Goal: Task Accomplishment & Management: Manage account settings

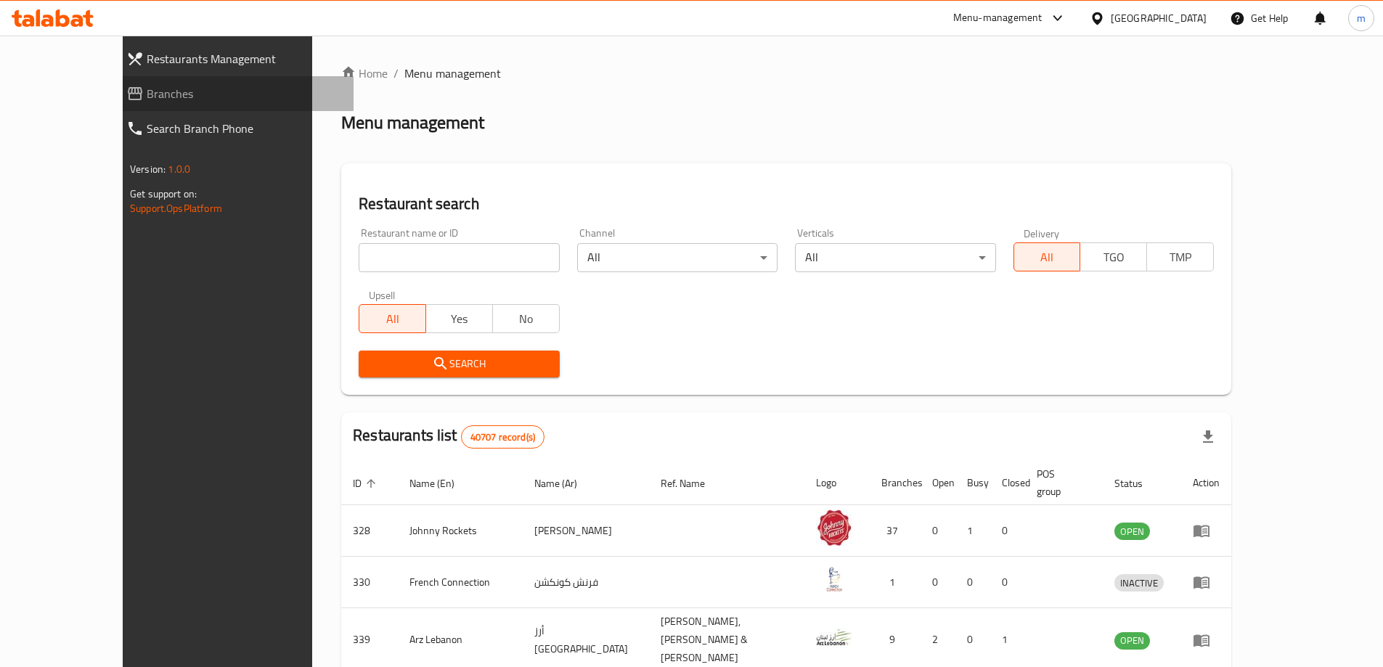
click at [147, 94] on span "Branches" at bounding box center [244, 93] width 195 height 17
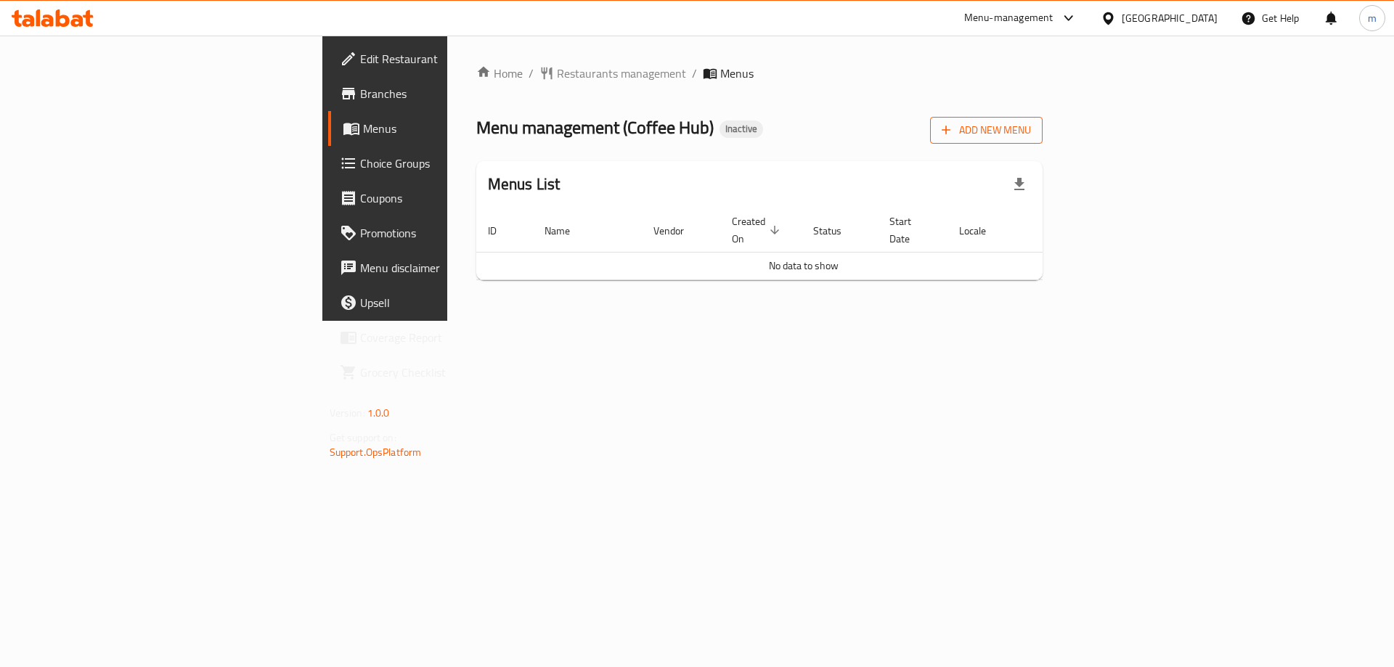
click at [1031, 132] on span "Add New Menu" at bounding box center [985, 130] width 89 height 18
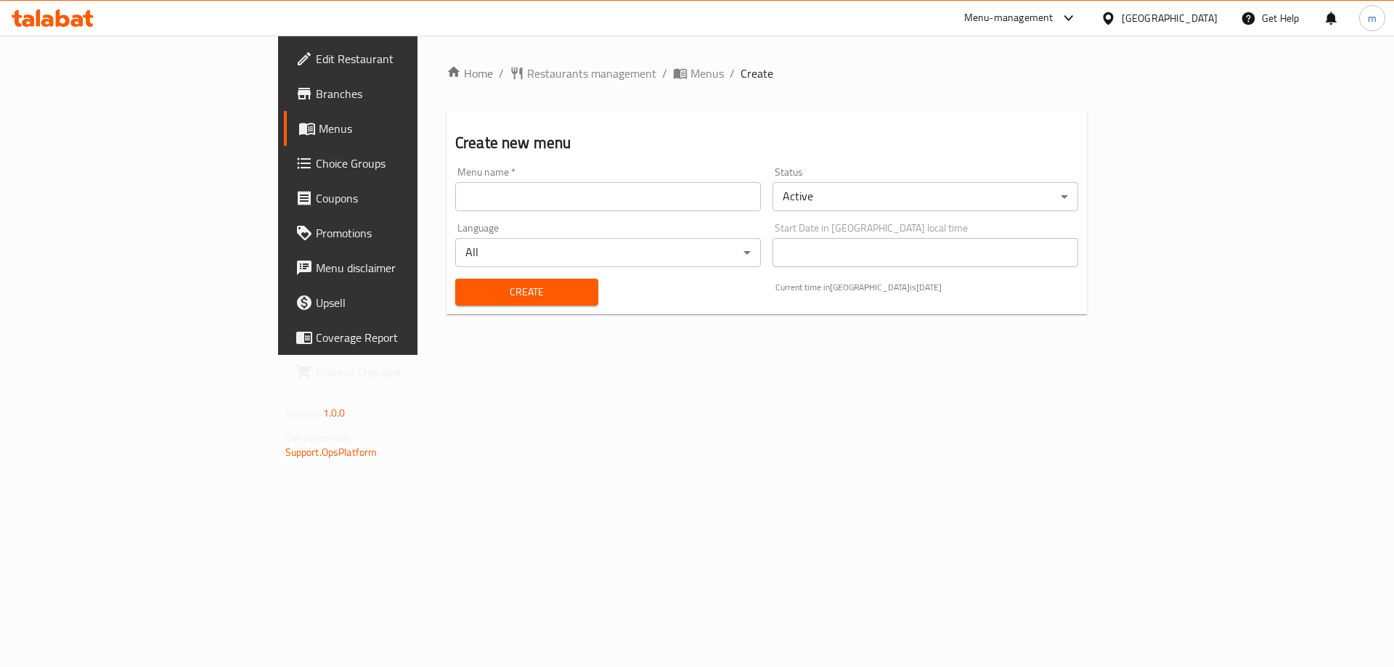
click at [564, 202] on input "text" at bounding box center [608, 196] width 306 height 29
type input "Mesbah - 2025"
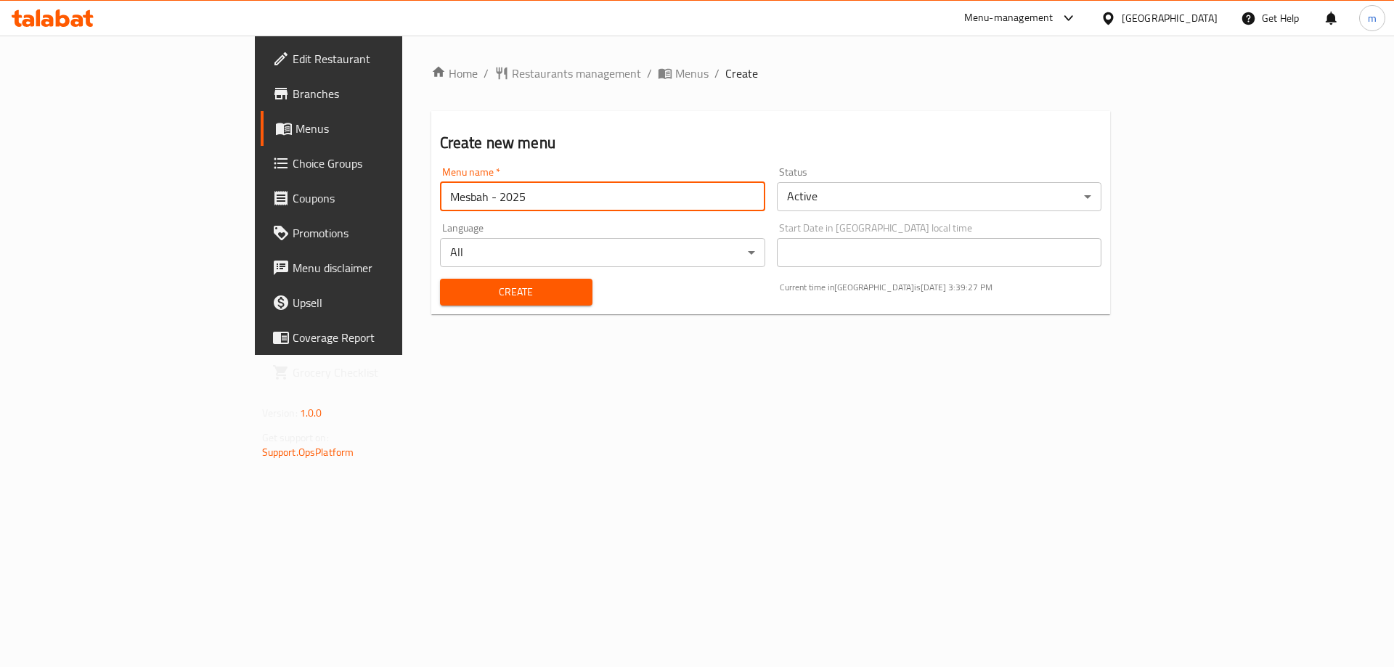
click at [451, 286] on span "Create" at bounding box center [515, 292] width 129 height 18
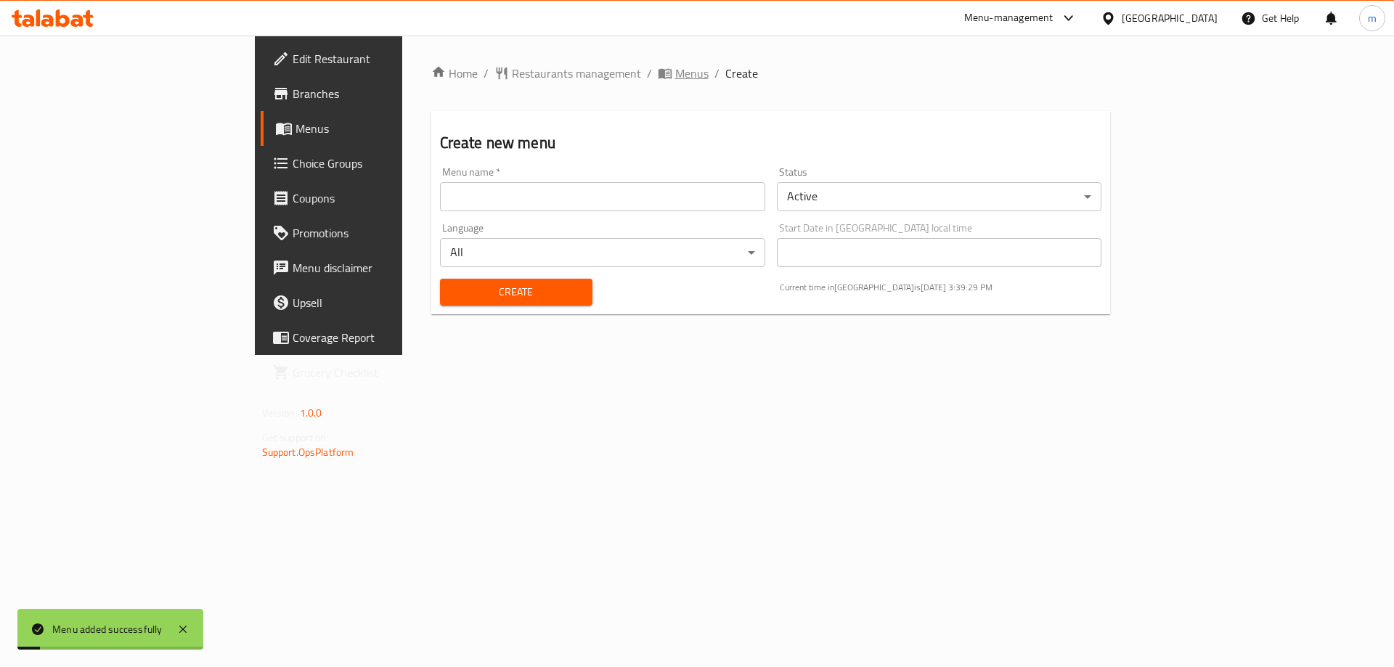
click at [675, 76] on span "Menus" at bounding box center [691, 73] width 33 height 17
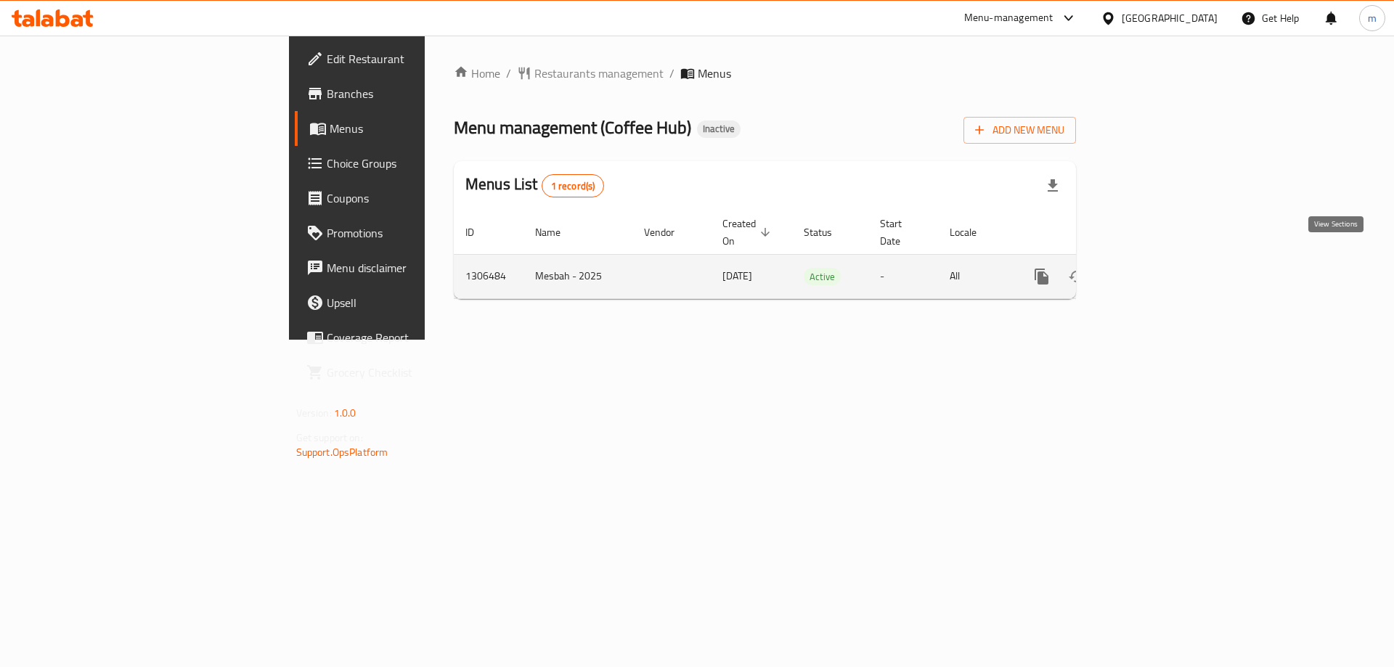
click at [1153, 270] on icon "enhanced table" at bounding box center [1146, 276] width 13 height 13
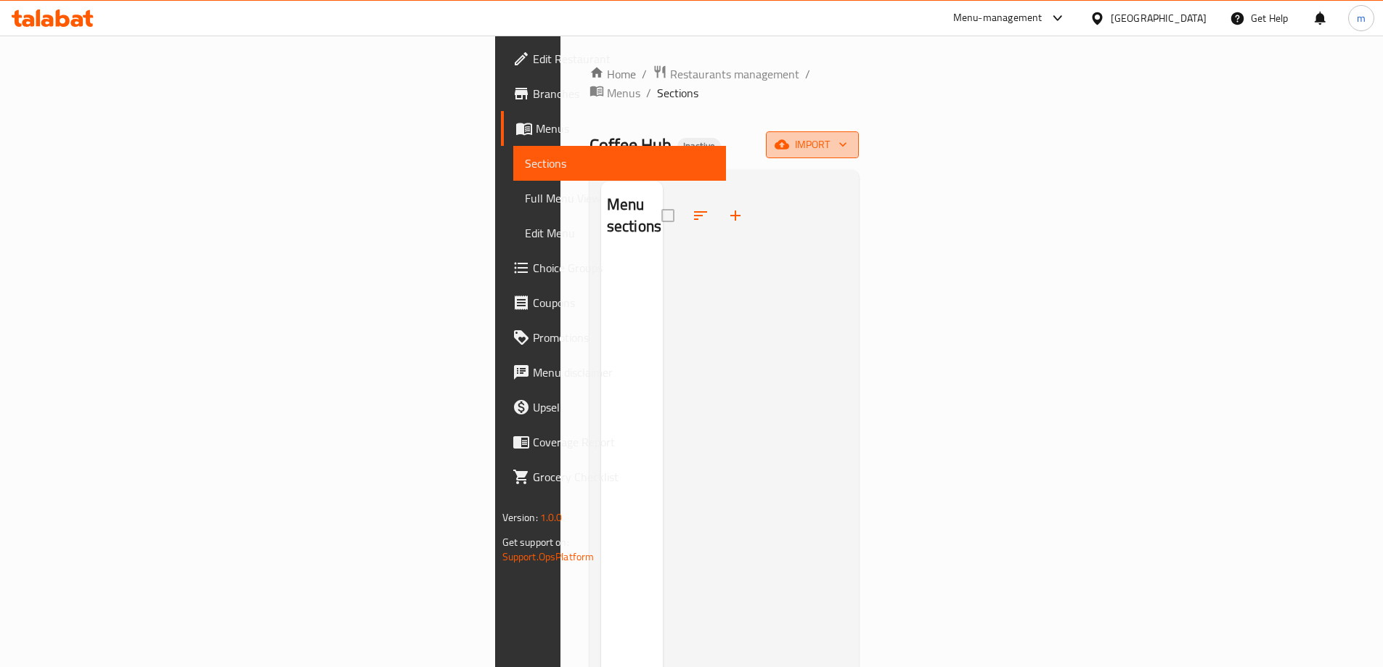
click at [847, 136] on span "import" at bounding box center [812, 145] width 70 height 18
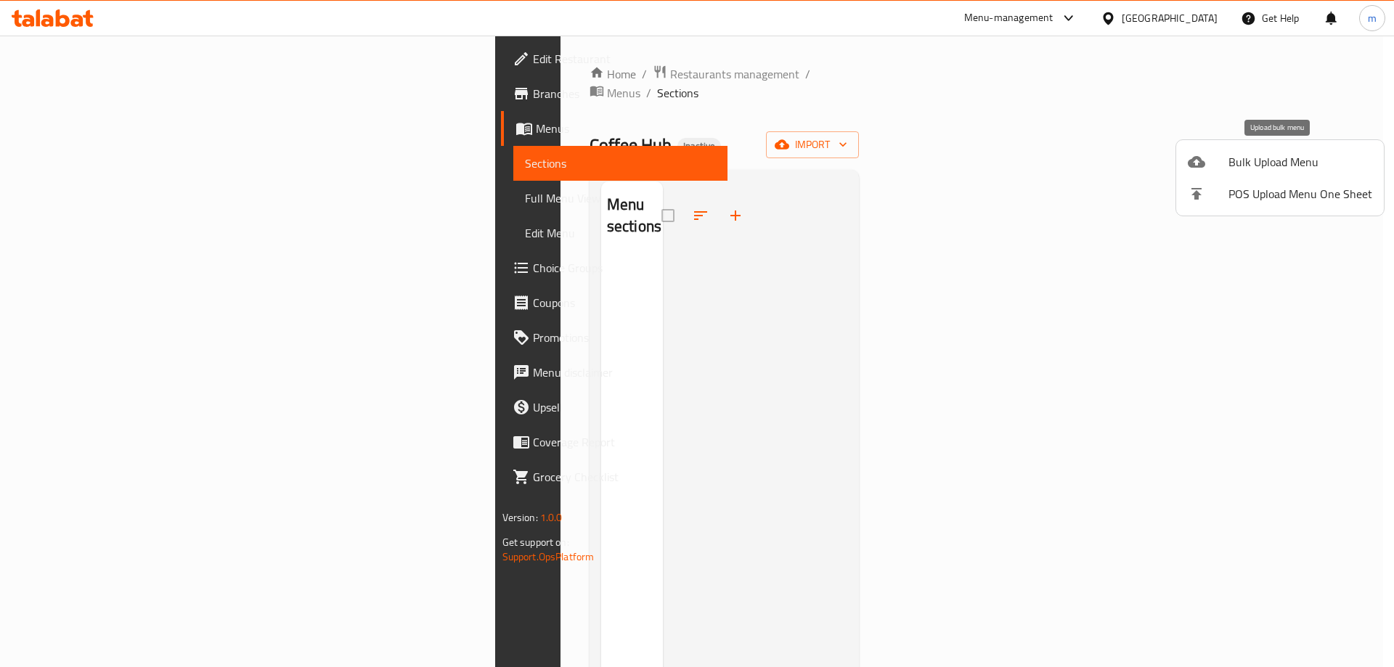
click at [1220, 165] on div at bounding box center [1207, 161] width 41 height 17
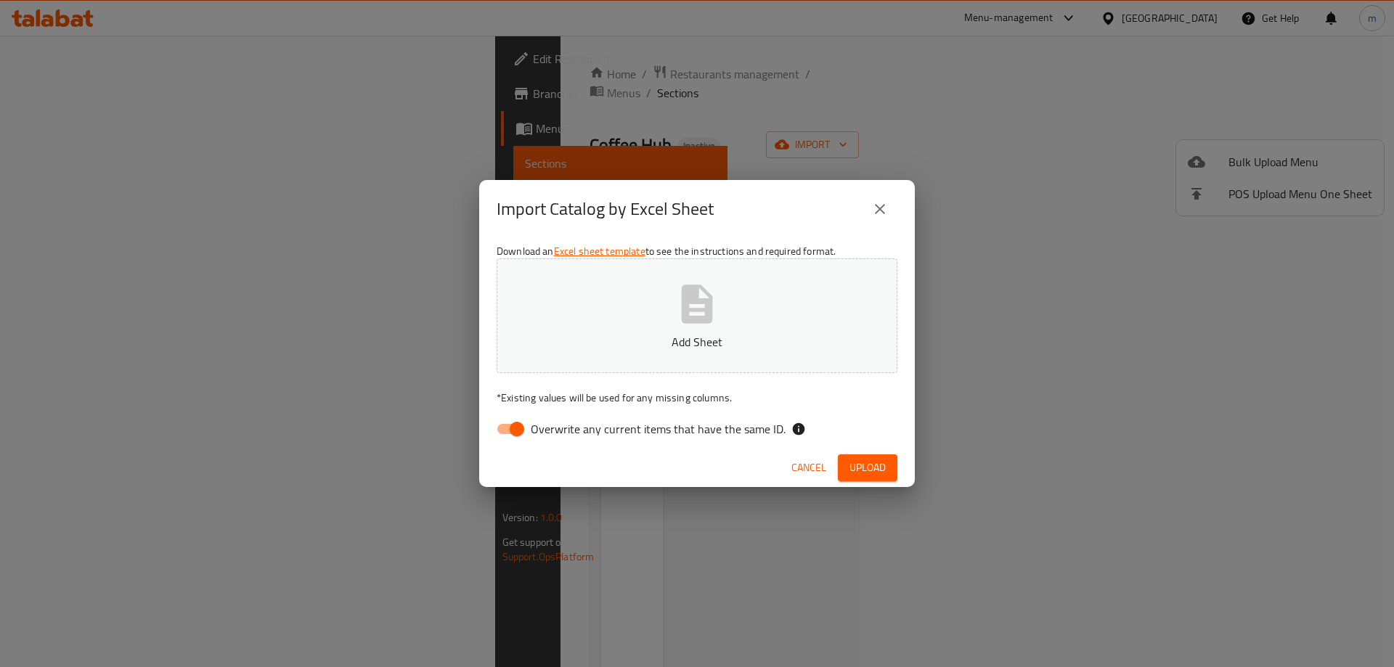
click at [621, 428] on span "Overwrite any current items that have the same ID." at bounding box center [658, 428] width 255 height 17
click at [558, 428] on input "Overwrite any current items that have the same ID." at bounding box center [516, 429] width 83 height 28
checkbox input "false"
click at [664, 345] on p "Add Sheet" at bounding box center [697, 341] width 356 height 17
click at [862, 470] on span "Upload" at bounding box center [867, 468] width 36 height 18
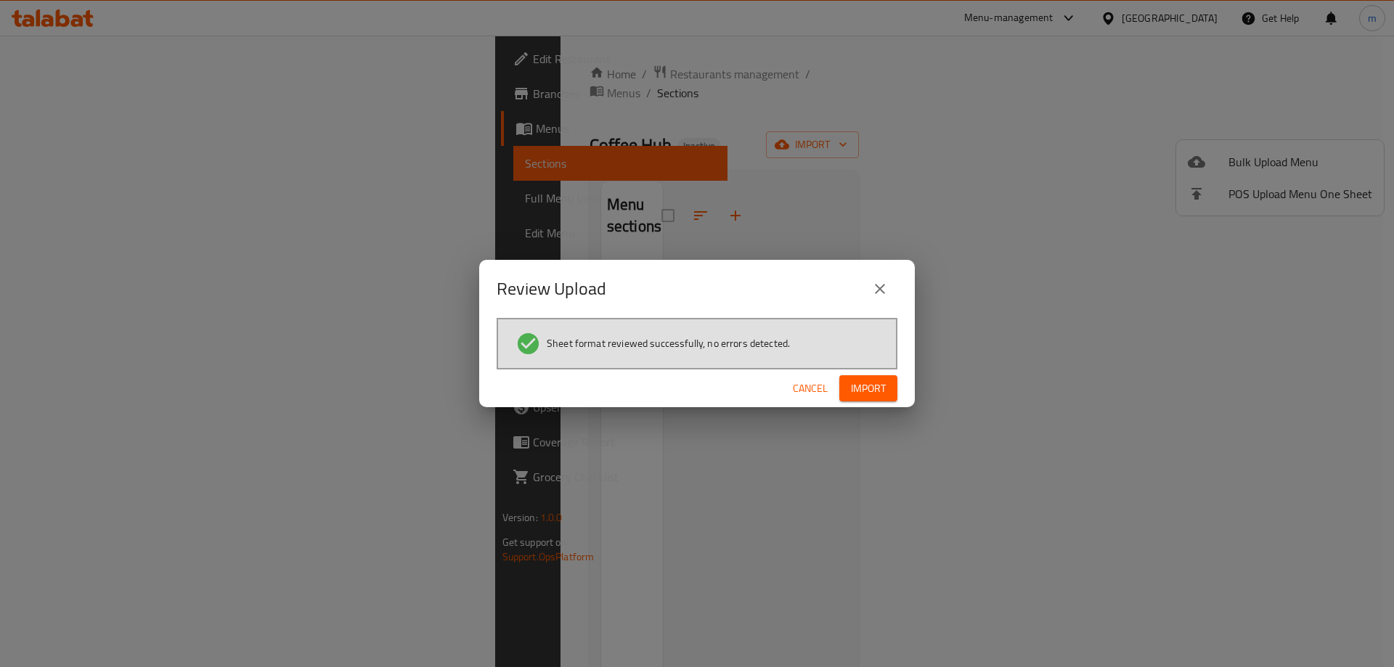
click at [878, 383] on span "Import" at bounding box center [868, 389] width 35 height 18
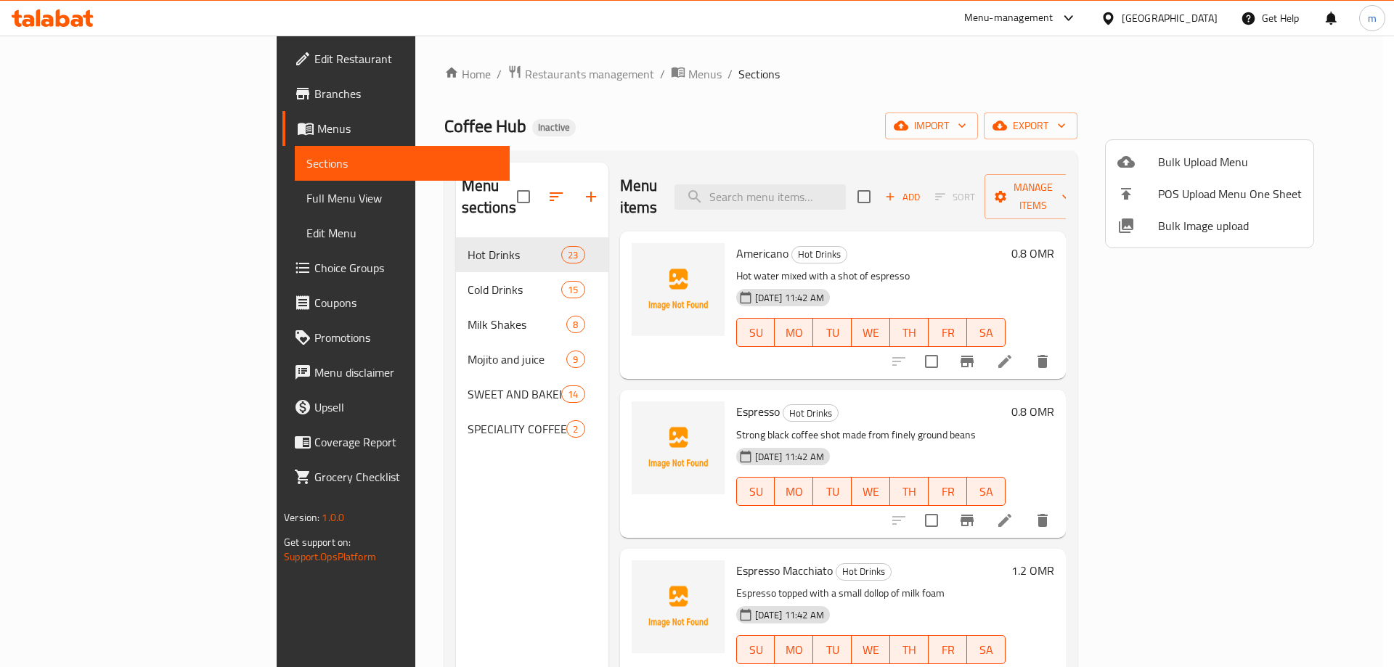
click at [718, 104] on div at bounding box center [697, 333] width 1394 height 667
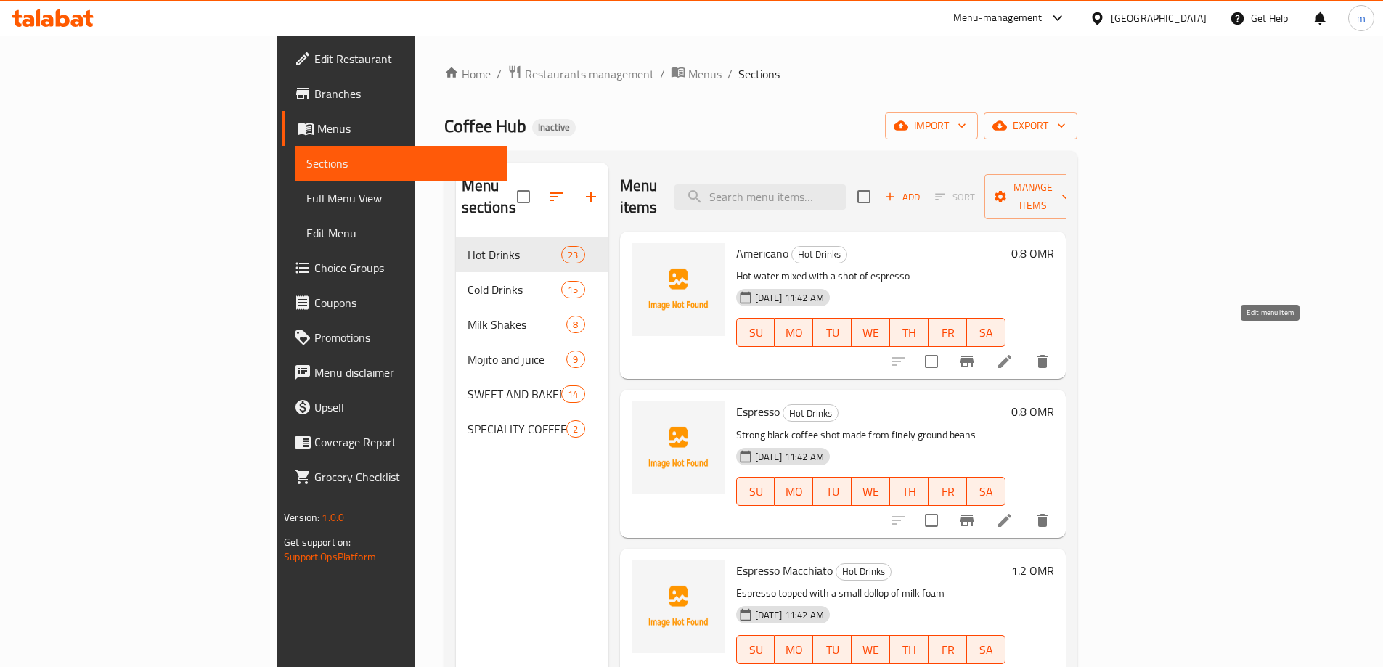
click at [1011, 355] on icon at bounding box center [1004, 361] width 13 height 13
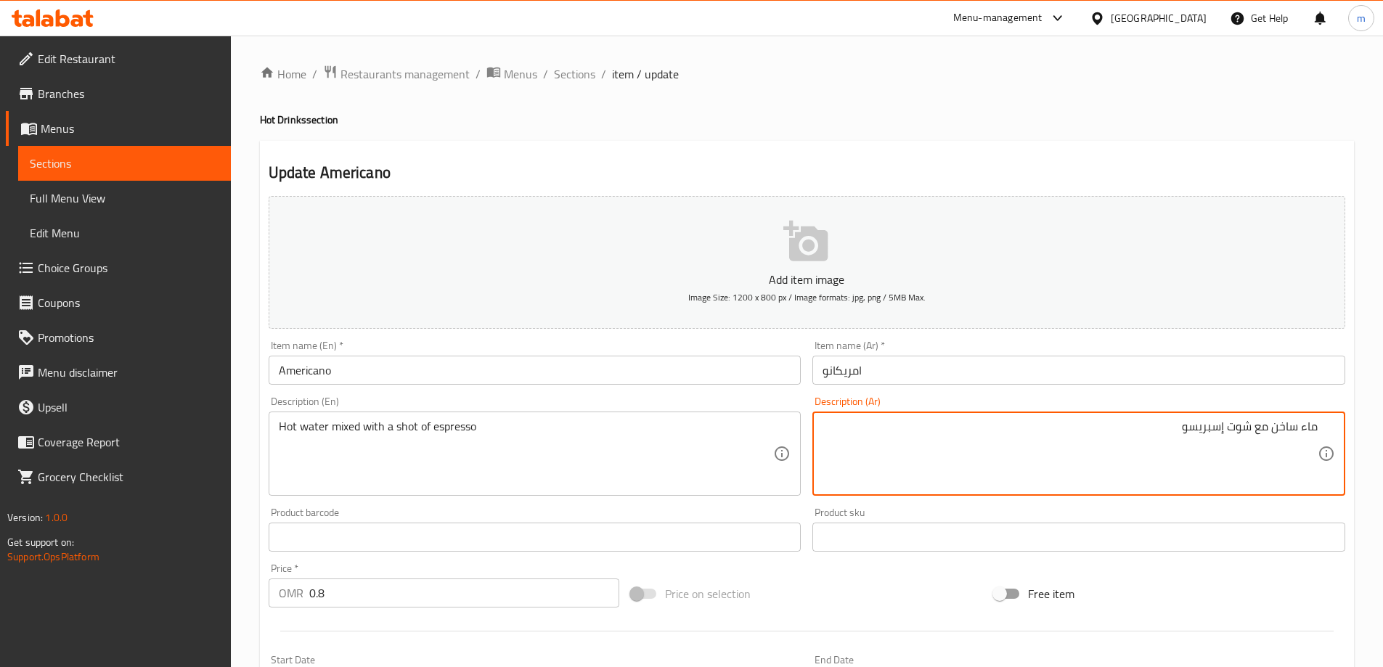
click at [1271, 428] on textarea "ماء ساخن مع شوت إسبريسو" at bounding box center [1069, 454] width 495 height 69
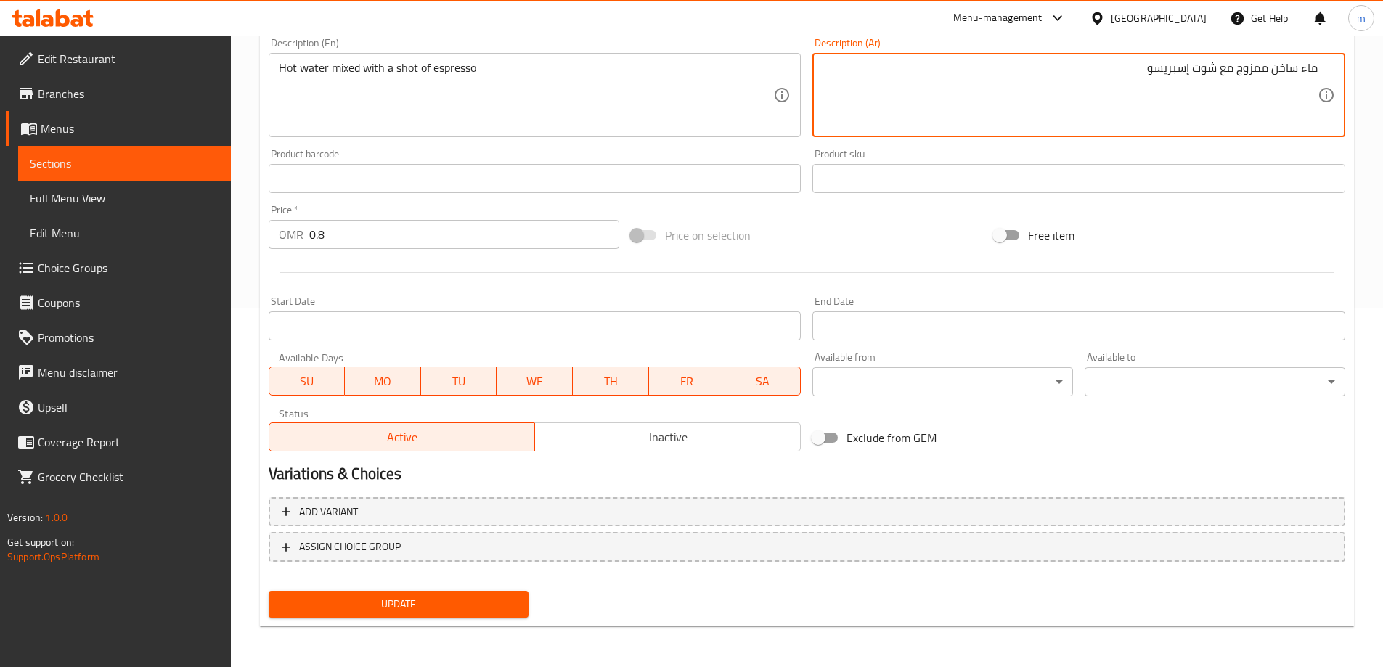
type textarea "ماء ساخن ممزوج مع شوت إسبريسو"
click at [457, 608] on span "Update" at bounding box center [398, 604] width 237 height 18
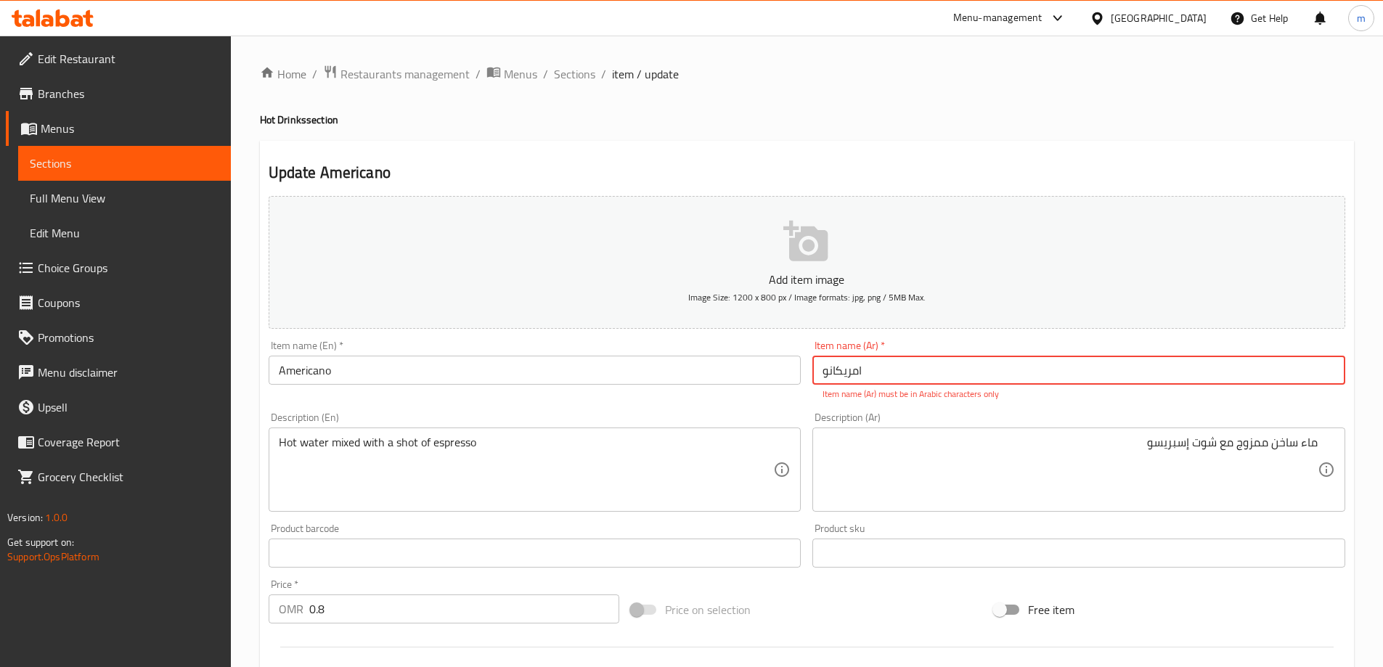
click at [904, 375] on input "امریکانو" at bounding box center [1078, 370] width 533 height 29
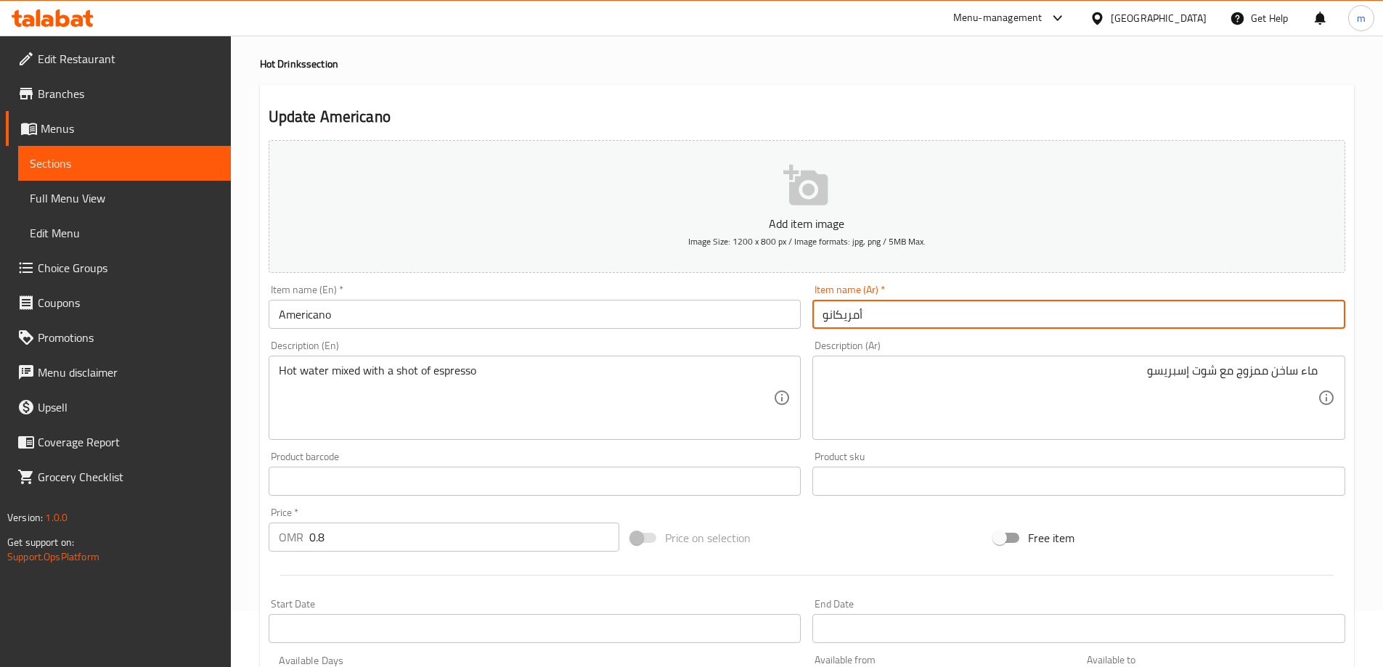
scroll to position [359, 0]
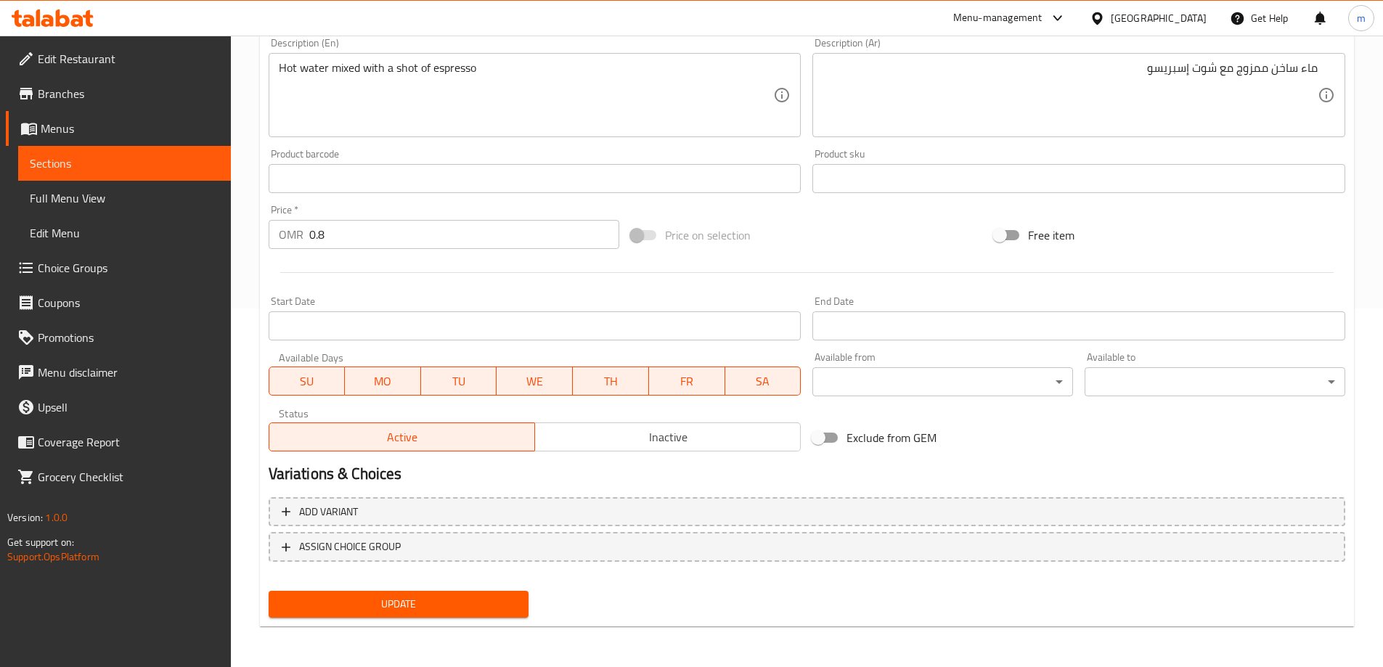
type input "أمريكانو"
click at [494, 602] on span "Update" at bounding box center [398, 604] width 237 height 18
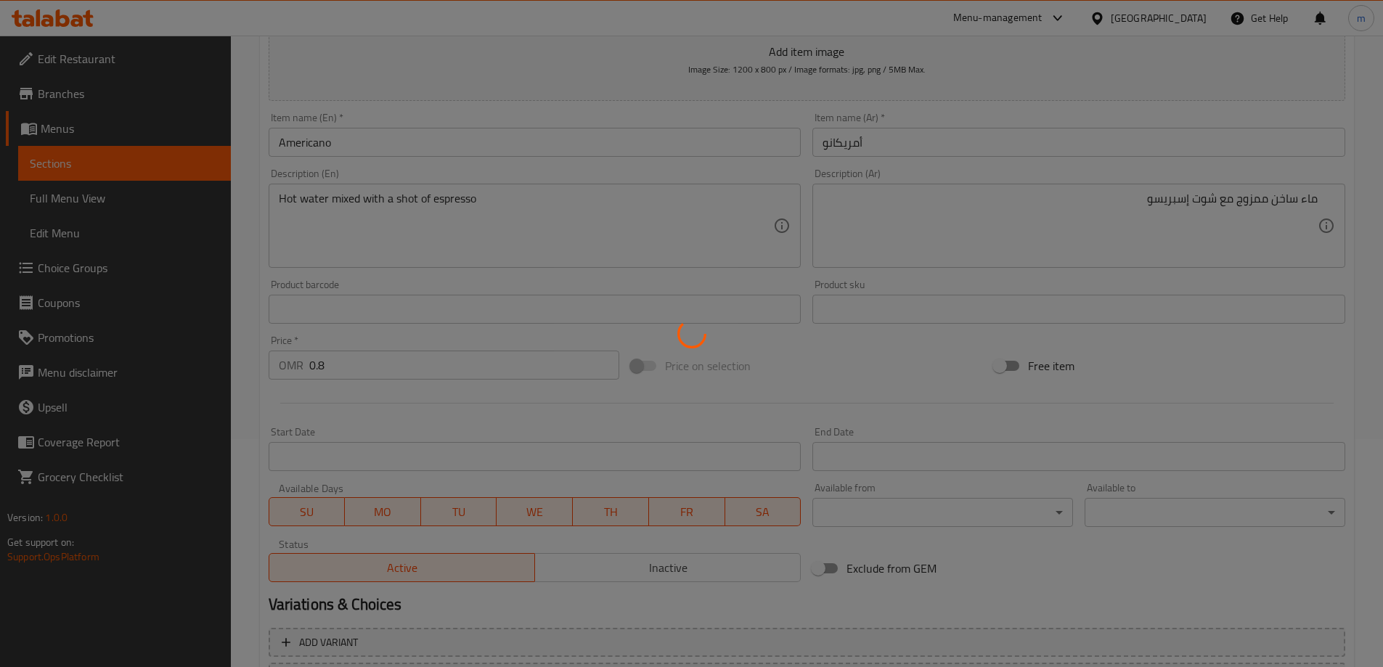
scroll to position [0, 0]
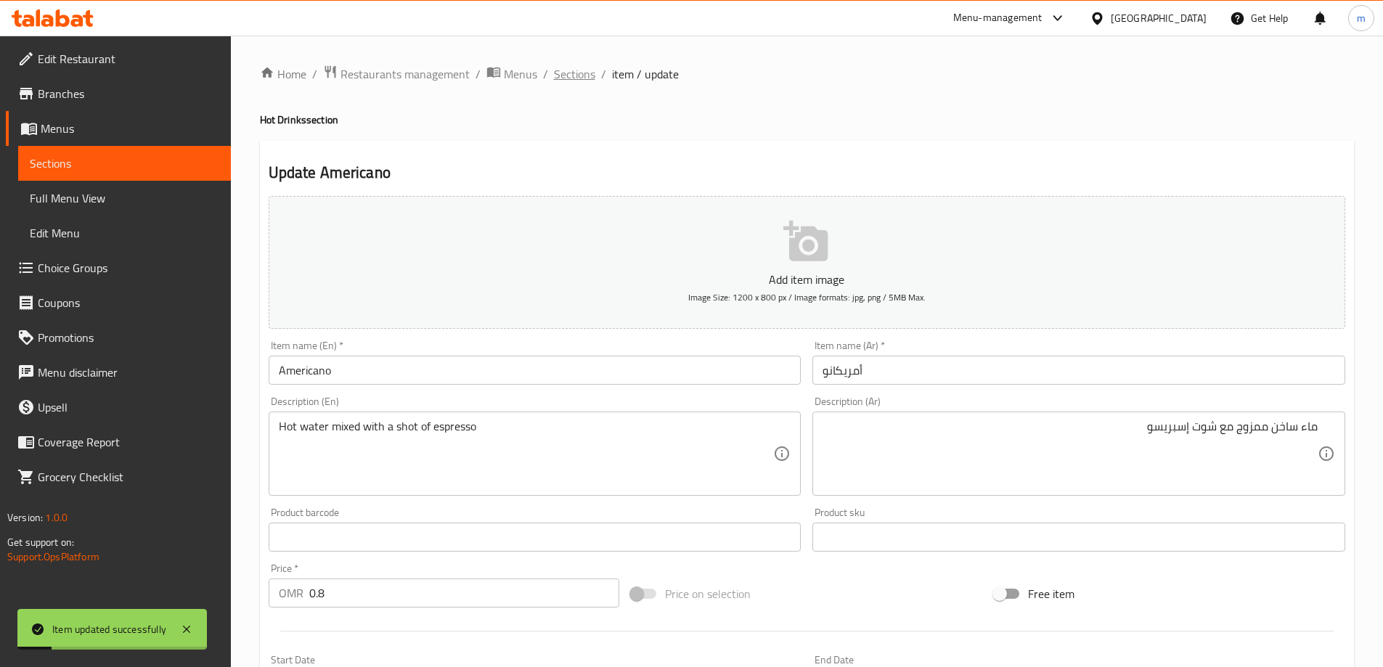
click at [589, 72] on span "Sections" at bounding box center [574, 73] width 41 height 17
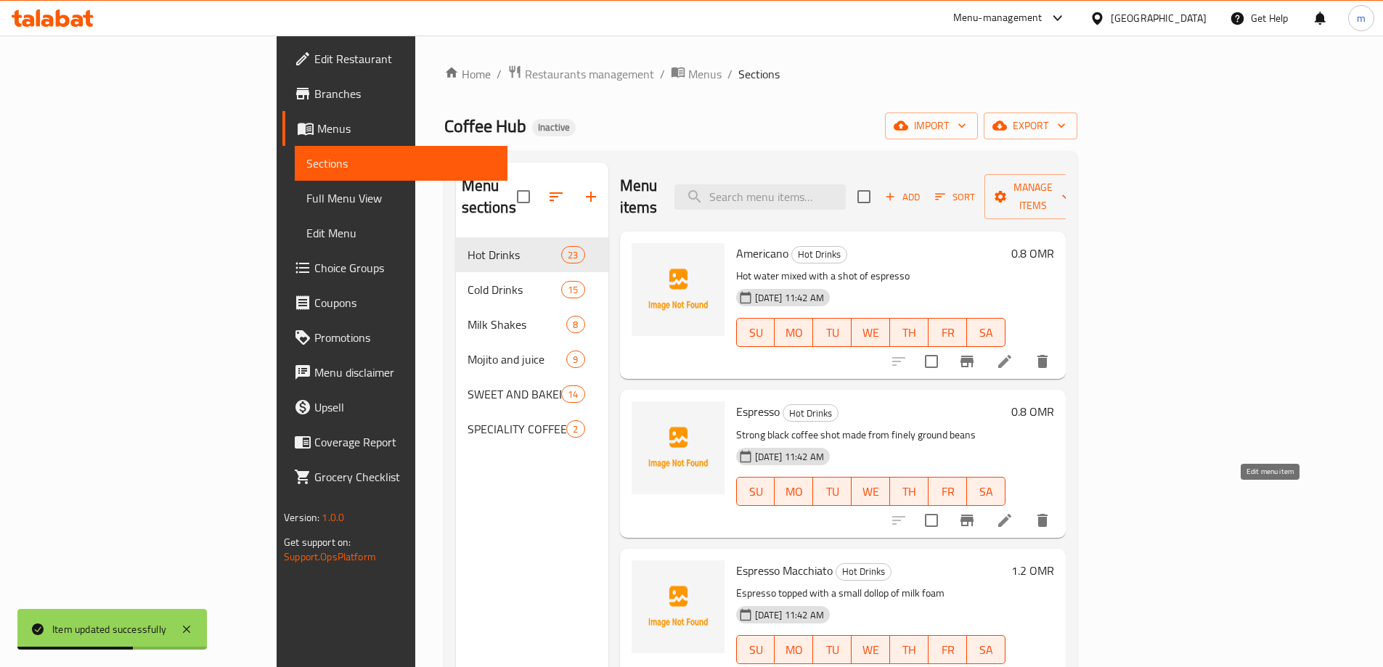
click at [1011, 514] on icon at bounding box center [1004, 520] width 13 height 13
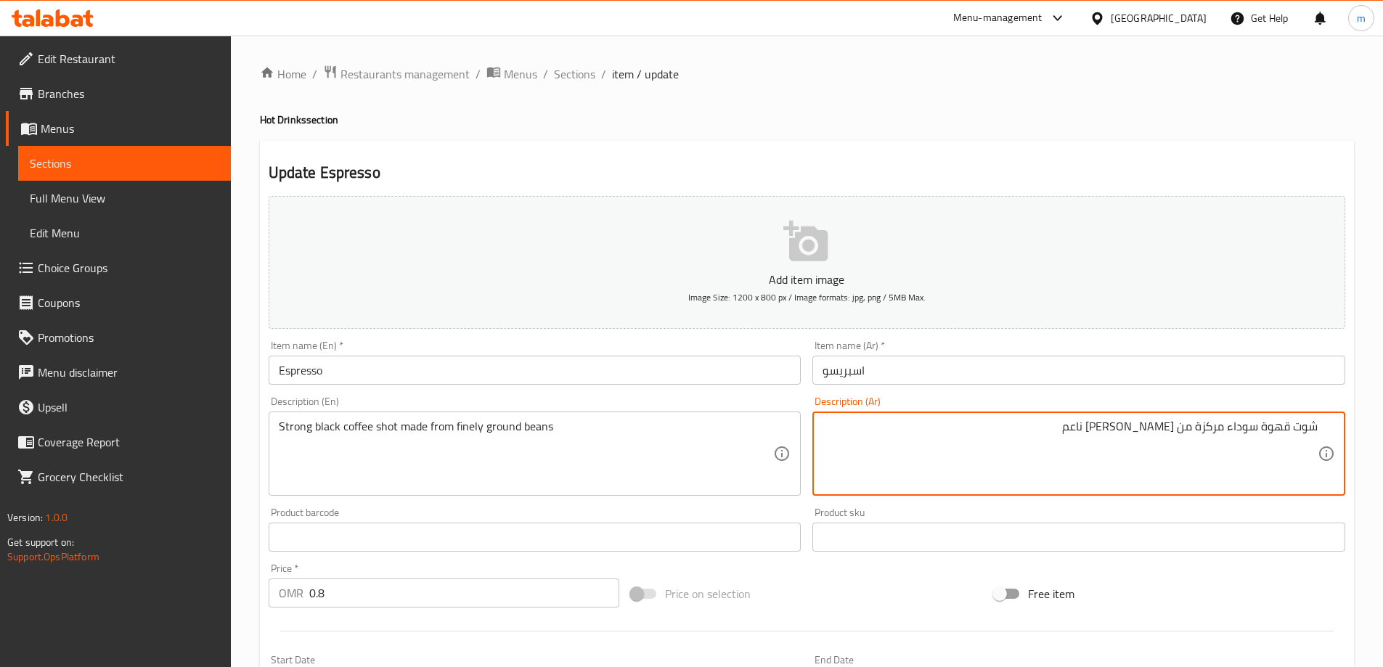
click at [1061, 420] on textarea "شوت قهوة سوداء مركزة من بن مطحون ناعم" at bounding box center [1069, 454] width 495 height 69
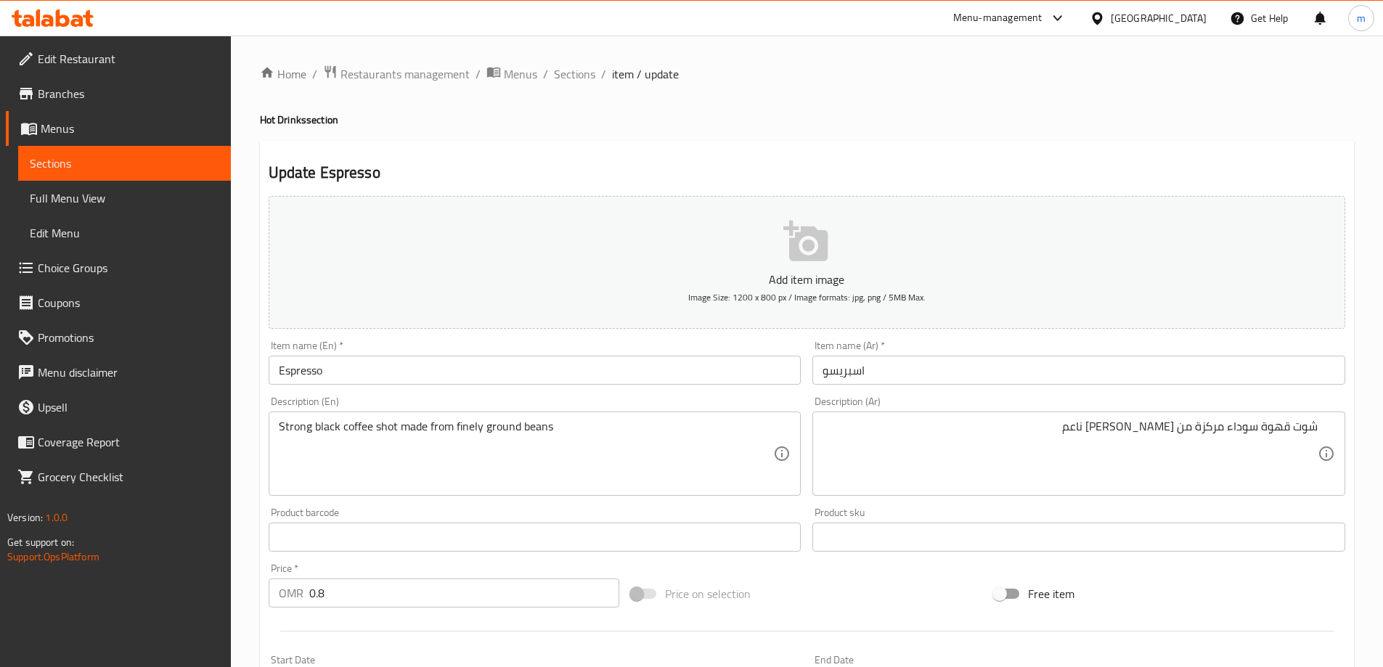
click at [1066, 458] on textarea "شوت قهوة سوداء مركزة من بن مطحون ناعم" at bounding box center [1069, 454] width 495 height 69
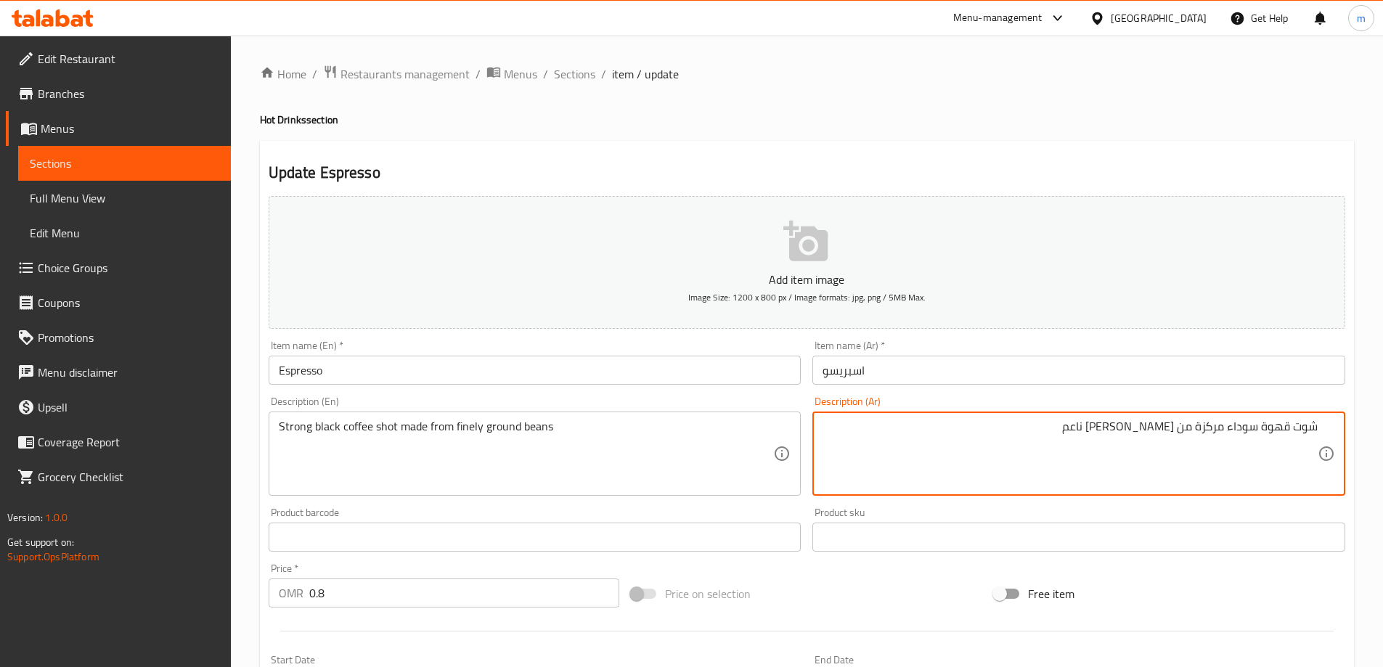
click at [1194, 431] on textarea "شوت قهوة سوداء مركزة من بن مطحون ناعم" at bounding box center [1069, 454] width 495 height 69
type textarea "شوت قهوة سوداء مركزة مصنوعة من بن مطحون ناعم"
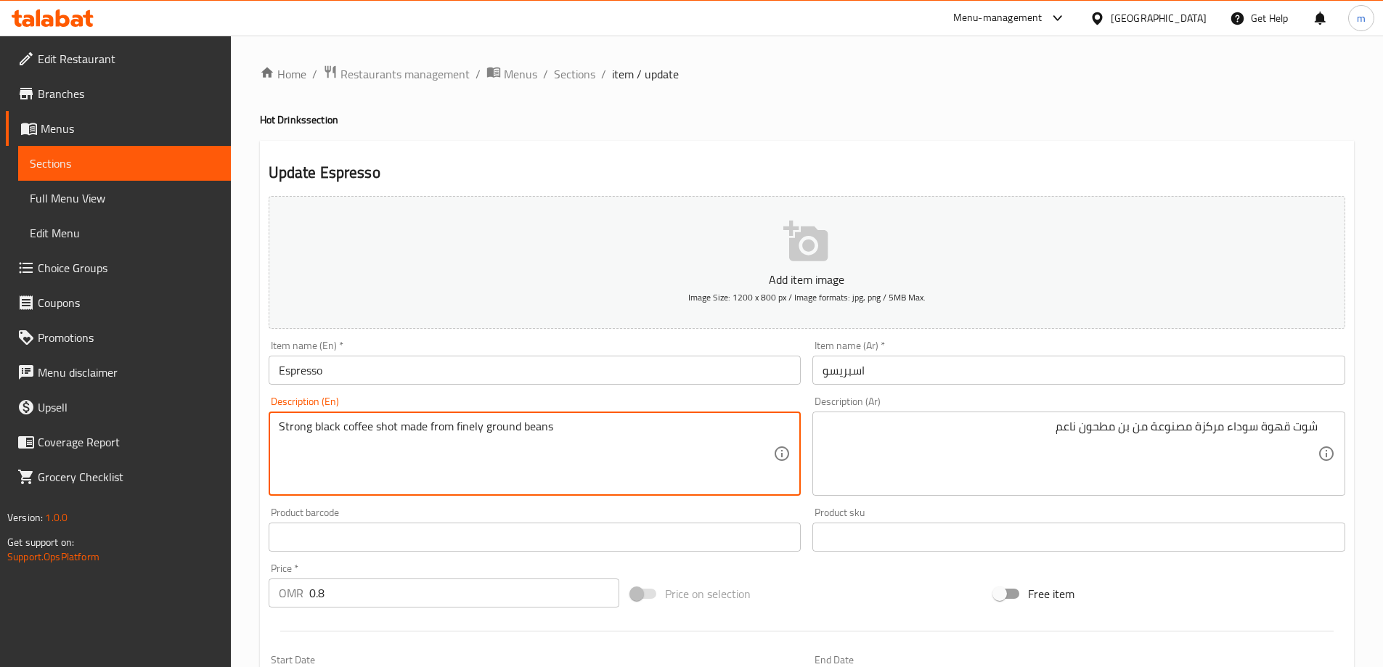
drag, startPoint x: 454, startPoint y: 428, endPoint x: 687, endPoint y: 457, distance: 235.5
drag, startPoint x: 452, startPoint y: 428, endPoint x: 592, endPoint y: 437, distance: 140.4
click at [580, 454] on textarea "Strong black coffee shot made from finely ground beans" at bounding box center [526, 454] width 495 height 69
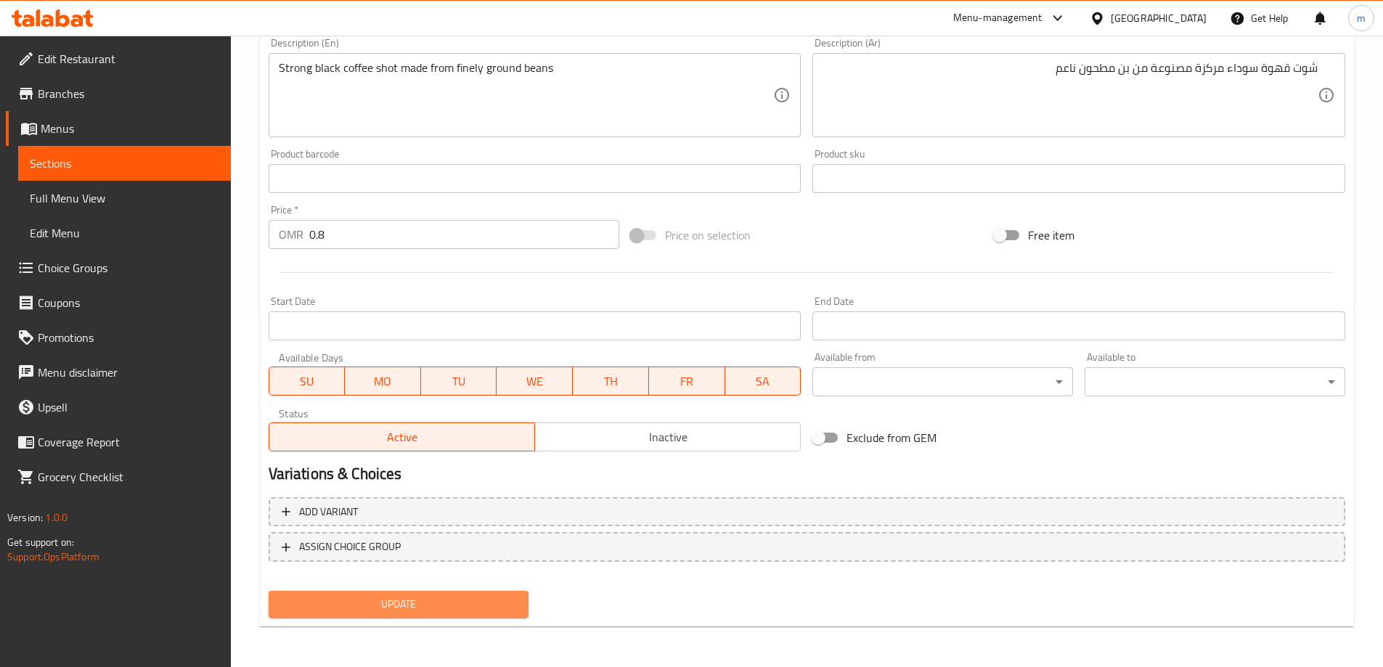
click at [509, 600] on span "Update" at bounding box center [398, 604] width 237 height 18
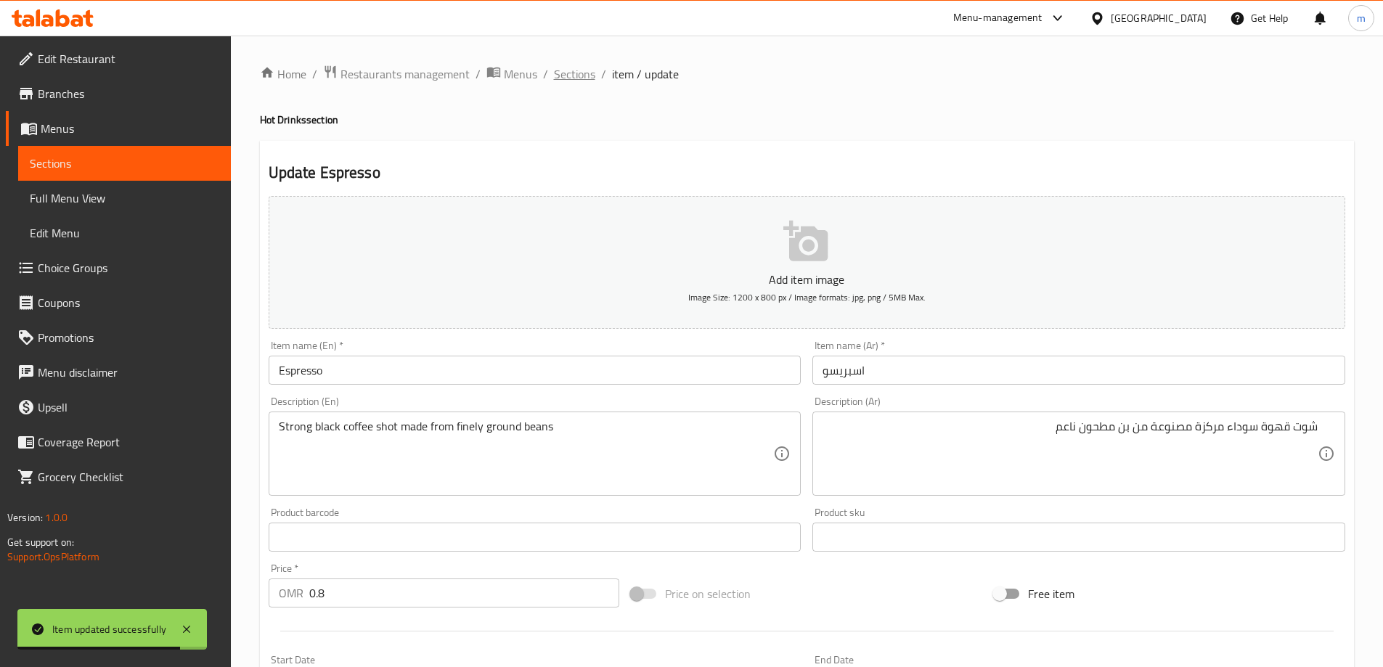
click at [576, 80] on span "Sections" at bounding box center [574, 73] width 41 height 17
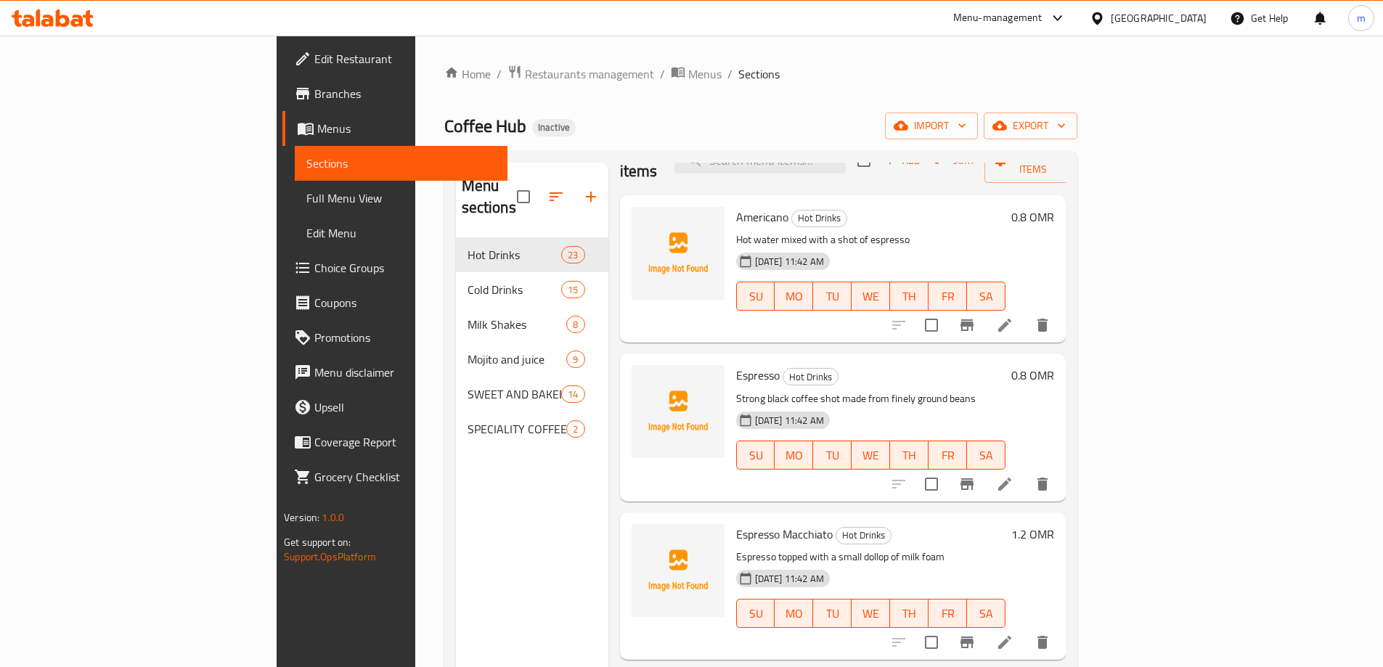
scroll to position [73, 0]
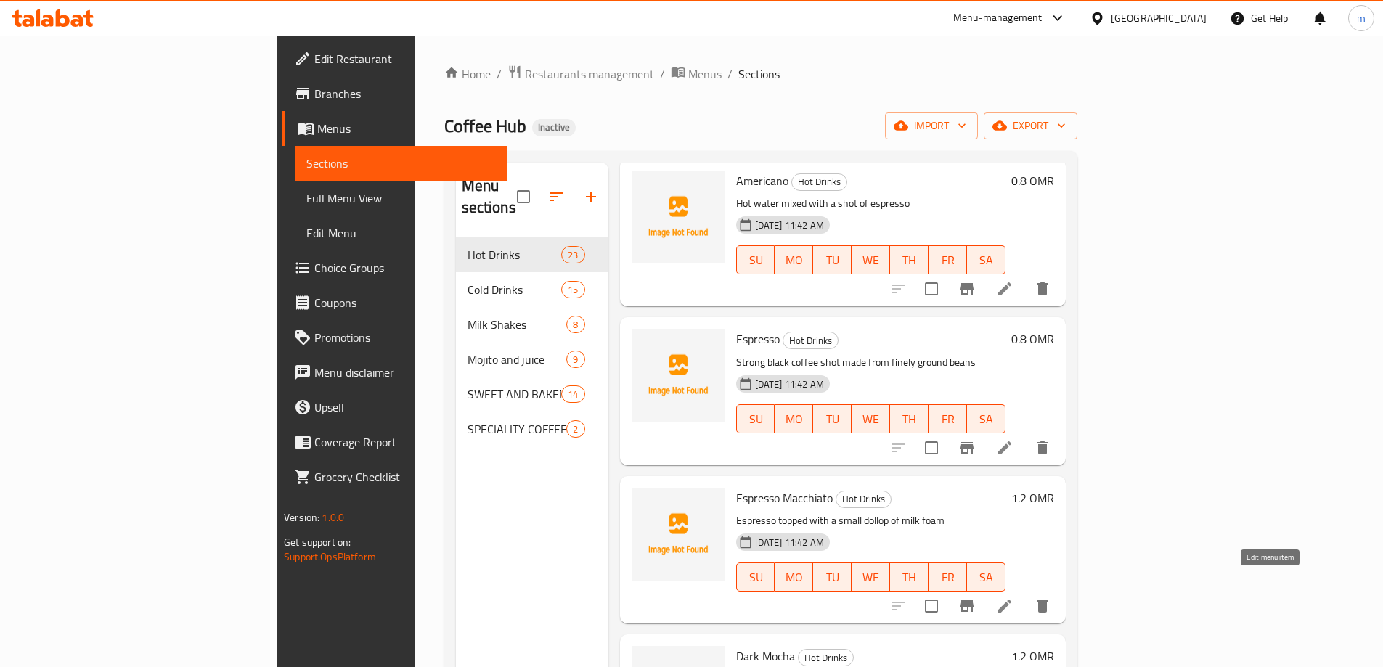
click at [1013, 597] on icon at bounding box center [1004, 605] width 17 height 17
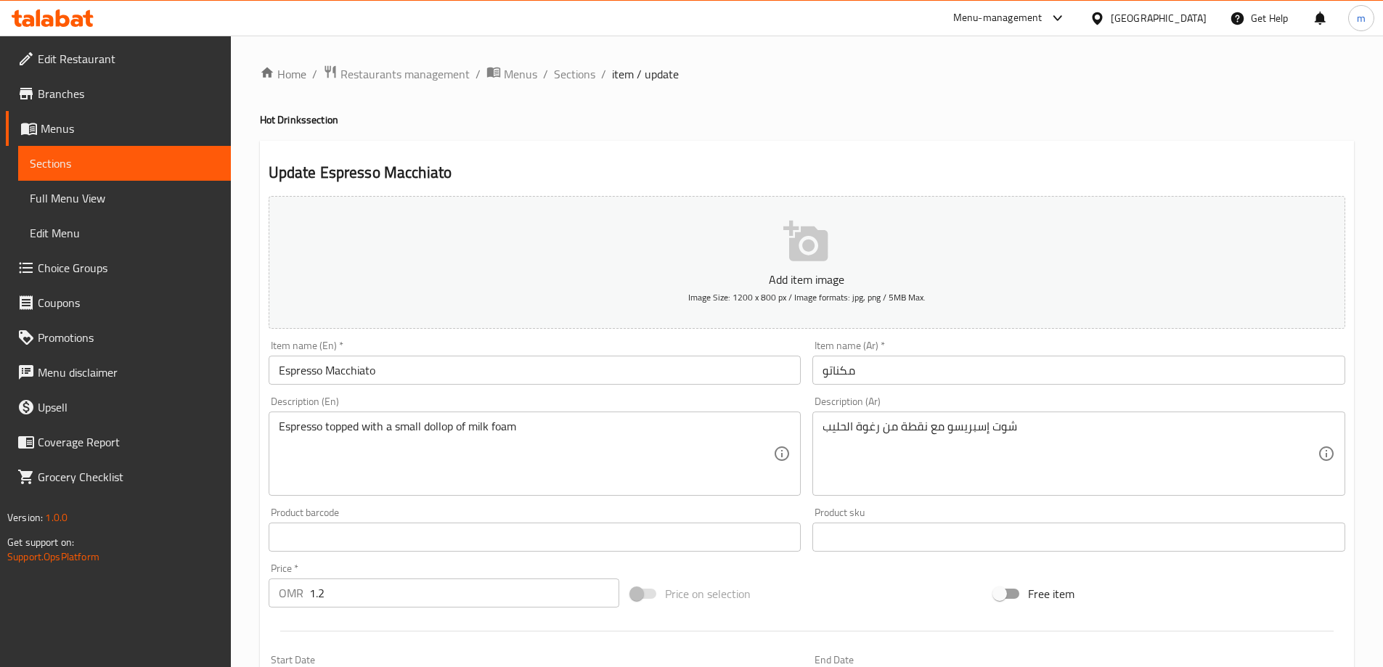
click at [504, 377] on input "Espresso Macchiato" at bounding box center [535, 370] width 533 height 29
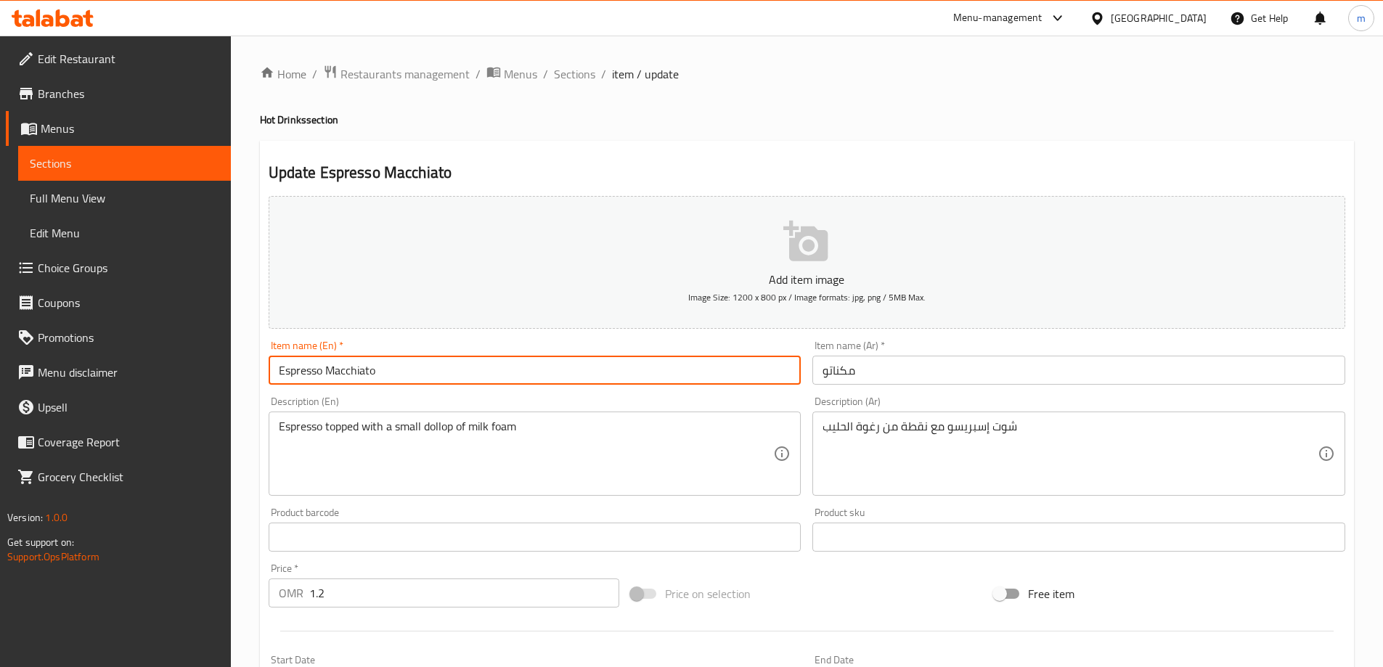
click at [504, 377] on input "Espresso Macchiato" at bounding box center [535, 370] width 533 height 29
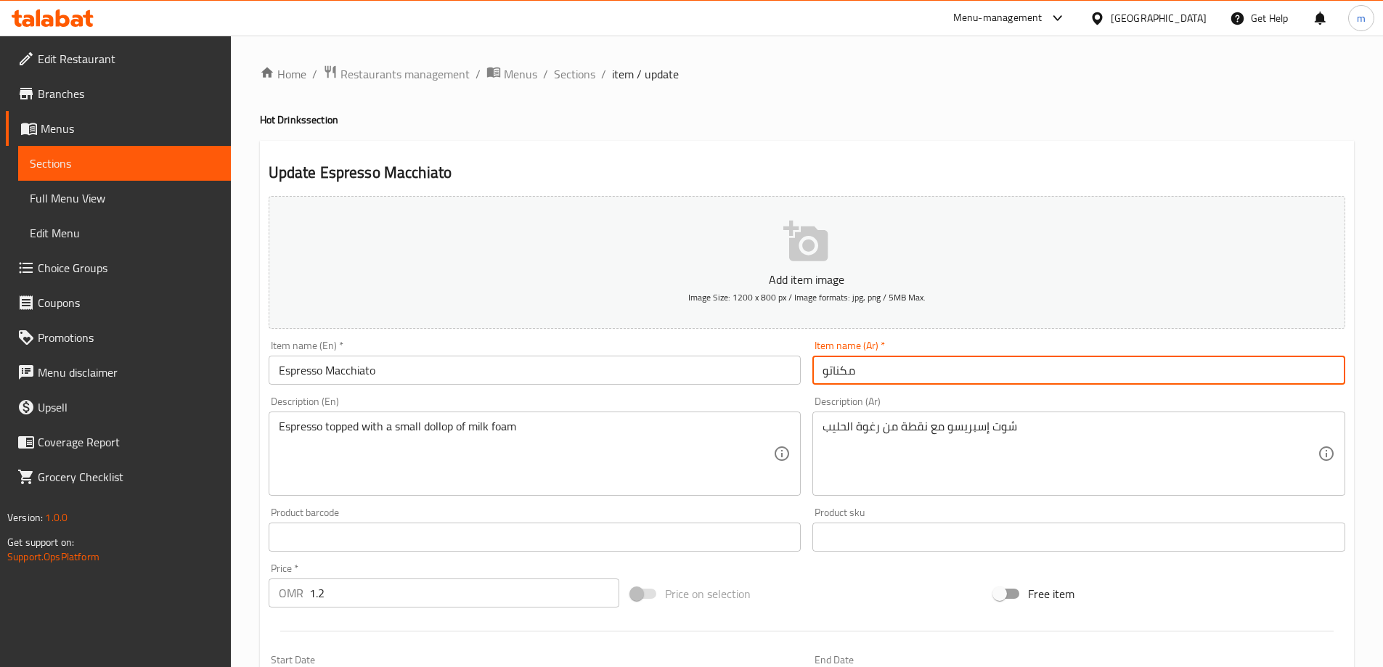
click at [869, 370] on input "مكناتو" at bounding box center [1078, 370] width 533 height 29
paste input "إسبرسو ماكي"
type input "إسبرسو ماكياتو"
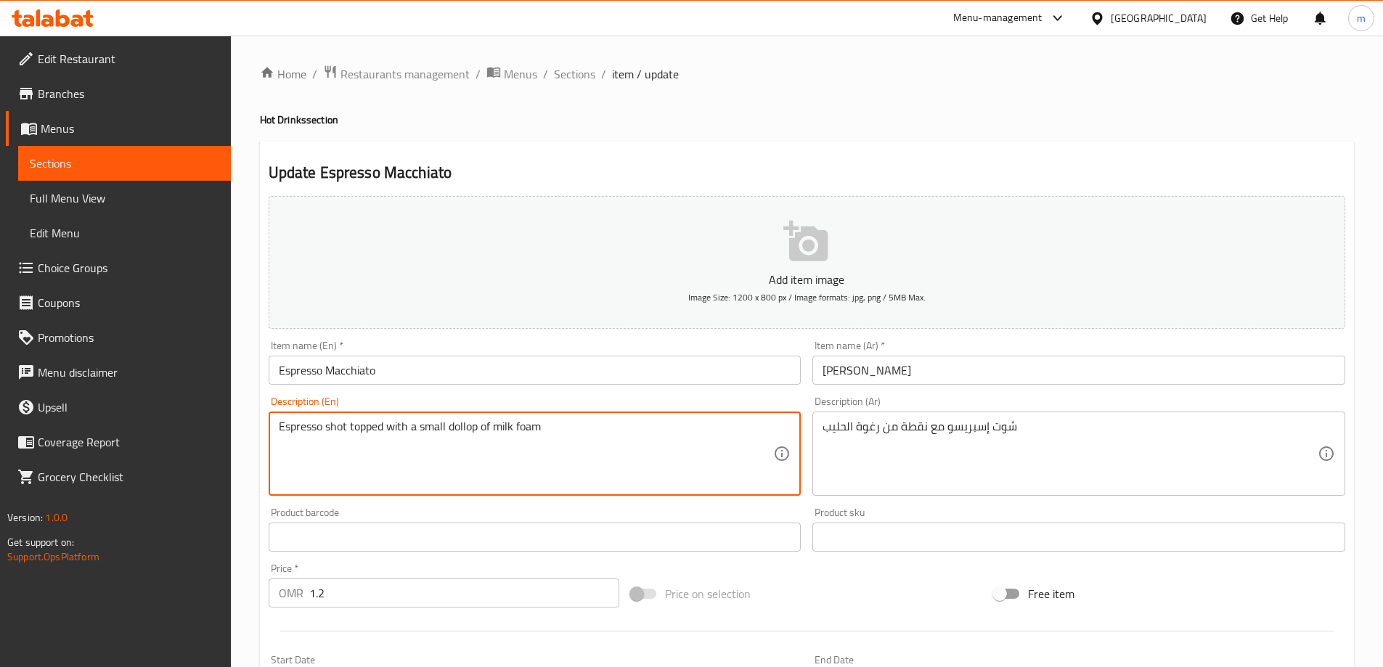
type textarea "Espresso shot topped with a small dollop of milk foam"
click at [465, 433] on textarea "Espresso shot topped with a small dollop of milk foam" at bounding box center [526, 454] width 495 height 69
drag, startPoint x: 420, startPoint y: 429, endPoint x: 475, endPoint y: 437, distance: 56.5
click at [475, 437] on textarea "Espresso shot topped with a small dollop of milk foam" at bounding box center [526, 454] width 495 height 69
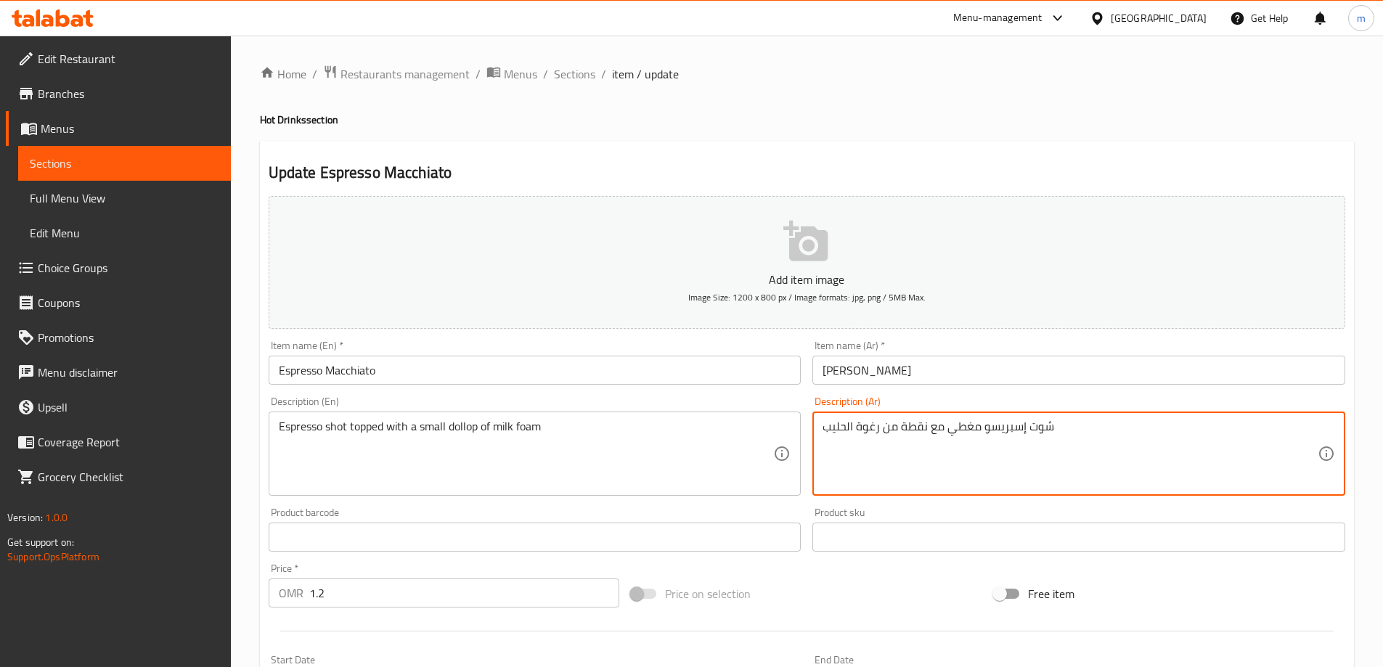
click at [909, 435] on textarea "شوت إسبريسو مغطي مع نقطة من رغوة الحليب" at bounding box center [1069, 454] width 495 height 69
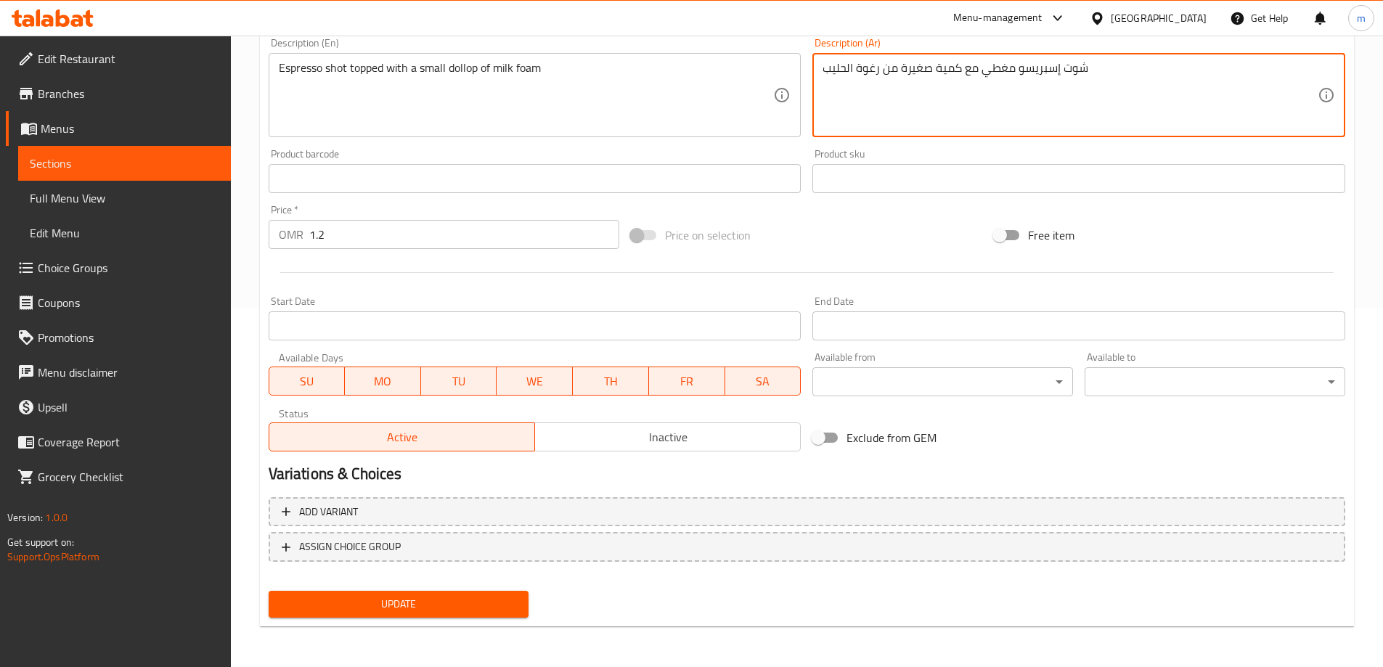
type textarea "شوت إسبريسو مغطي مع كمية صغيرة من رغوة الحليب"
click at [457, 600] on span "Update" at bounding box center [398, 604] width 237 height 18
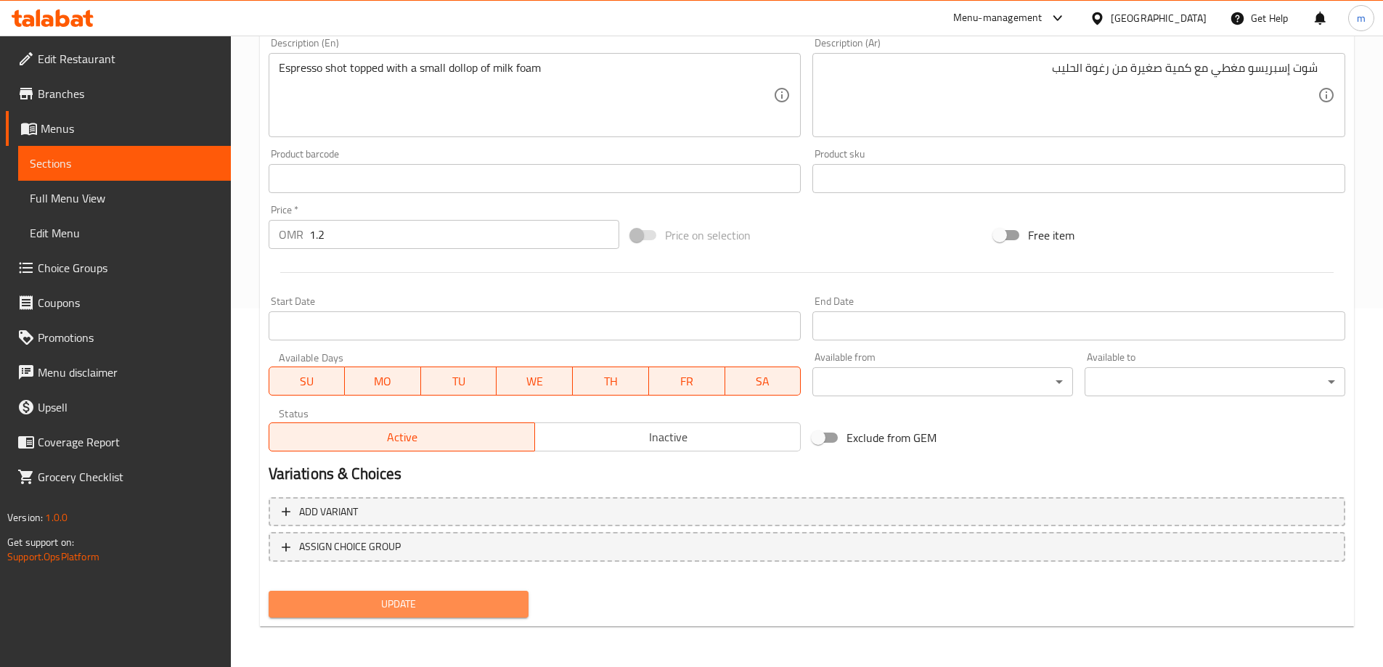
click at [467, 612] on span "Update" at bounding box center [398, 604] width 237 height 18
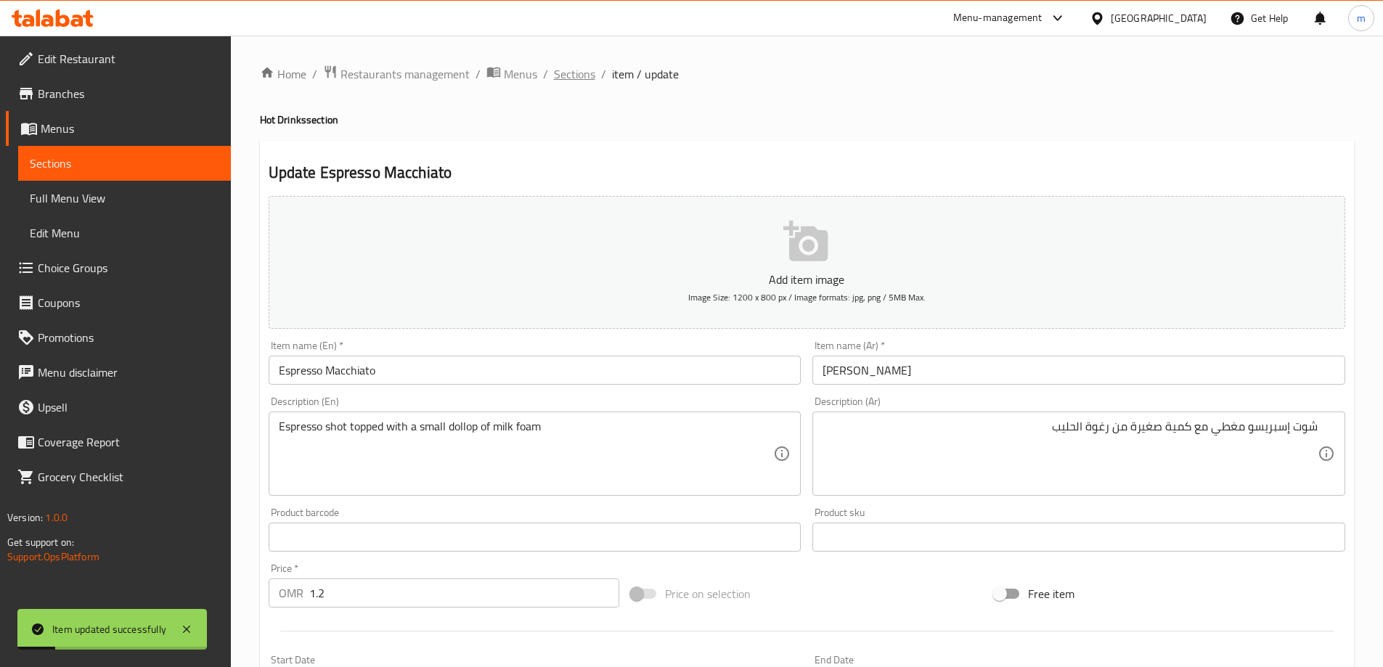
click at [586, 72] on span "Sections" at bounding box center [574, 73] width 41 height 17
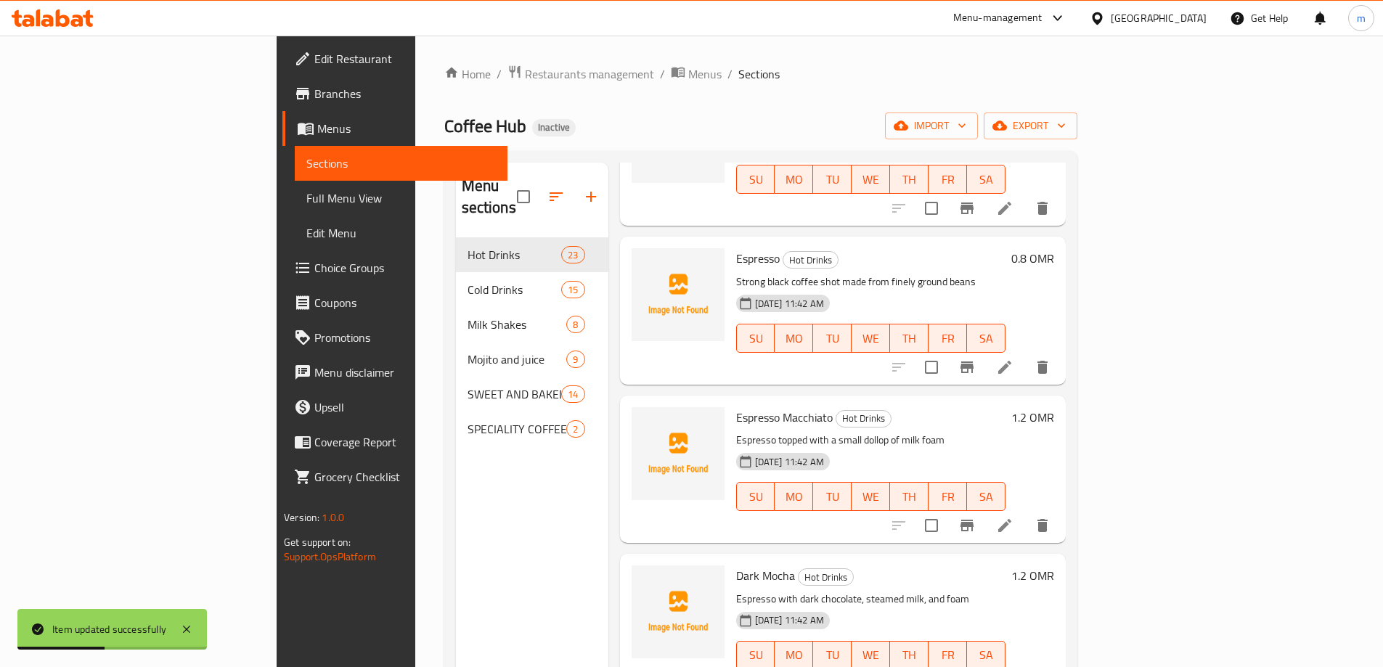
scroll to position [290, 0]
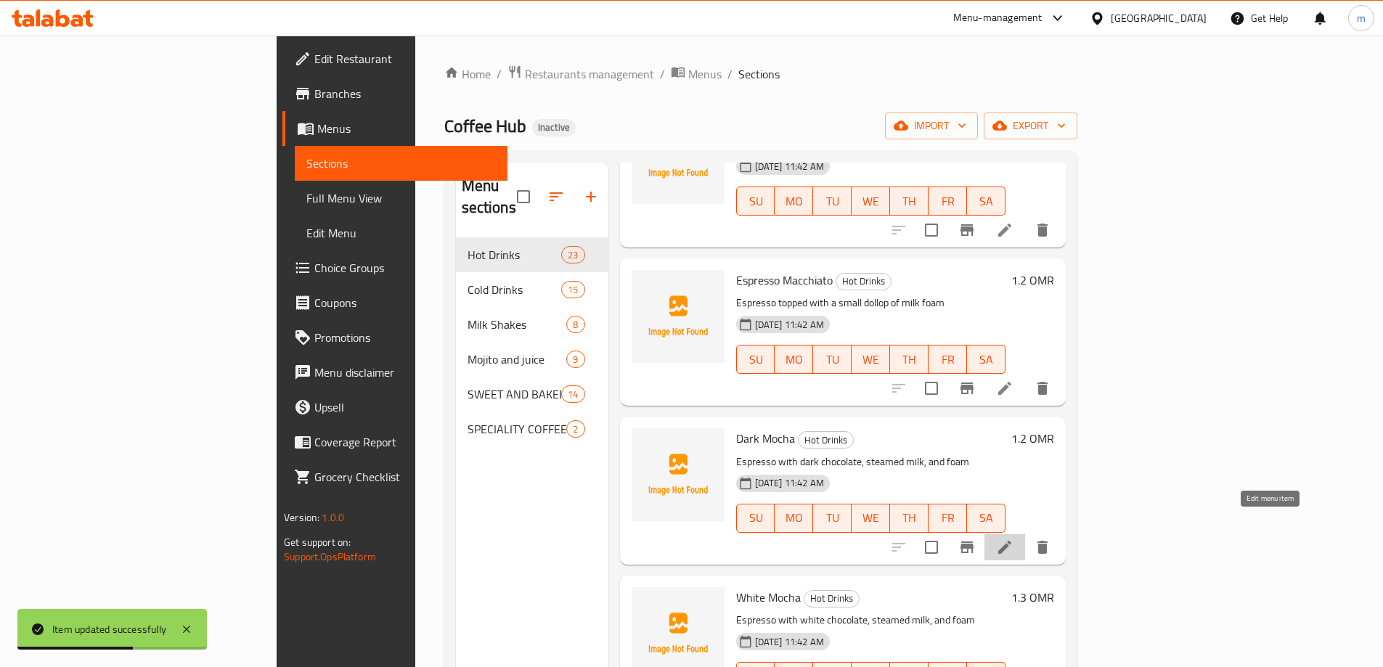
click at [1013, 539] on icon at bounding box center [1004, 547] width 17 height 17
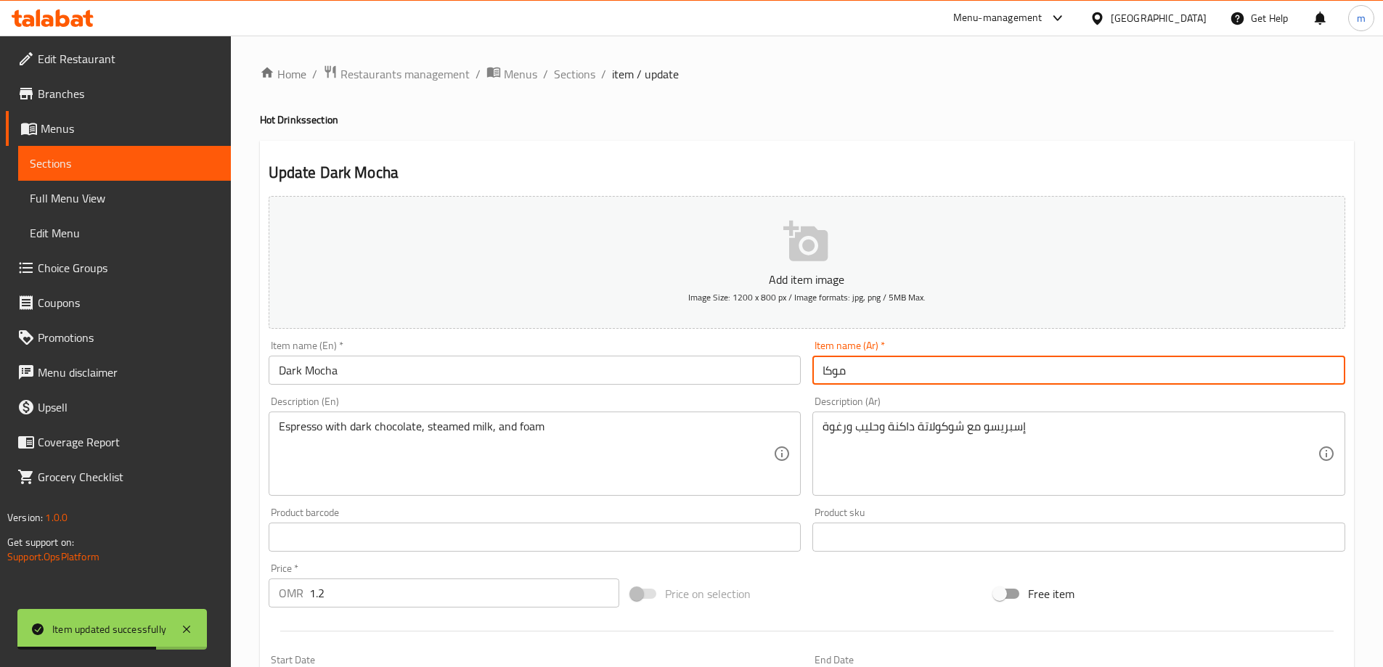
click at [897, 372] on input "موكا" at bounding box center [1078, 370] width 533 height 29
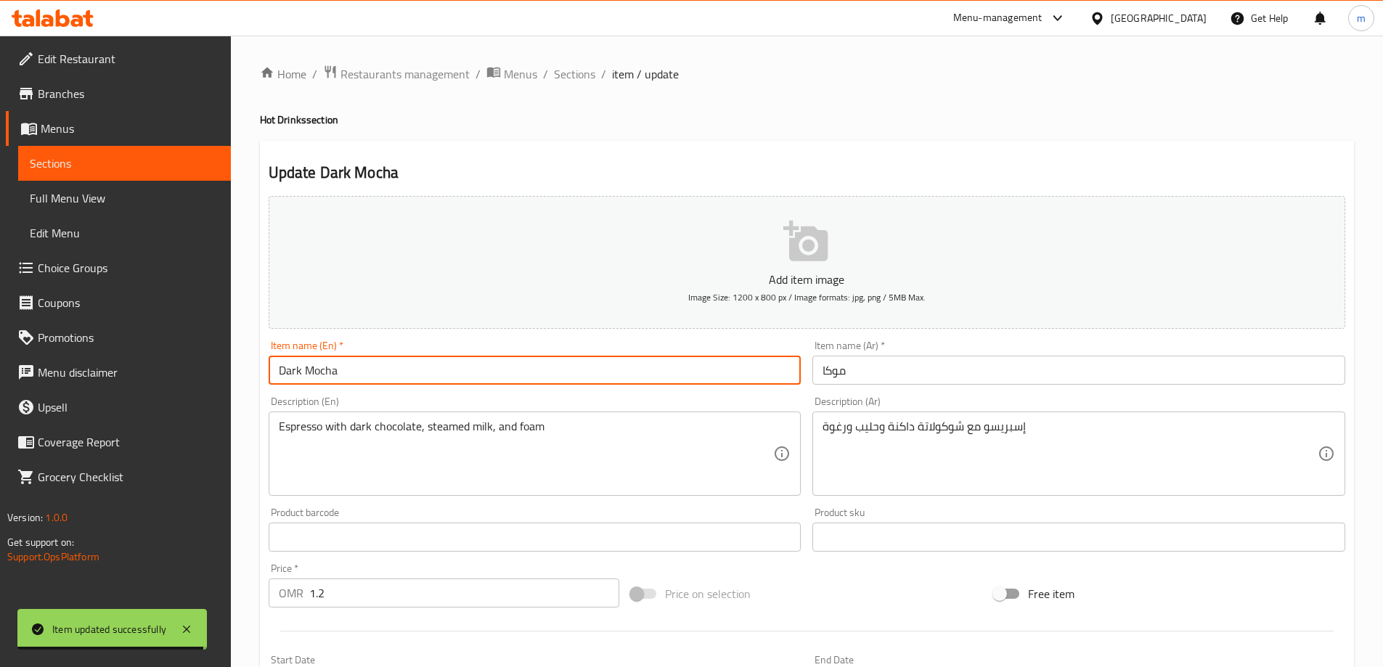
click at [313, 370] on input "Dark Mocha" at bounding box center [535, 370] width 533 height 29
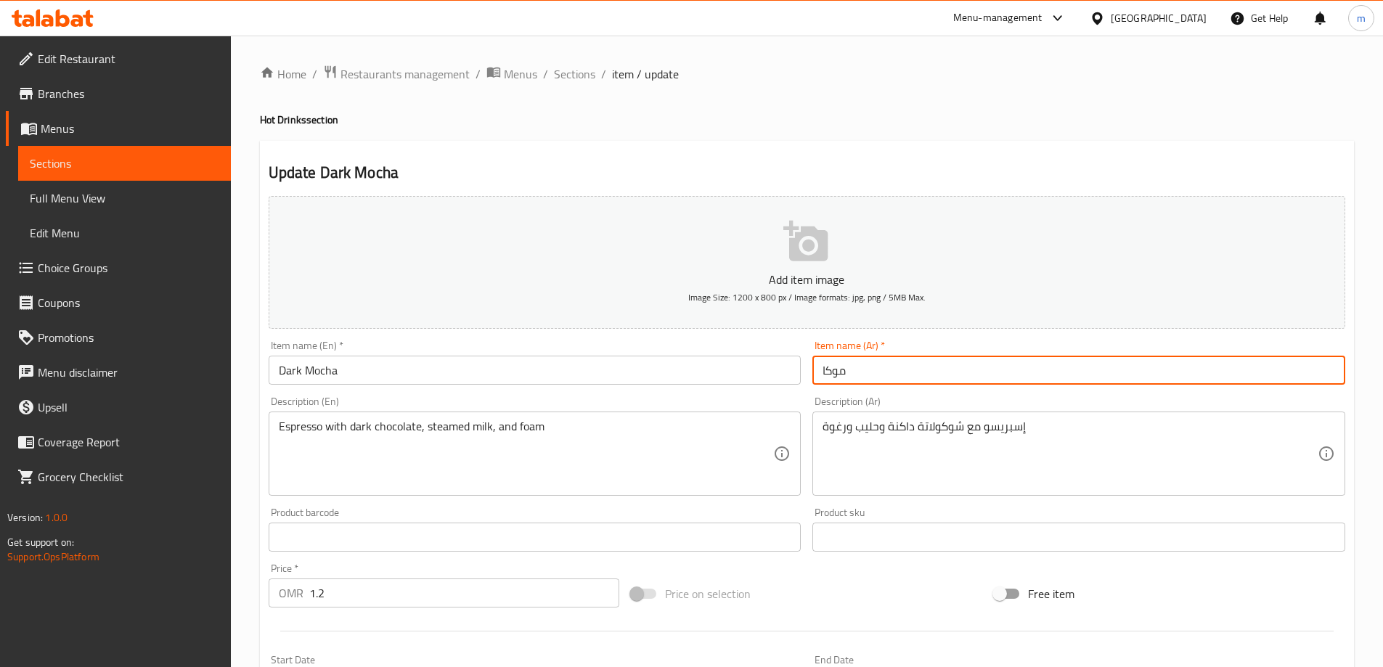
click at [859, 373] on input "موكا" at bounding box center [1078, 370] width 533 height 29
paste input "داكنة"
type input "موكا داكنة"
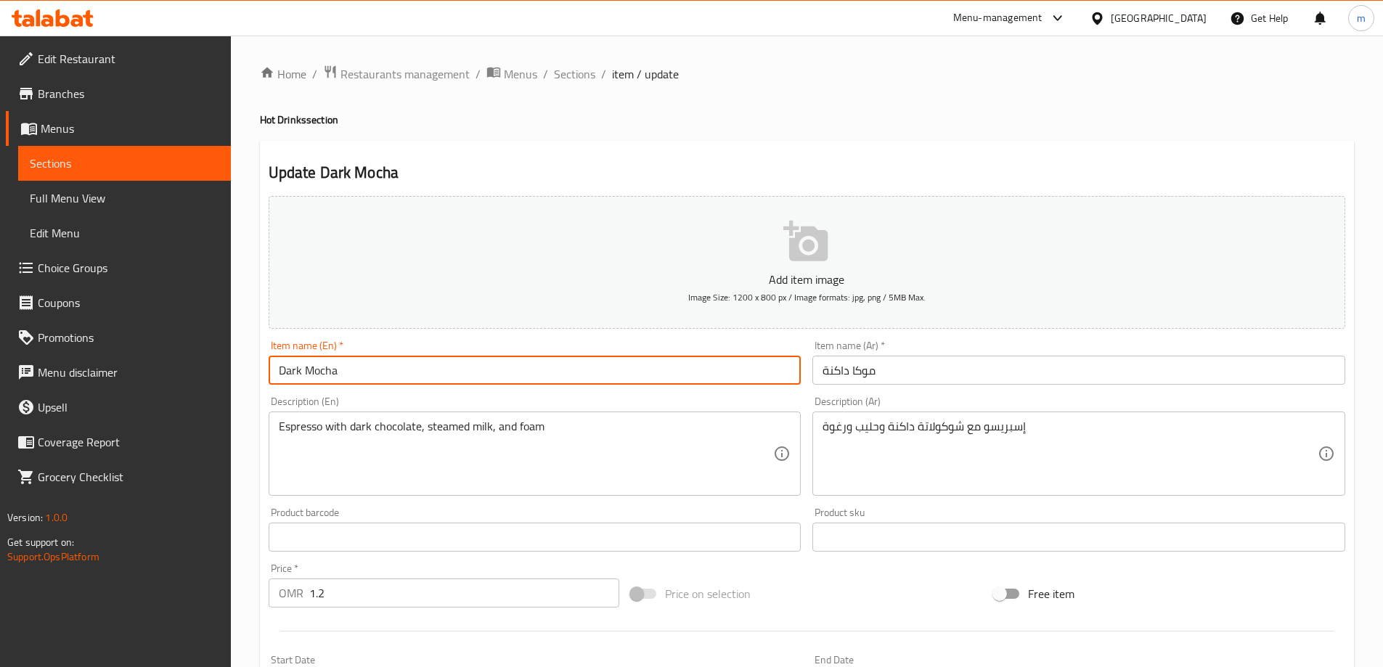
click at [716, 378] on input "Dark Mocha" at bounding box center [535, 370] width 533 height 29
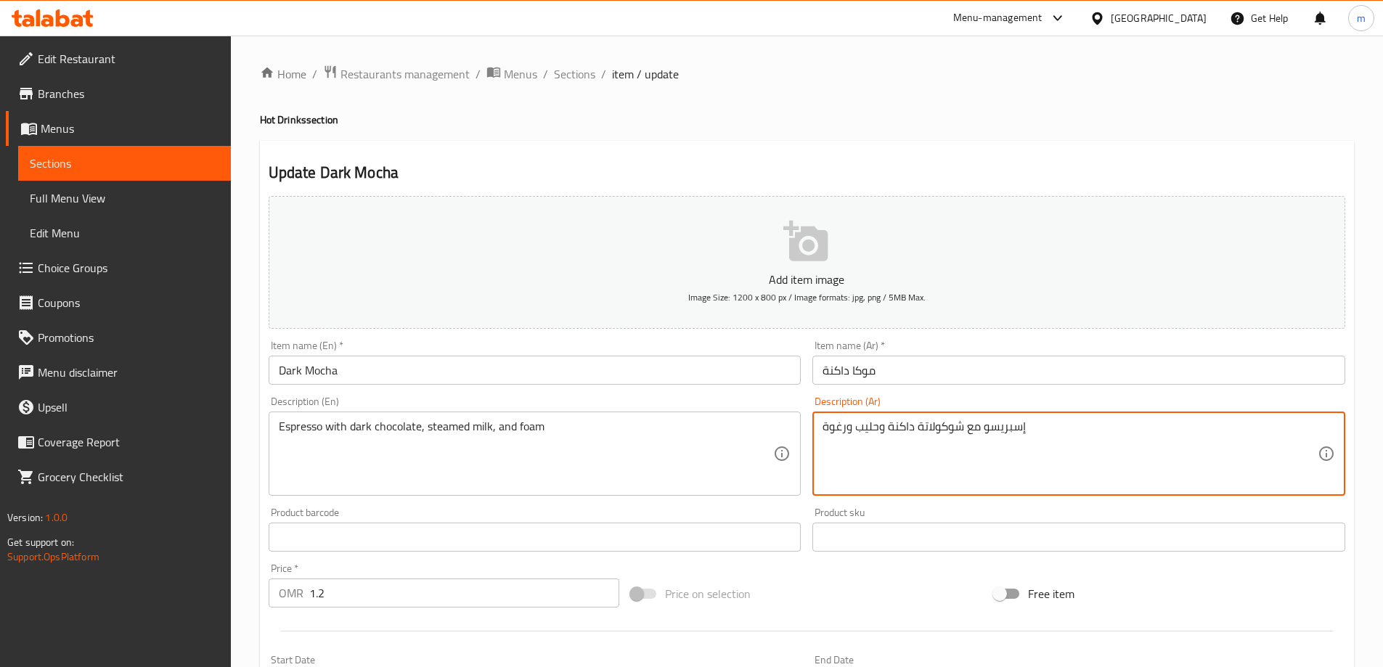
click at [856, 430] on textarea "إسبريسو مع شوكولاتة داكنة وحليب ورغوة" at bounding box center [1069, 454] width 495 height 69
type textarea "إسبريسو مع شوكولاتة داكنة وحليب مبخر ورغوة"
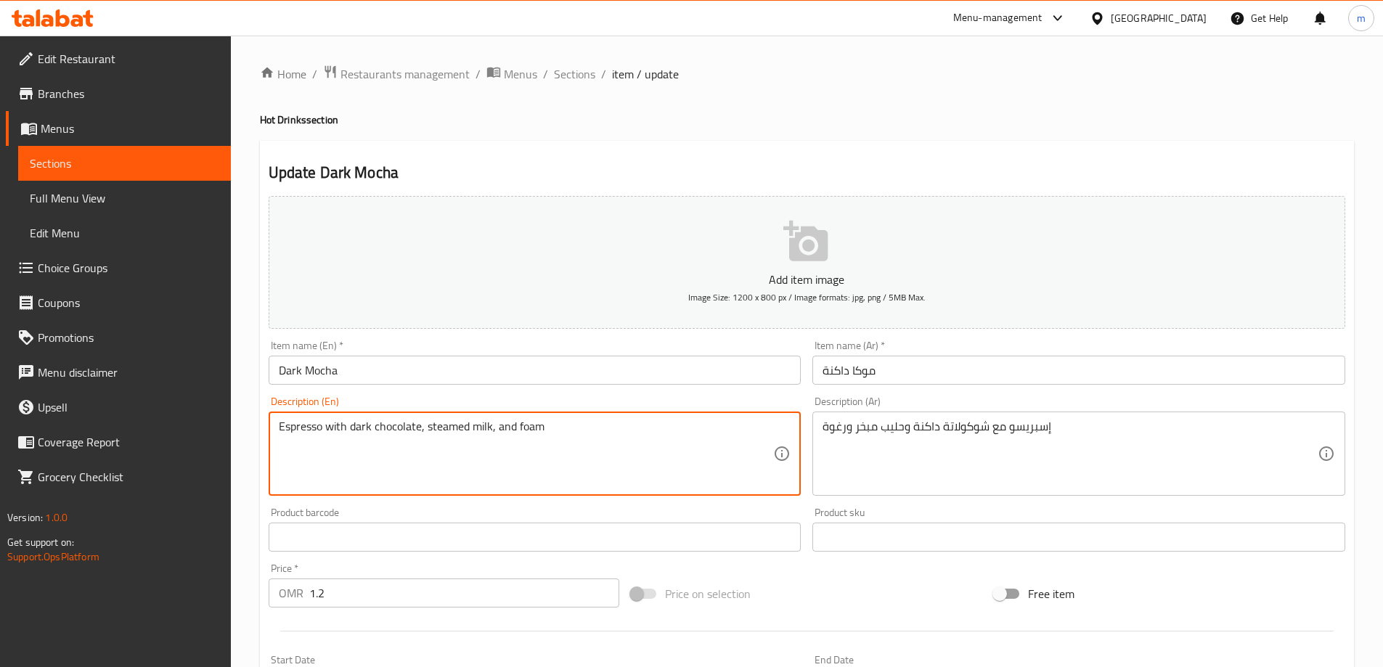
click at [441, 433] on textarea "Espresso with dark chocolate, steamed milk, and foam" at bounding box center [526, 454] width 495 height 69
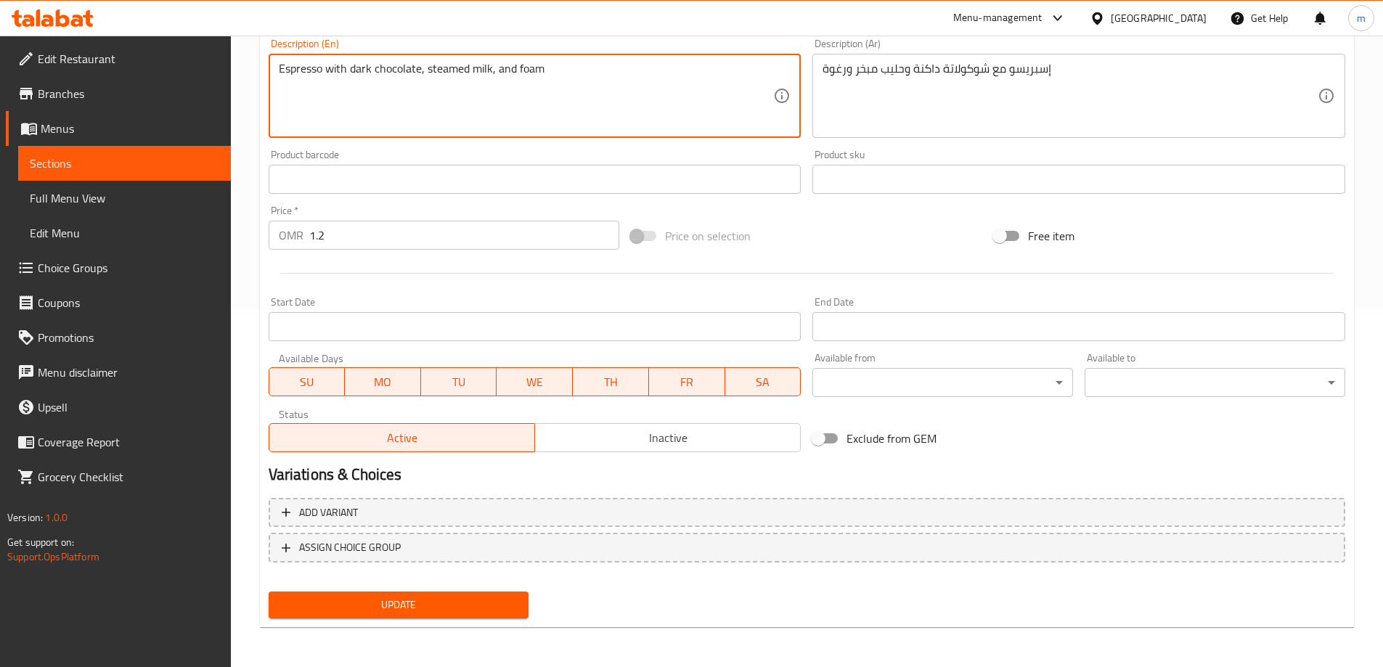
scroll to position [359, 0]
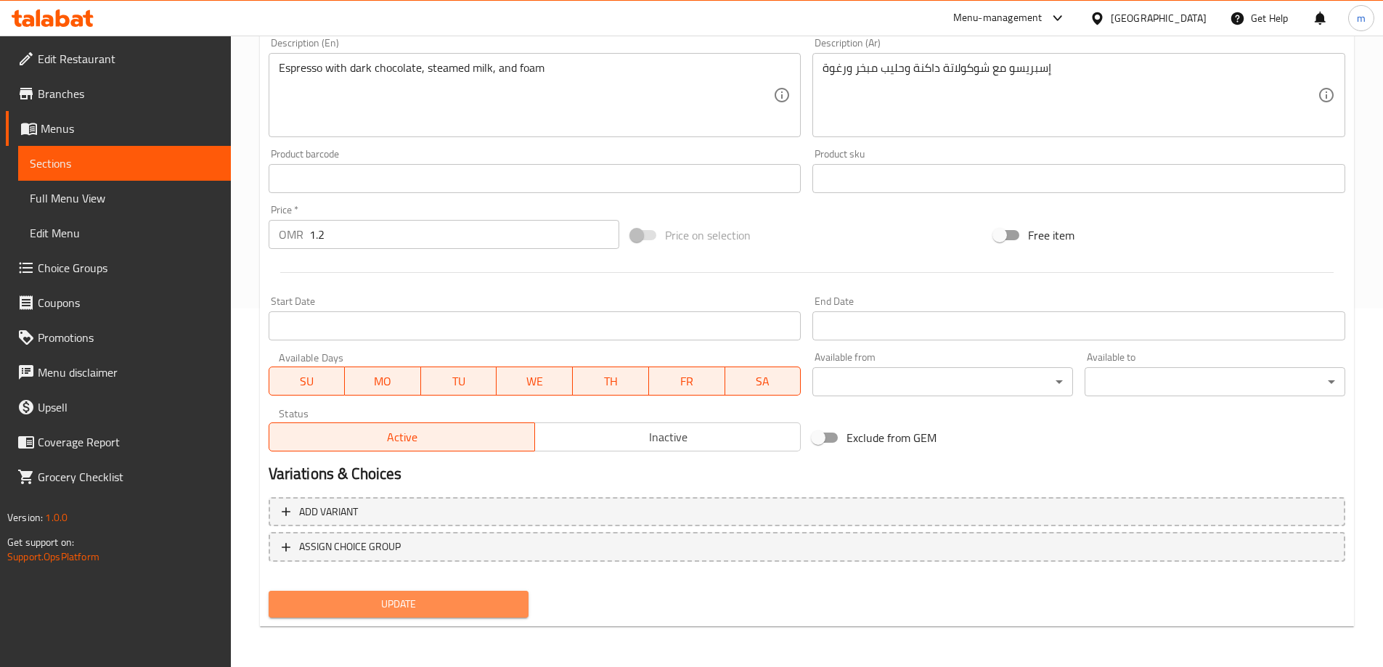
click at [451, 600] on span "Update" at bounding box center [398, 604] width 237 height 18
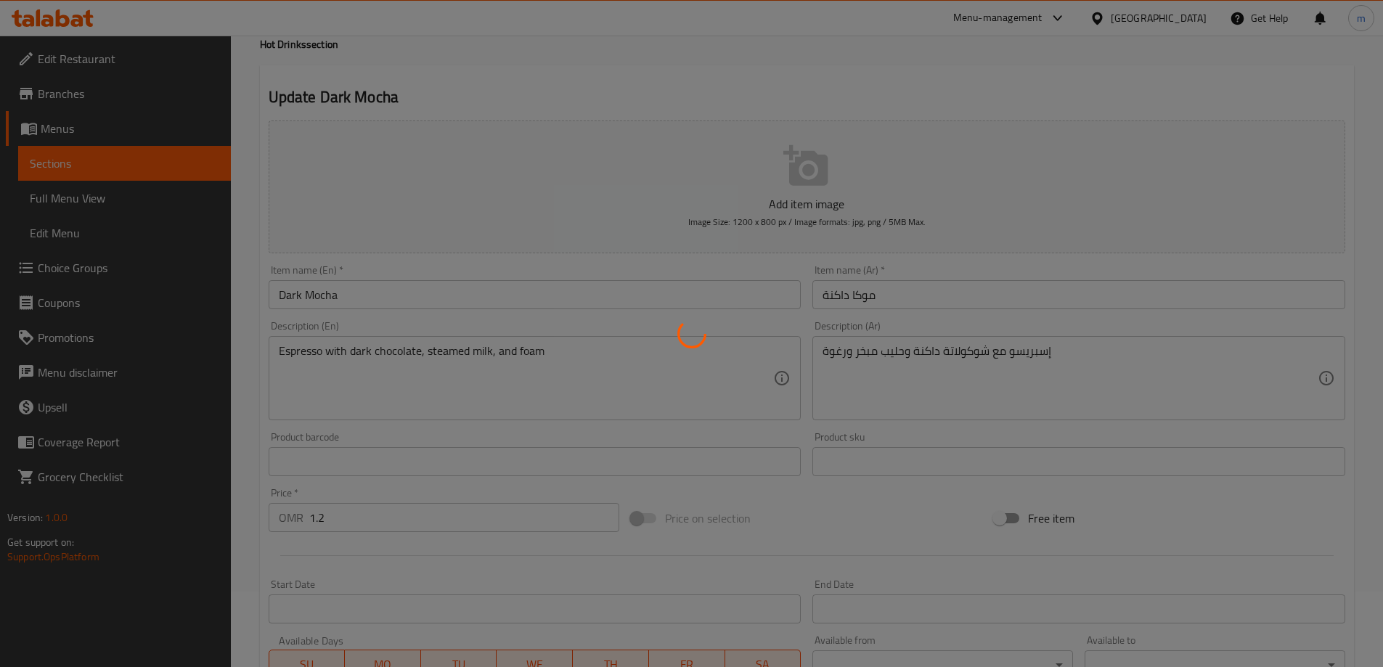
scroll to position [0, 0]
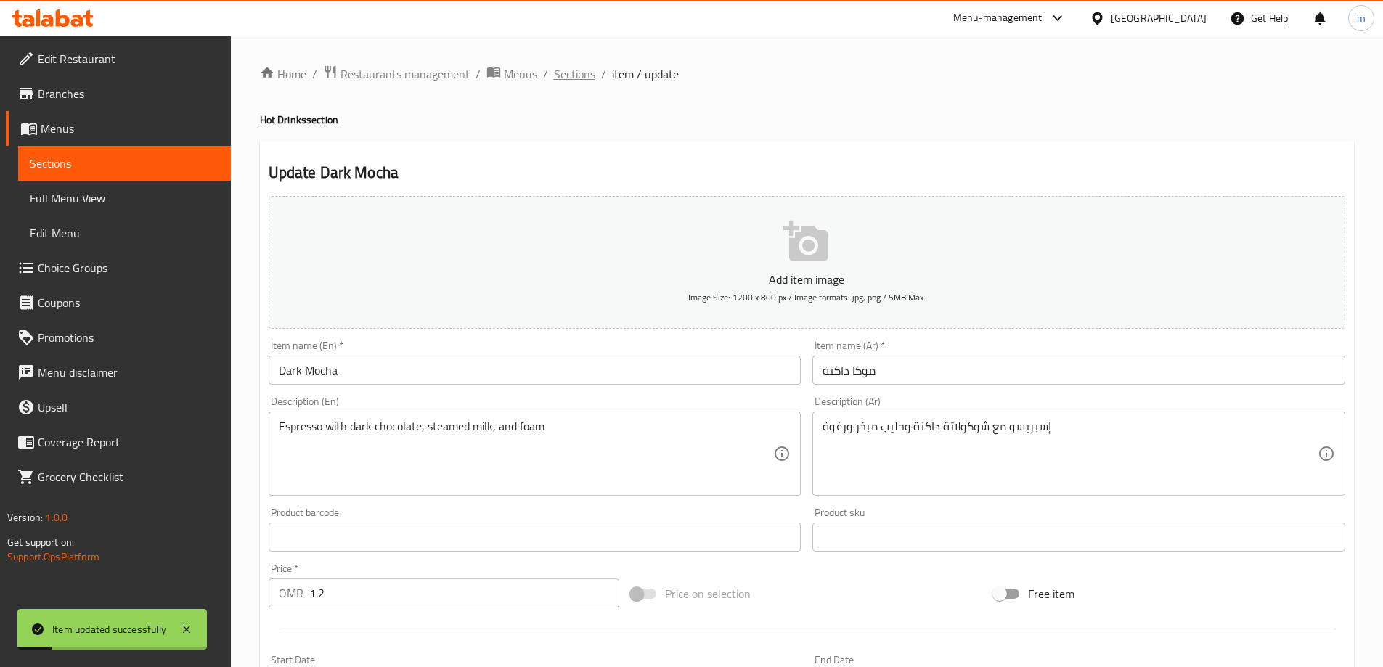
click at [575, 73] on span "Sections" at bounding box center [574, 73] width 41 height 17
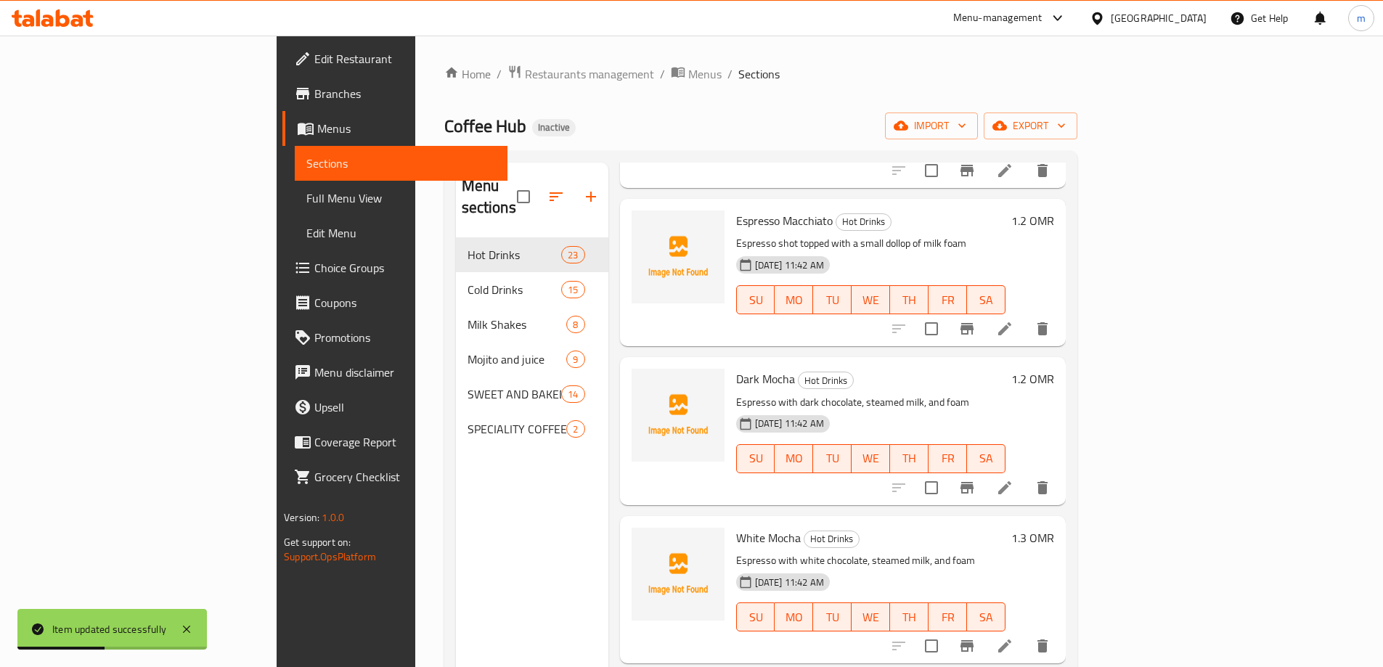
scroll to position [363, 0]
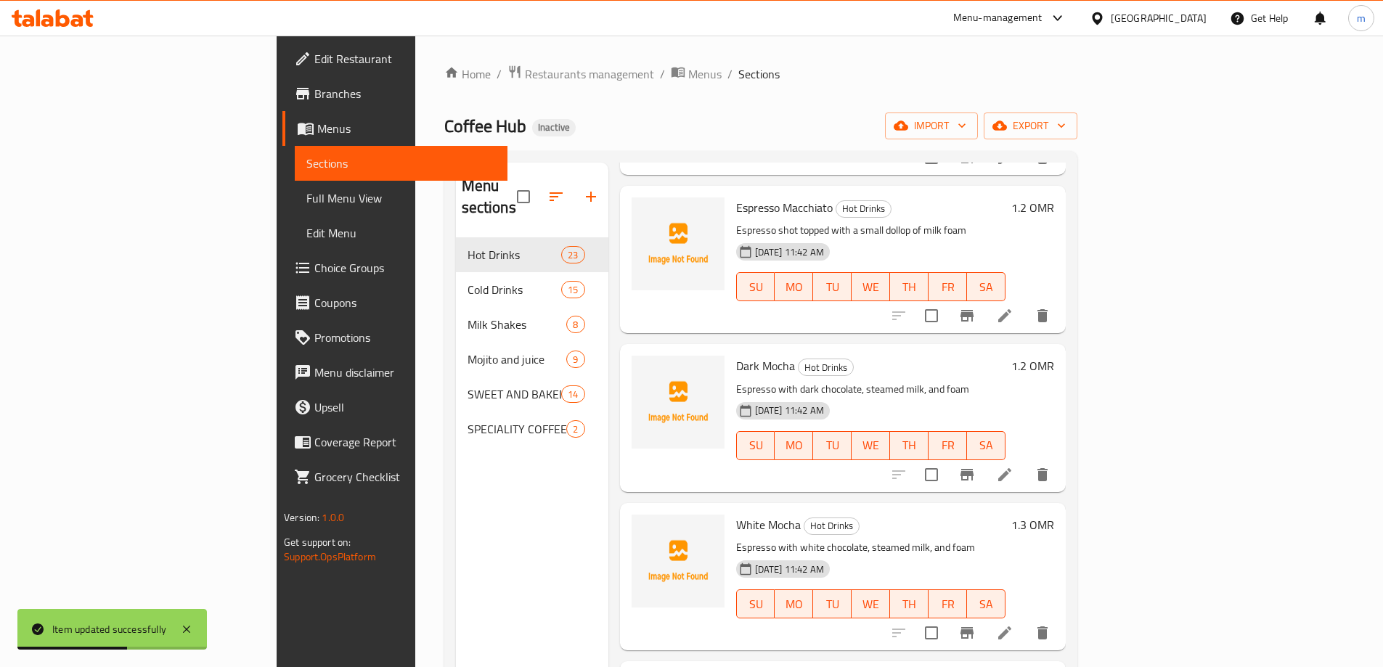
click at [1013, 624] on icon at bounding box center [1004, 632] width 17 height 17
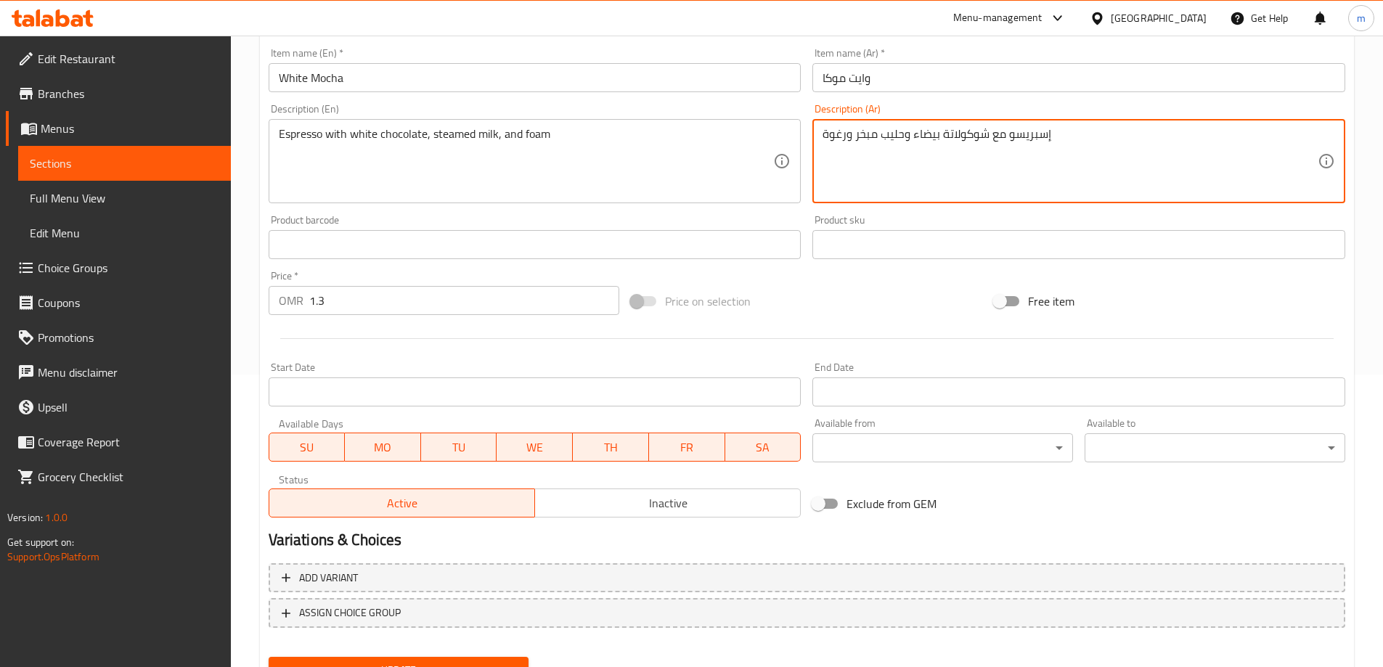
scroll to position [359, 0]
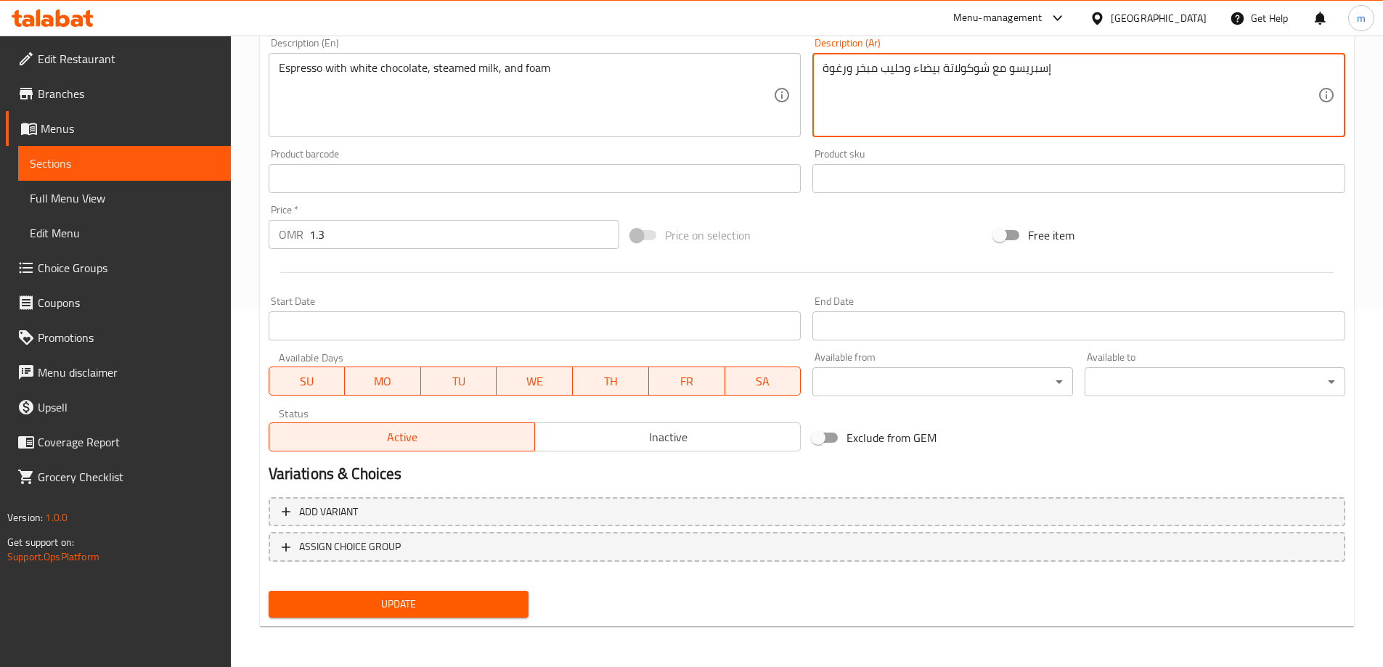
type textarea "إسبريسو مع شوكولاتة بيضاء وحليب مبخر ورغوة"
click at [408, 605] on span "Update" at bounding box center [398, 604] width 237 height 18
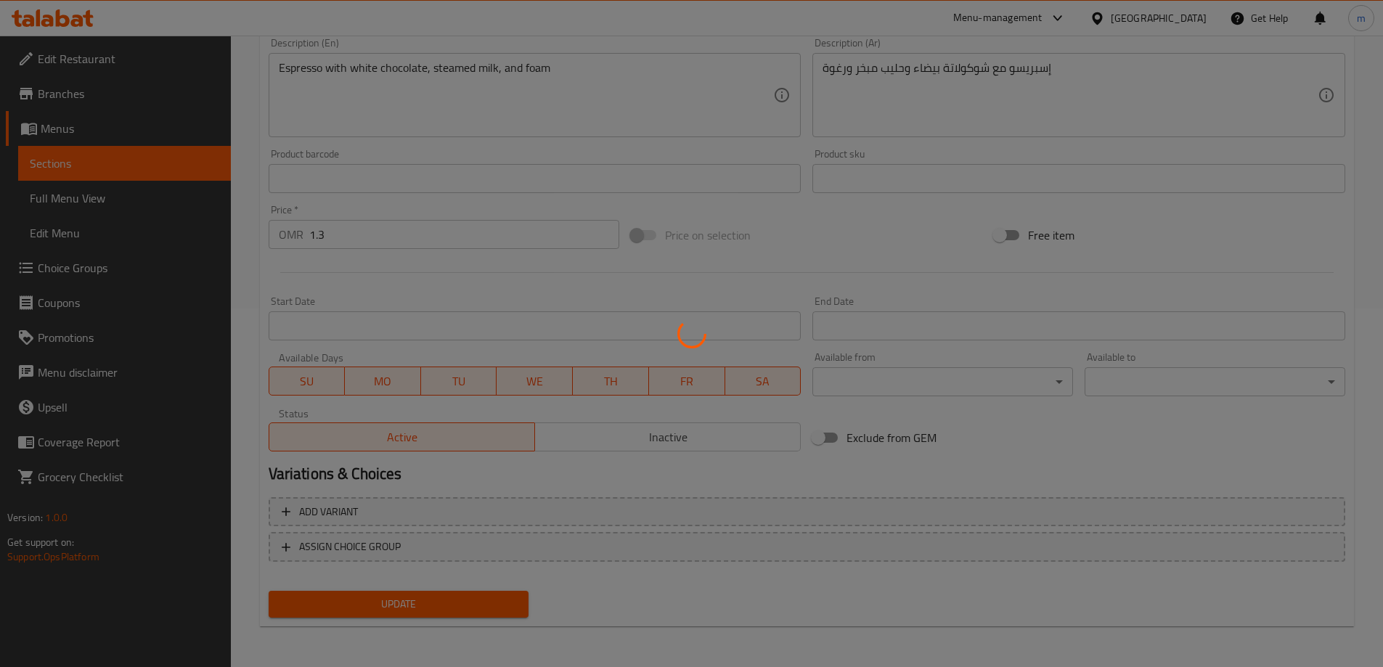
scroll to position [0, 0]
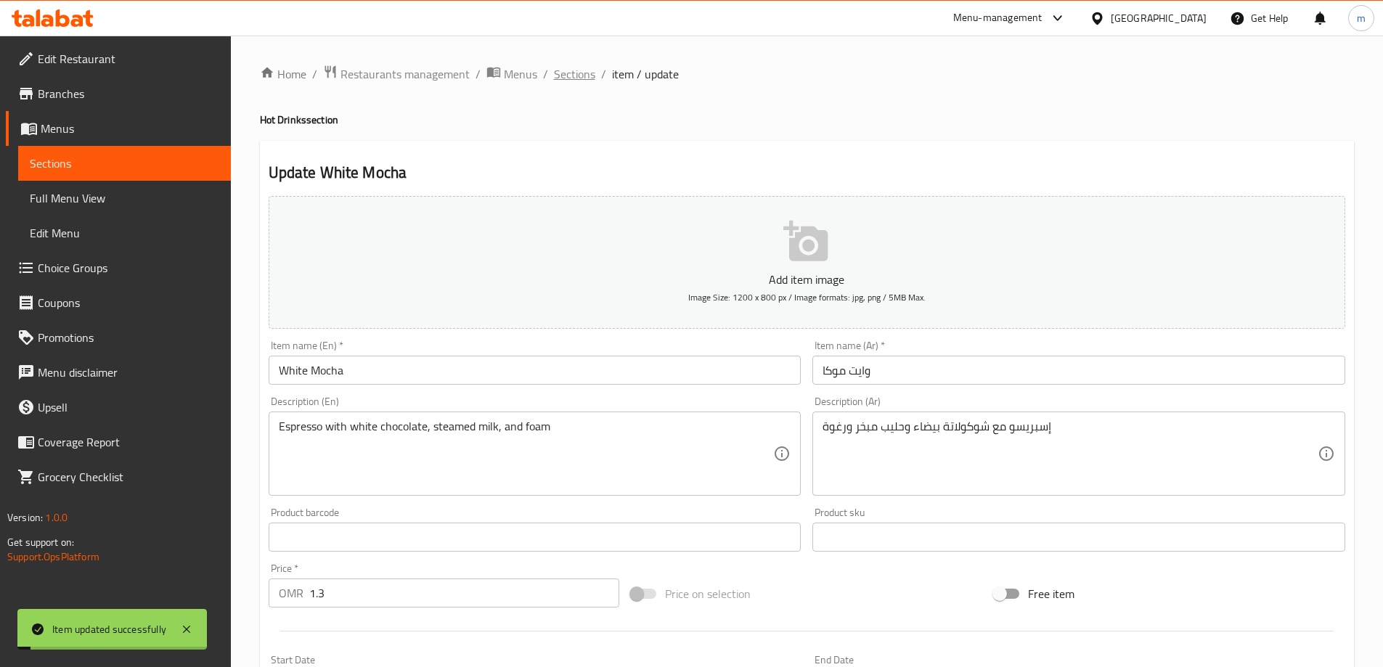
click at [570, 72] on span "Sections" at bounding box center [574, 73] width 41 height 17
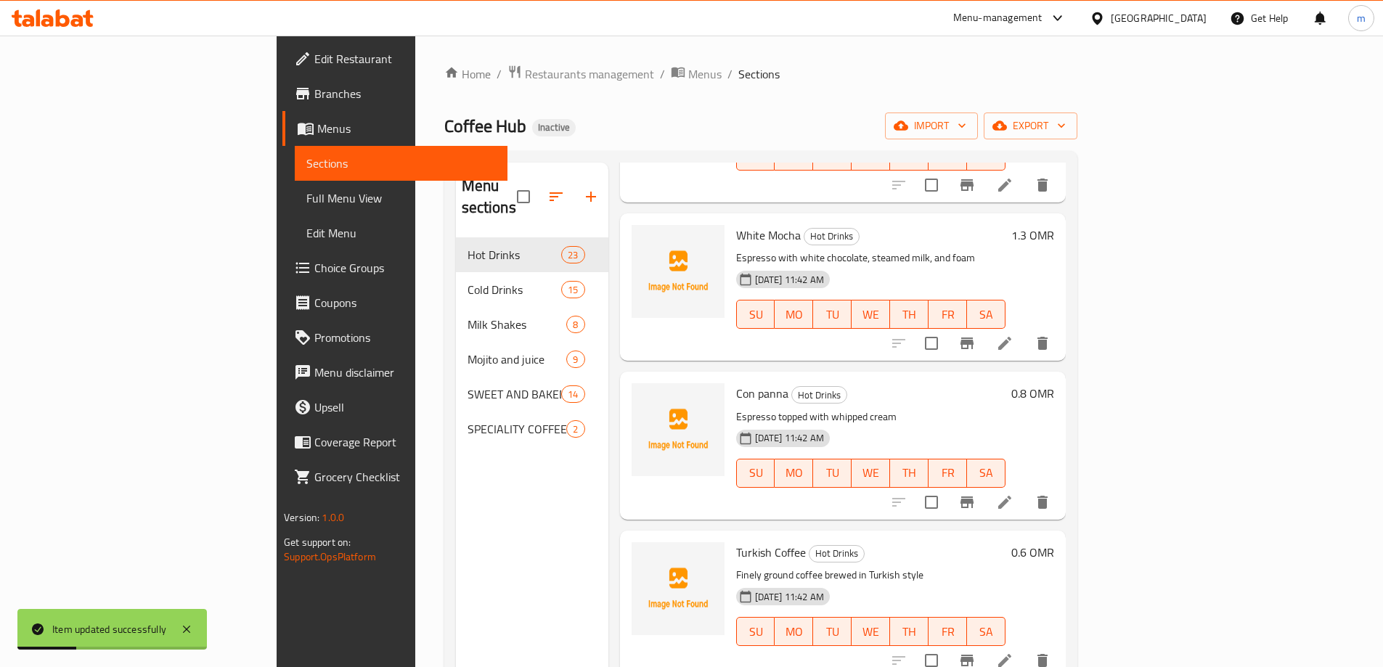
scroll to position [653, 0]
click at [1025, 491] on li at bounding box center [1004, 501] width 41 height 26
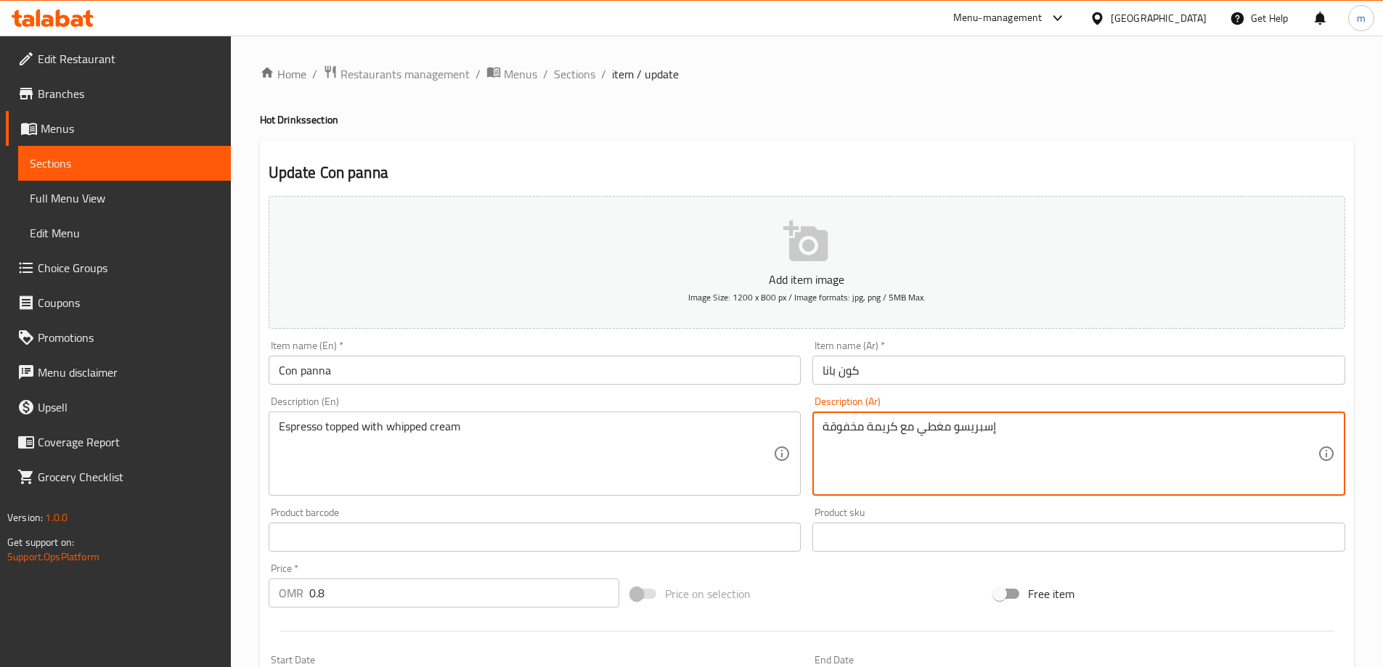
scroll to position [359, 0]
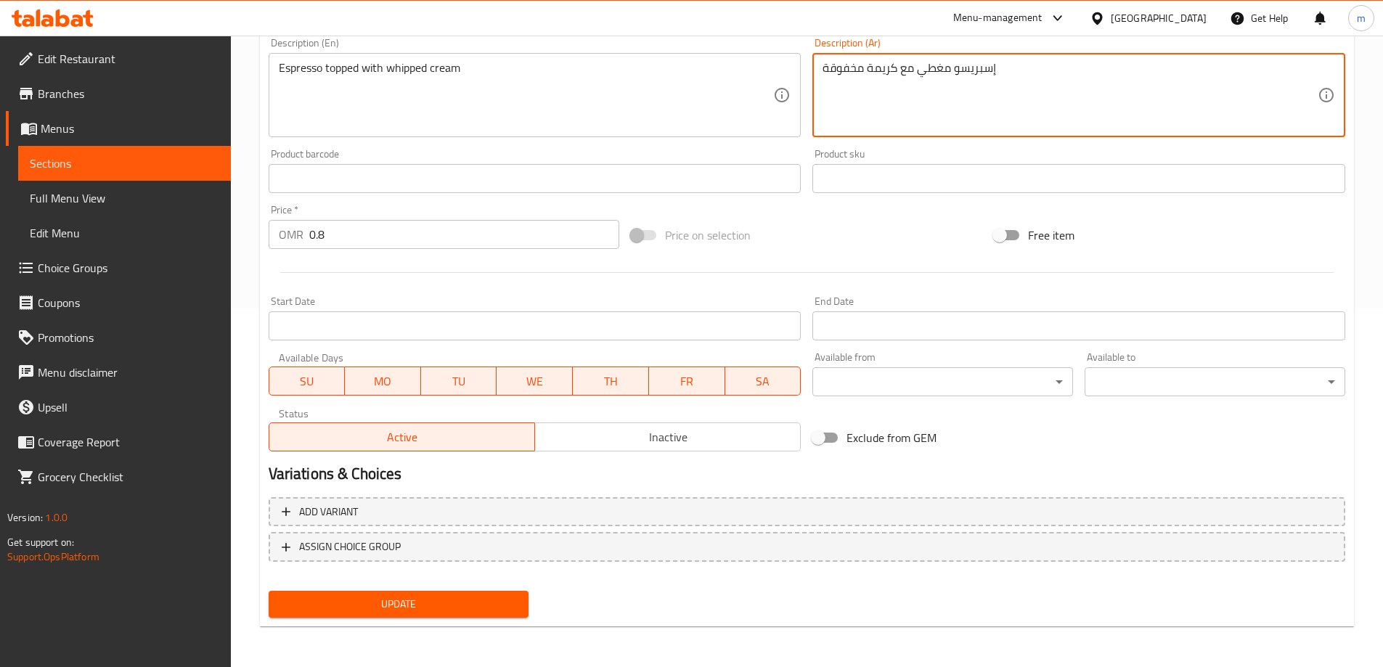
type textarea "إسبريسو مغطي مع كريمة مخفوقة"
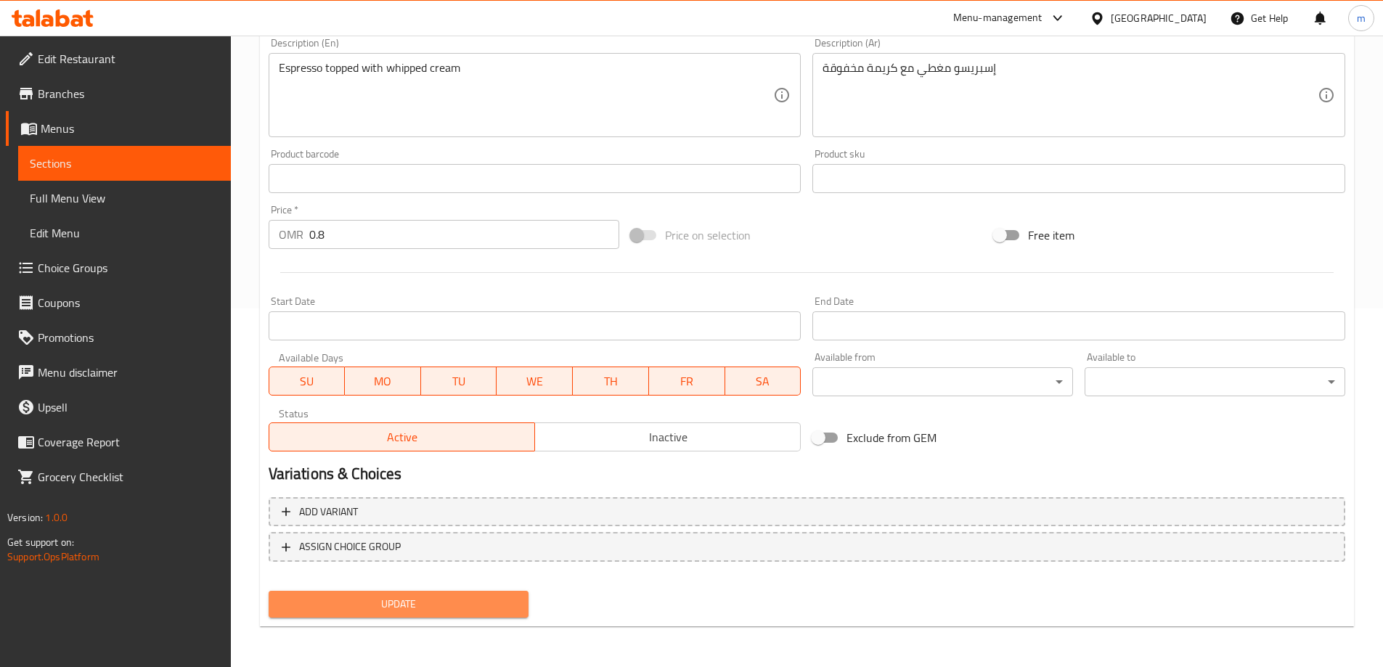
click at [385, 607] on span "Update" at bounding box center [398, 604] width 237 height 18
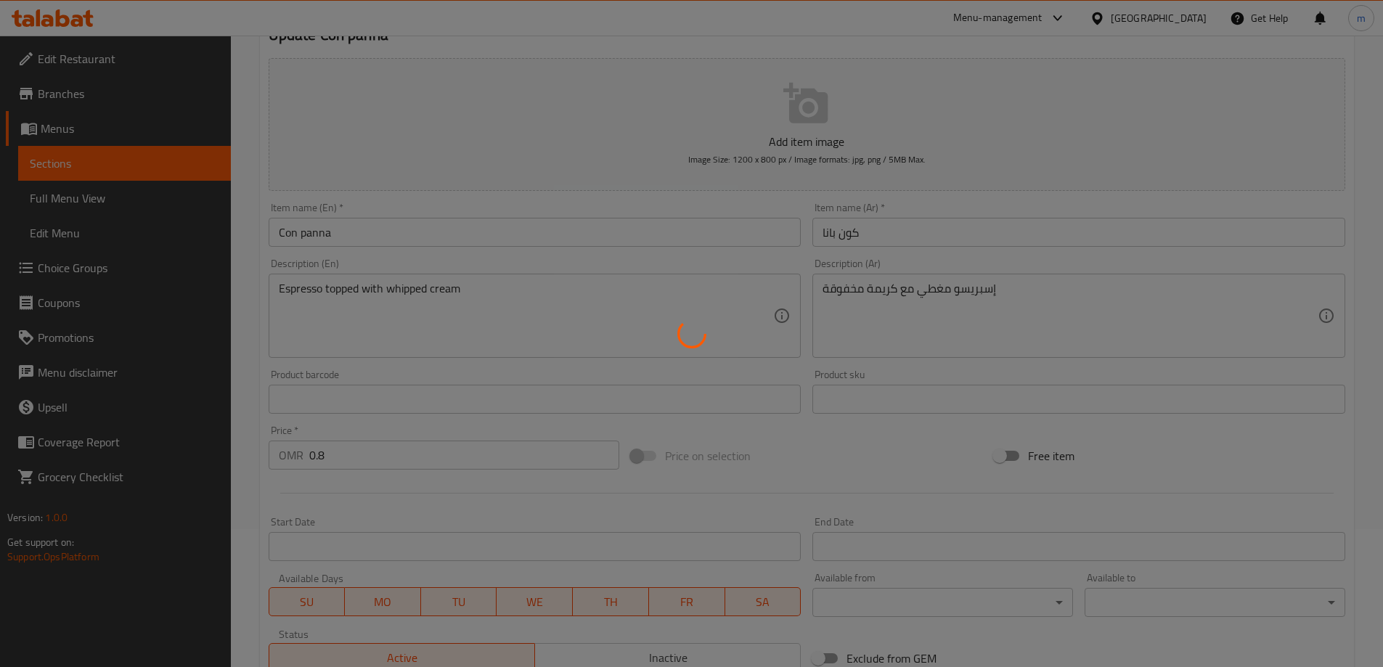
scroll to position [0, 0]
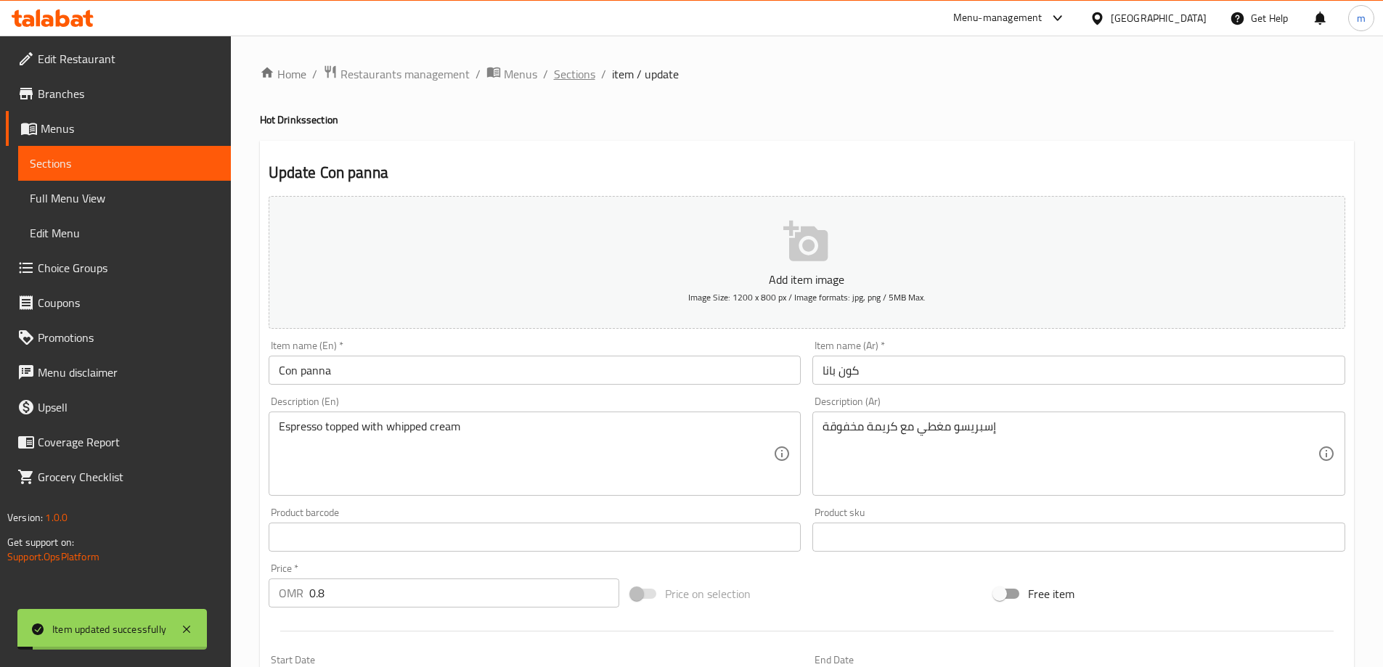
click at [570, 67] on span "Sections" at bounding box center [574, 73] width 41 height 17
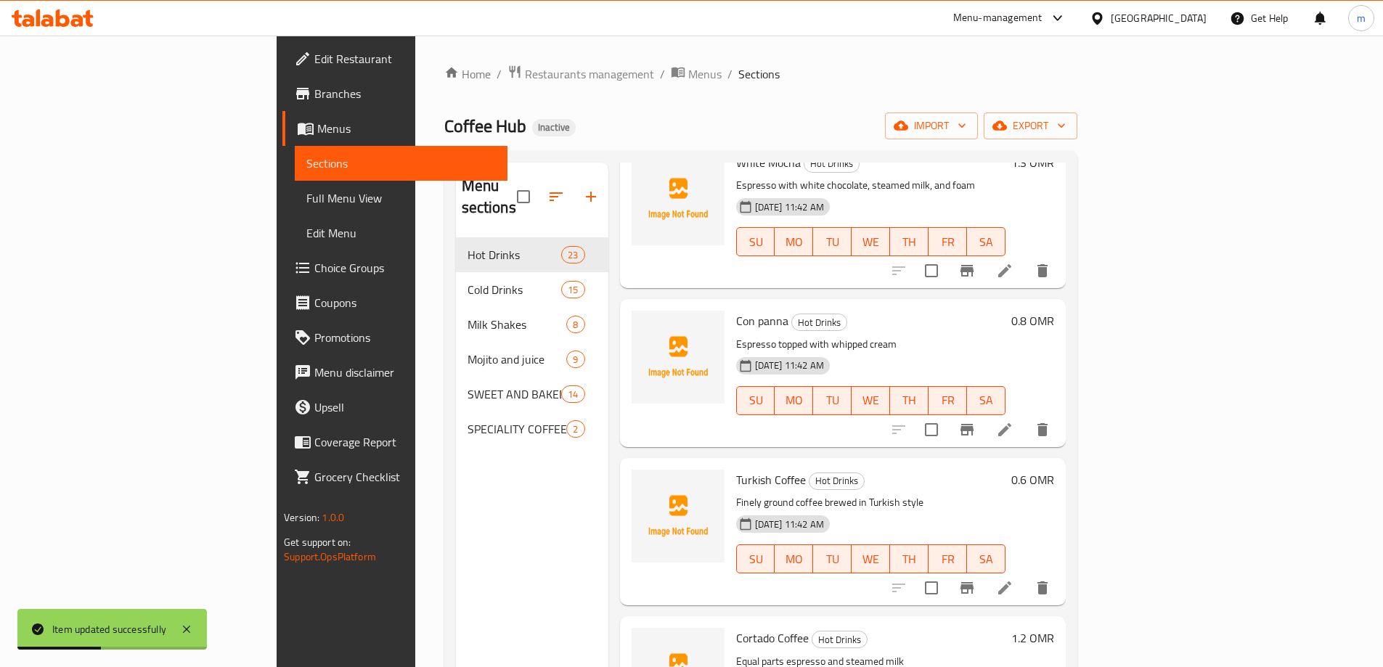
scroll to position [726, 0]
click at [1025, 574] on li at bounding box center [1004, 587] width 41 height 26
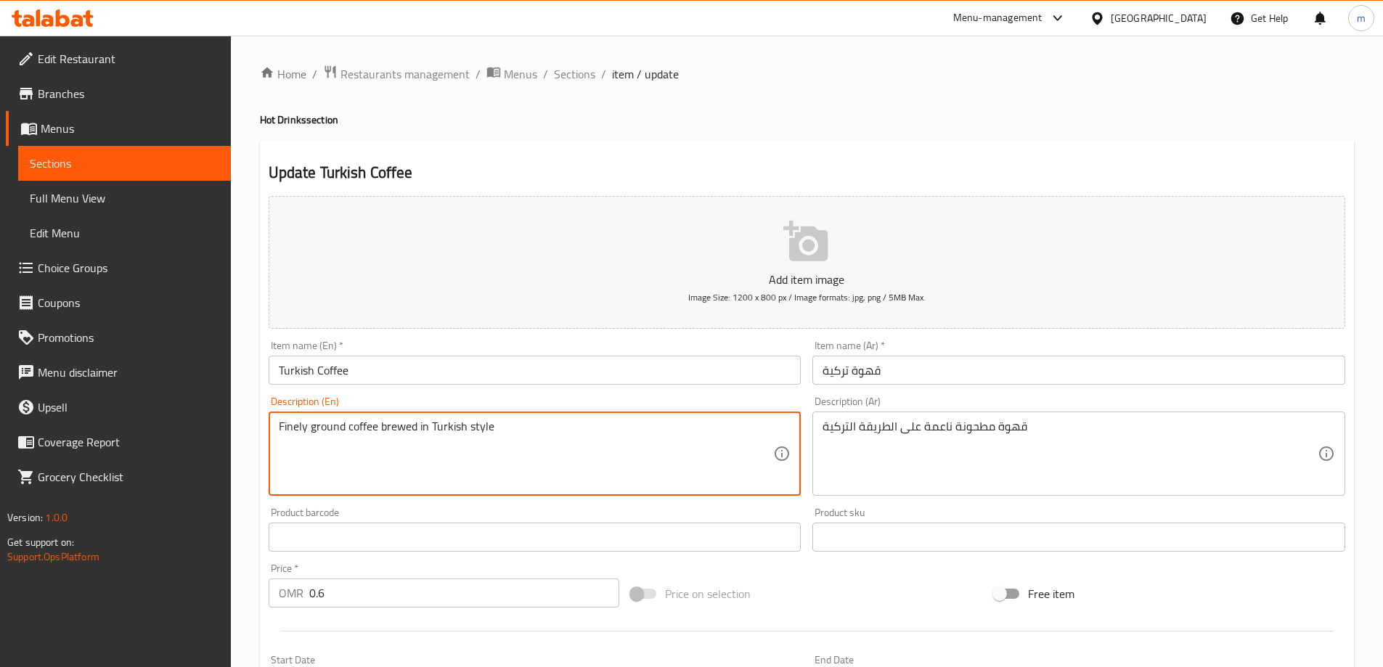
click at [397, 427] on textarea "Finely ground coffee brewed in Turkish style" at bounding box center [526, 454] width 495 height 69
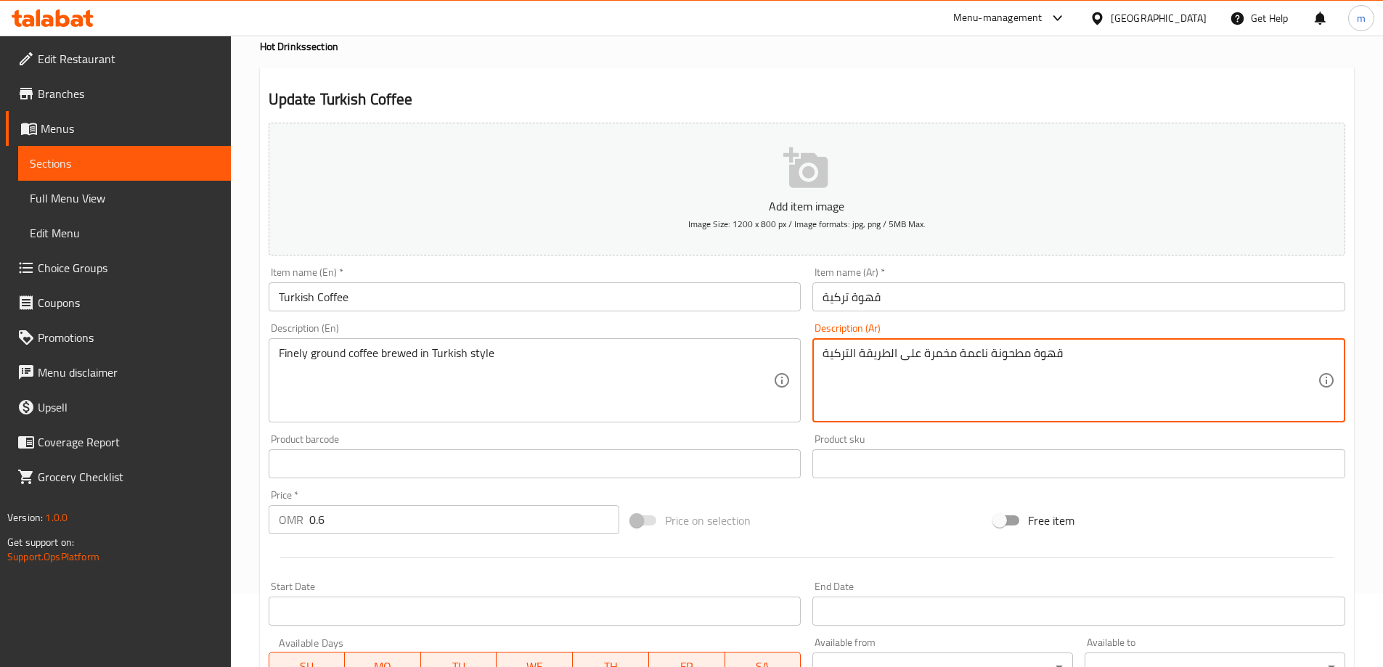
scroll to position [359, 0]
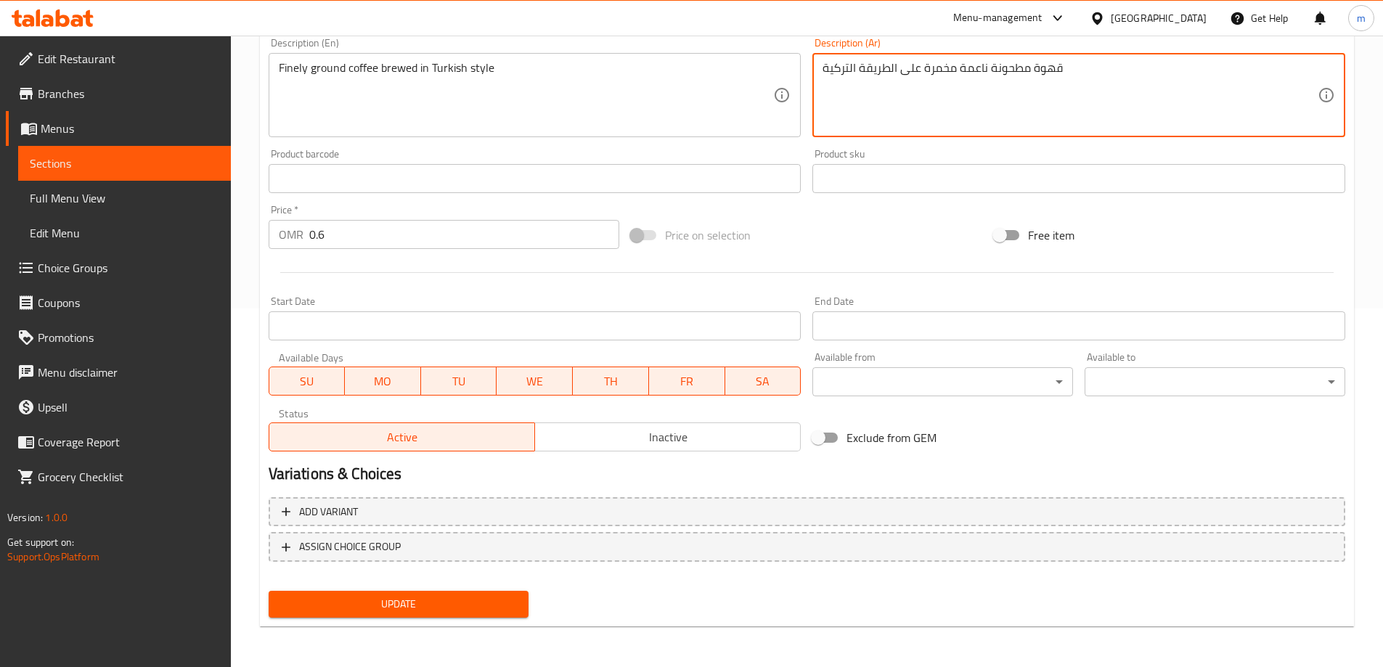
type textarea "قهوة مطحونة ناعمة مخمرة على الطريقة التركية"
click at [393, 608] on span "Update" at bounding box center [398, 604] width 237 height 18
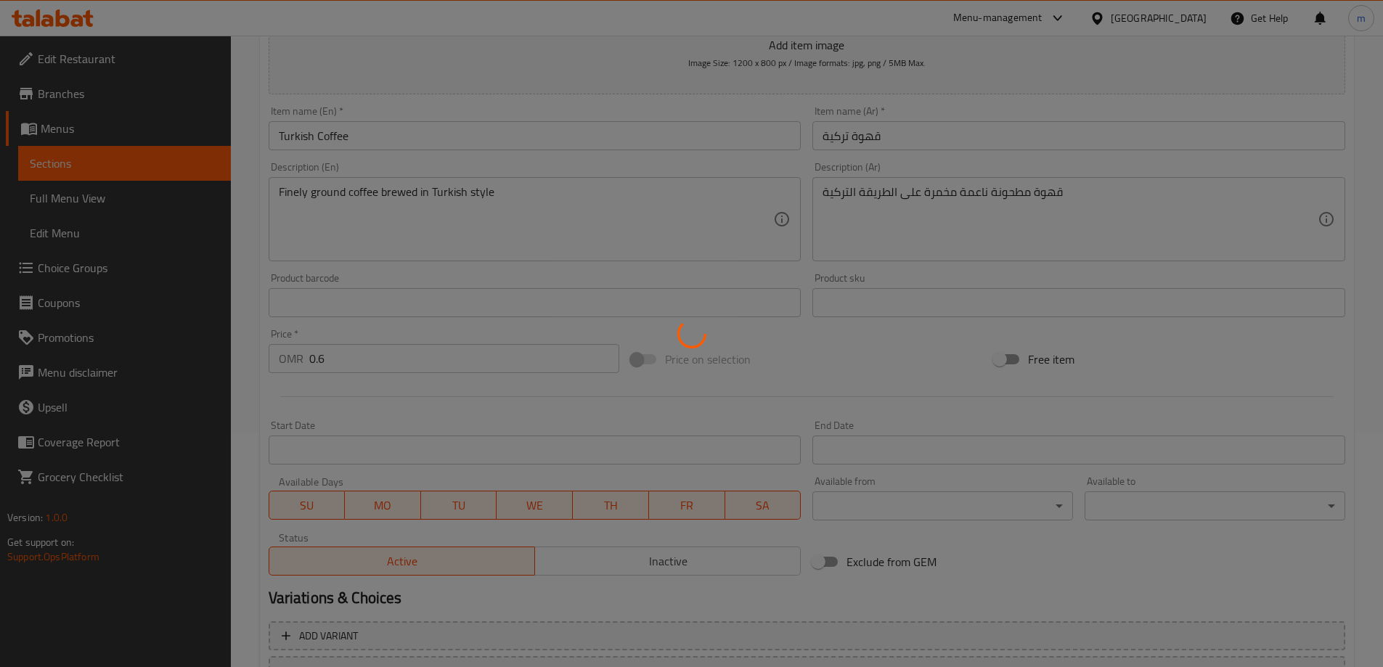
scroll to position [0, 0]
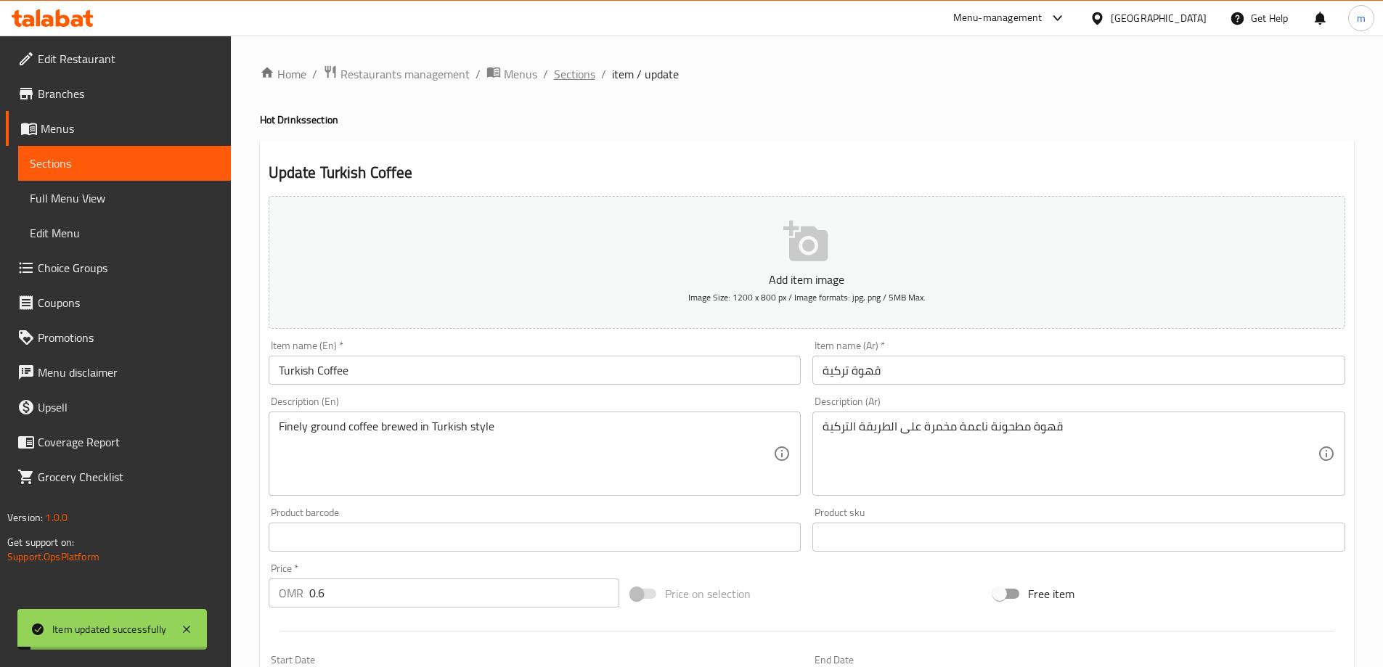
click at [573, 65] on span "Sections" at bounding box center [574, 73] width 41 height 17
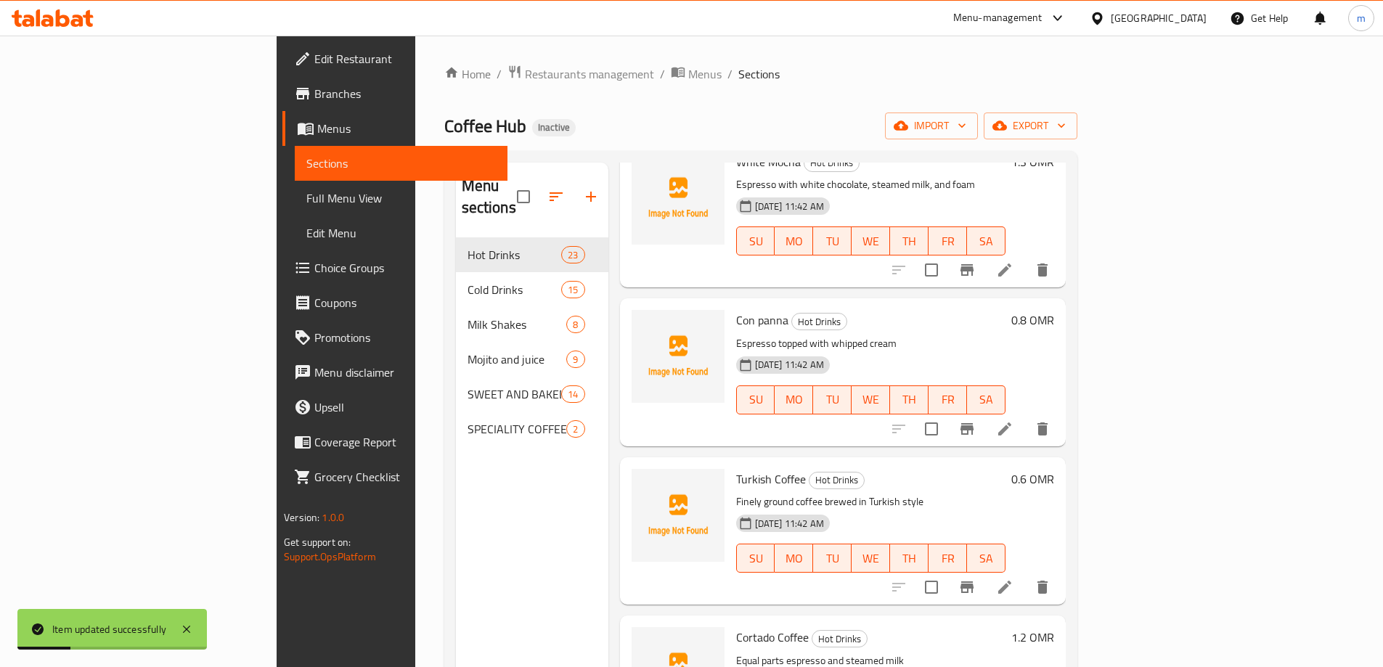
scroll to position [871, 0]
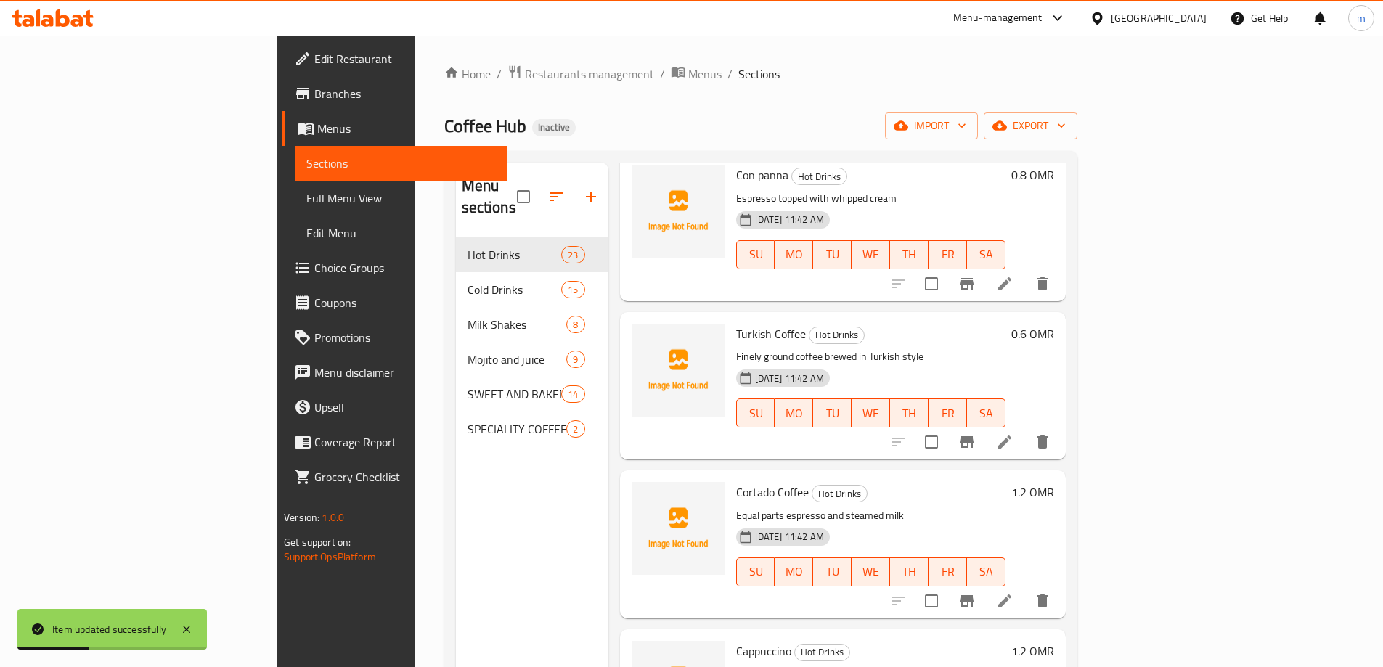
click at [1025, 588] on li at bounding box center [1004, 601] width 41 height 26
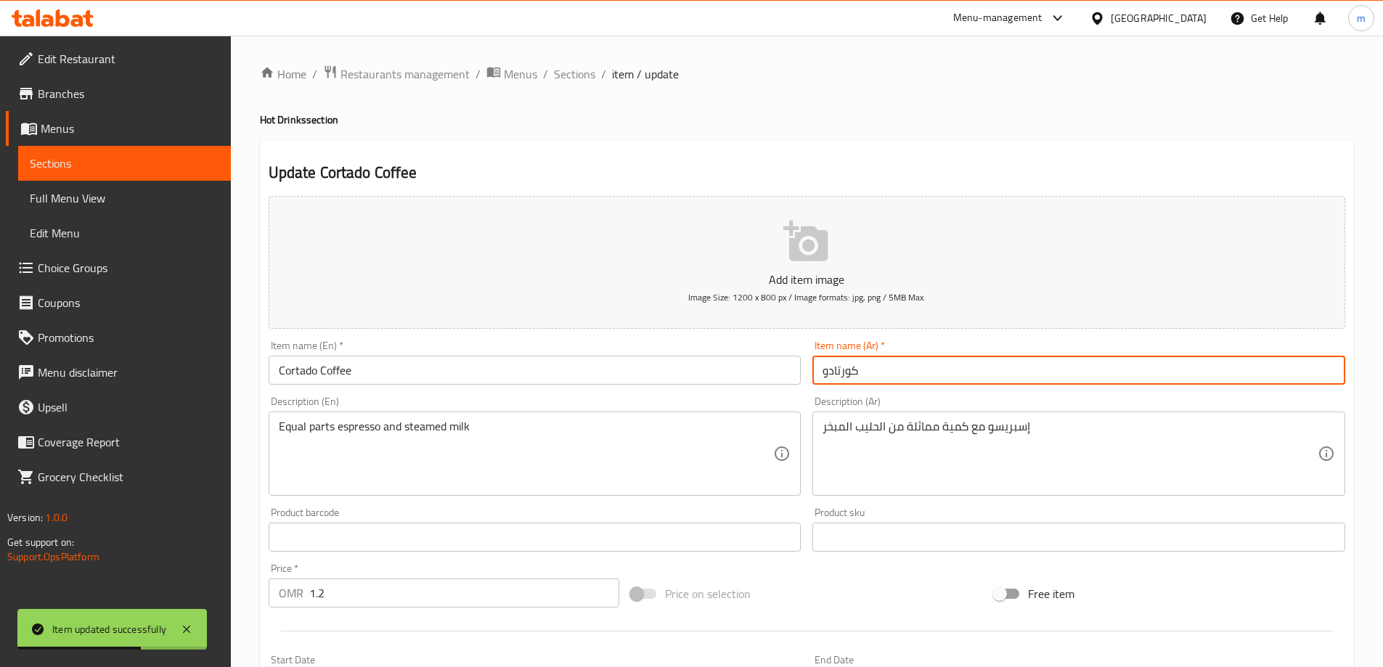
click at [919, 369] on input "كورتادو" at bounding box center [1078, 370] width 533 height 29
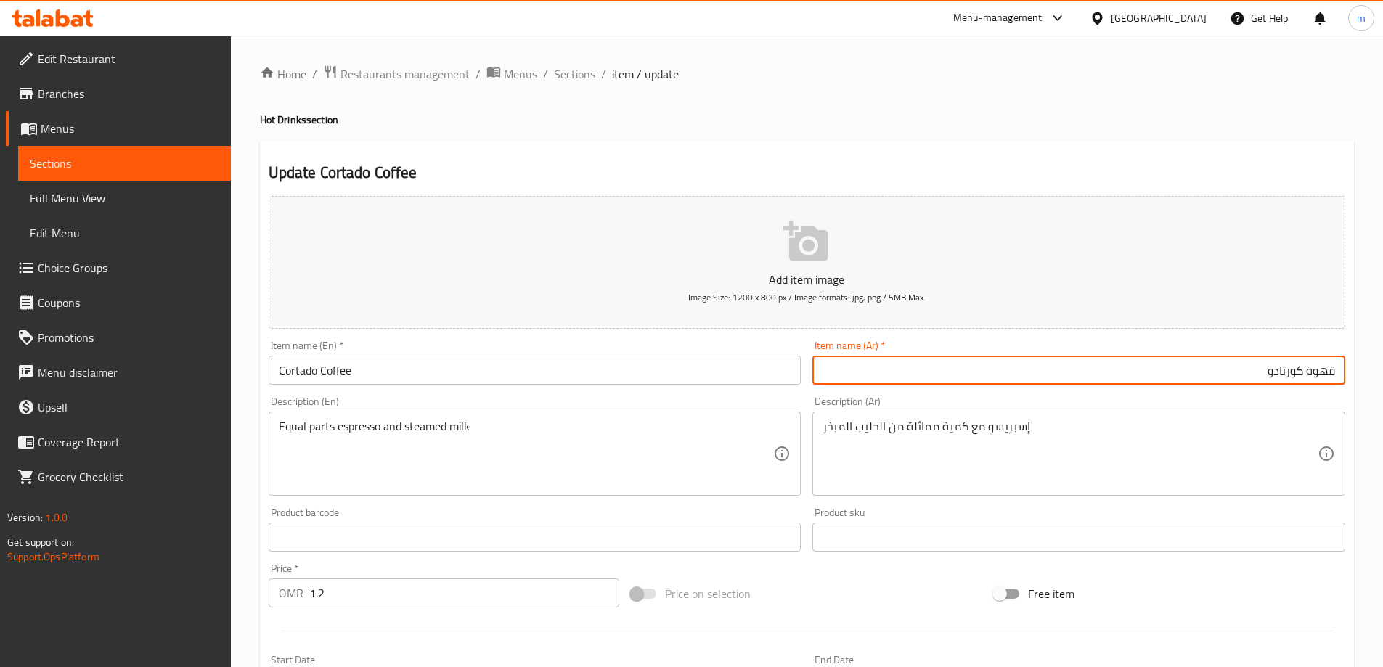
type input "قهوة كورتادو"
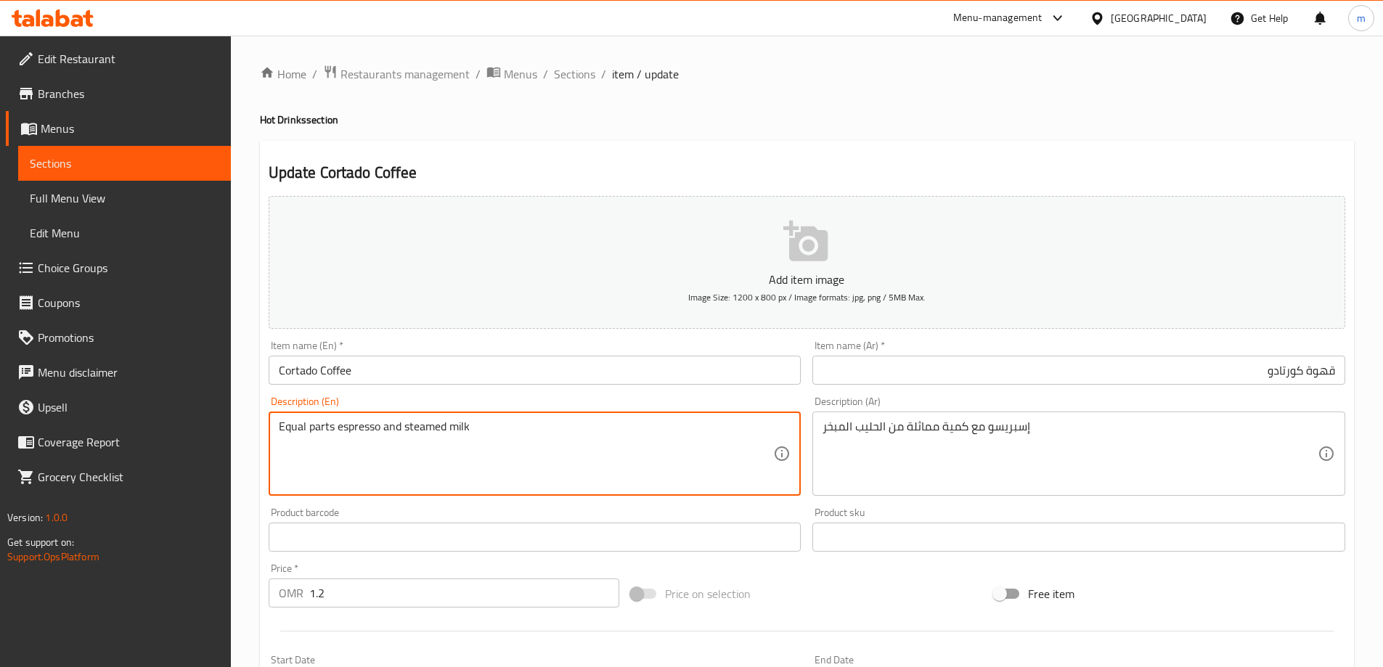
drag, startPoint x: 377, startPoint y: 428, endPoint x: 294, endPoint y: 428, distance: 83.5
click at [277, 428] on div "Equal parts espresso and steamed milk Description (En)" at bounding box center [535, 454] width 533 height 84
click at [280, 428] on textarea "Equal parts espresso and steamed milk" at bounding box center [526, 454] width 495 height 69
drag, startPoint x: 280, startPoint y: 428, endPoint x: 368, endPoint y: 432, distance: 87.9
click at [368, 432] on textarea "Equal parts espresso and steamed milk" at bounding box center [526, 454] width 495 height 69
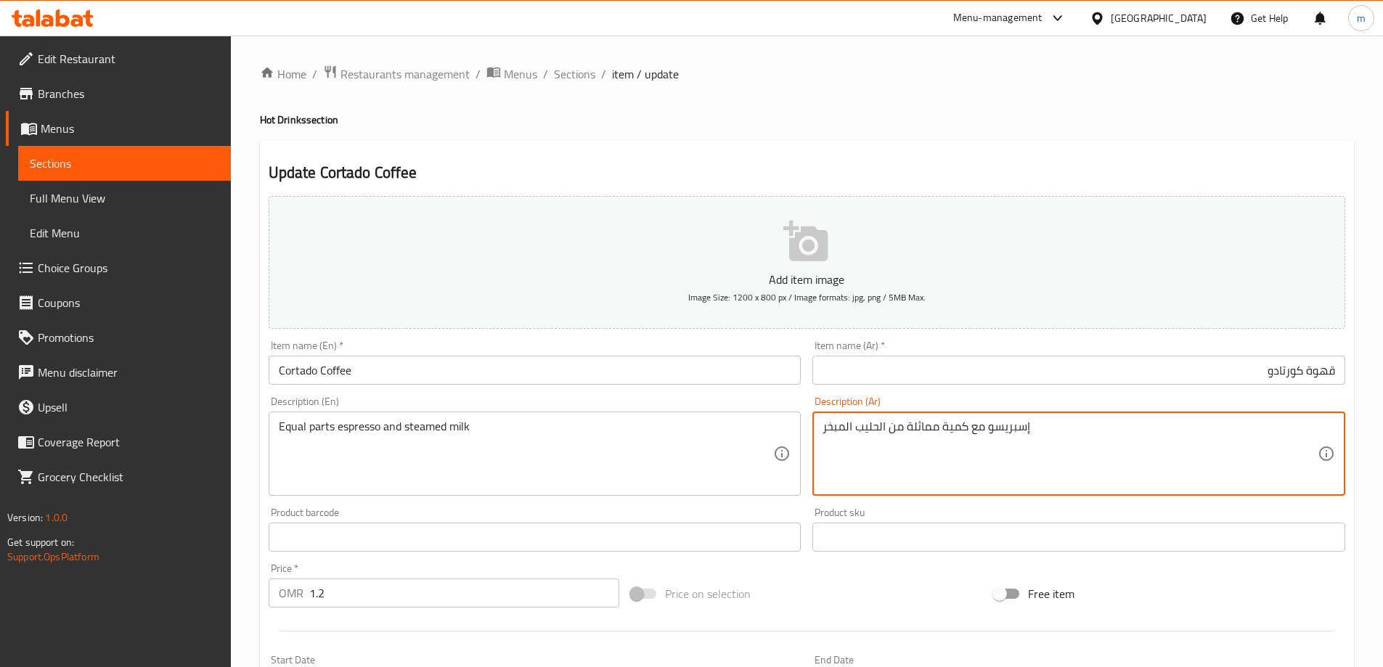
click at [919, 432] on textarea "إسبريسو مع كمية مماثلة من الحليب المبخر" at bounding box center [1069, 454] width 495 height 69
click at [896, 432] on textarea "إسبريسو مع كمية متساوية من الحليب المبخر" at bounding box center [1069, 454] width 495 height 69
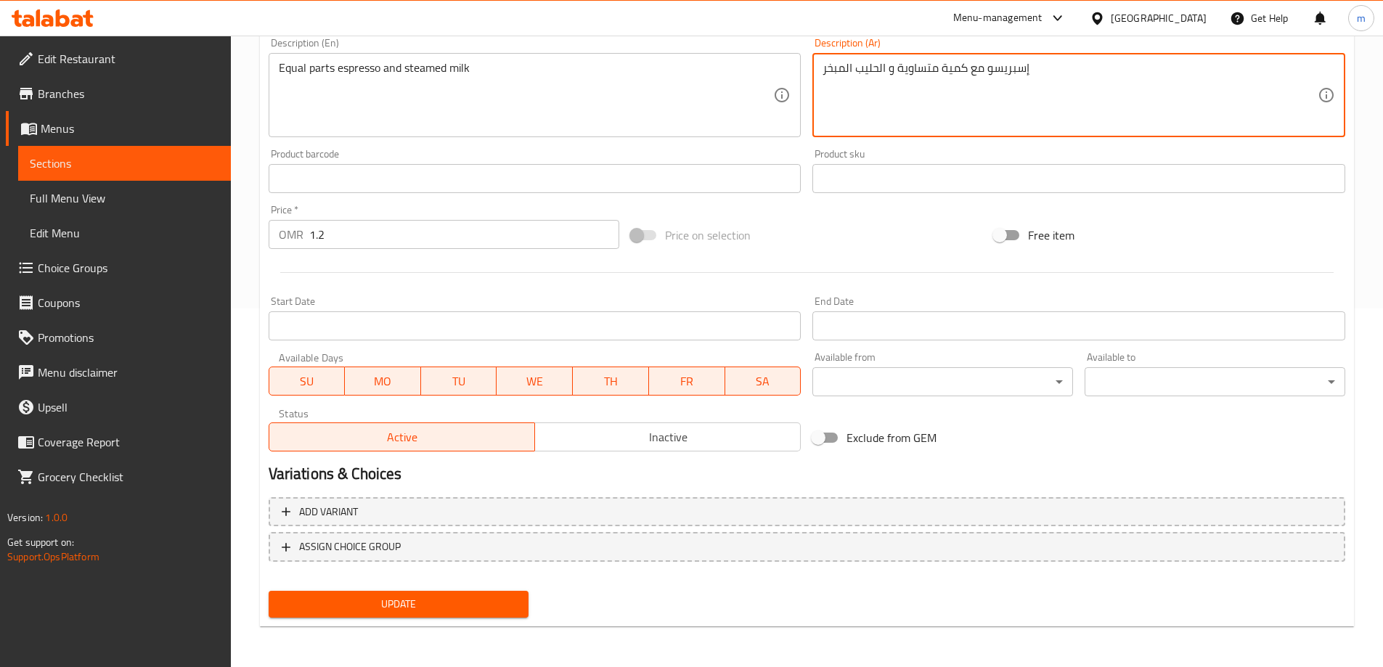
type textarea "إسبريسو مع كمية متساوية و الحليب المبخر"
click at [496, 599] on span "Update" at bounding box center [398, 604] width 237 height 18
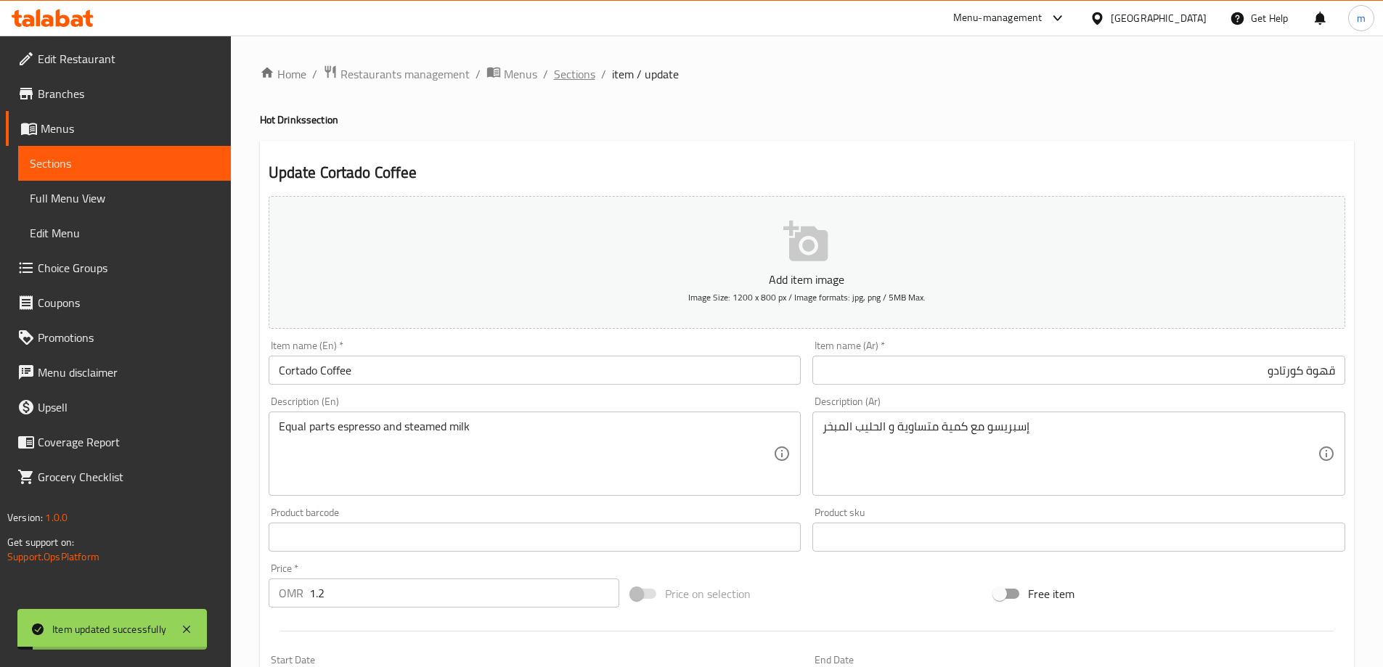
click at [584, 77] on span "Sections" at bounding box center [574, 73] width 41 height 17
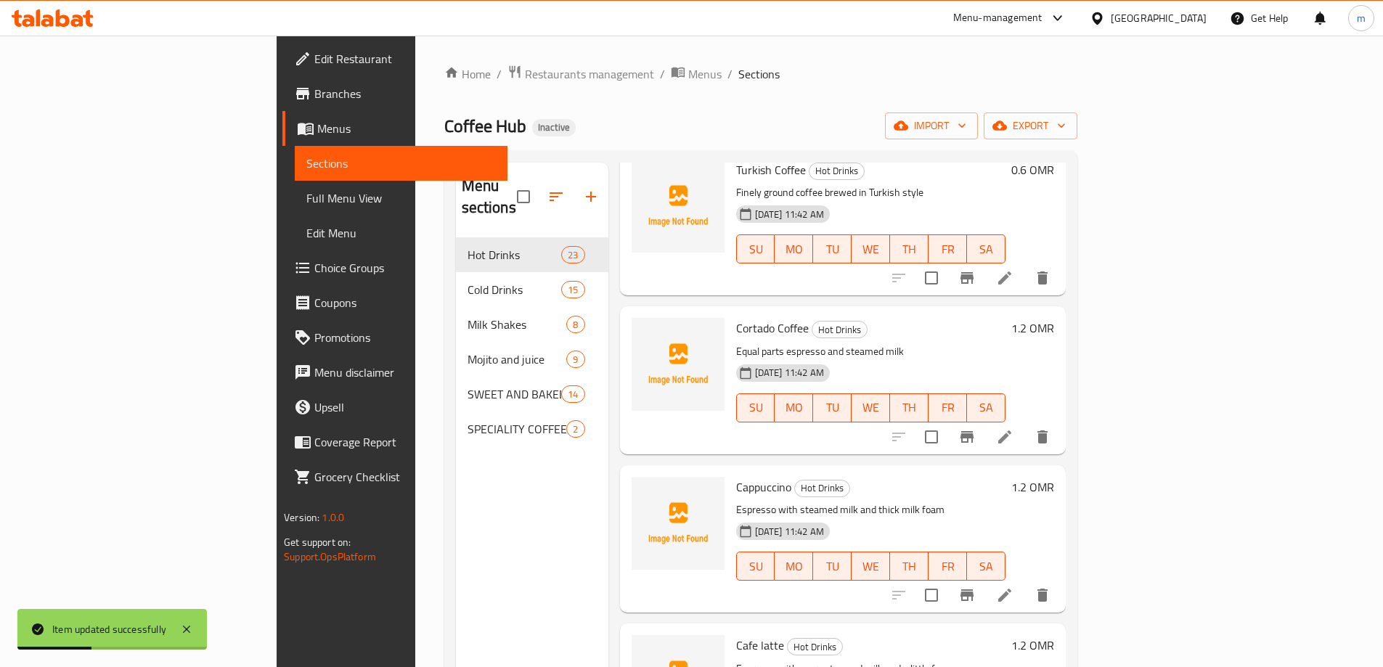
scroll to position [1089, 0]
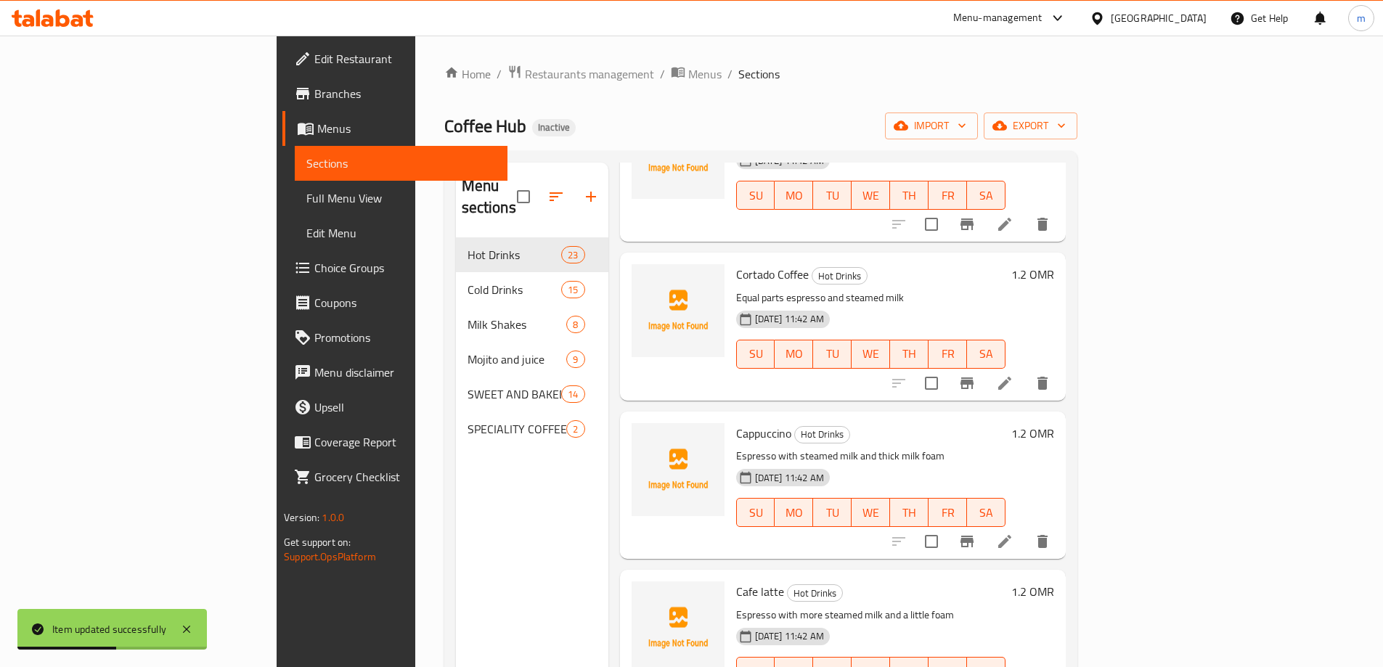
click at [1025, 528] on li at bounding box center [1004, 541] width 41 height 26
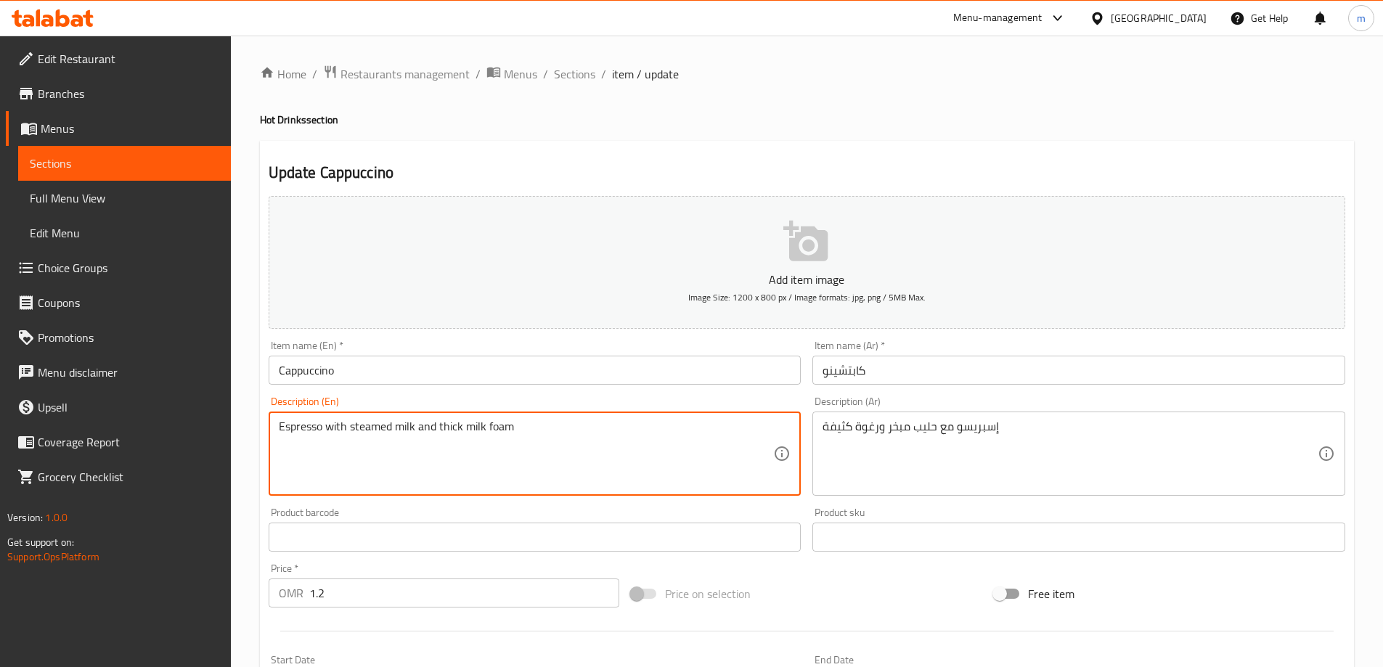
click at [446, 425] on textarea "Espresso with steamed milk and thick milk foam" at bounding box center [526, 454] width 495 height 69
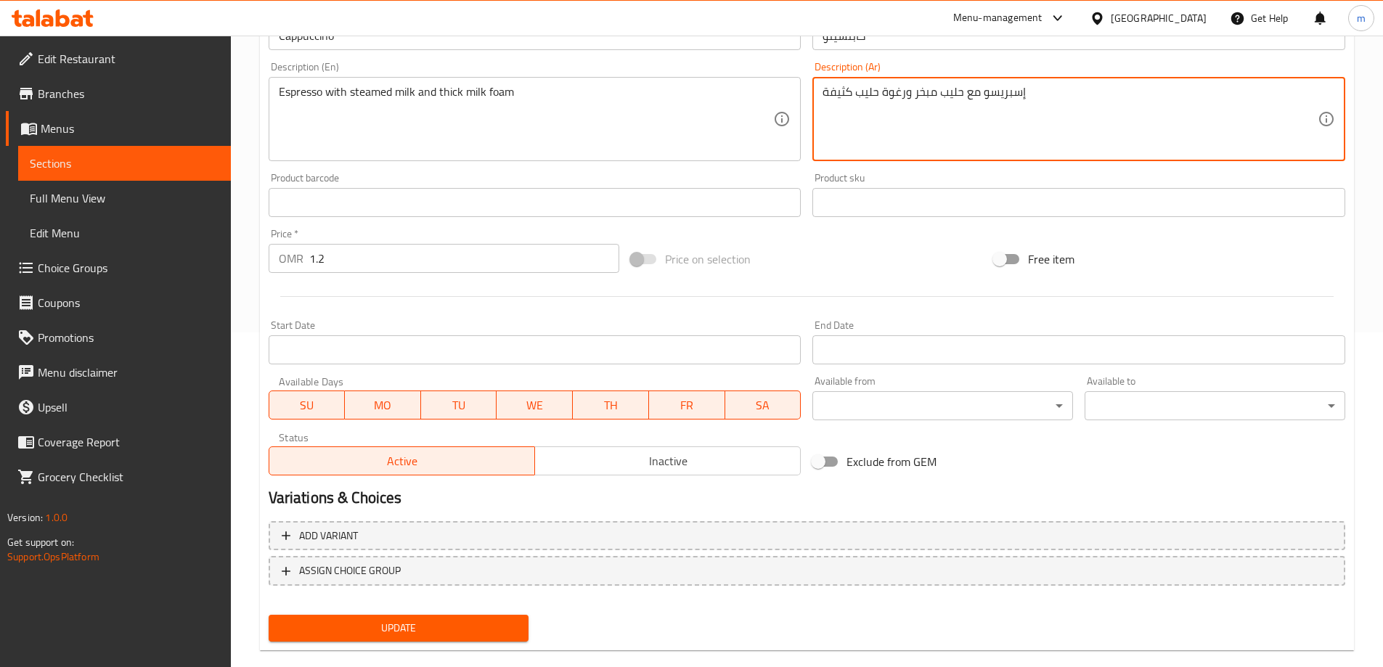
scroll to position [359, 0]
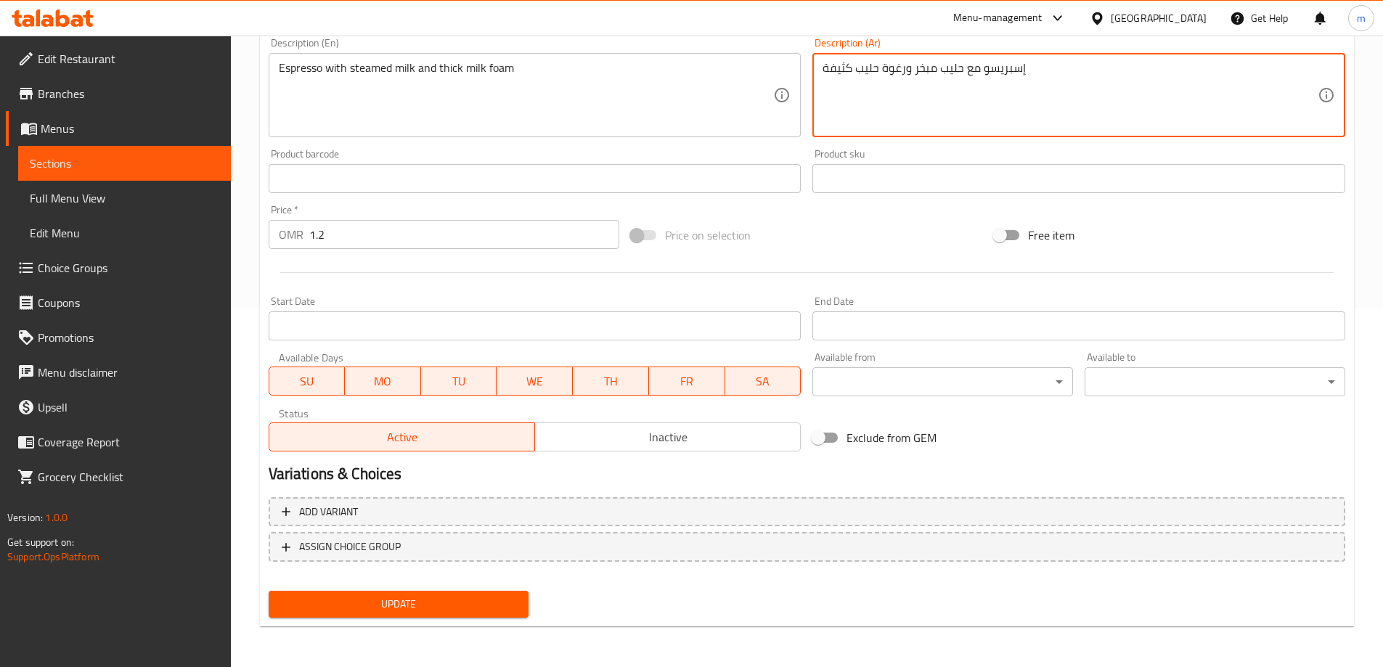
type textarea "إسبريسو مع حليب مبخر ورغوة حليب كثيفة"
click at [433, 597] on span "Update" at bounding box center [398, 604] width 237 height 18
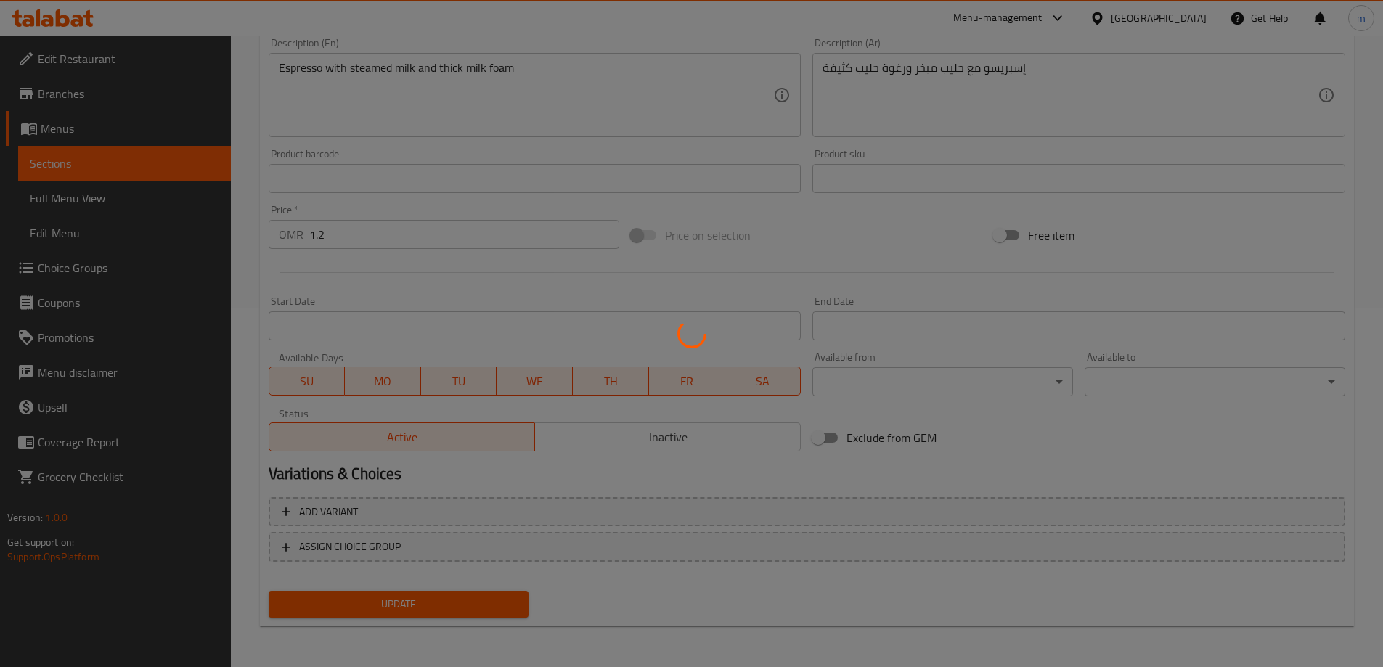
scroll to position [0, 0]
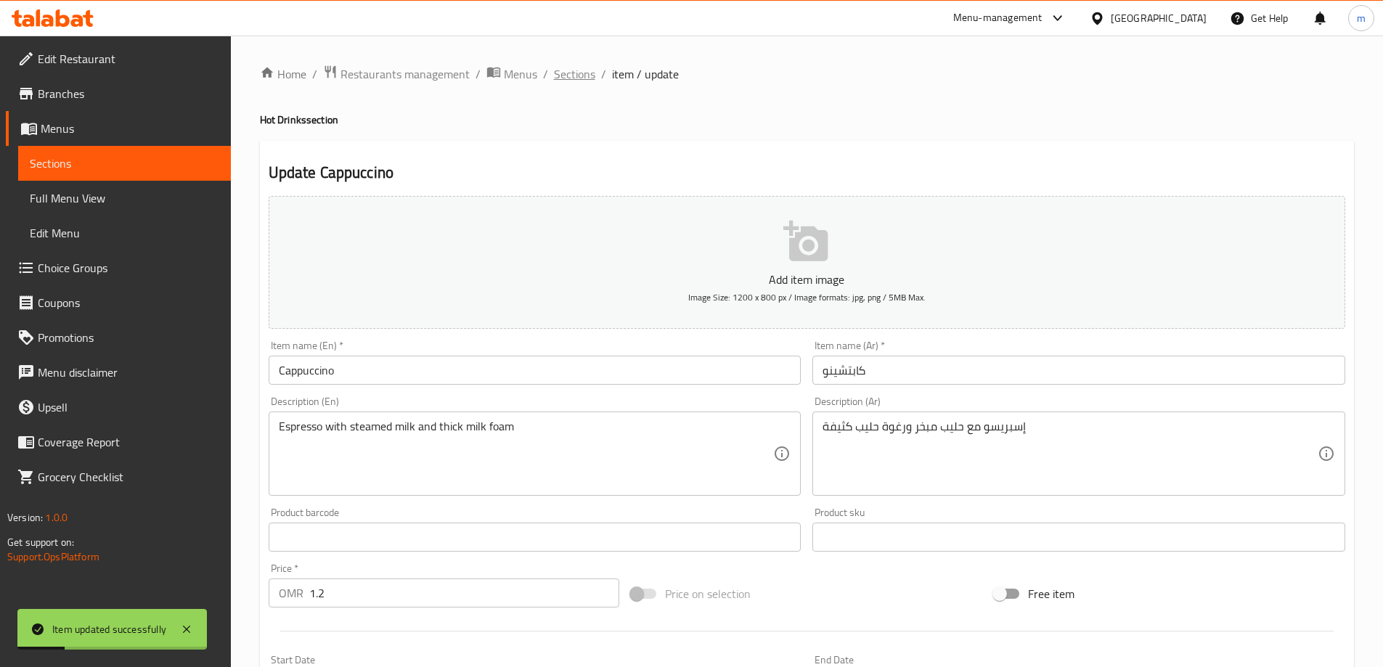
click at [562, 72] on span "Sections" at bounding box center [574, 73] width 41 height 17
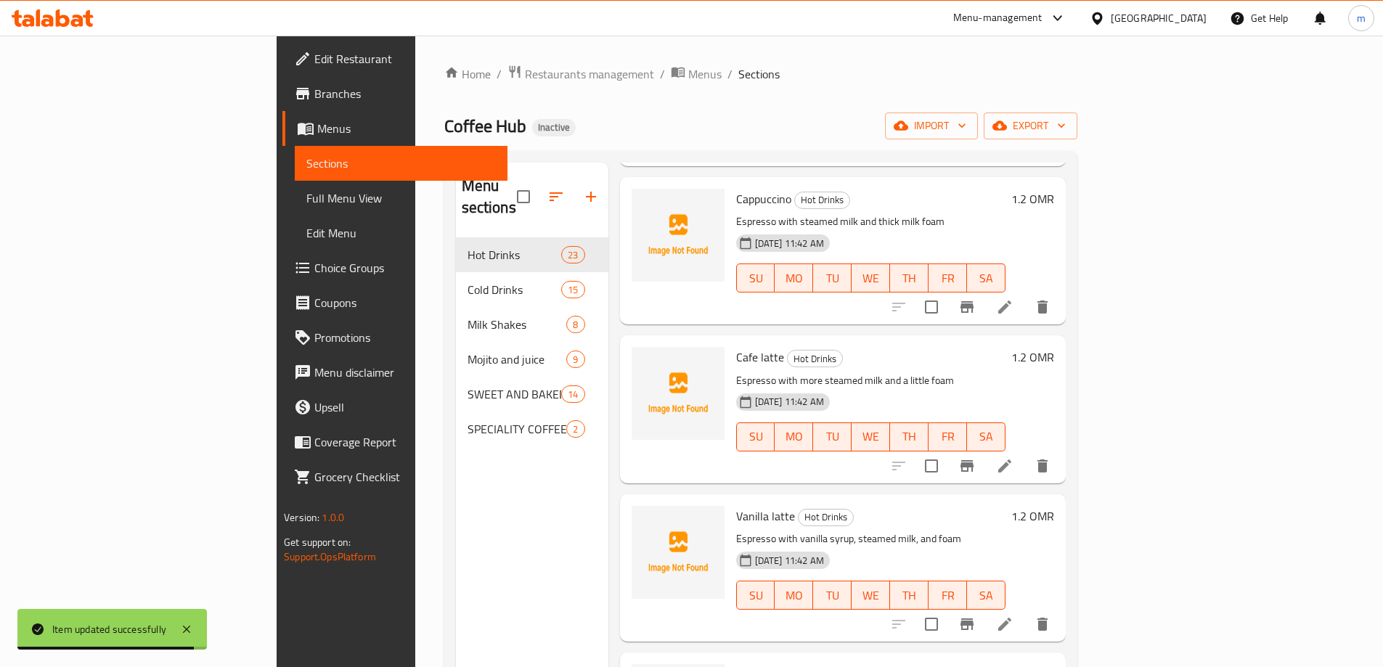
scroll to position [1306, 0]
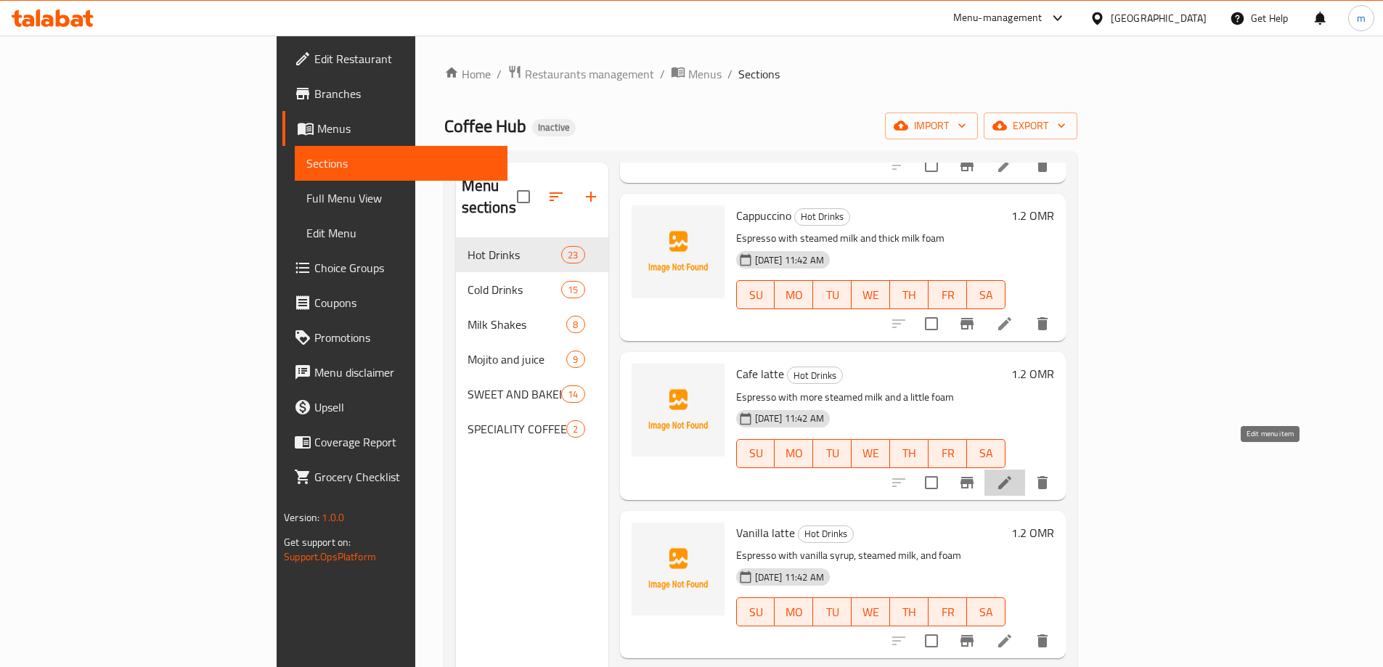
click at [1013, 474] on icon at bounding box center [1004, 482] width 17 height 17
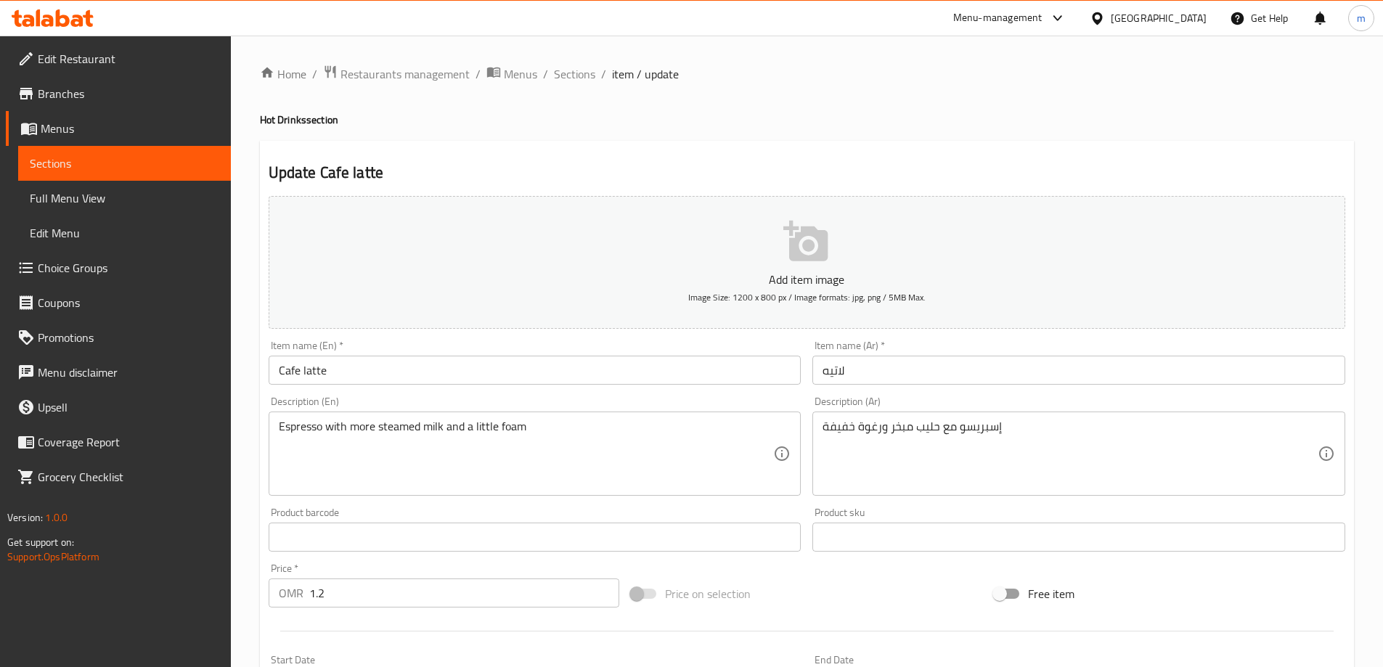
click at [864, 372] on input "لاتيه" at bounding box center [1078, 370] width 533 height 29
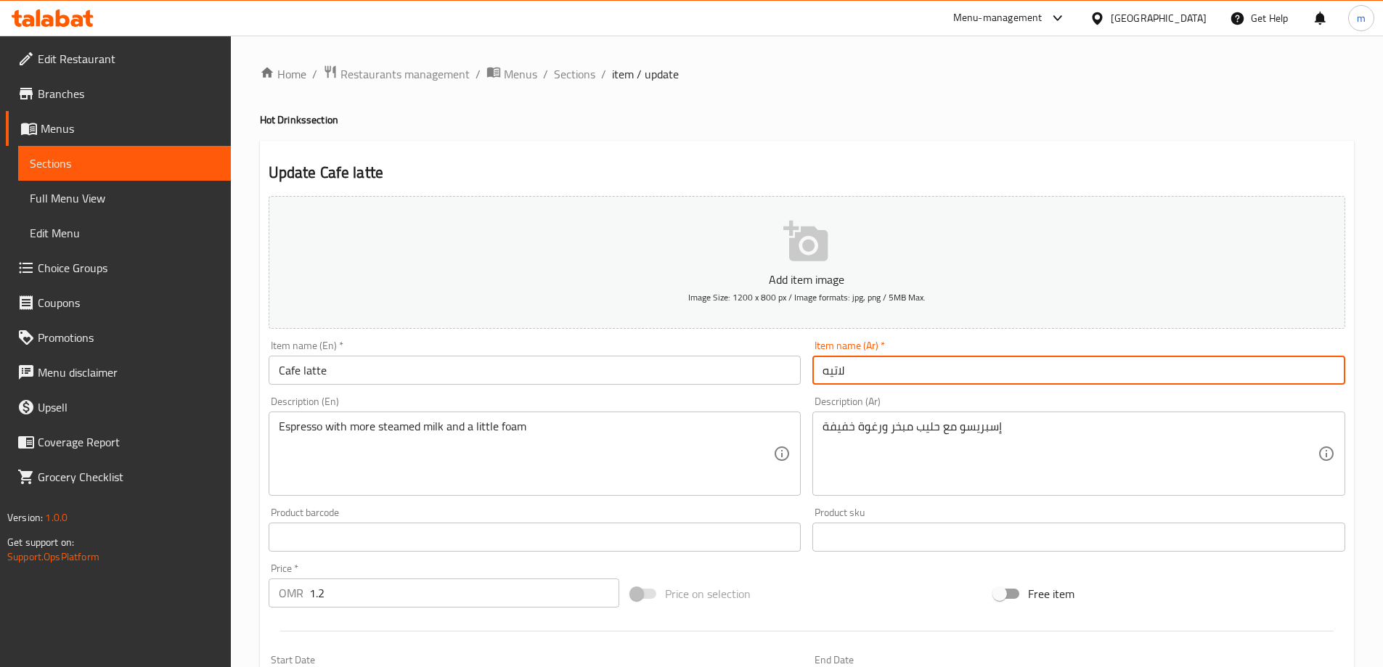
click at [496, 361] on input "Cafe latte" at bounding box center [535, 370] width 533 height 29
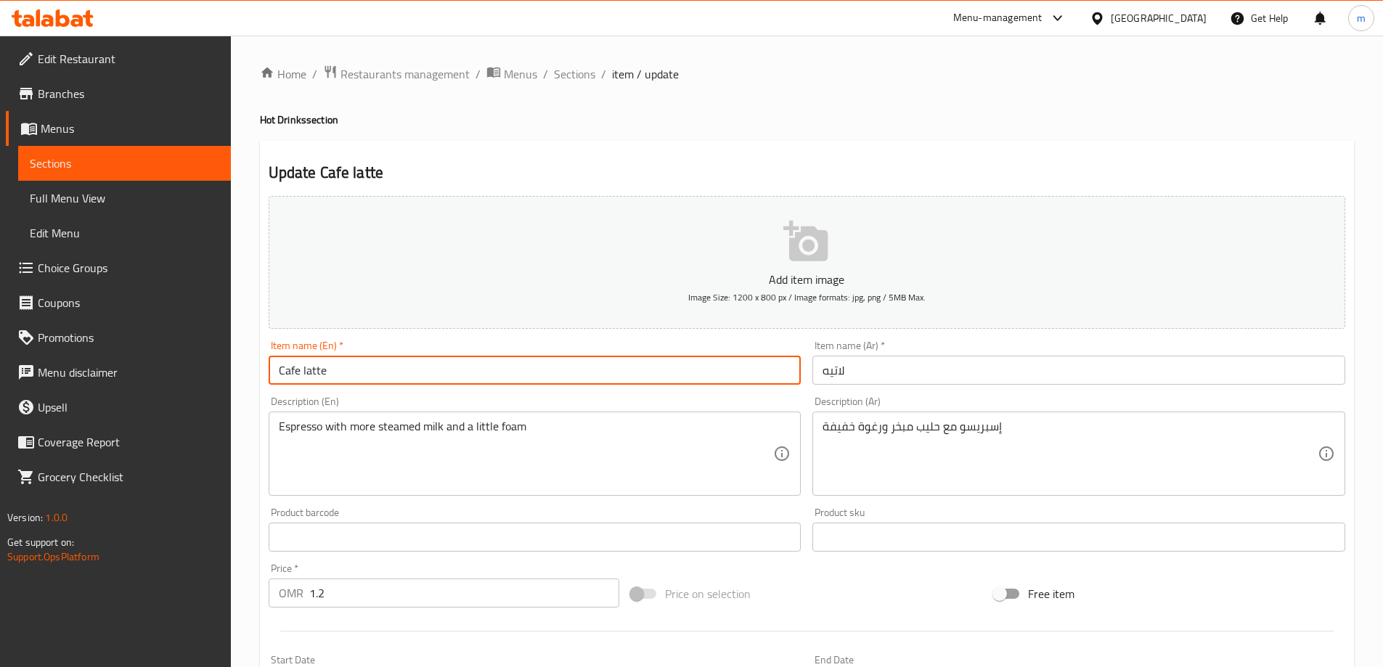
click at [496, 361] on input "Cafe latte" at bounding box center [535, 370] width 533 height 29
click at [1010, 376] on input "لاتيه" at bounding box center [1078, 370] width 533 height 29
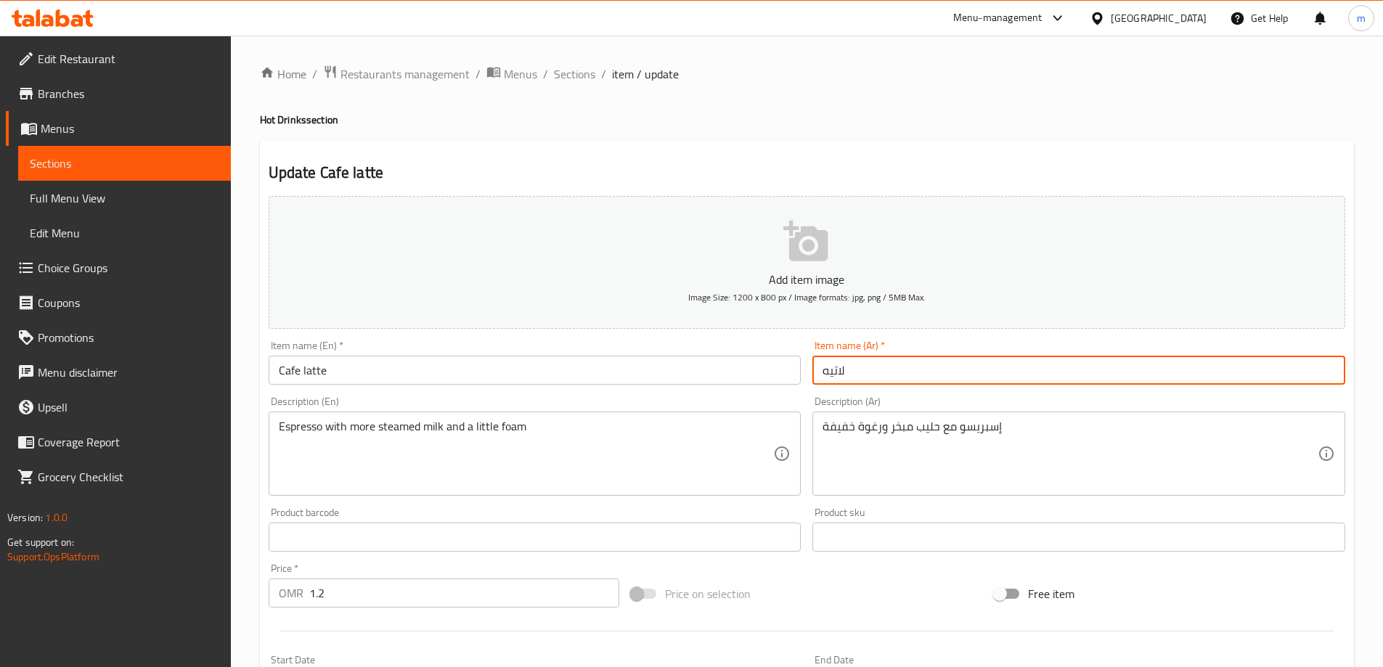
click at [1010, 376] on input "لاتيه" at bounding box center [1078, 370] width 533 height 29
paste input "كافيه"
type input "كافيه لاتيه"
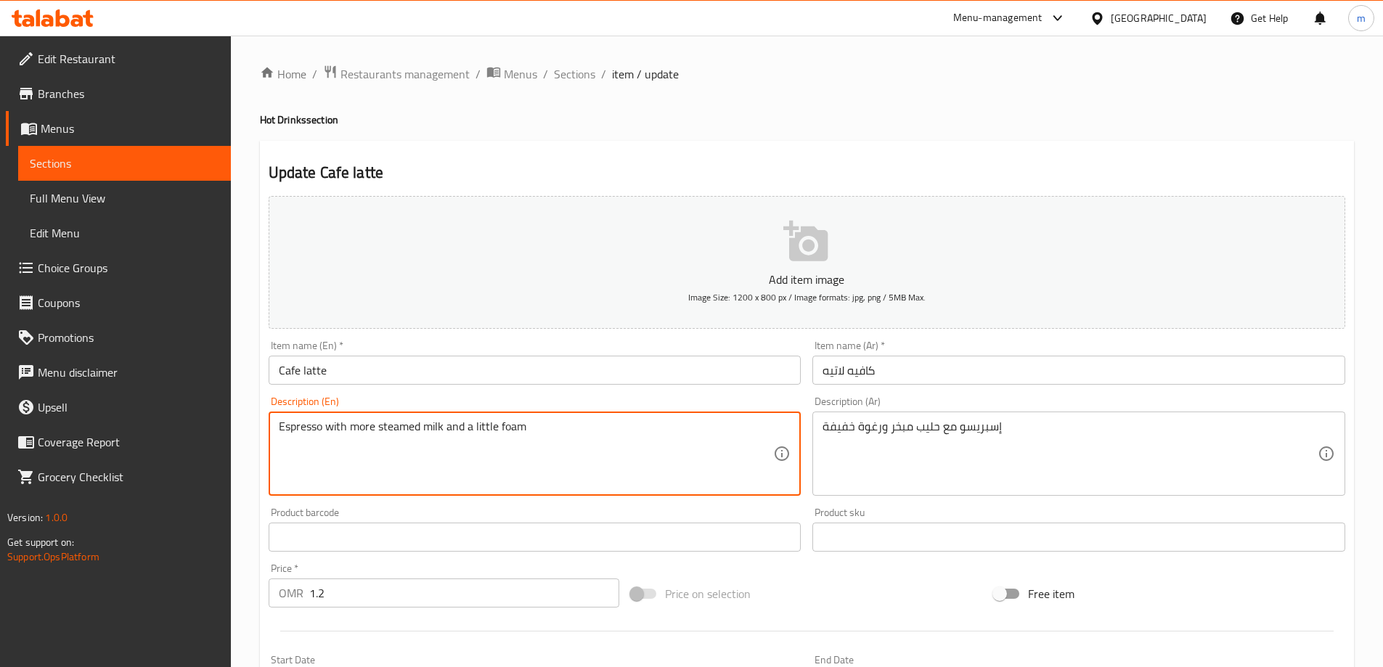
click at [361, 426] on textarea "Espresso with more steamed milk and a little foam" at bounding box center [526, 454] width 495 height 69
drag, startPoint x: 443, startPoint y: 427, endPoint x: 352, endPoint y: 426, distance: 90.7
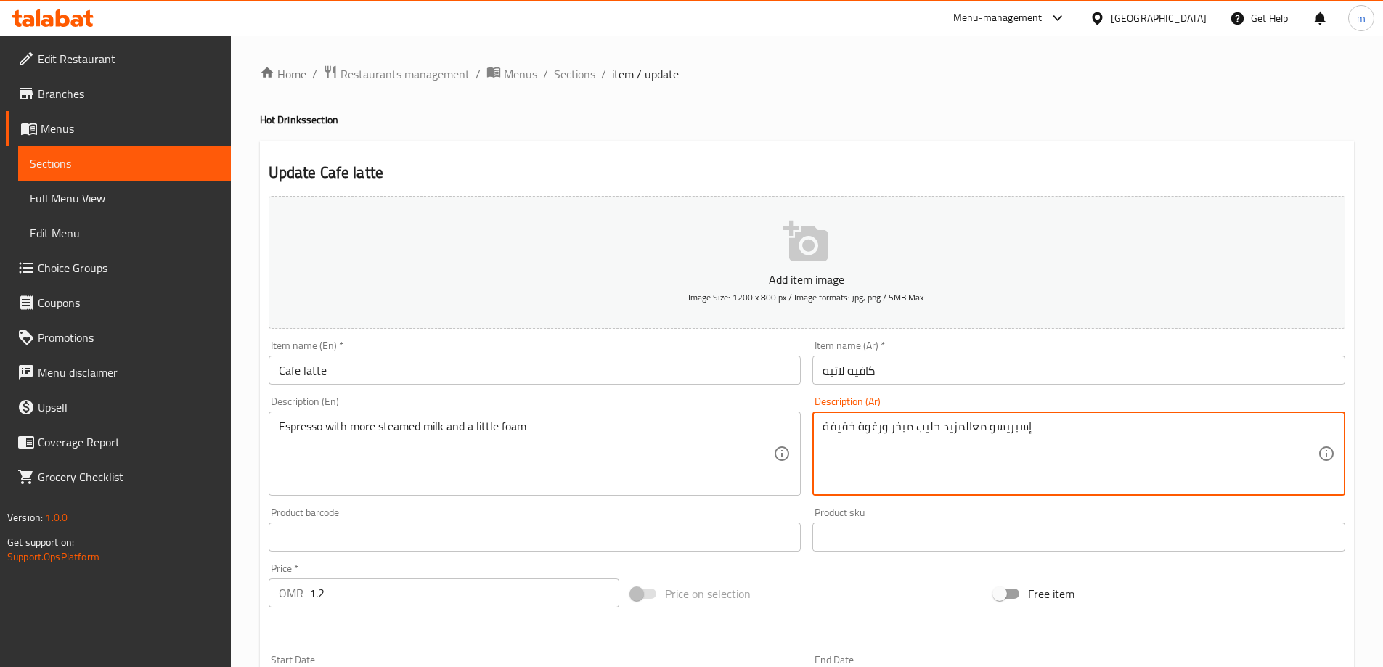
click at [974, 428] on textarea "إسبريسو معالمزيد حليب مبخر ورغوة خفيفة" at bounding box center [1069, 454] width 495 height 69
click at [974, 429] on textarea "إسبريسو معالمزيد حليب مبخر ورغوة خفيفة" at bounding box center [1069, 454] width 495 height 69
click at [972, 428] on textarea "إسبريسو معالمزيد حليب مبخر ورغوة خفيفة" at bounding box center [1069, 454] width 495 height 69
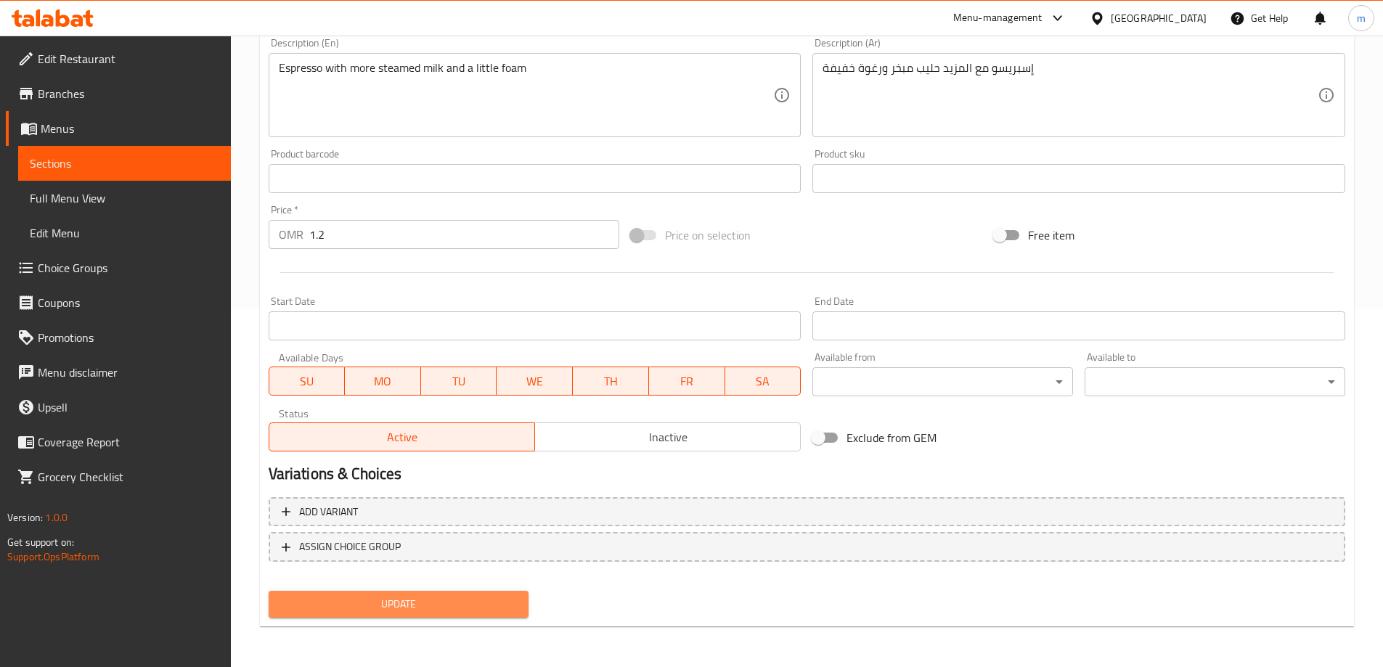
click at [462, 600] on span "Update" at bounding box center [398, 604] width 237 height 18
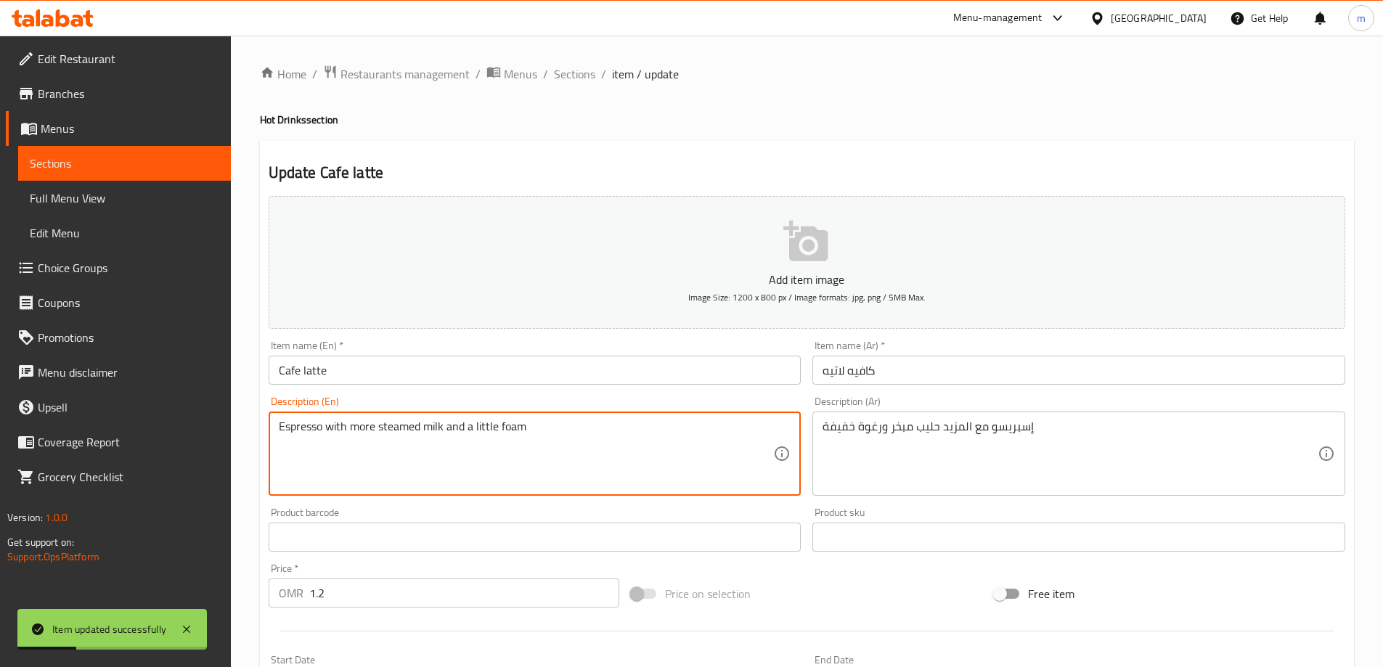
click at [486, 425] on textarea "Espresso with more steamed milk and a little foam" at bounding box center [526, 454] width 495 height 69
drag, startPoint x: 486, startPoint y: 425, endPoint x: 498, endPoint y: 433, distance: 14.1
click at [498, 433] on textarea "Espresso with more steamed milk and a little foam" at bounding box center [526, 454] width 495 height 69
click at [495, 433] on textarea "Espresso with more steamed milk and a little foam" at bounding box center [526, 454] width 495 height 69
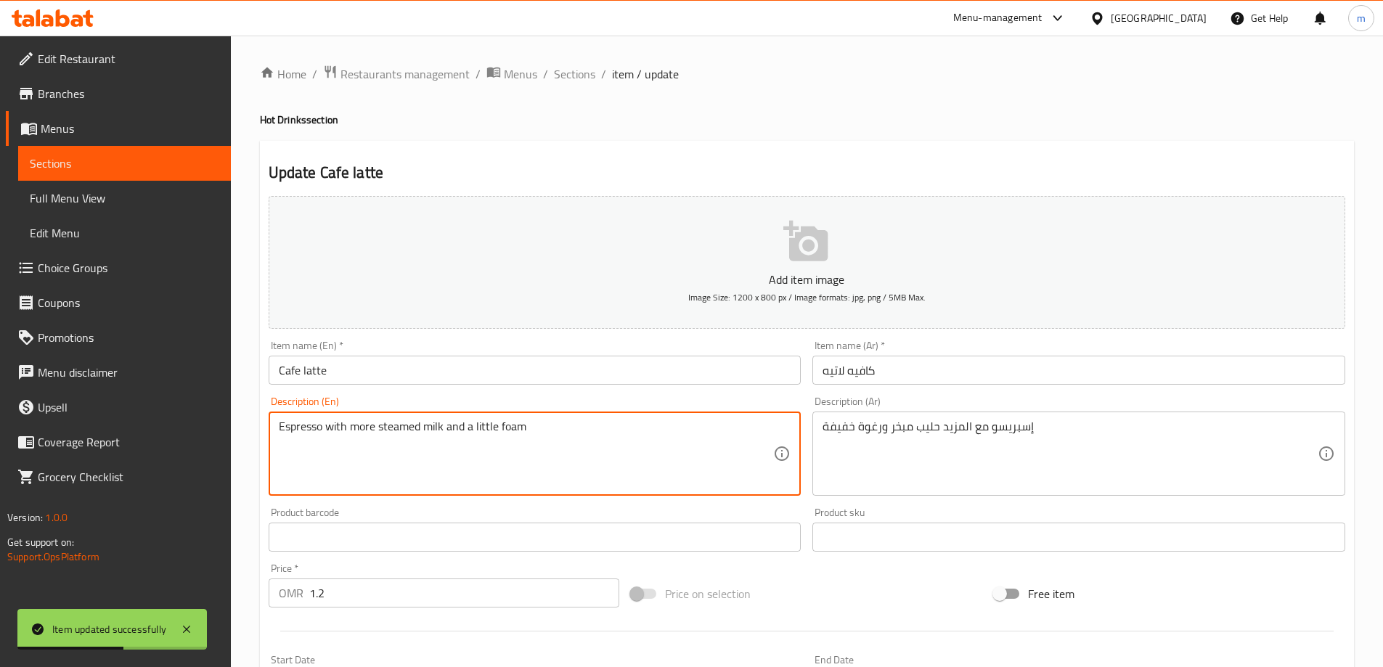
drag, startPoint x: 474, startPoint y: 426, endPoint x: 553, endPoint y: 431, distance: 79.3
click at [553, 431] on textarea "Espresso with more steamed milk and a little foam" at bounding box center [526, 454] width 495 height 69
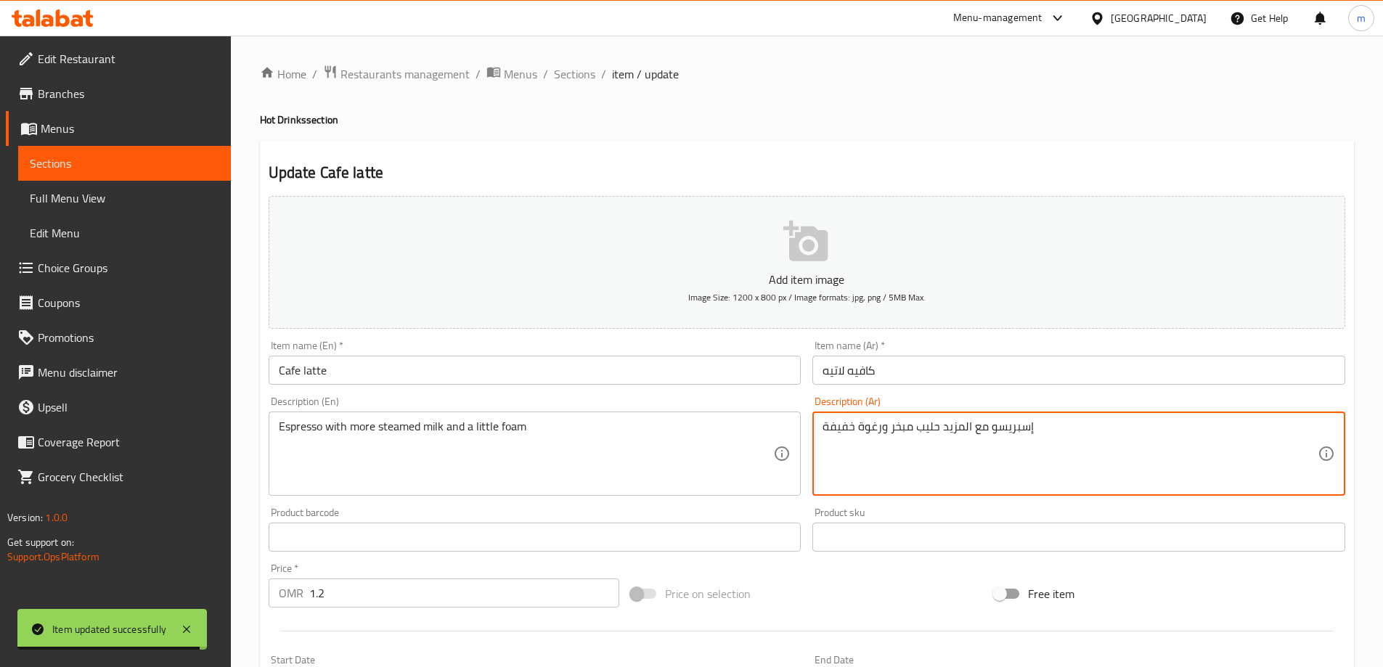
click at [841, 433] on textarea "إسبريسو مع المزيد حليب مبخر ورغوة خفيفة" at bounding box center [1069, 454] width 495 height 69
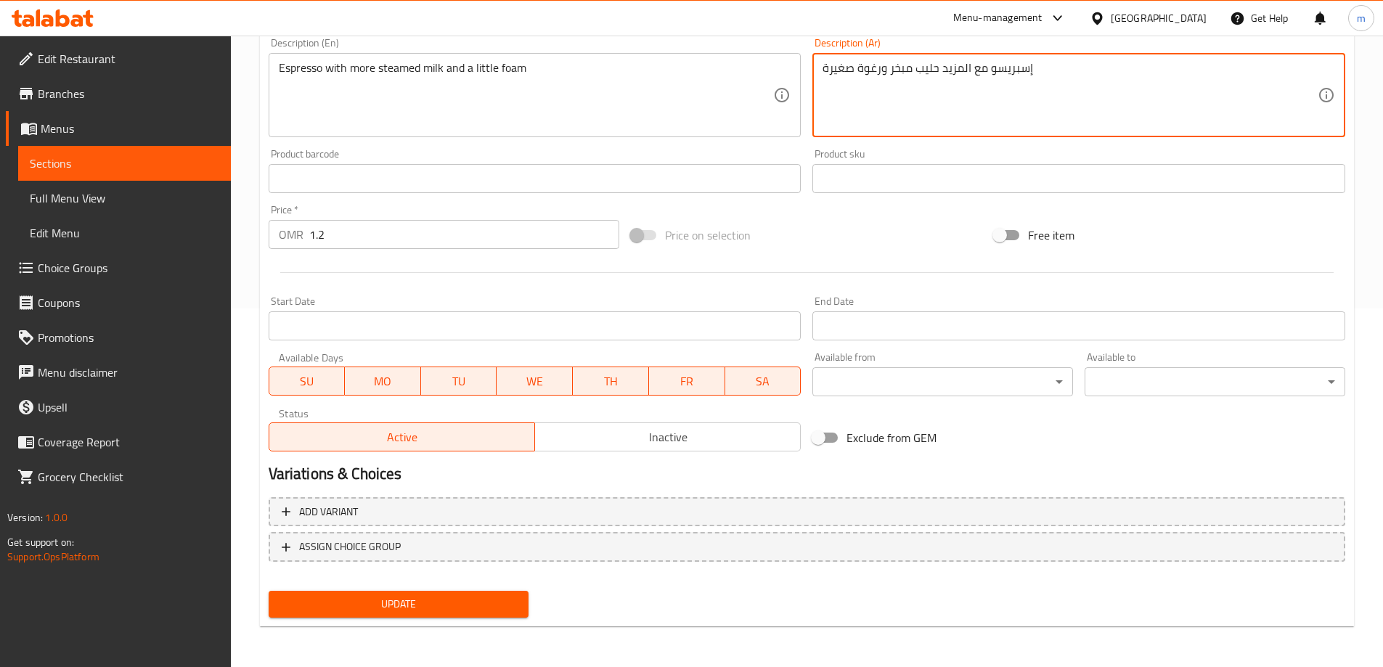
type textarea "إسبريسو مع المزيد حليب مبخر ورغوة صغيرة"
click at [439, 592] on button "Update" at bounding box center [399, 604] width 261 height 27
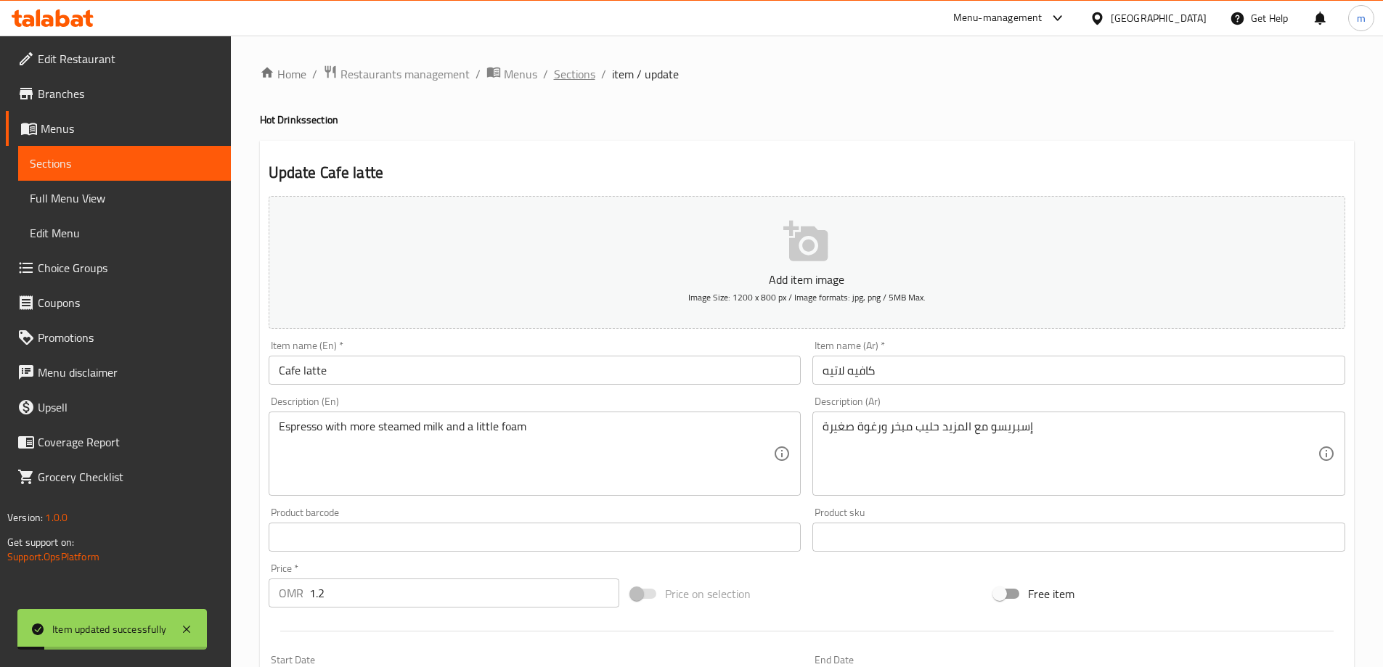
click at [572, 79] on span "Sections" at bounding box center [574, 73] width 41 height 17
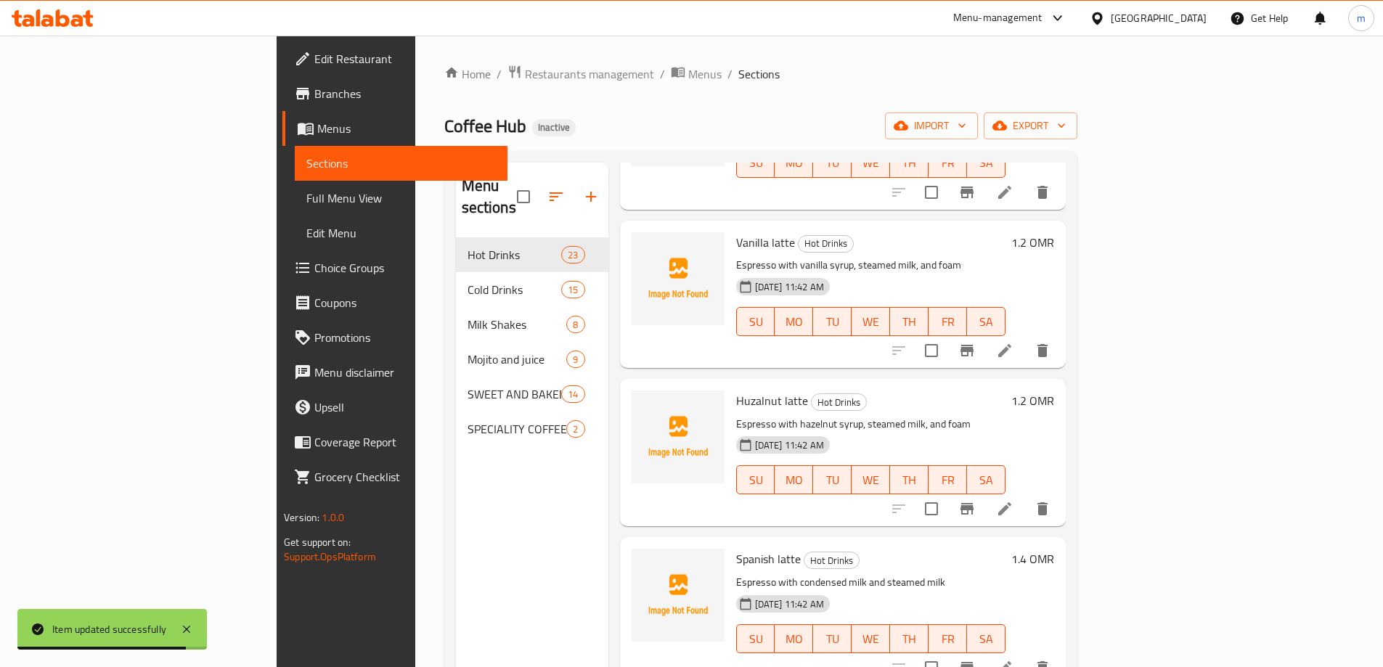
scroll to position [1452, 0]
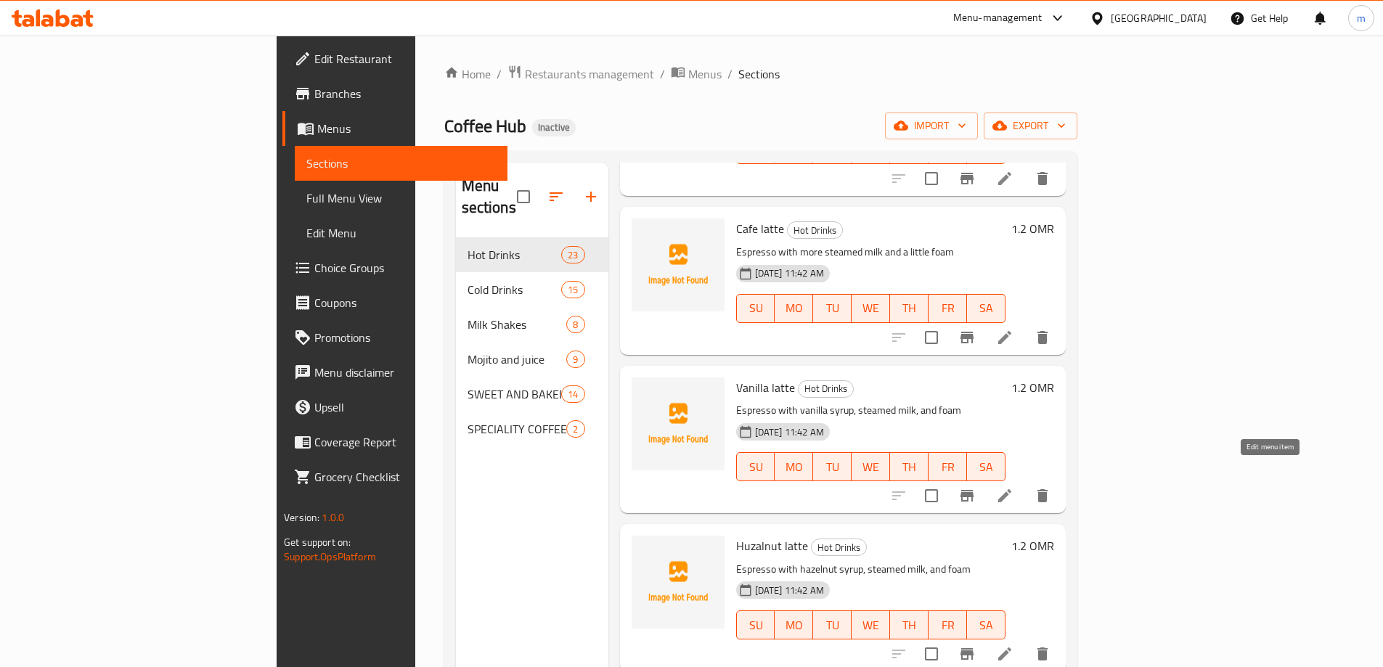
click at [1011, 489] on icon at bounding box center [1004, 495] width 13 height 13
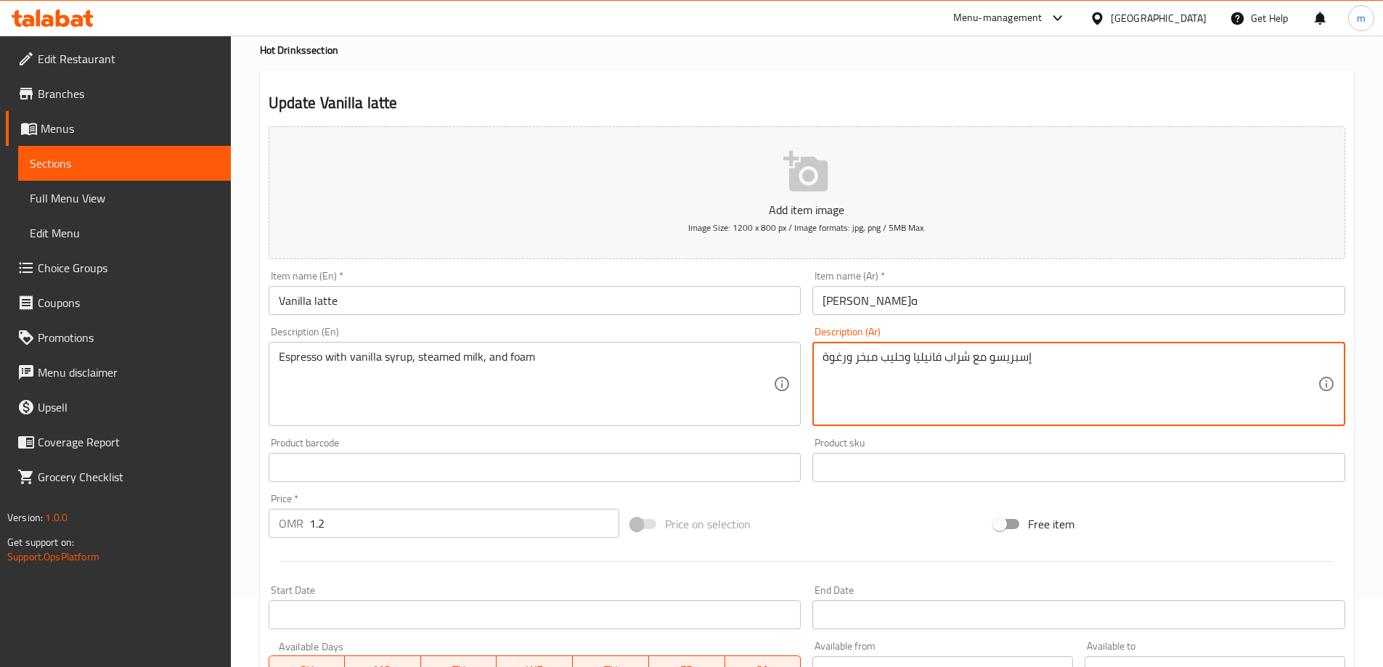
scroll to position [359, 0]
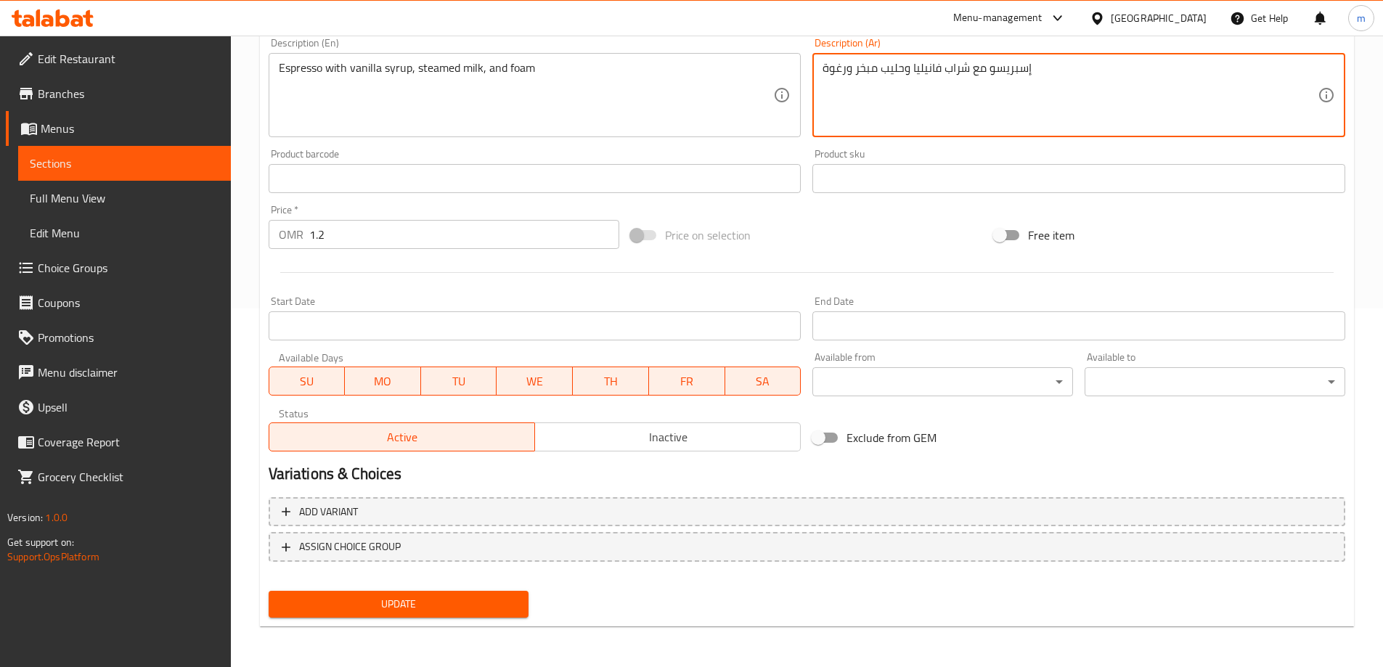
type textarea "إسبريسو مع شراب فانيليا وحليب مبخر ورغوة"
click at [452, 609] on span "Update" at bounding box center [398, 604] width 237 height 18
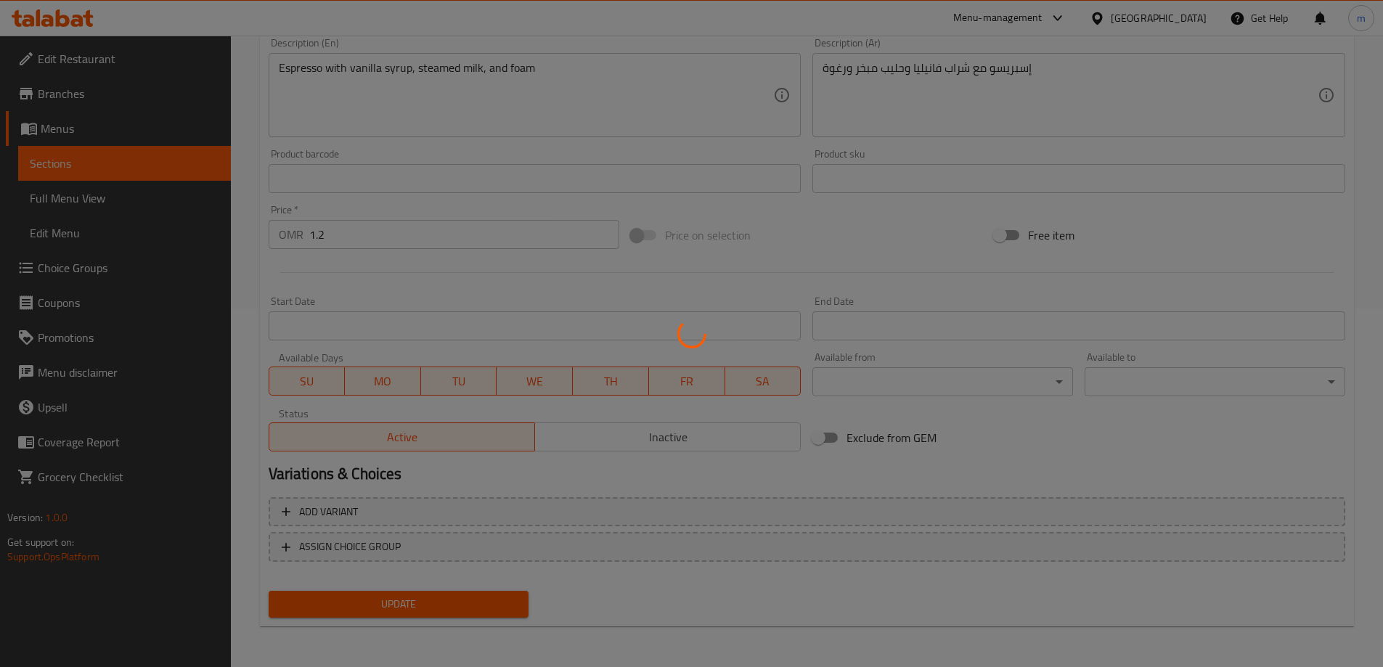
scroll to position [0, 0]
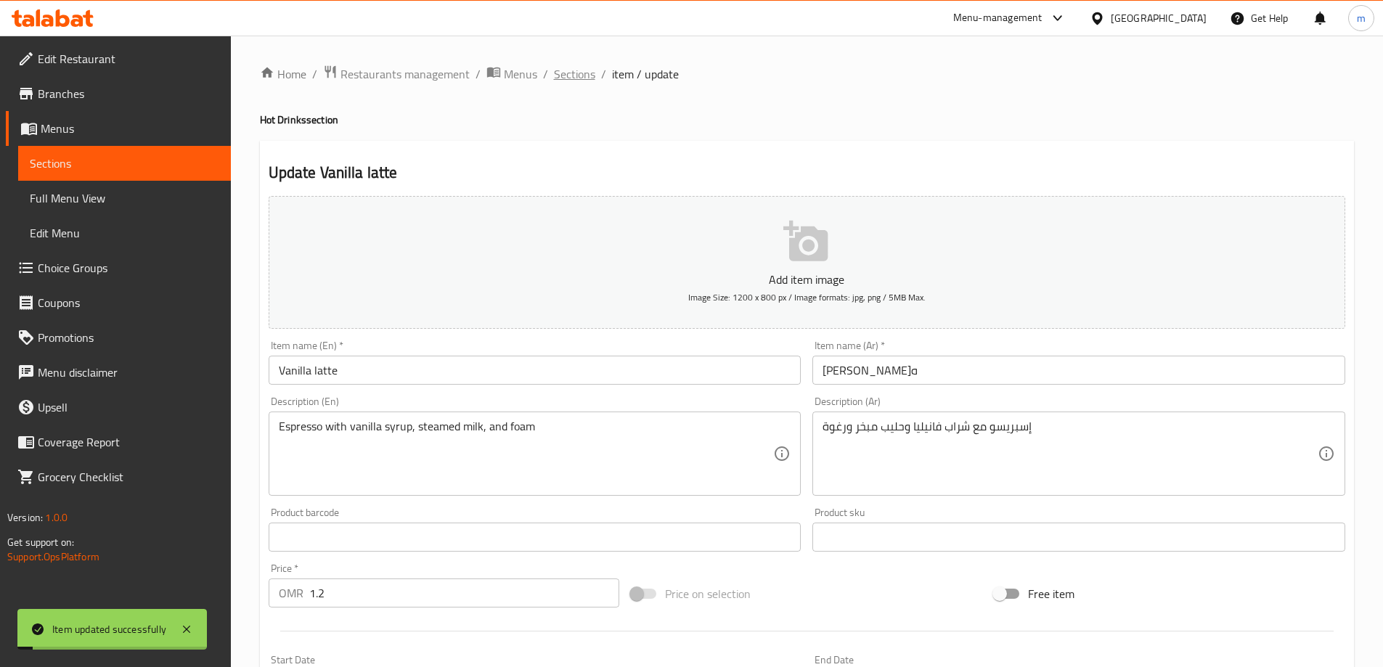
click at [575, 76] on span "Sections" at bounding box center [574, 73] width 41 height 17
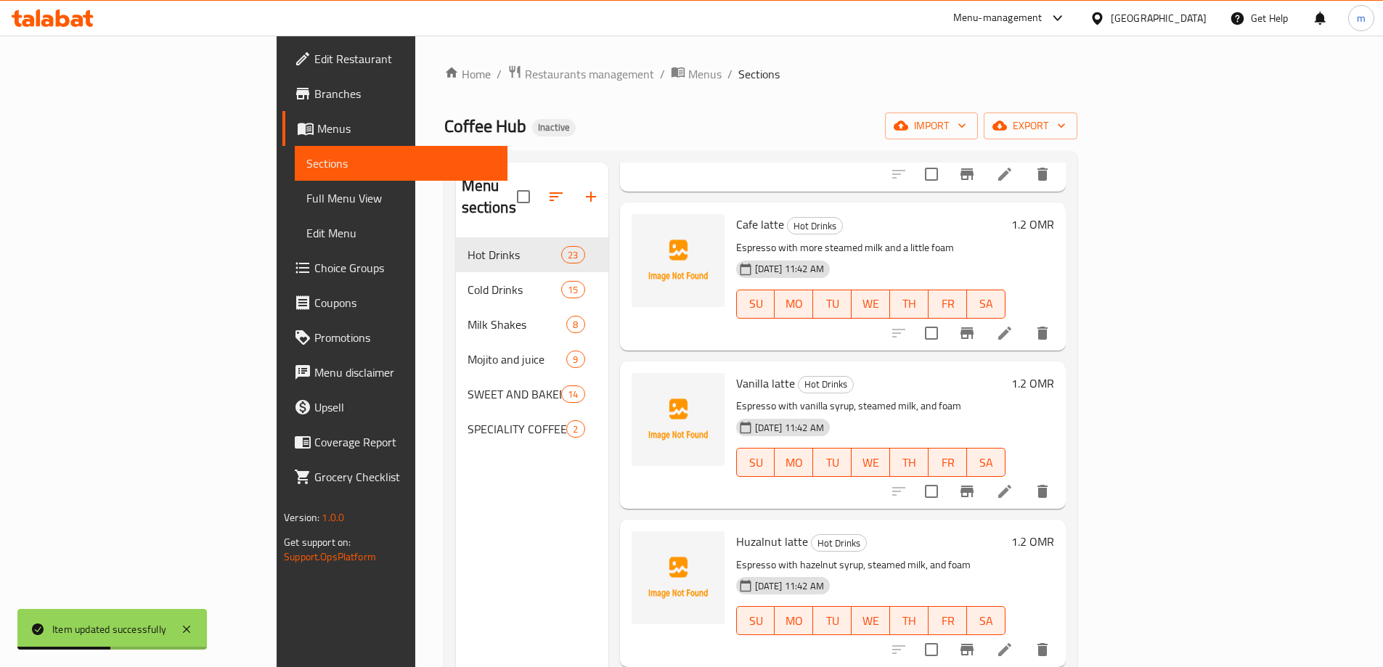
scroll to position [1597, 0]
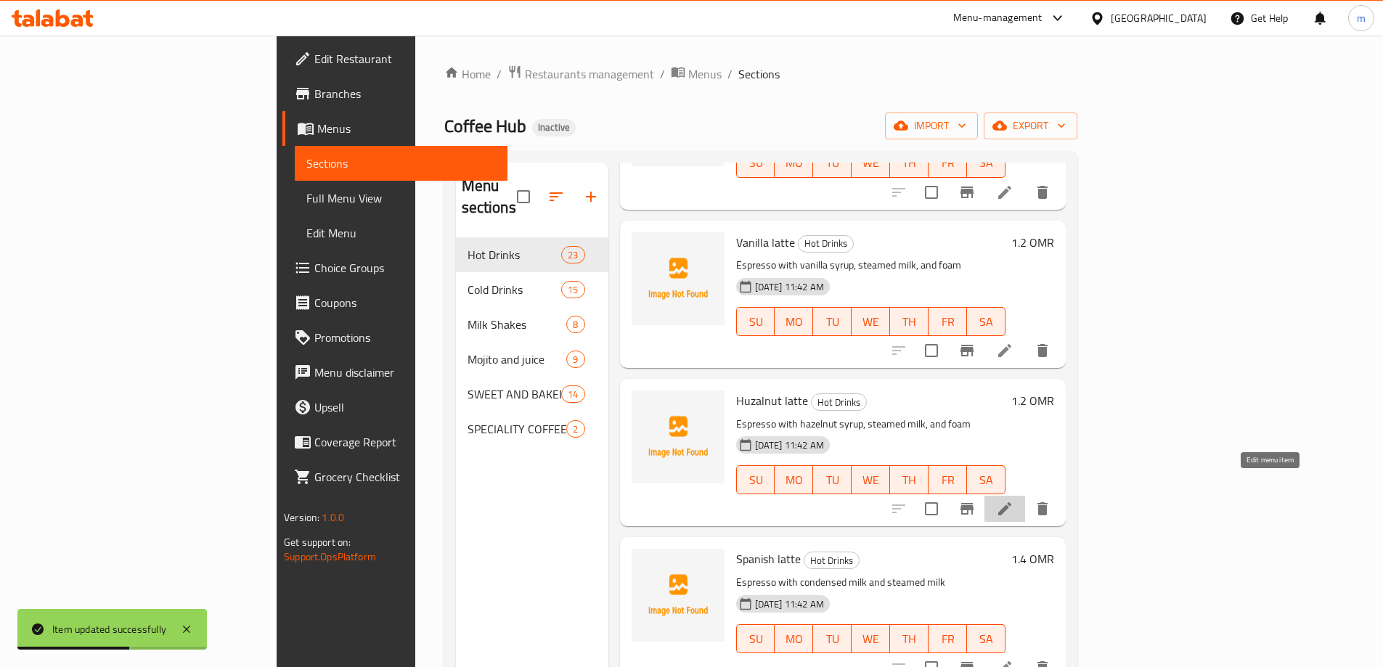
click at [1013, 500] on icon at bounding box center [1004, 508] width 17 height 17
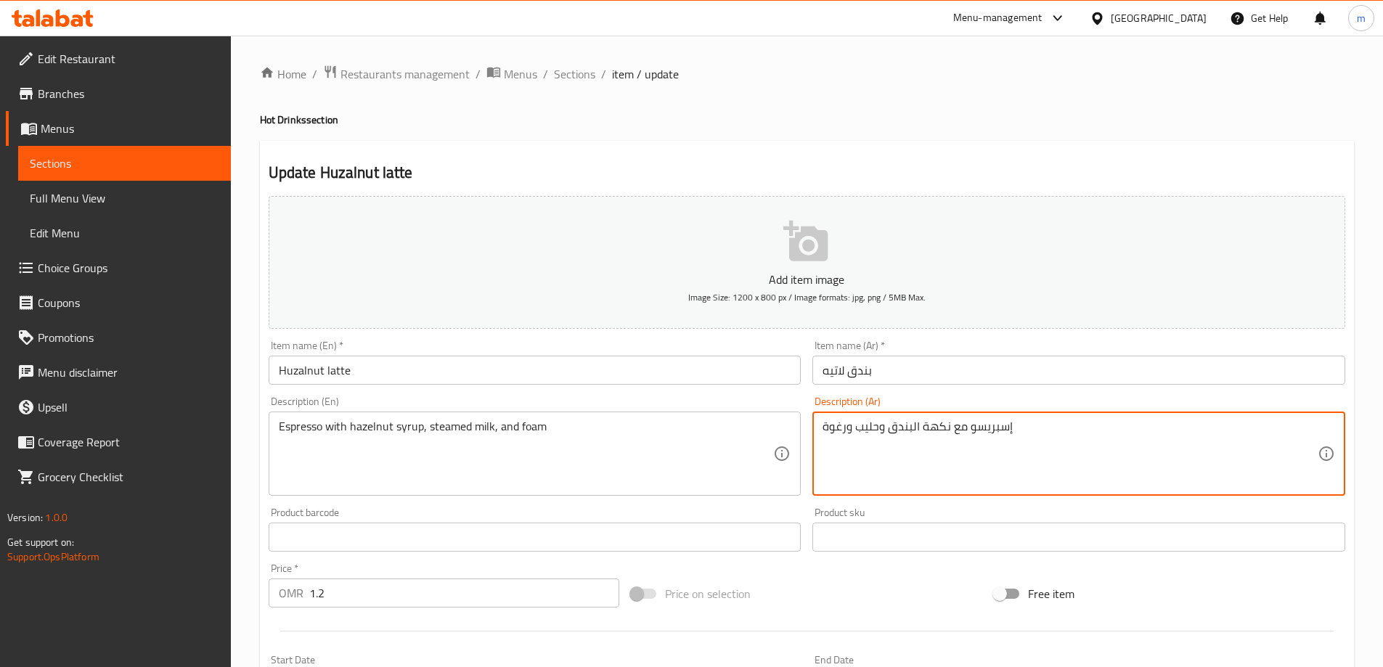
click at [939, 428] on textarea "إسبريسو مع نكهة البندق وحليب ورغوة" at bounding box center [1069, 454] width 495 height 69
click at [858, 424] on textarea "إسبريسو مع شارب البندق وحليب ورغوة" at bounding box center [1069, 454] width 495 height 69
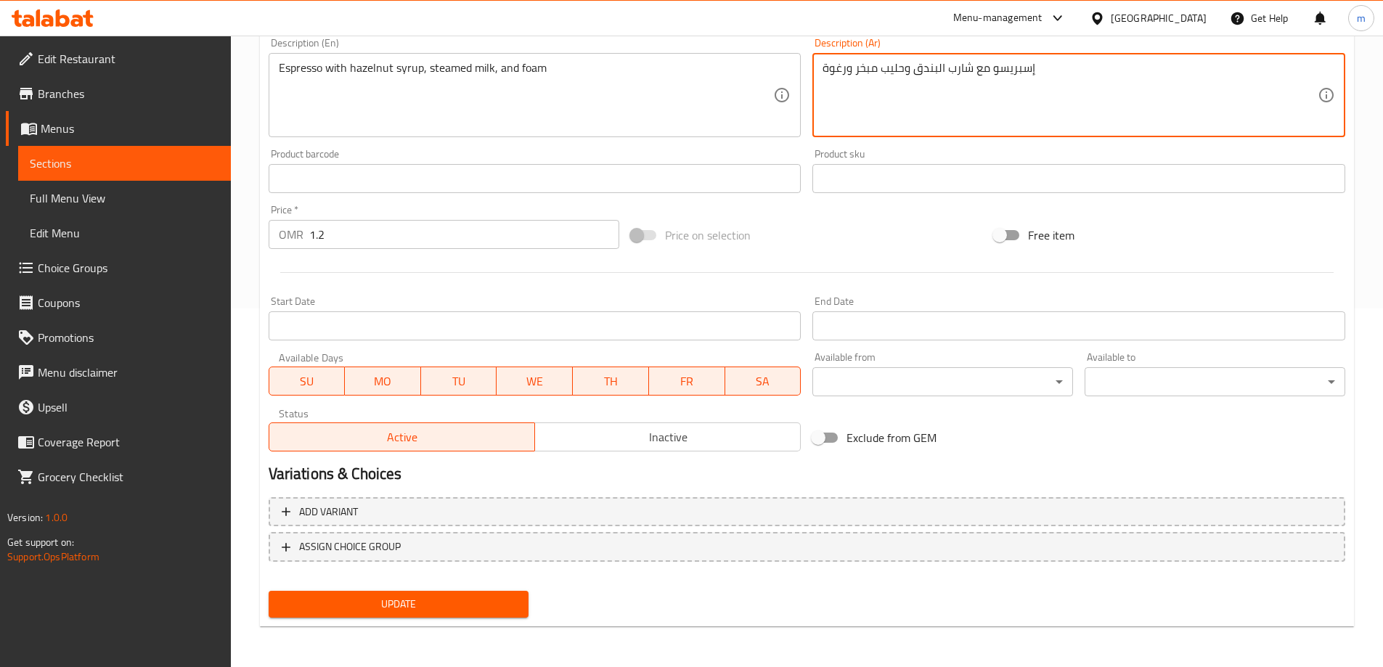
type textarea "إسبريسو مع شارب البندق وحليب مبخر ورغوة"
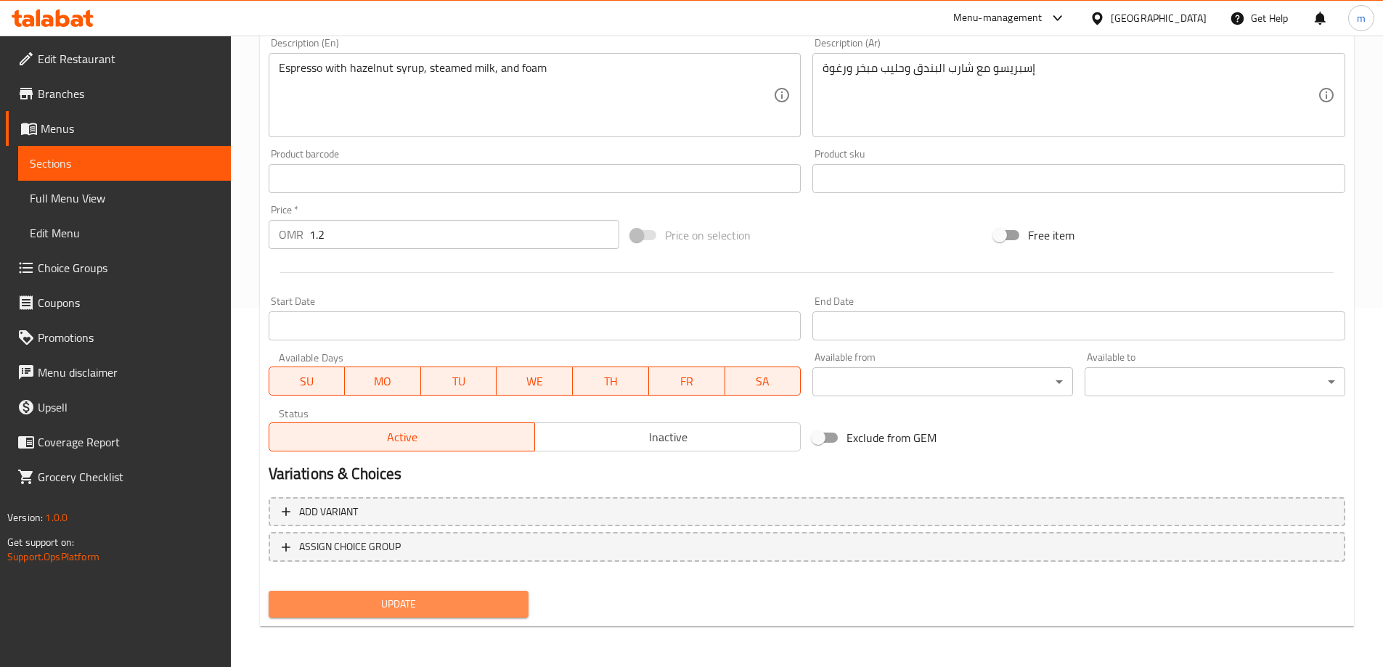
click at [438, 602] on span "Update" at bounding box center [398, 604] width 237 height 18
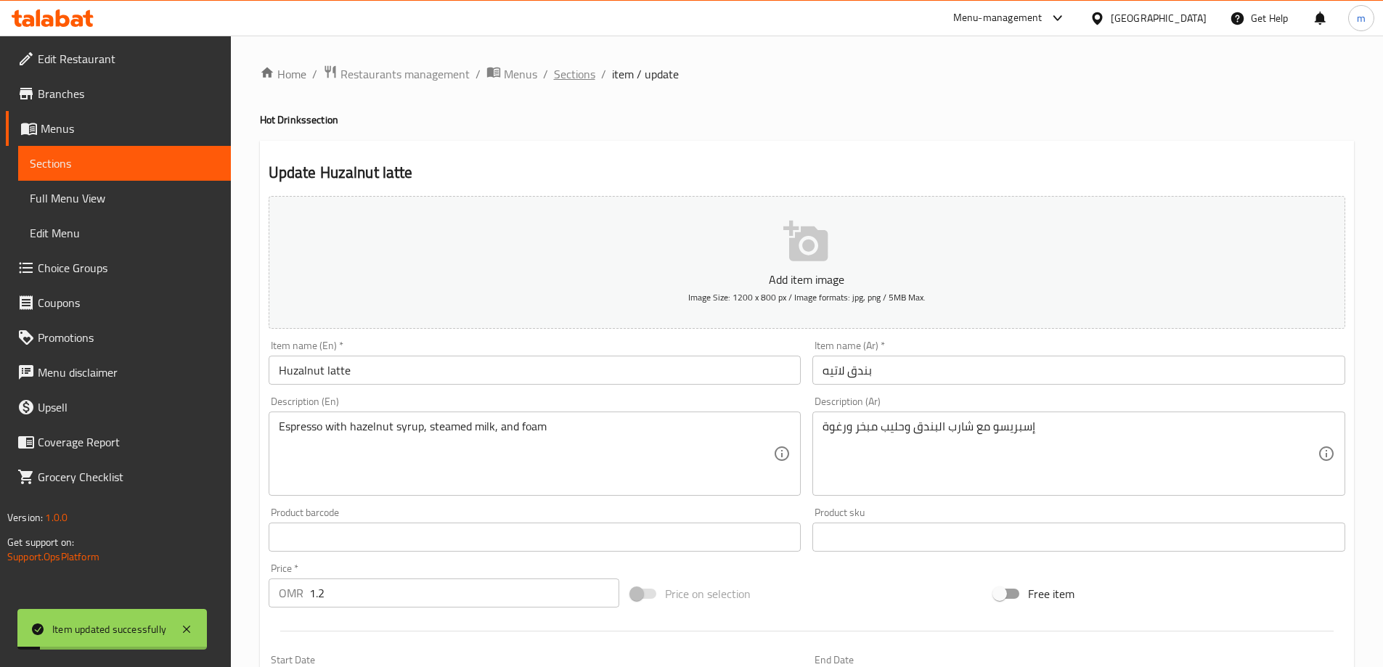
click at [576, 78] on span "Sections" at bounding box center [574, 73] width 41 height 17
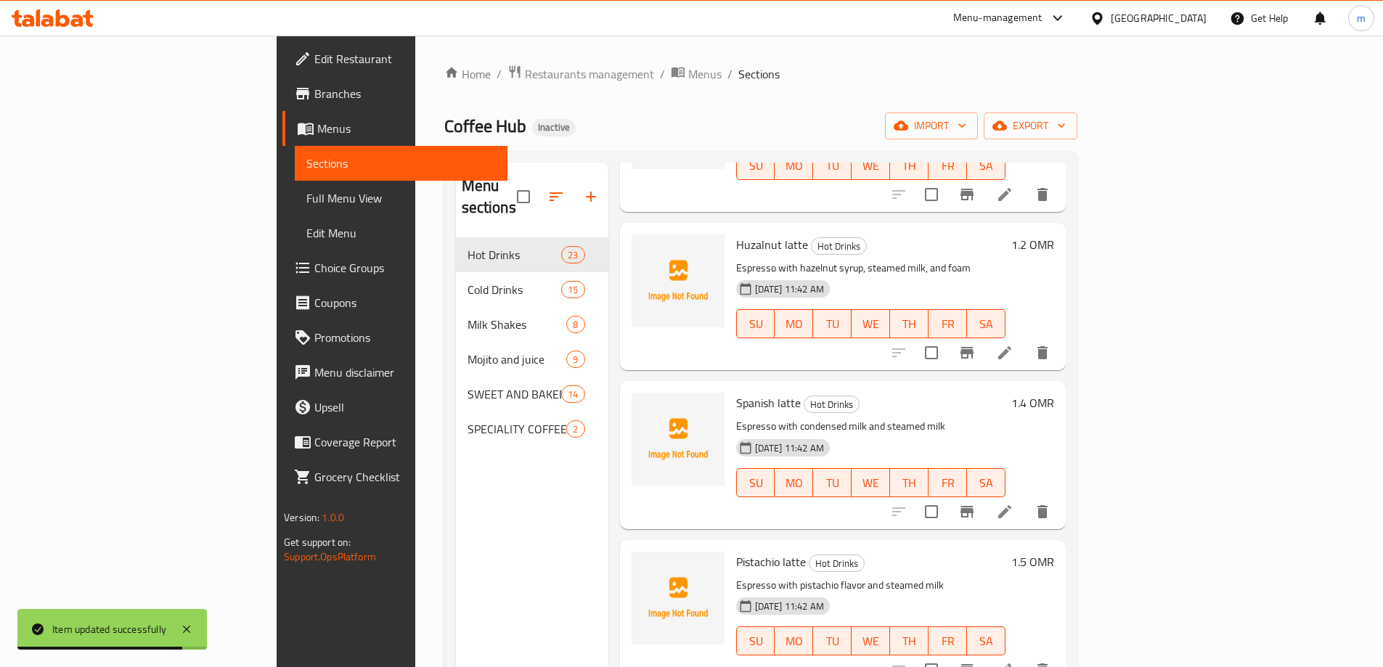
scroll to position [1669, 0]
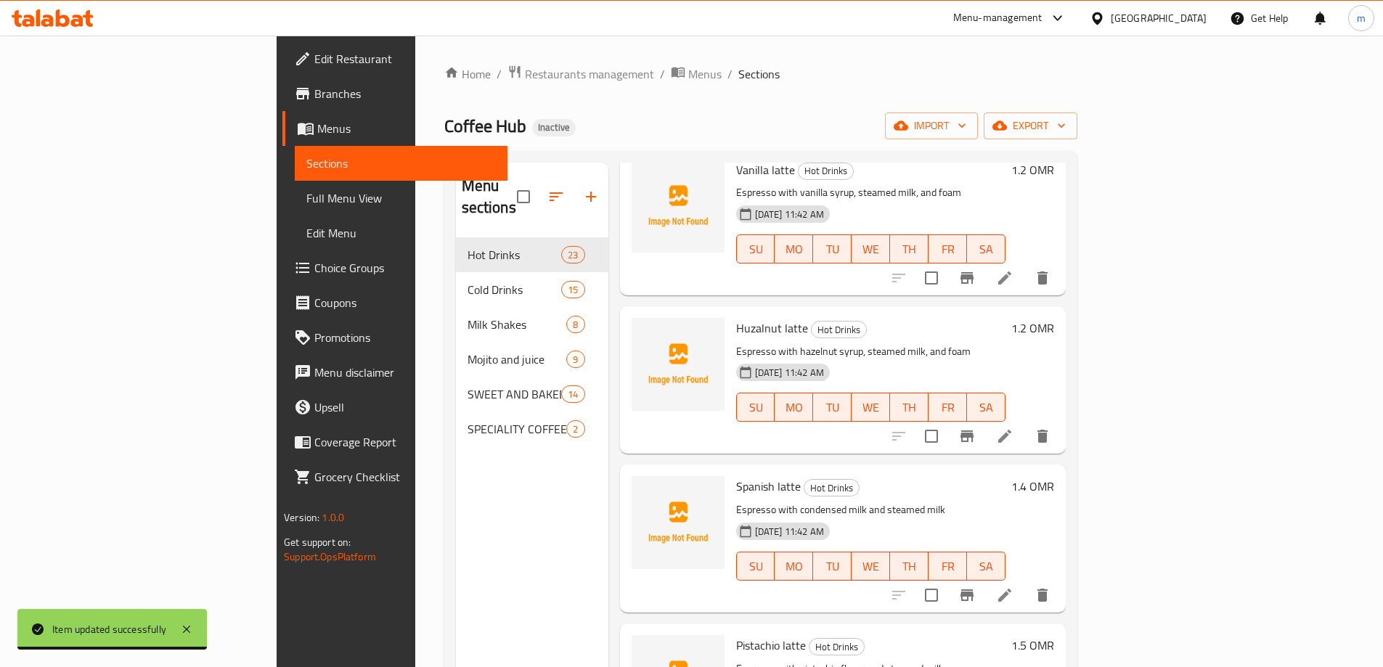
click at [1025, 582] on li at bounding box center [1004, 595] width 41 height 26
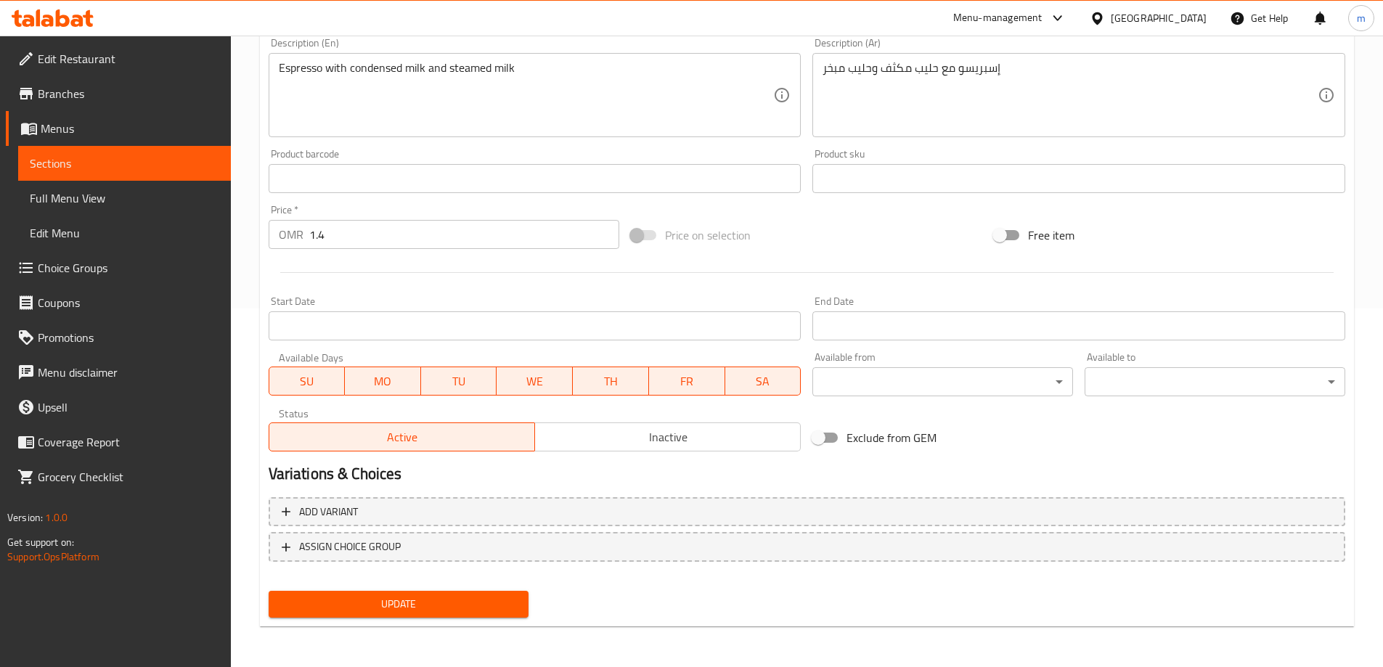
click at [409, 608] on span "Update" at bounding box center [398, 604] width 237 height 18
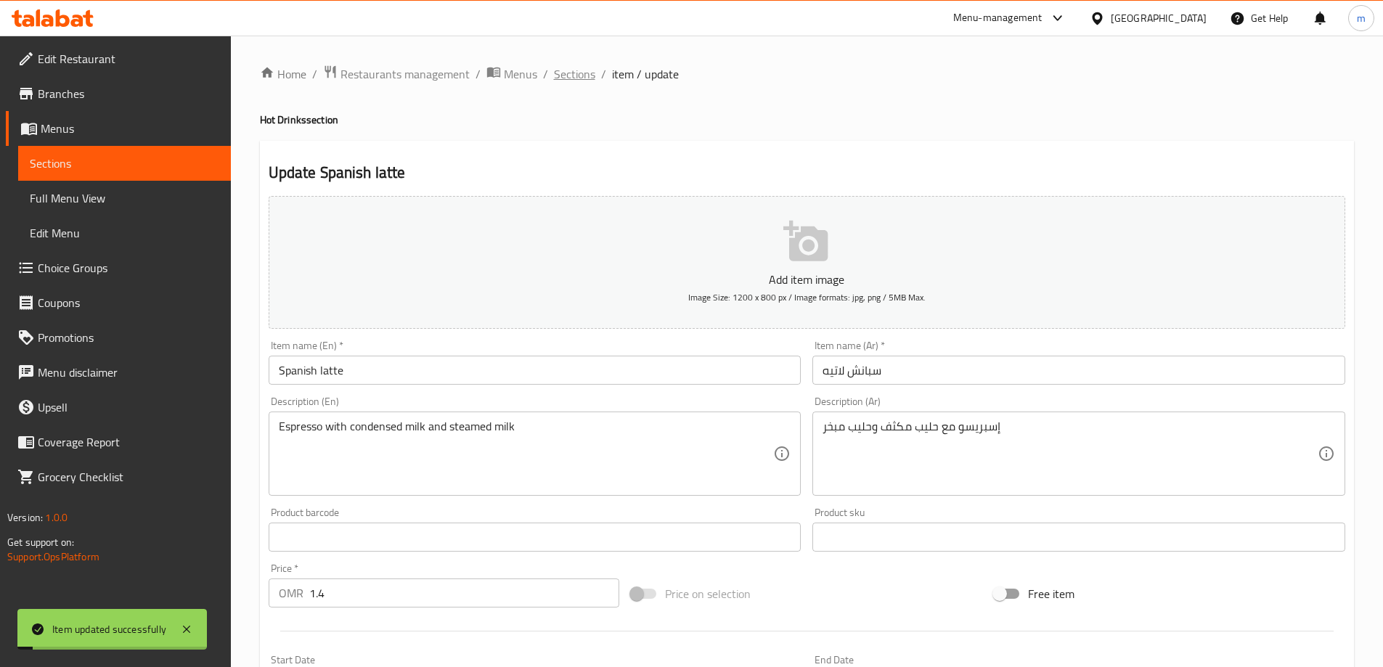
click at [573, 83] on span "Sections" at bounding box center [574, 73] width 41 height 17
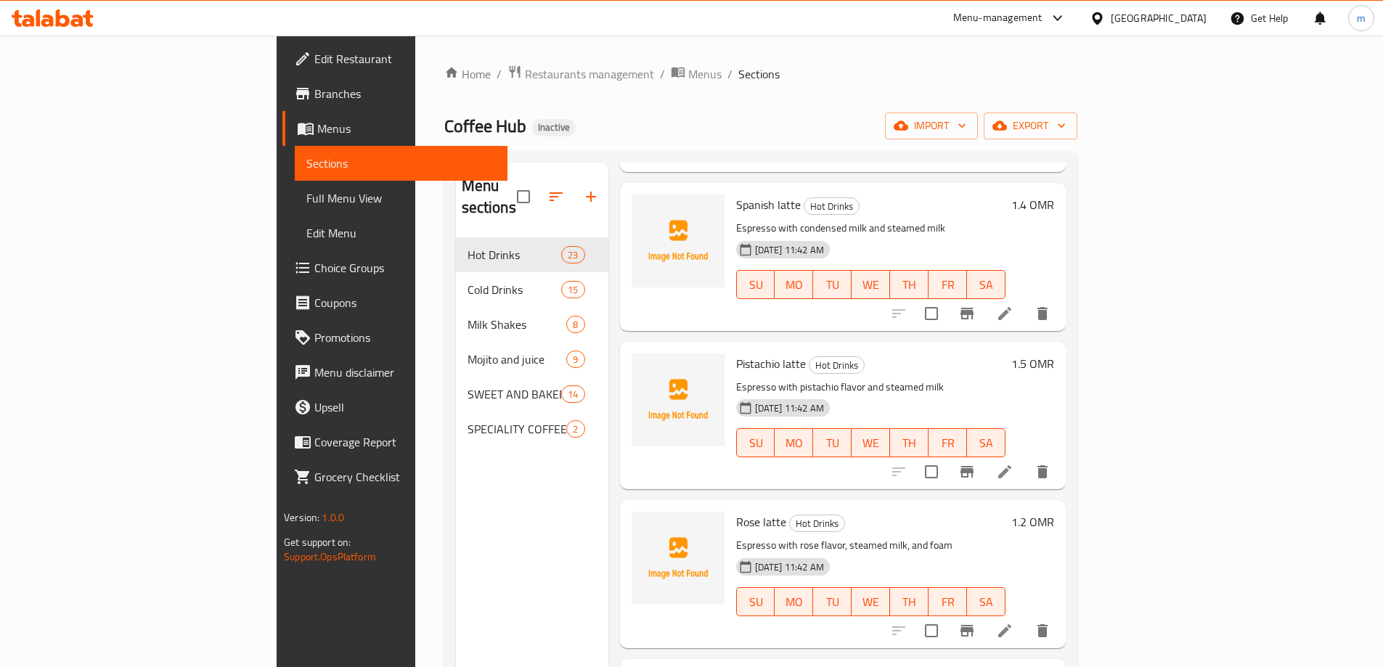
scroll to position [1960, 0]
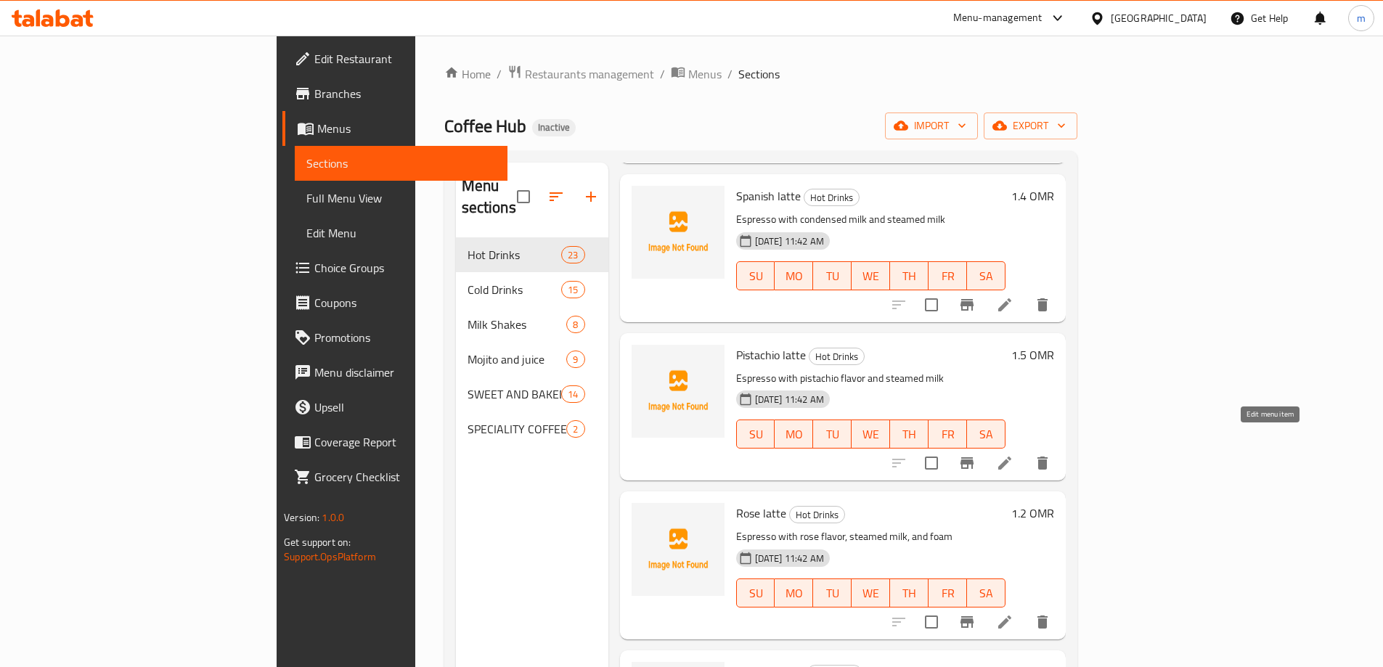
click at [1013, 454] on icon at bounding box center [1004, 462] width 17 height 17
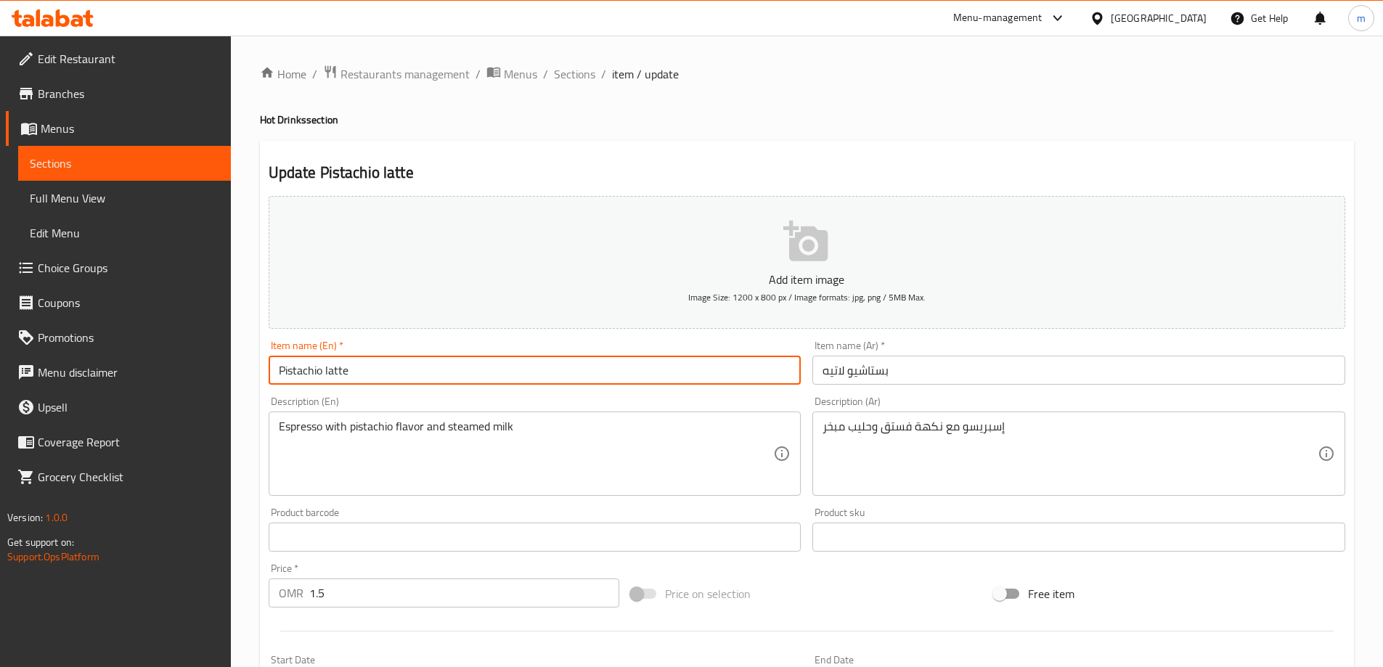
click at [380, 380] on input "Pistachio latte" at bounding box center [535, 370] width 533 height 29
type input "Pistachio Latte"
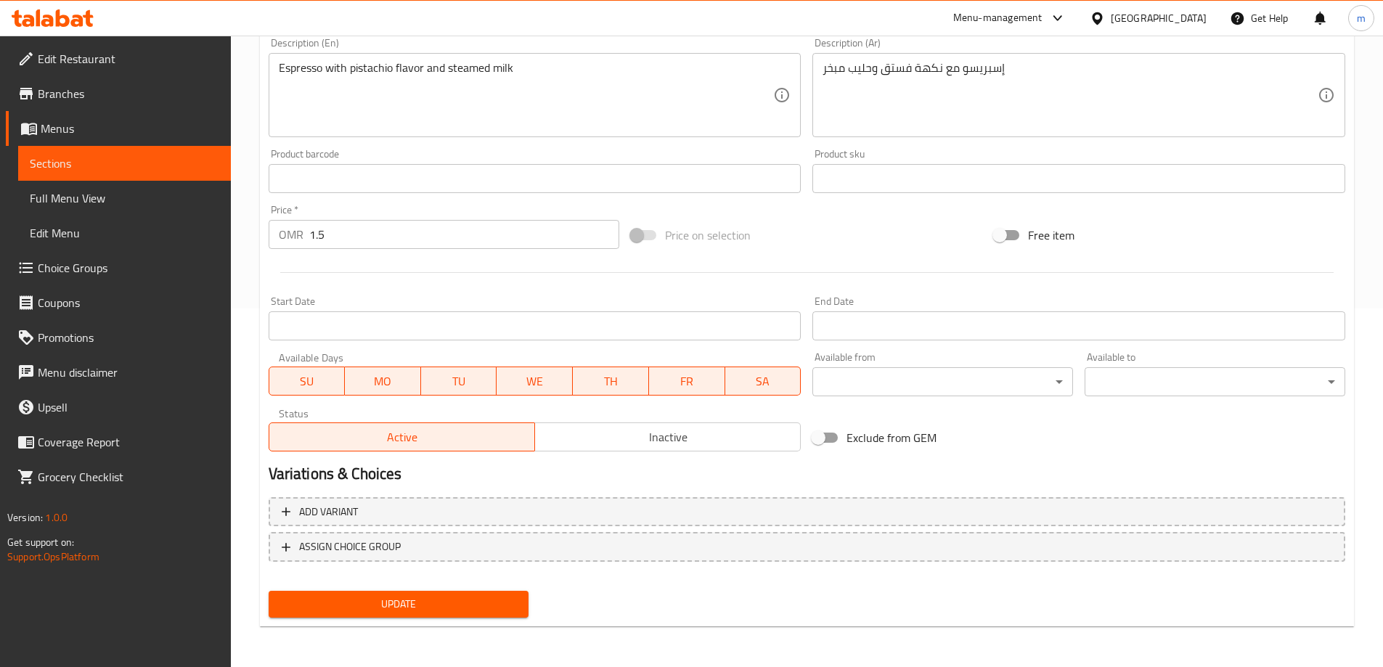
click at [383, 601] on span "Update" at bounding box center [398, 604] width 237 height 18
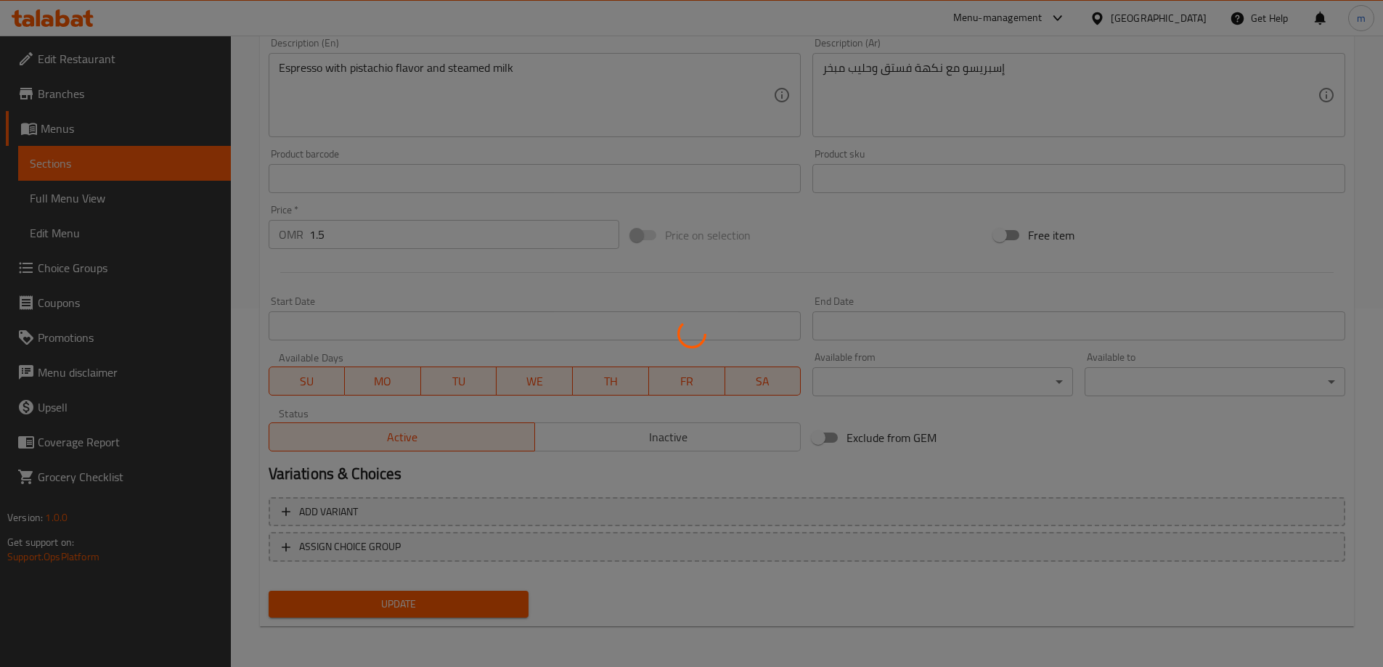
scroll to position [0, 0]
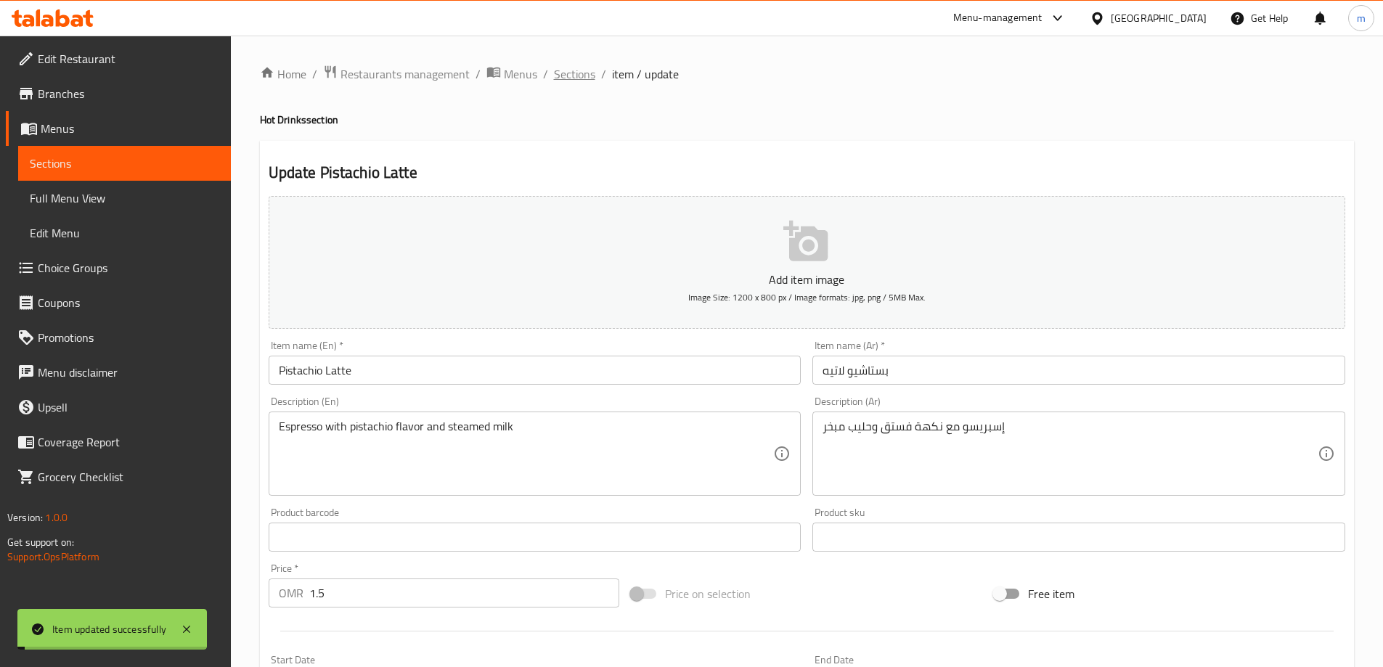
click at [578, 73] on span "Sections" at bounding box center [574, 73] width 41 height 17
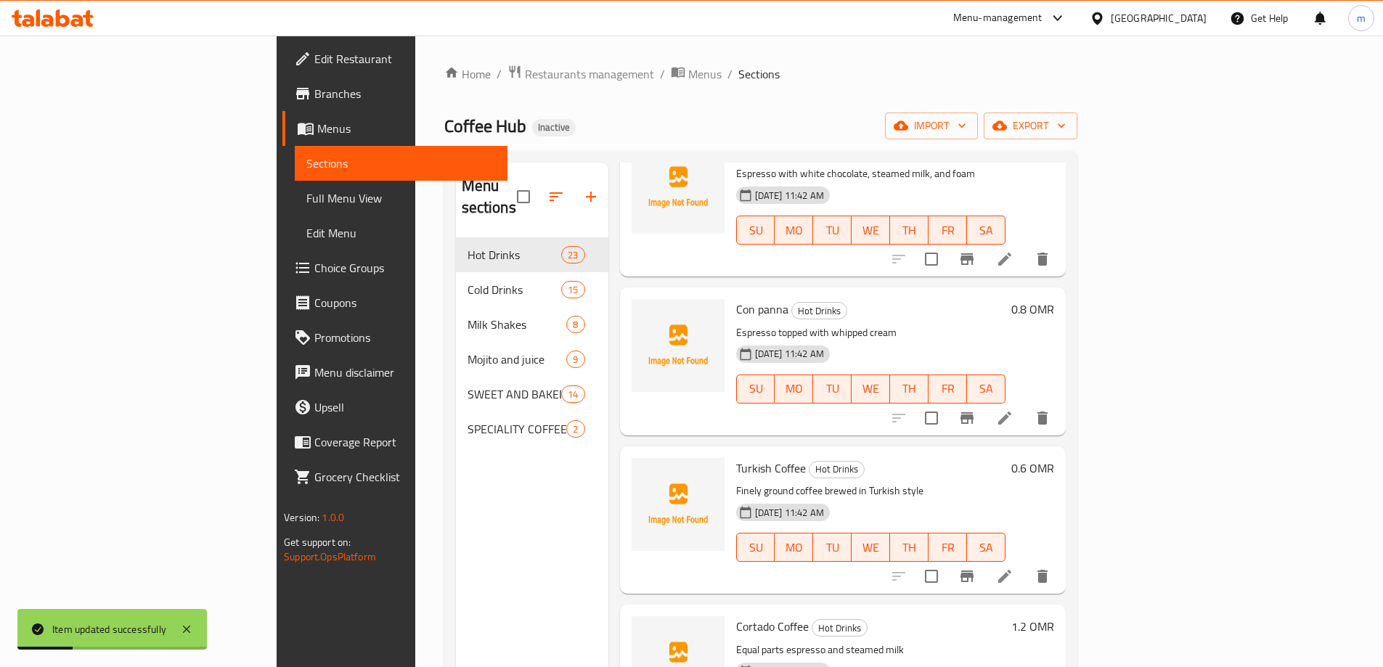
scroll to position [798, 0]
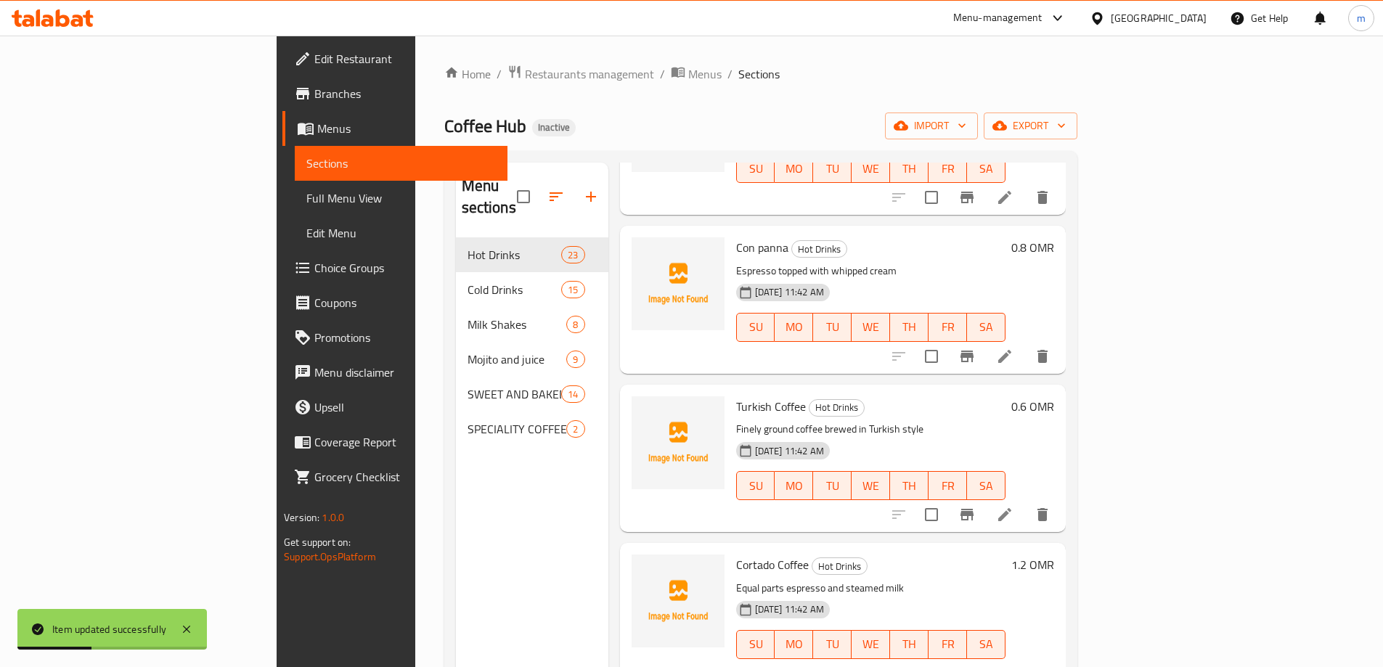
click at [1013, 348] on icon at bounding box center [1004, 356] width 17 height 17
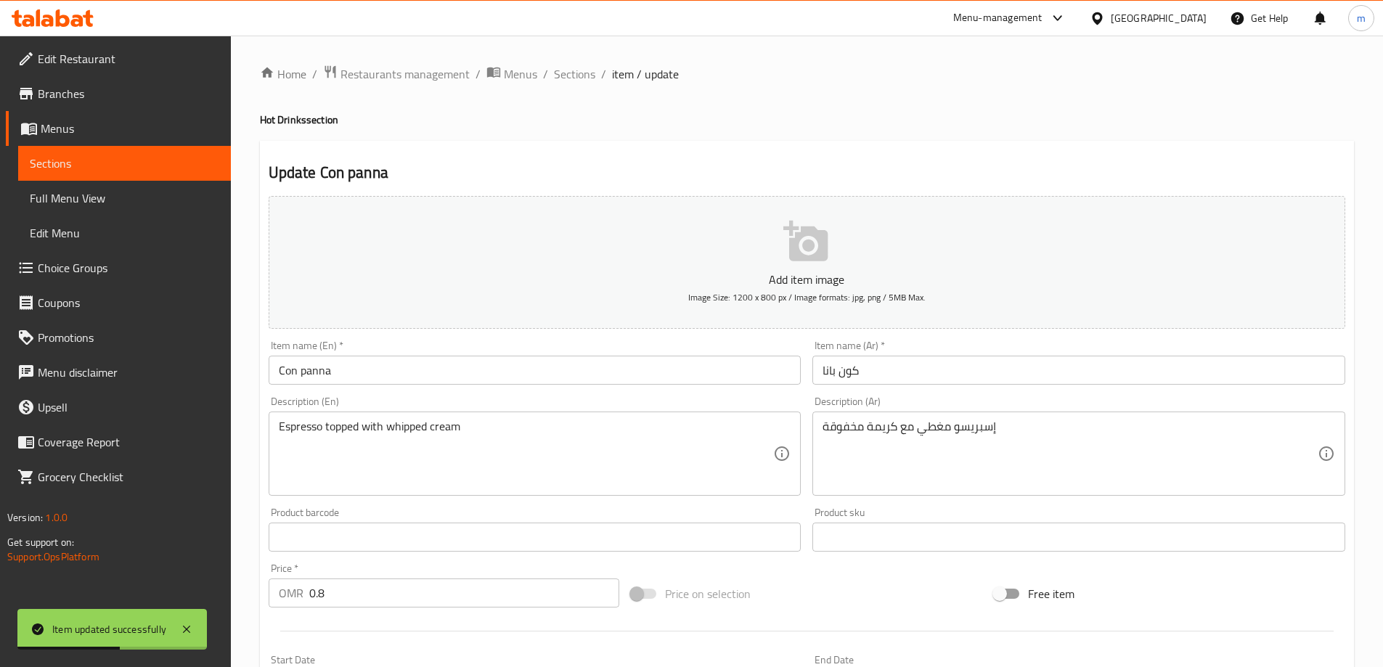
click at [346, 369] on input "Con panna" at bounding box center [535, 370] width 533 height 29
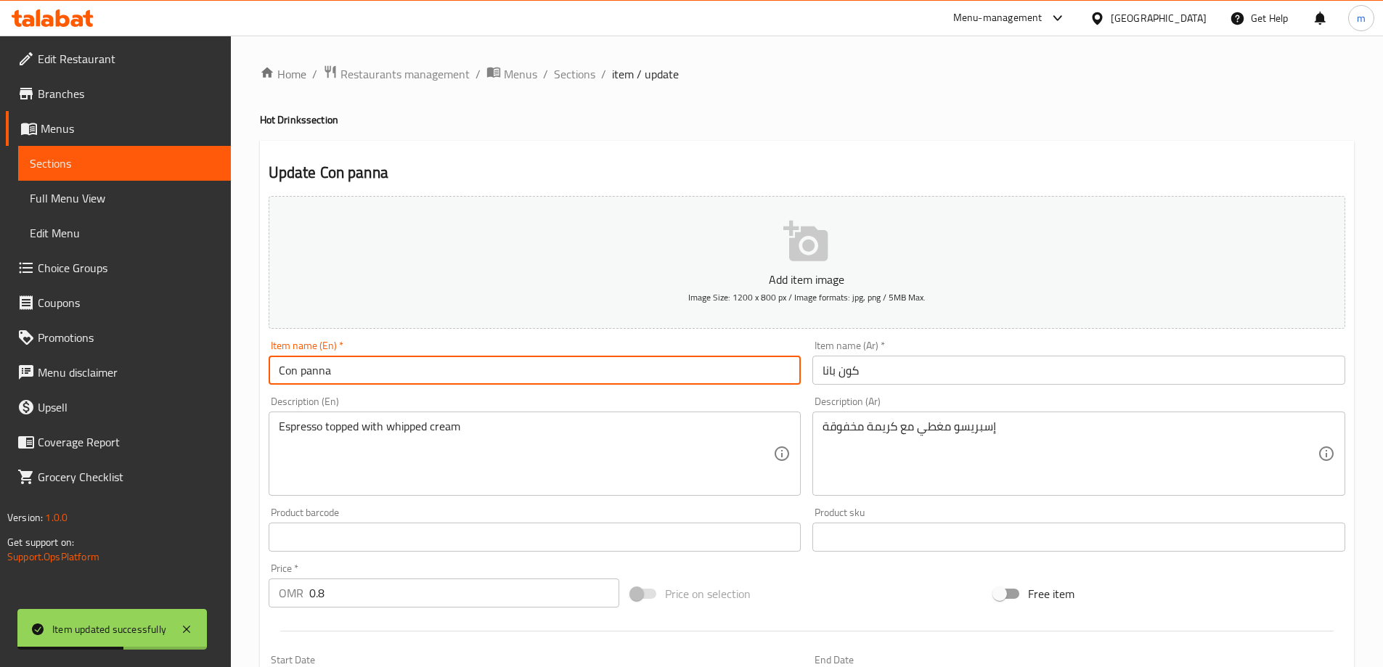
click at [346, 369] on input "Con panna" at bounding box center [535, 370] width 533 height 29
type input "Con Panna"
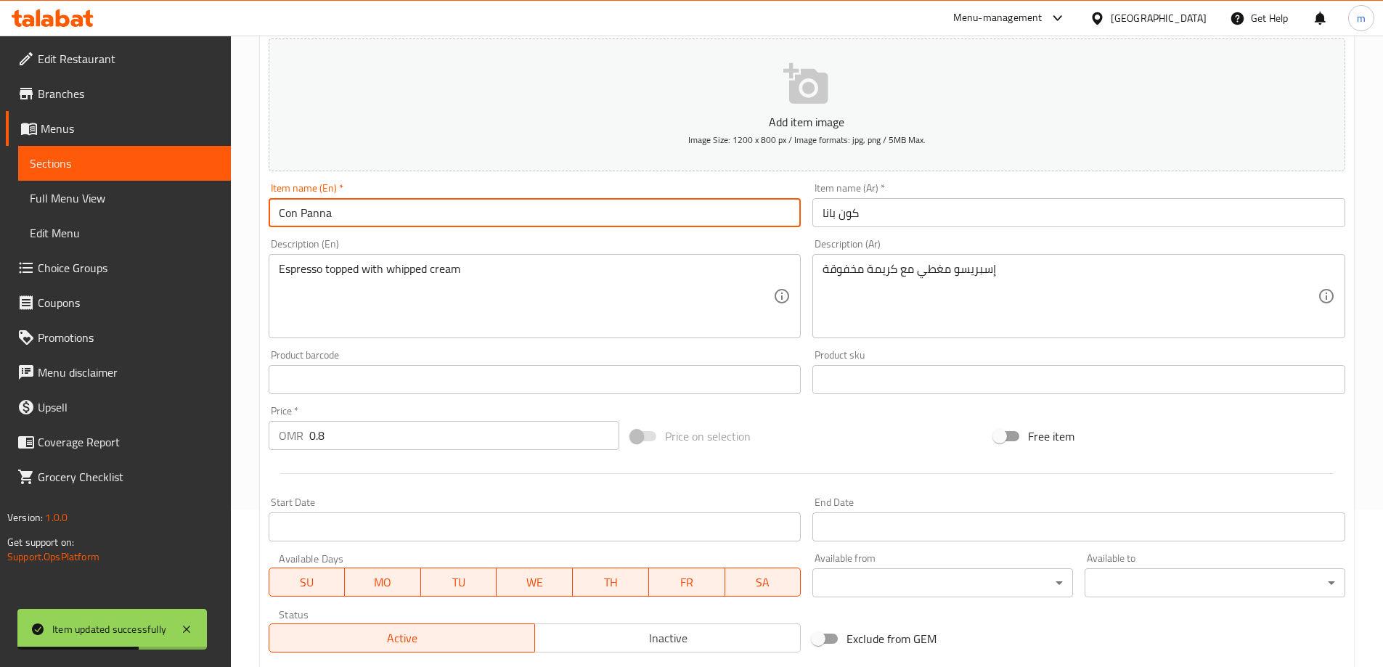
scroll to position [359, 0]
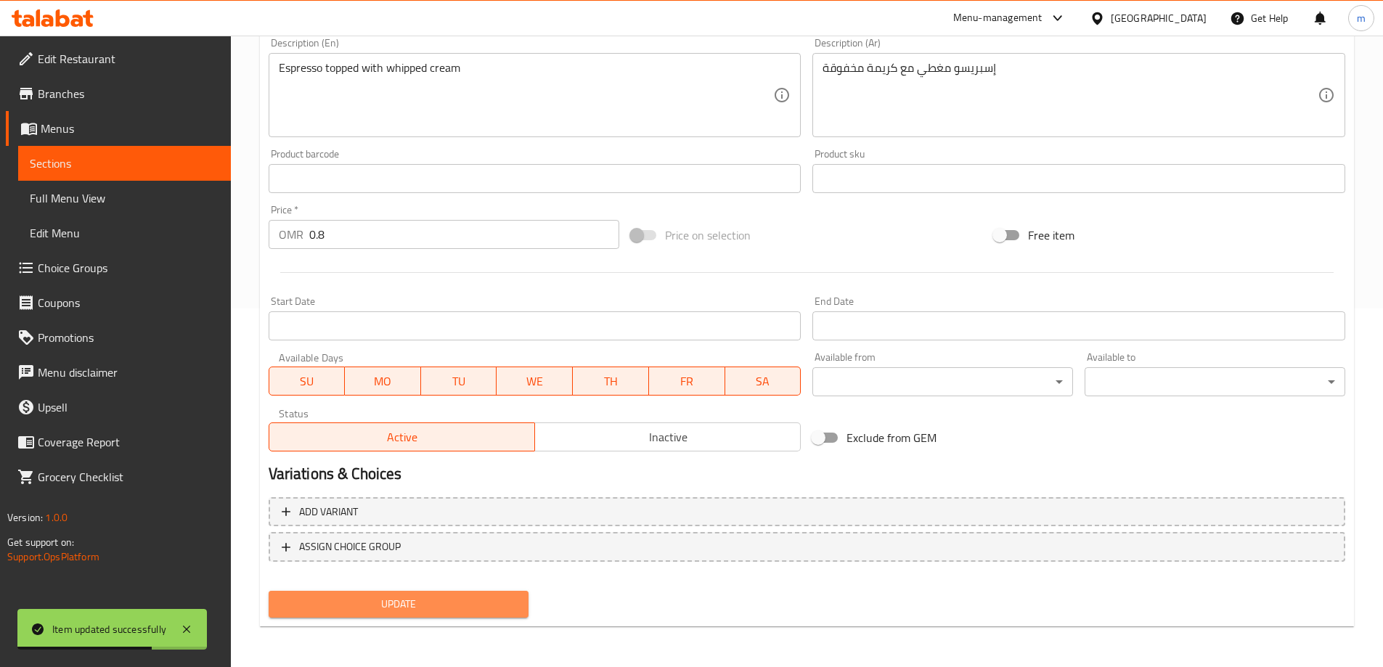
click at [406, 608] on span "Update" at bounding box center [398, 604] width 237 height 18
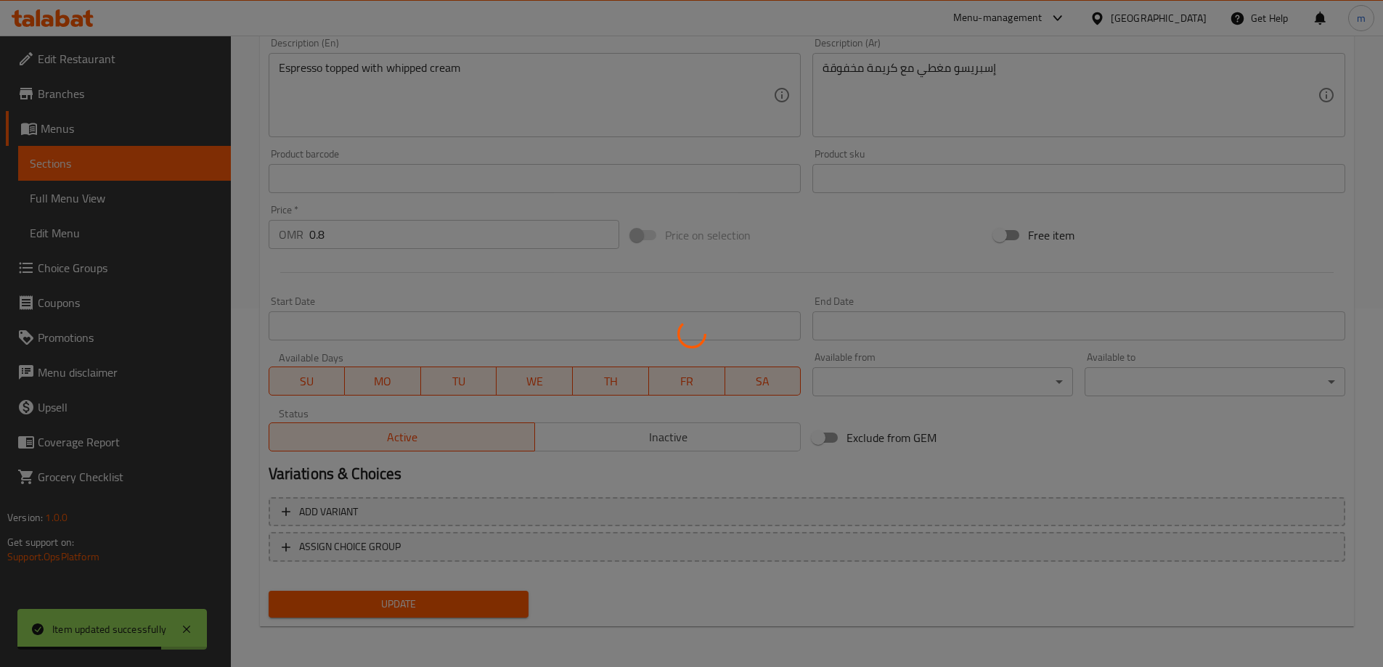
scroll to position [0, 0]
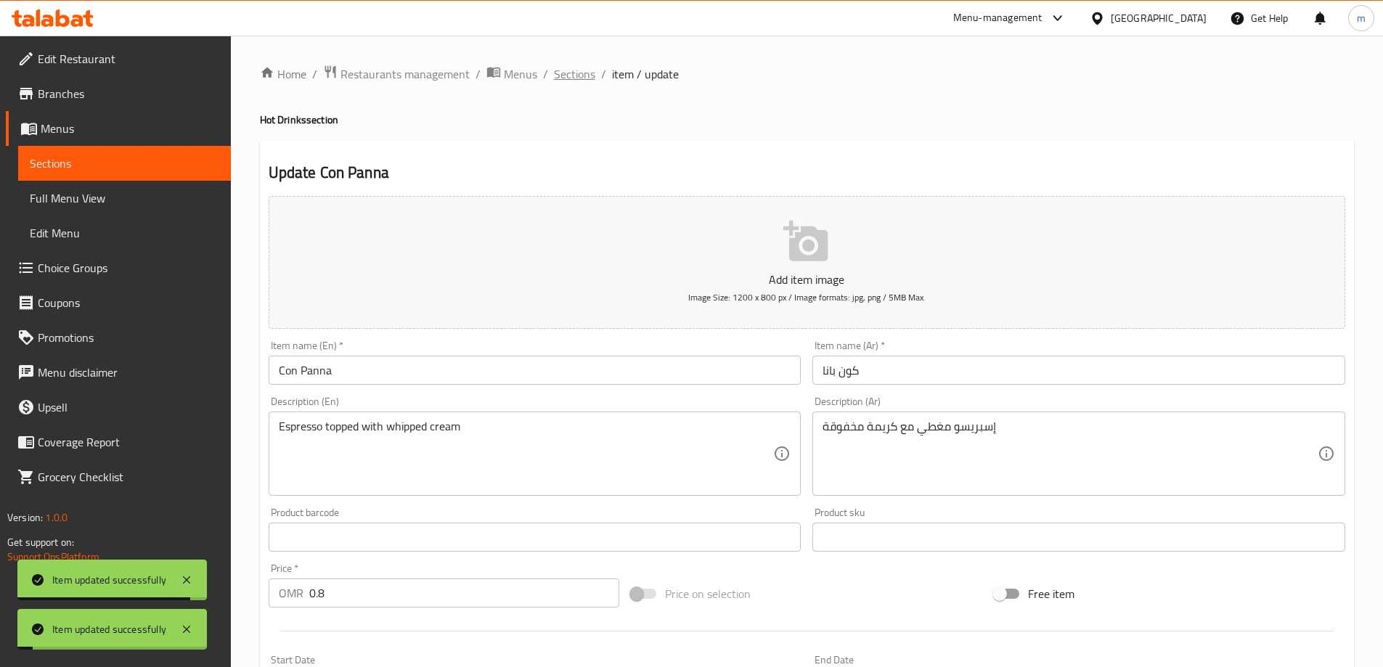
click at [577, 82] on span "Sections" at bounding box center [574, 73] width 41 height 17
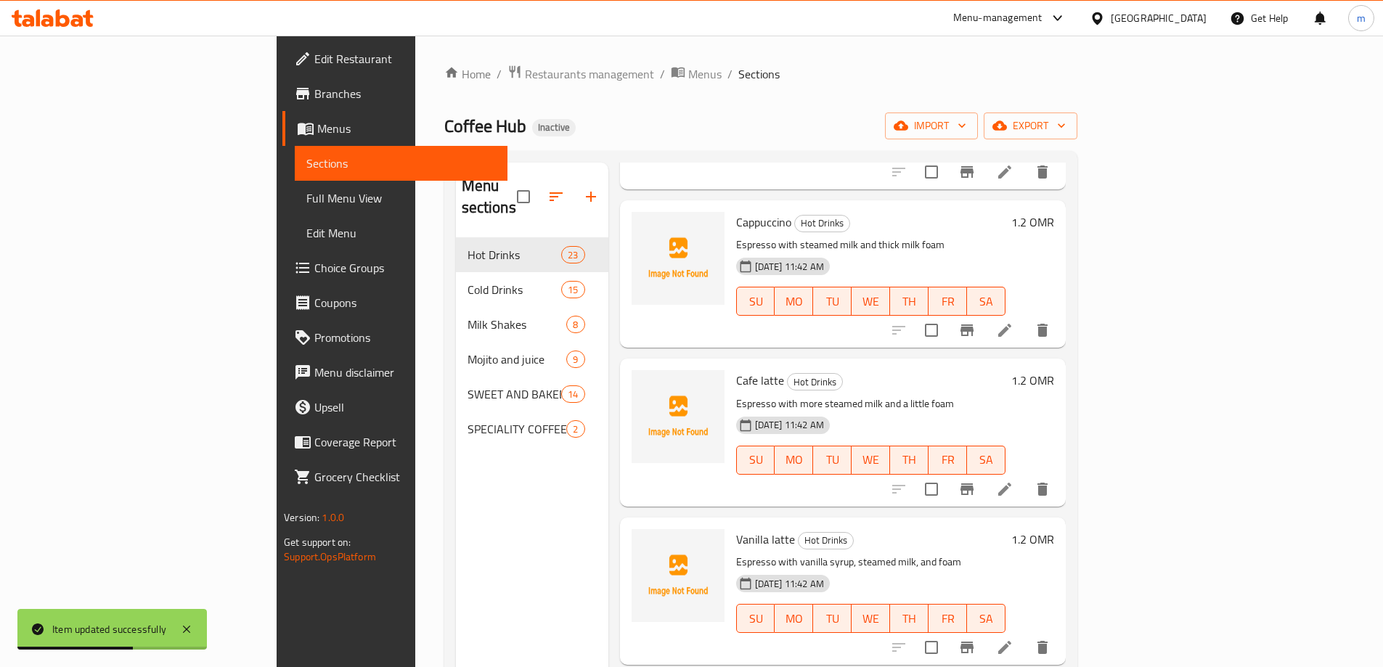
scroll to position [1306, 0]
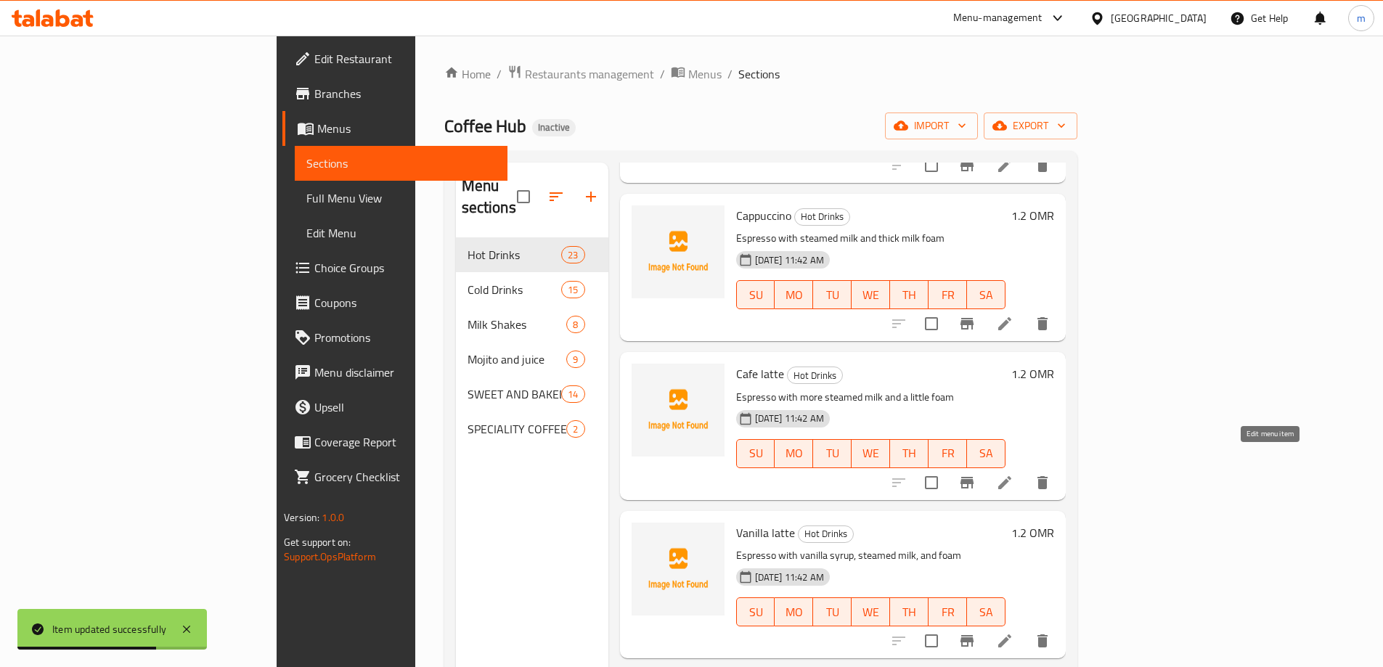
click at [1011, 476] on icon at bounding box center [1004, 482] width 13 height 13
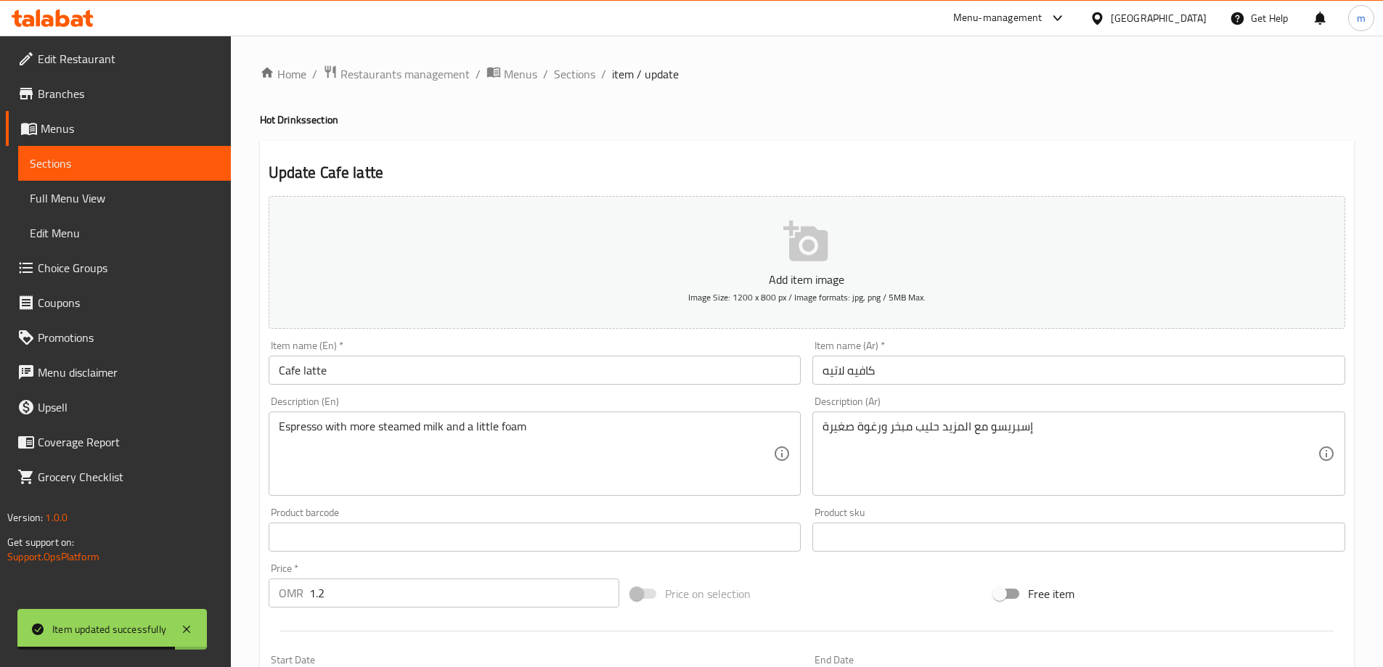
click at [335, 374] on input "Cafe latte" at bounding box center [535, 370] width 533 height 29
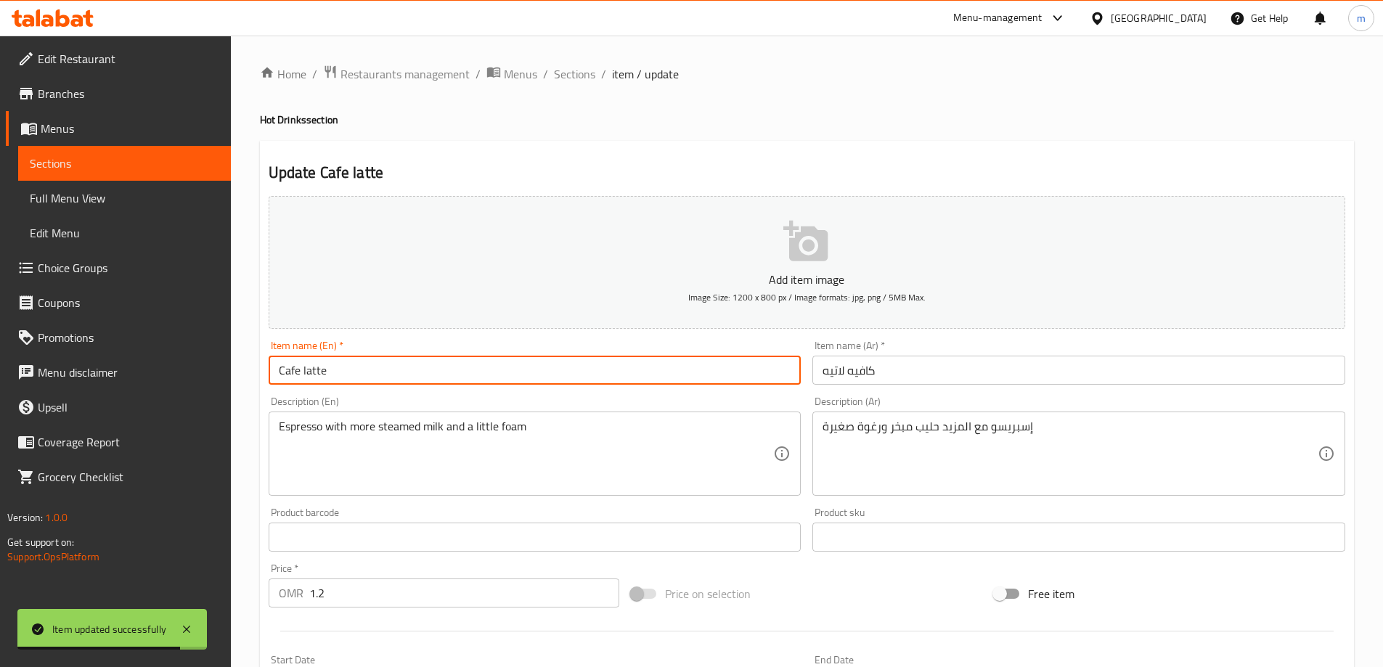
click at [335, 374] on input "Cafe latte" at bounding box center [535, 370] width 533 height 29
type input "Cafe Latte"
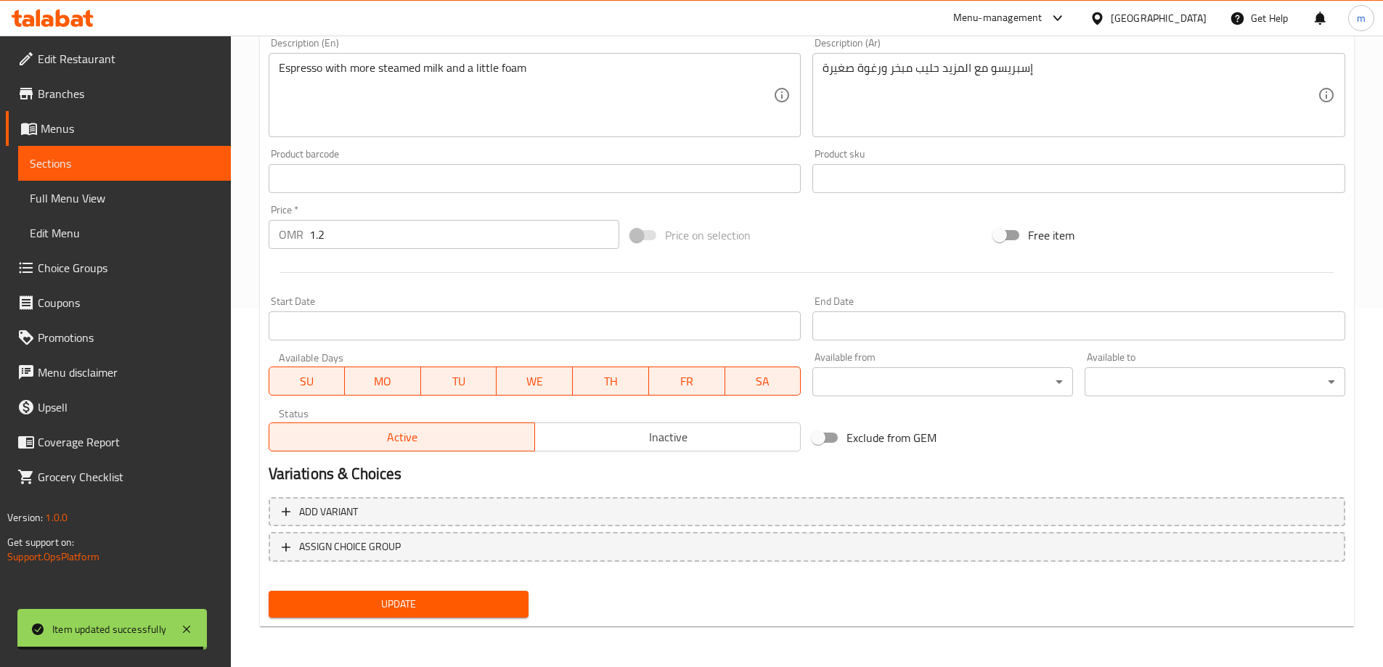
click at [354, 602] on span "Update" at bounding box center [398, 604] width 237 height 18
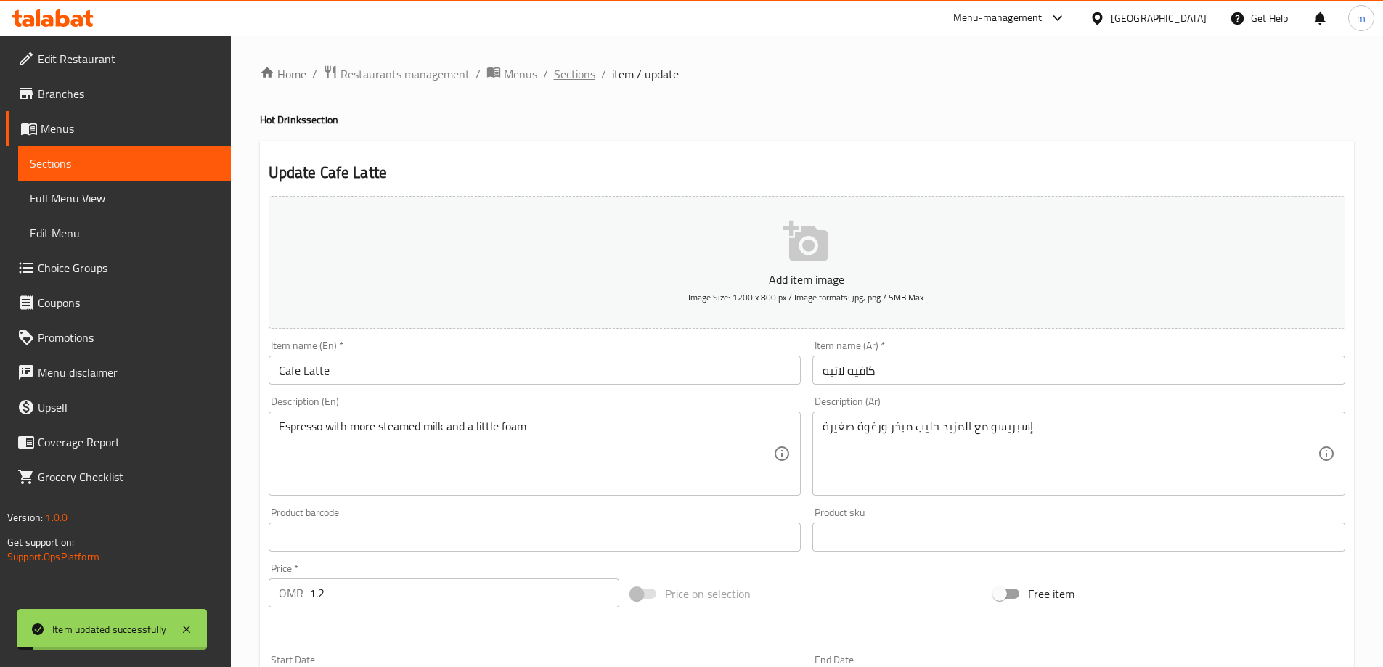
click at [580, 73] on span "Sections" at bounding box center [574, 73] width 41 height 17
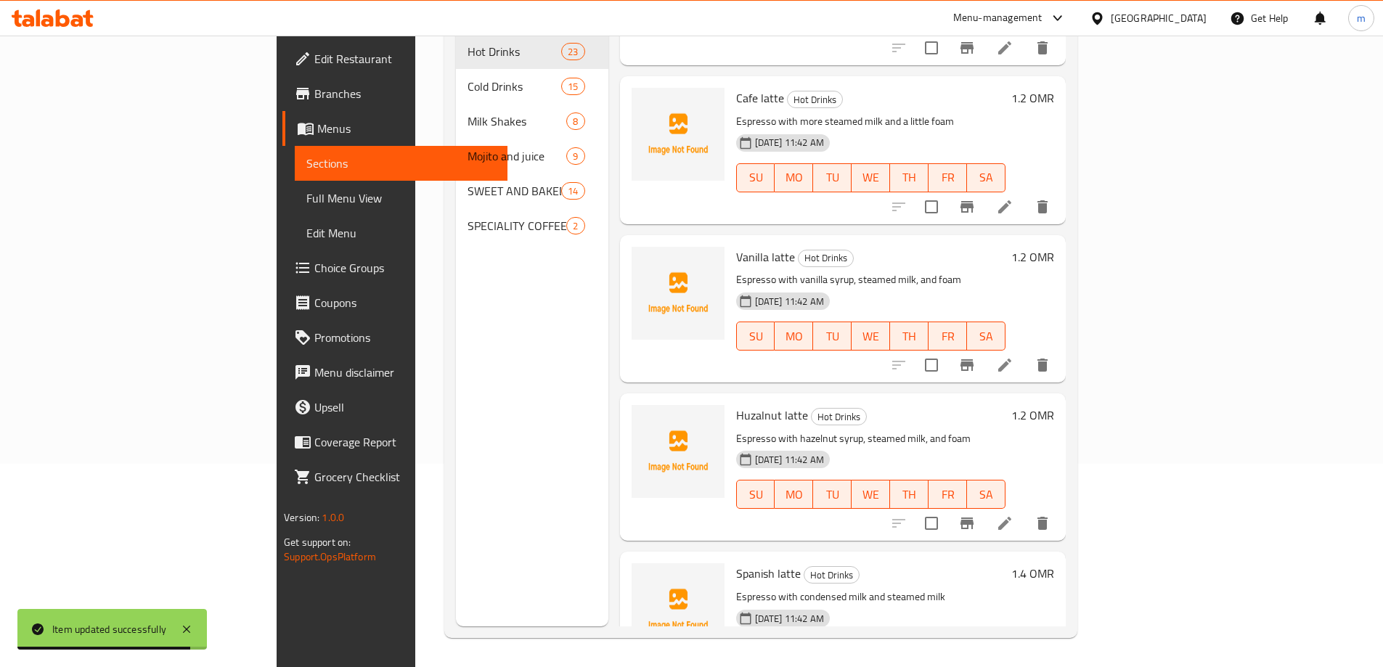
scroll to position [1524, 0]
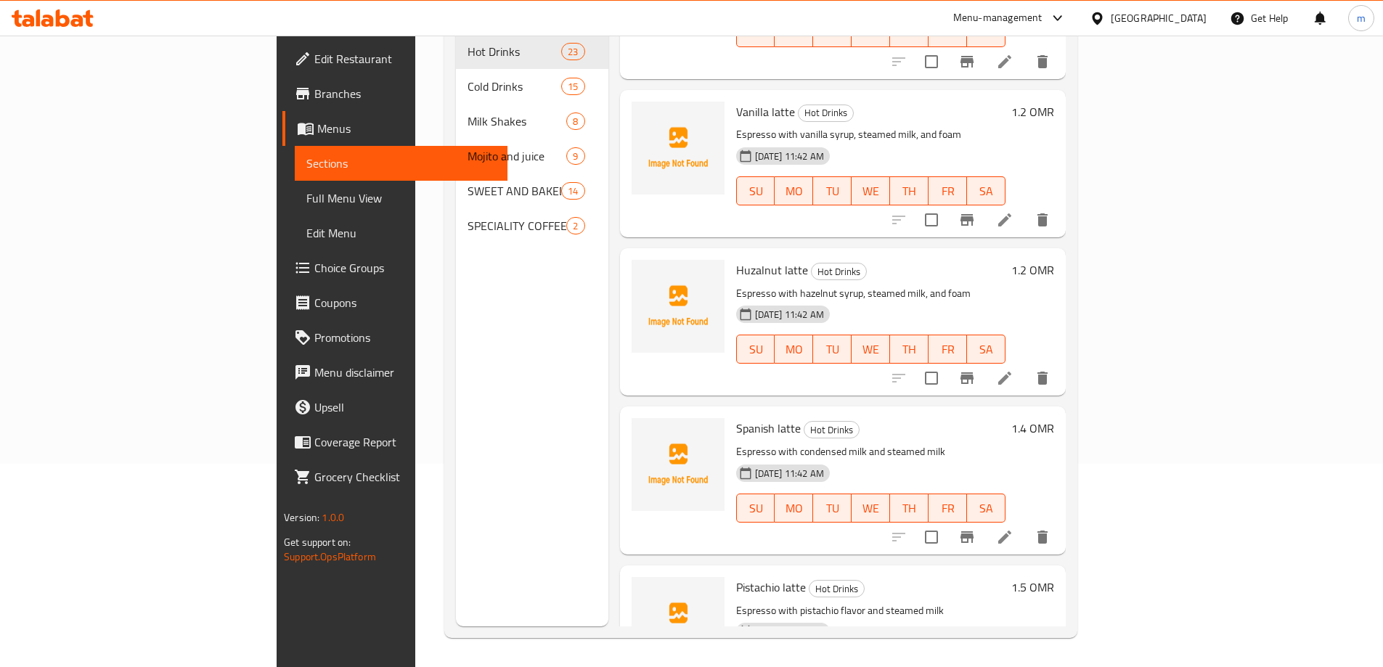
click at [1013, 211] on icon at bounding box center [1004, 219] width 17 height 17
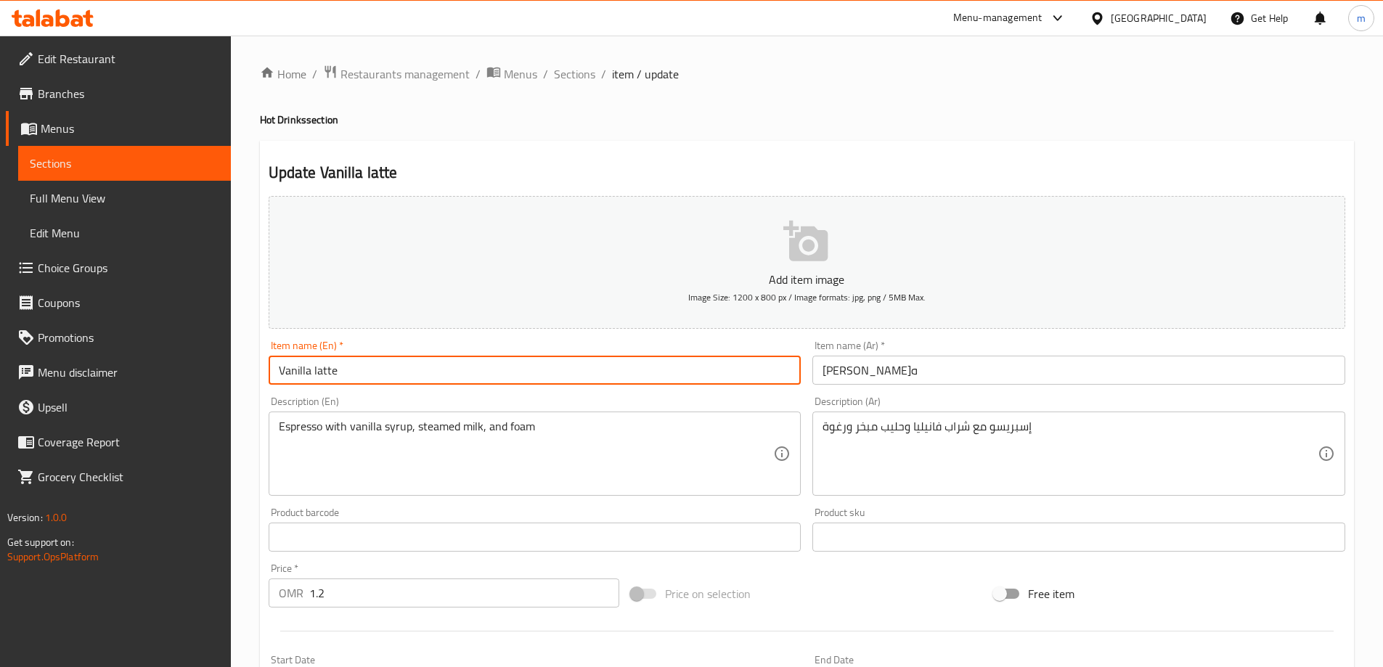
click at [417, 362] on input "Vanilla latte" at bounding box center [535, 370] width 533 height 29
type input "Vanilla Latte"
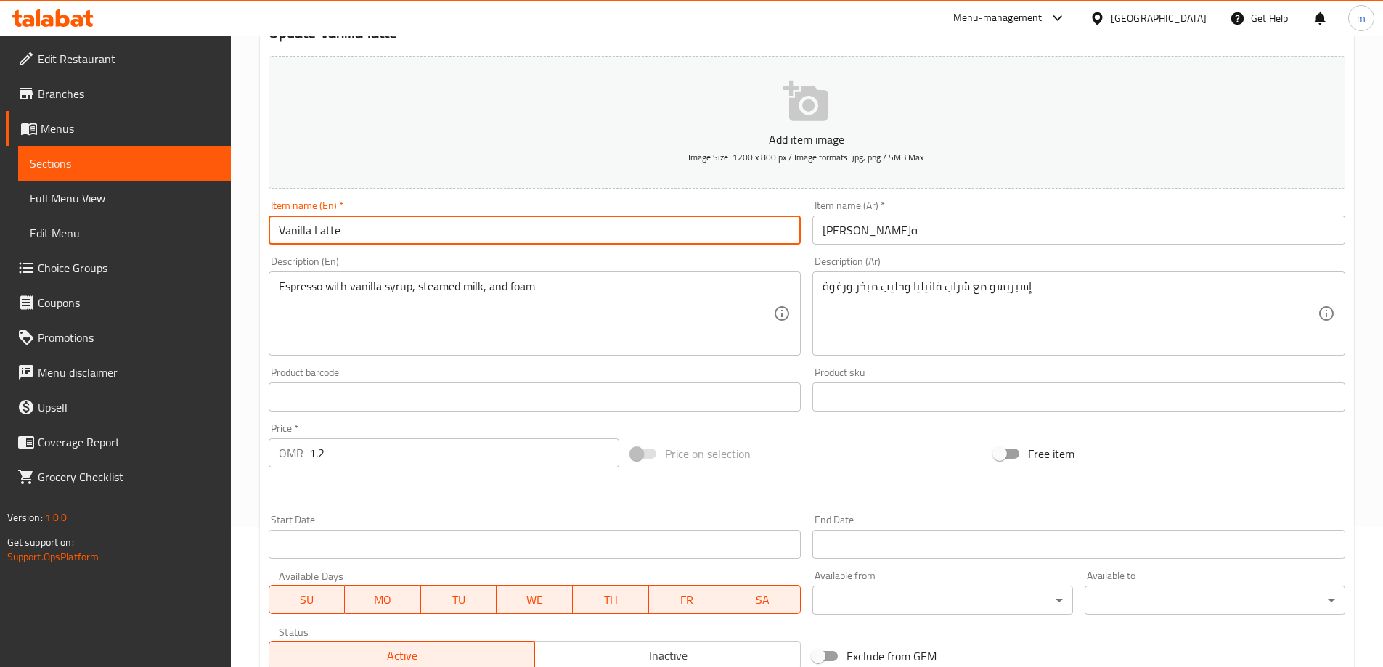
scroll to position [359, 0]
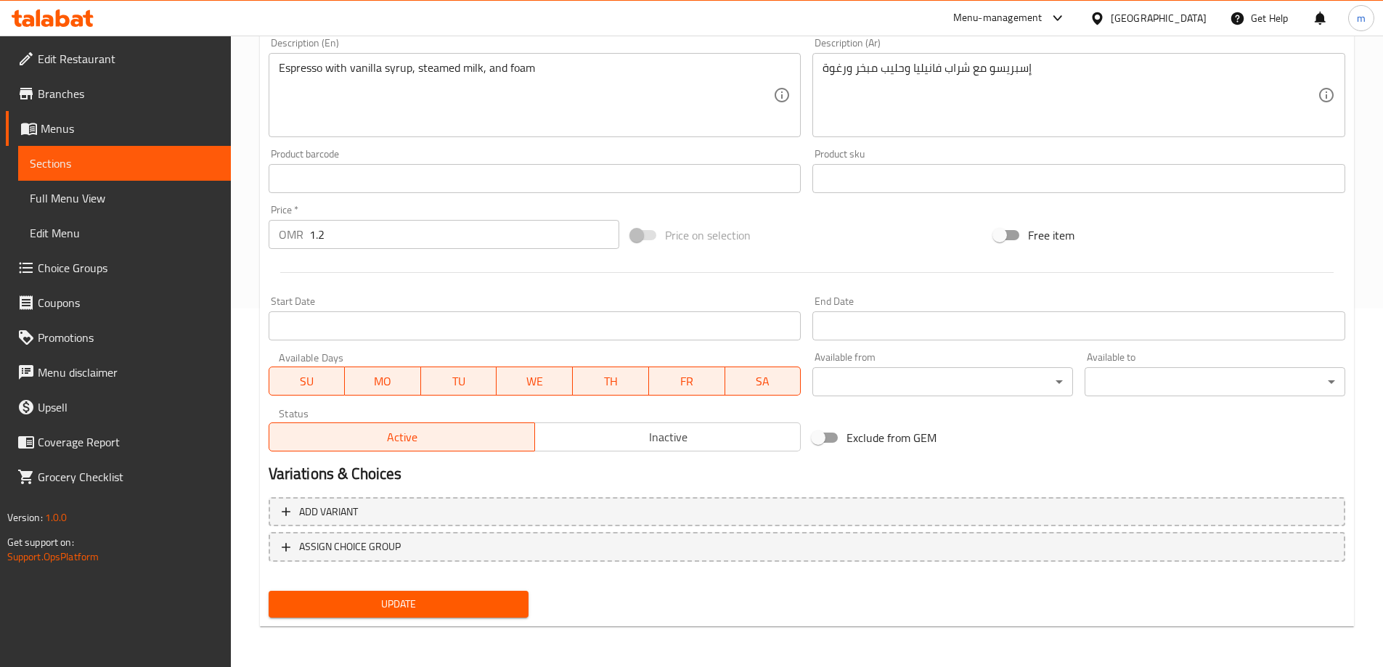
click at [432, 602] on span "Update" at bounding box center [398, 604] width 237 height 18
click at [412, 595] on span "Update" at bounding box center [398, 604] width 237 height 18
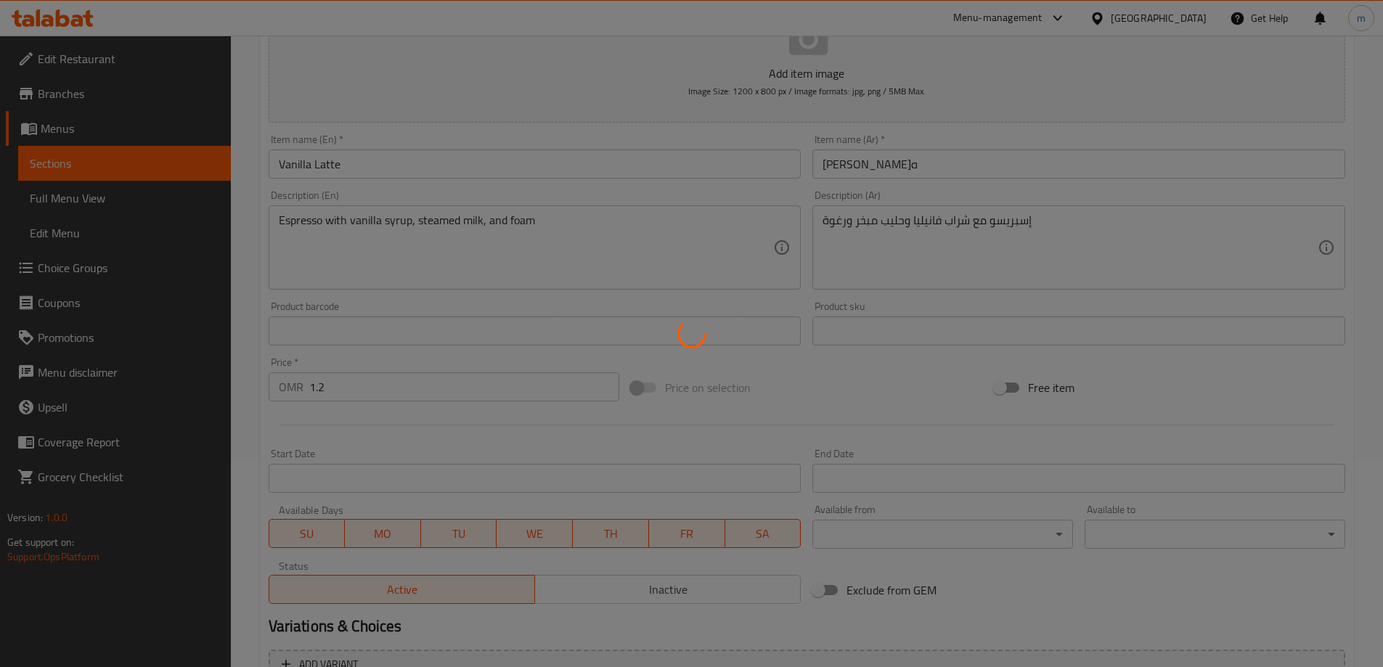
scroll to position [0, 0]
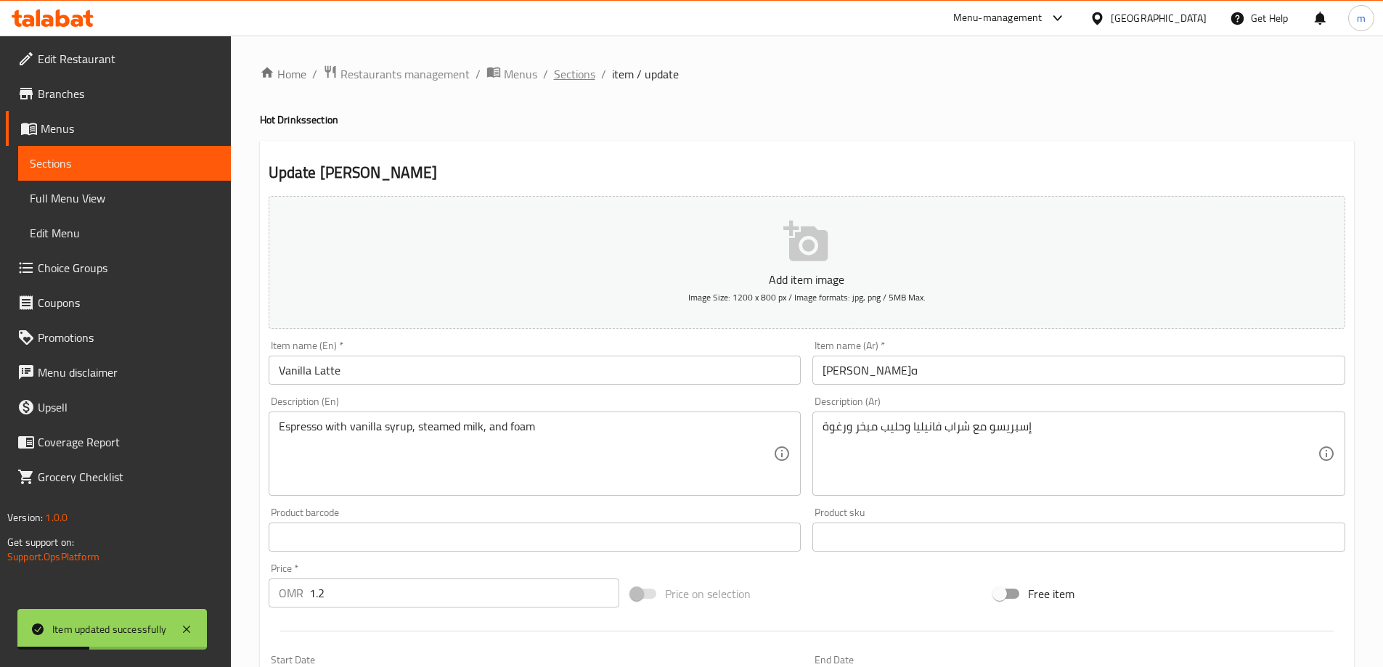
click at [569, 77] on span "Sections" at bounding box center [574, 73] width 41 height 17
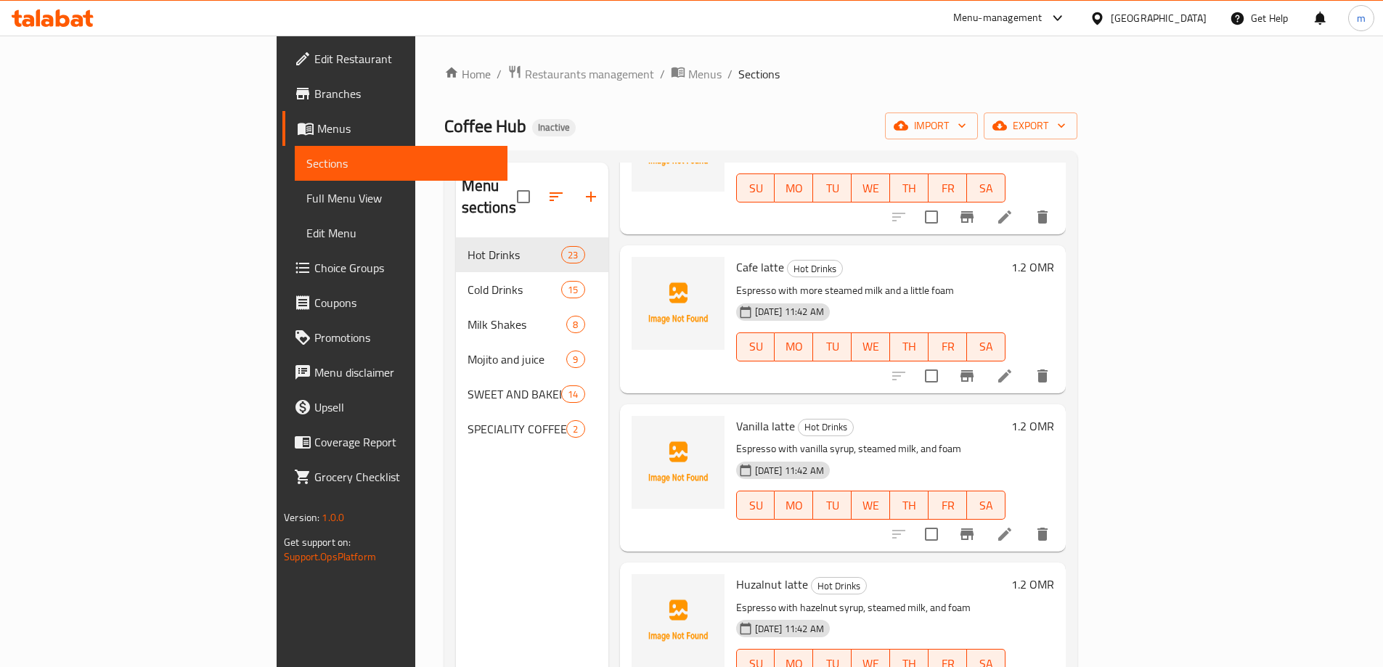
scroll to position [1379, 0]
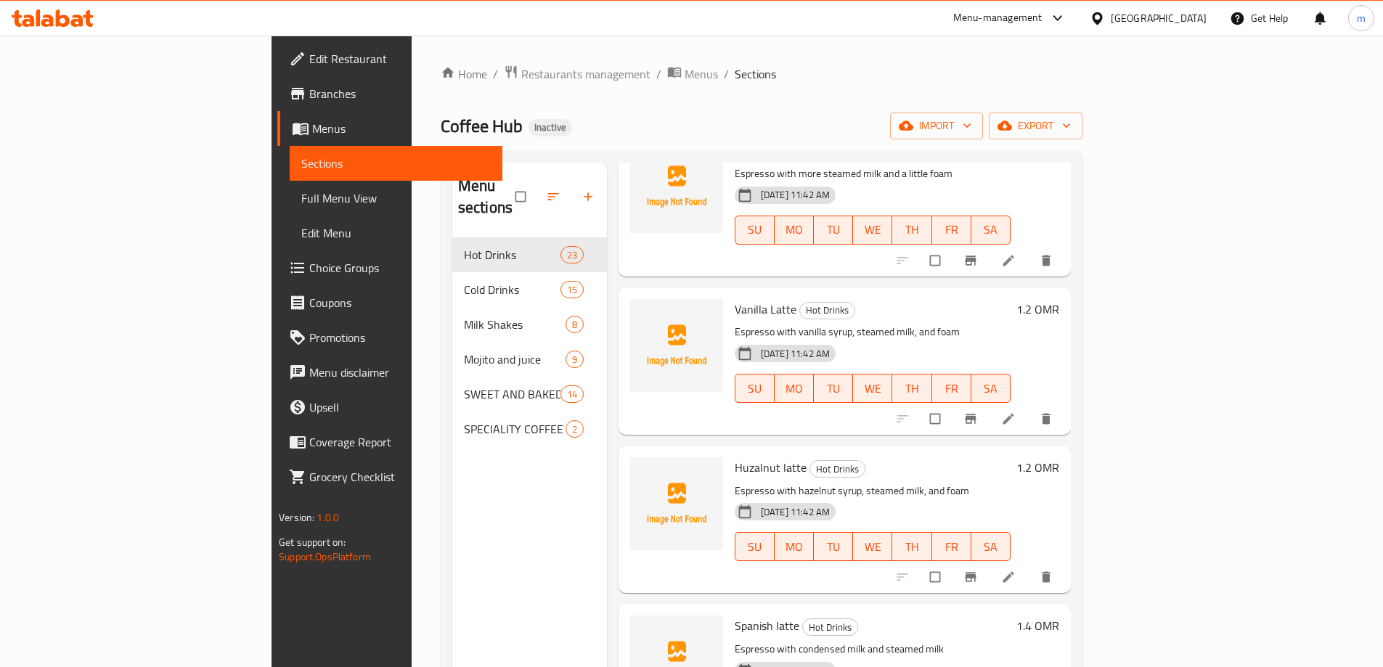
scroll to position [1597, 0]
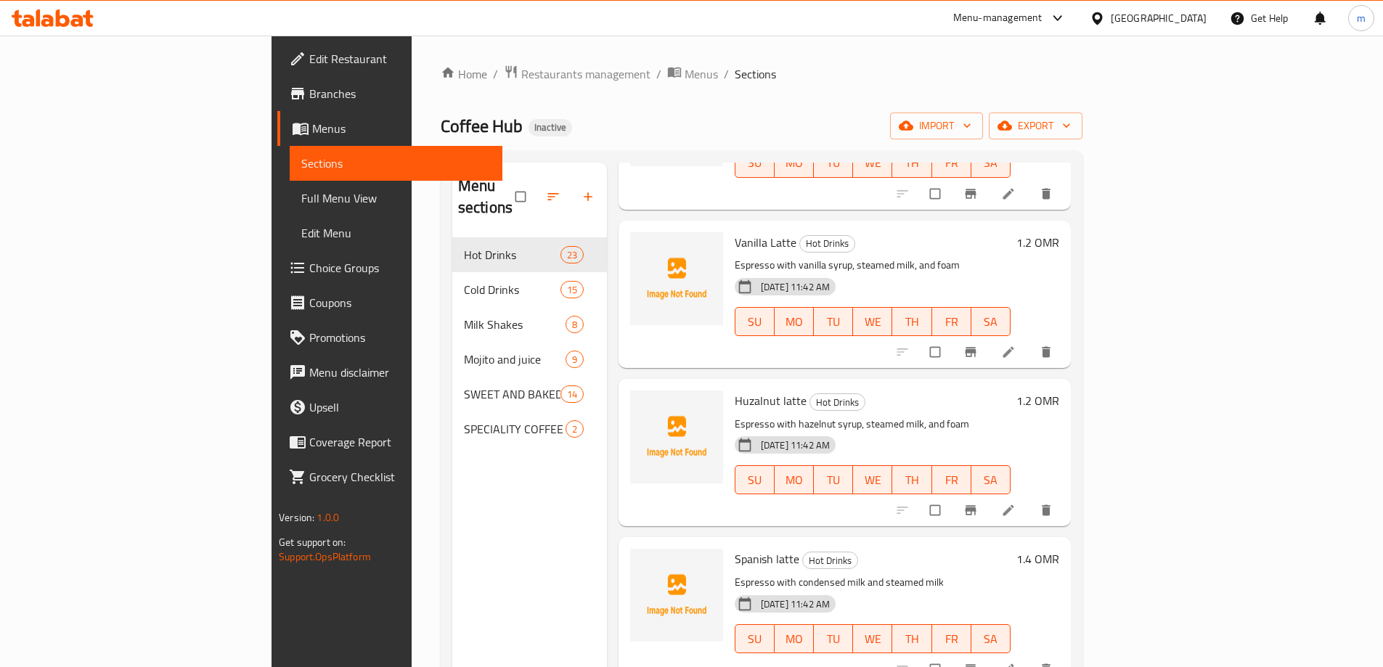
click at [1030, 499] on li at bounding box center [1009, 510] width 41 height 23
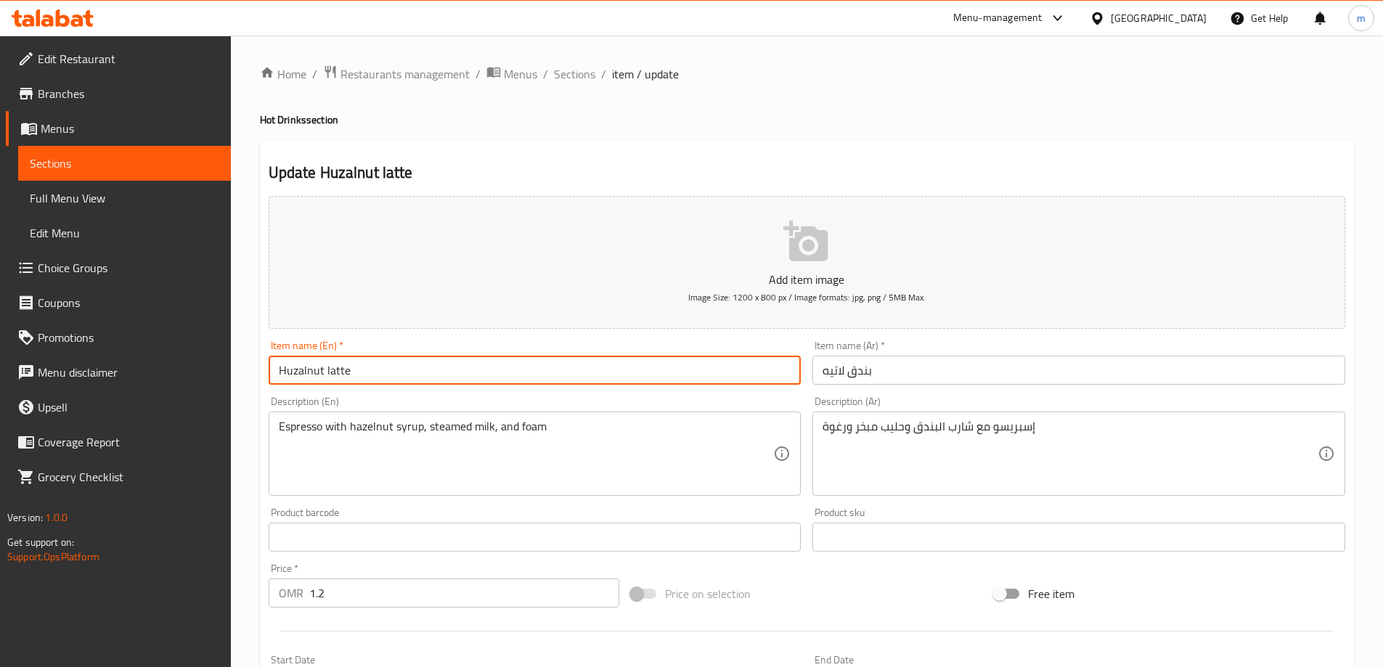
click at [417, 375] on input "Huzalnut latte" at bounding box center [535, 370] width 533 height 29
type input "Huzalnut Latte"
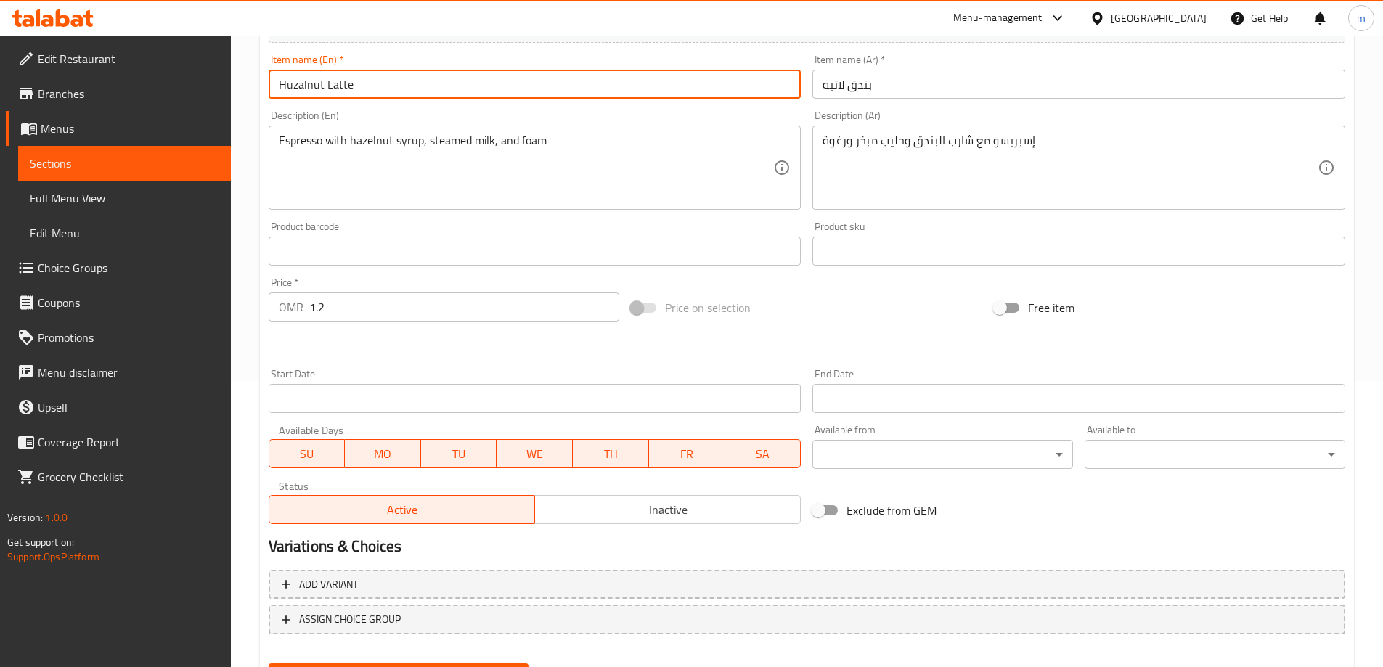
scroll to position [359, 0]
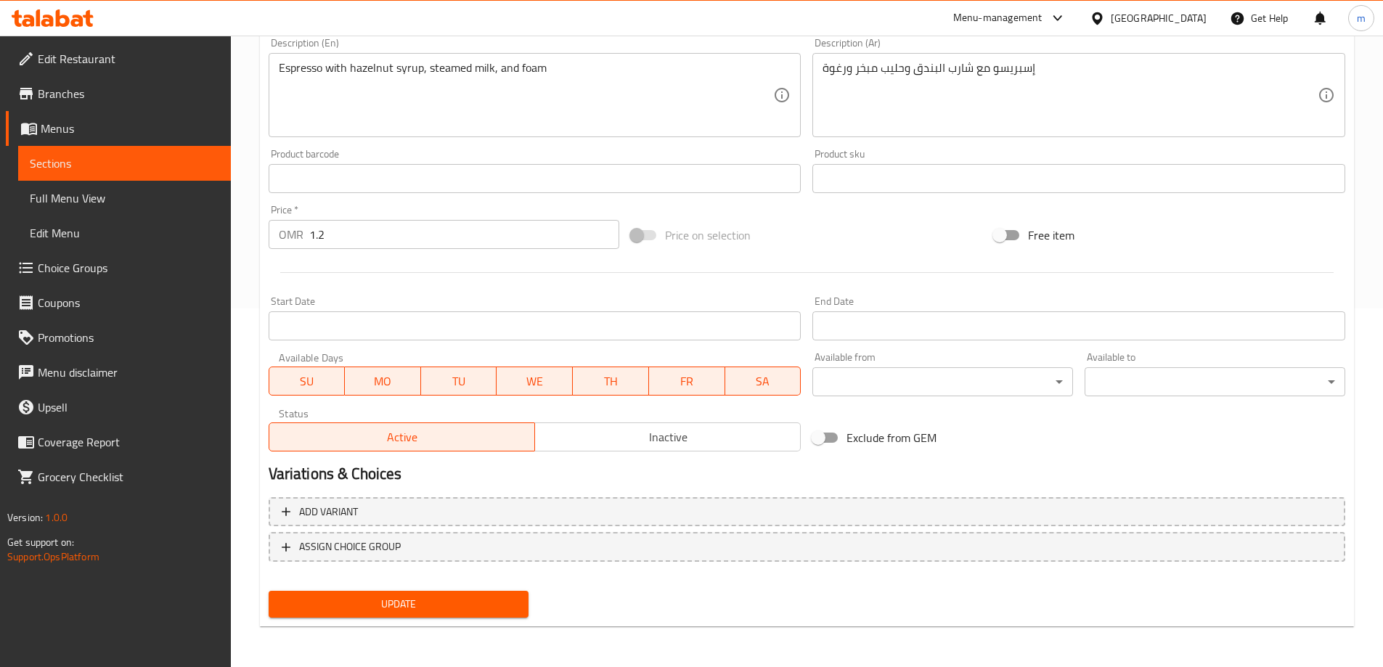
click at [456, 604] on span "Update" at bounding box center [398, 604] width 237 height 18
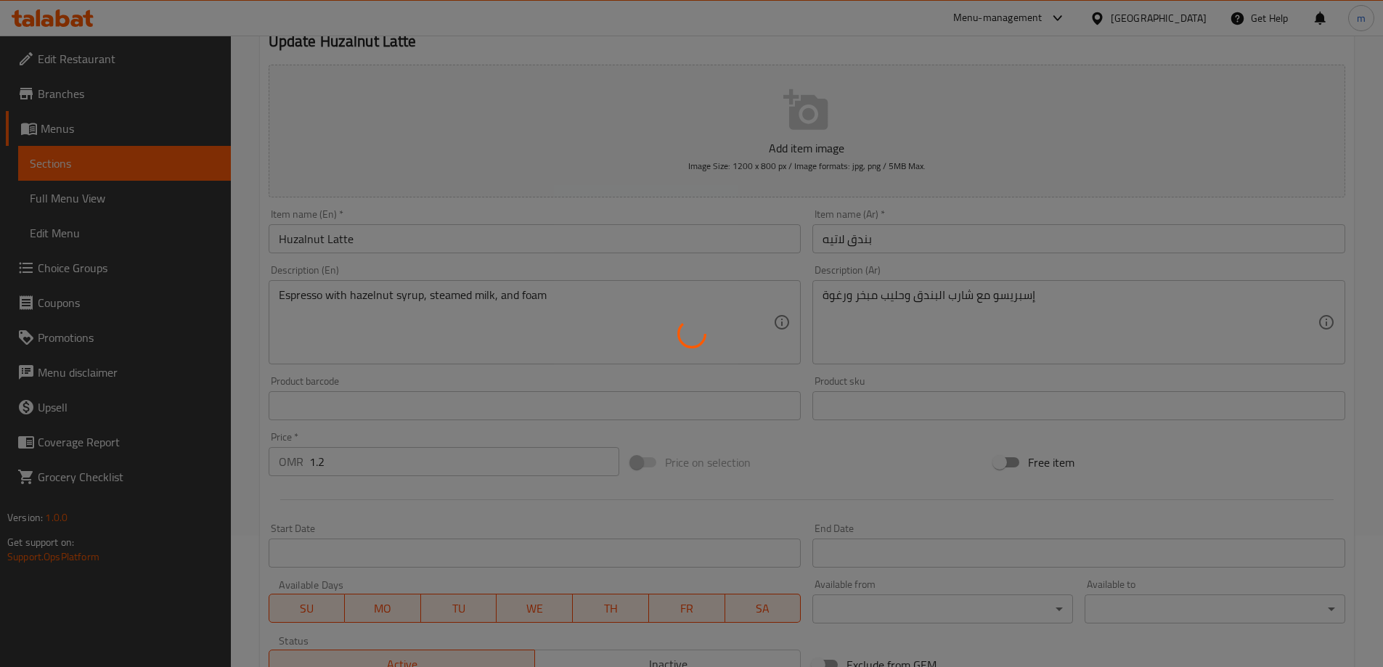
scroll to position [0, 0]
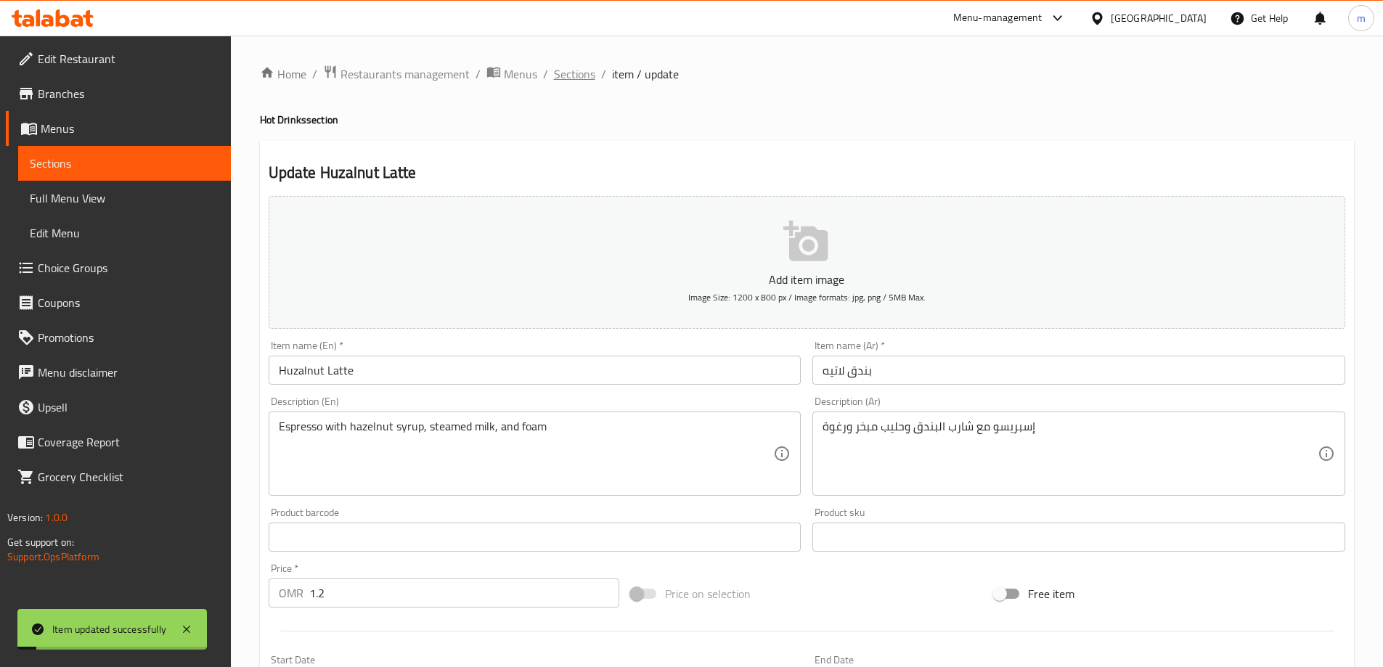
click at [579, 78] on span "Sections" at bounding box center [574, 73] width 41 height 17
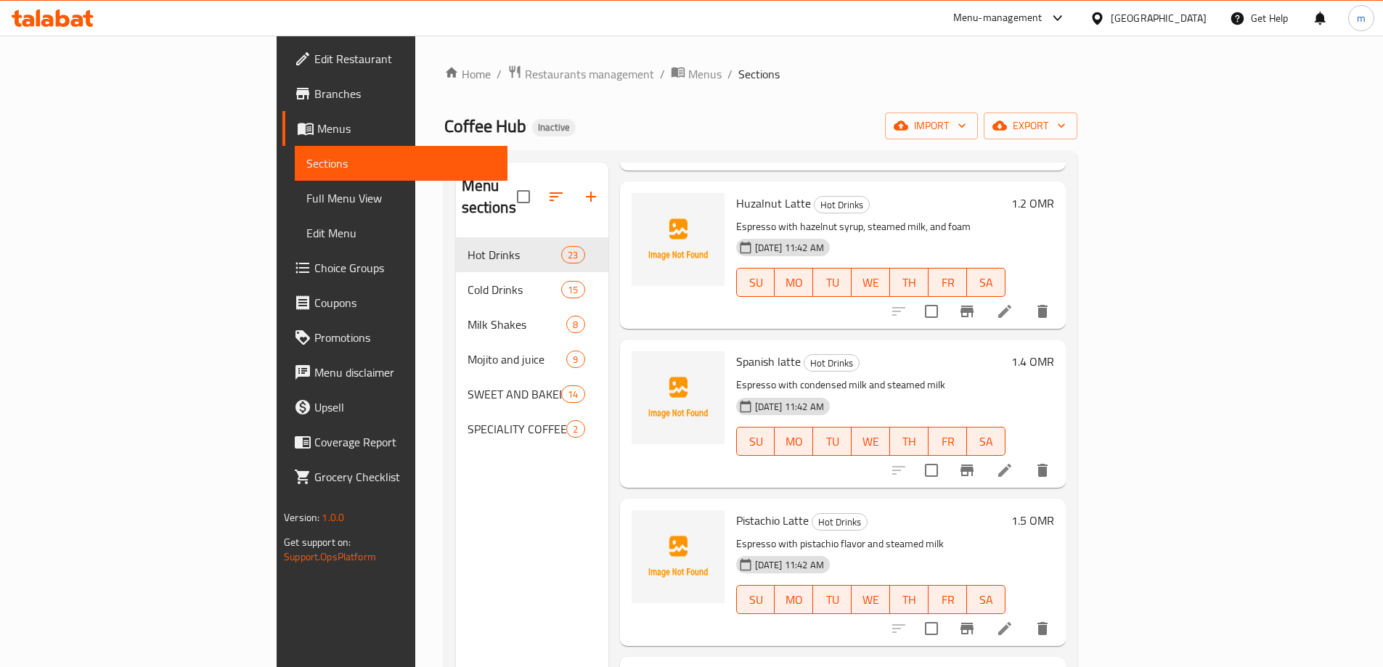
scroll to position [1815, 0]
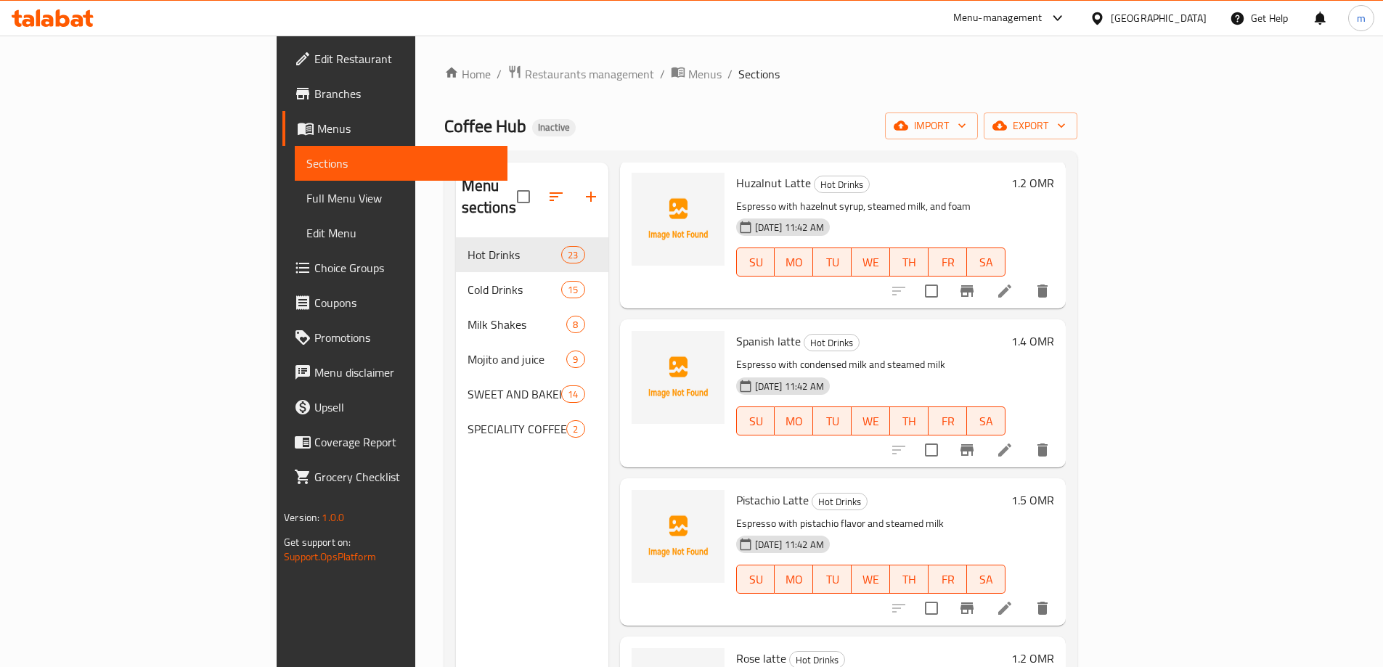
click at [1025, 437] on li at bounding box center [1004, 450] width 41 height 26
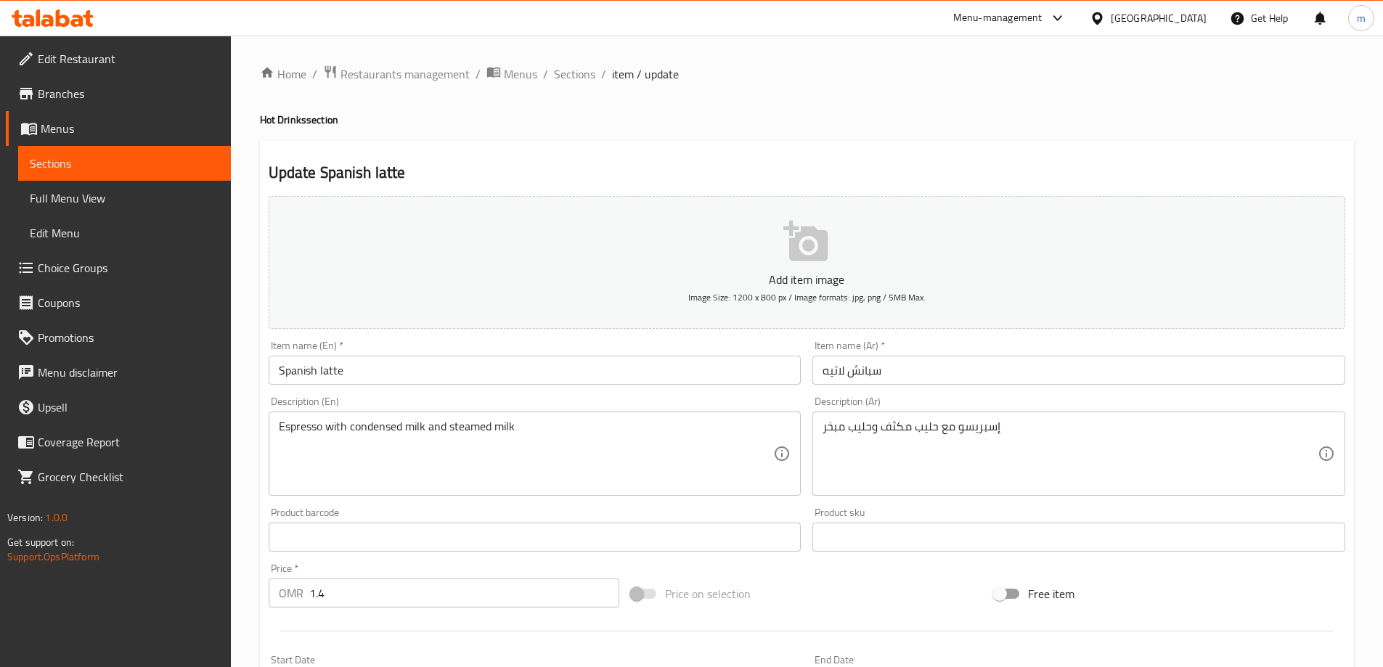
click at [436, 377] on input "Spanish latte" at bounding box center [535, 370] width 533 height 29
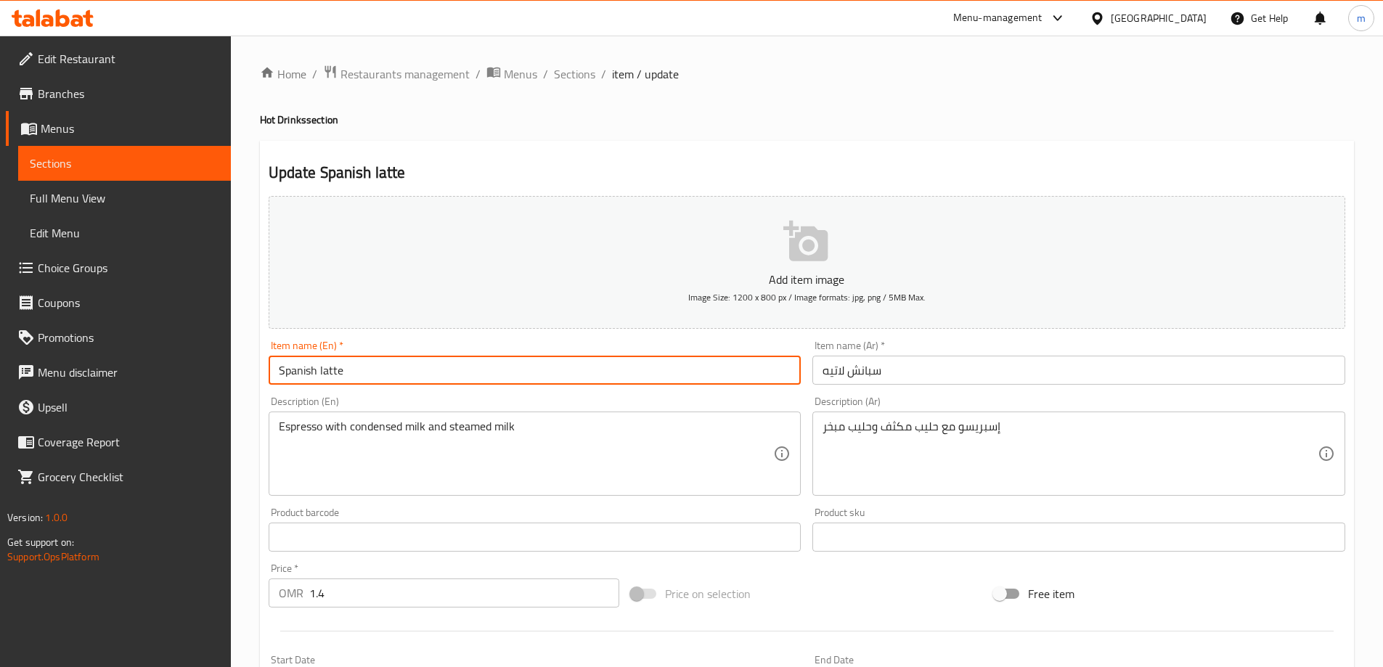
click at [436, 377] on input "Spanish latte" at bounding box center [535, 370] width 533 height 29
type input "Spanish Latte"
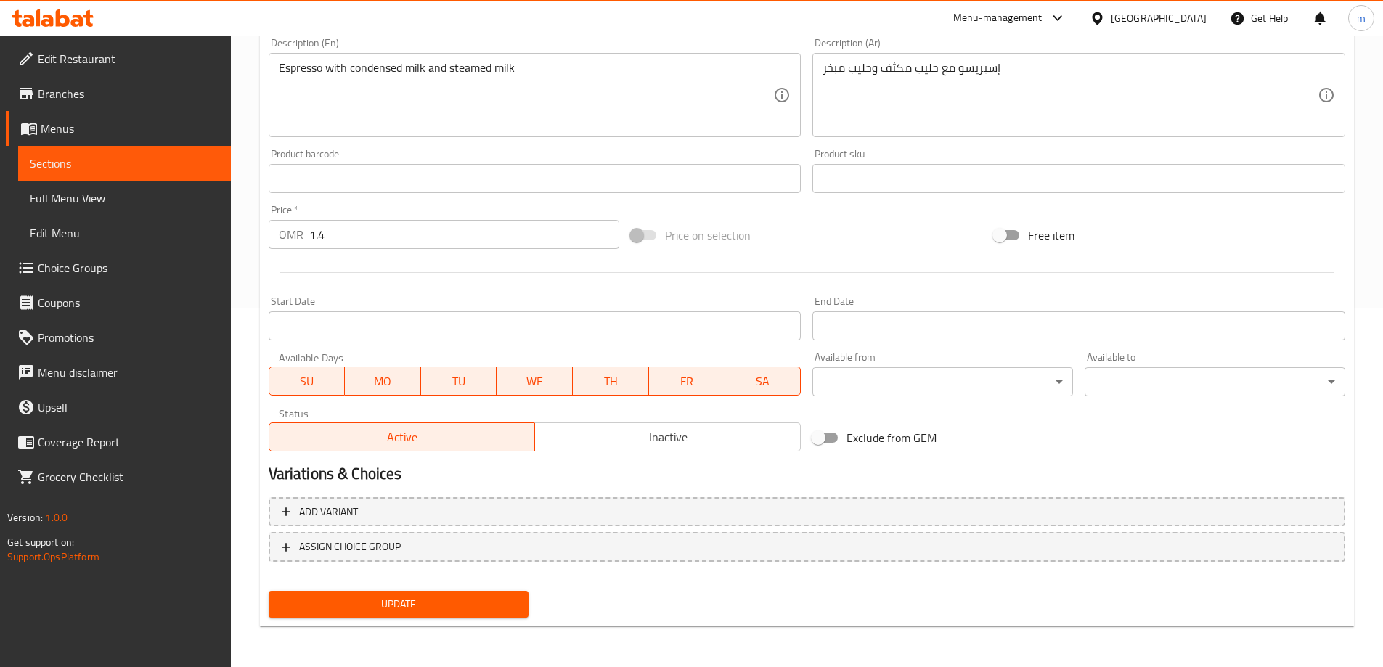
click at [433, 616] on button "Update" at bounding box center [399, 604] width 261 height 27
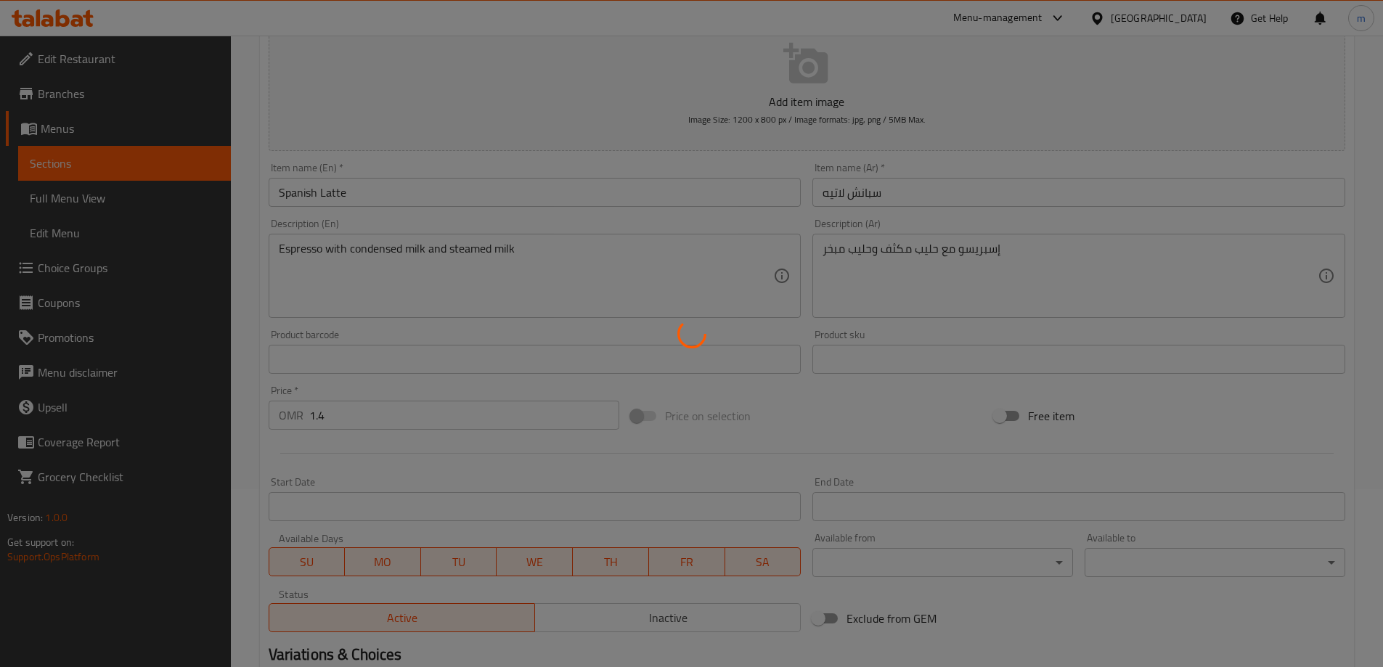
scroll to position [0, 0]
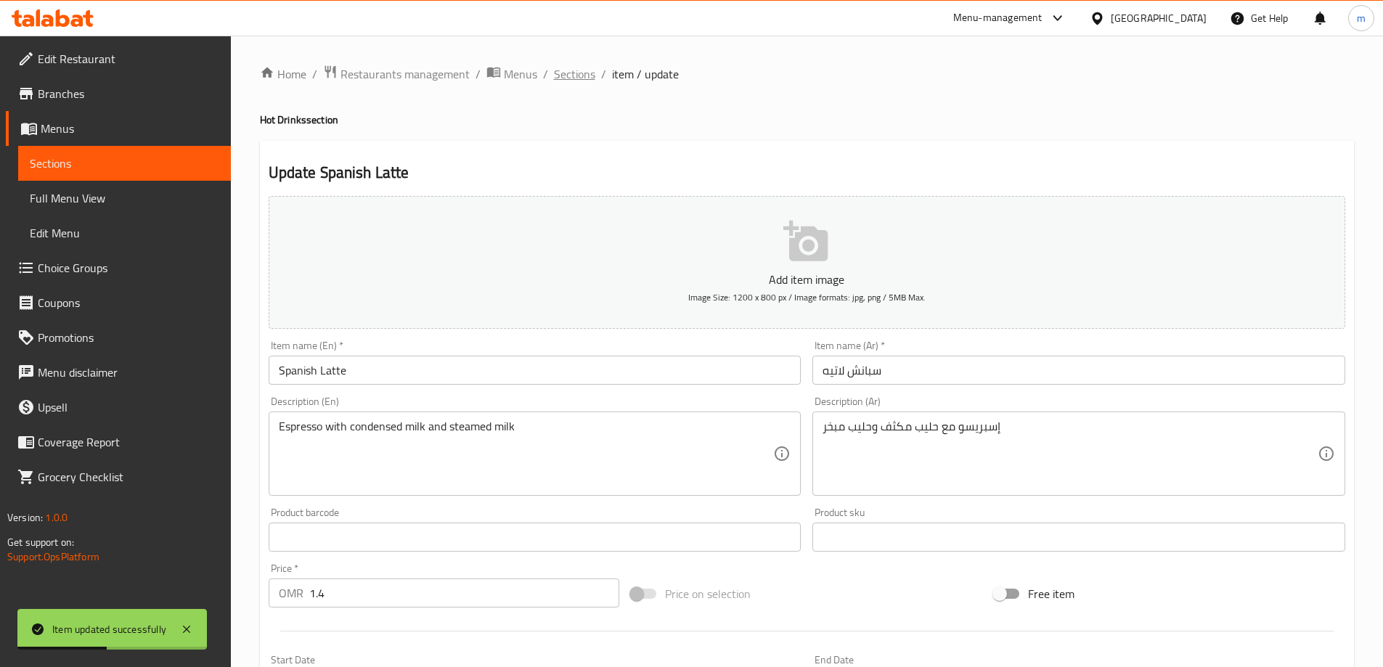
click at [576, 73] on span "Sections" at bounding box center [574, 73] width 41 height 17
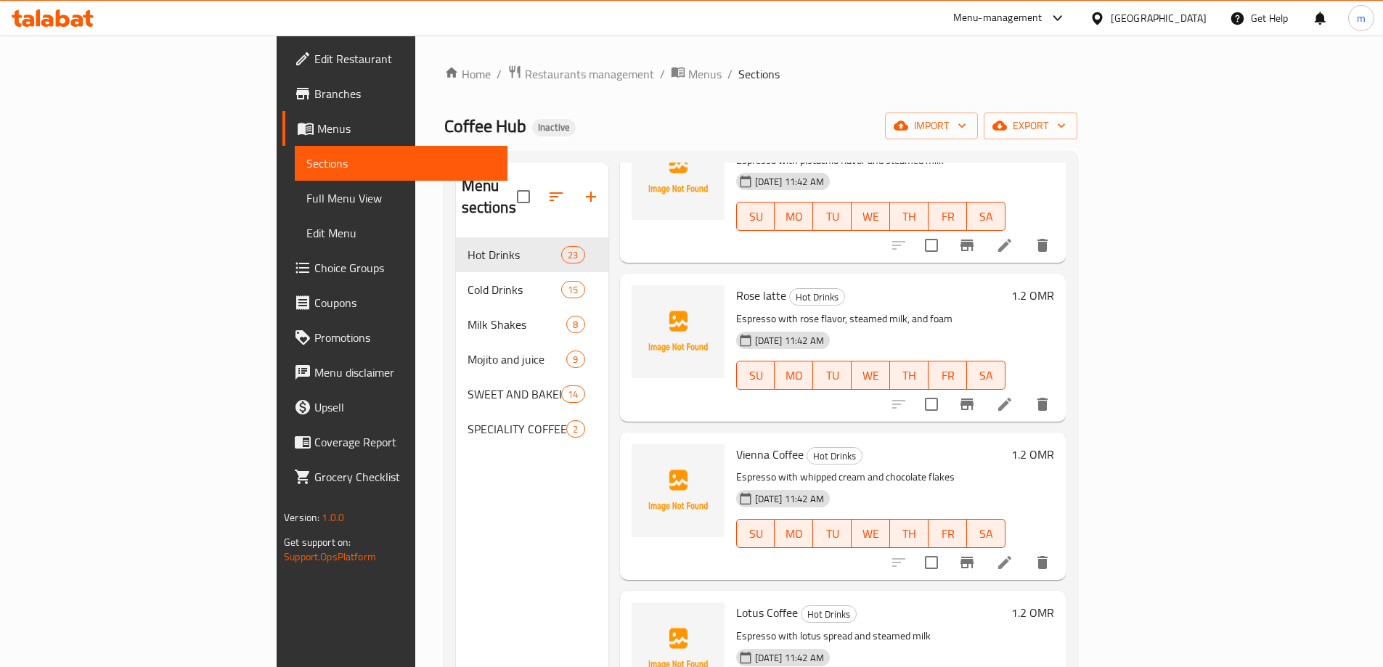
scroll to position [2105, 0]
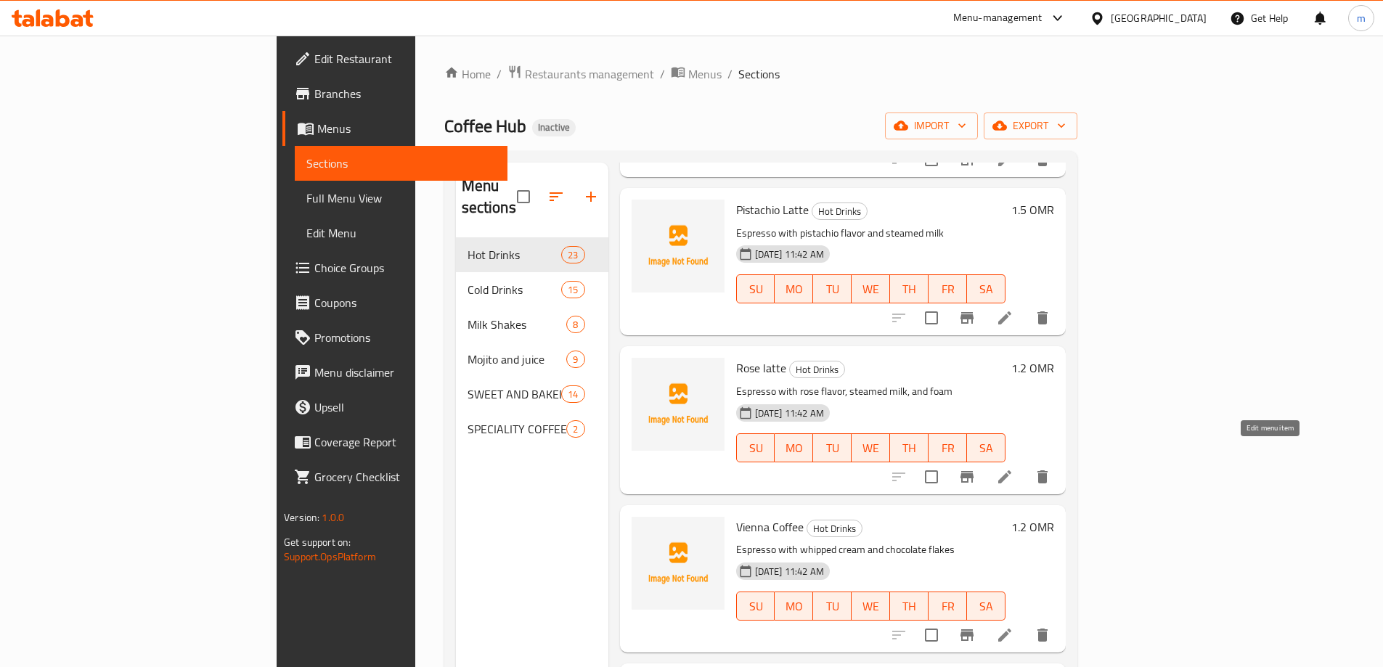
click at [1013, 468] on icon at bounding box center [1004, 476] width 17 height 17
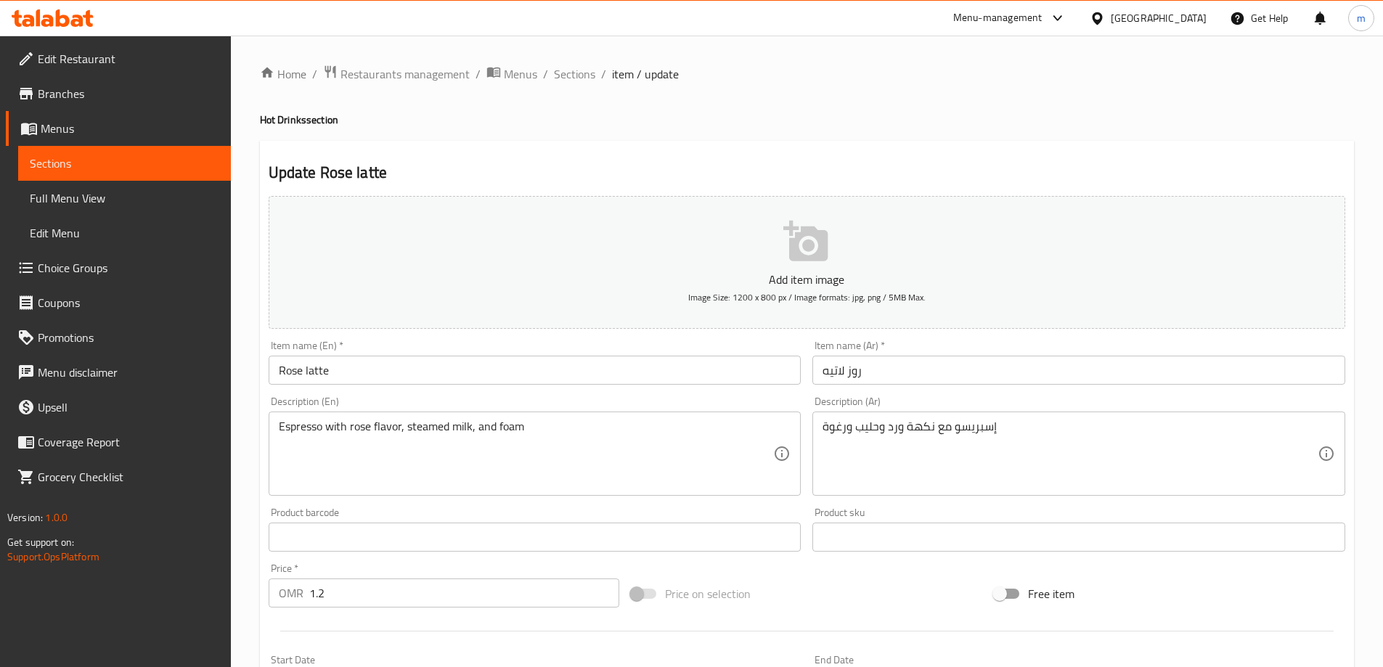
click at [602, 371] on input "Rose latte" at bounding box center [535, 370] width 533 height 29
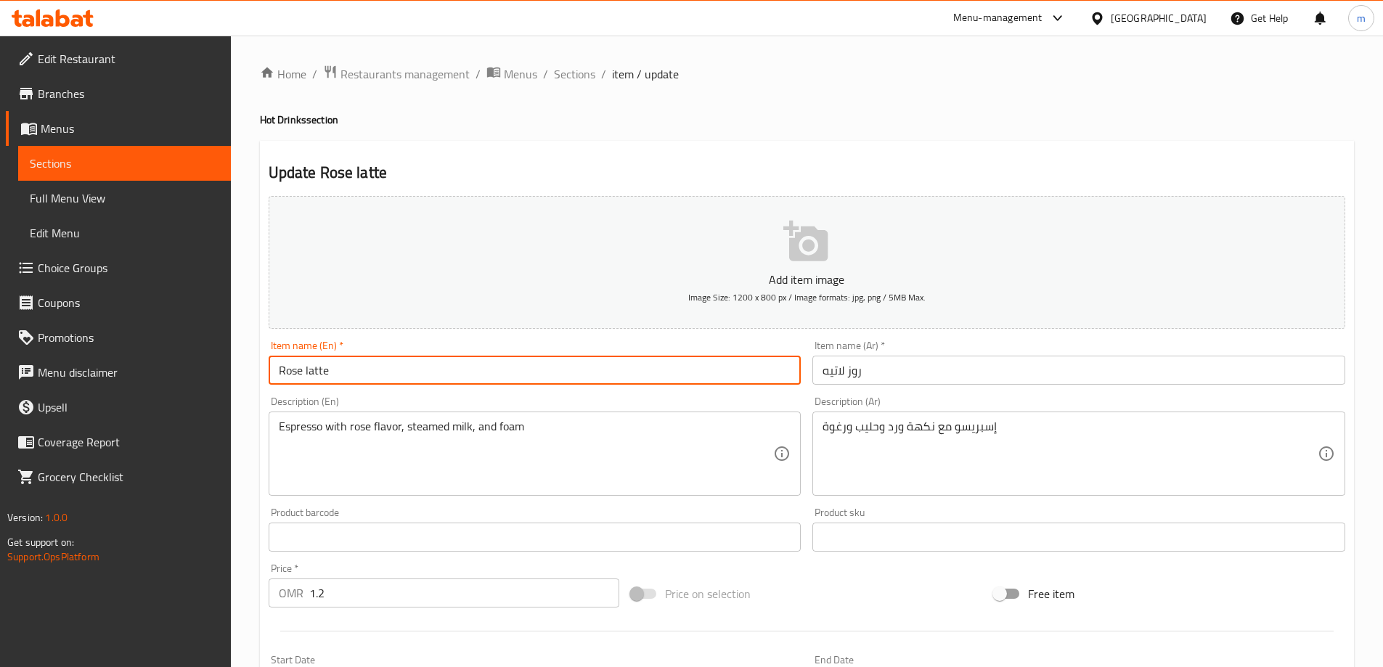
click at [602, 370] on input "Rose latte" at bounding box center [535, 370] width 533 height 29
type input "[PERSON_NAME]"
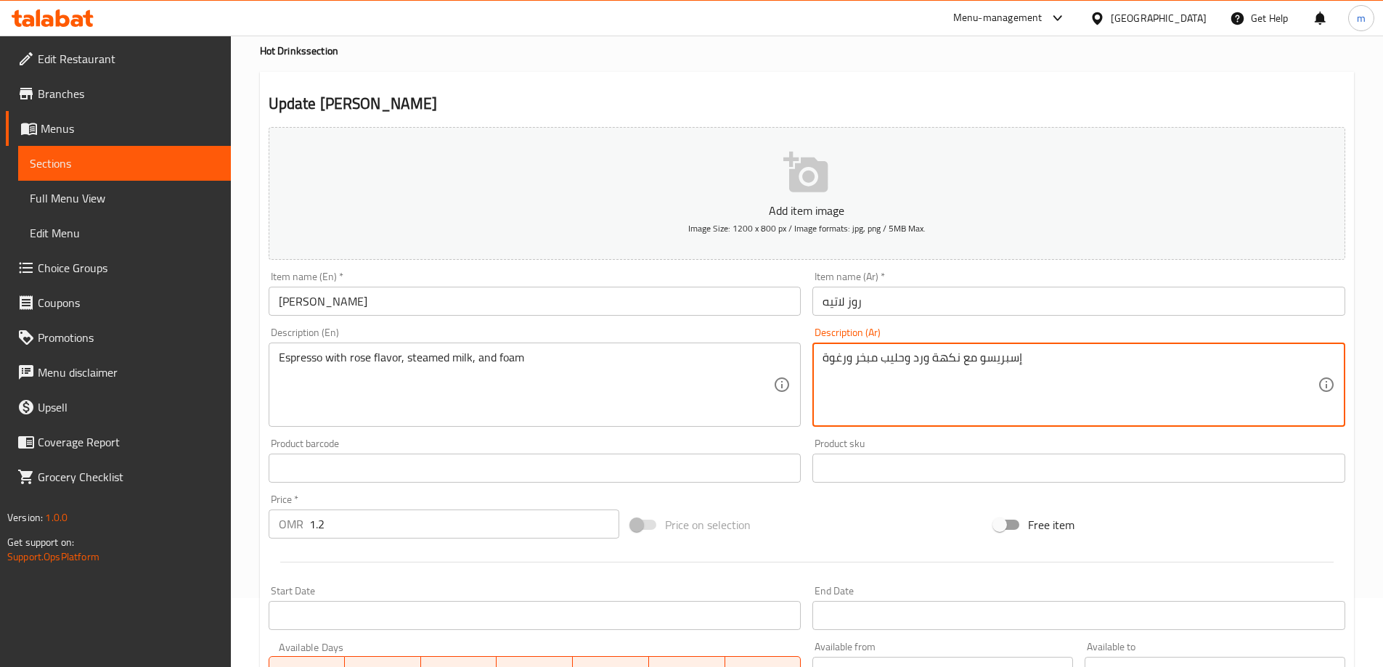
scroll to position [359, 0]
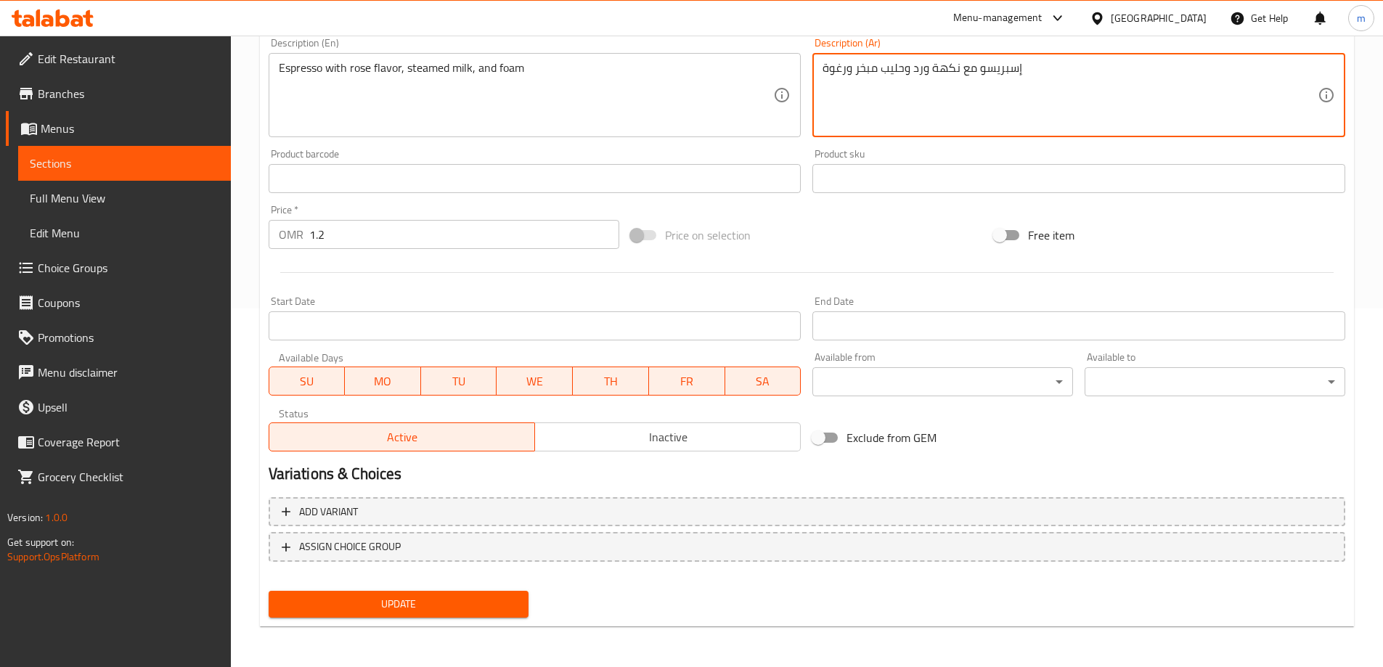
type textarea "إسبريسو مع نكهة ورد وحليب مبخر ورغوة"
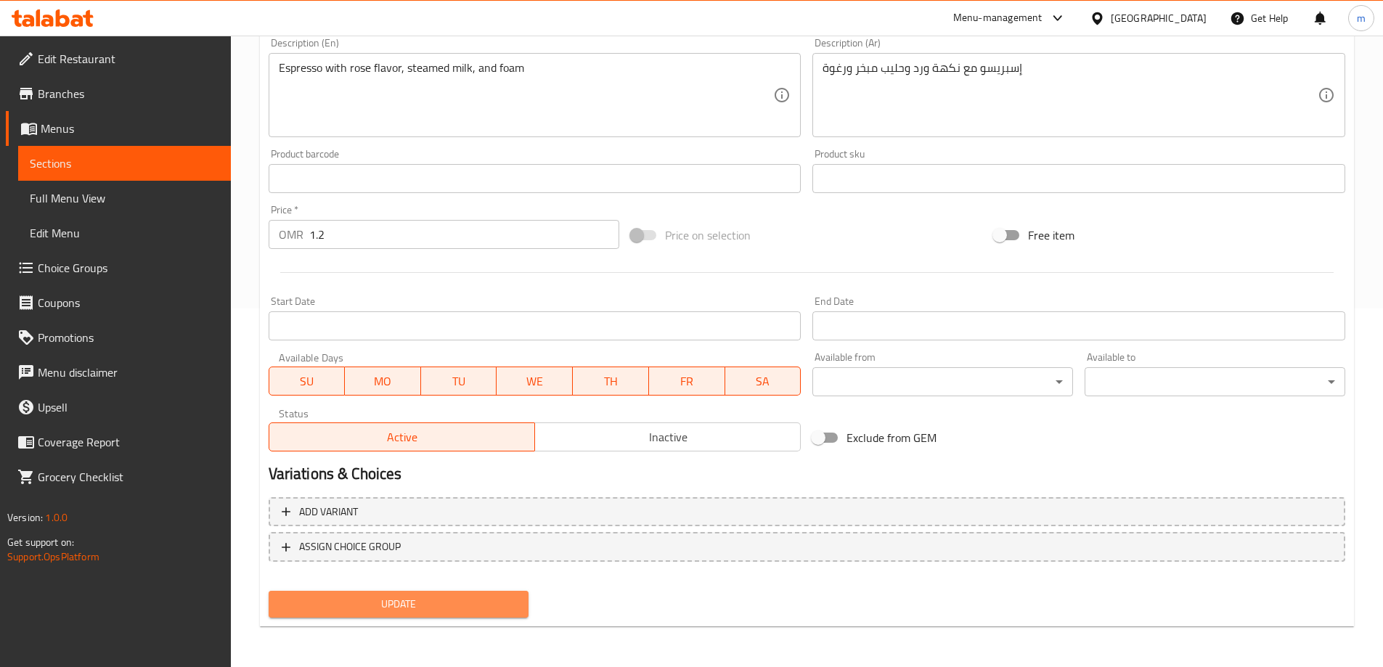
click at [496, 591] on button "Update" at bounding box center [399, 604] width 261 height 27
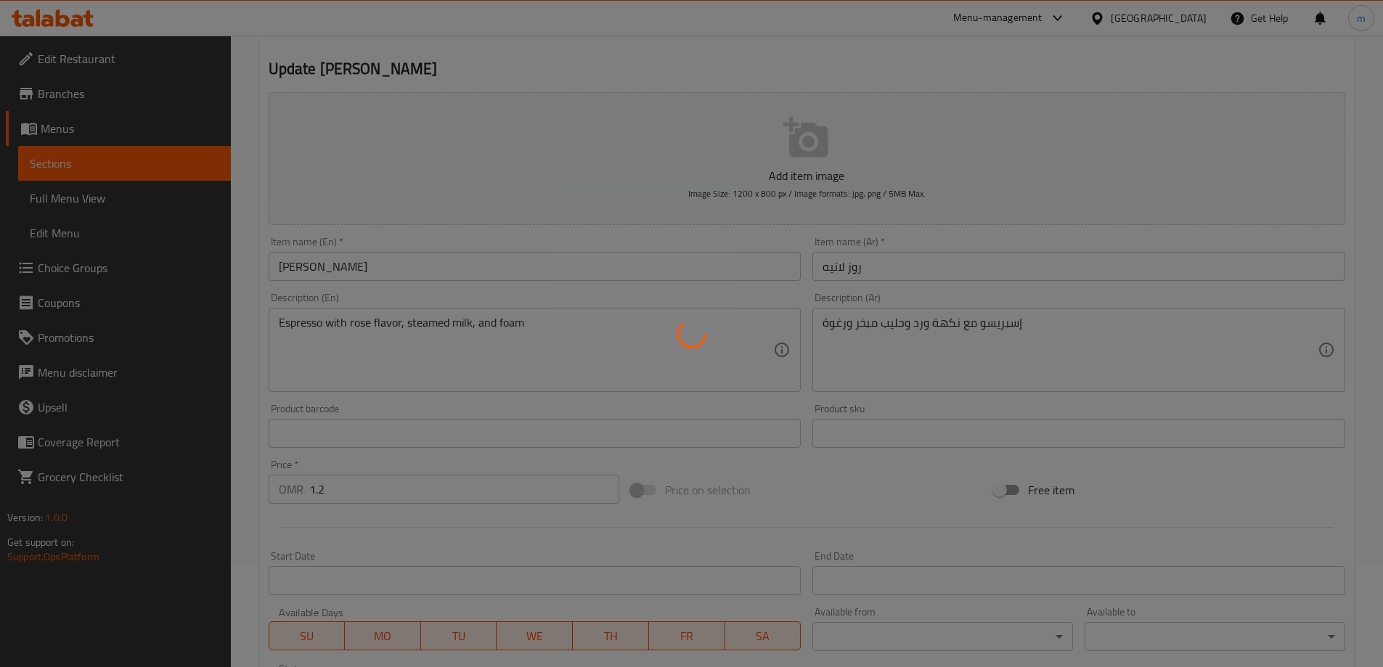
scroll to position [0, 0]
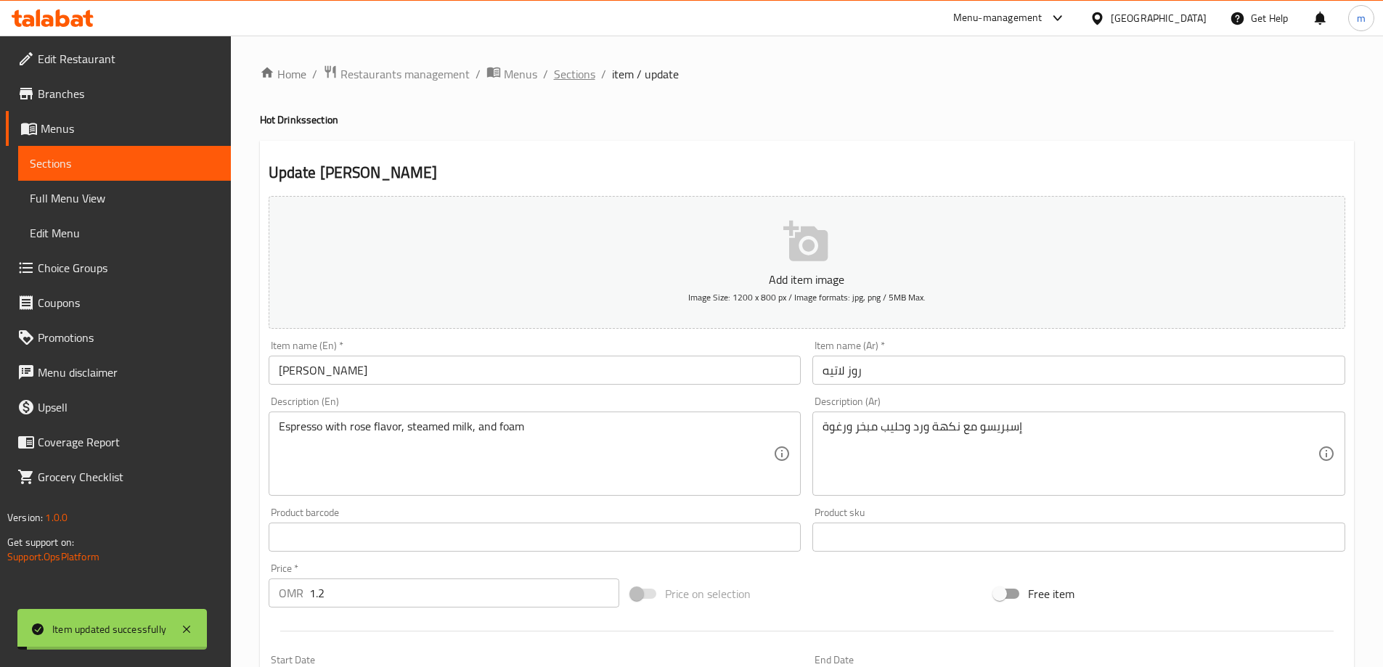
click at [575, 75] on span "Sections" at bounding box center [574, 73] width 41 height 17
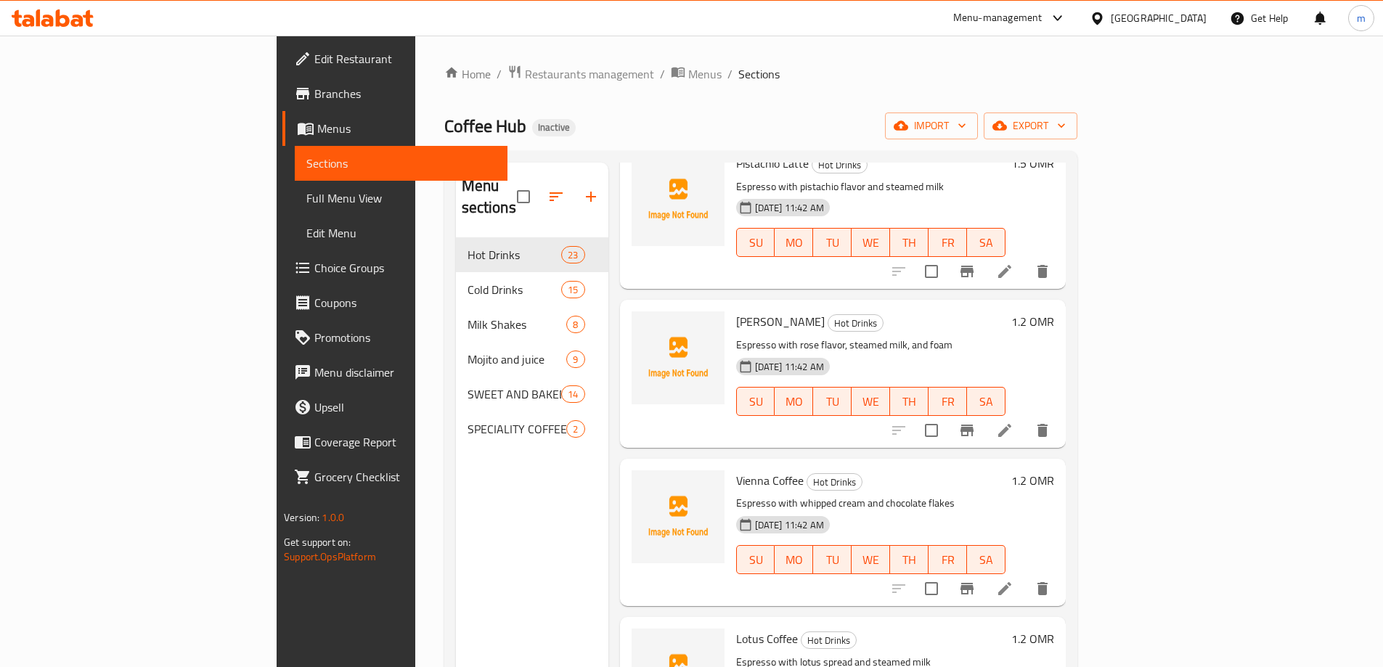
scroll to position [2177, 0]
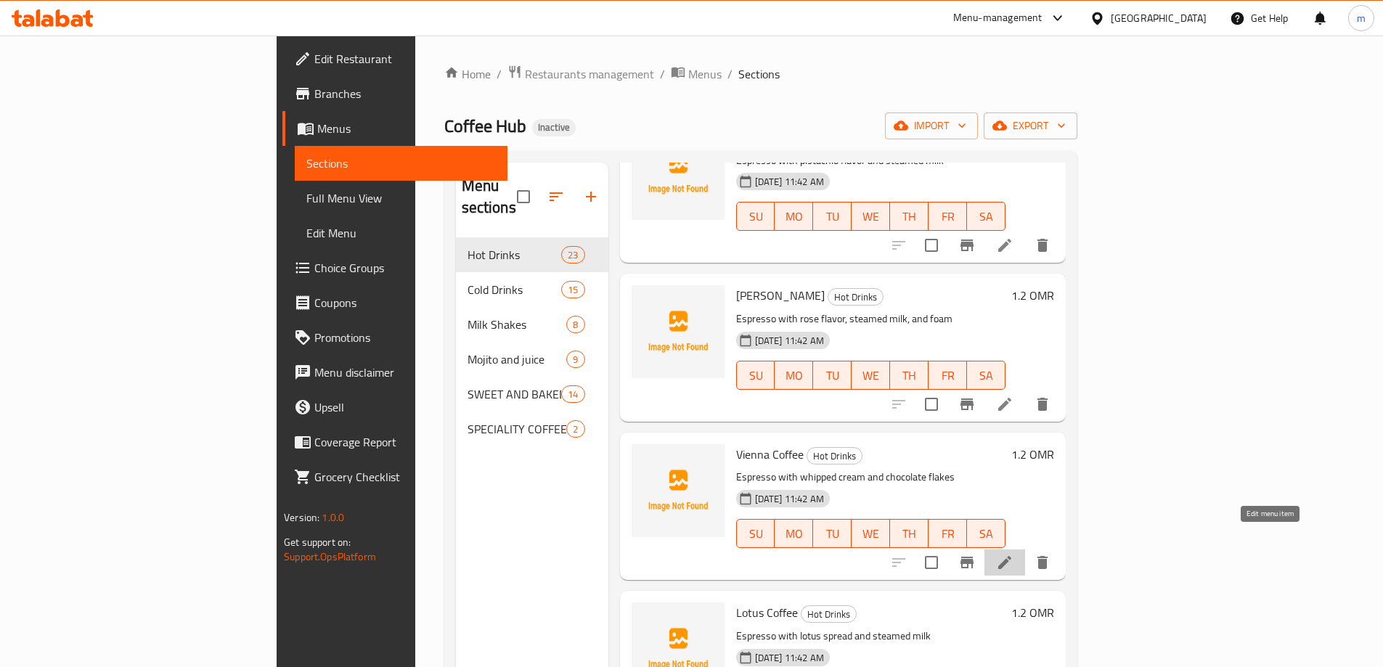
click at [1011, 556] on icon at bounding box center [1004, 562] width 13 height 13
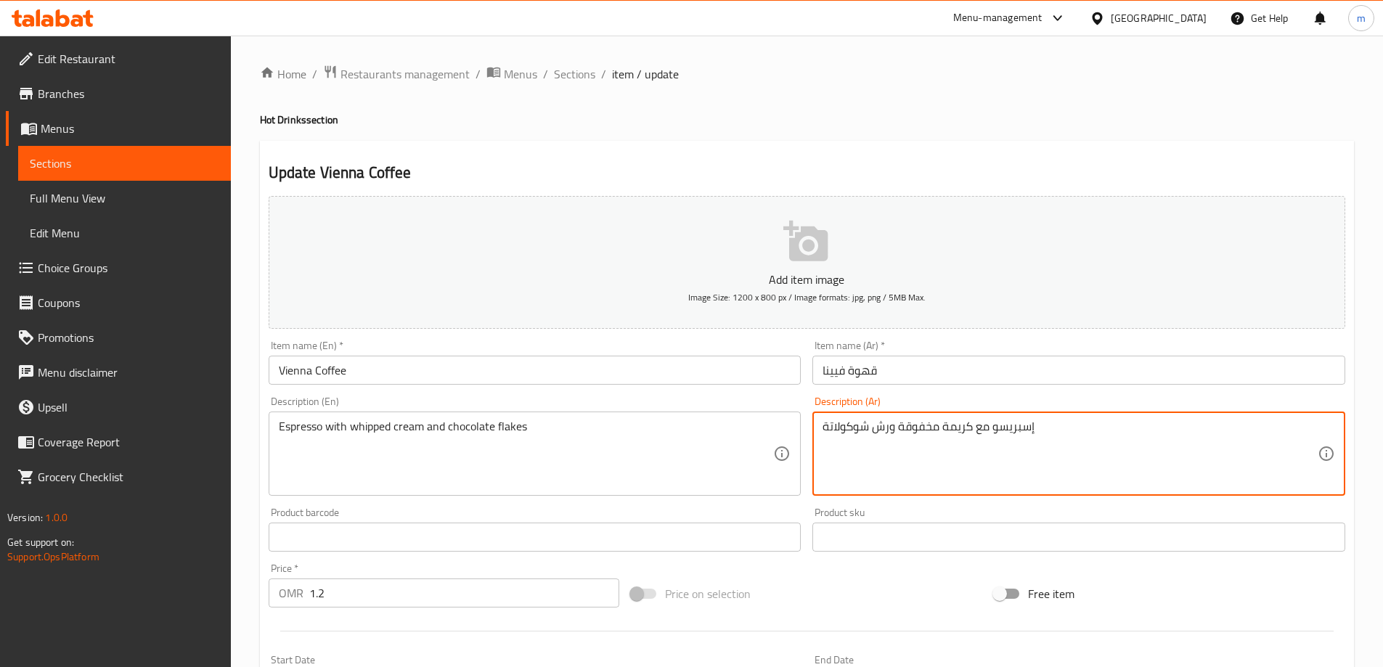
drag, startPoint x: 891, startPoint y: 425, endPoint x: 876, endPoint y: 427, distance: 14.6
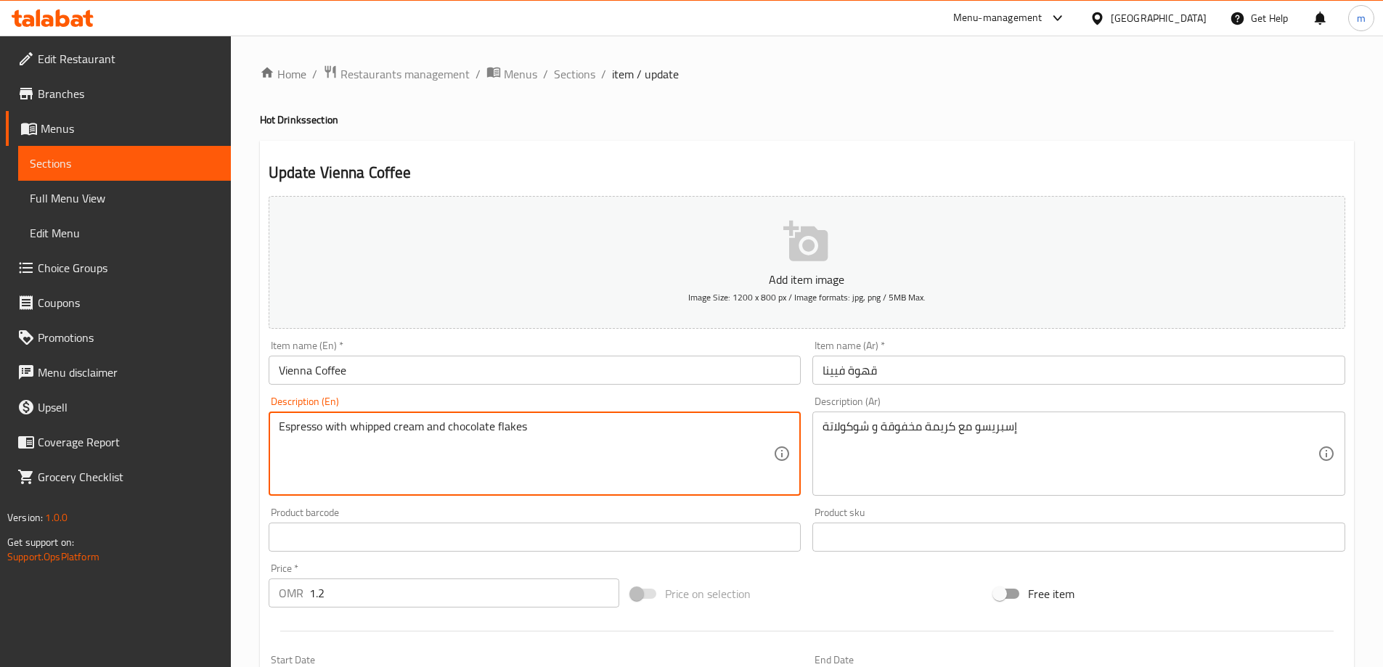
click at [512, 427] on textarea "Espresso with whipped cream and chocolate flakes" at bounding box center [526, 454] width 495 height 69
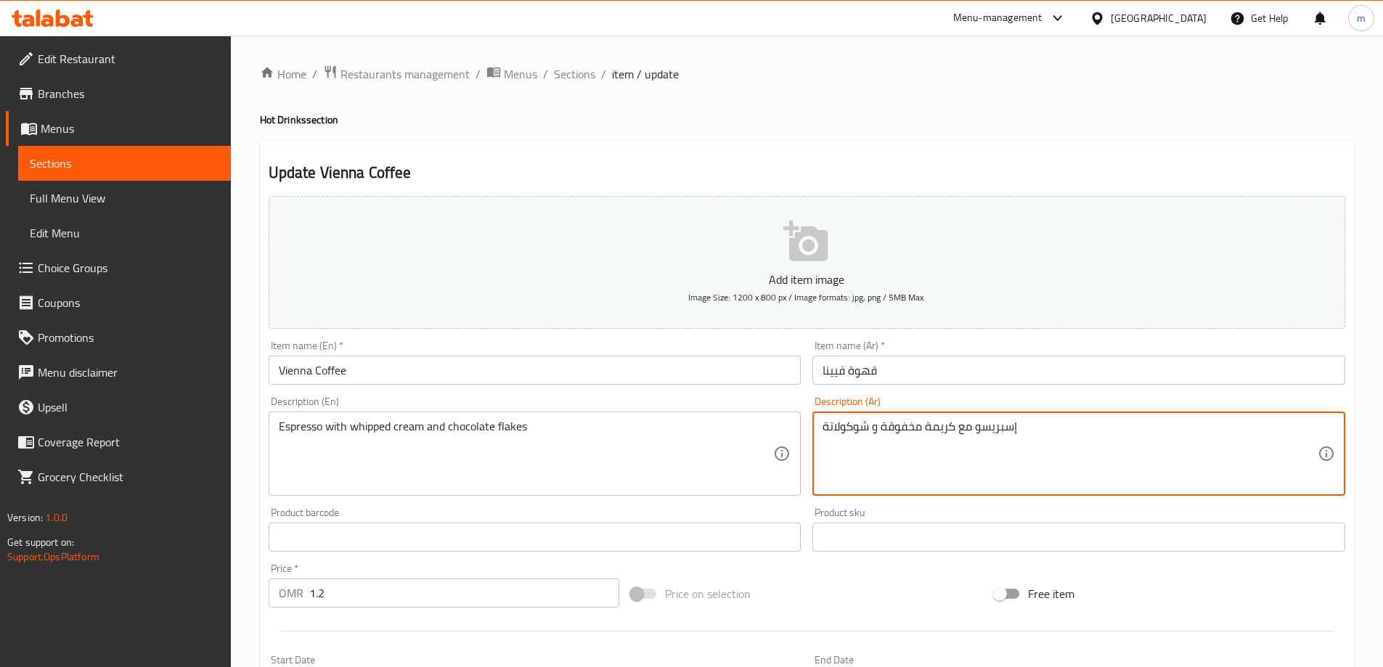
paste textarea "فليكس"
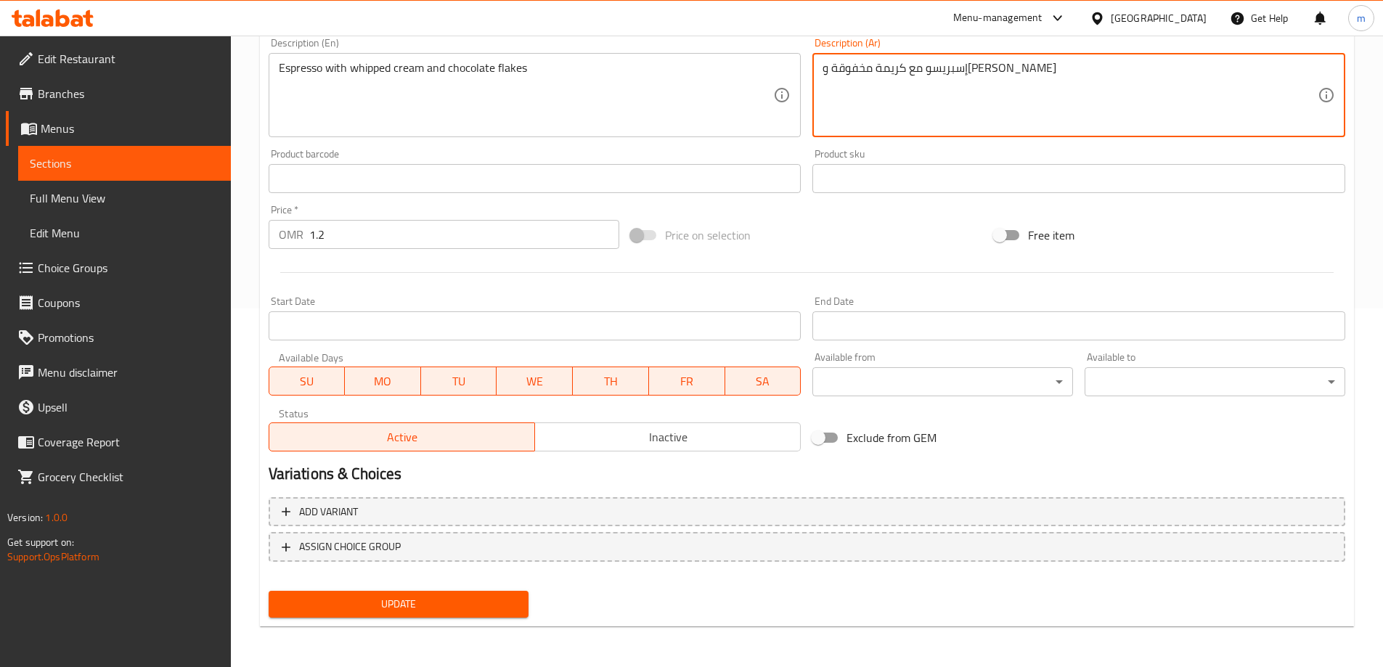
type textarea "إسبريسو مع كريمة مخفوقة و[PERSON_NAME]"
click at [367, 601] on span "Update" at bounding box center [398, 604] width 237 height 18
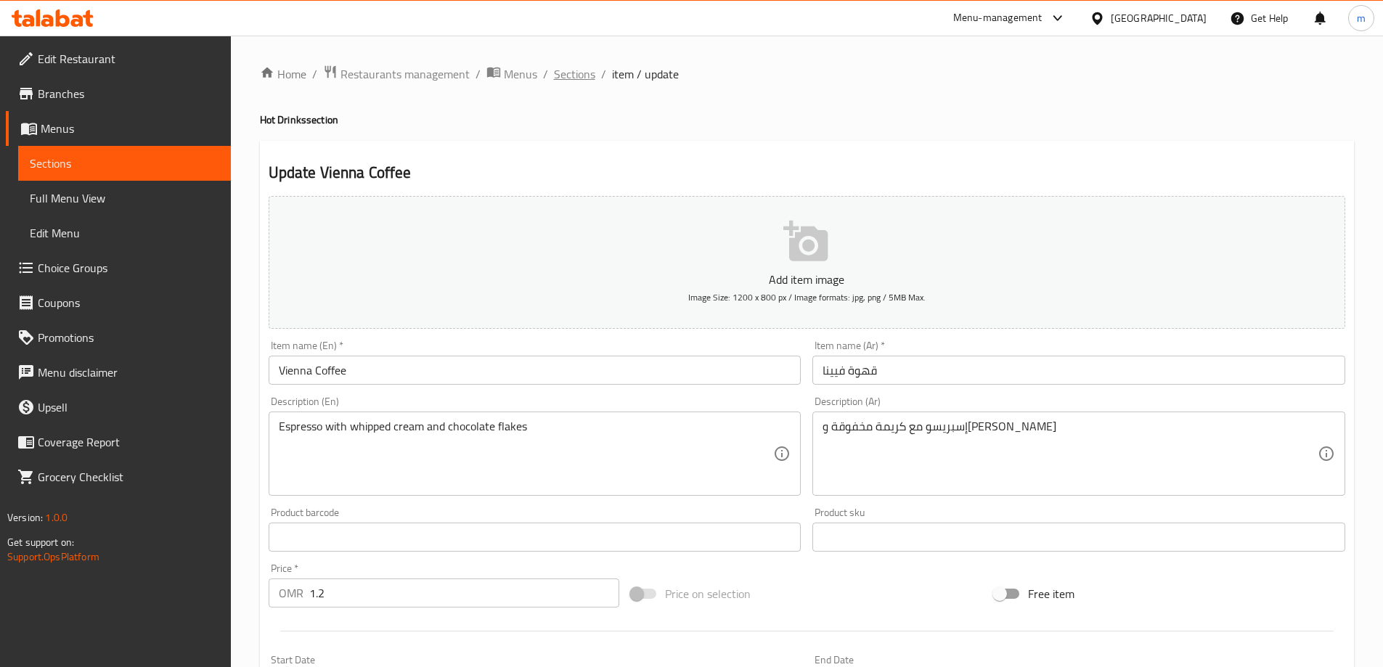
click at [562, 83] on span "Sections" at bounding box center [574, 73] width 41 height 17
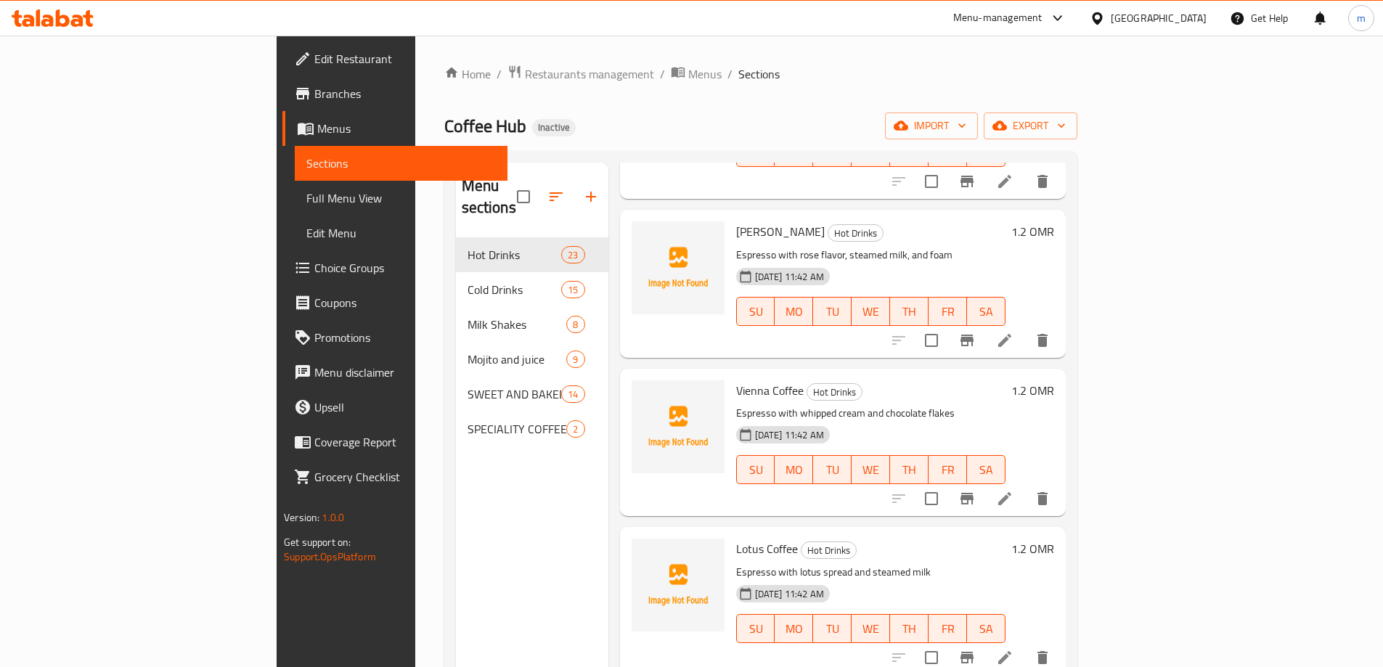
scroll to position [2250, 0]
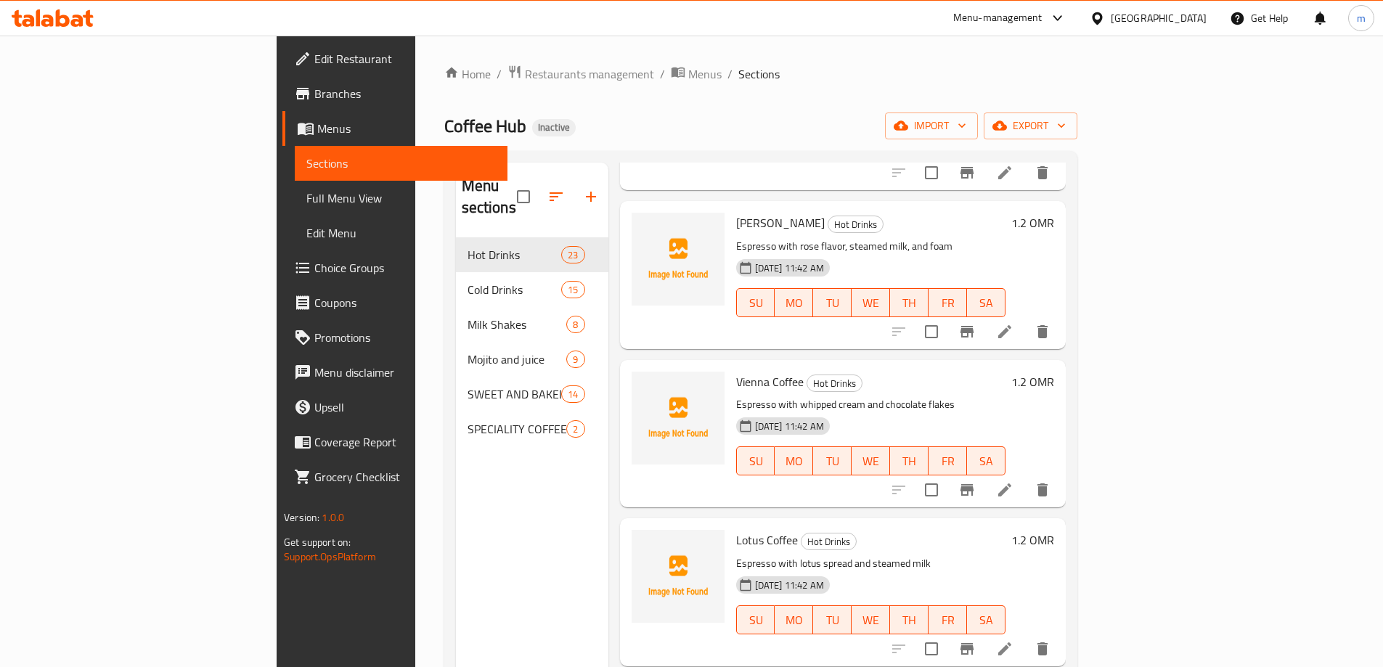
click at [1025, 637] on li at bounding box center [1004, 649] width 41 height 26
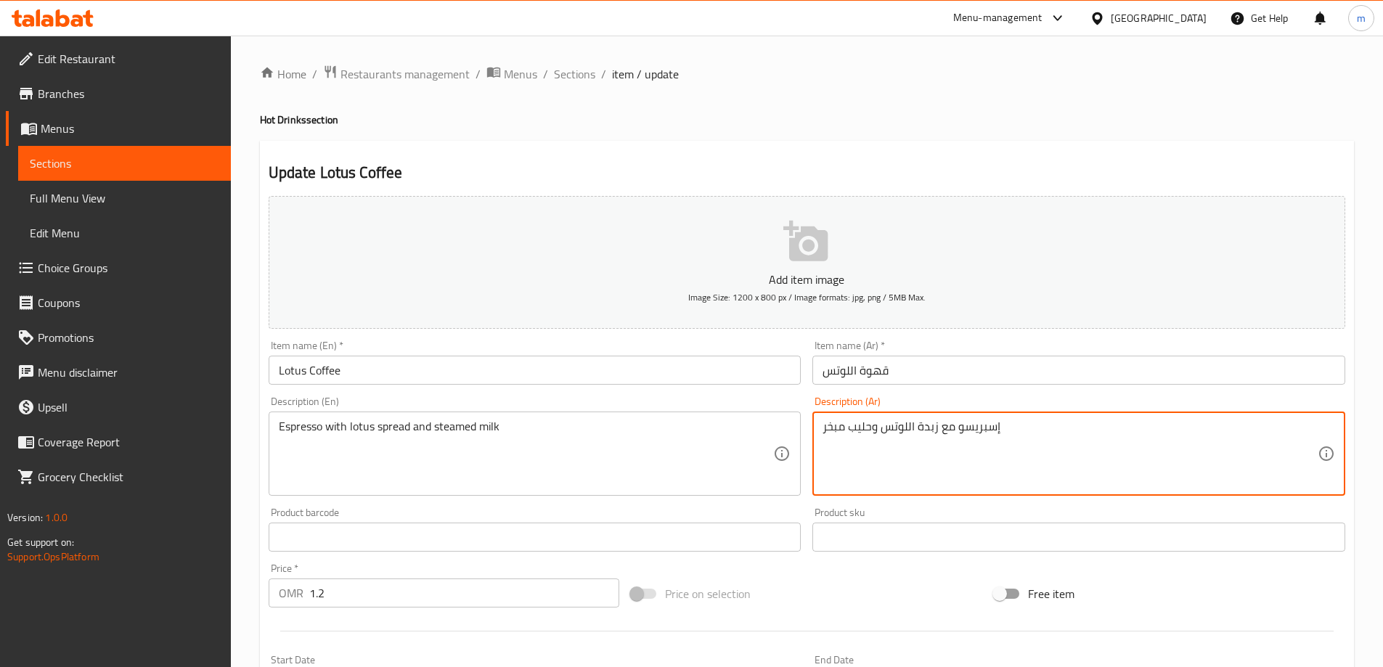
click at [926, 430] on textarea "إسبريسو مع زبدة اللوتس وحليب مبخر" at bounding box center [1069, 454] width 495 height 69
type textarea "إسبريسو مع [PERSON_NAME] وحليب مبخر"
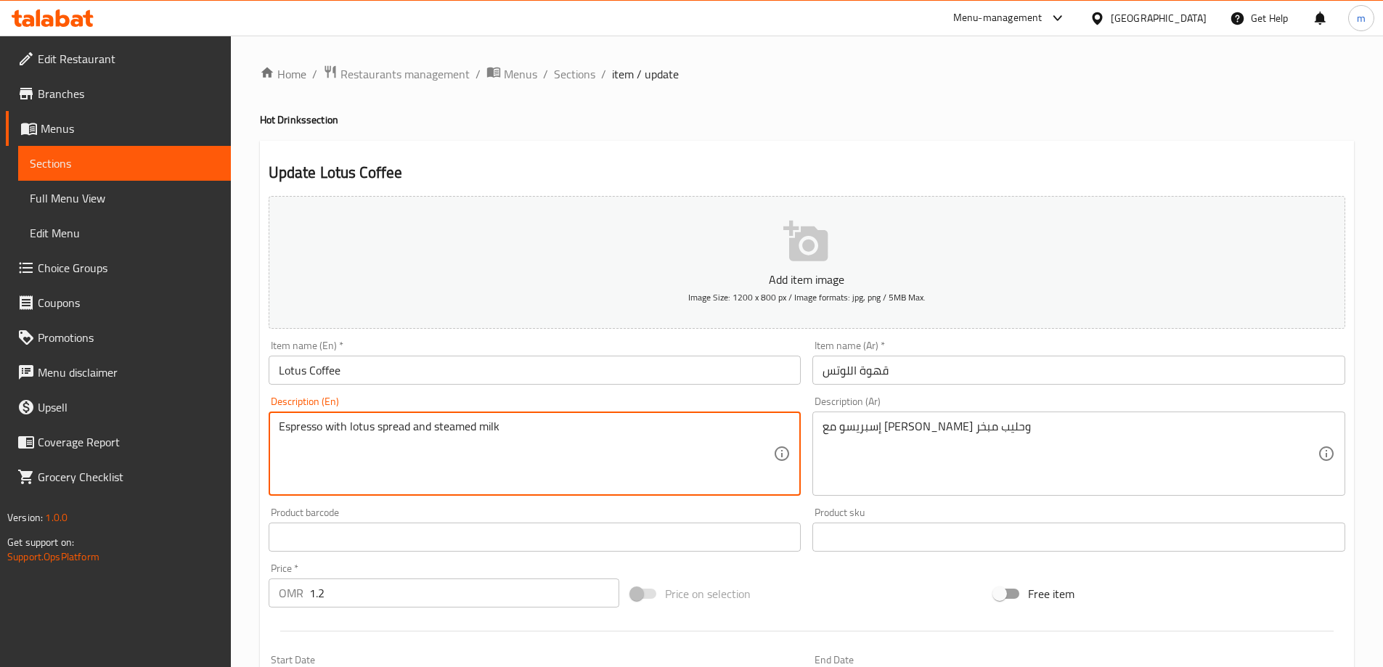
click at [383, 426] on textarea "Espresso with lotus spread and steamed milk" at bounding box center [526, 454] width 495 height 69
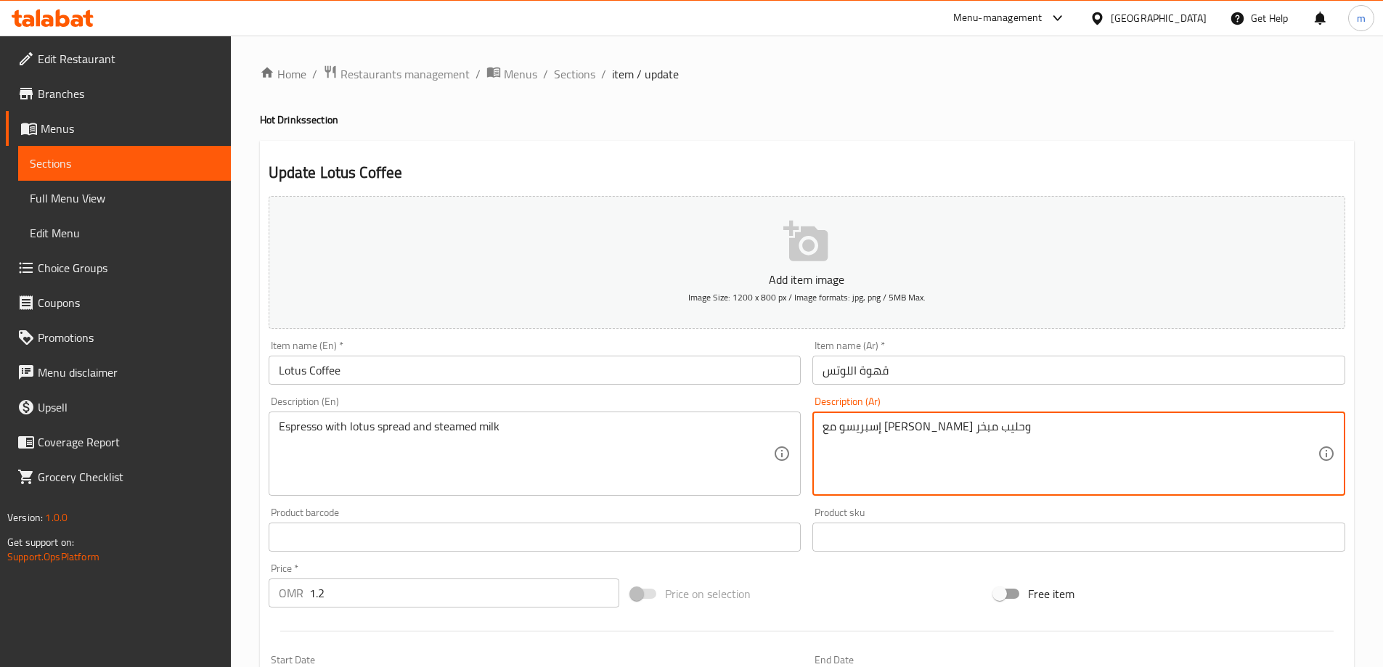
click at [936, 428] on textarea "إسبريسو مع [PERSON_NAME] وحليب مبخر" at bounding box center [1069, 454] width 495 height 69
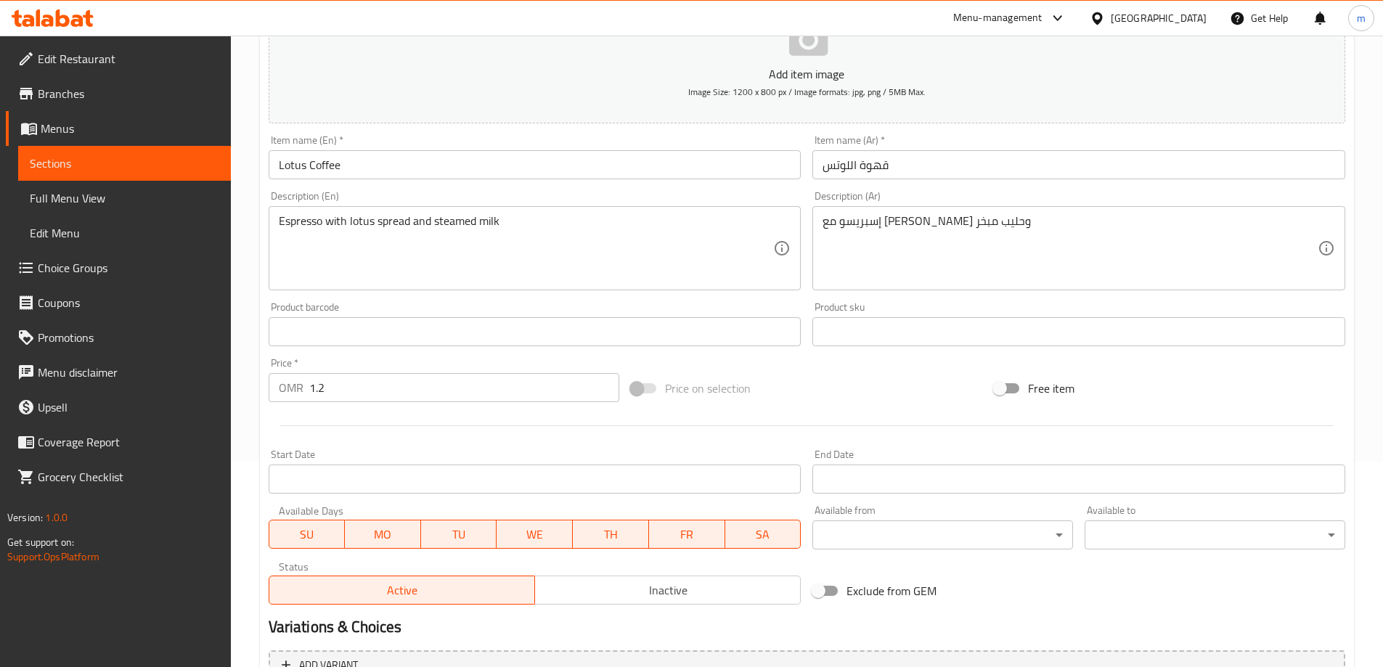
scroll to position [359, 0]
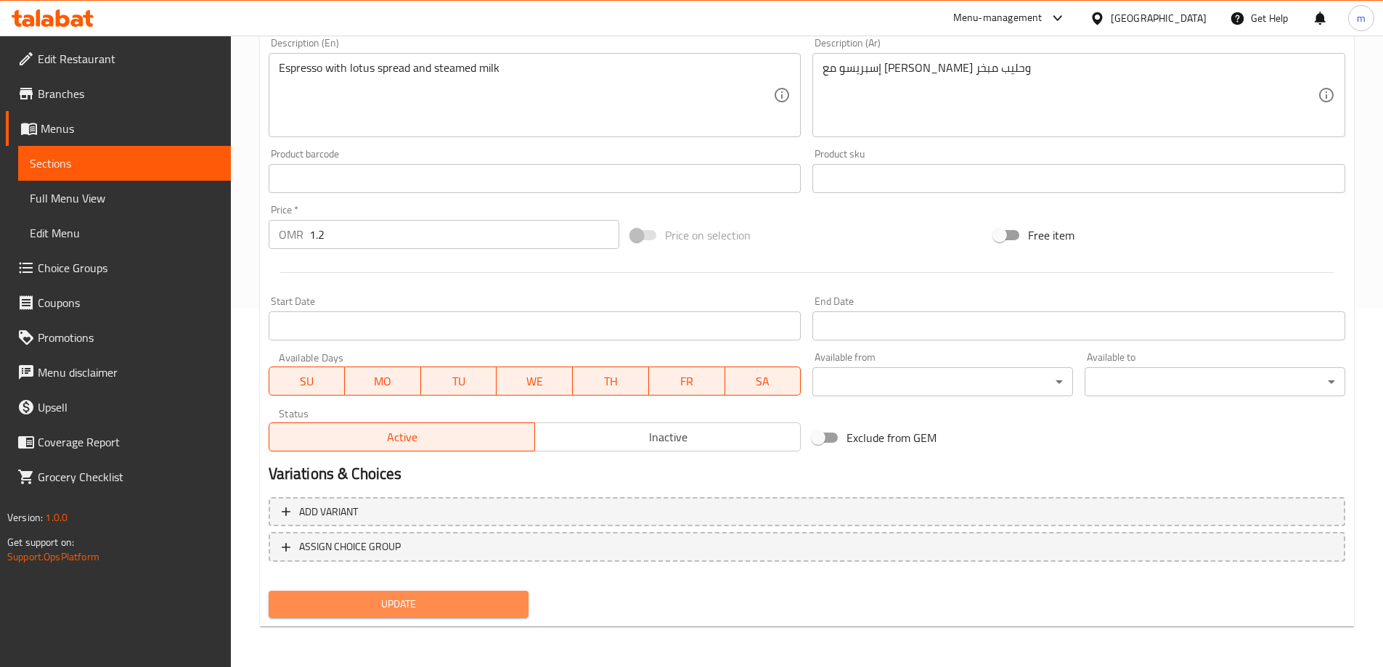
click at [454, 617] on button "Update" at bounding box center [399, 604] width 261 height 27
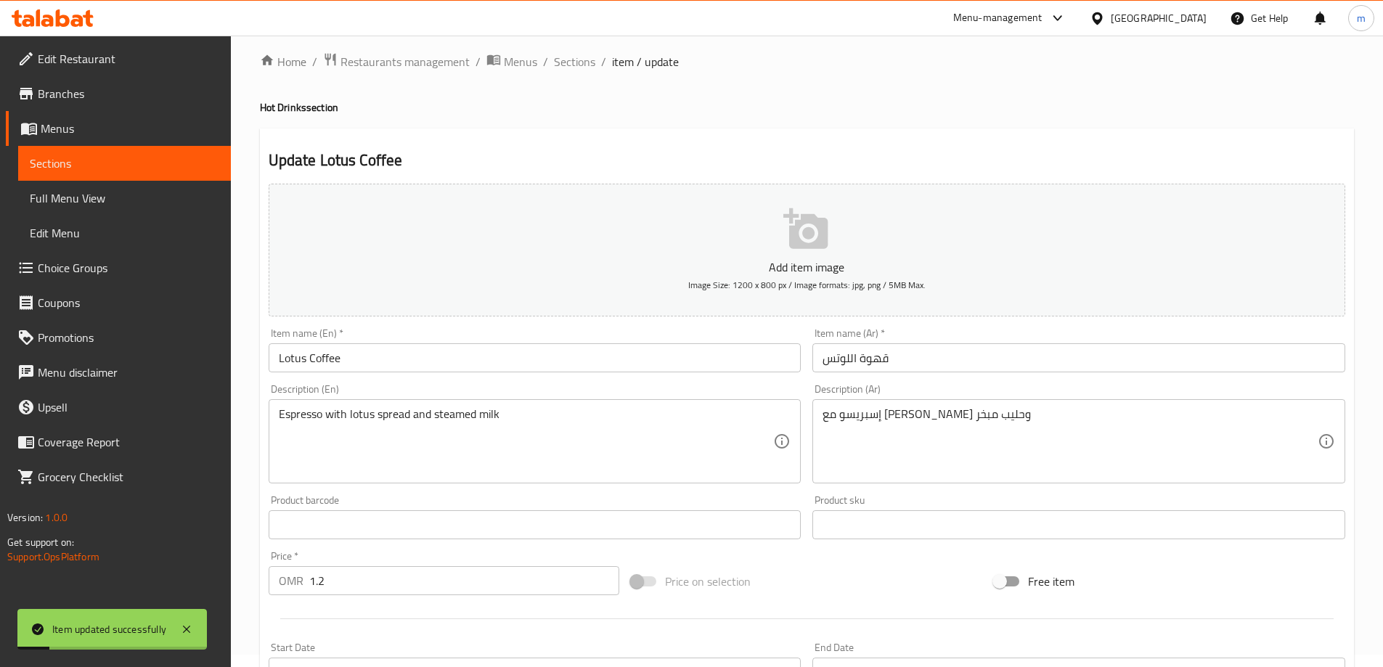
scroll to position [0, 0]
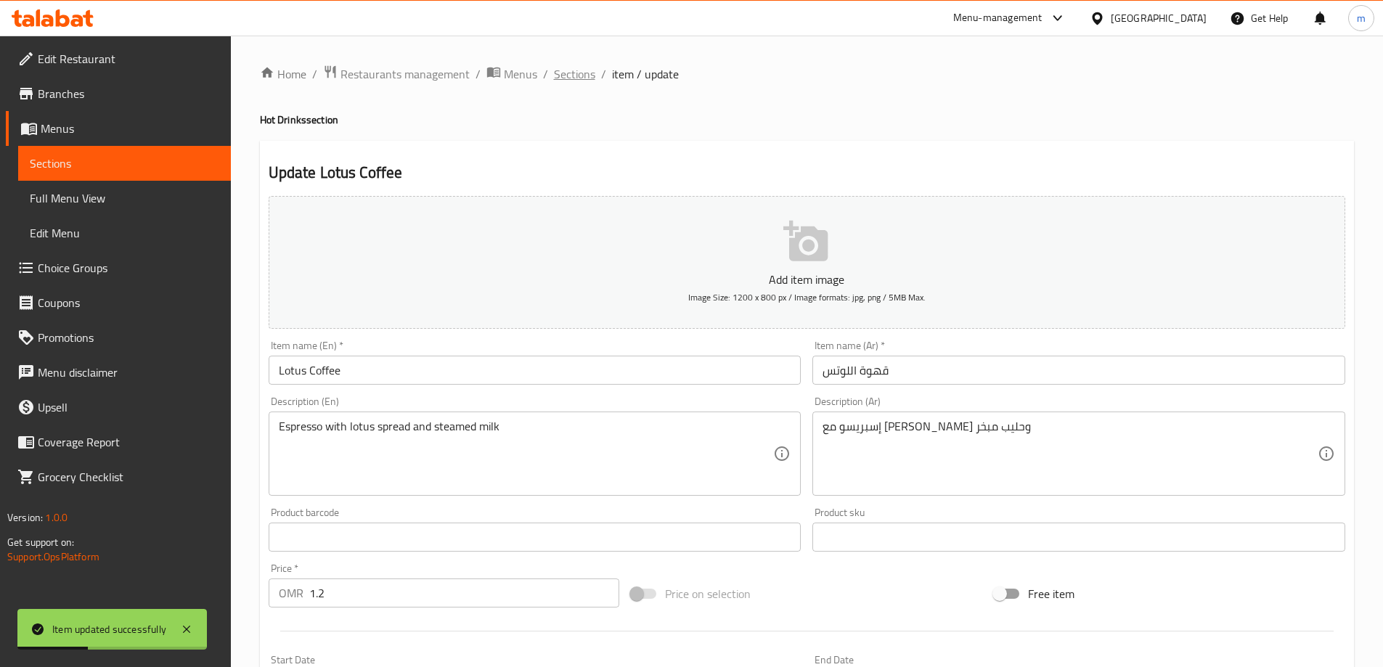
click at [570, 80] on span "Sections" at bounding box center [574, 73] width 41 height 17
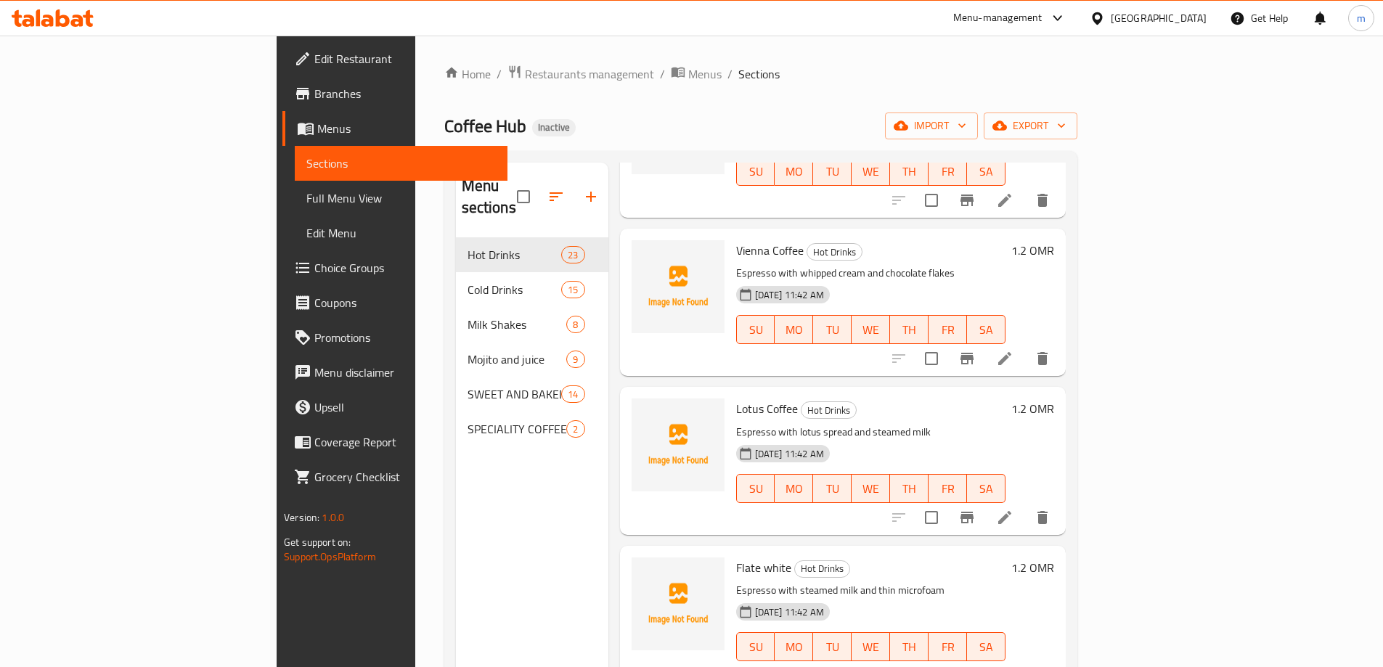
scroll to position [2468, 0]
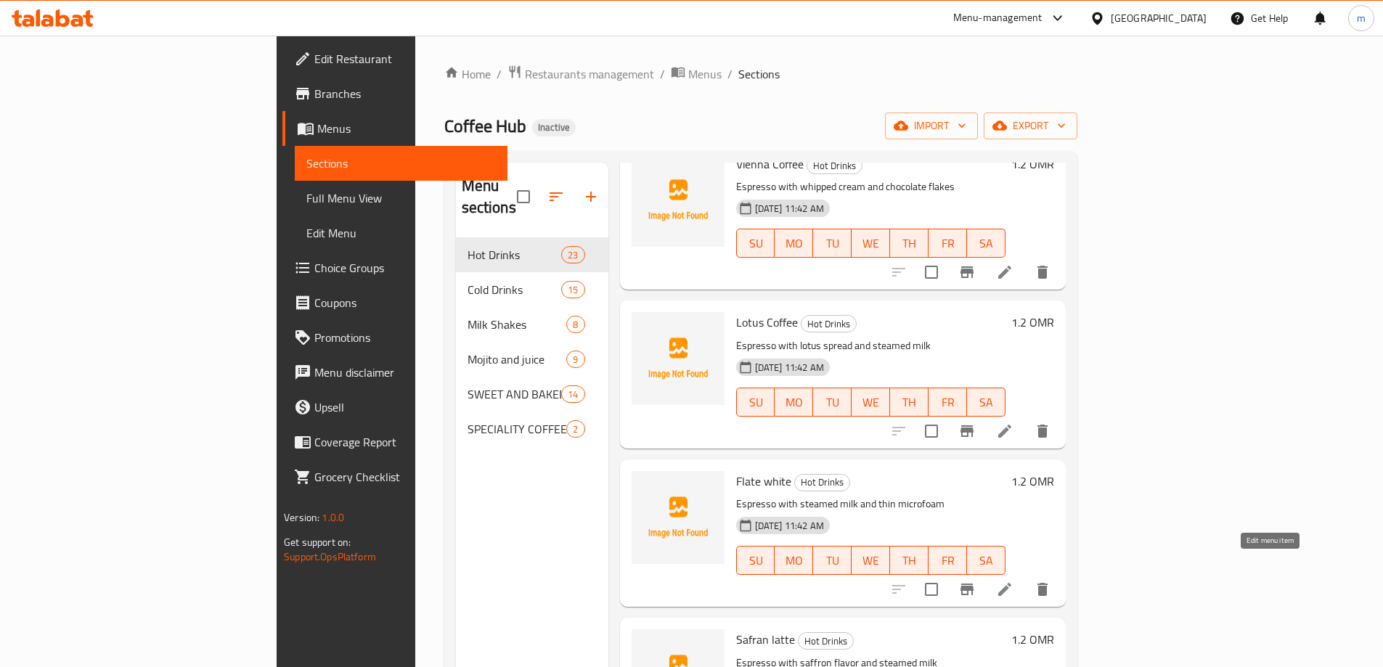
click at [1013, 581] on icon at bounding box center [1004, 589] width 17 height 17
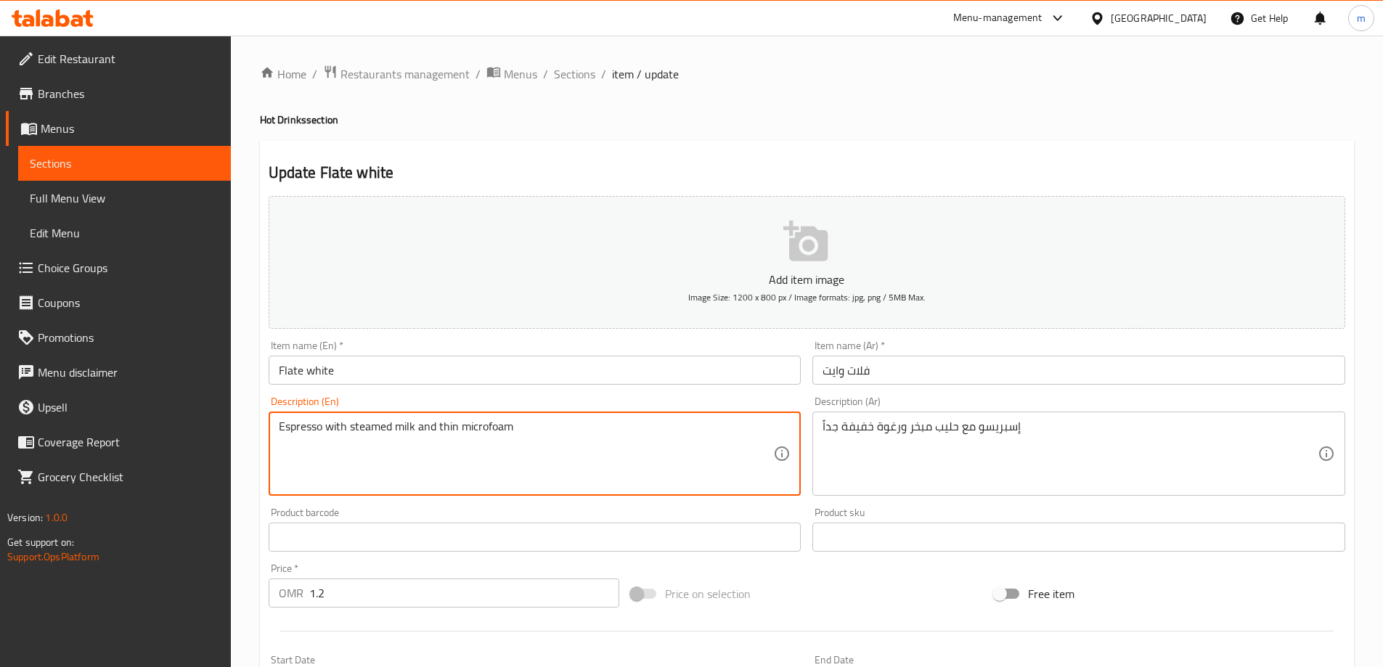
drag, startPoint x: 437, startPoint y: 425, endPoint x: 522, endPoint y: 436, distance: 85.7
click at [470, 429] on textarea "Espresso with steamed milk and thin microfoam" at bounding box center [526, 454] width 495 height 69
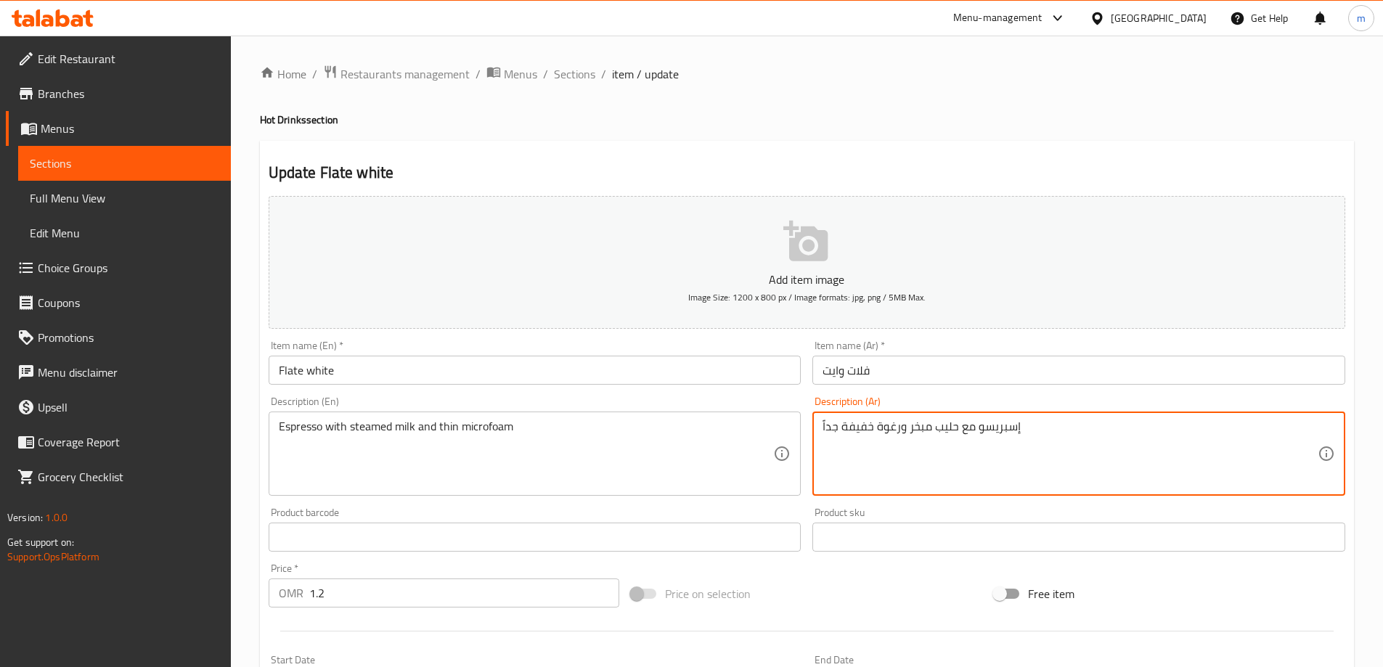
click at [864, 432] on textarea "إسبريسو مع حليب مبخر ورغوة خفيفة جداً" at bounding box center [1069, 454] width 495 height 69
click at [861, 430] on textarea "إسبريسو مع حليب مبخر ورغوة دقيقة جداً" at bounding box center [1069, 454] width 495 height 69
click at [864, 431] on textarea "إسبريسو مع حليب مبخر ورغوة ميكرو جداً" at bounding box center [1069, 454] width 495 height 69
click at [855, 431] on textarea "إسبريسو مع حليب مبخر ورغوة ميكرو جداً" at bounding box center [1069, 454] width 495 height 69
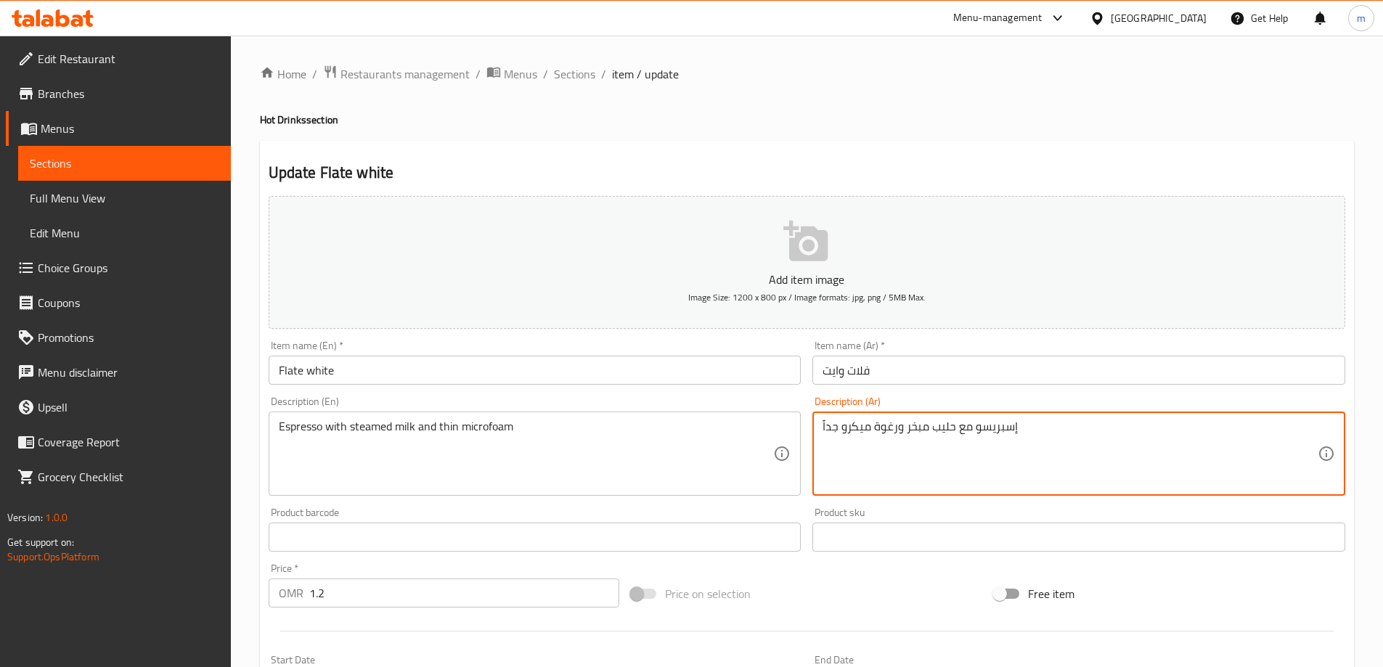
click at [855, 431] on textarea "إسبريسو مع حليب مبخر ورغوة ميكرو جداً" at bounding box center [1069, 454] width 495 height 69
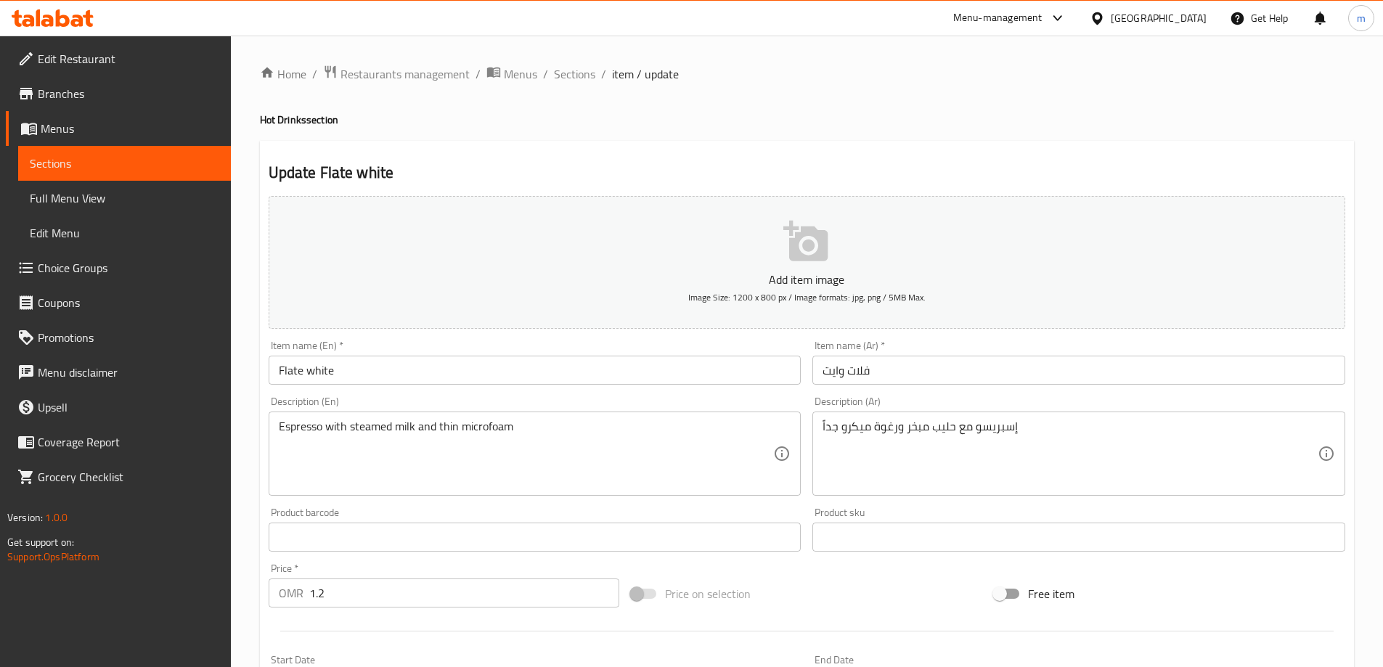
drag, startPoint x: 560, startPoint y: 425, endPoint x: 555, endPoint y: 451, distance: 26.6
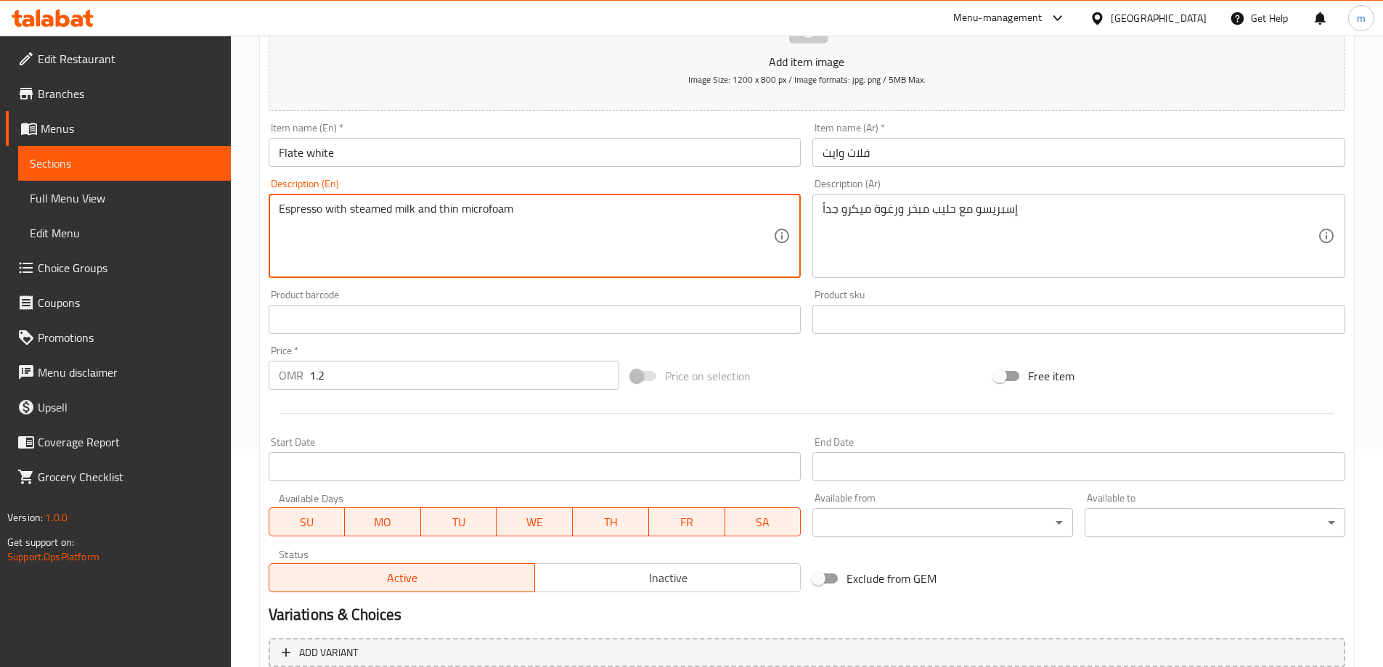
scroll to position [359, 0]
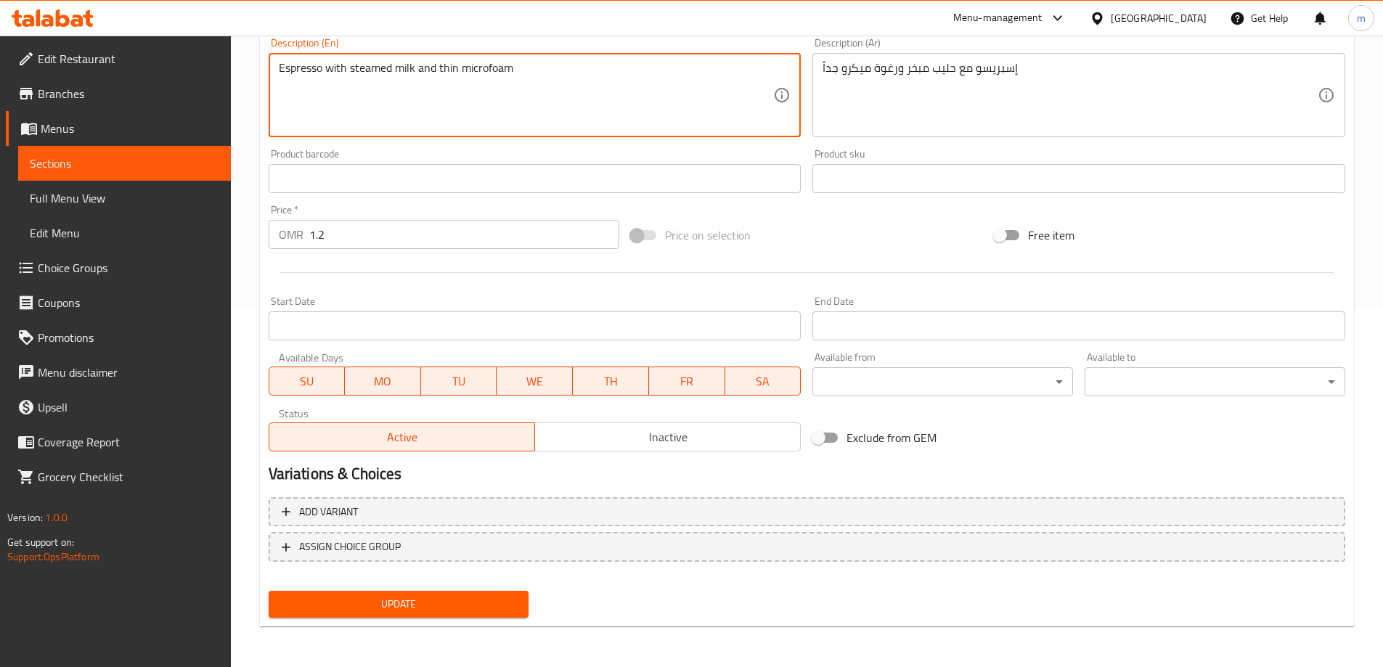
drag, startPoint x: 444, startPoint y: 75, endPoint x: 442, endPoint y: 64, distance: 11.1
click at [442, 64] on textarea "Espresso with steamed milk and thin microfoam" at bounding box center [526, 95] width 495 height 69
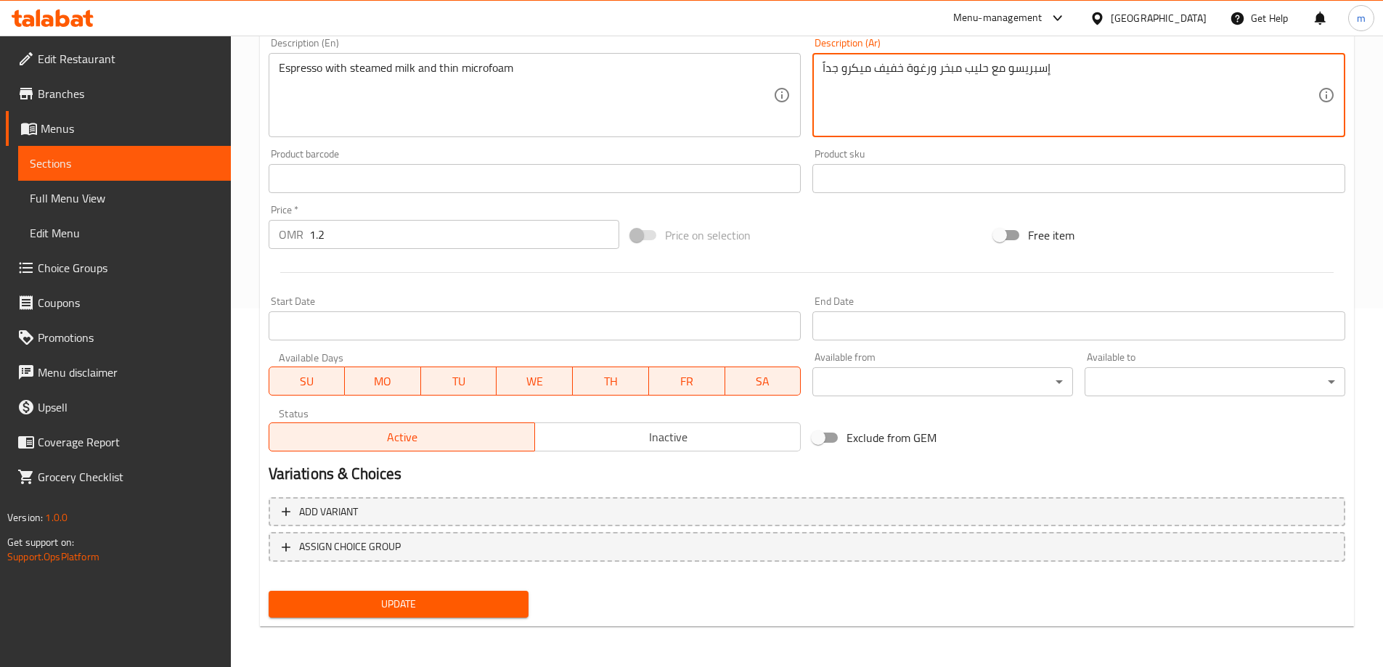
click at [833, 74] on textarea "إسبريسو مع حليب مبخر ورغوة خفيف ميكرو جداً" at bounding box center [1069, 95] width 495 height 69
type textarea "إسبريسو مع حليب مبخر ورغوة خفيف ميكرو"
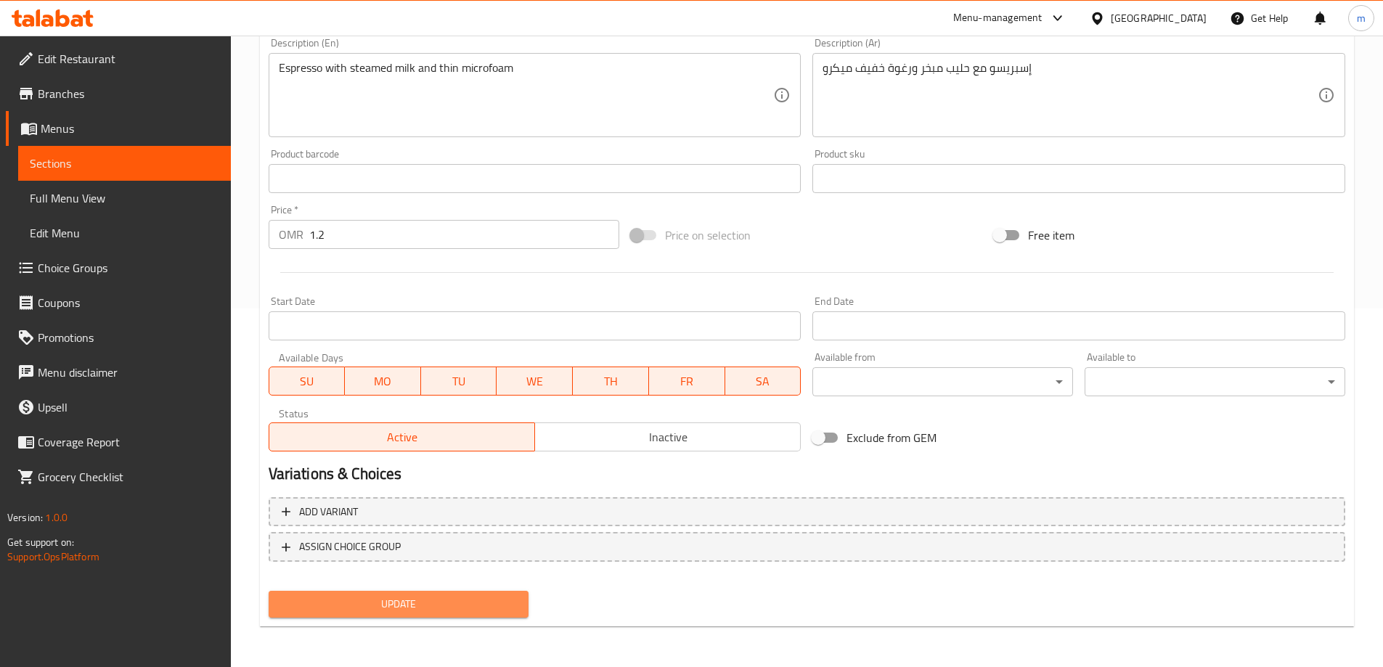
click at [473, 602] on span "Update" at bounding box center [398, 604] width 237 height 18
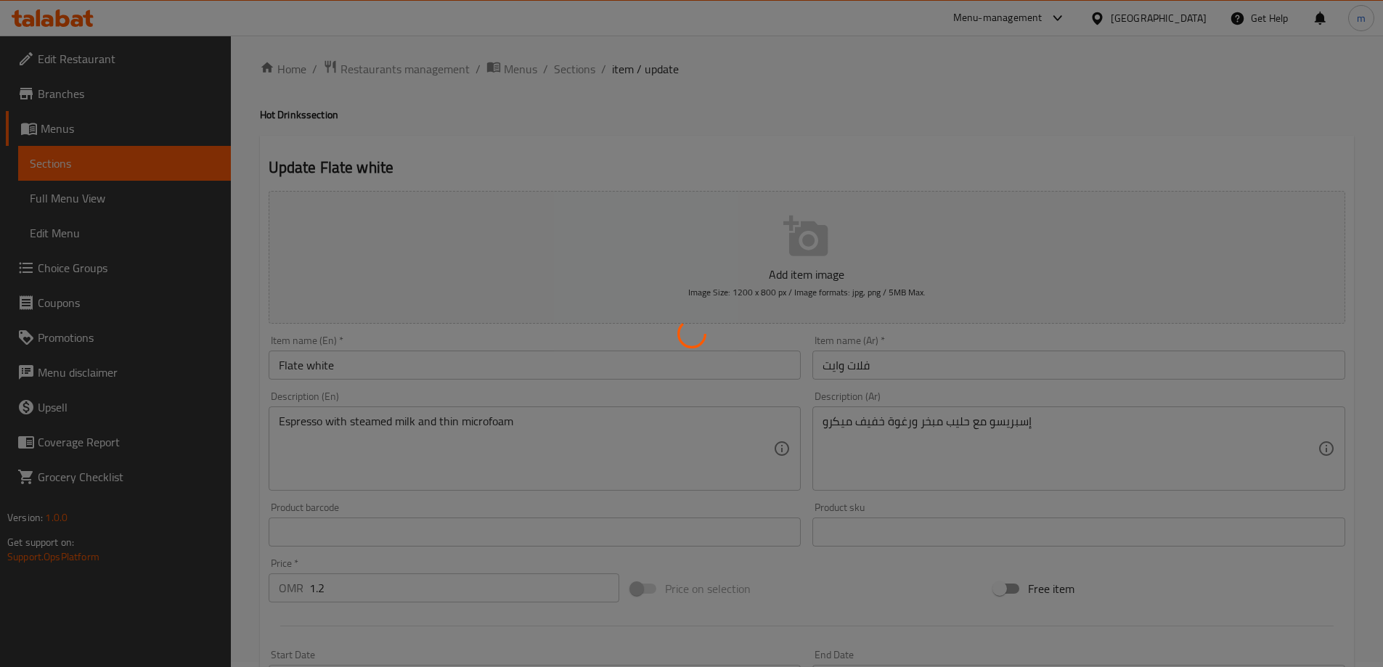
scroll to position [0, 0]
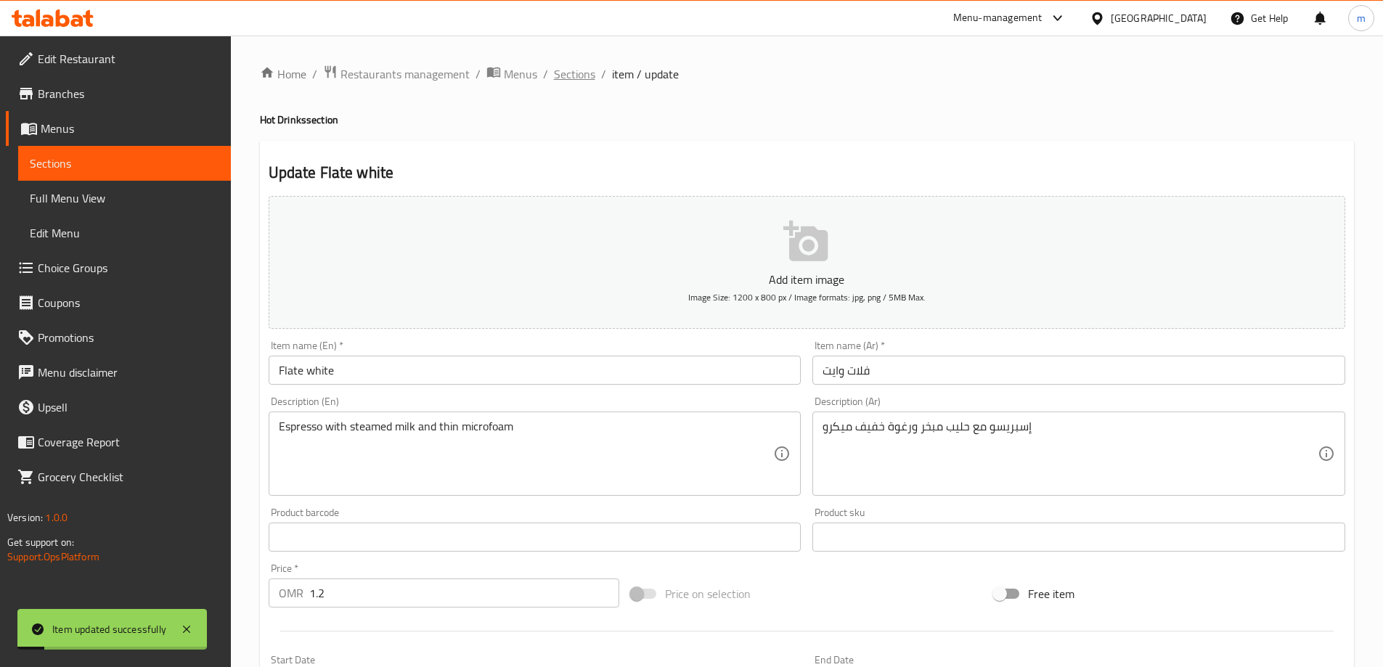
click at [562, 73] on span "Sections" at bounding box center [574, 73] width 41 height 17
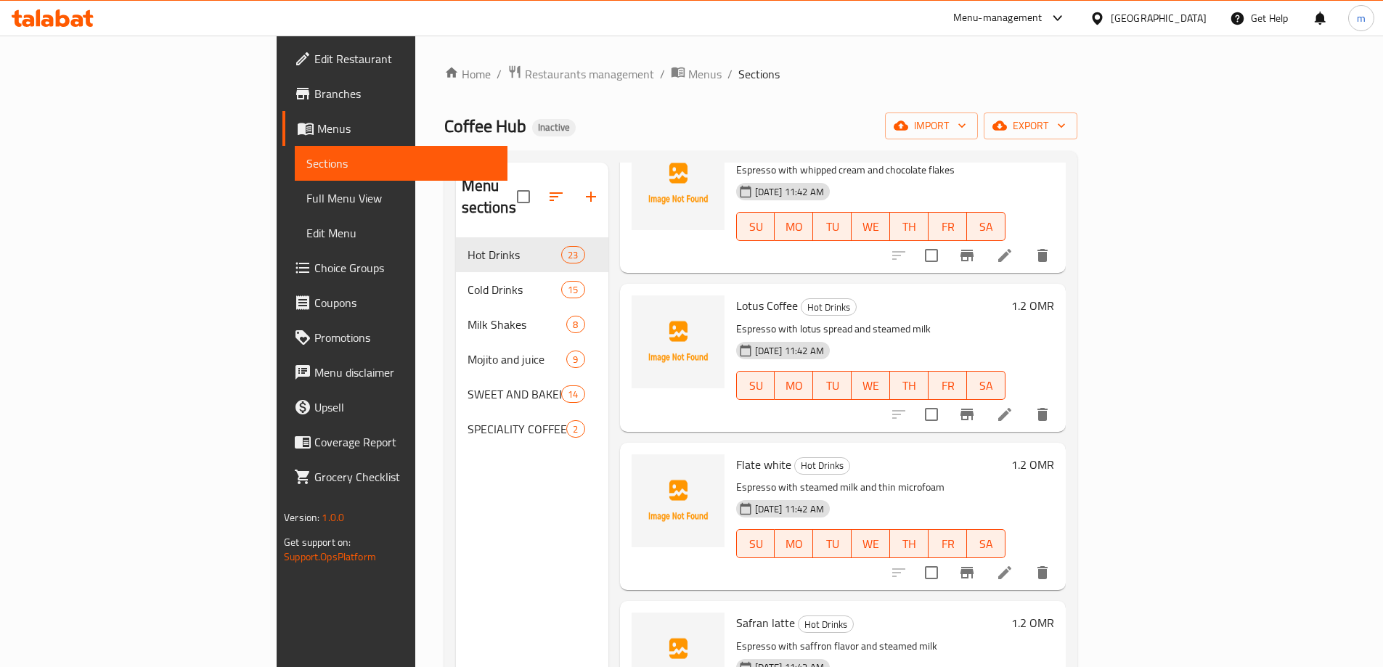
scroll to position [2468, 0]
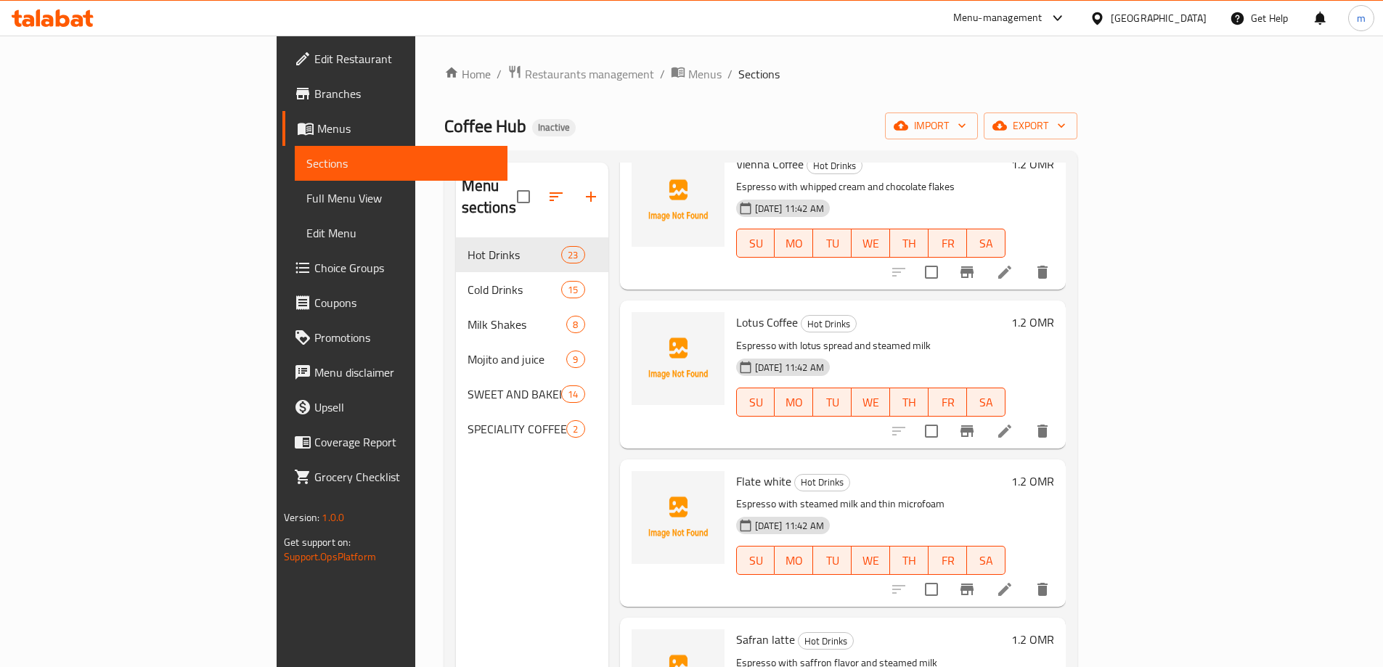
click at [1025, 580] on li at bounding box center [1004, 589] width 41 height 26
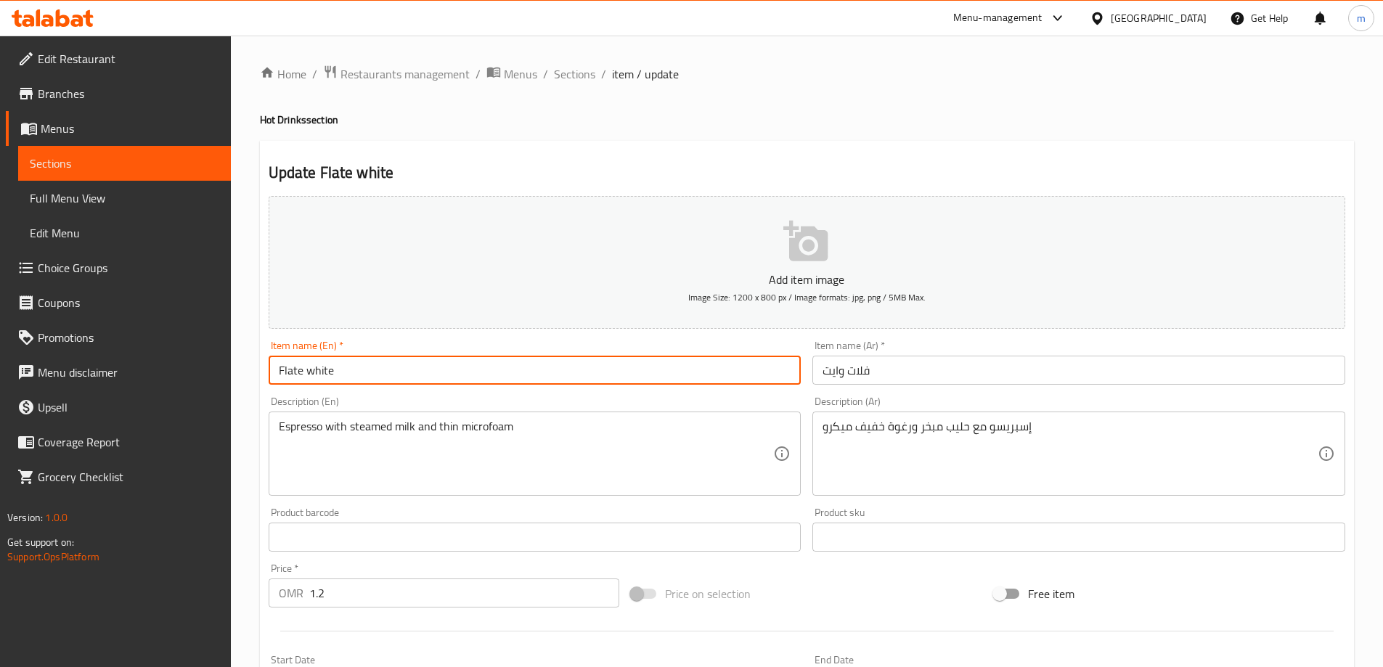
click at [420, 361] on input "Flate white" at bounding box center [535, 370] width 533 height 29
type input "Flate White"
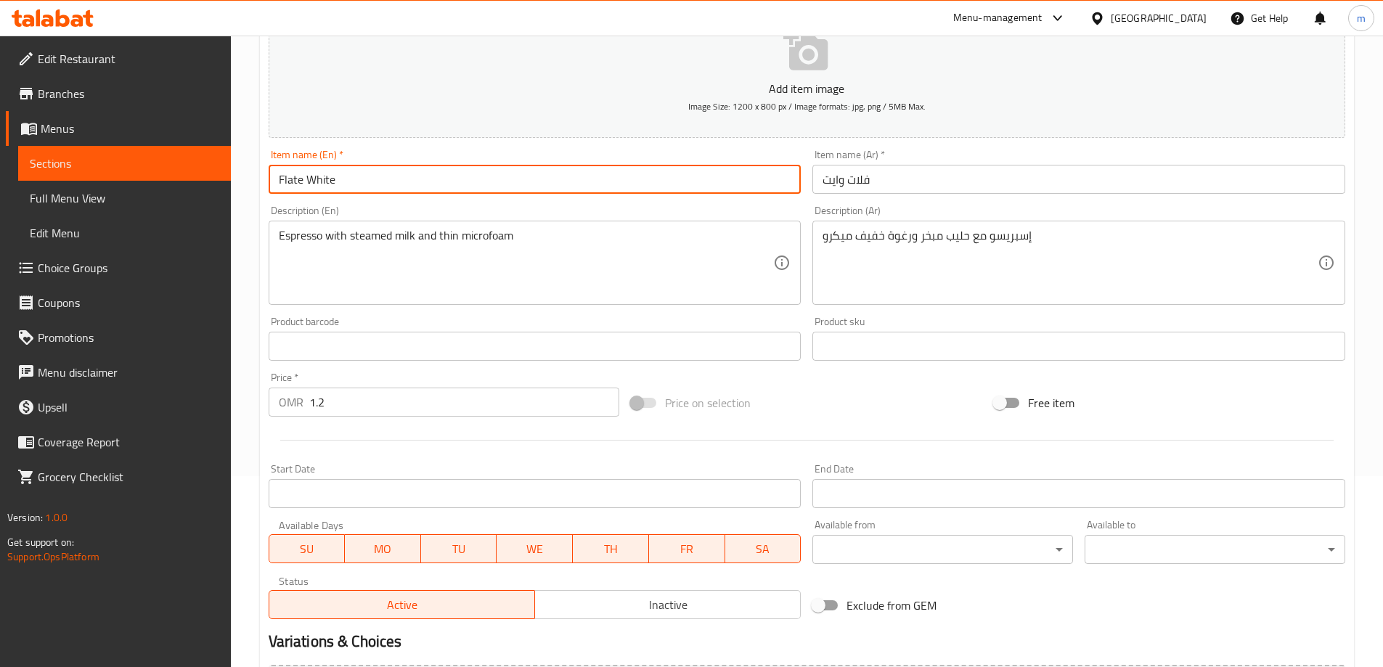
scroll to position [359, 0]
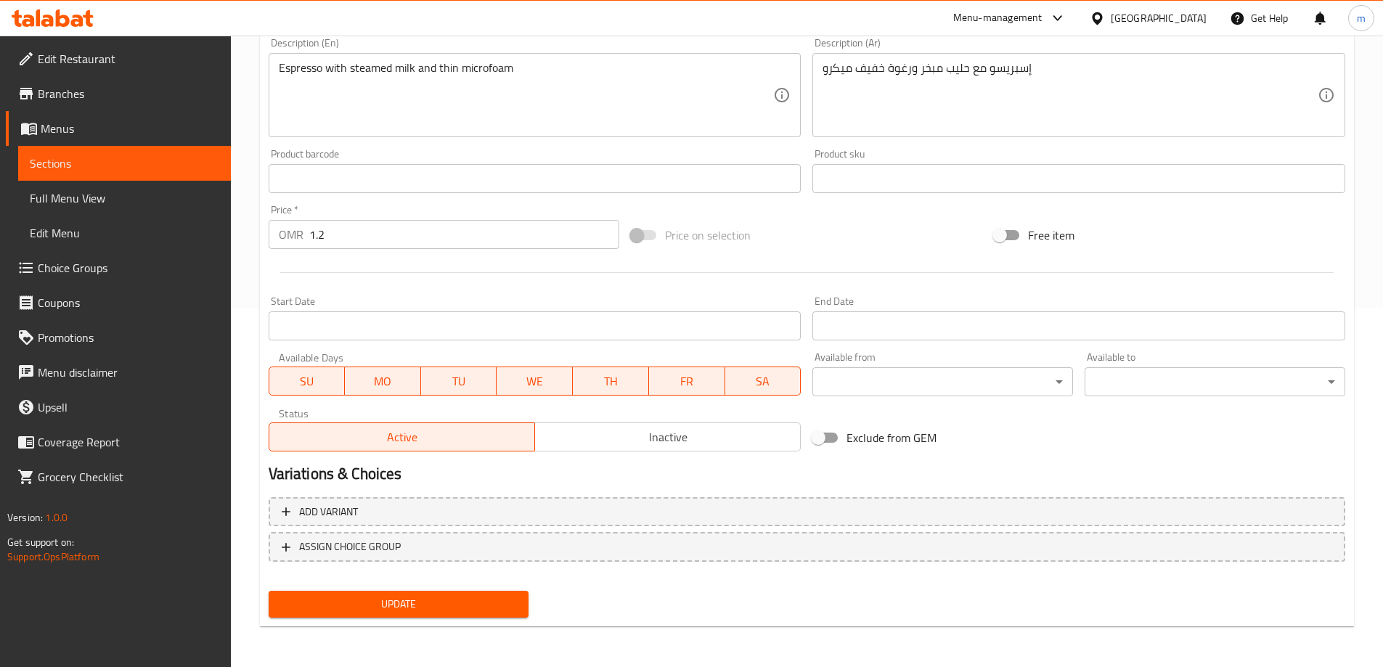
click at [398, 604] on span "Update" at bounding box center [398, 604] width 237 height 18
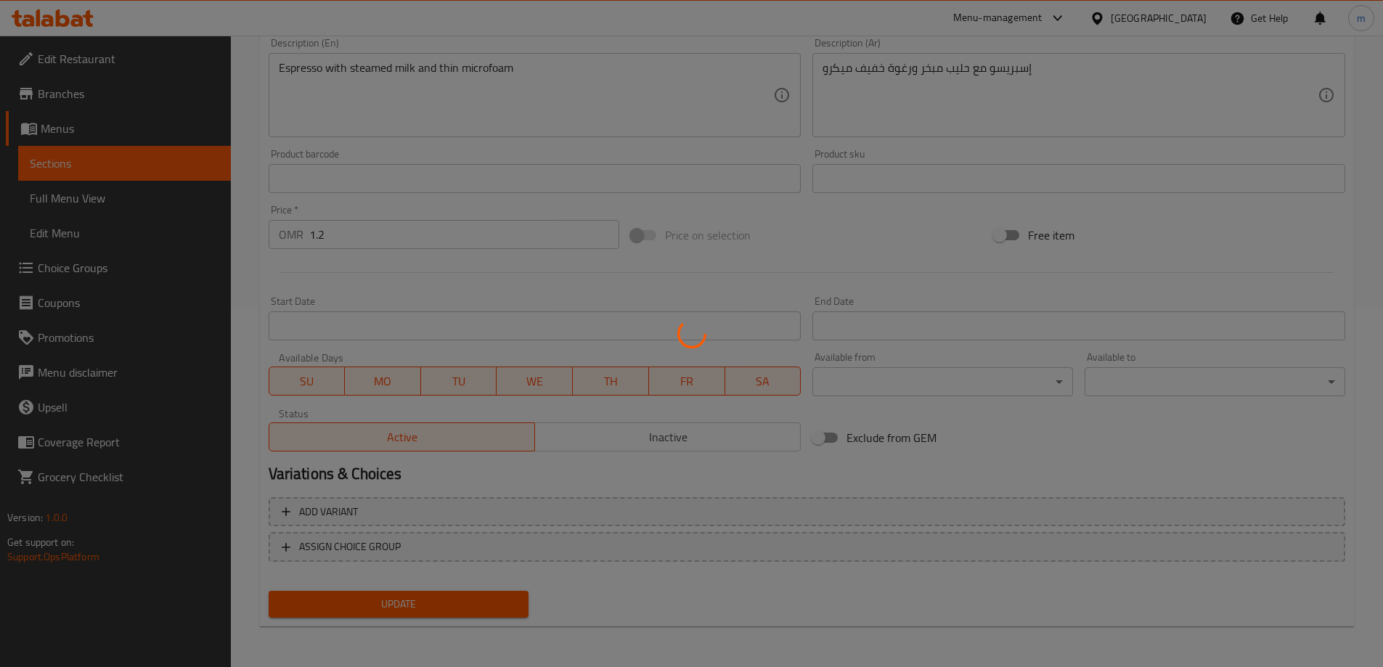
scroll to position [0, 0]
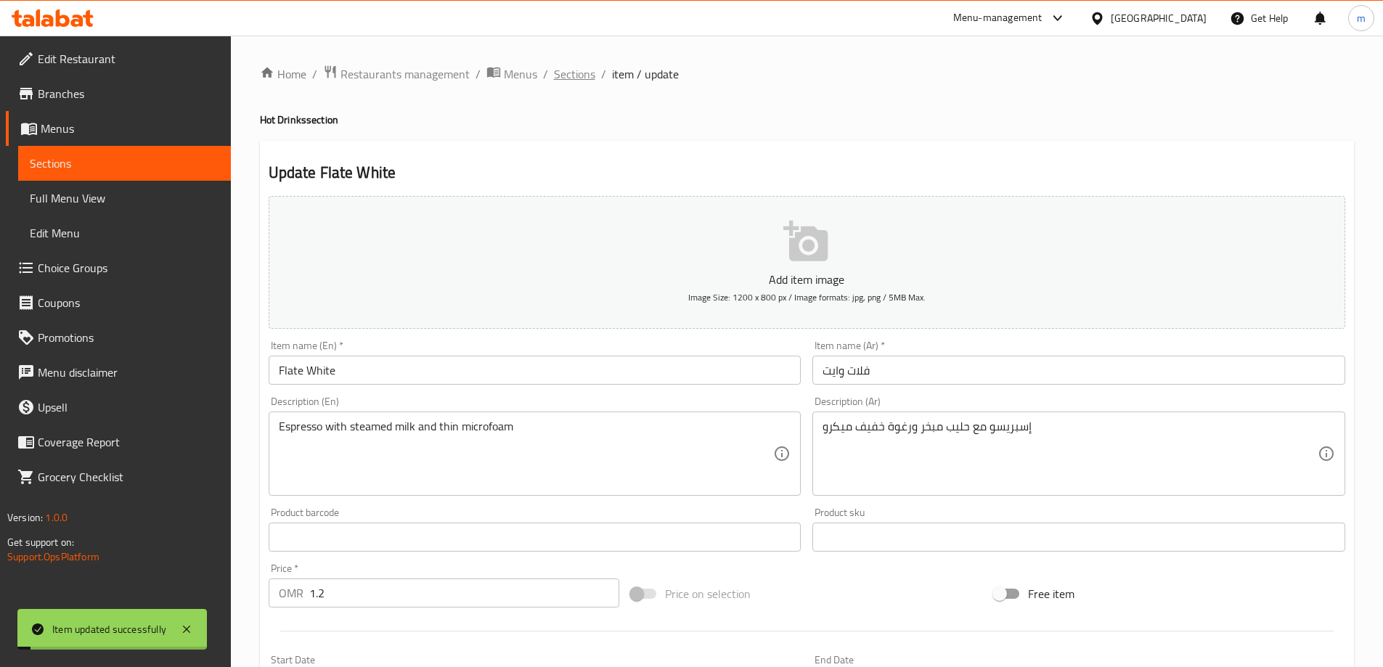
click at [583, 76] on span "Sections" at bounding box center [574, 73] width 41 height 17
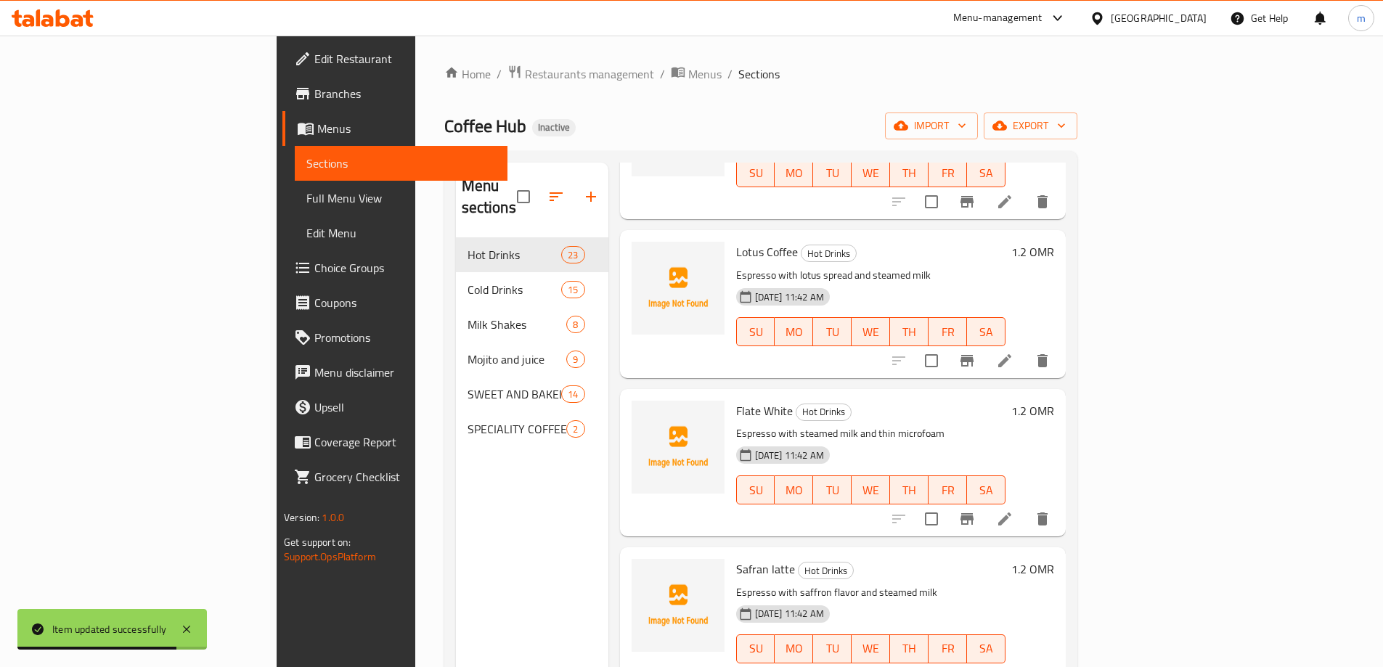
scroll to position [2686, 0]
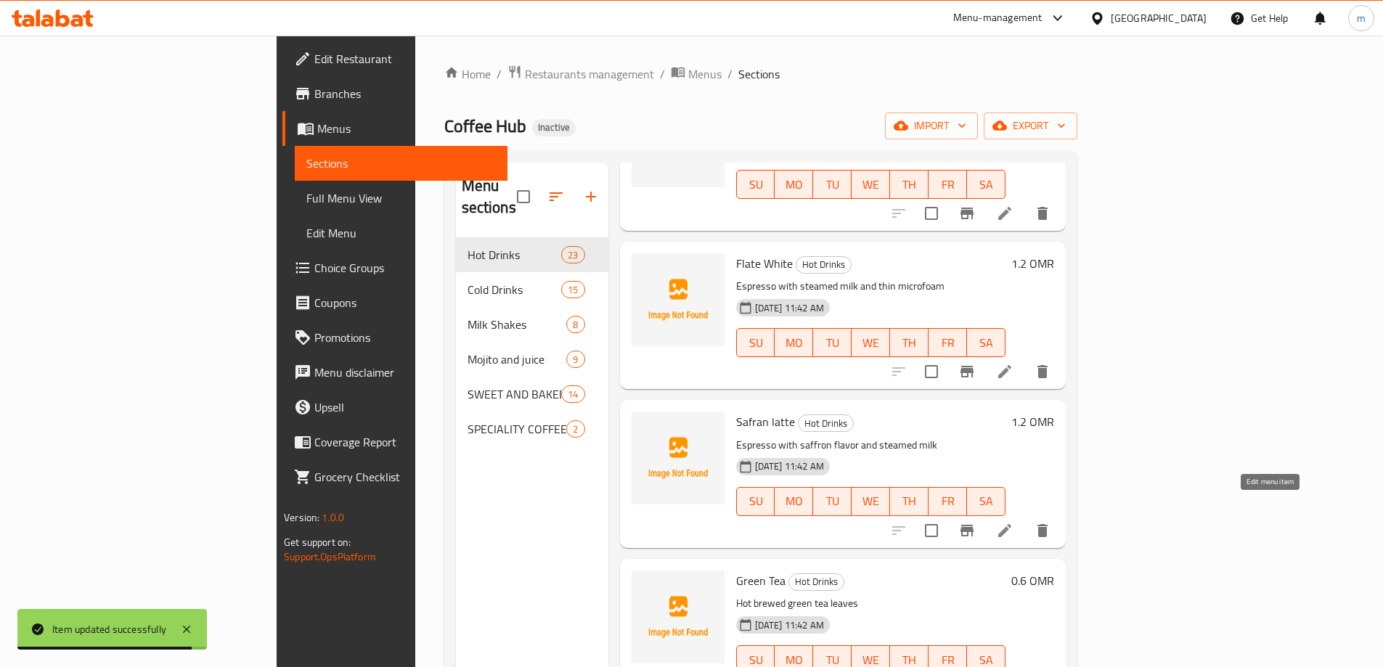
click at [1011, 524] on icon at bounding box center [1004, 530] width 13 height 13
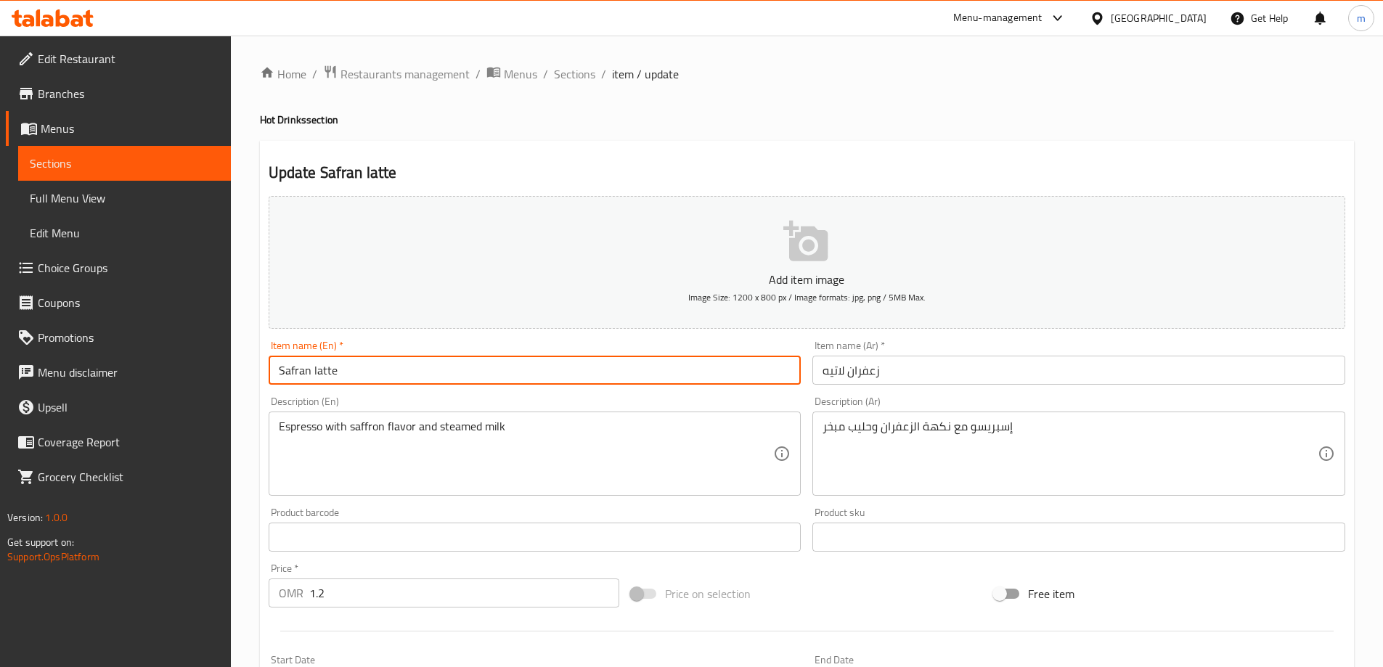
click at [610, 380] on input "Safran latte" at bounding box center [535, 370] width 533 height 29
click at [615, 379] on input "Safran latte" at bounding box center [535, 370] width 533 height 29
type input "[PERSON_NAME]"
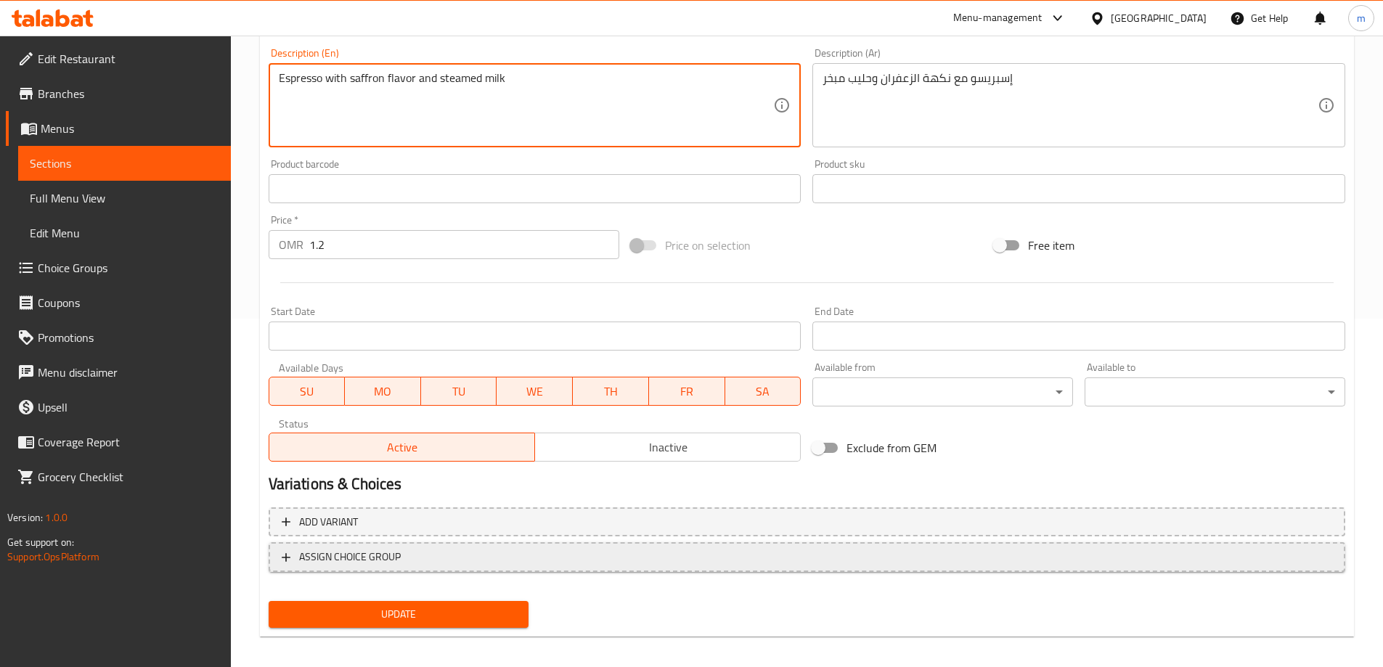
scroll to position [359, 0]
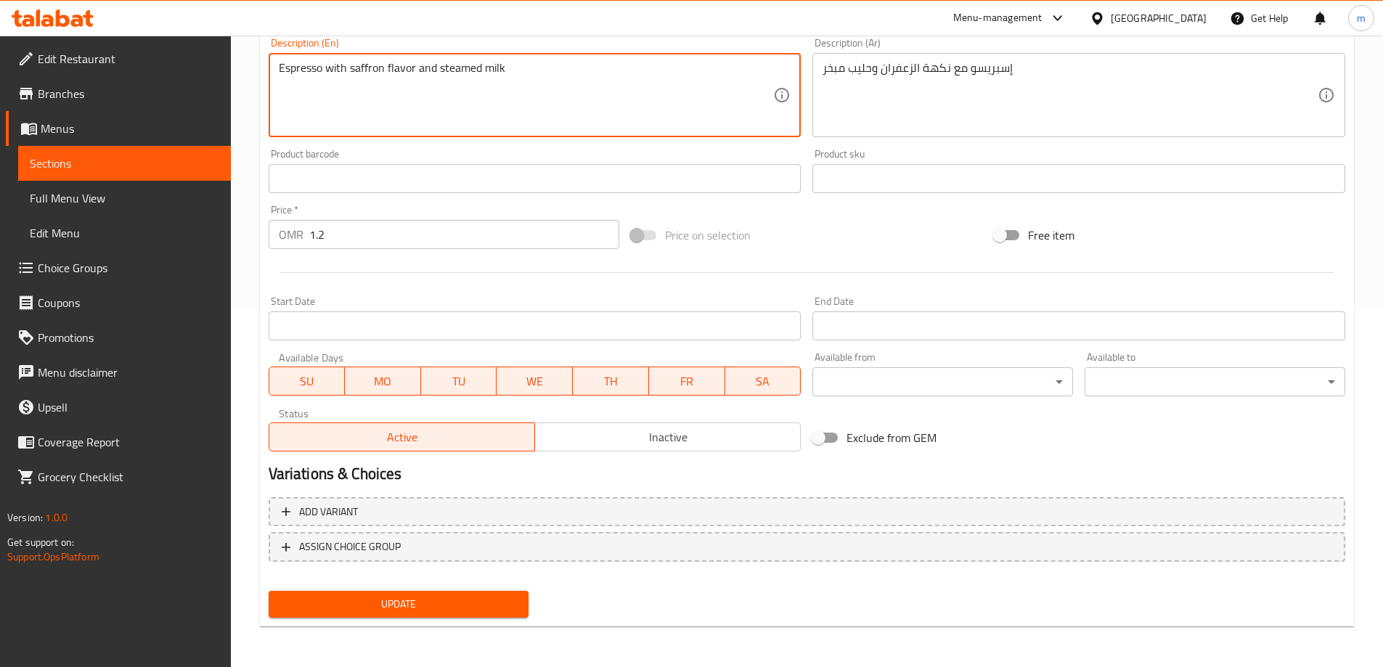
click at [426, 597] on span "Update" at bounding box center [398, 604] width 237 height 18
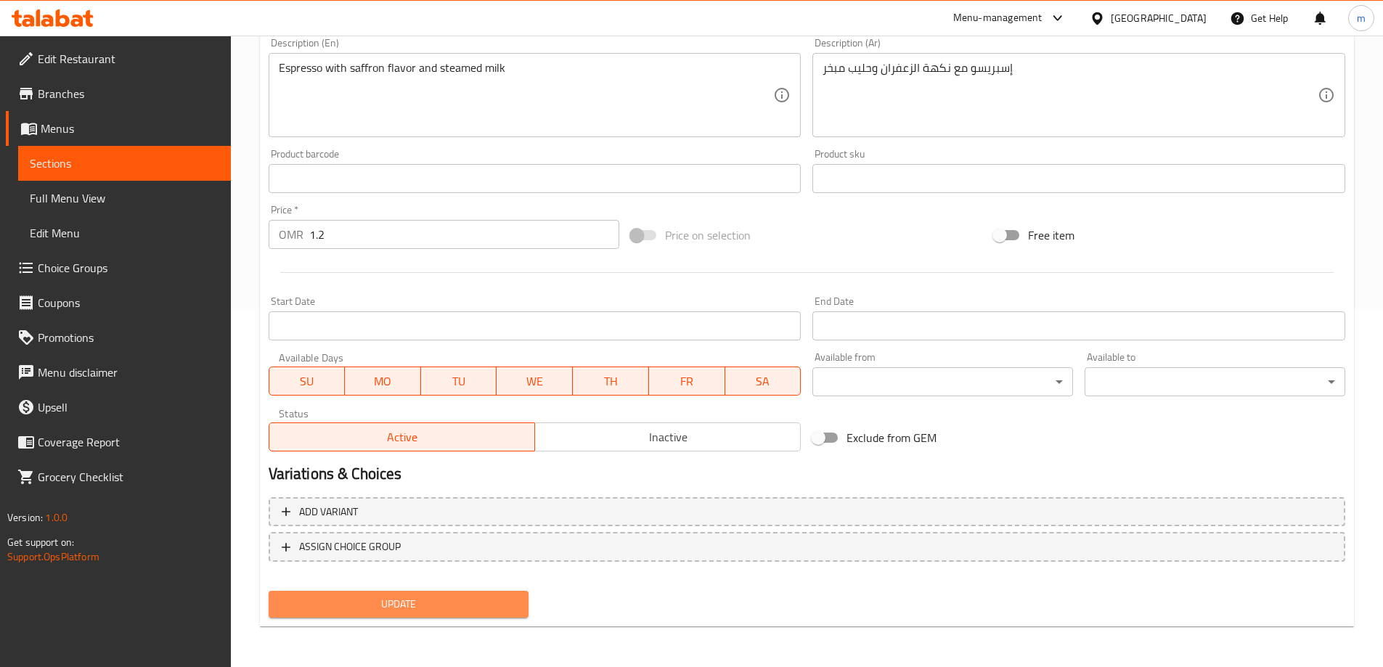
click at [462, 592] on button "Update" at bounding box center [399, 604] width 261 height 27
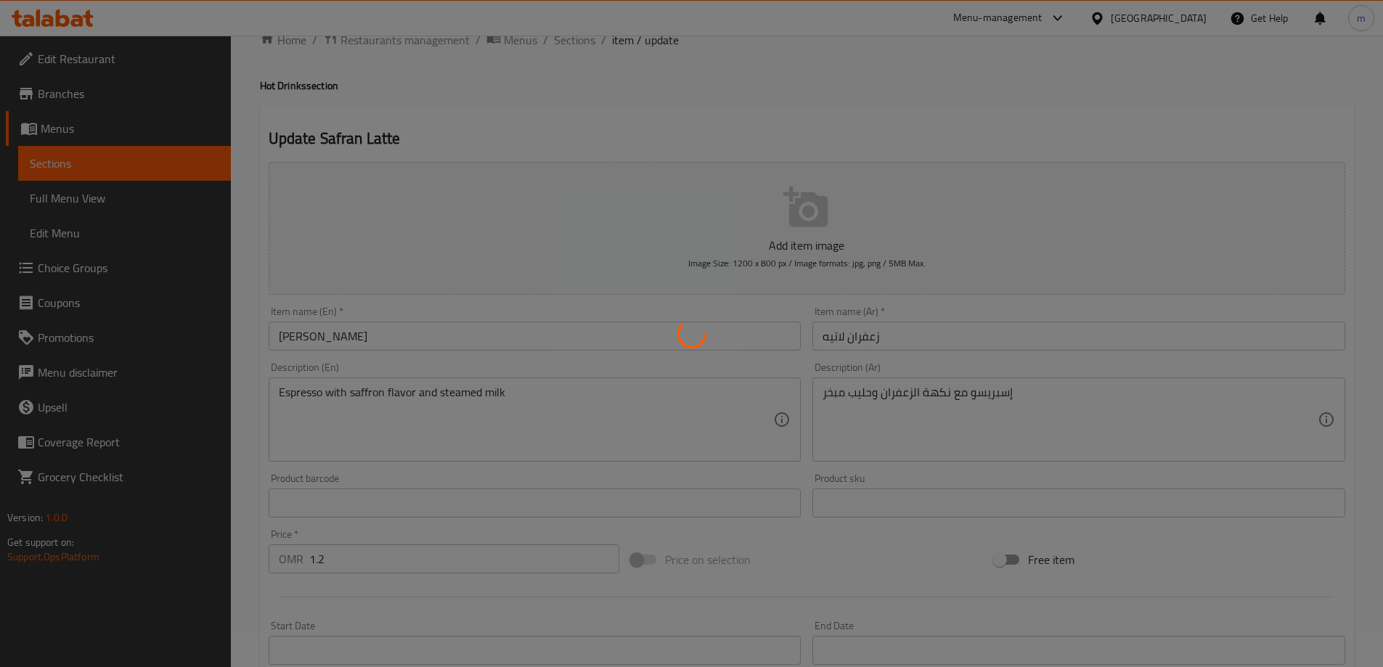
scroll to position [0, 0]
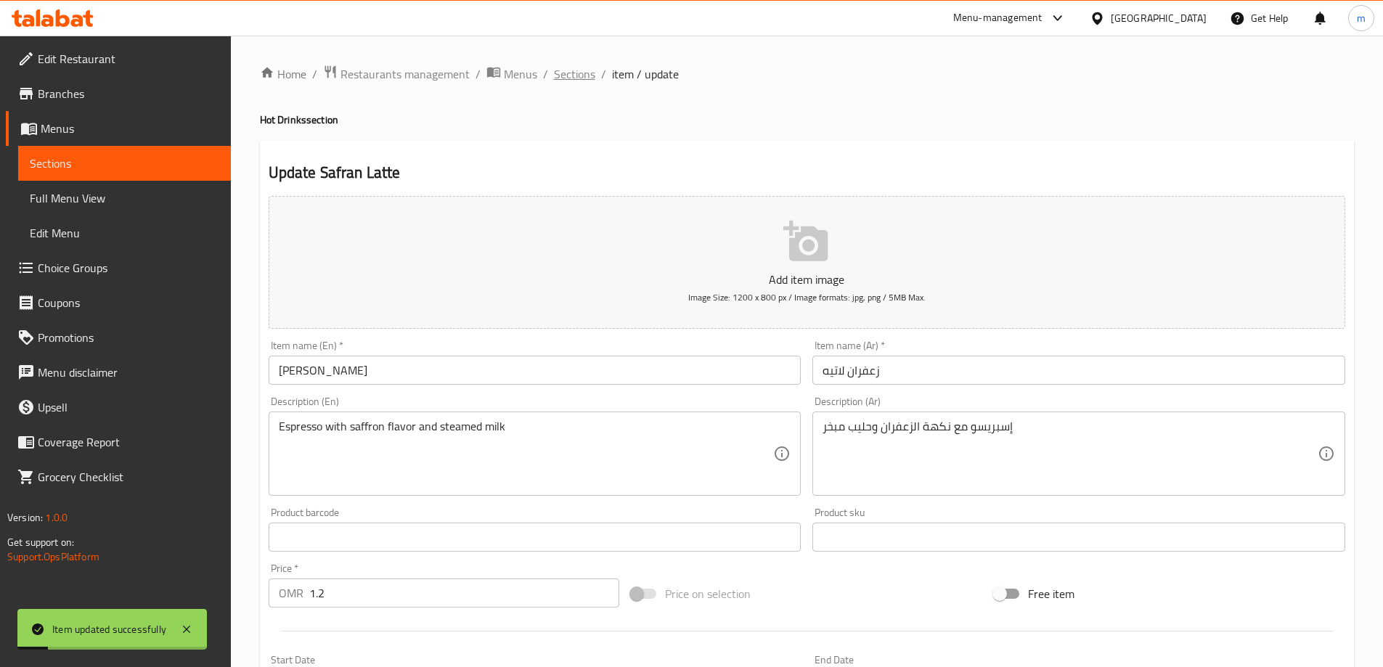
click at [577, 69] on span "Sections" at bounding box center [574, 73] width 41 height 17
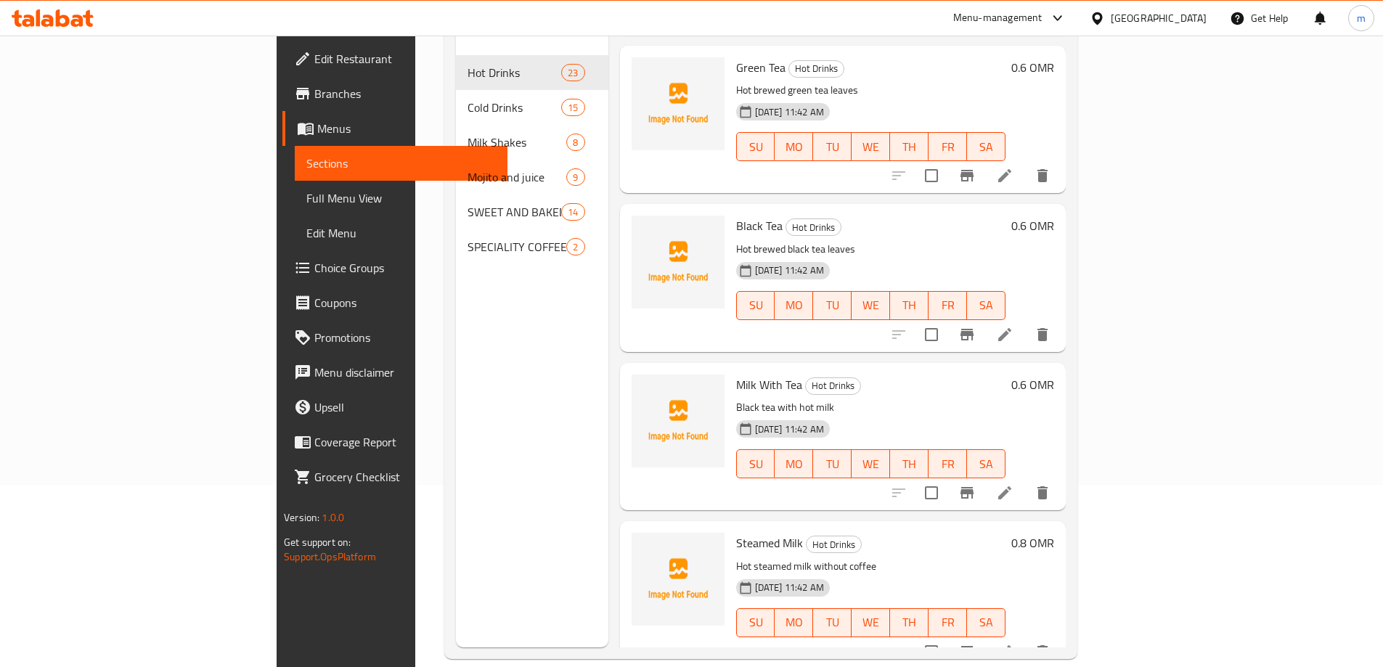
scroll to position [203, 0]
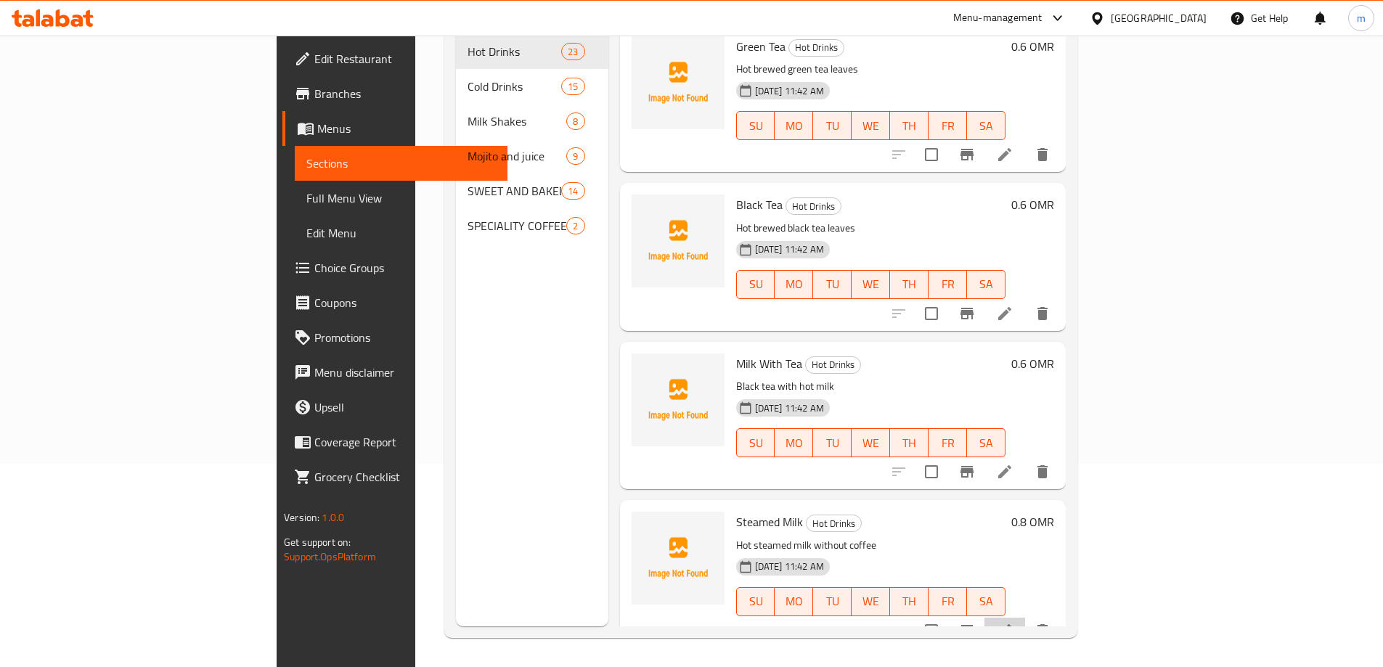
click at [1025, 618] on li at bounding box center [1004, 631] width 41 height 26
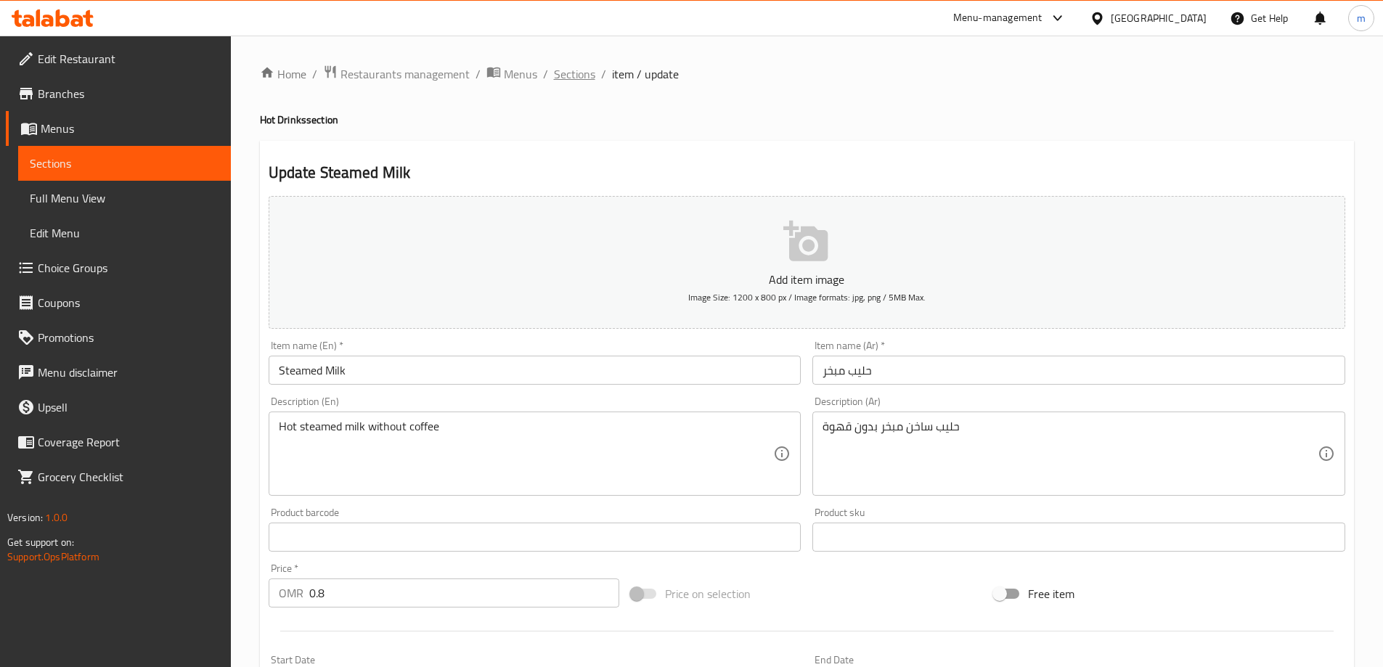
click at [569, 83] on span "Sections" at bounding box center [574, 73] width 41 height 17
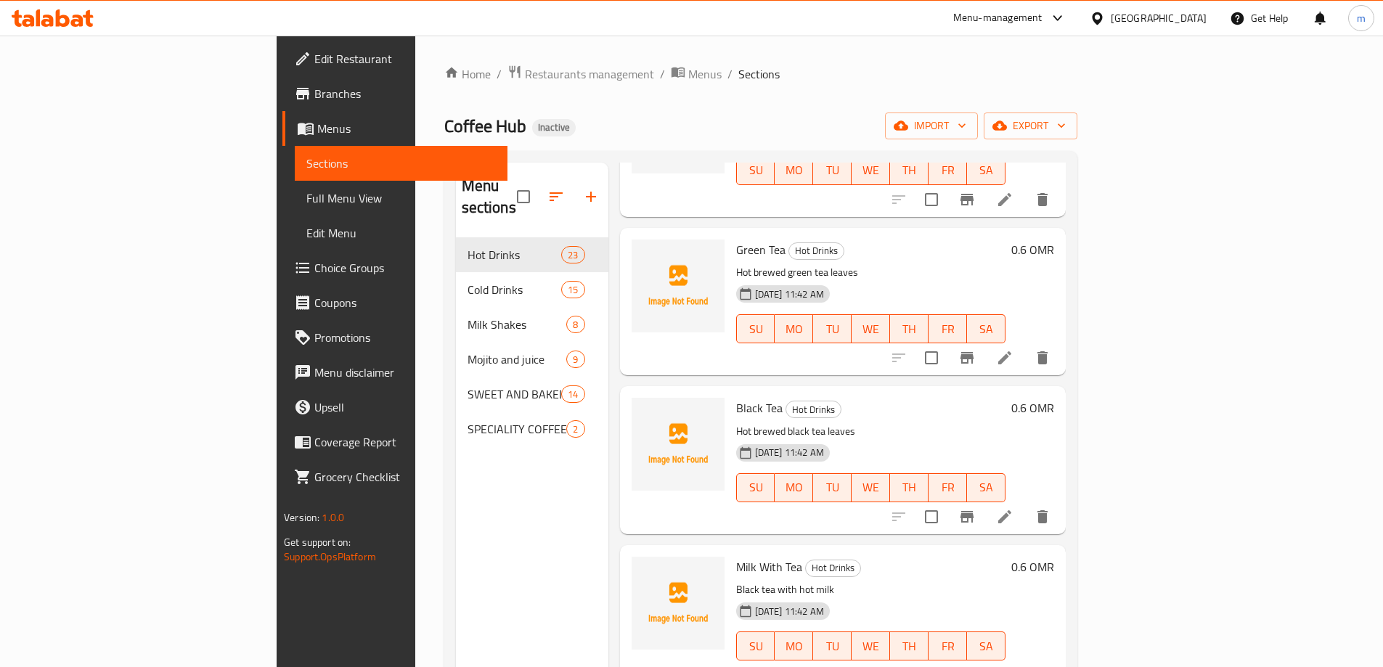
scroll to position [203, 0]
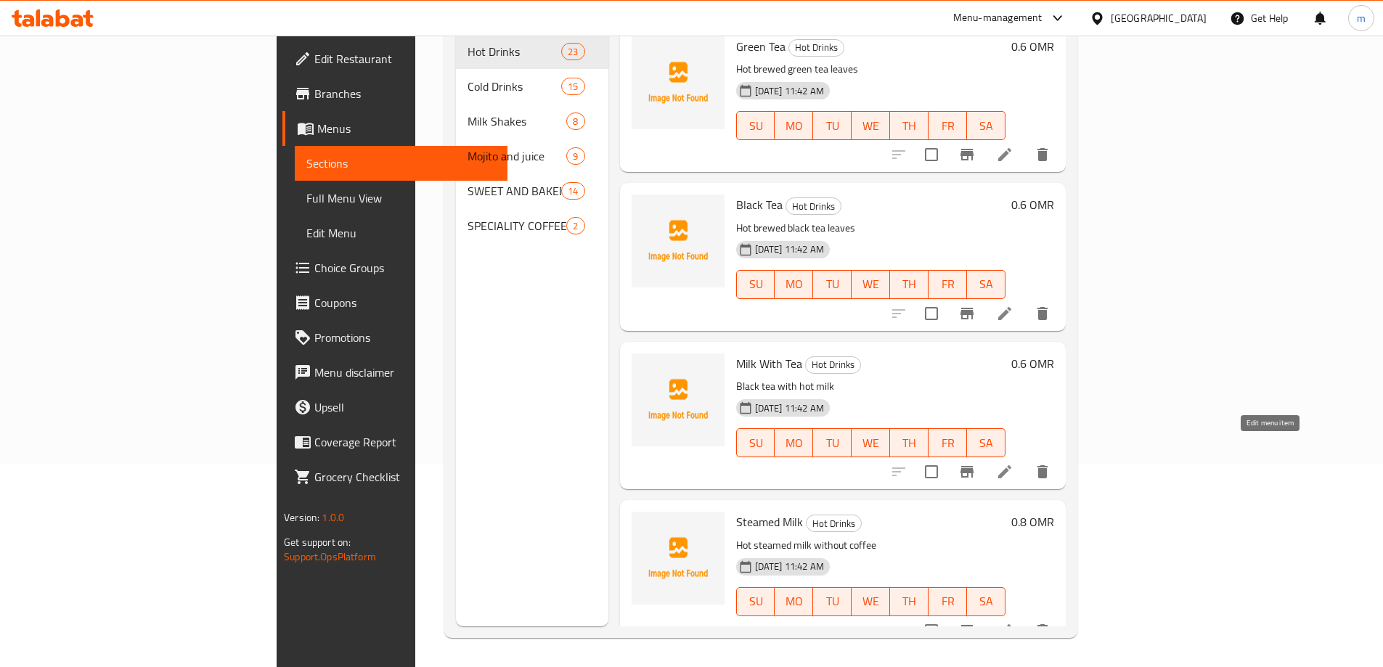
click at [1013, 463] on icon at bounding box center [1004, 471] width 17 height 17
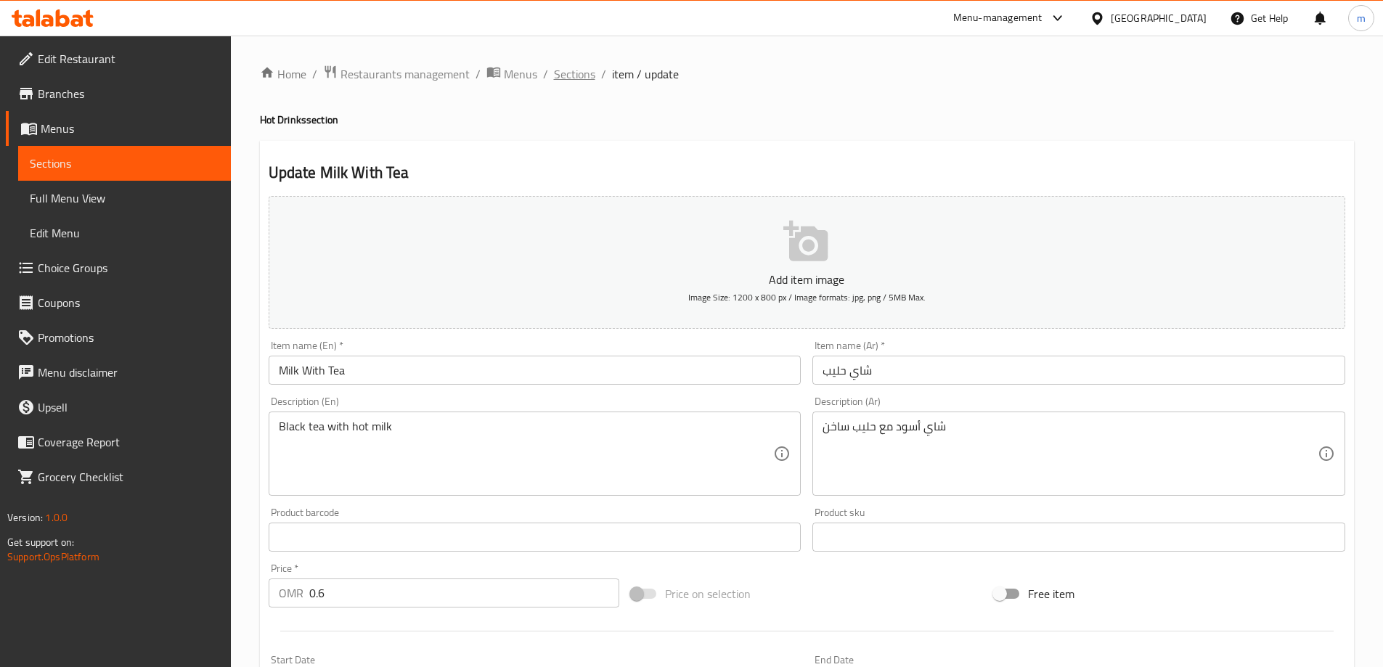
click at [585, 80] on span "Sections" at bounding box center [574, 73] width 41 height 17
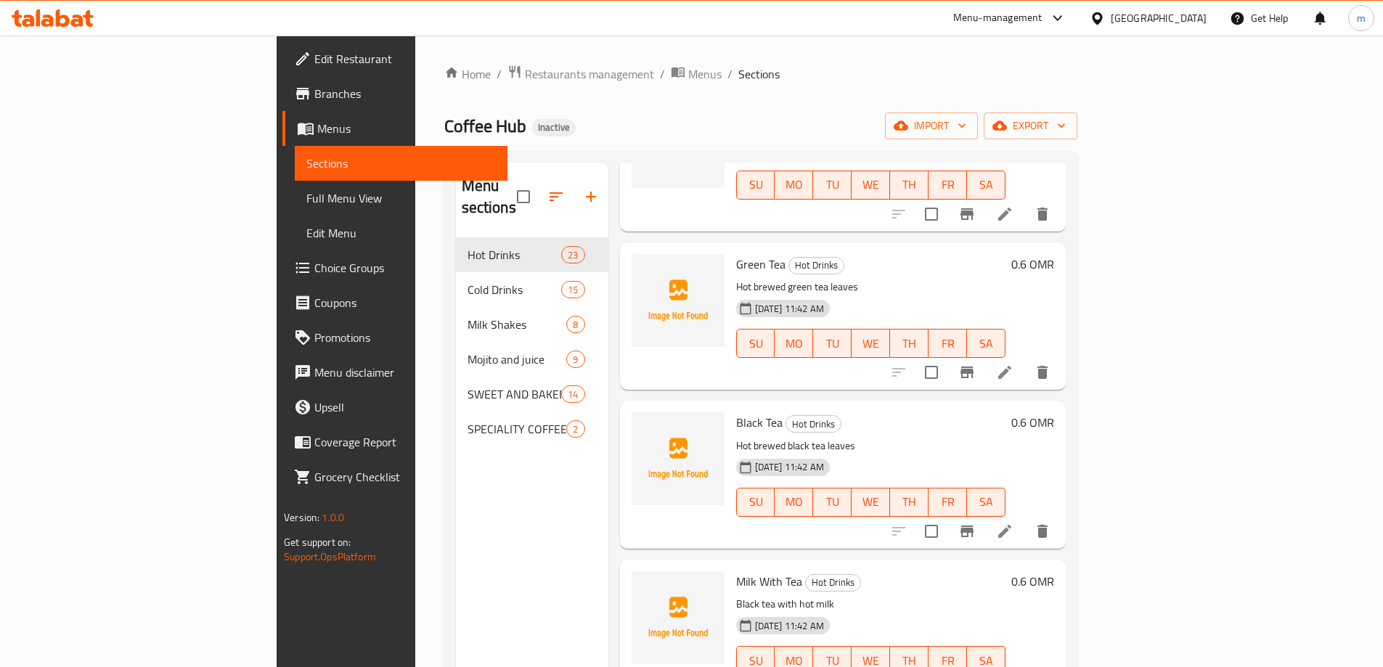
scroll to position [3017, 0]
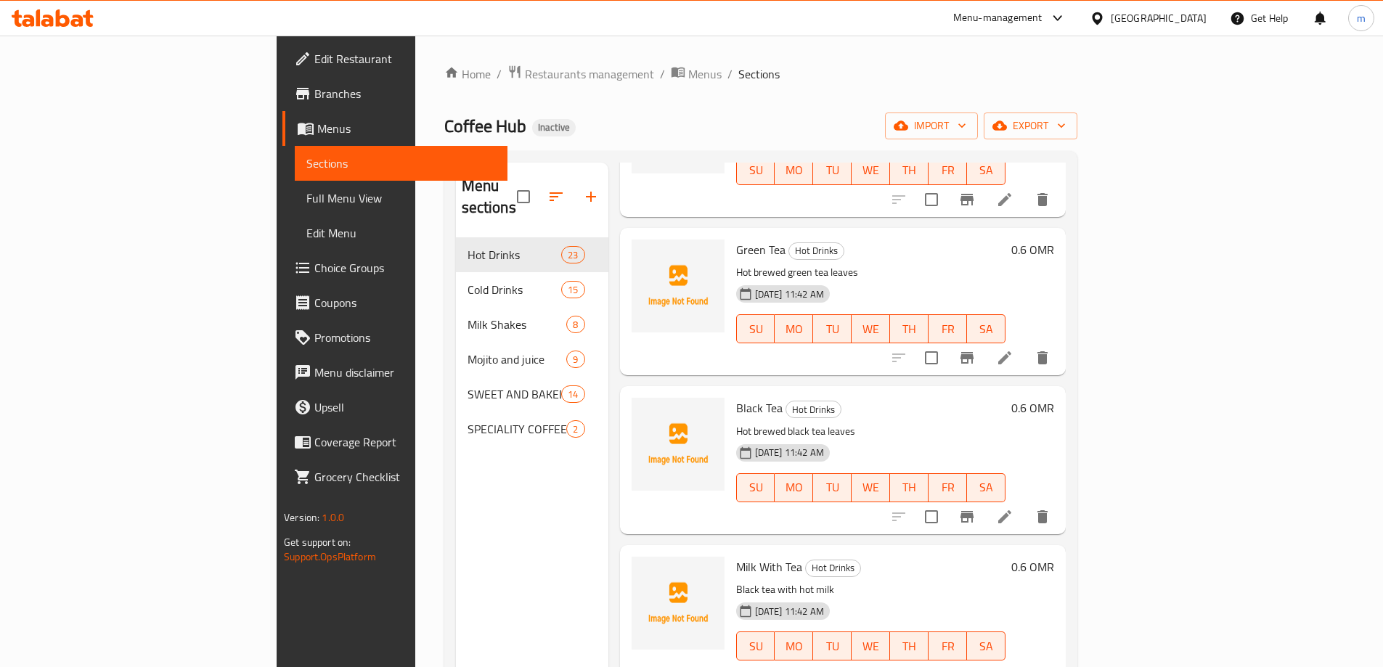
click at [1025, 504] on li at bounding box center [1004, 517] width 41 height 26
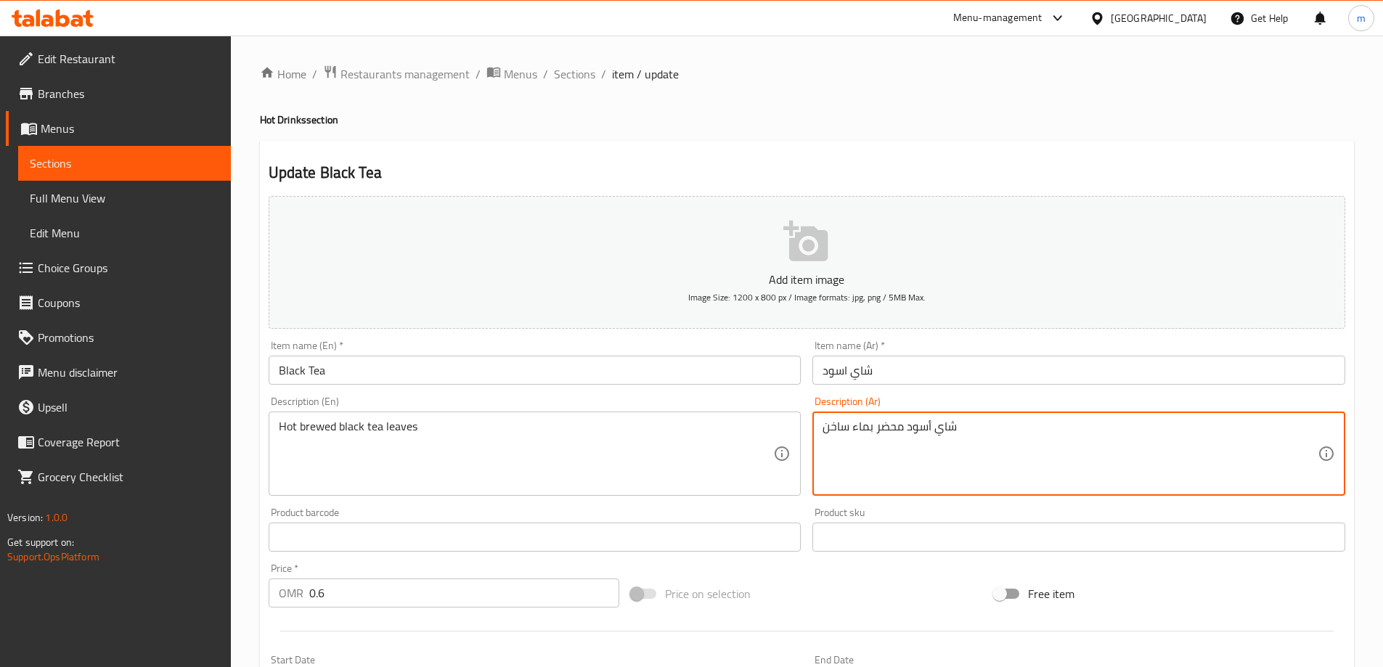
drag, startPoint x: 895, startPoint y: 429, endPoint x: 883, endPoint y: 429, distance: 12.3
drag, startPoint x: 872, startPoint y: 432, endPoint x: 850, endPoint y: 431, distance: 21.8
click at [850, 431] on textarea "شاي أسود مخمر بماء ساخن" at bounding box center [1069, 454] width 495 height 69
drag, startPoint x: 1314, startPoint y: 433, endPoint x: 1325, endPoint y: 435, distance: 12.0
click at [1325, 435] on div "شاي أسود مخمر ساخن Description (Ar)" at bounding box center [1078, 454] width 533 height 84
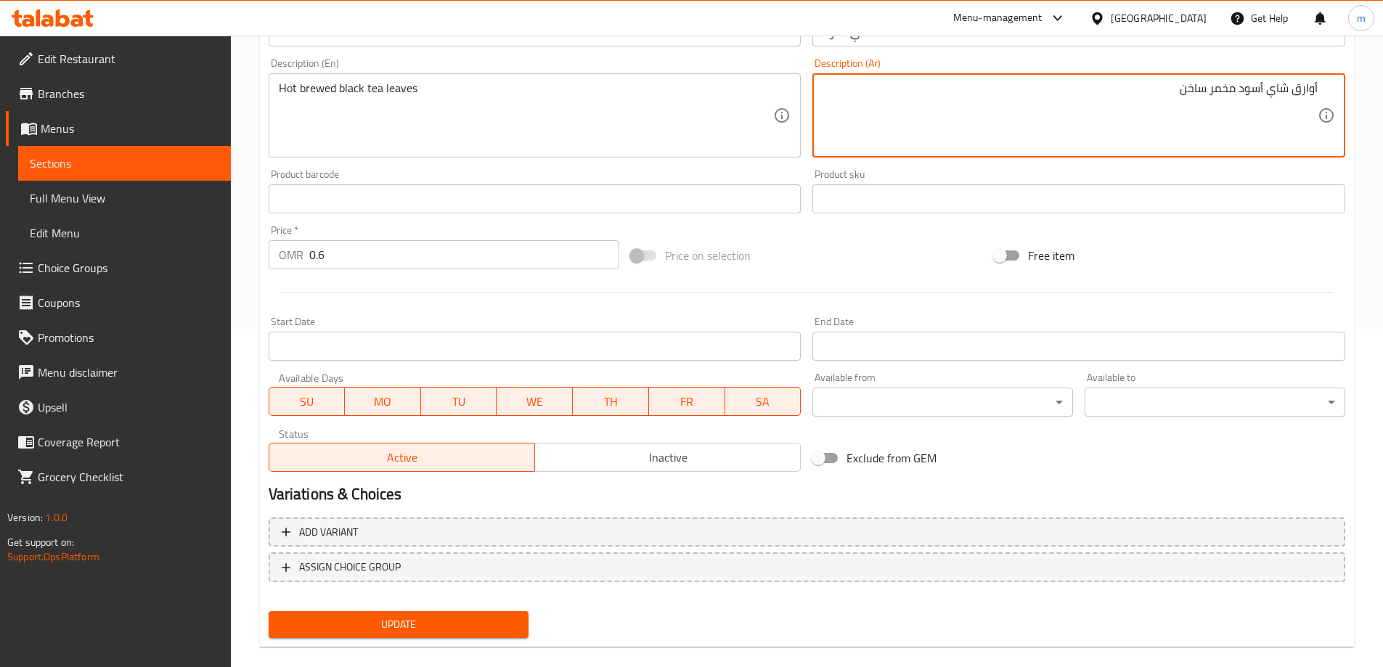
scroll to position [359, 0]
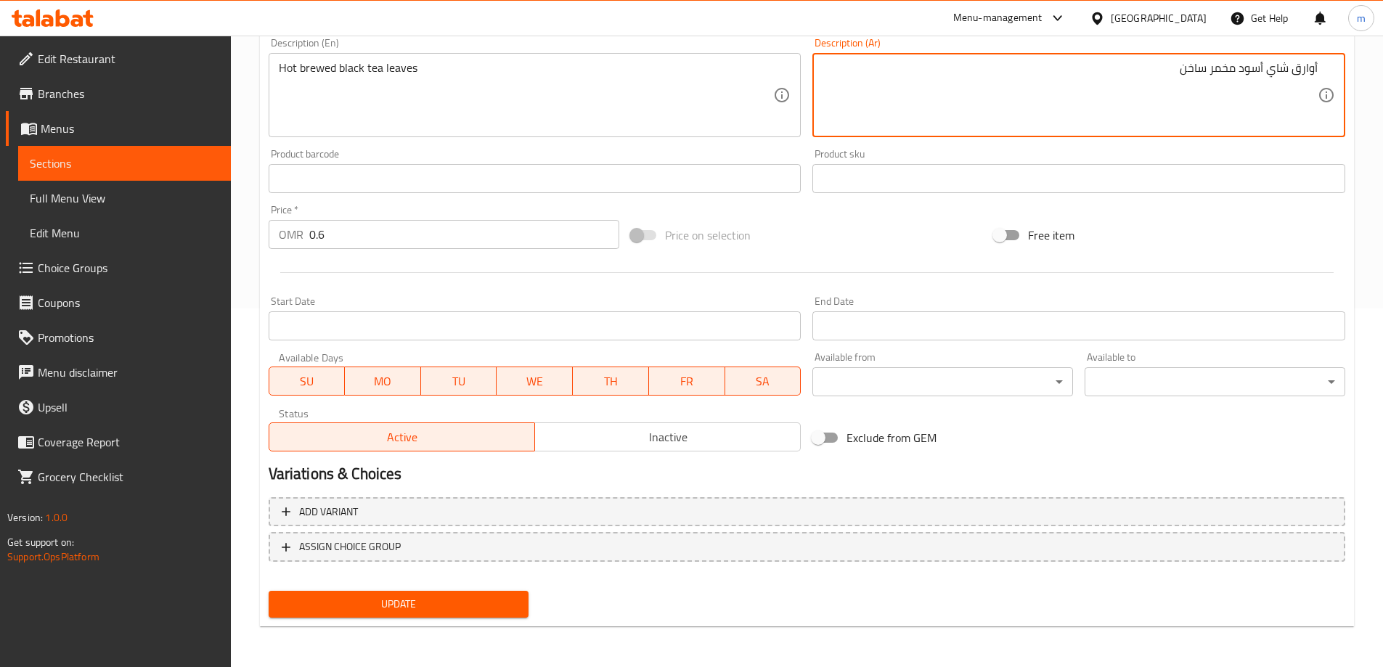
type textarea "أوارق شاي أسود مخمر ساخن"
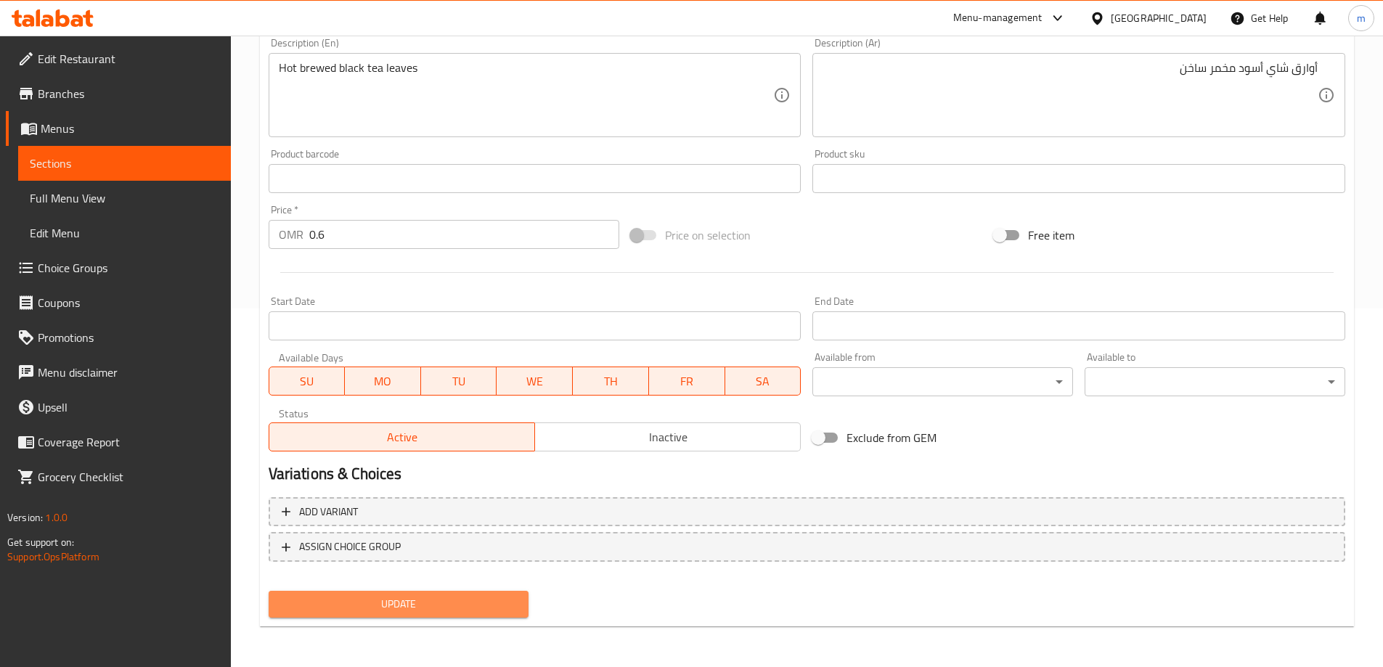
click at [474, 605] on span "Update" at bounding box center [398, 604] width 237 height 18
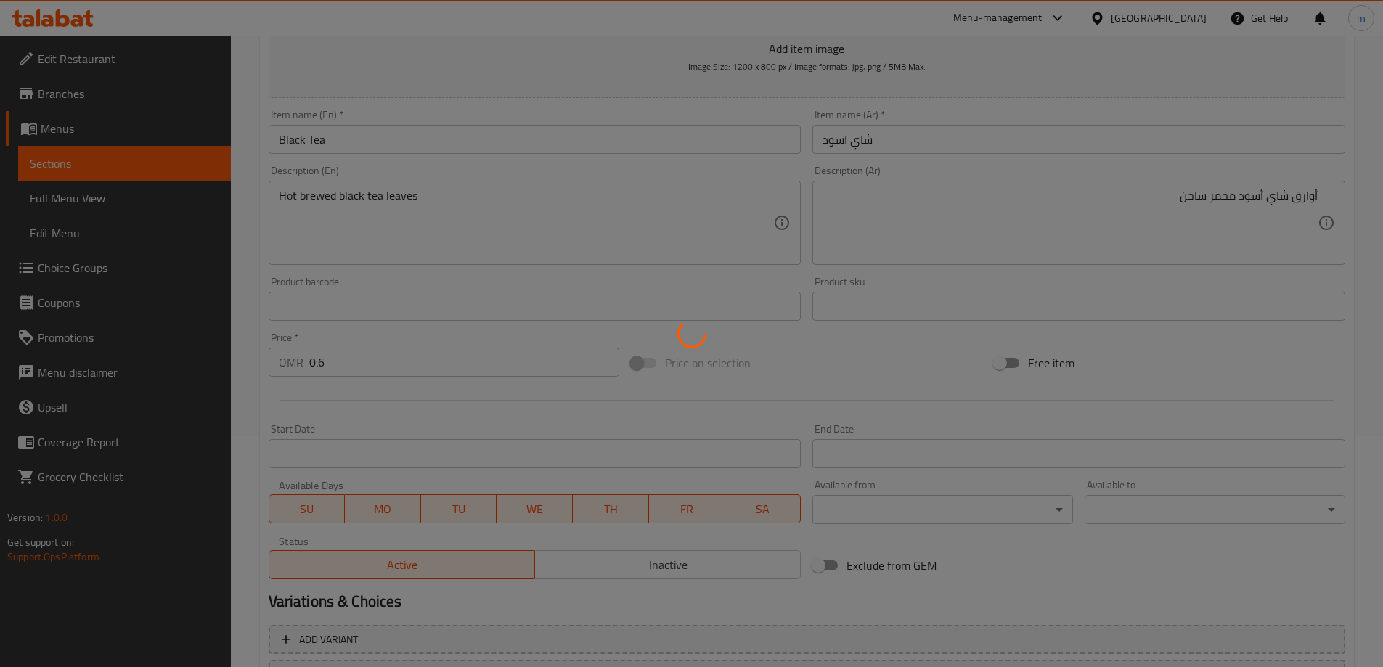
scroll to position [0, 0]
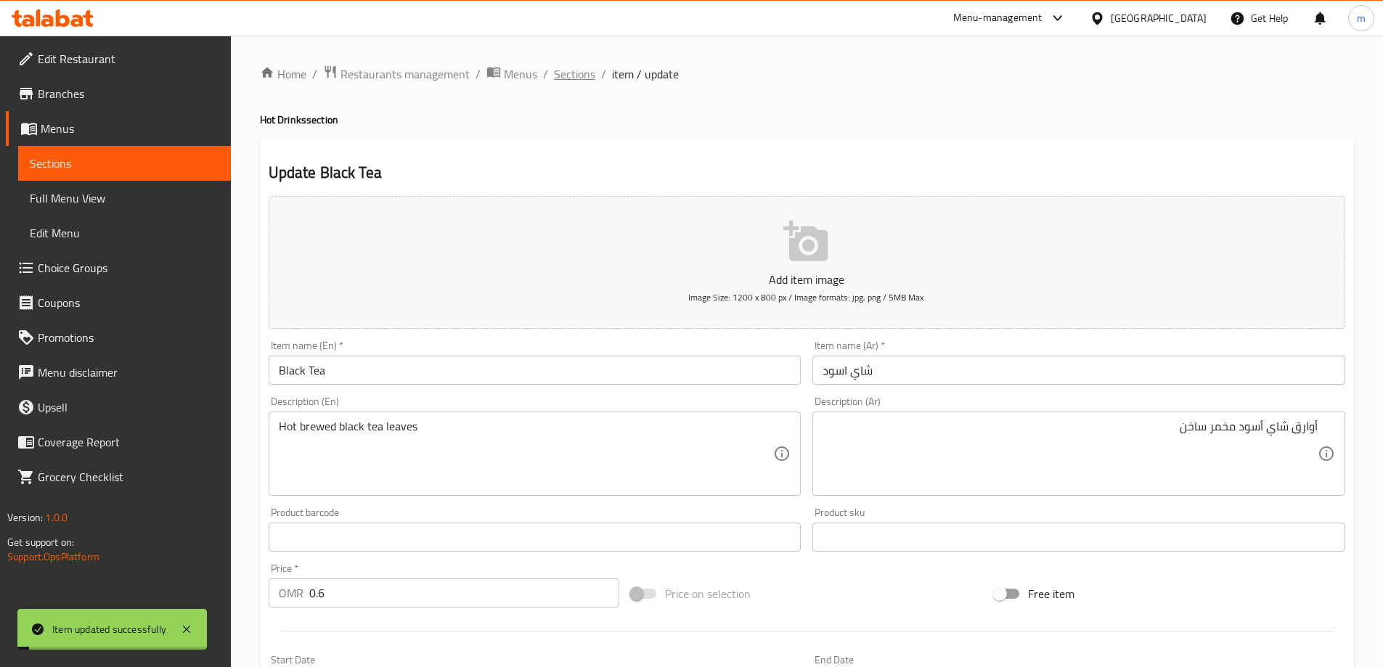
click at [580, 75] on span "Sections" at bounding box center [574, 73] width 41 height 17
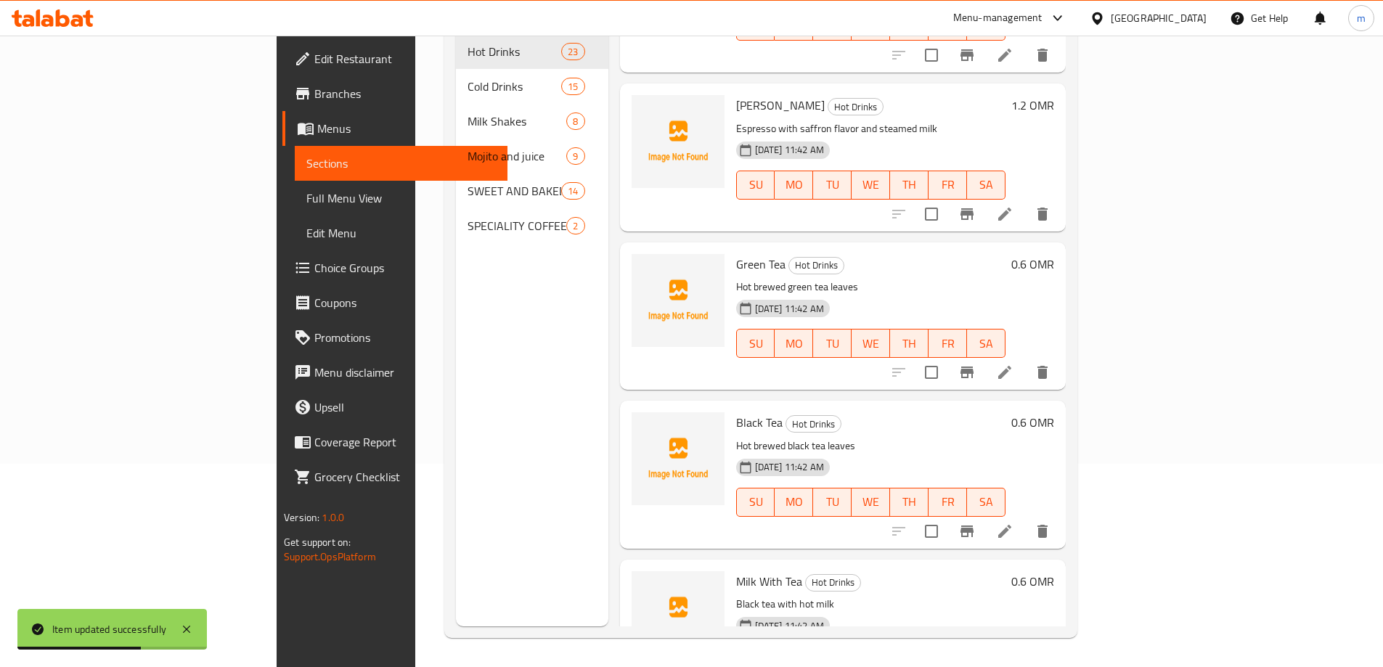
scroll to position [2726, 0]
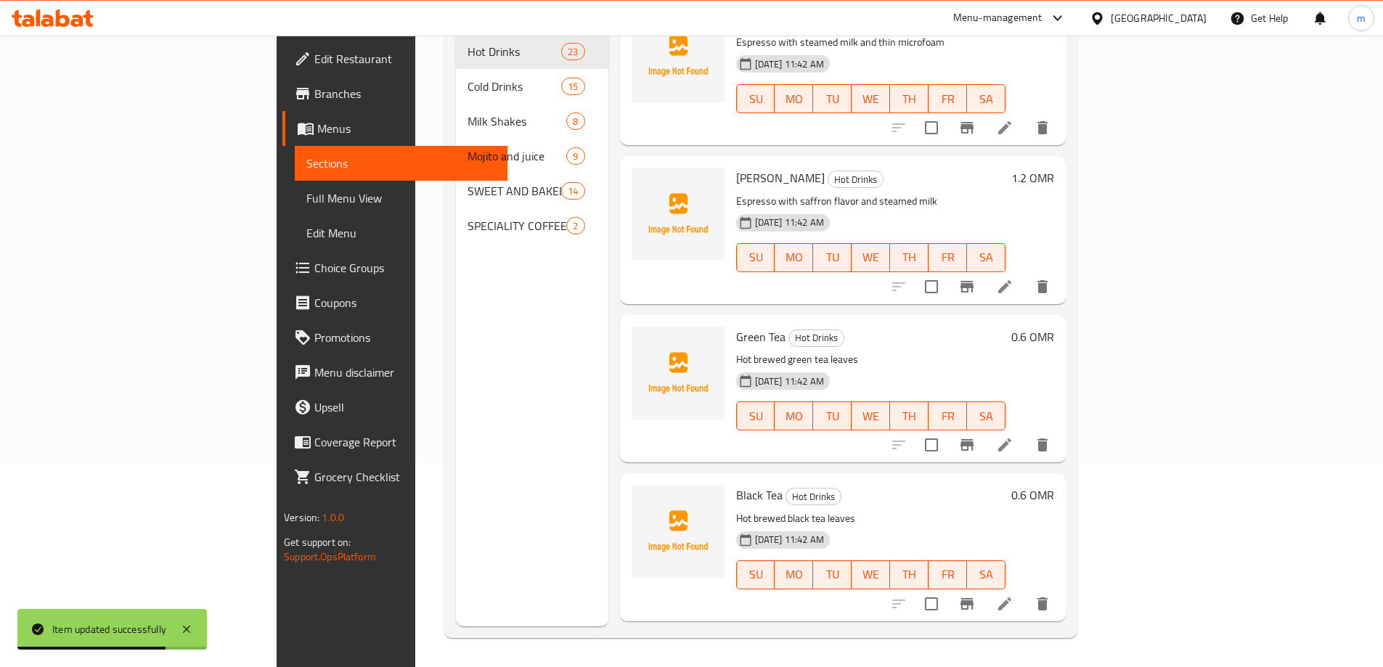
click at [1025, 432] on li at bounding box center [1004, 445] width 41 height 26
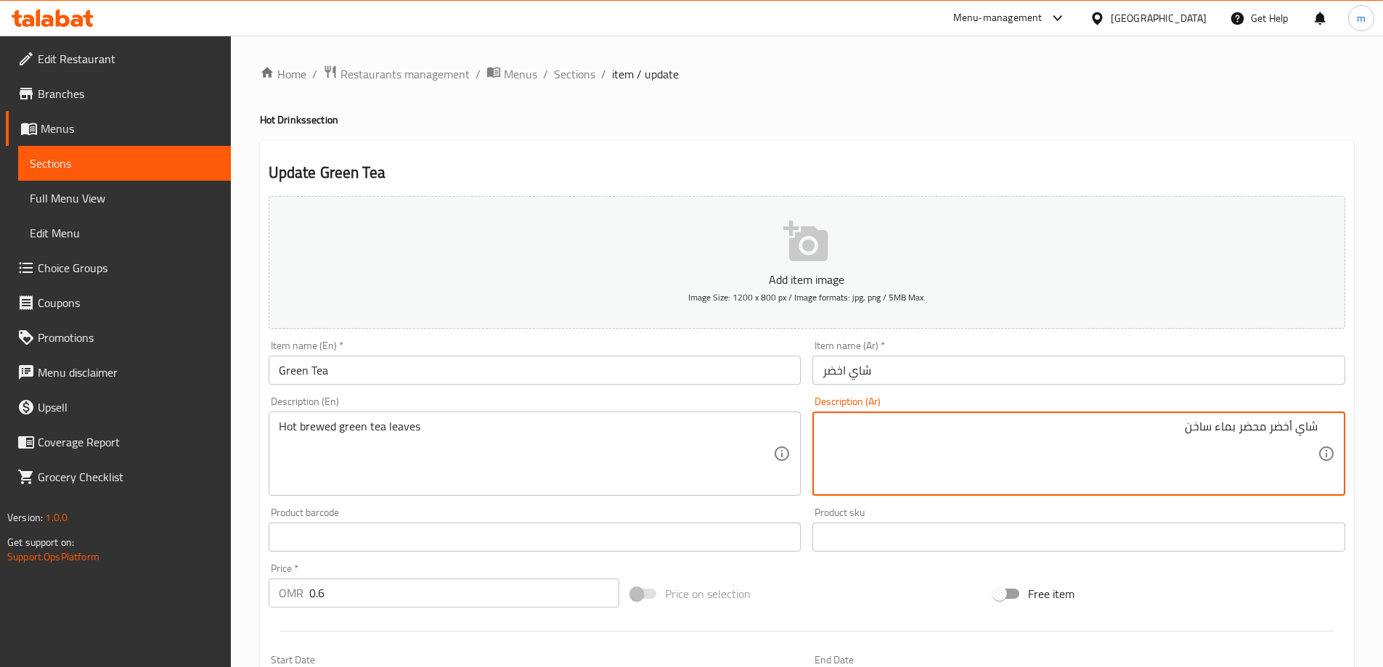
click at [1332, 428] on div "شاي أخضر محضر بماء ساخن Description (Ar)" at bounding box center [1078, 454] width 533 height 84
click at [1228, 430] on textarea "اوارق شاي أخضر محضر بماء ساخن" at bounding box center [1069, 454] width 495 height 69
click at [1202, 428] on textarea "اوارق شاي أخضر مخمر بماء ساخن" at bounding box center [1069, 454] width 495 height 69
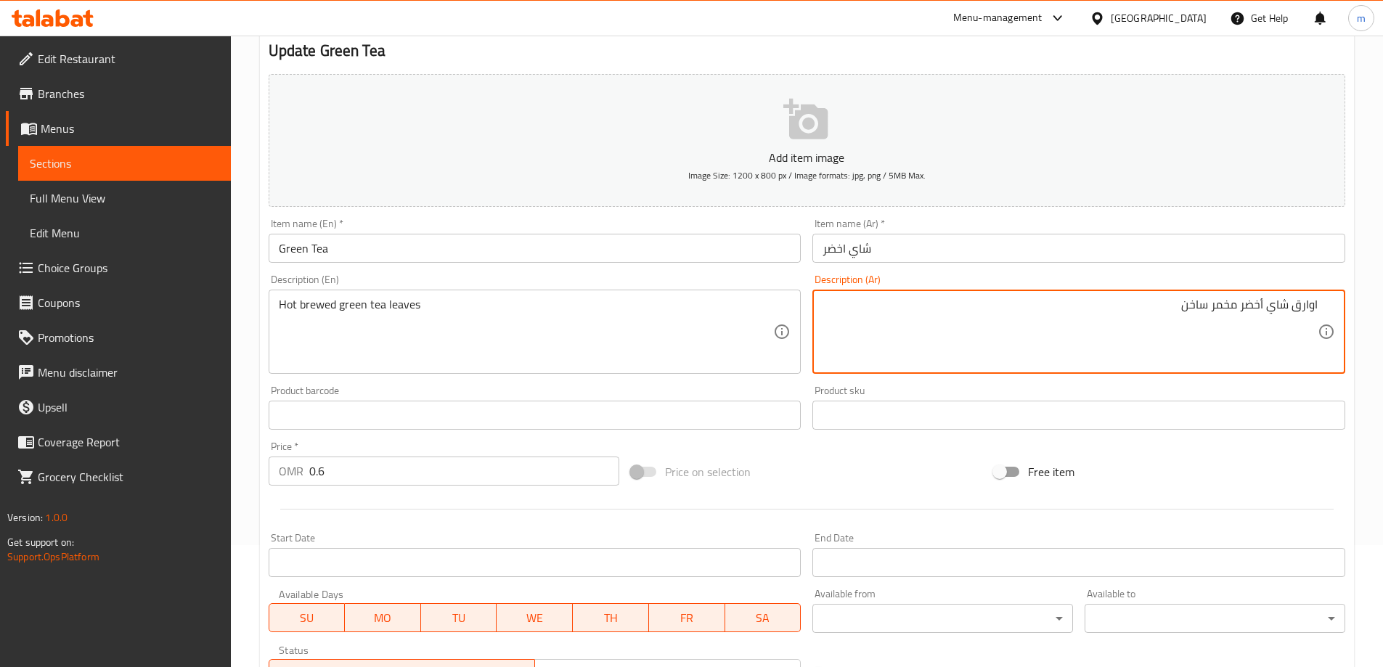
scroll to position [359, 0]
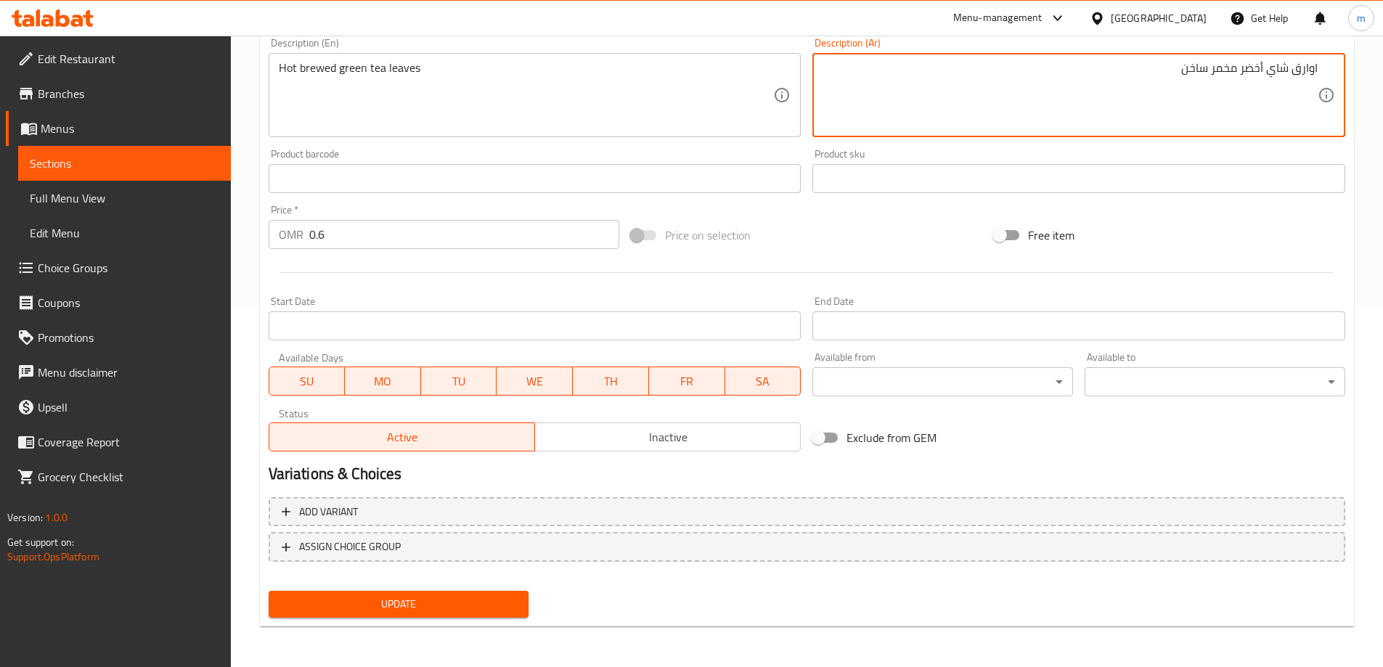
type textarea "اوارق شاي أخضر مخمر ساخن"
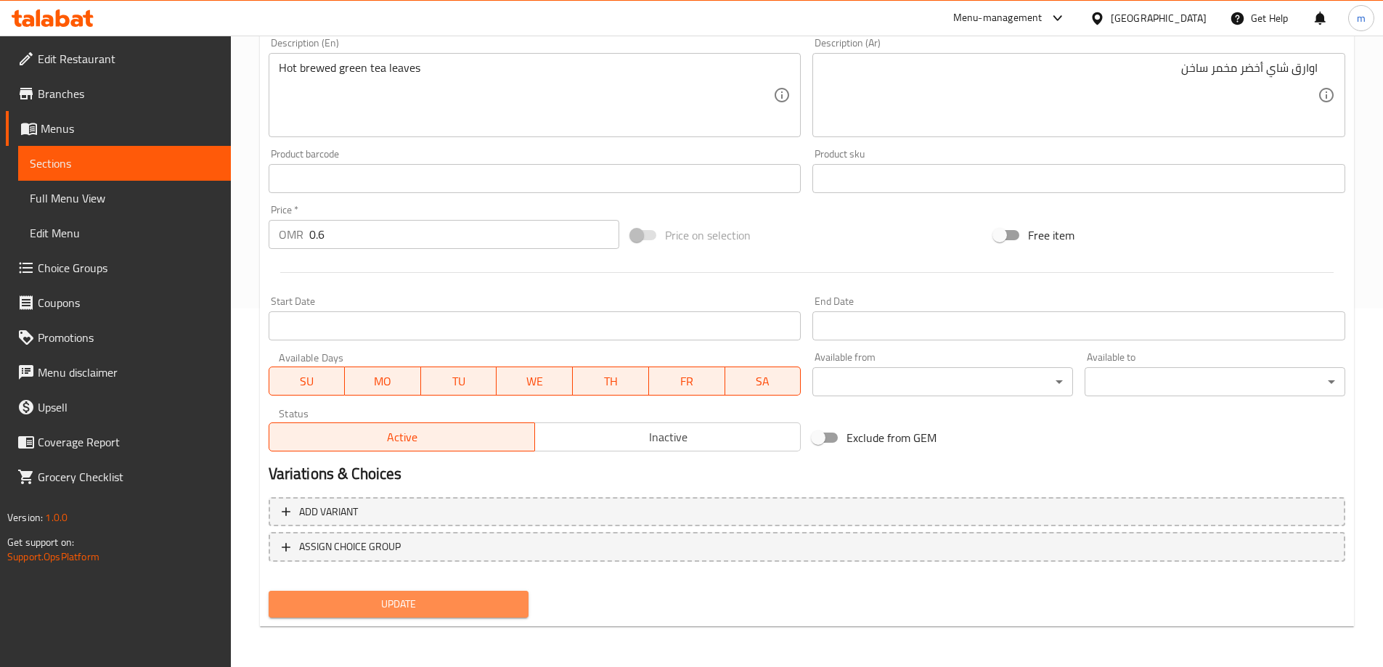
click at [446, 598] on span "Update" at bounding box center [398, 604] width 237 height 18
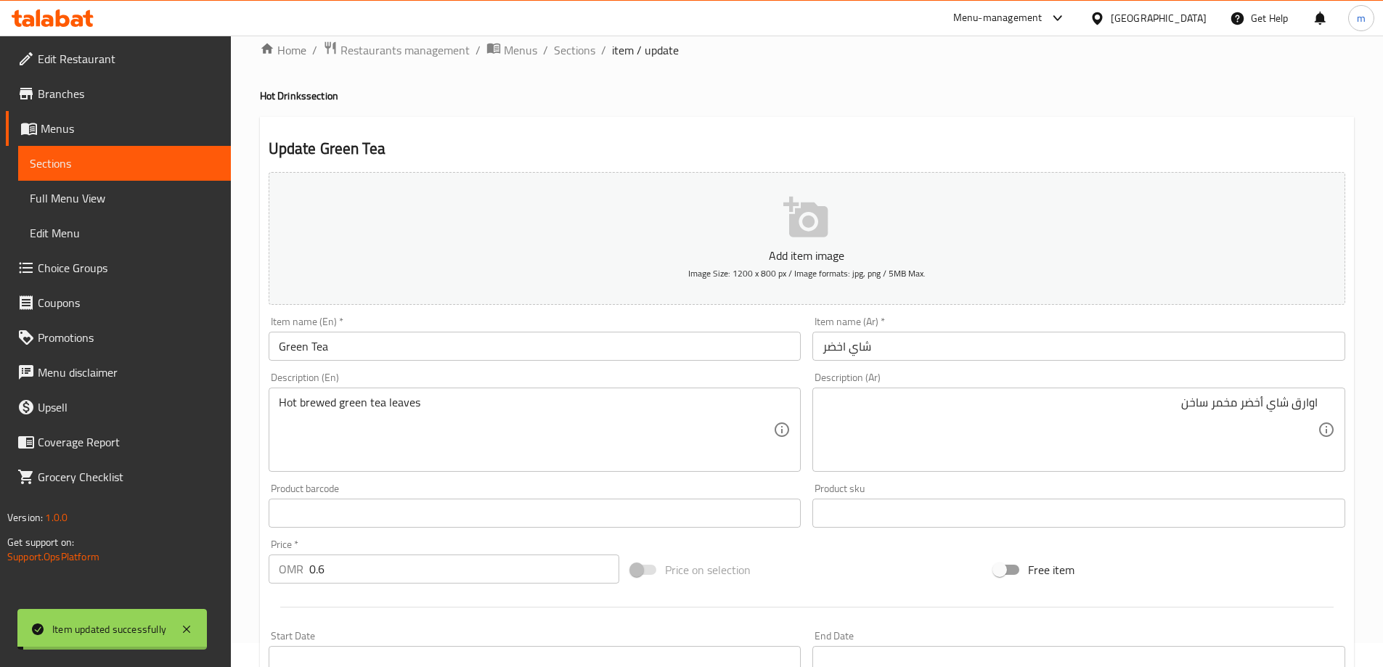
scroll to position [0, 0]
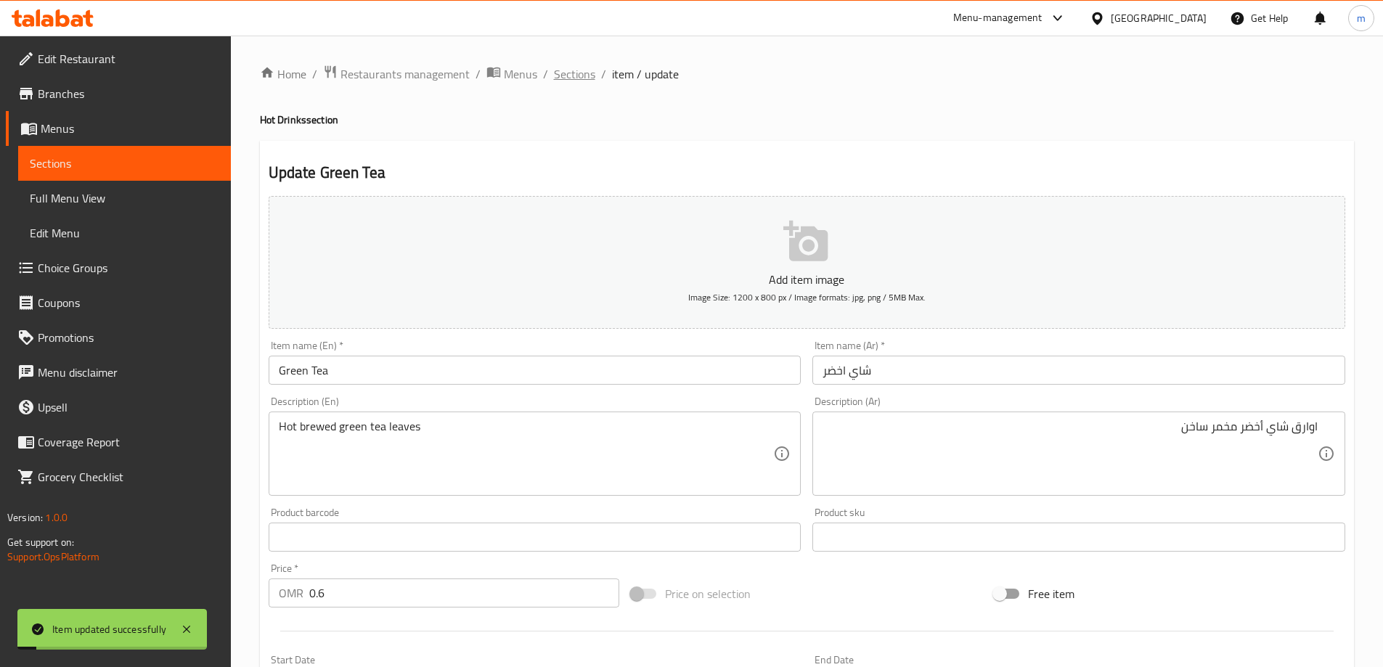
click at [573, 79] on span "Sections" at bounding box center [574, 73] width 41 height 17
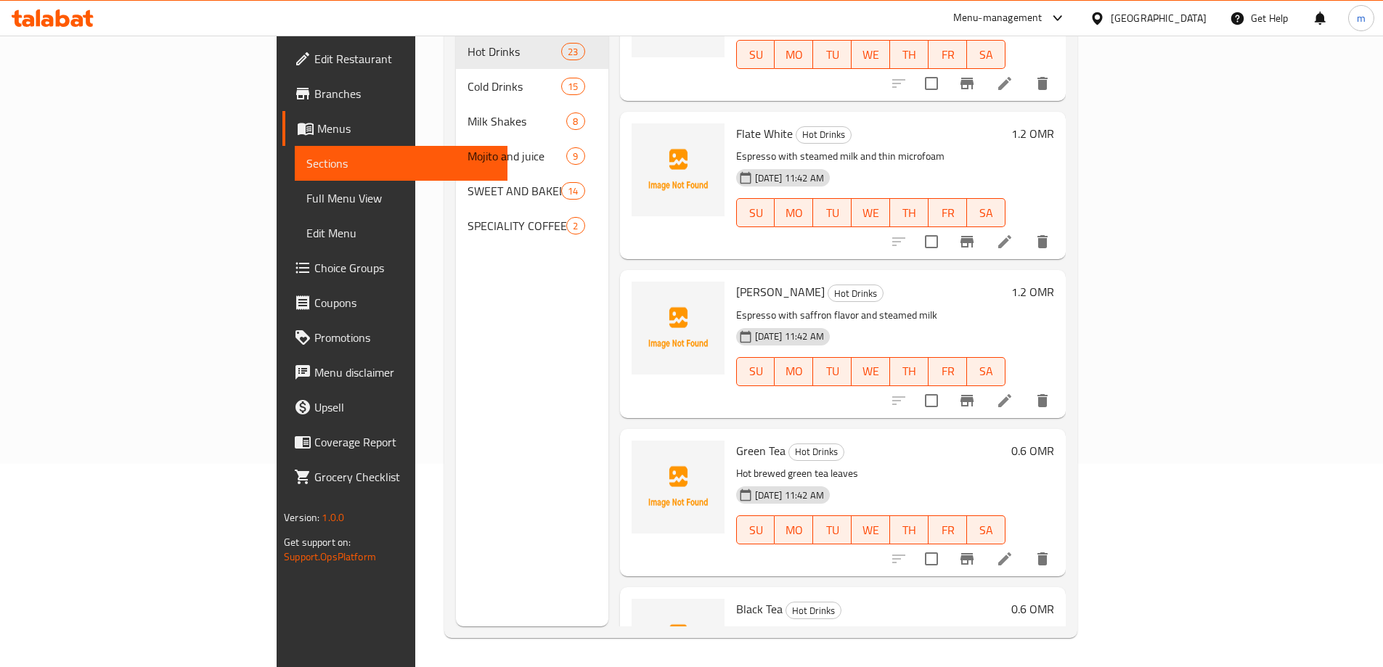
scroll to position [2581, 0]
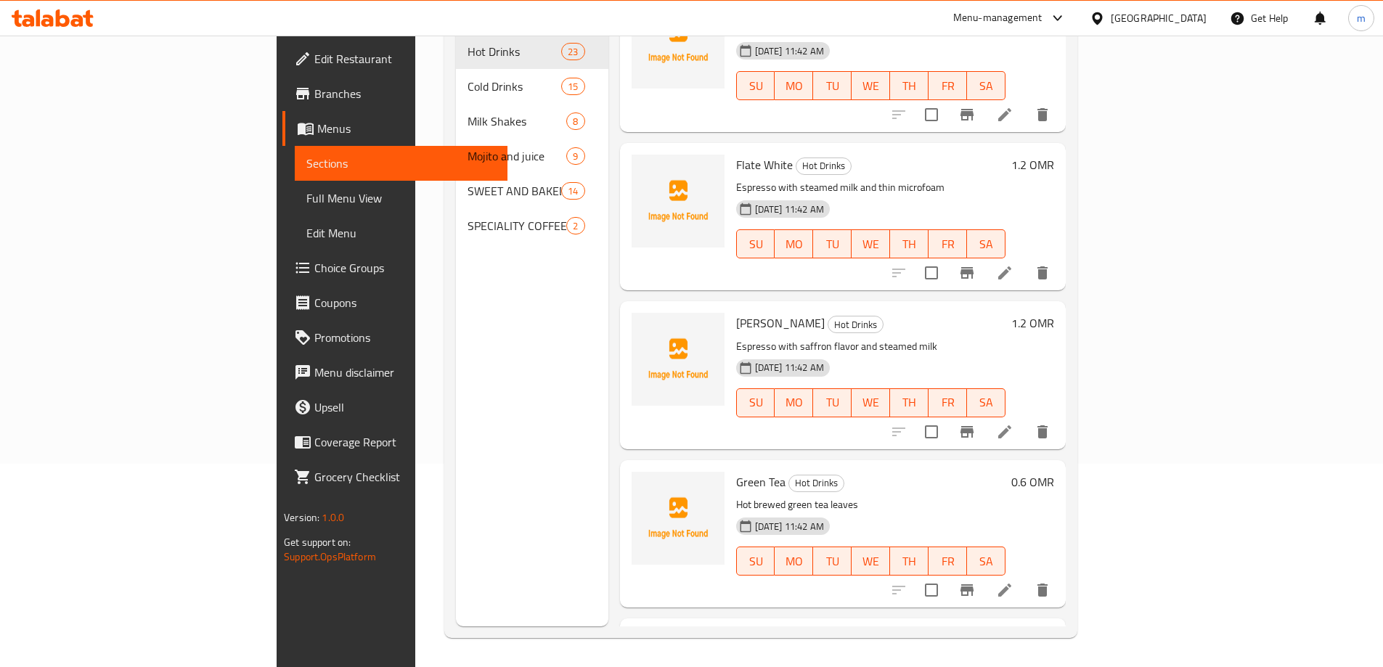
click at [1025, 419] on li at bounding box center [1004, 432] width 41 height 26
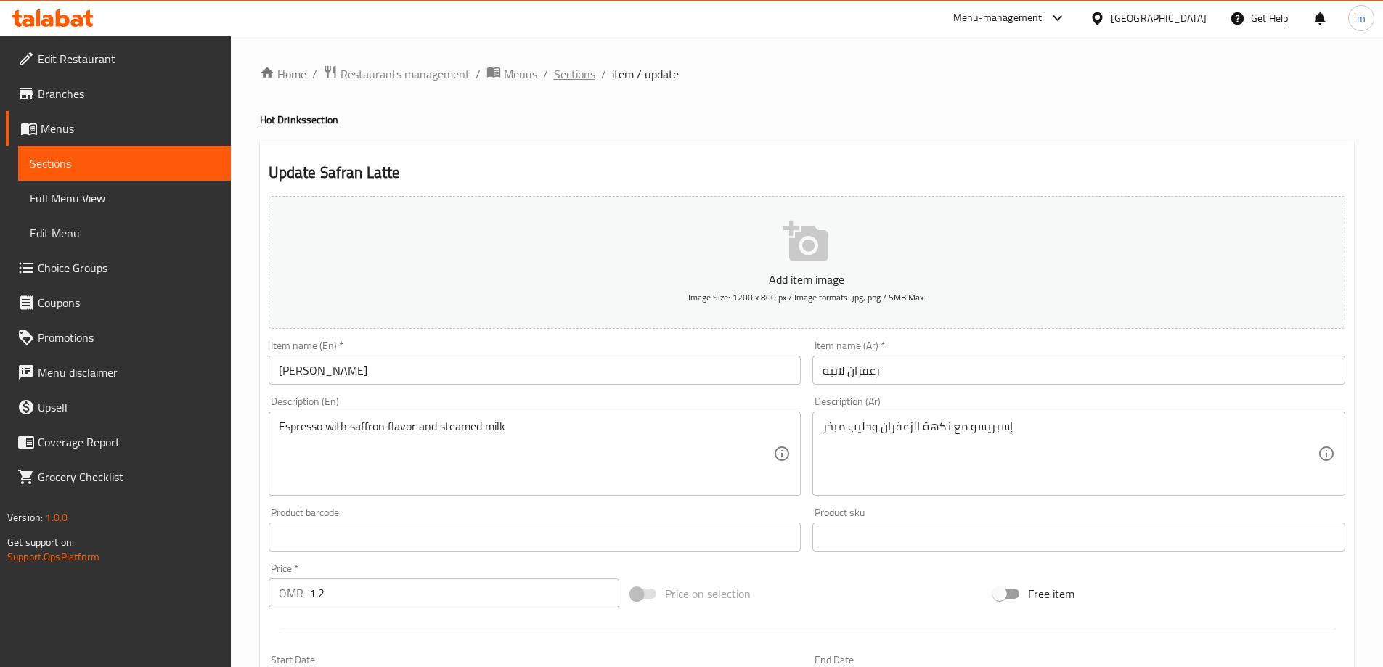
click at [581, 81] on span "Sections" at bounding box center [574, 73] width 41 height 17
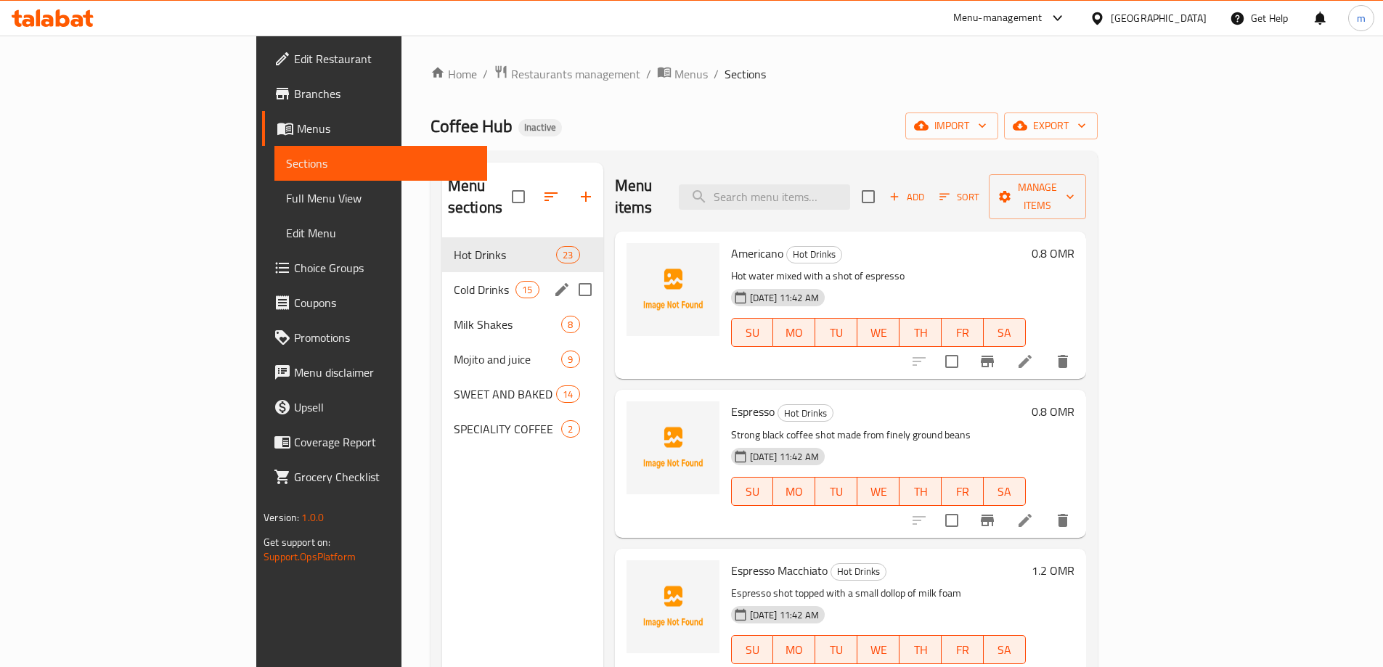
click at [442, 272] on div "Cold Drinks 15" at bounding box center [522, 289] width 161 height 35
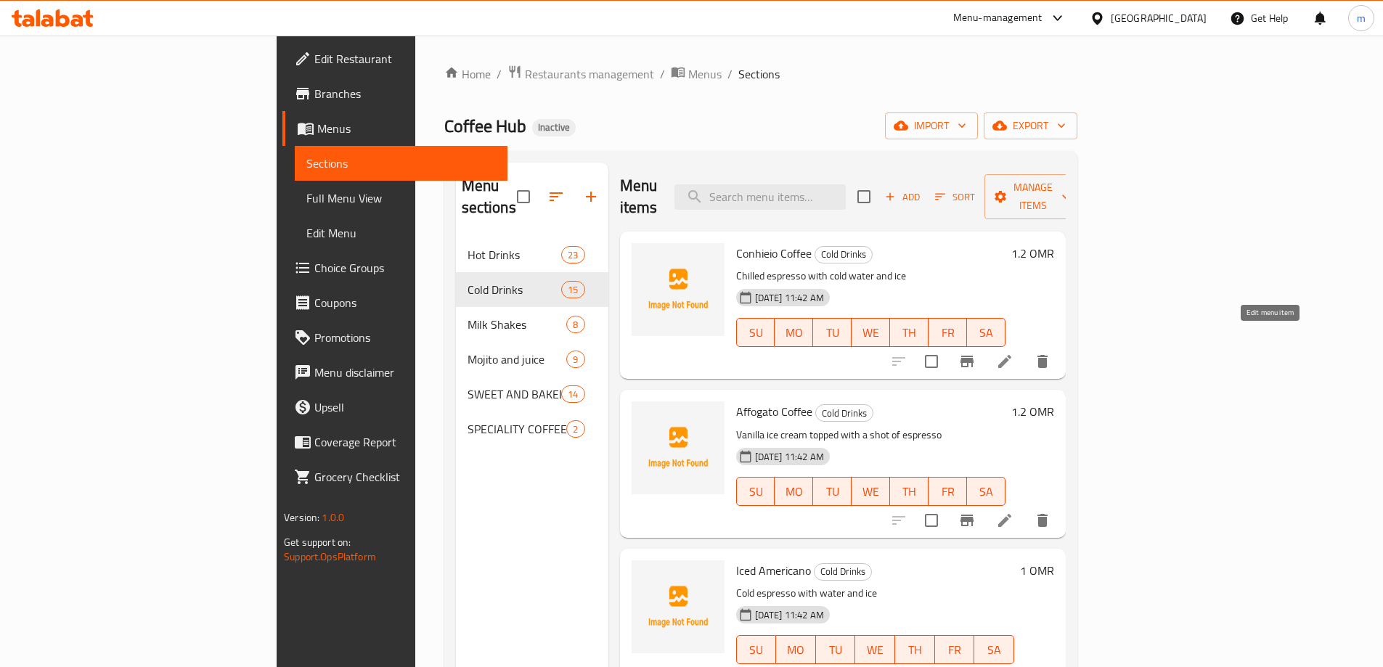
click at [1013, 353] on icon at bounding box center [1004, 361] width 17 height 17
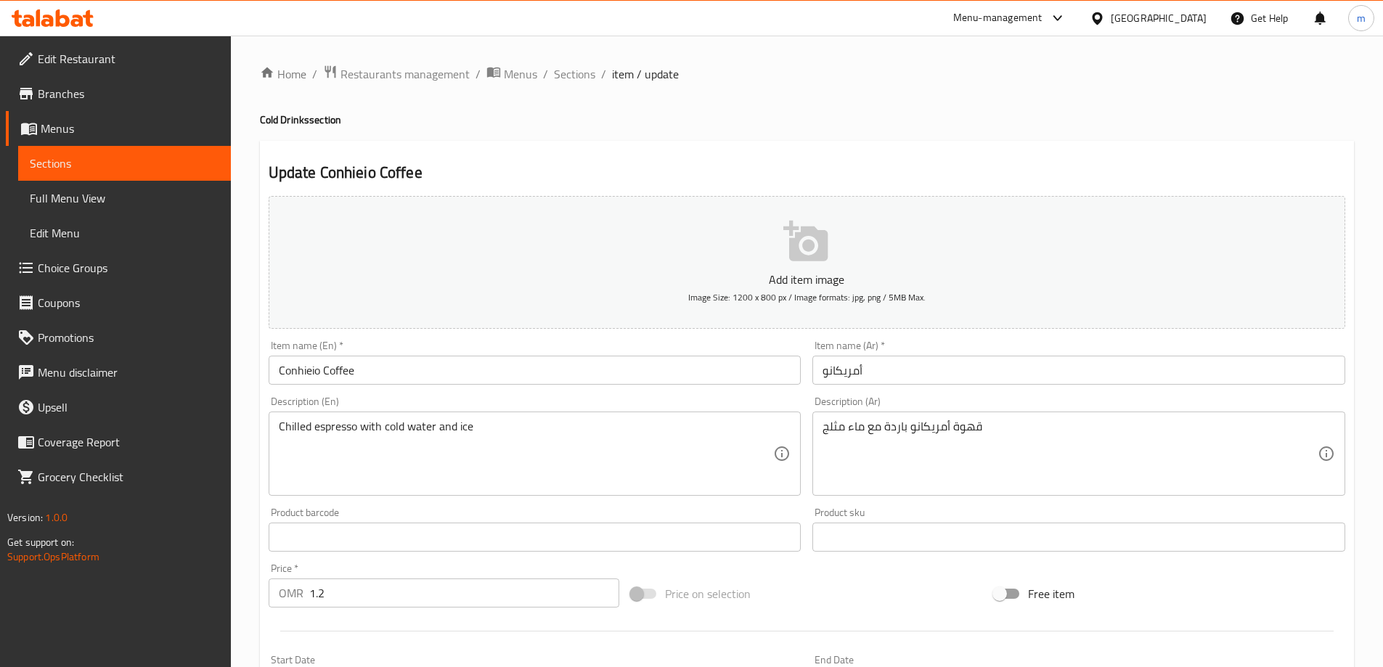
click at [302, 369] on input "Conhieio Coffee" at bounding box center [535, 370] width 533 height 29
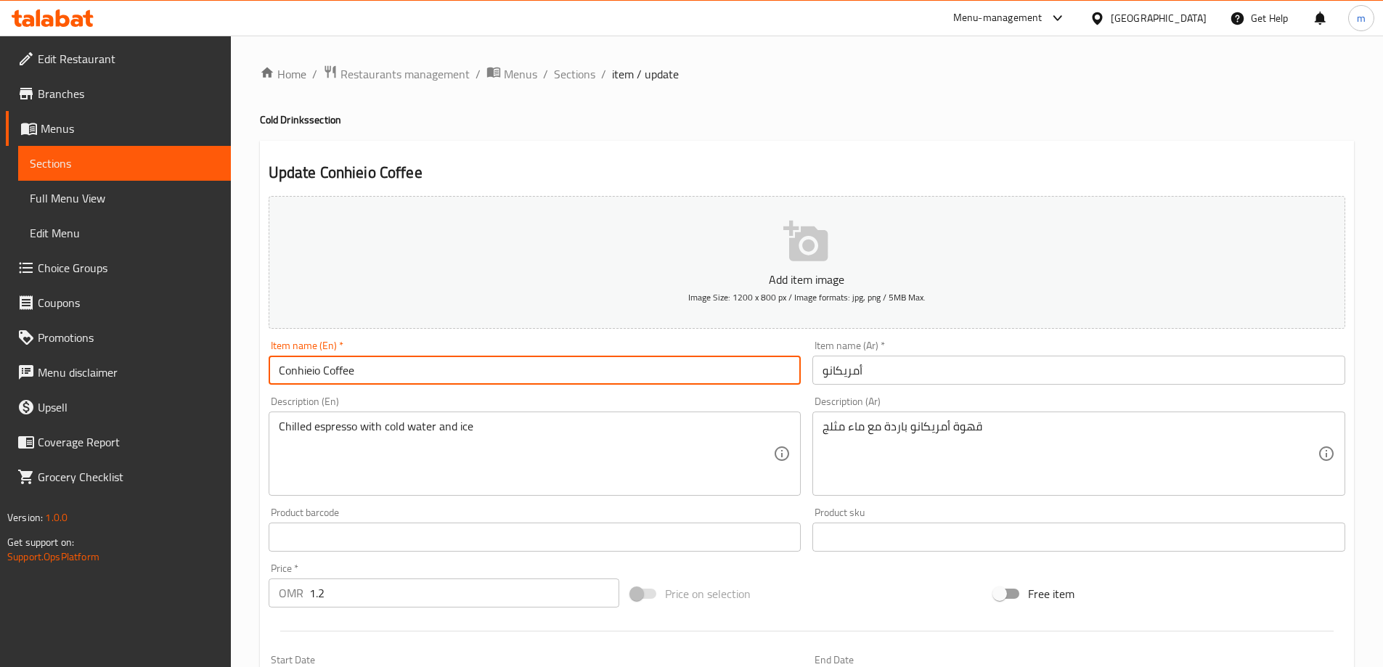
click at [302, 369] on input "Conhieio Coffee" at bounding box center [535, 370] width 533 height 29
click at [348, 382] on input "Conhieio Coffee" at bounding box center [535, 370] width 533 height 29
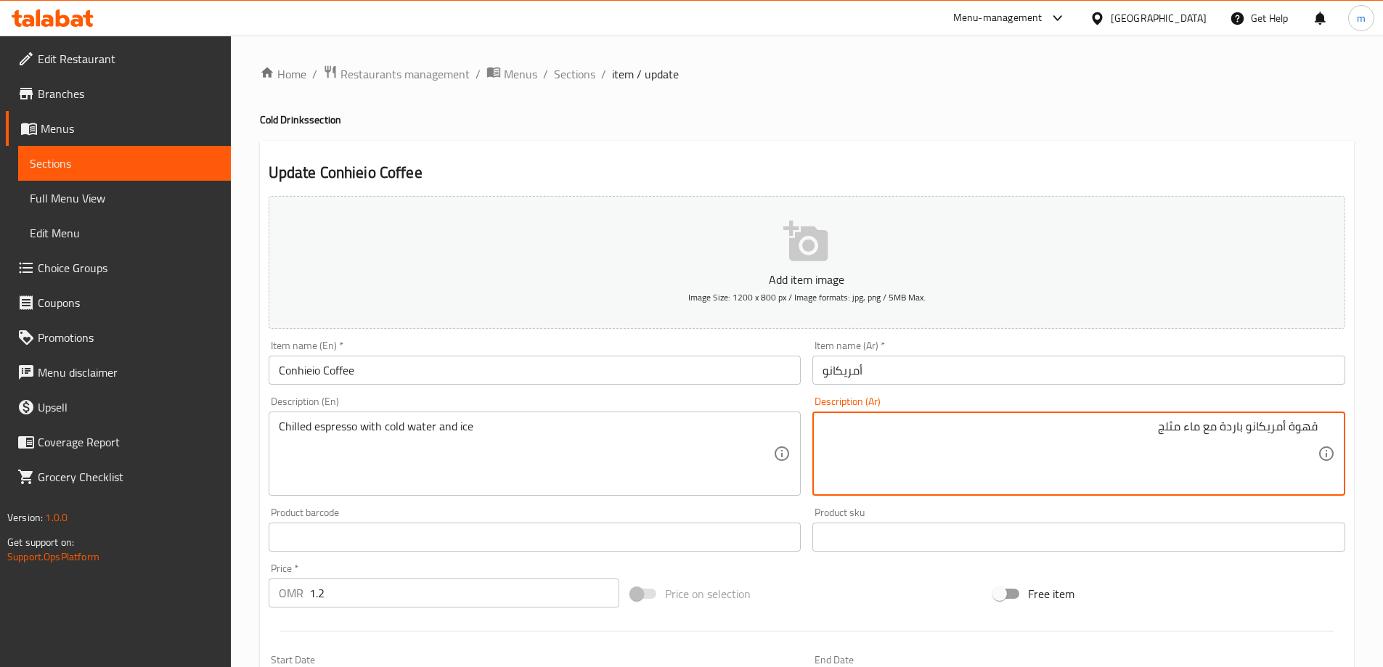
click at [1246, 429] on textarea "قهوة أمريكانو باردة مع ماء مثلج" at bounding box center [1069, 454] width 495 height 69
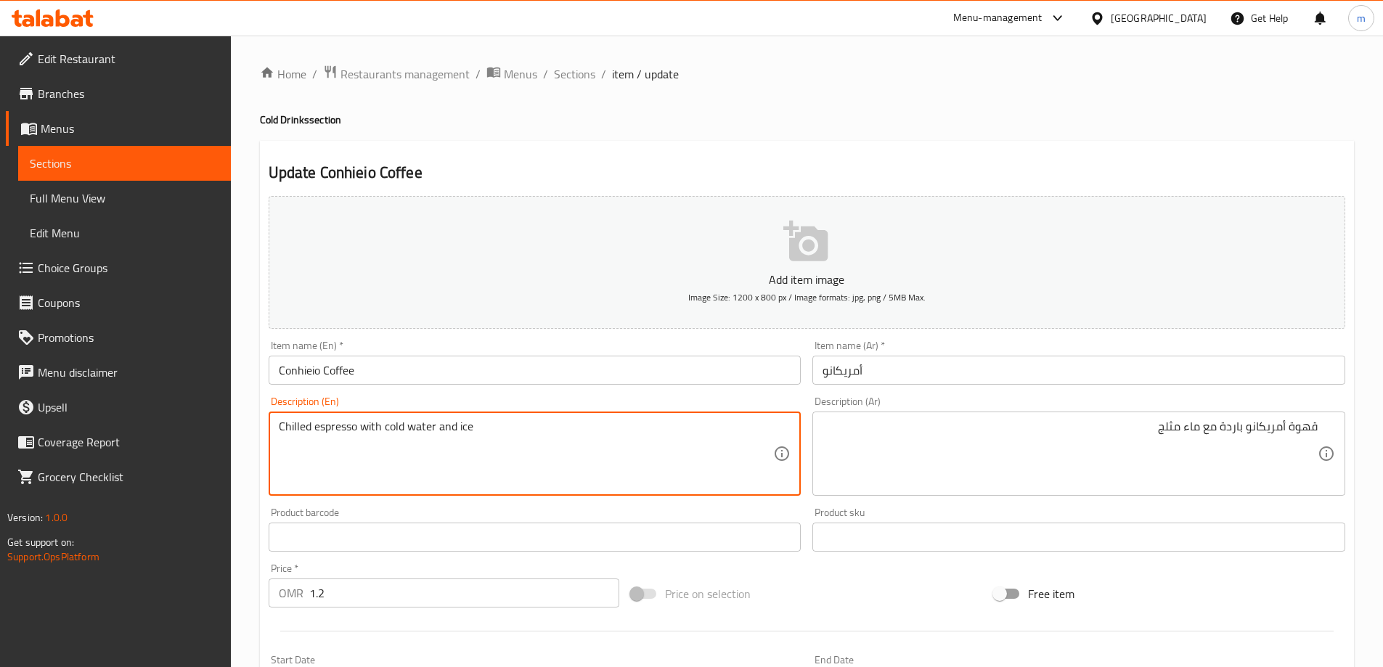
click at [295, 428] on textarea "Chilled espresso with cold water and ice" at bounding box center [526, 454] width 495 height 69
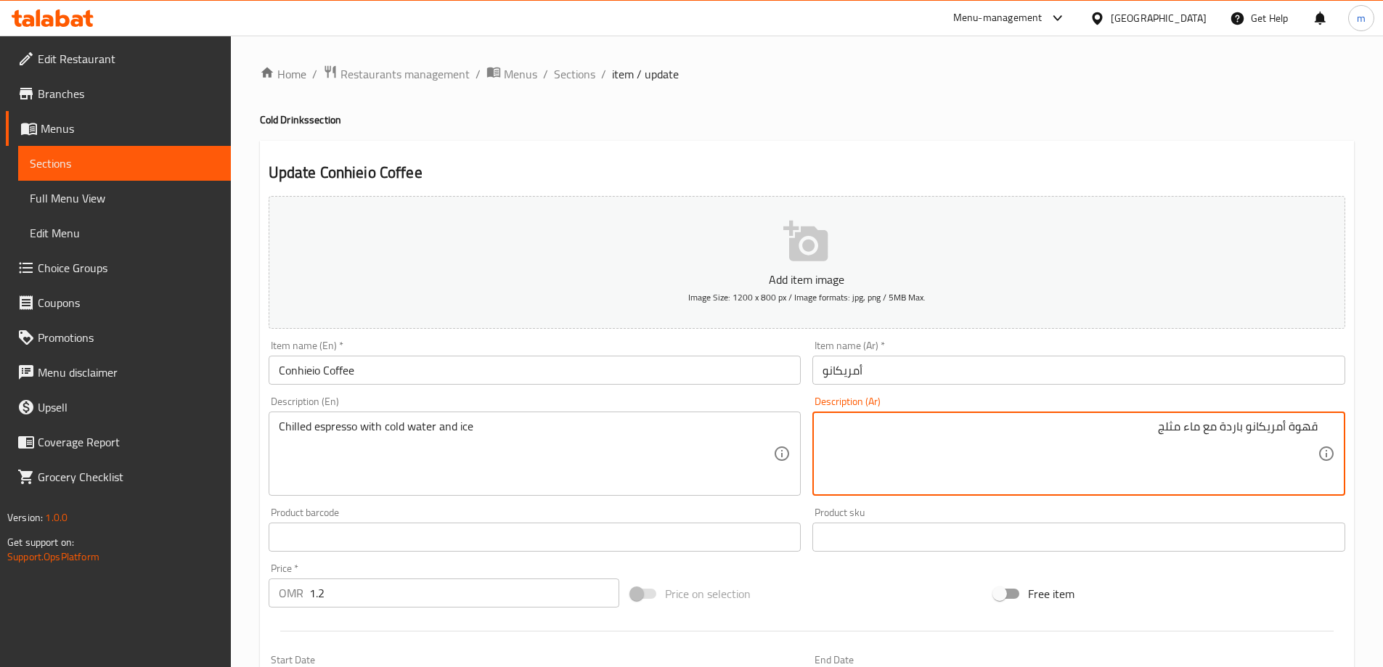
click at [1137, 441] on textarea "قهوة أمريكانو باردة مع ماء مثلج" at bounding box center [1069, 454] width 495 height 69
paste textarea "إسبريسو مبرد بالماء البارد وال"
type textarea "إسبريسو مبرد بالماء البارد والثلج"
click at [409, 367] on input "Conhieio Coffee" at bounding box center [535, 370] width 533 height 29
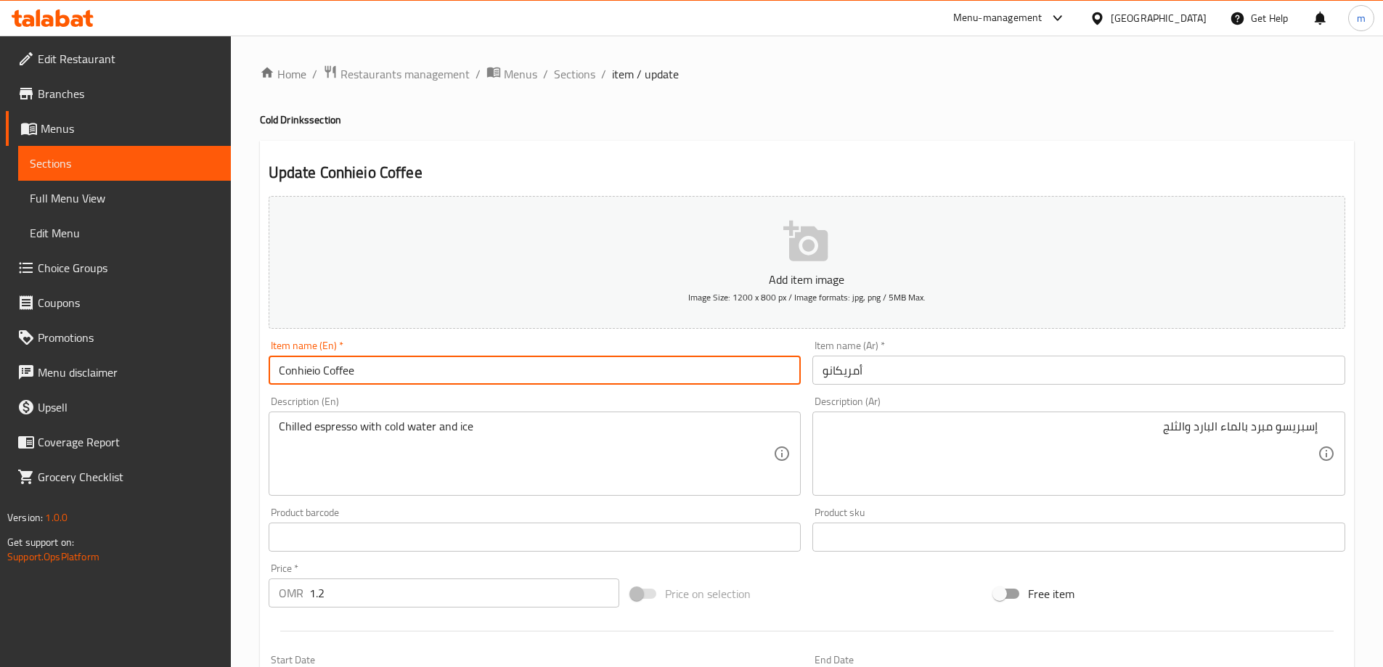
click at [409, 367] on input "Conhieio Coffee" at bounding box center [535, 370] width 533 height 29
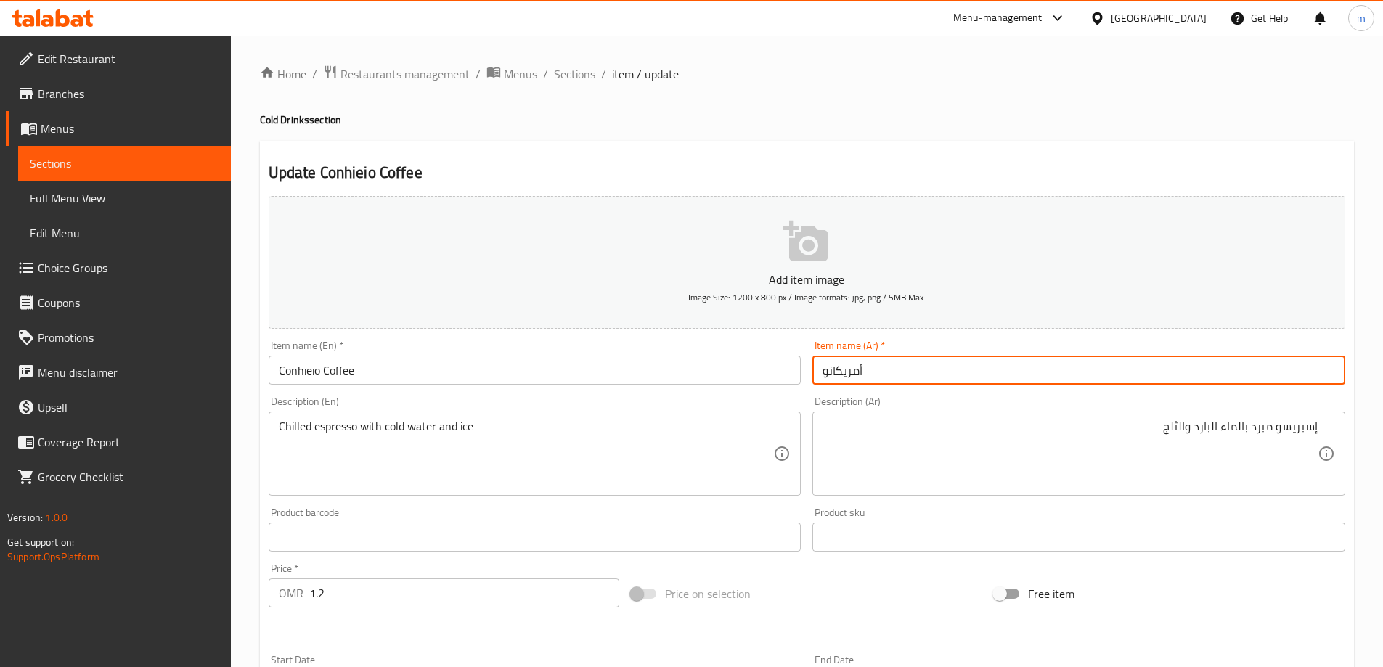
click at [954, 364] on input "أمريكانو" at bounding box center [1078, 370] width 533 height 29
paste input "قهوة كونيي"
click at [833, 375] on input "قهوة كونييو" at bounding box center [1078, 370] width 533 height 29
type input "قهوة كونهيو"
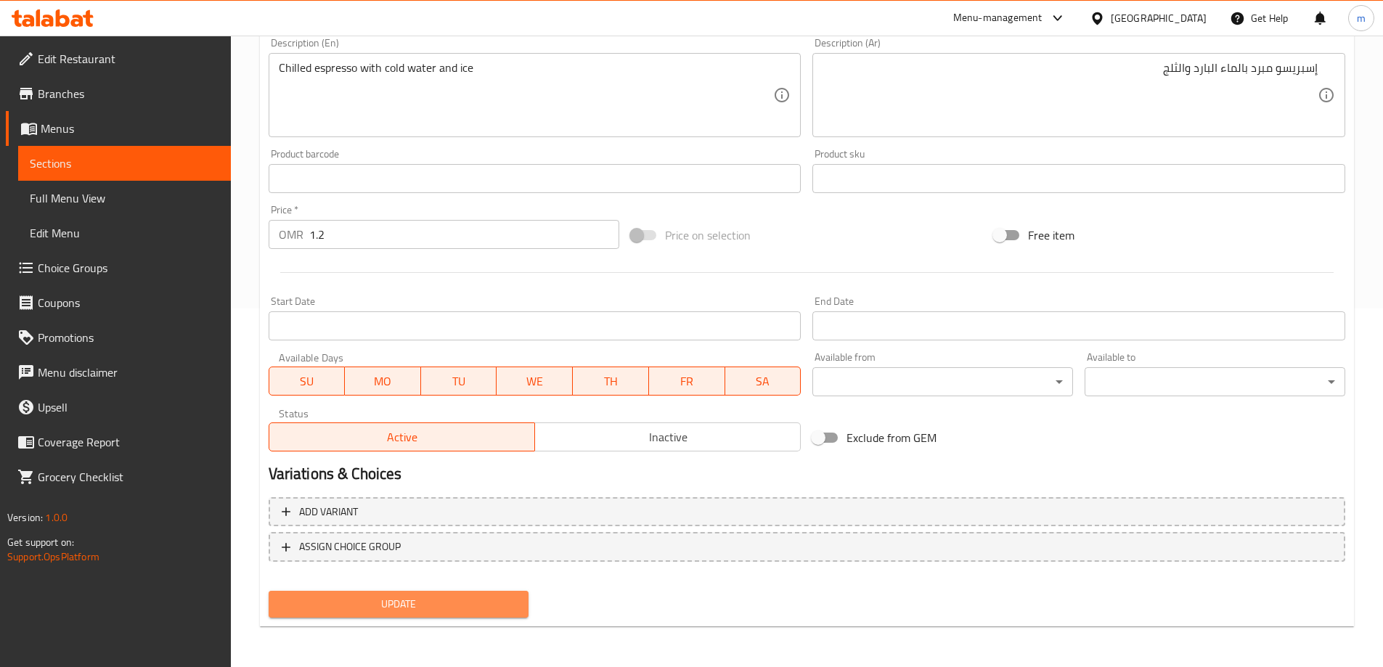
click at [449, 601] on span "Update" at bounding box center [398, 604] width 237 height 18
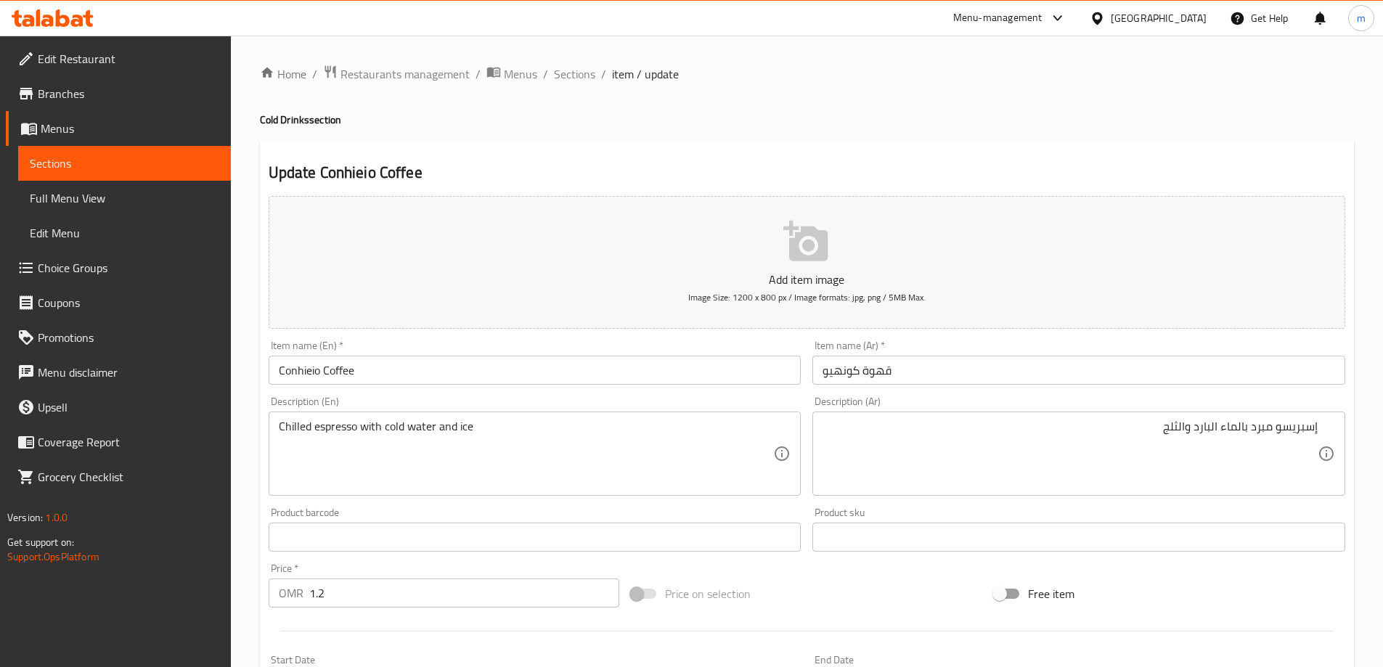
click at [430, 369] on input "Conhieio Coffee" at bounding box center [535, 370] width 533 height 29
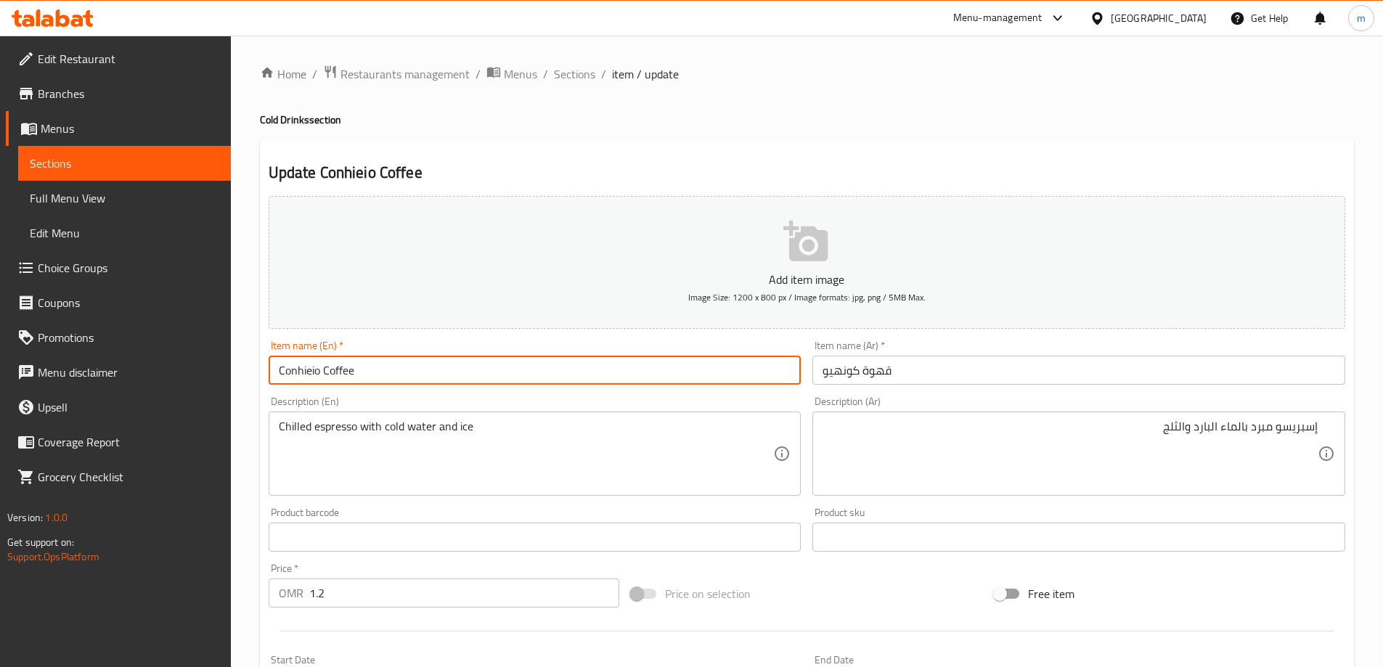
click at [430, 369] on input "Conhieio Coffee" at bounding box center [535, 370] width 533 height 29
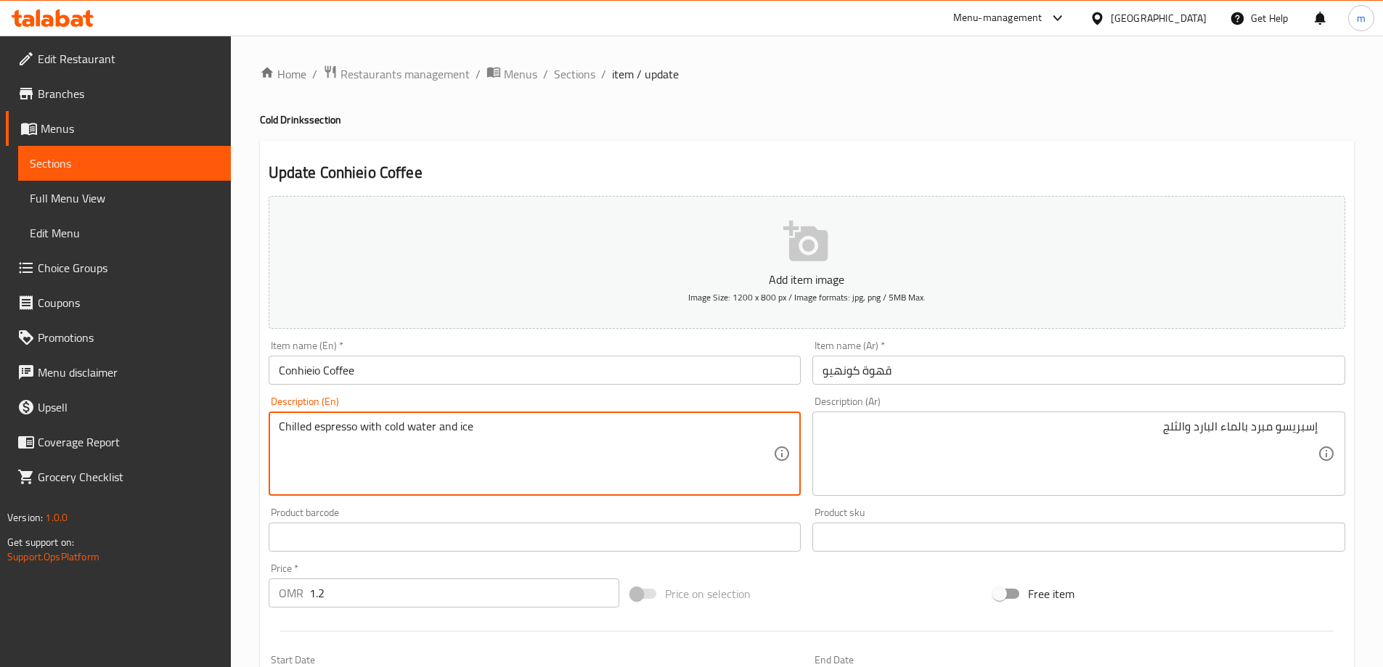
click at [691, 460] on textarea "Chilled espresso with cold water and ice" at bounding box center [526, 454] width 495 height 69
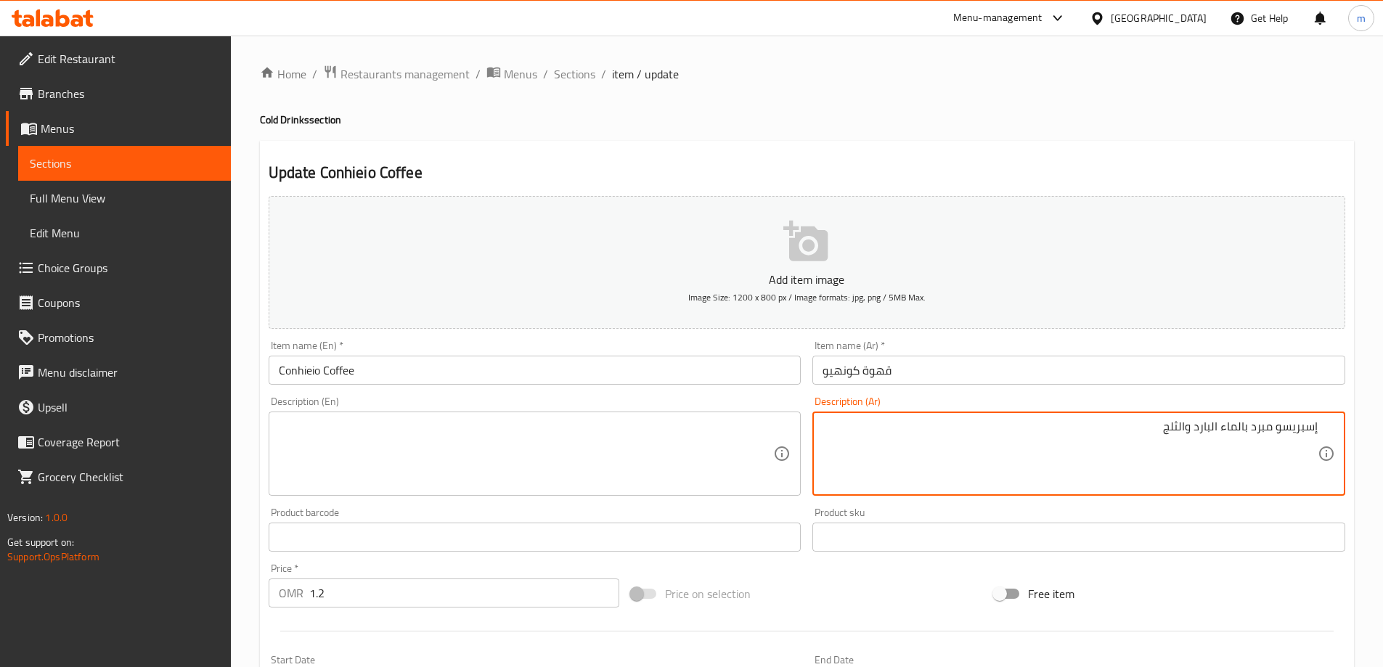
click at [1057, 446] on textarea "إسبريسو مبرد بالماء البارد والثلج" at bounding box center [1069, 454] width 495 height 69
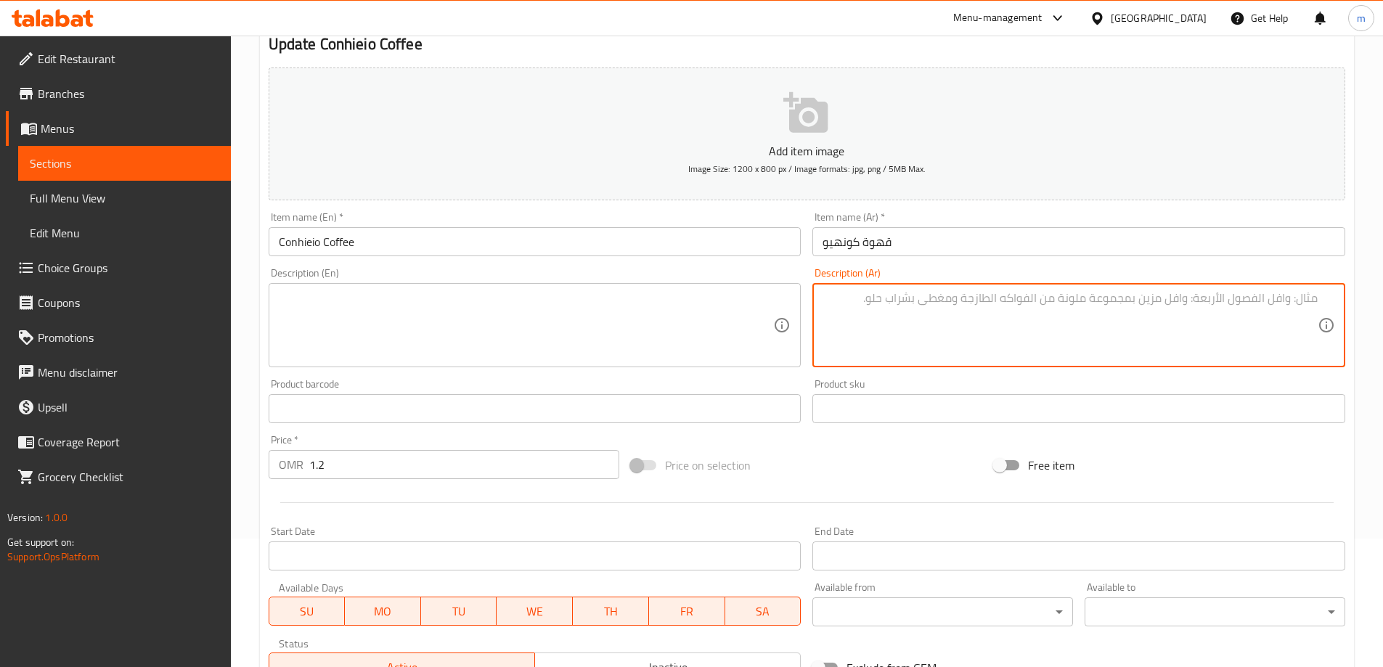
scroll to position [359, 0]
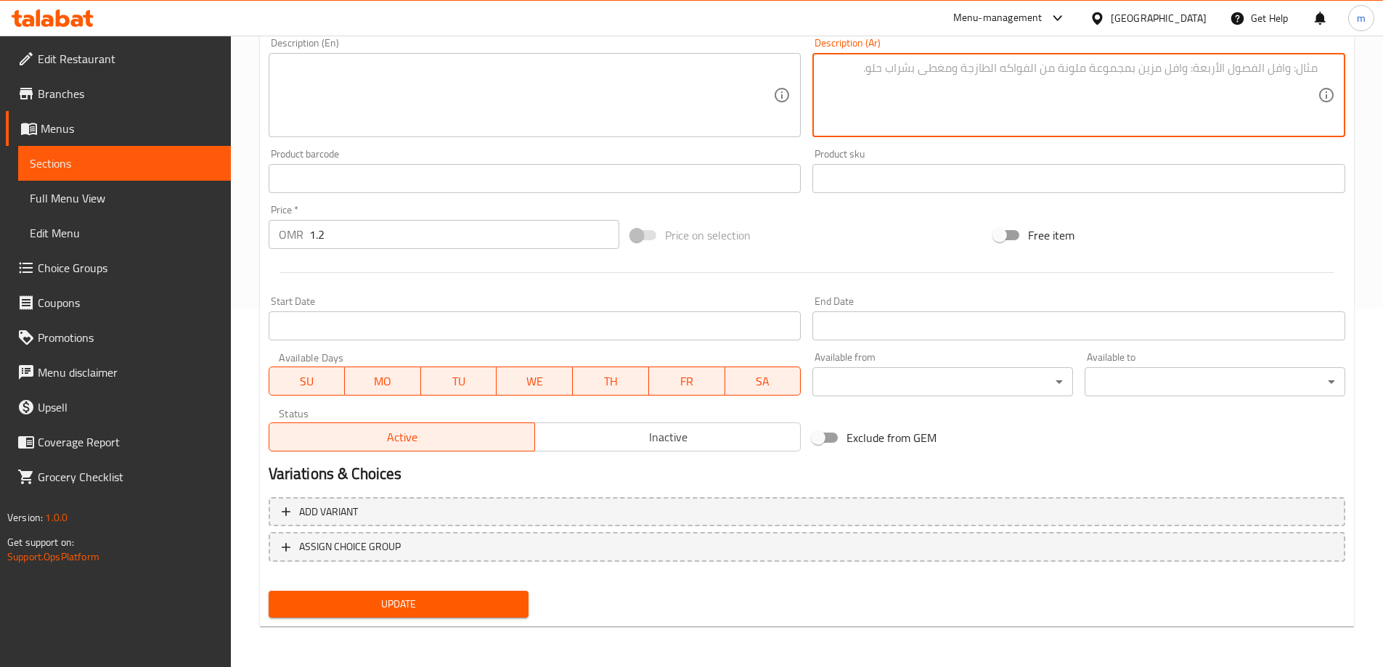
click at [425, 602] on span "Update" at bounding box center [398, 604] width 237 height 18
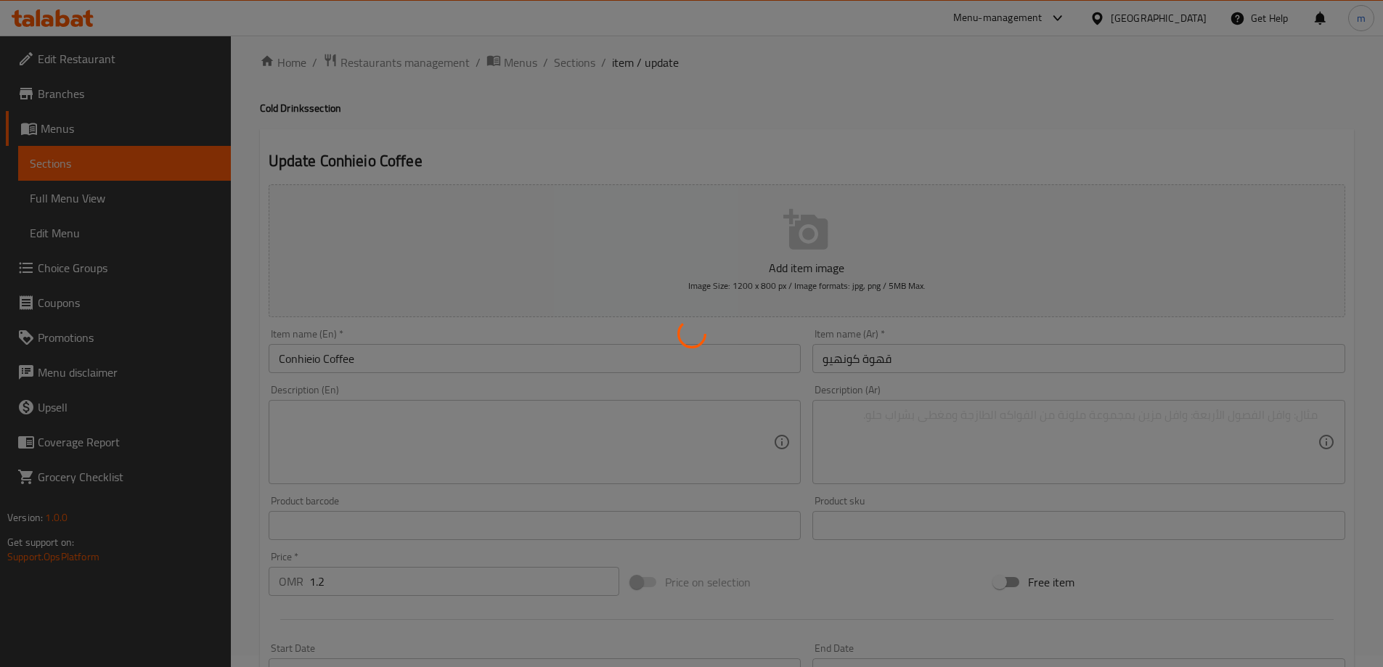
scroll to position [0, 0]
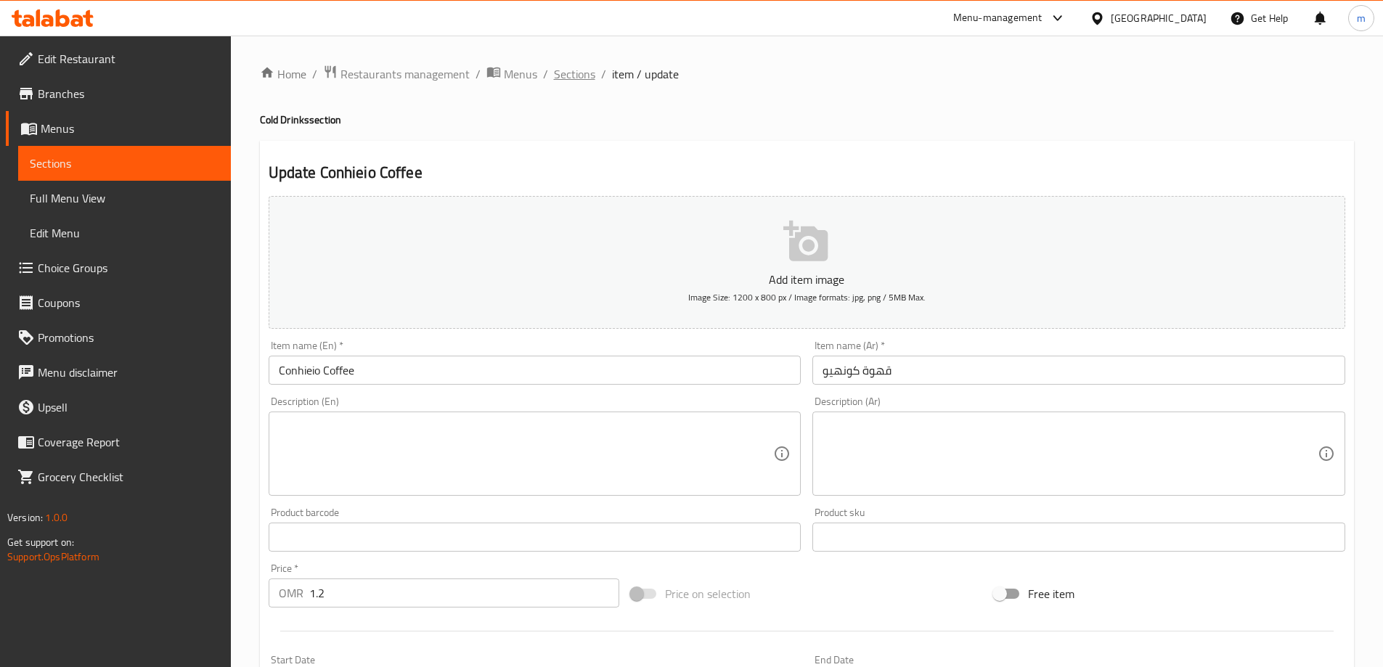
click at [586, 78] on span "Sections" at bounding box center [574, 73] width 41 height 17
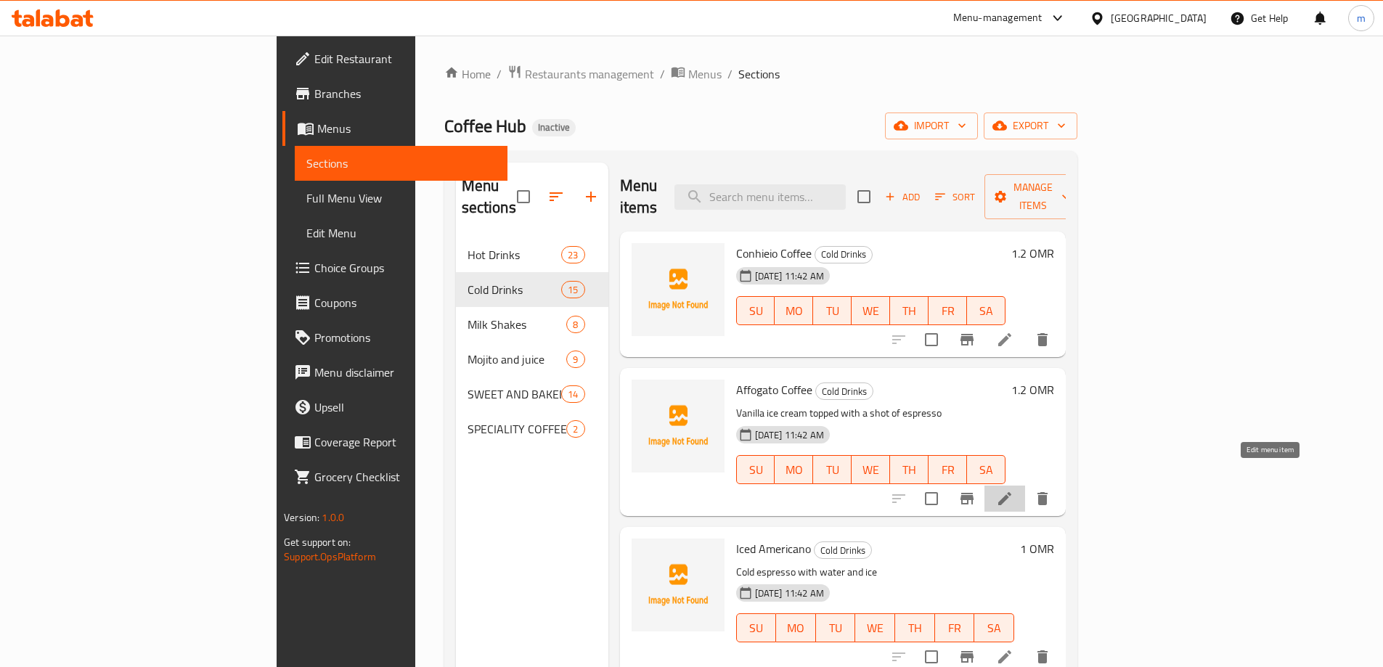
click at [1013, 490] on icon at bounding box center [1004, 498] width 17 height 17
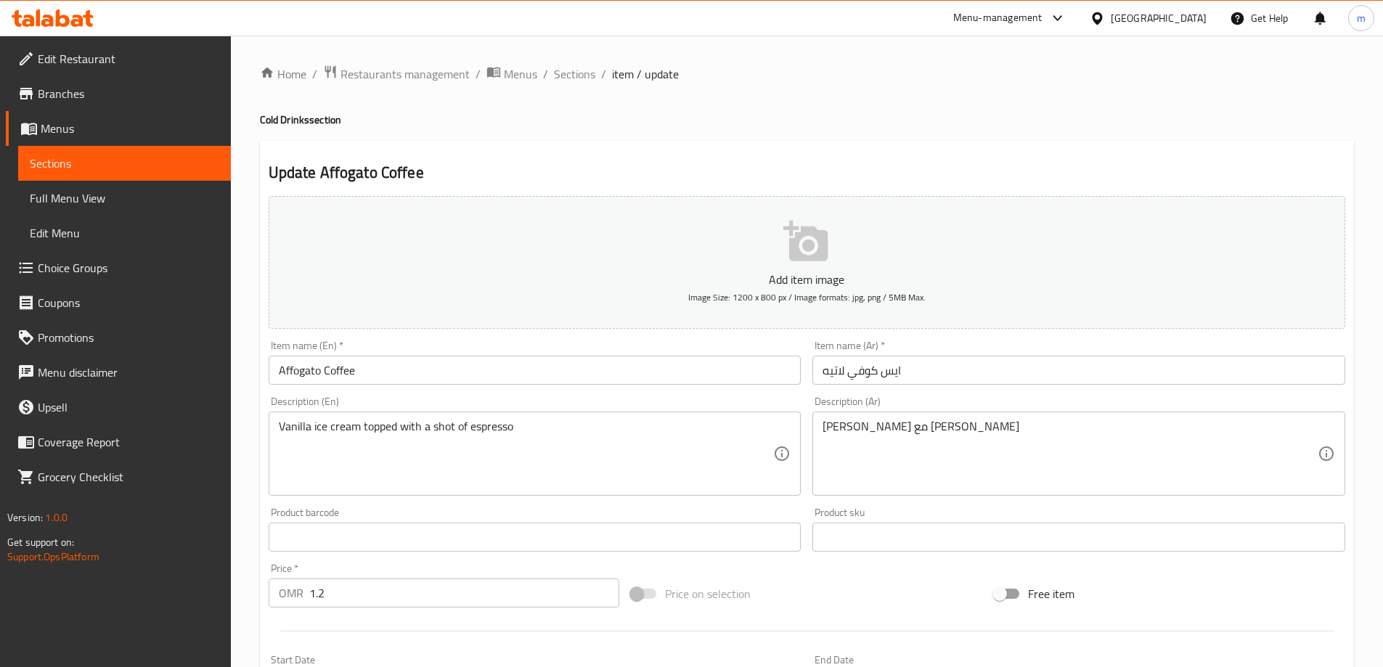
click at [393, 375] on input "Affogato Coffee" at bounding box center [535, 370] width 533 height 29
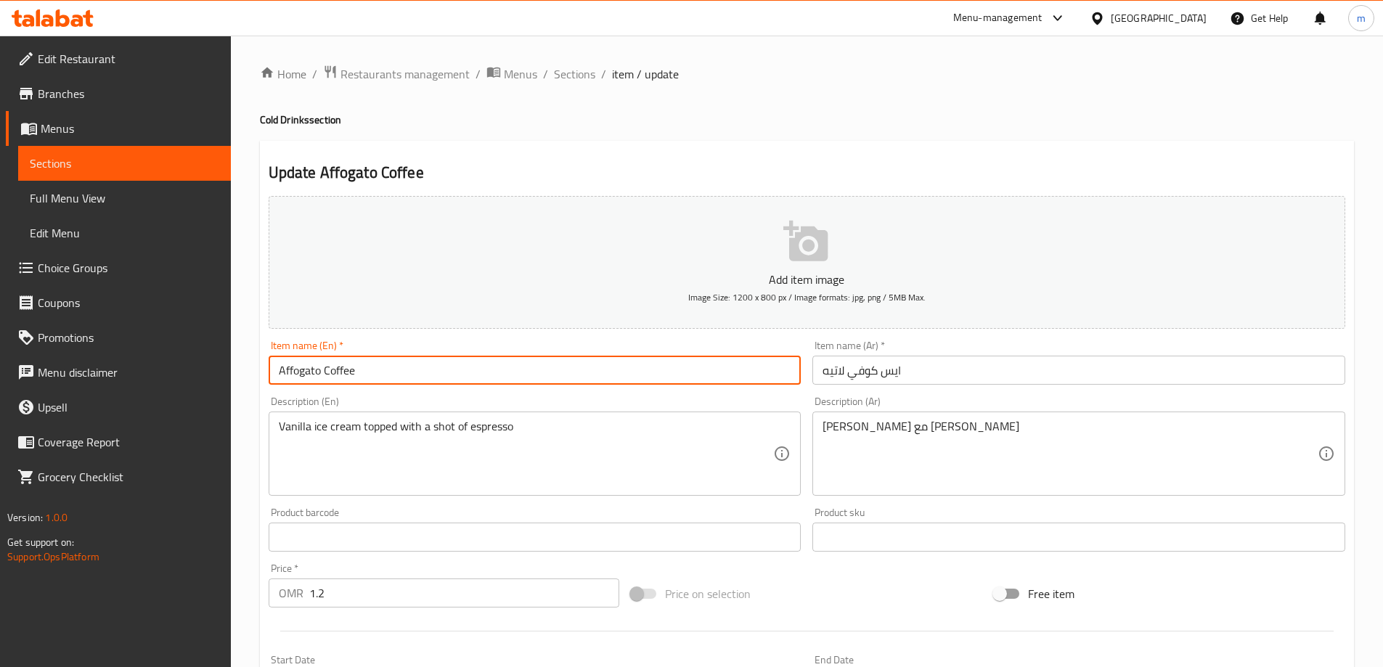
click at [393, 375] on input "Affogato Coffee" at bounding box center [535, 370] width 533 height 29
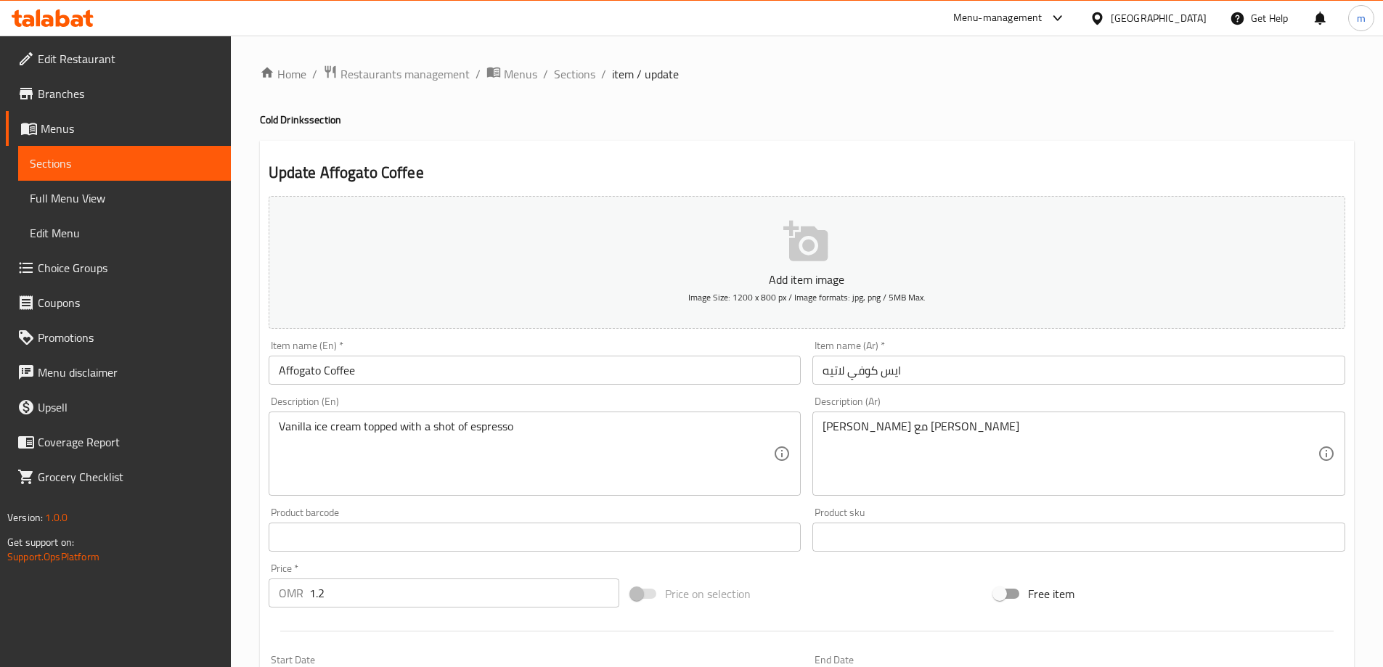
click at [1026, 363] on input "ايس كوفي لاتيه" at bounding box center [1078, 370] width 533 height 29
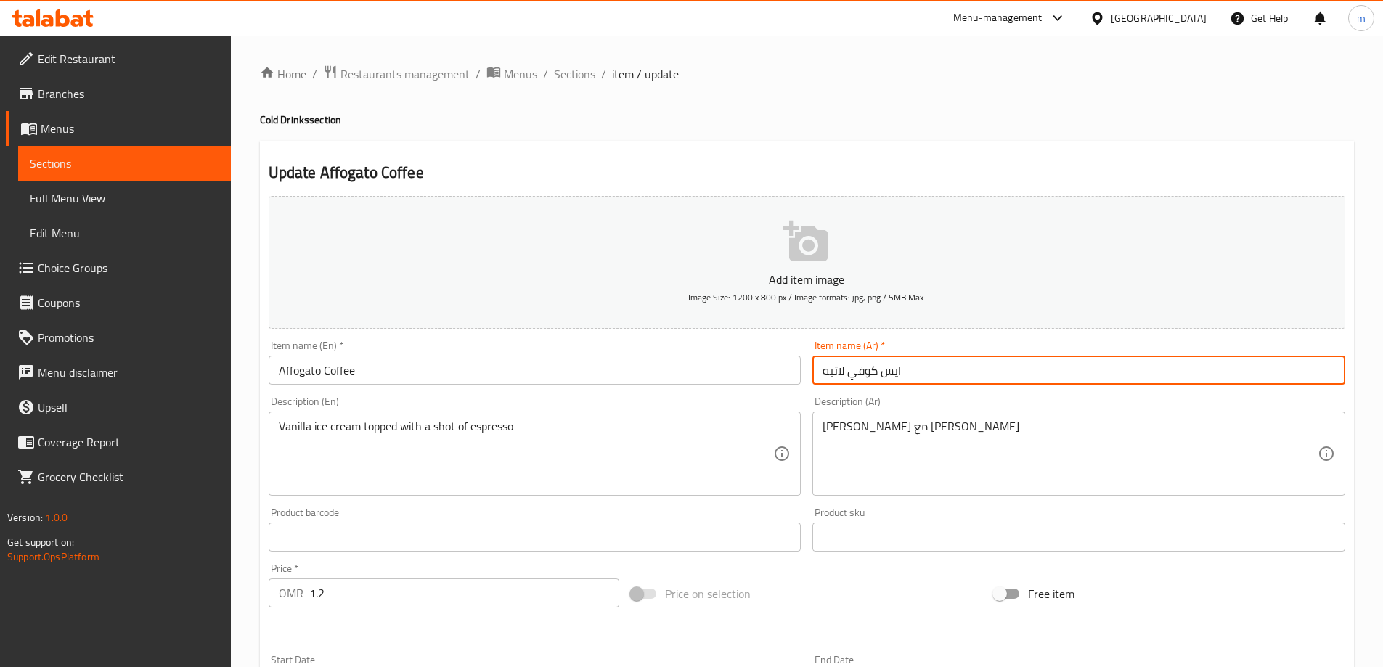
click at [1026, 363] on input "ايس كوفي لاتيه" at bounding box center [1078, 370] width 533 height 29
paste input "قهوة أفوجاتو"
type input "قهوة أفوجاتو"
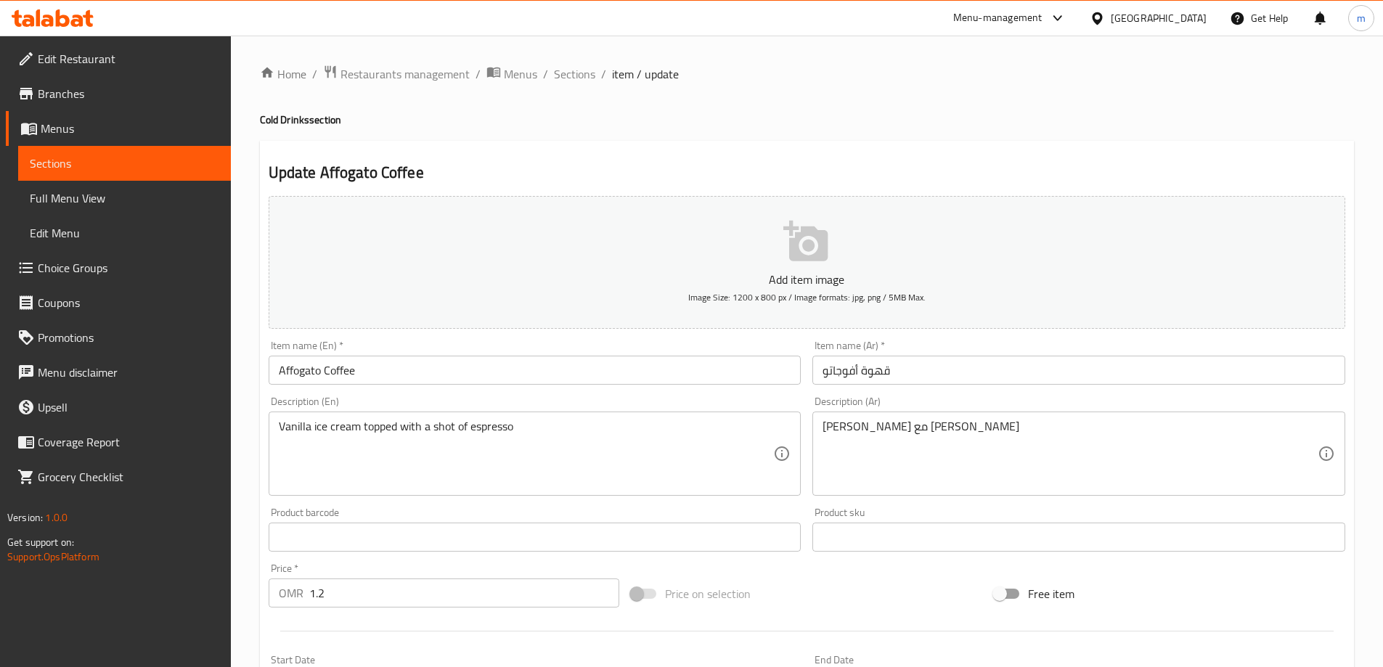
drag, startPoint x: 912, startPoint y: 427, endPoint x: 943, endPoint y: 462, distance: 47.3
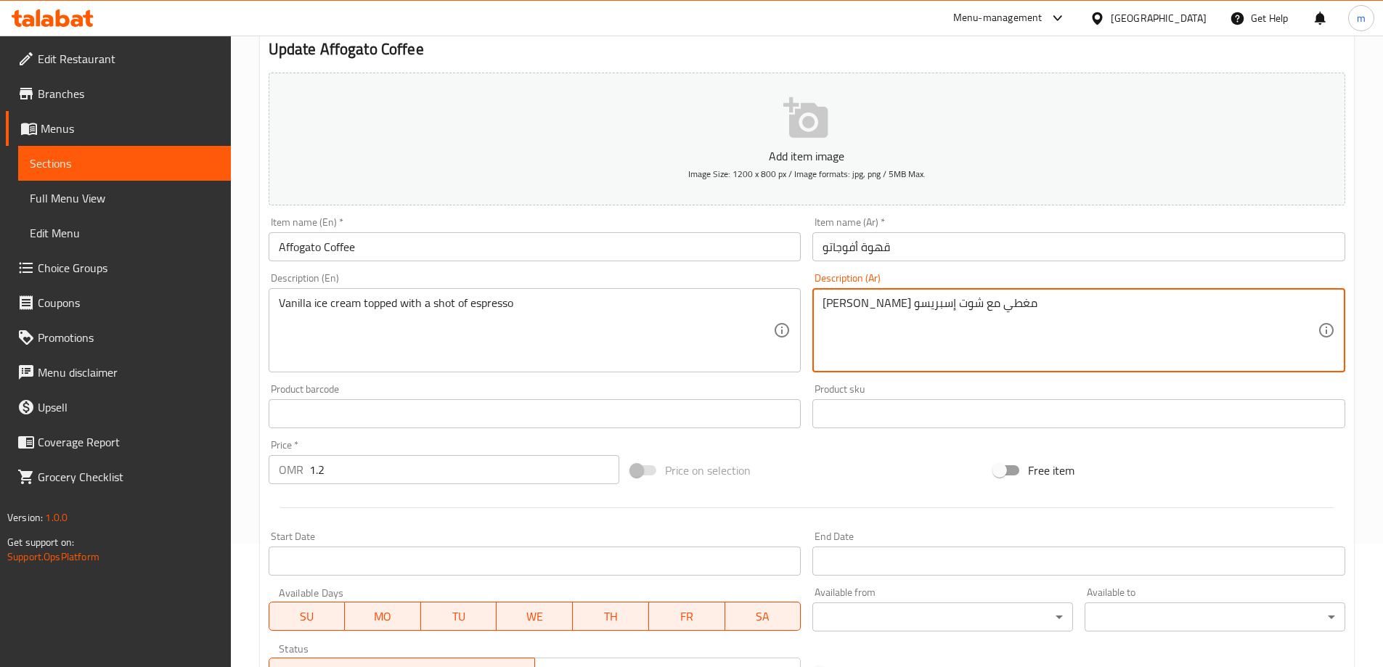
scroll to position [359, 0]
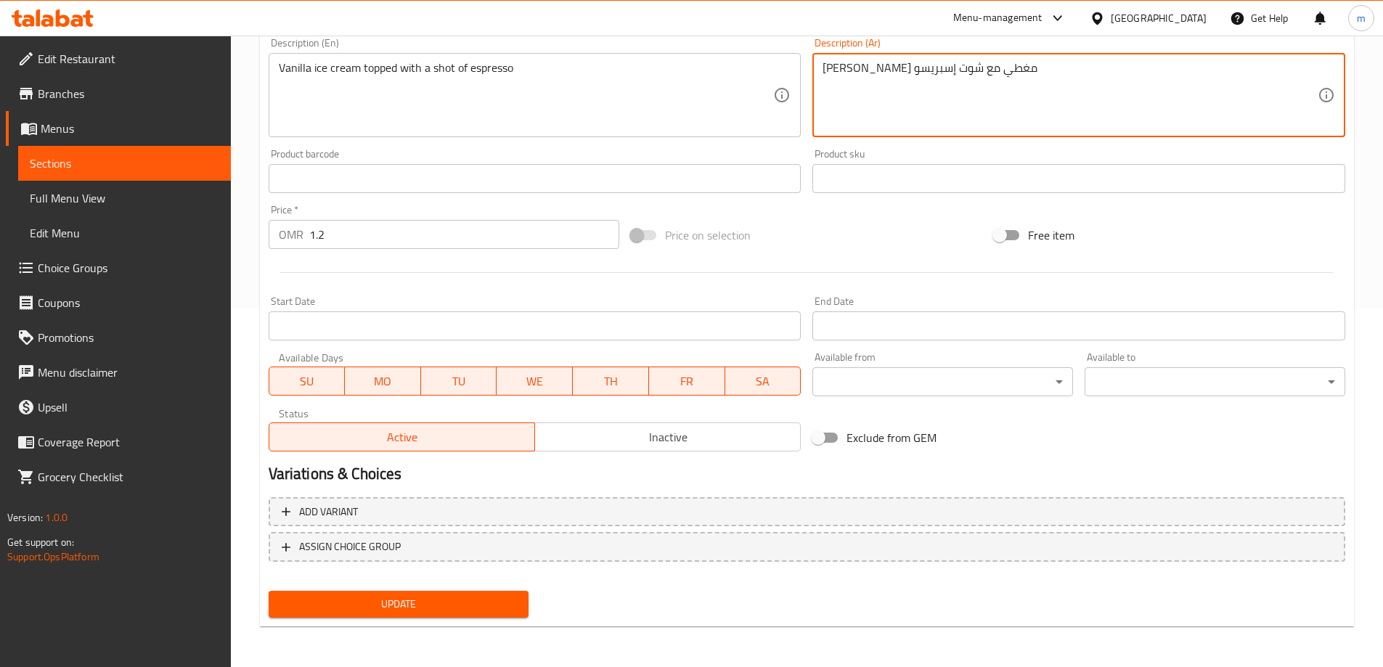
type textarea "[PERSON_NAME] مغطي مع شوت إسبريسو"
click at [449, 614] on button "Update" at bounding box center [399, 604] width 261 height 27
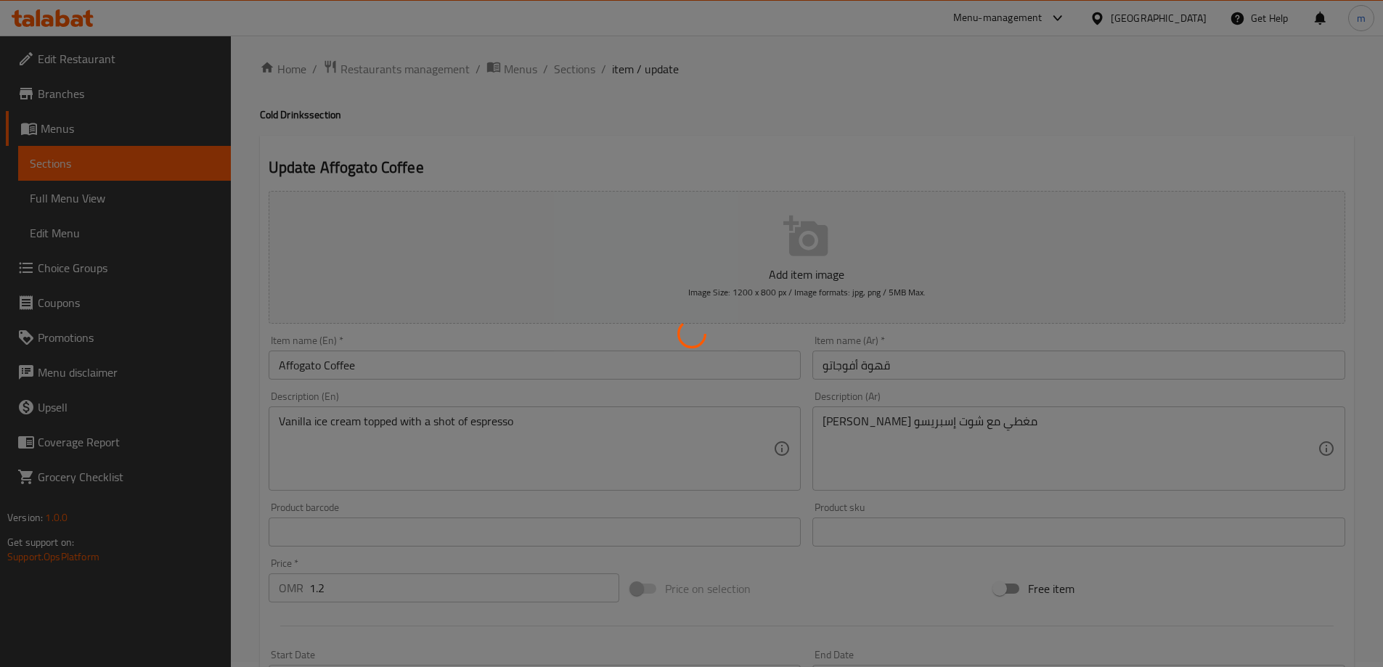
scroll to position [0, 0]
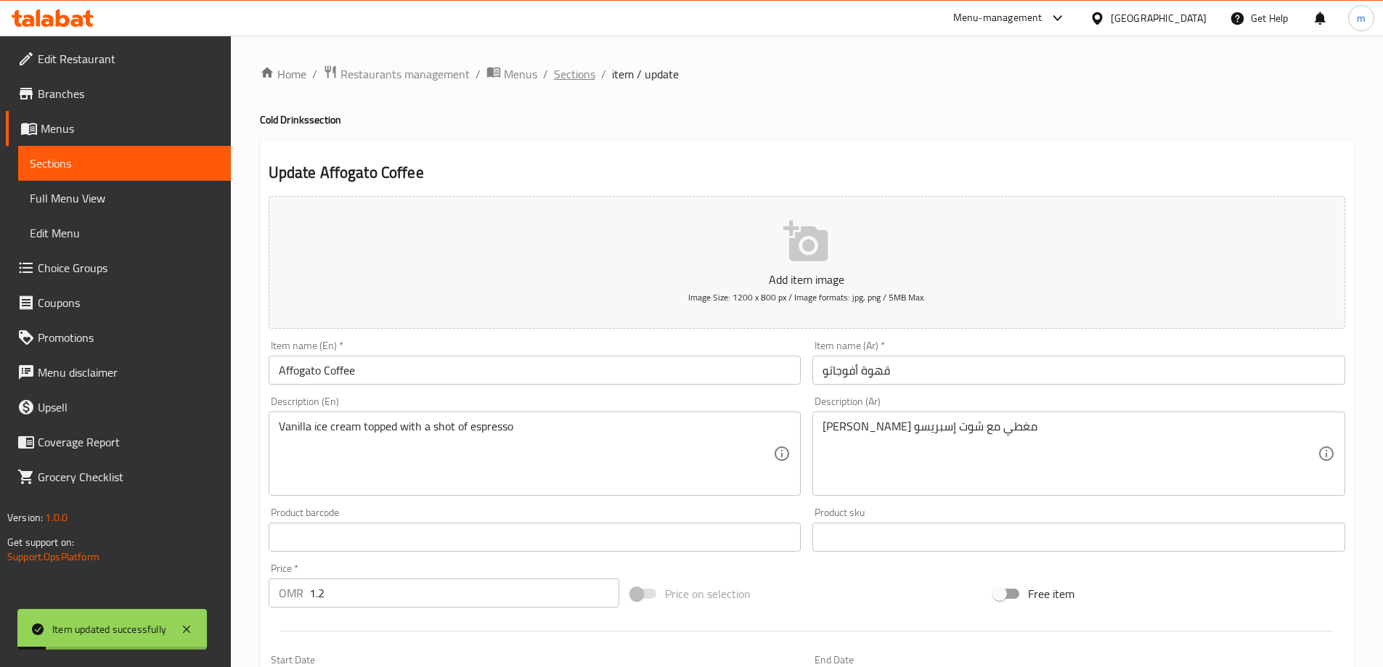
click at [579, 81] on span "Sections" at bounding box center [574, 73] width 41 height 17
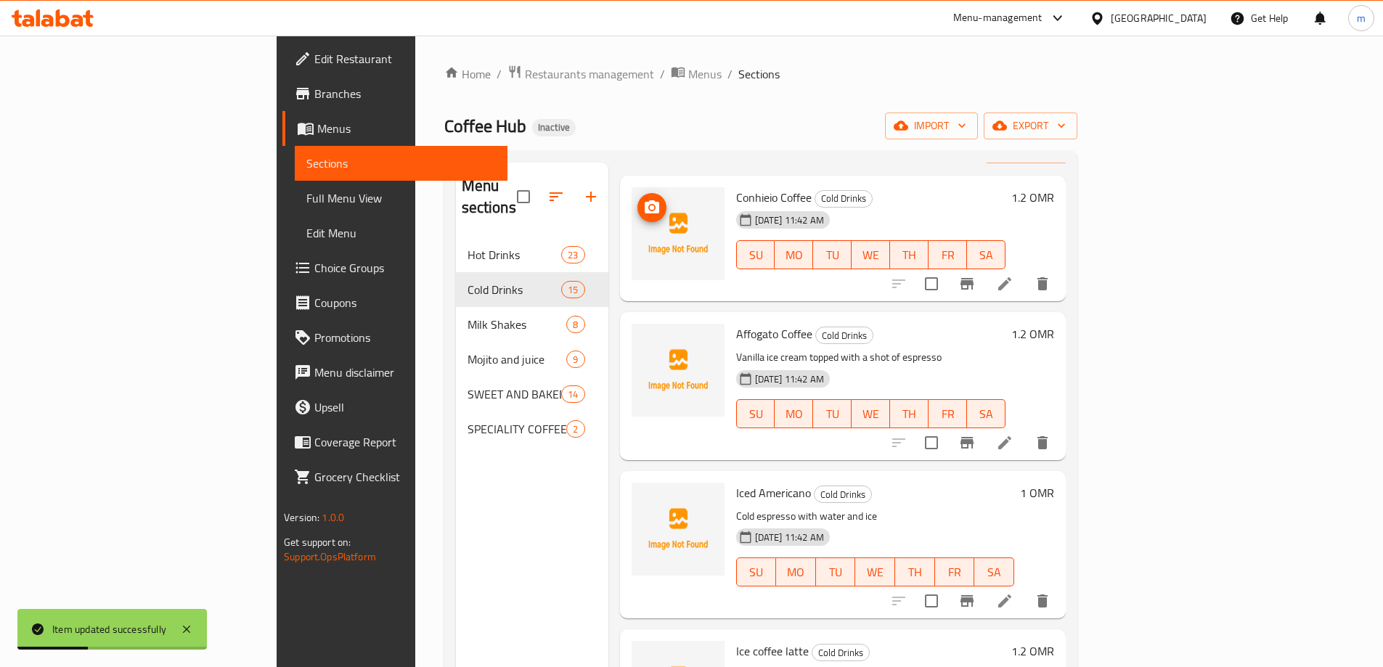
scroll to position [73, 0]
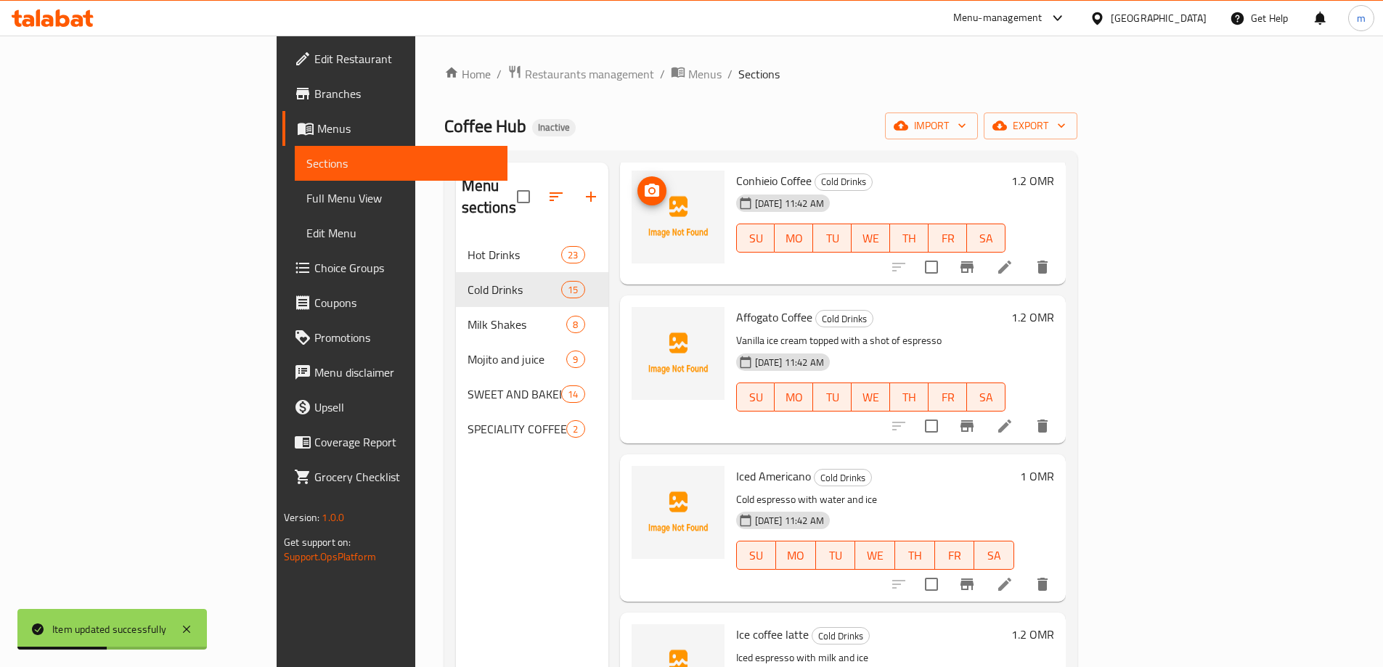
click at [1025, 571] on li at bounding box center [1004, 584] width 41 height 26
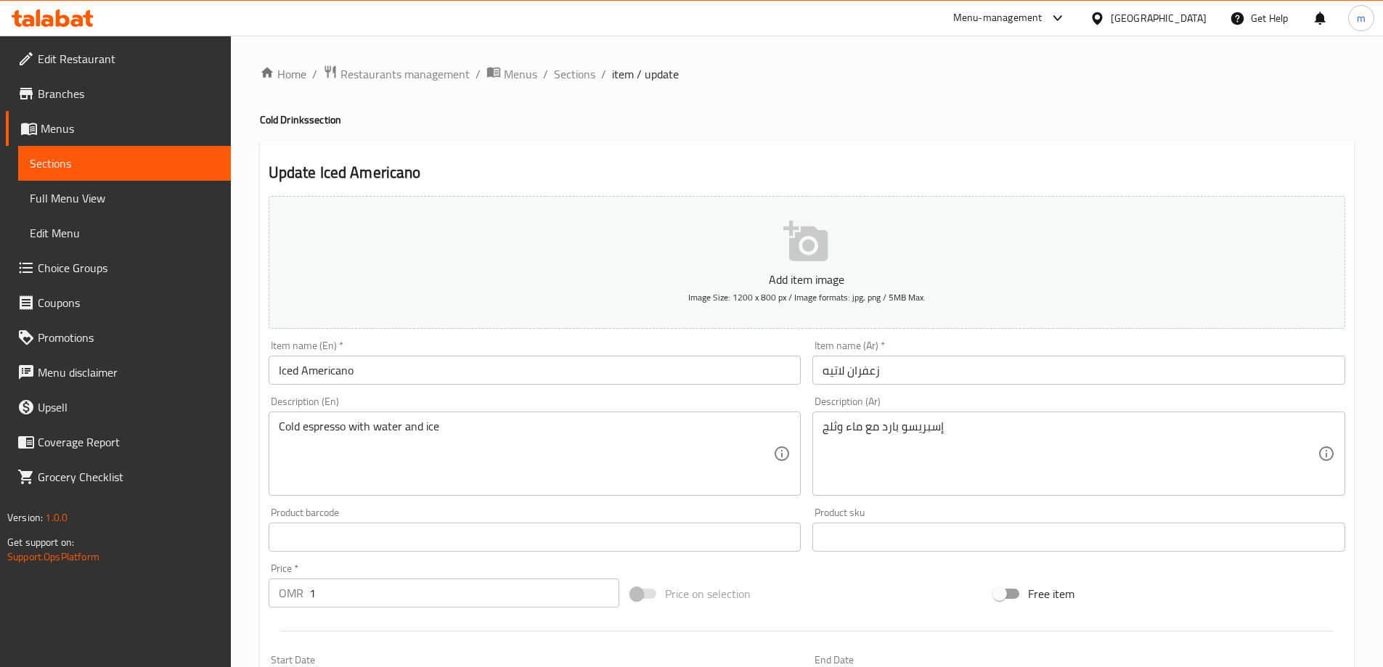
click at [386, 374] on input "Iced Americano" at bounding box center [535, 370] width 533 height 29
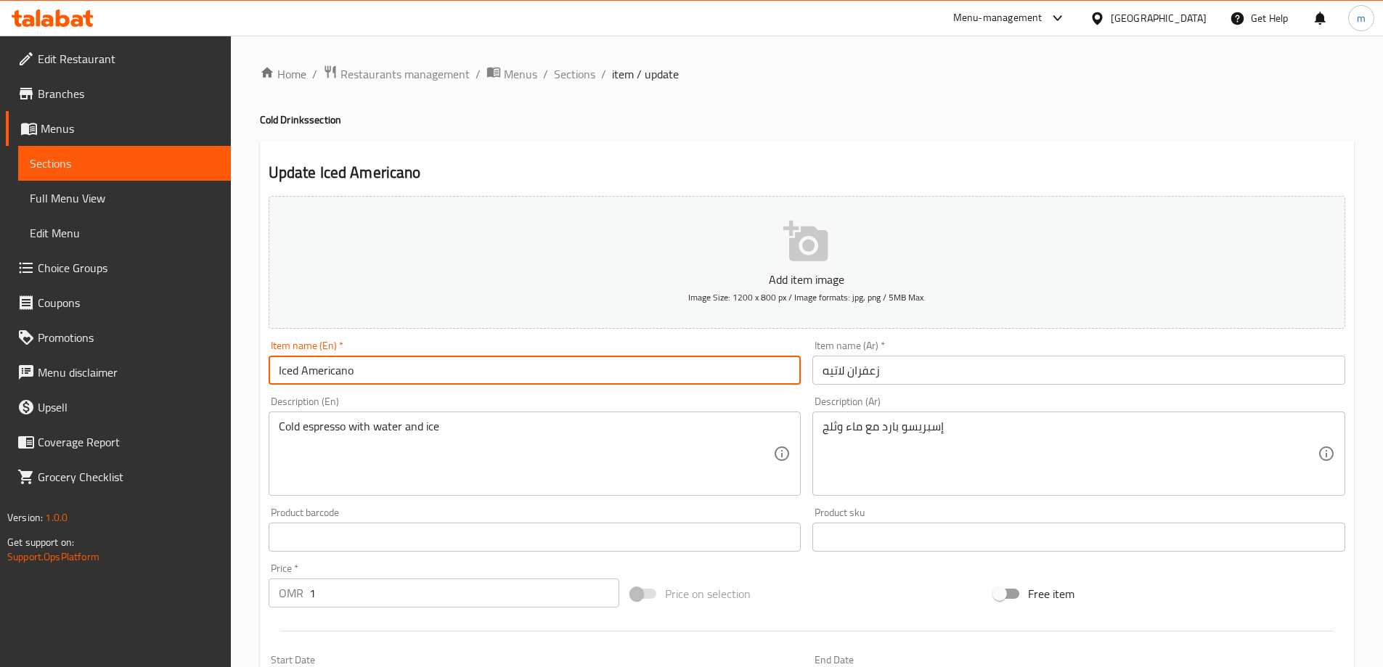
click at [386, 374] on input "Iced Americano" at bounding box center [535, 370] width 533 height 29
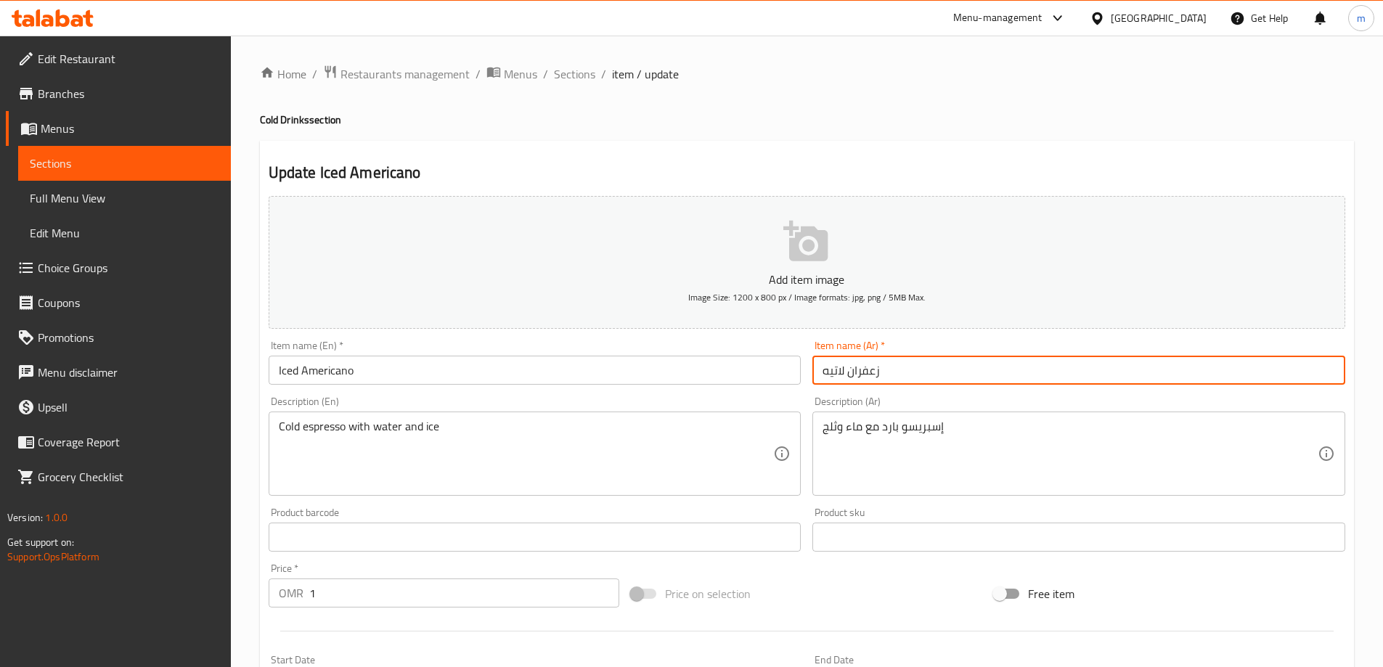
click at [909, 369] on input "زعفران لاتيه" at bounding box center [1078, 370] width 533 height 29
paste input "مريكانو مثلج"
type input "أمريكانو مثلج"
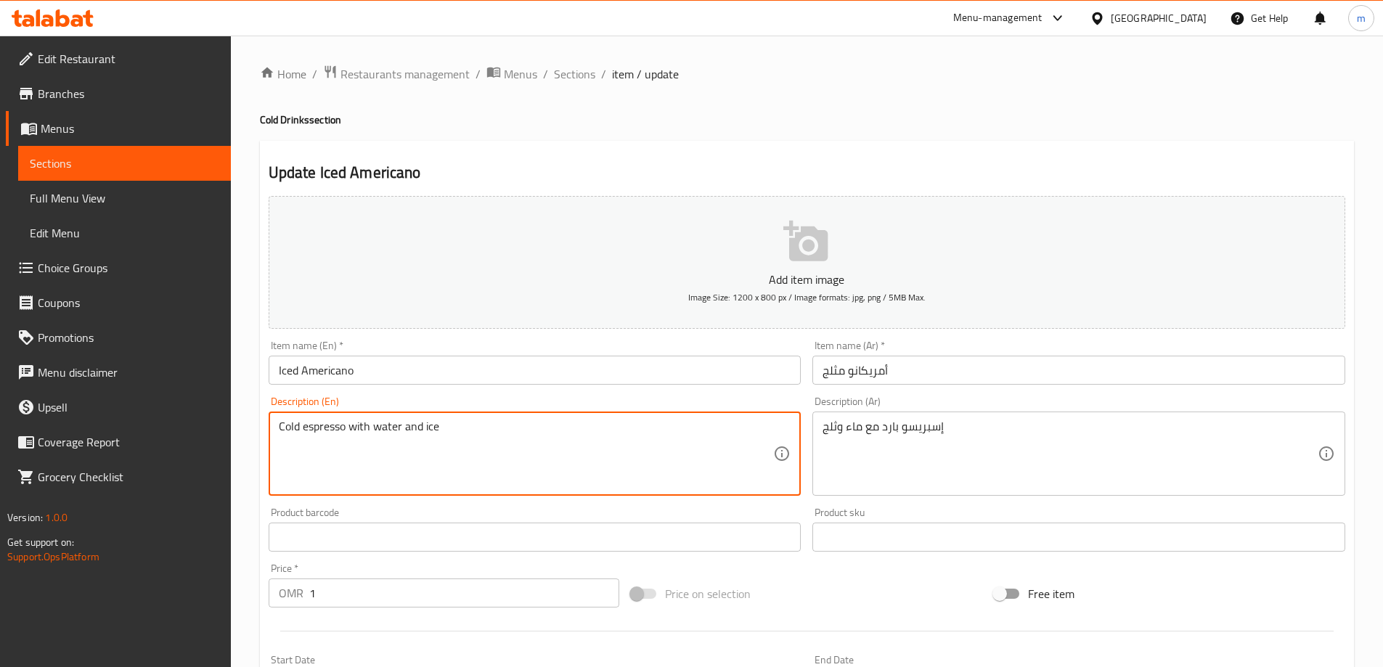
click at [342, 441] on textarea "Cold espresso with water and ice" at bounding box center [526, 454] width 495 height 69
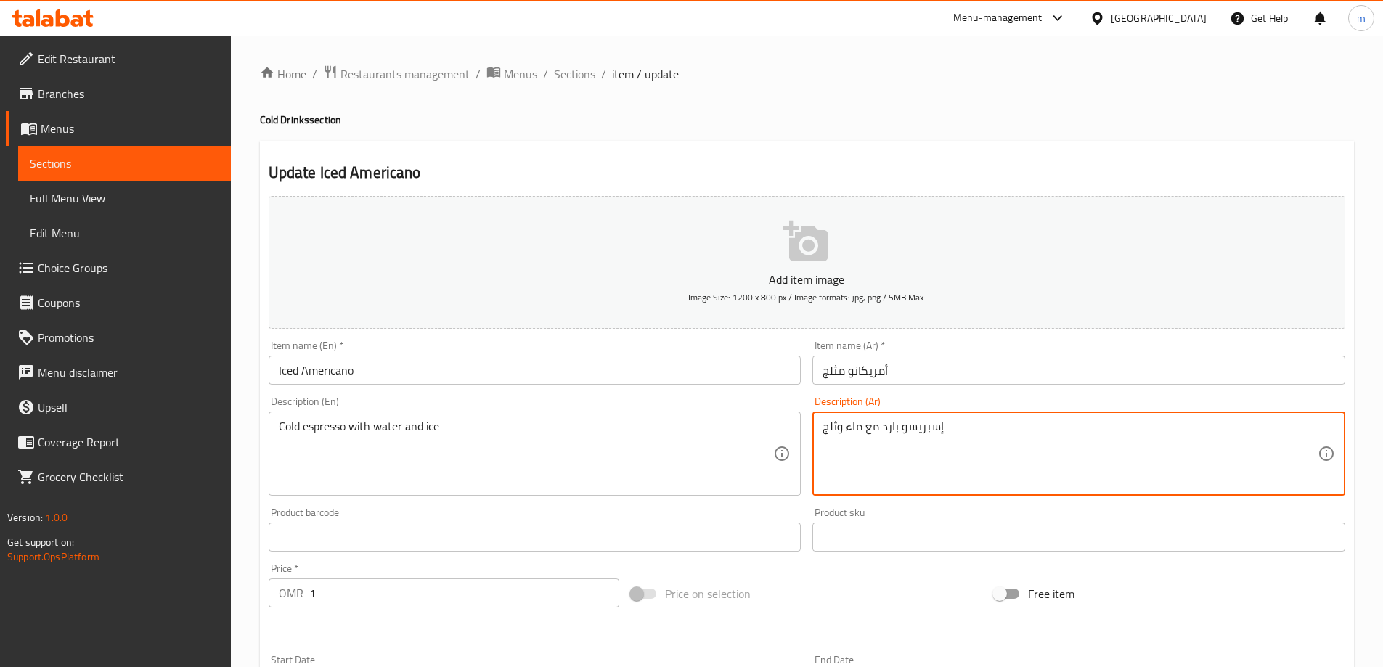
drag, startPoint x: 856, startPoint y: 428, endPoint x: 846, endPoint y: 428, distance: 10.2
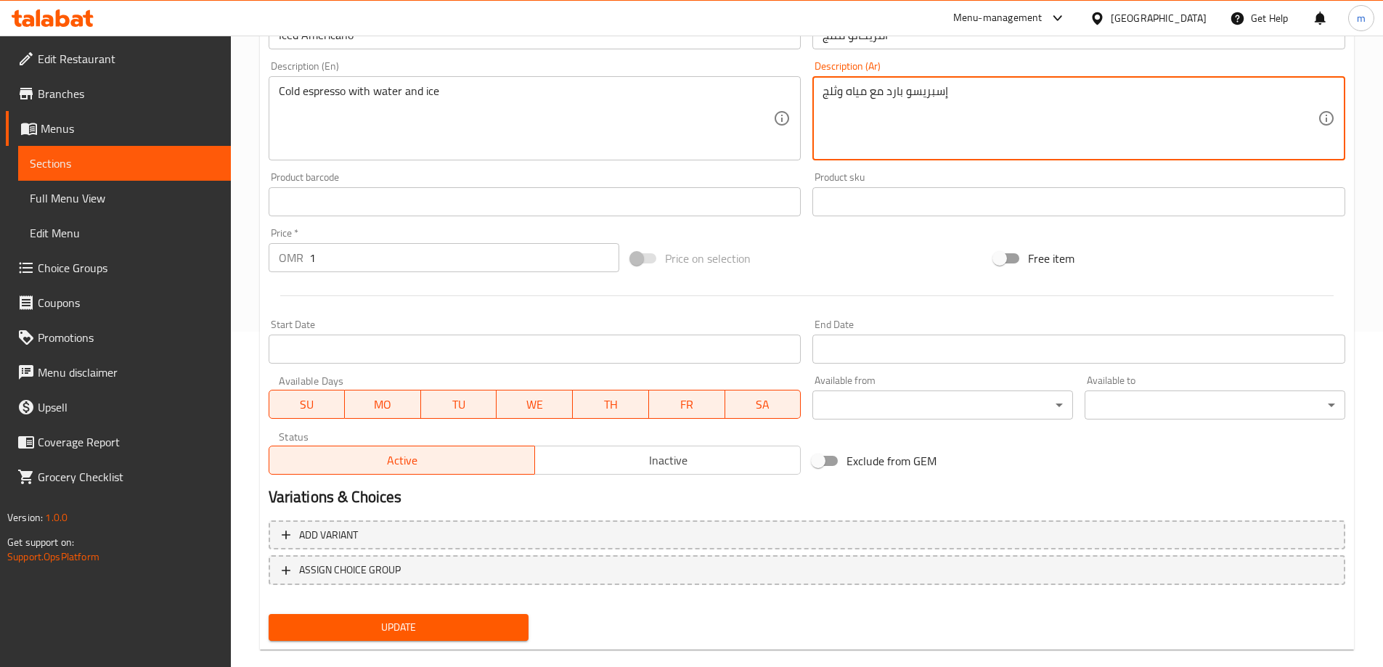
scroll to position [359, 0]
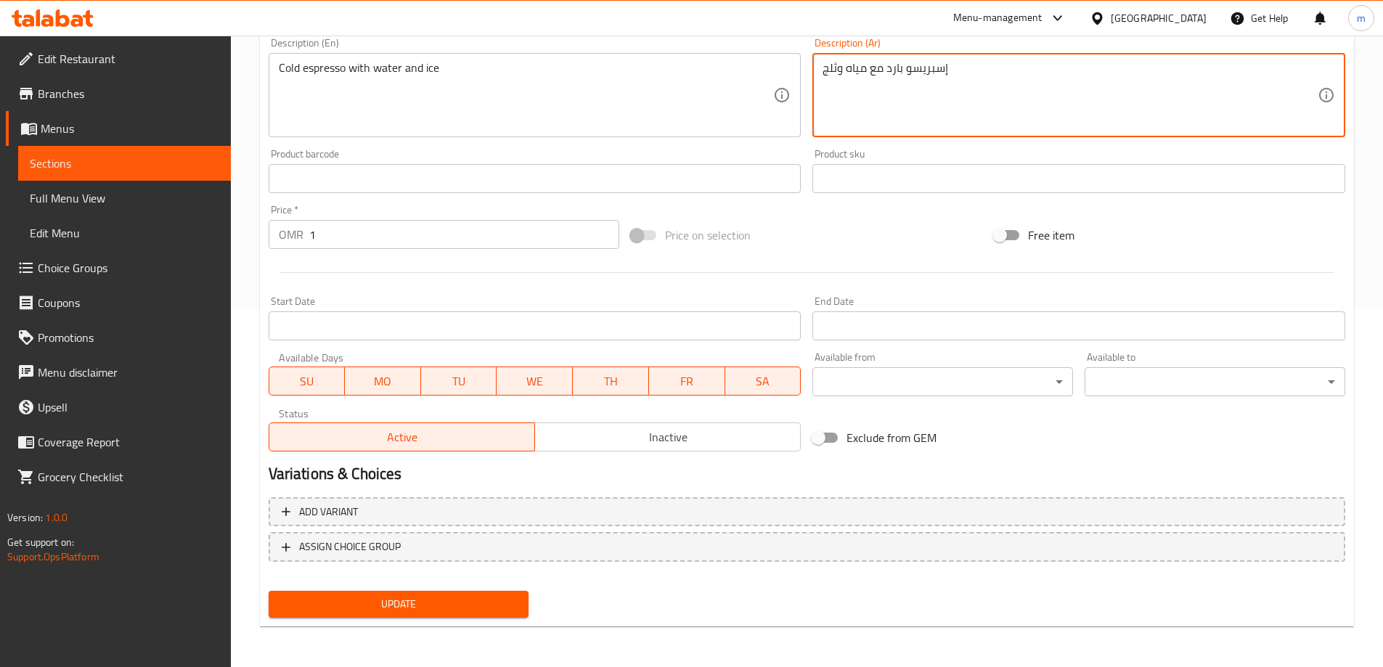
type textarea "إسبريسو بارد مع مياه وثلج"
click at [468, 605] on span "Update" at bounding box center [398, 604] width 237 height 18
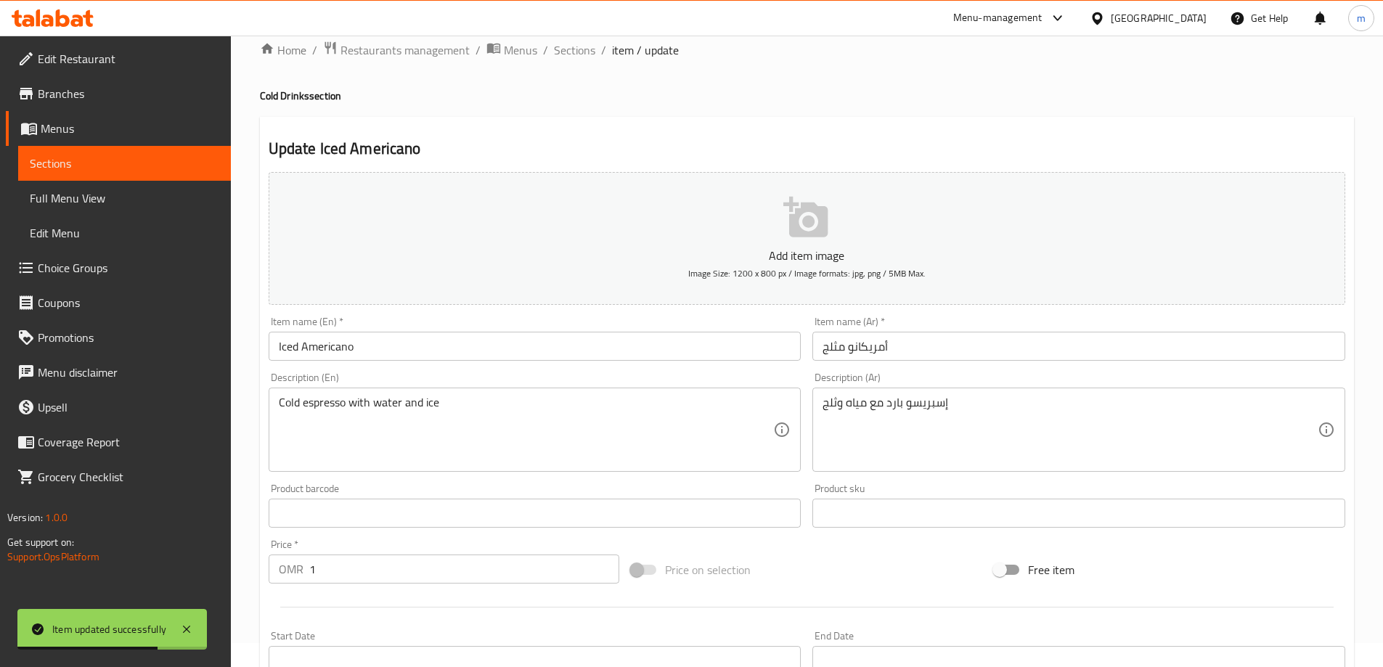
scroll to position [0, 0]
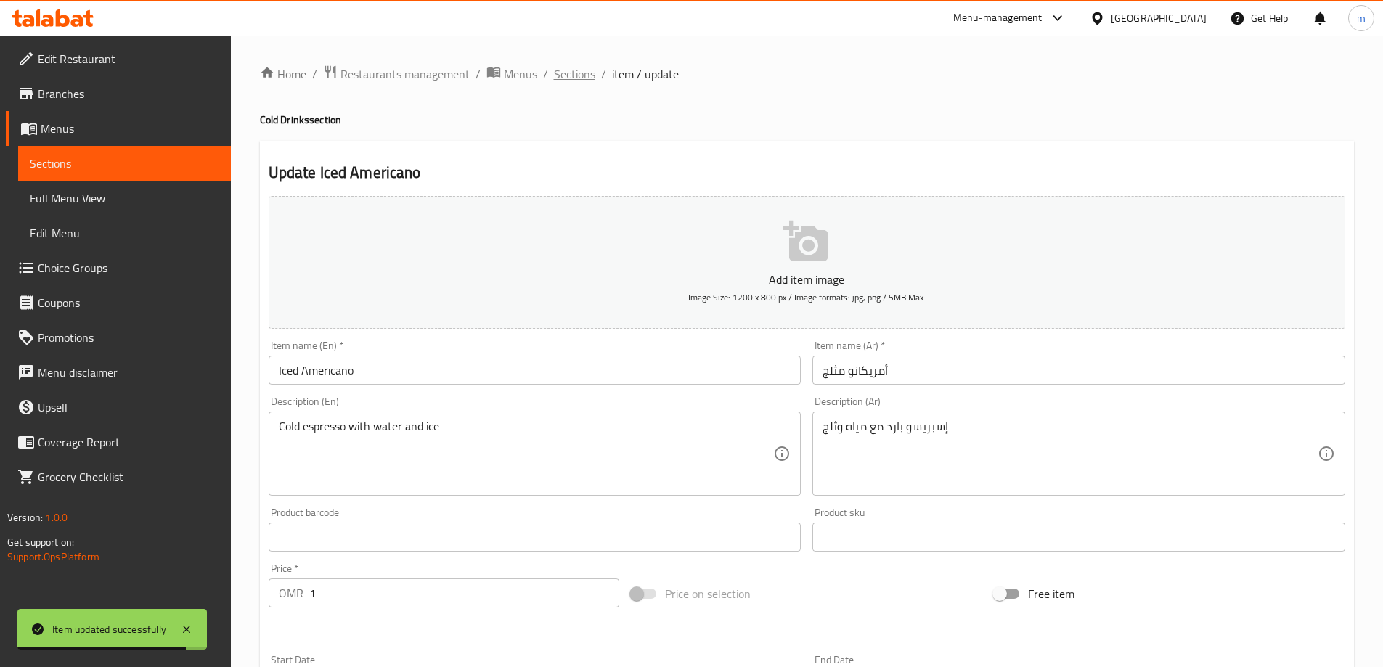
click at [584, 80] on span "Sections" at bounding box center [574, 73] width 41 height 17
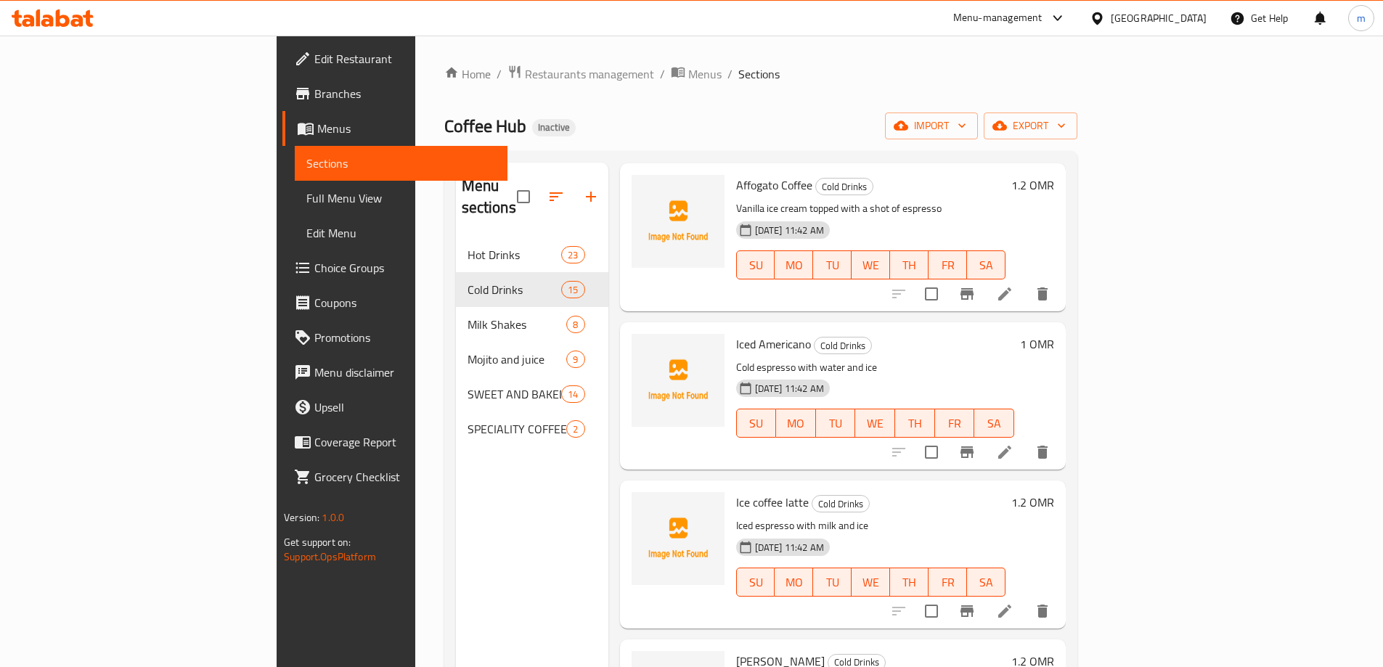
scroll to position [218, 0]
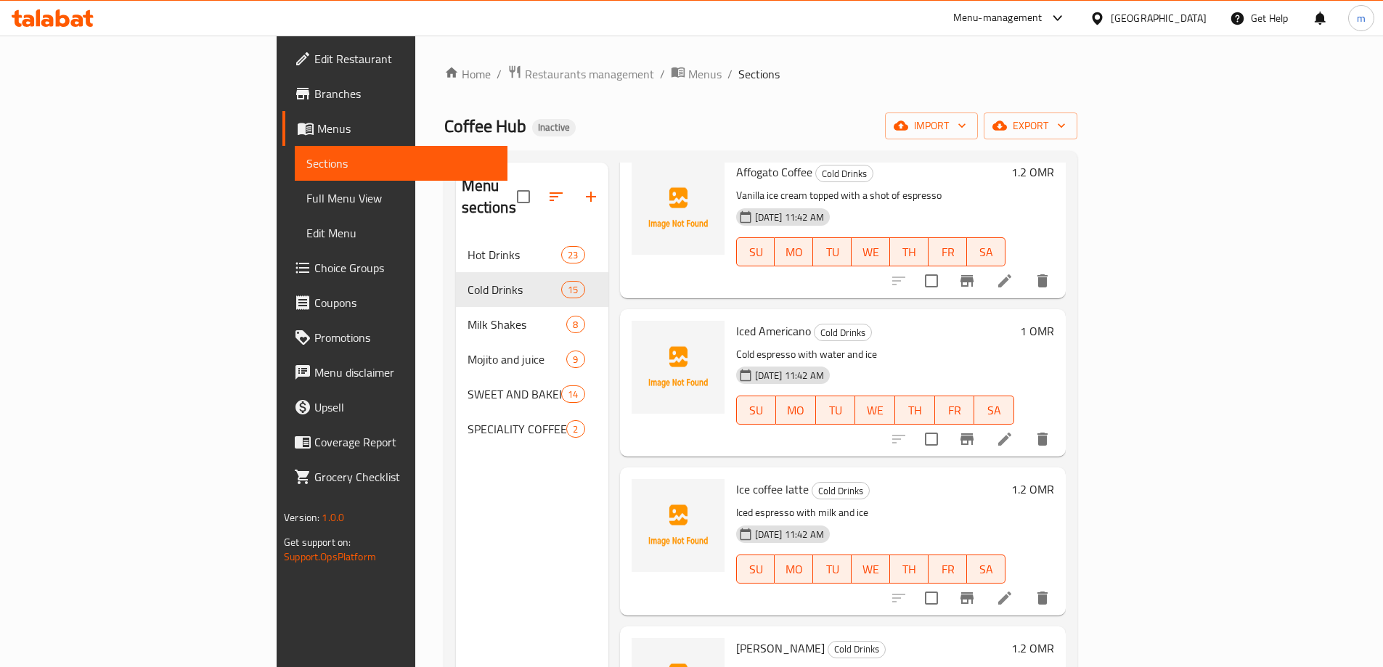
click at [1011, 592] on icon at bounding box center [1004, 598] width 13 height 13
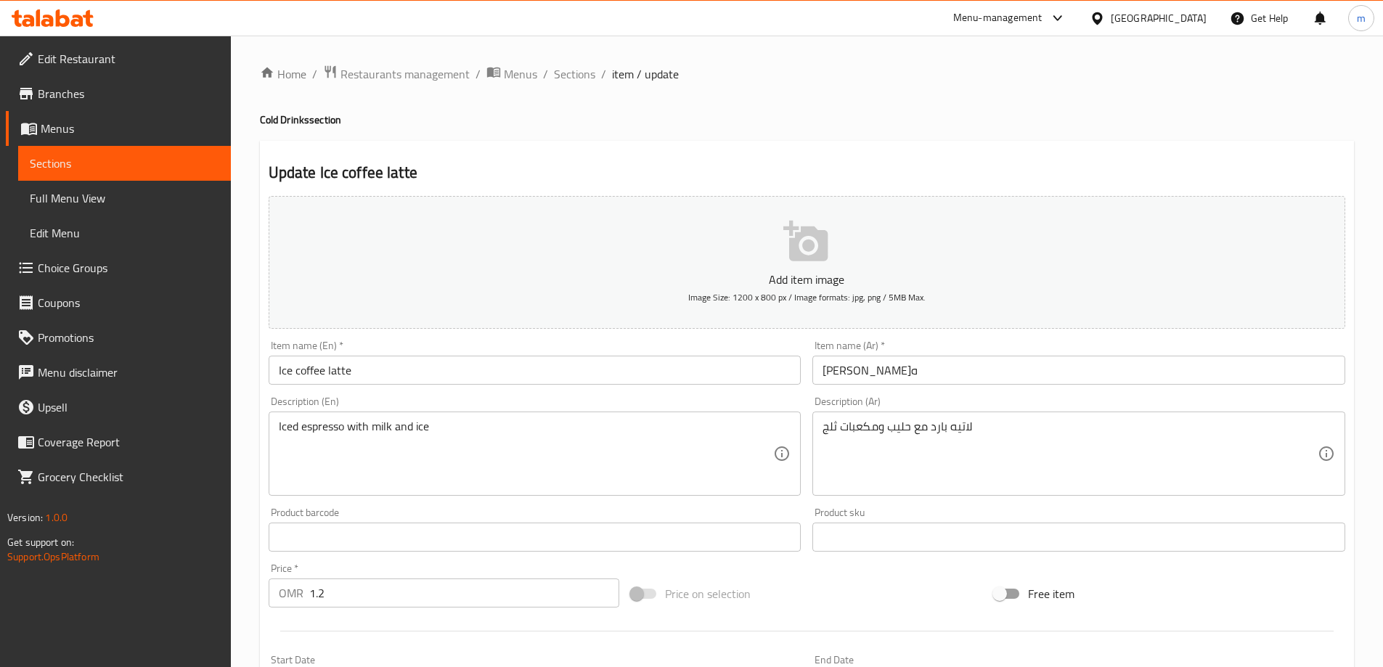
click at [404, 370] on input "Ice coffee latte" at bounding box center [535, 370] width 533 height 29
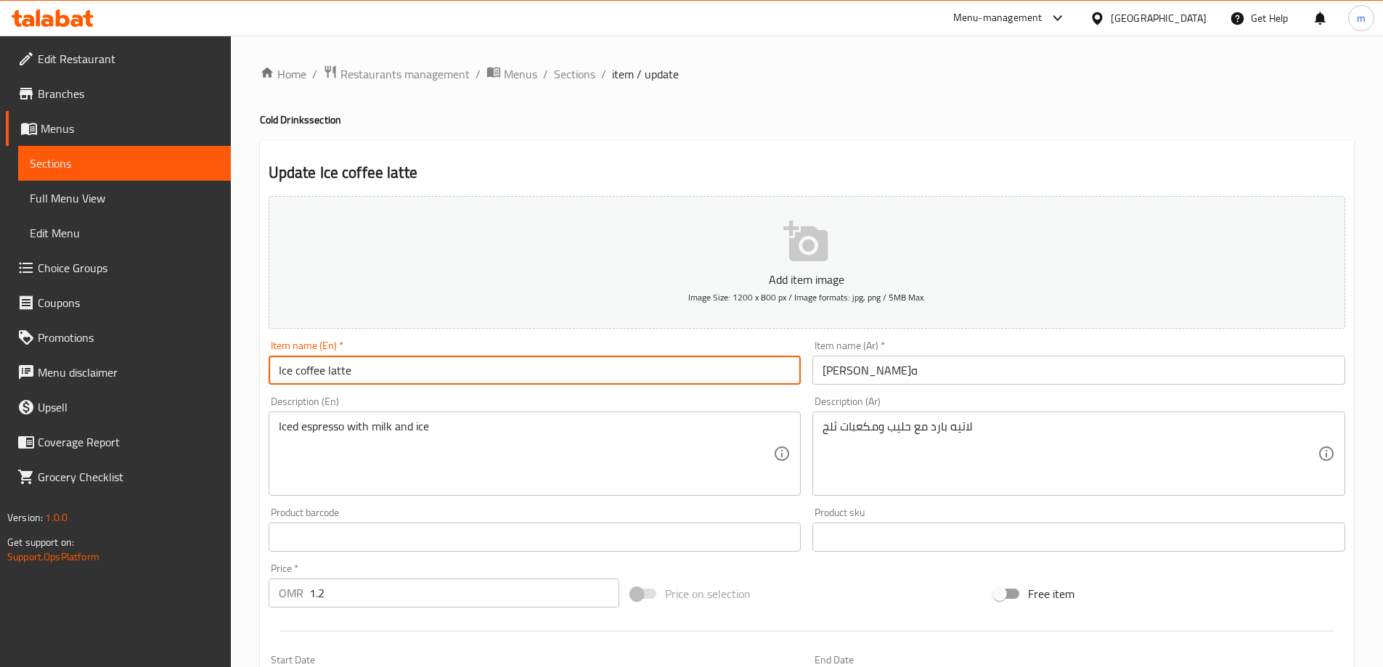
click at [404, 370] on input "Ice coffee latte" at bounding box center [535, 370] width 533 height 29
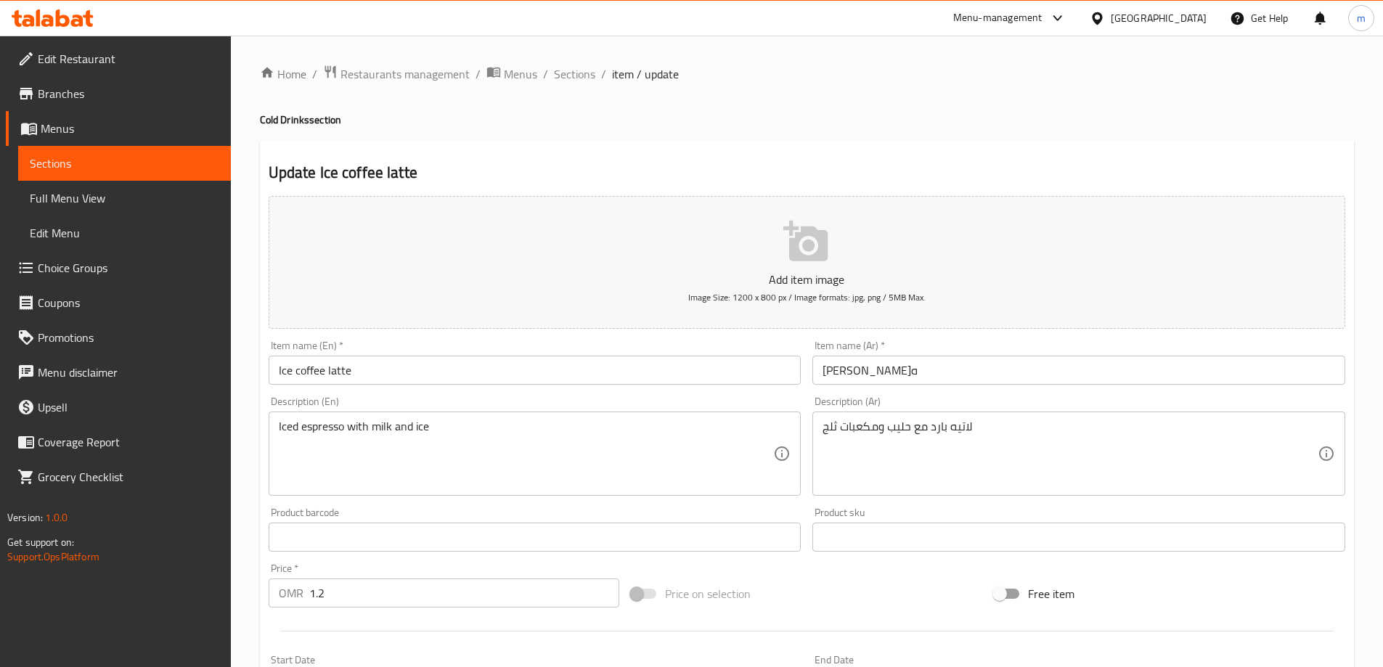
click at [888, 376] on input "[PERSON_NAME]ه" at bounding box center [1078, 370] width 533 height 29
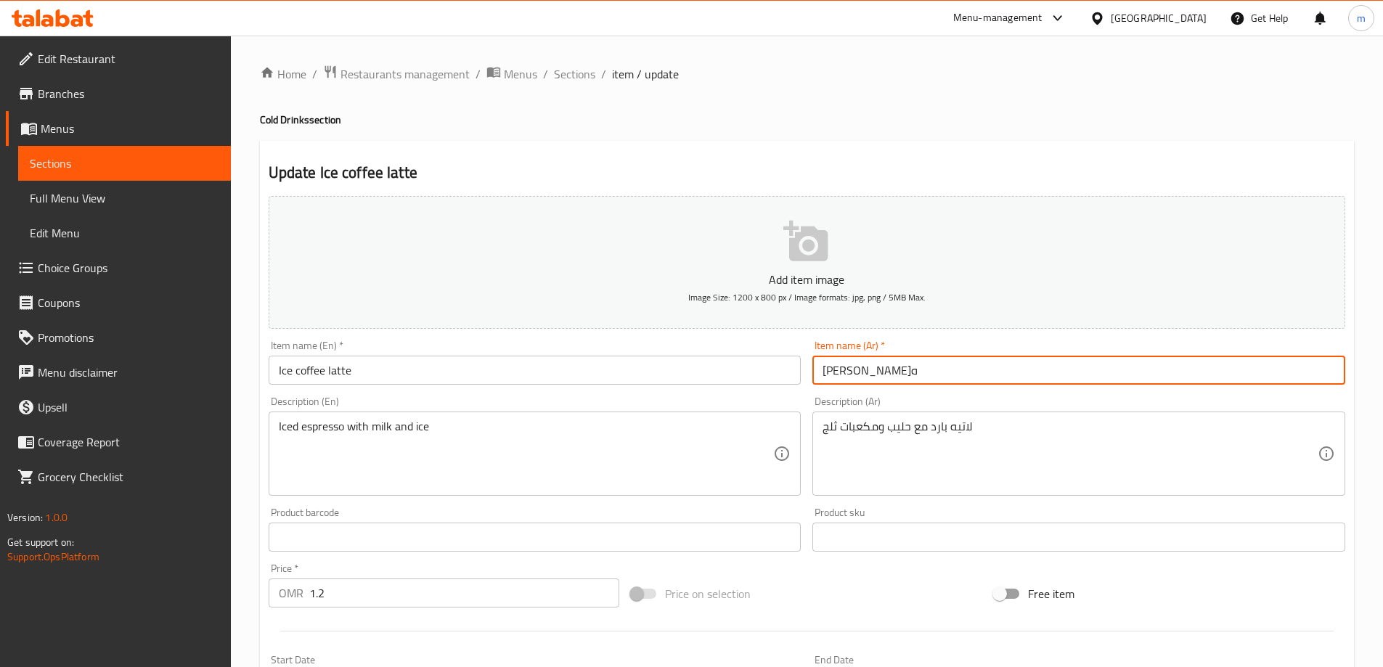
click at [888, 376] on input "[PERSON_NAME]ه" at bounding box center [1078, 370] width 533 height 29
paste input "اتيه القهوة المثلجة"
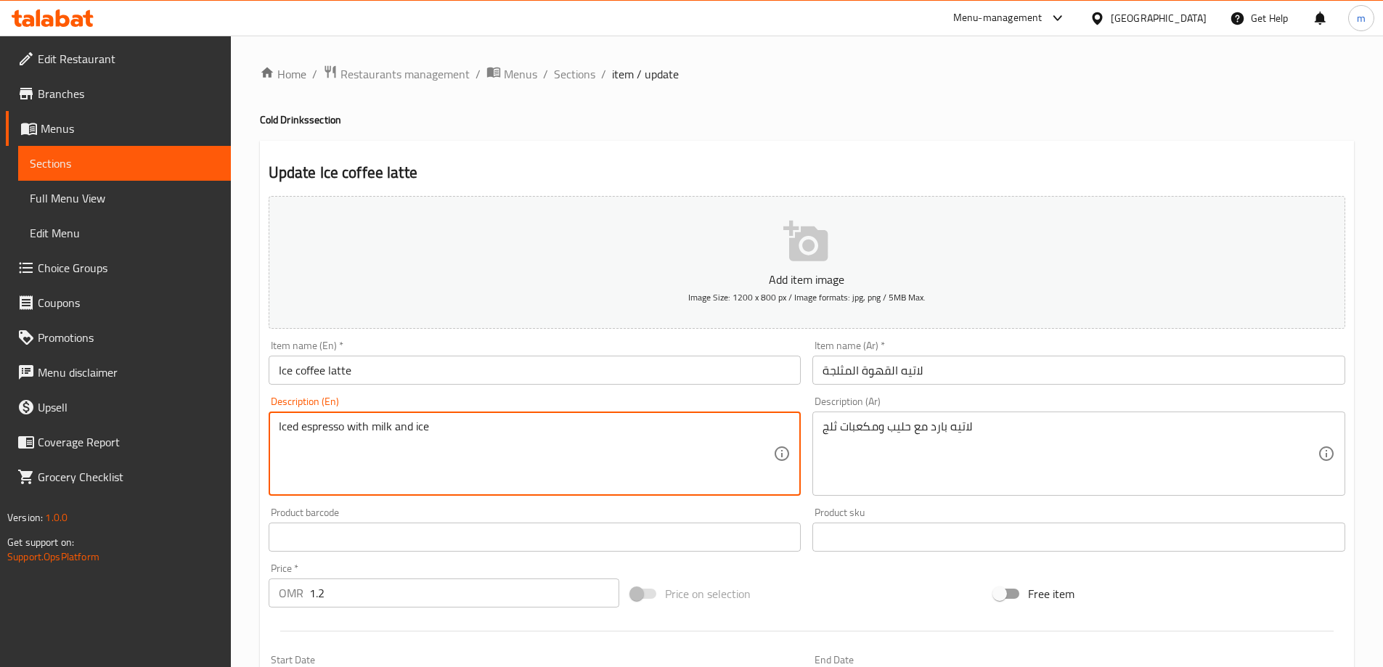
click at [473, 432] on textarea "Iced espresso with milk and ice" at bounding box center [526, 454] width 495 height 69
click at [418, 369] on input "Ice coffee latte" at bounding box center [535, 370] width 533 height 29
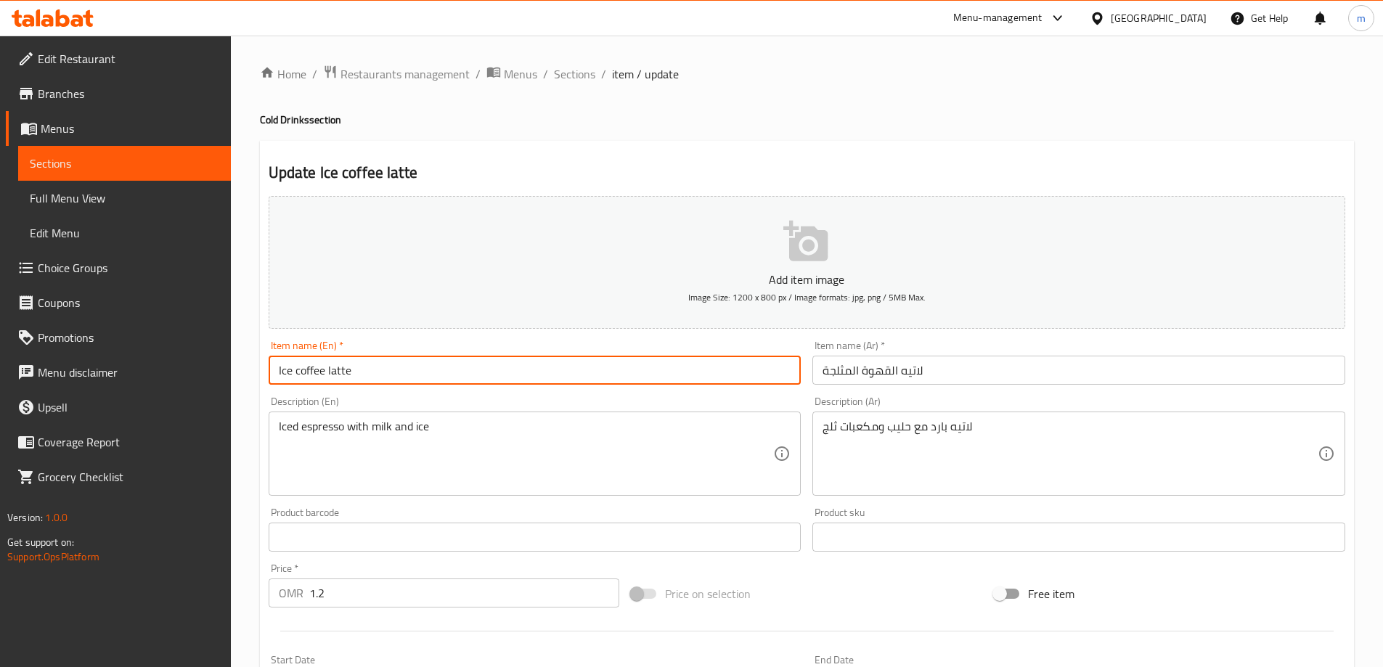
click at [418, 369] on input "Ice coffee latte" at bounding box center [535, 370] width 533 height 29
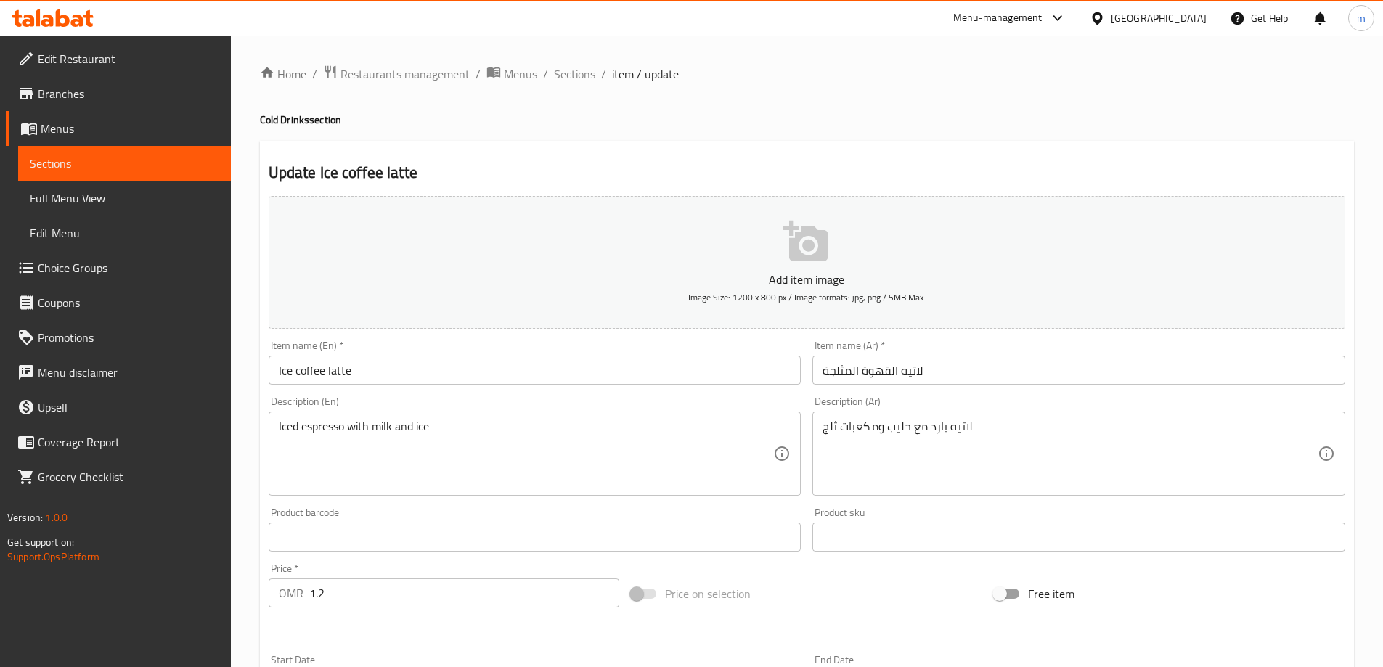
click at [893, 375] on input "لاتيه القهوة المثلجة" at bounding box center [1078, 370] width 533 height 29
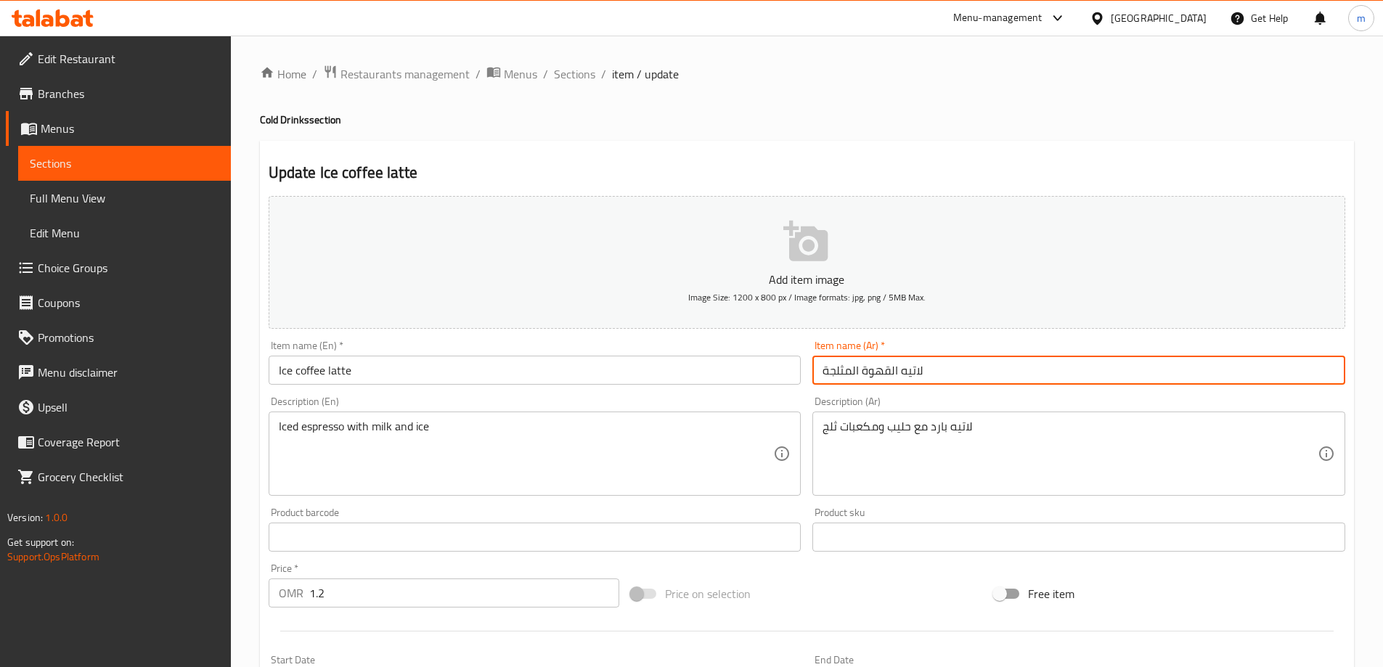
click at [893, 375] on input "لاتيه القهوة المثلجة" at bounding box center [1078, 370] width 533 height 29
paste input "ايس كوفي لاتيه"
type input "ايس كوفي لاتيه"
click at [357, 379] on input "Ice coffee latte" at bounding box center [535, 370] width 533 height 29
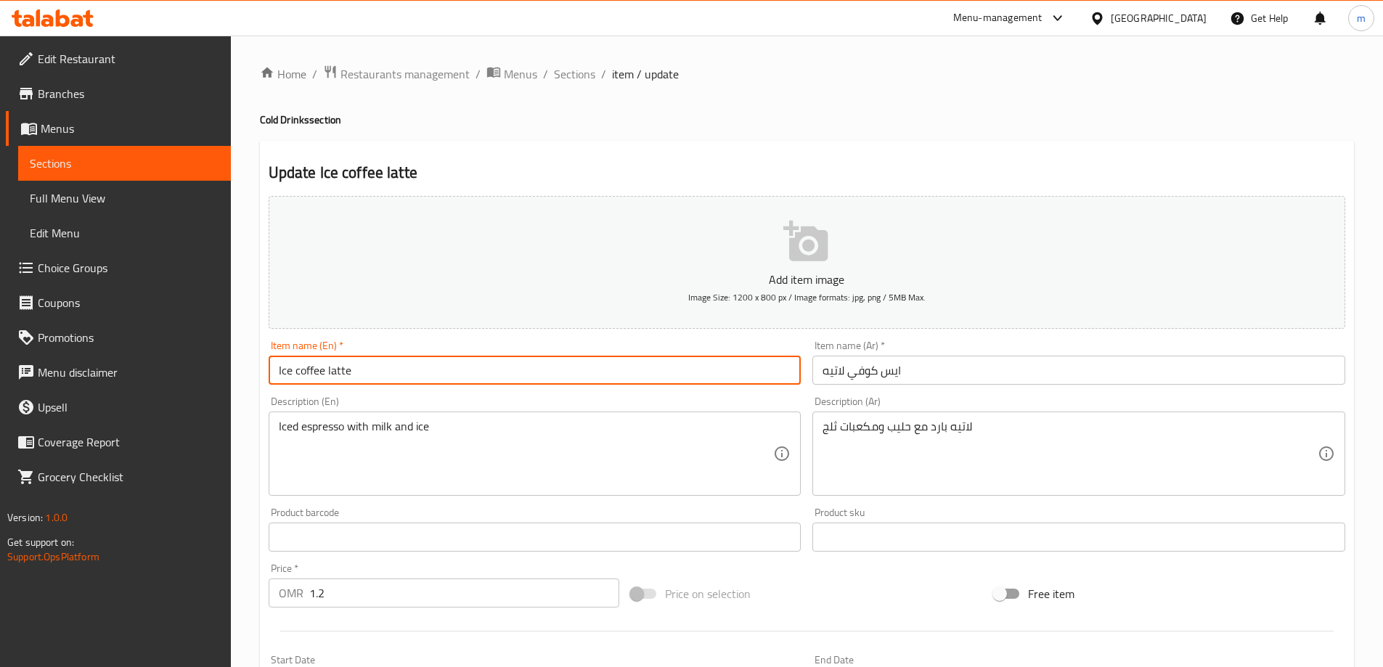
click at [357, 379] on input "Ice coffee latte" at bounding box center [535, 370] width 533 height 29
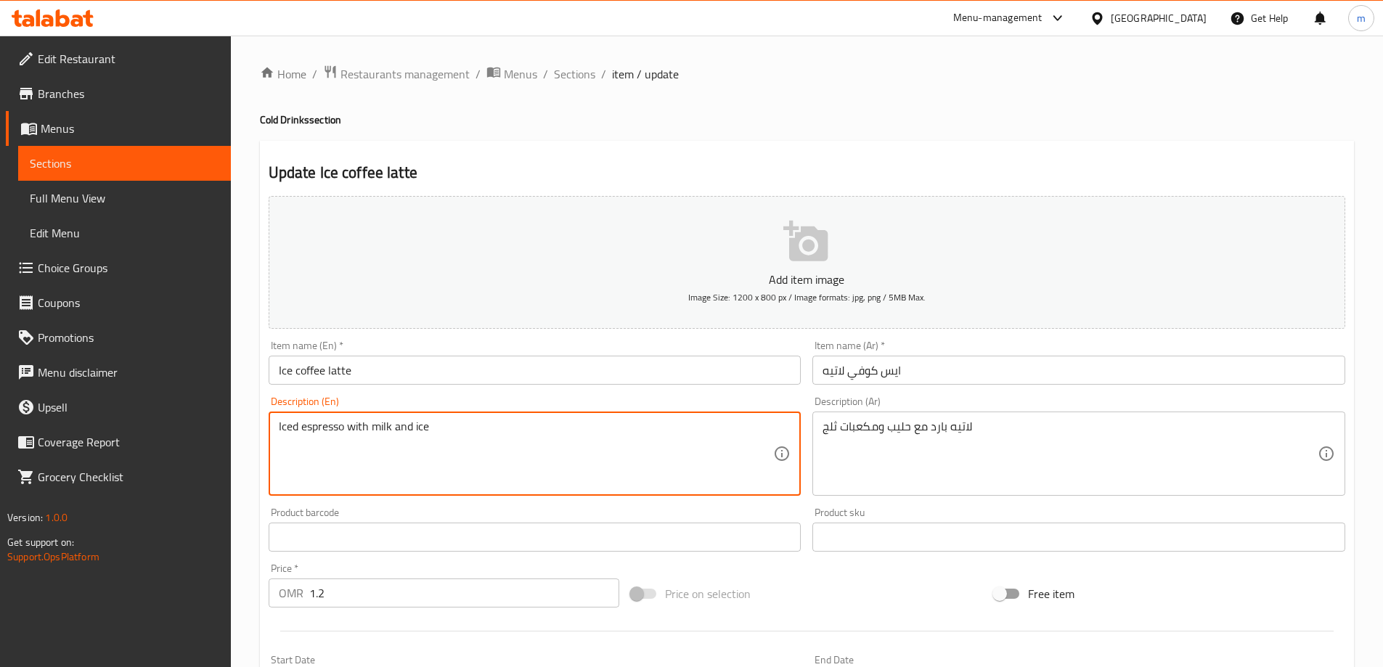
click at [537, 450] on textarea "Iced espresso with milk and ice" at bounding box center [526, 454] width 495 height 69
drag, startPoint x: 518, startPoint y: 435, endPoint x: 594, endPoint y: 452, distance: 77.5
click at [520, 435] on textarea "Iced espresso with milk and ice" at bounding box center [526, 454] width 495 height 69
click at [475, 464] on textarea "Iced espresso with milk and ice" at bounding box center [526, 454] width 495 height 69
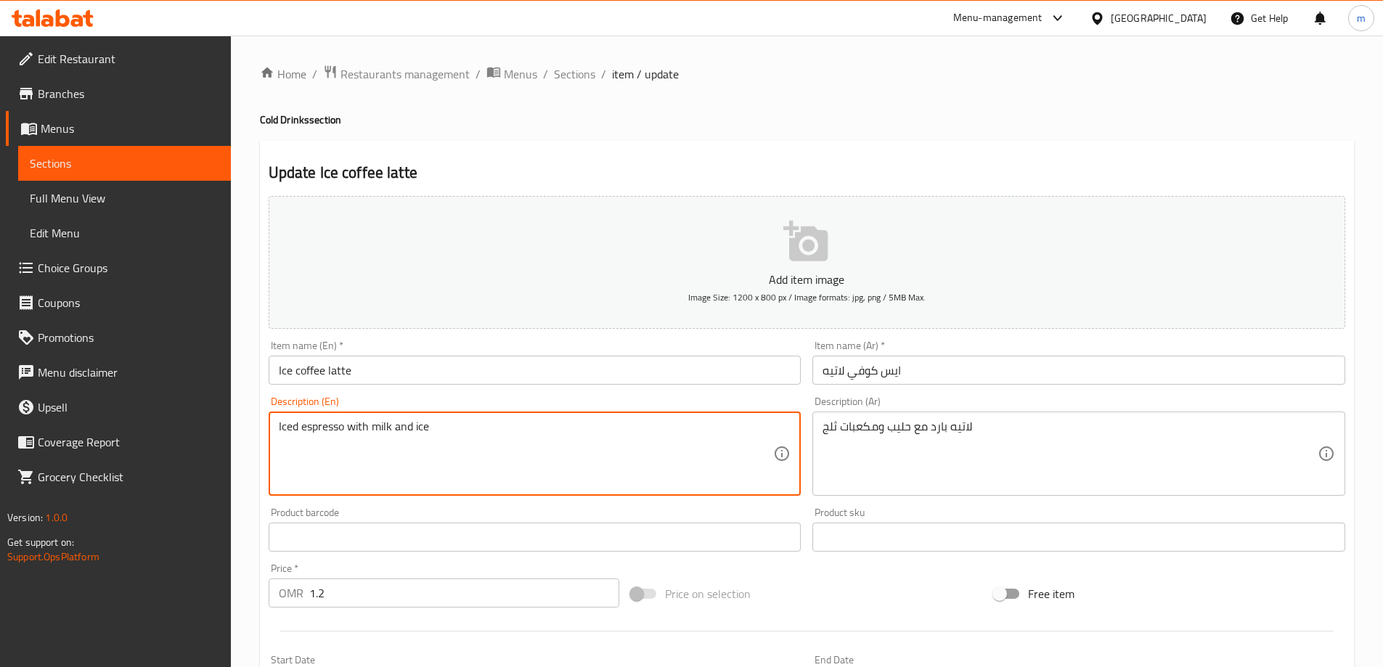
click at [475, 464] on textarea "Iced espresso with milk and ice" at bounding box center [526, 454] width 495 height 69
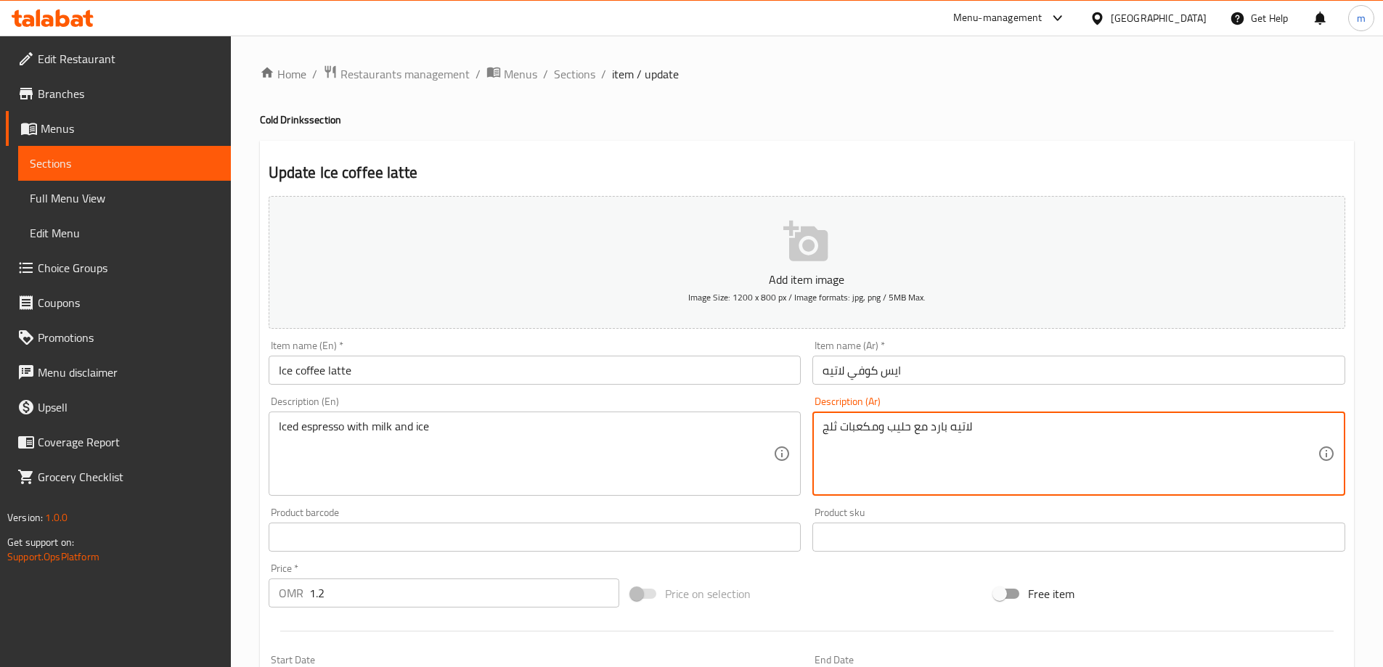
click at [877, 430] on textarea "لاتيه بارد مع حليب ومكعبات ثلج" at bounding box center [1069, 454] width 495 height 69
paste textarea "إسبريسو مثلج مع الحليب وال"
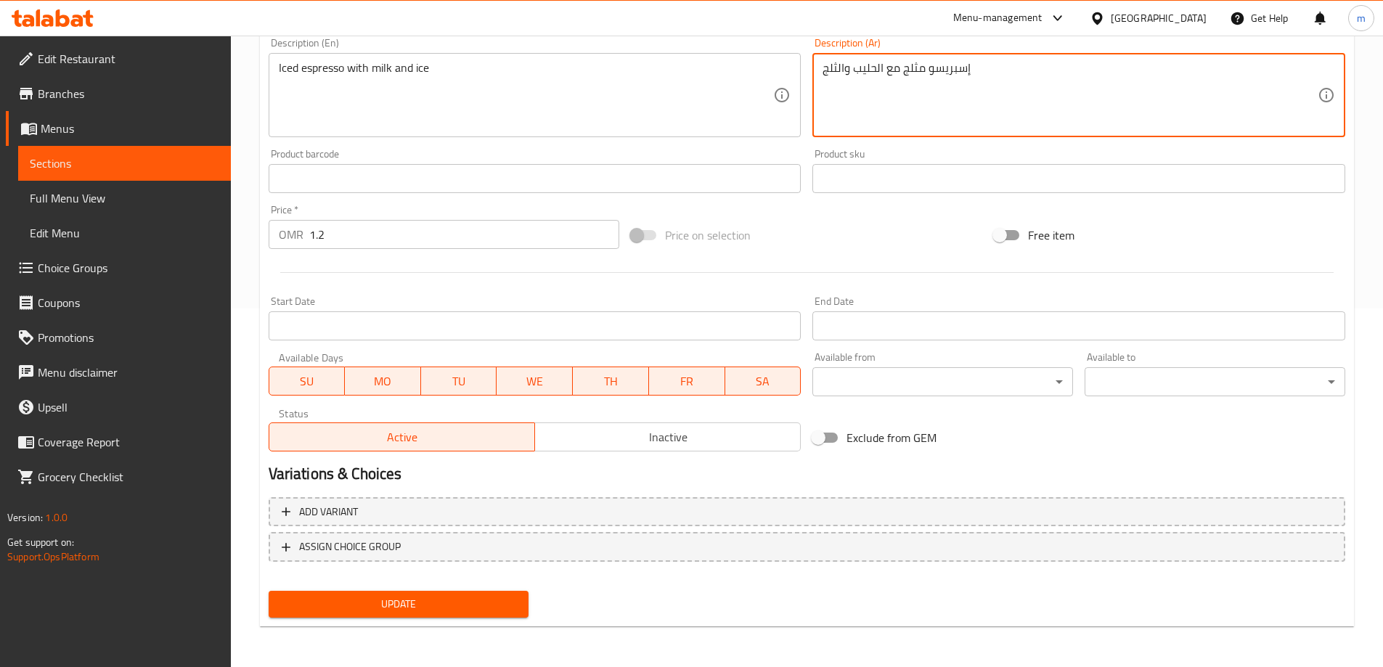
type textarea "إسبريسو مثلج مع الحليب والثلج"
click at [428, 608] on span "Update" at bounding box center [398, 604] width 237 height 18
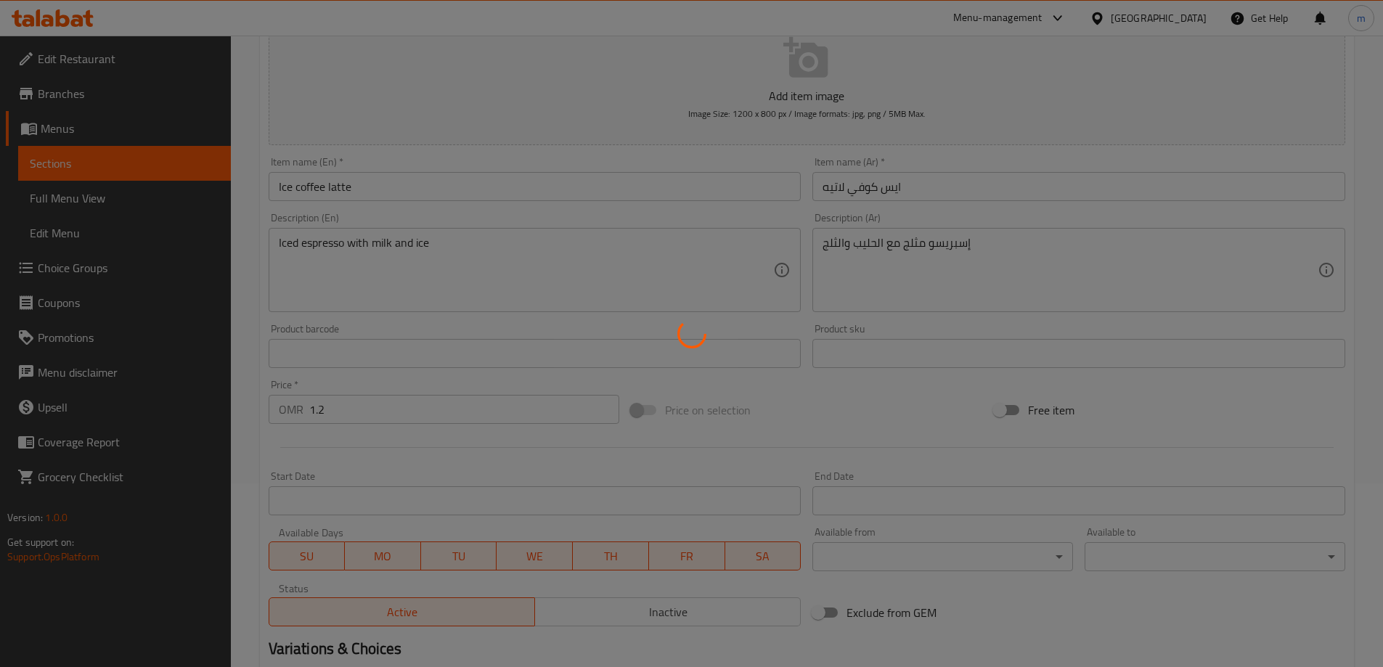
scroll to position [0, 0]
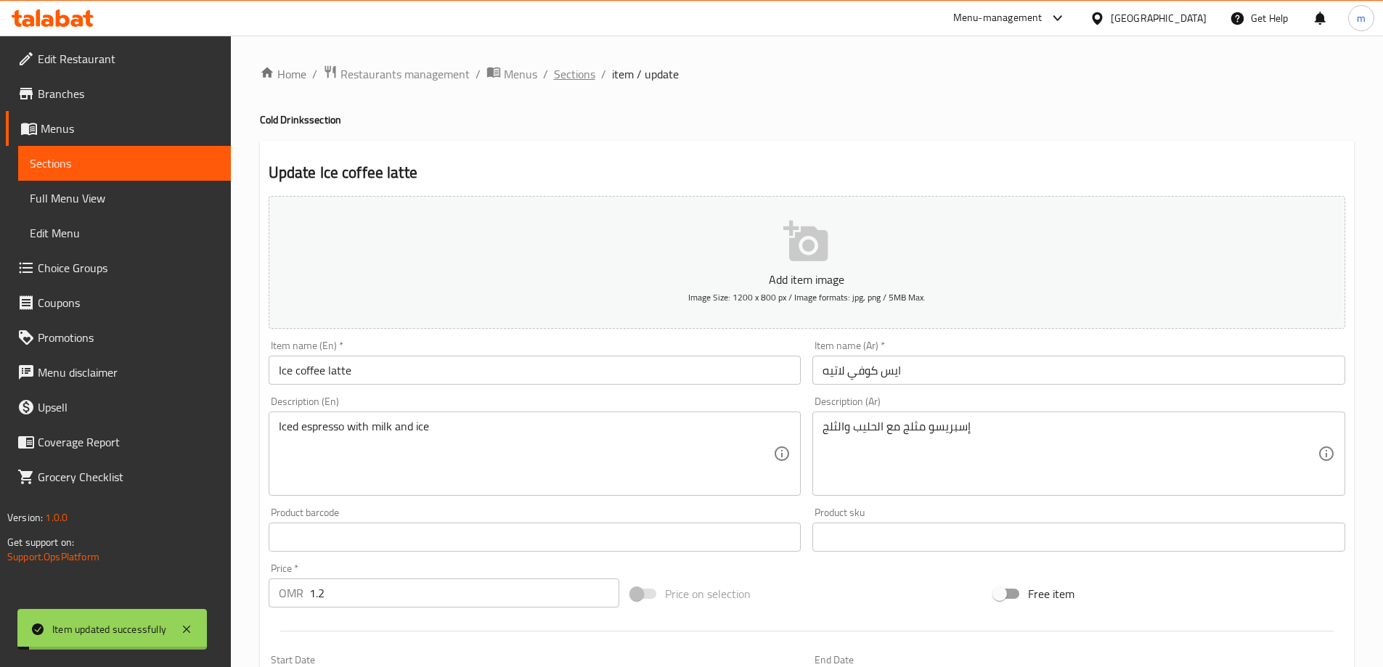
click at [565, 79] on span "Sections" at bounding box center [574, 73] width 41 height 17
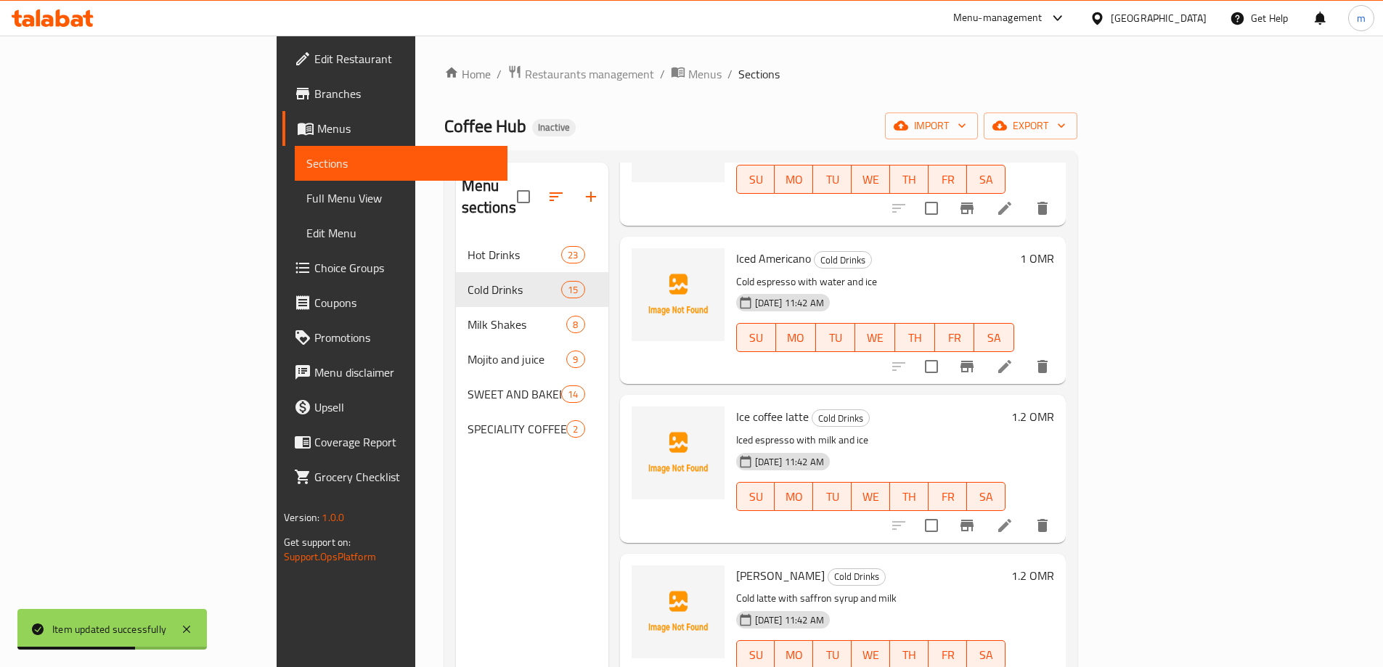
scroll to position [218, 0]
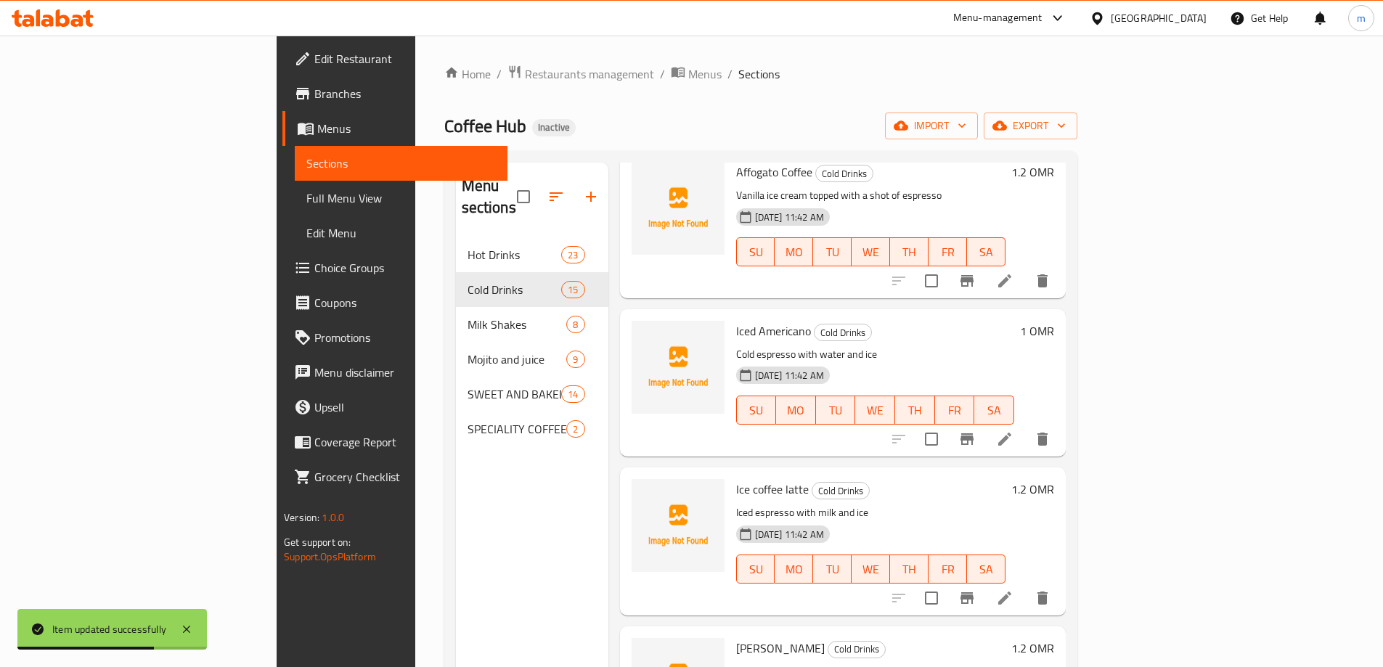
click at [1025, 426] on li at bounding box center [1004, 439] width 41 height 26
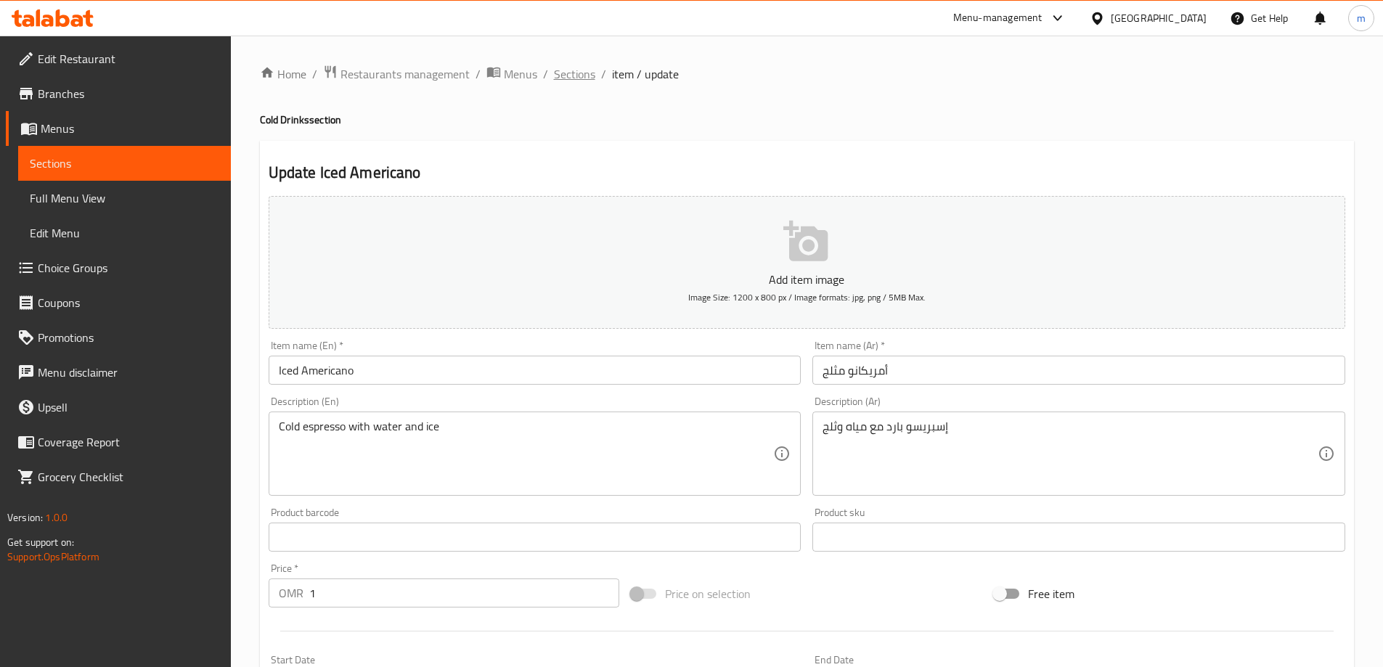
click at [557, 68] on span "Sections" at bounding box center [574, 73] width 41 height 17
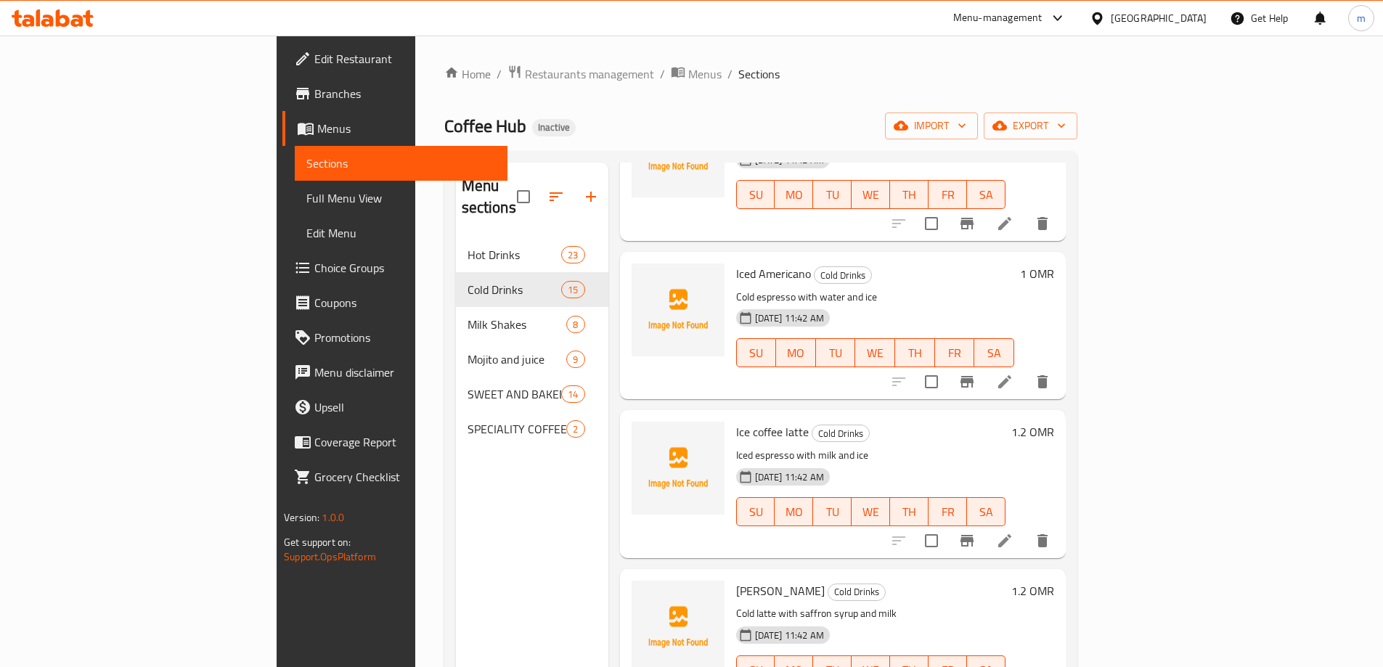
scroll to position [363, 0]
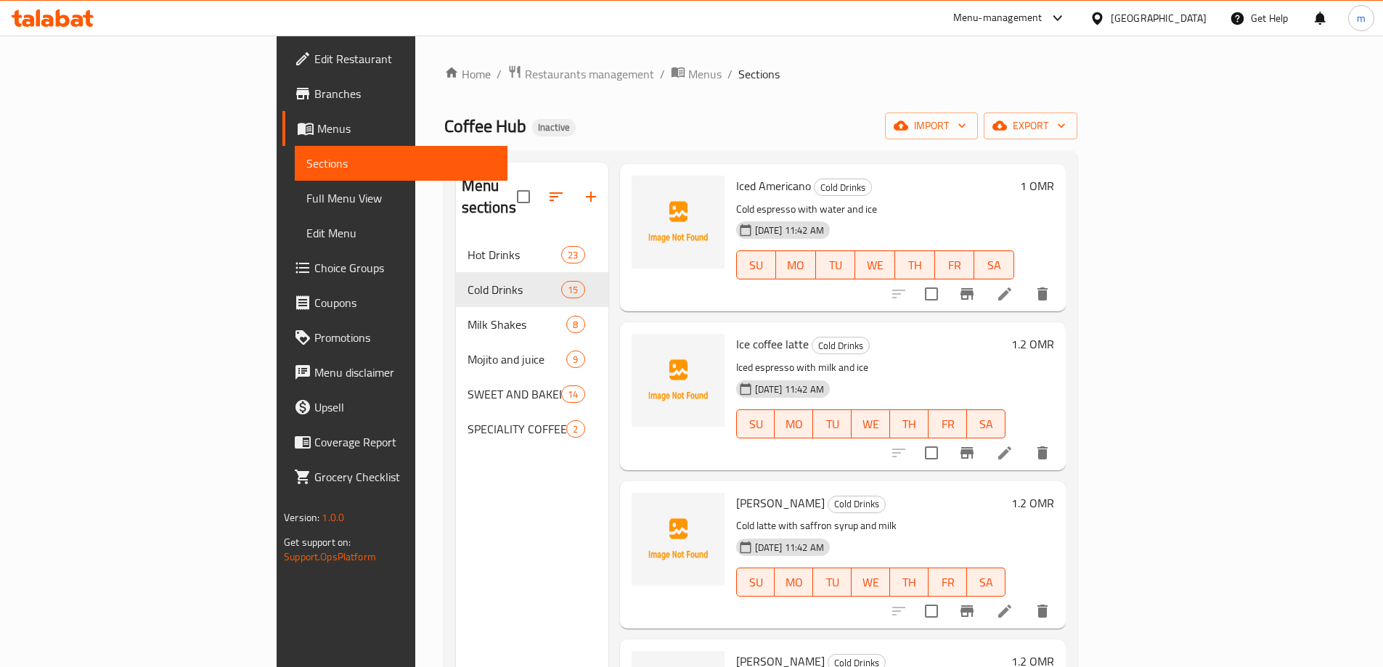
click at [1011, 446] on icon at bounding box center [1004, 452] width 13 height 13
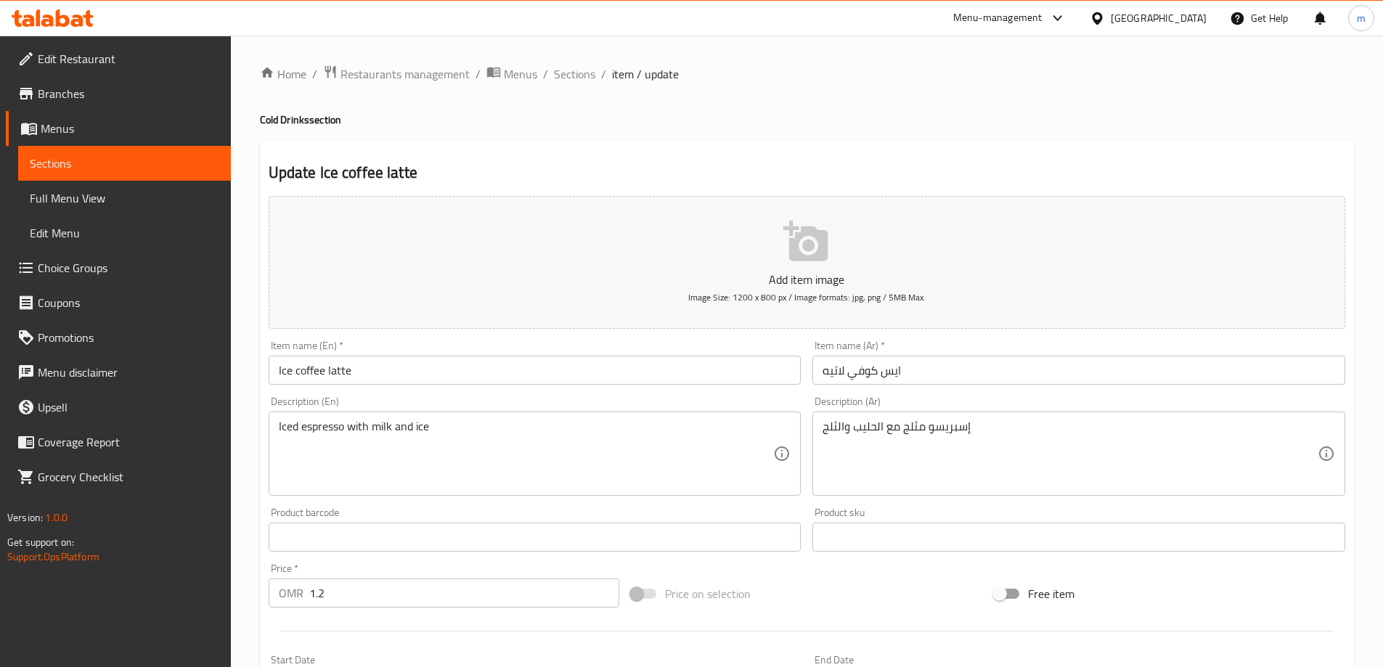
click at [430, 371] on input "Ice coffee latte" at bounding box center [535, 370] width 533 height 29
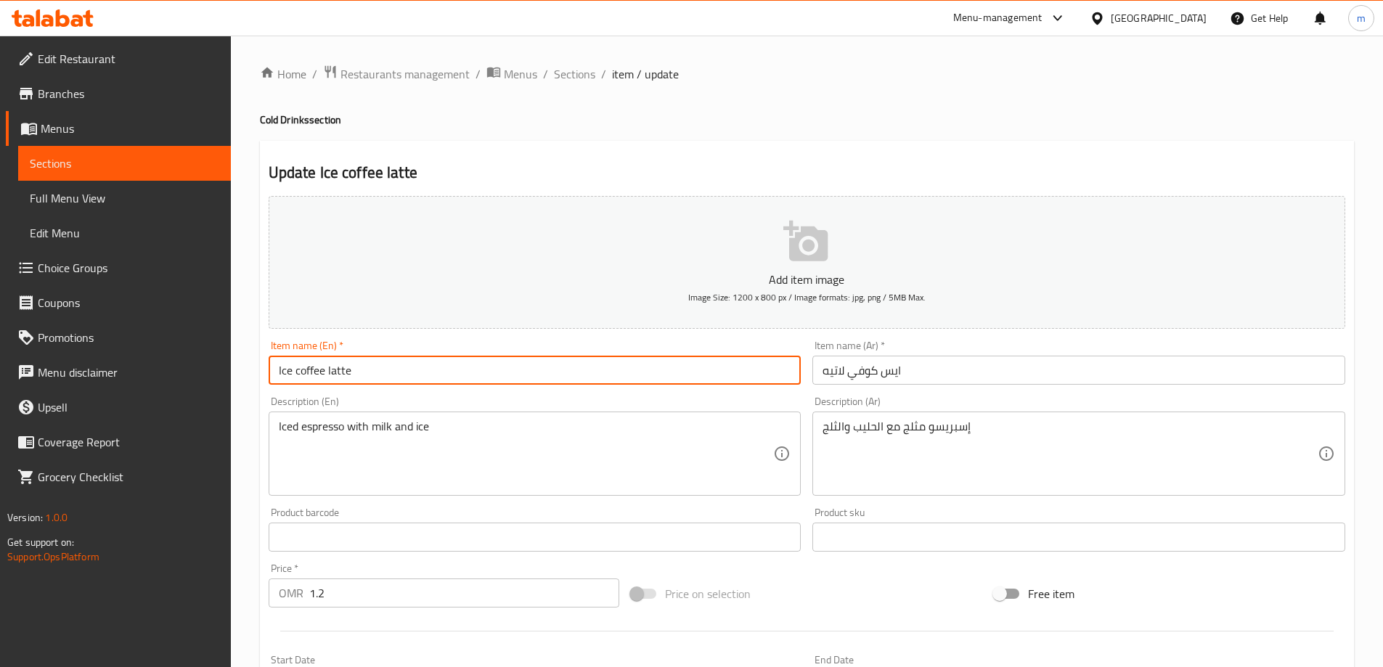
click at [430, 371] on input "Ice coffee latte" at bounding box center [535, 370] width 533 height 29
type input "Ice Coffee Latte"
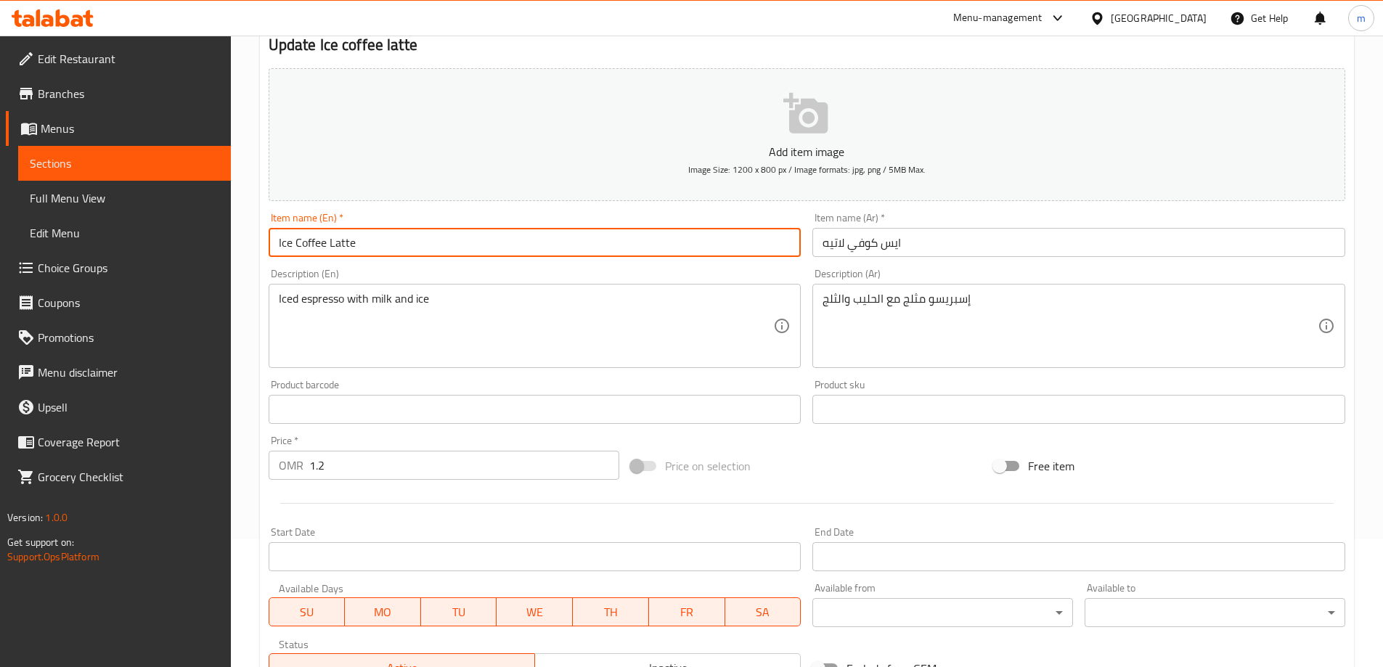
scroll to position [359, 0]
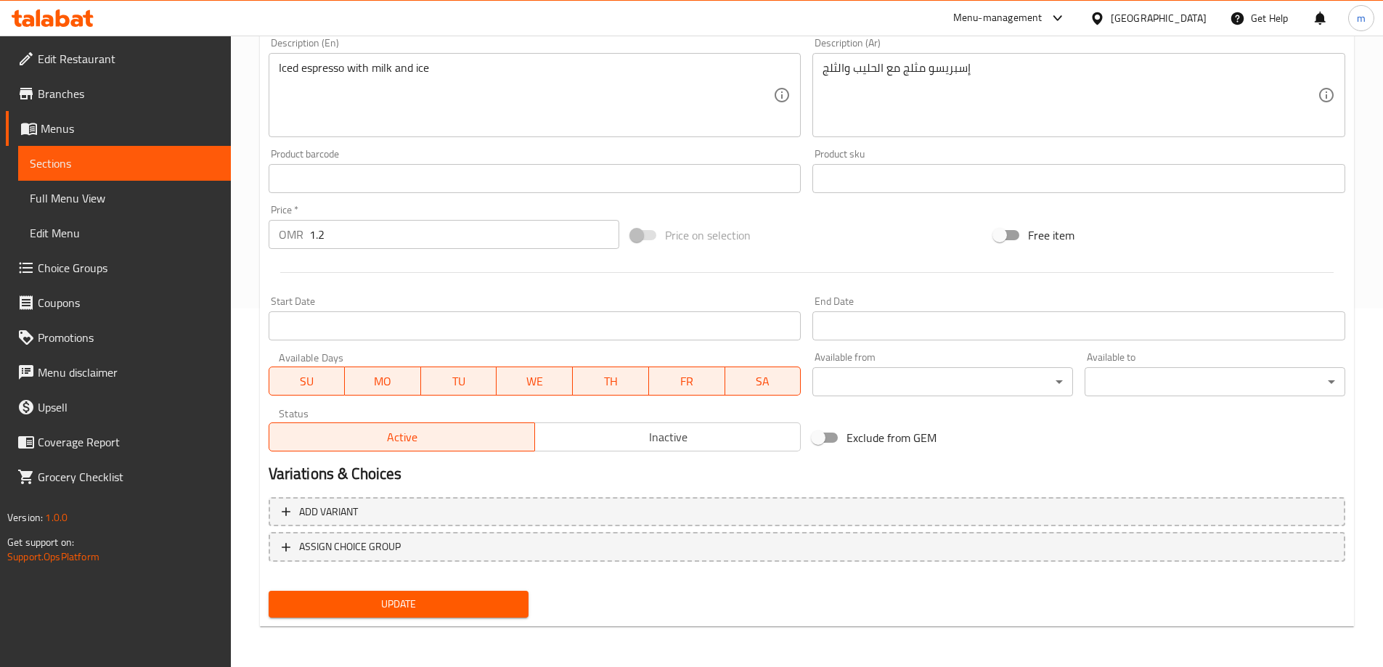
click at [392, 593] on button "Update" at bounding box center [399, 604] width 261 height 27
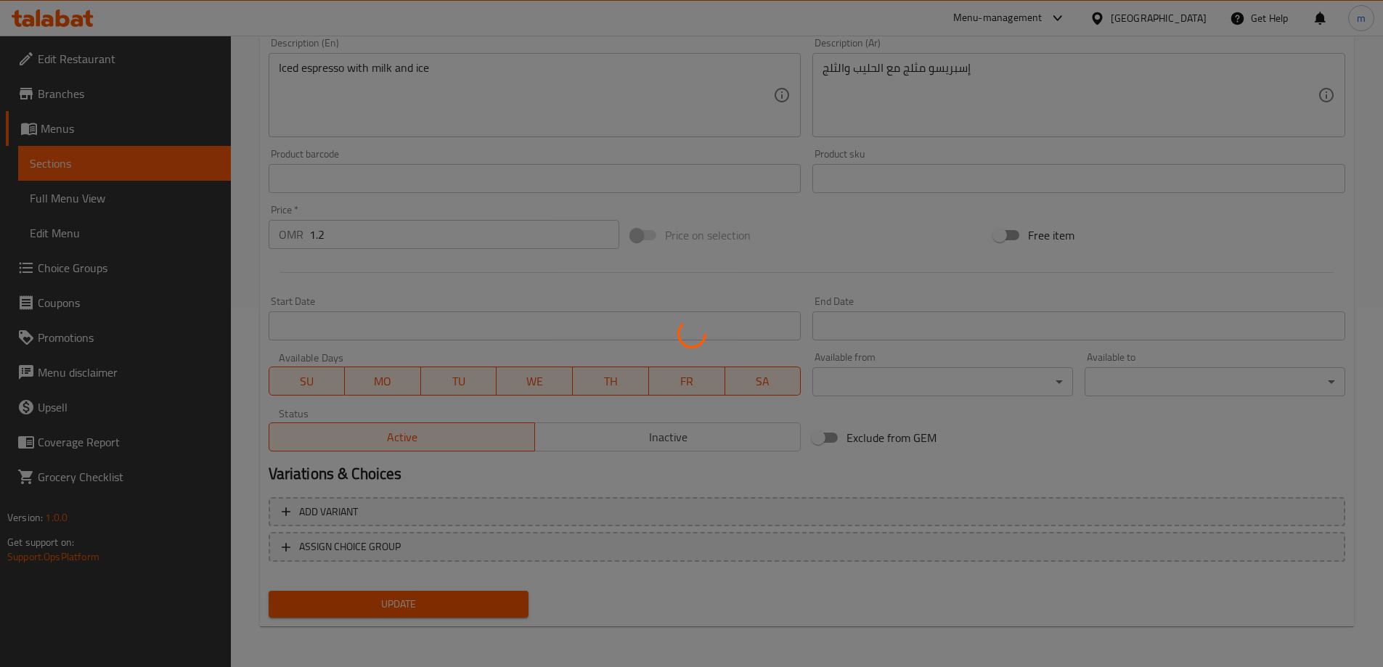
scroll to position [0, 0]
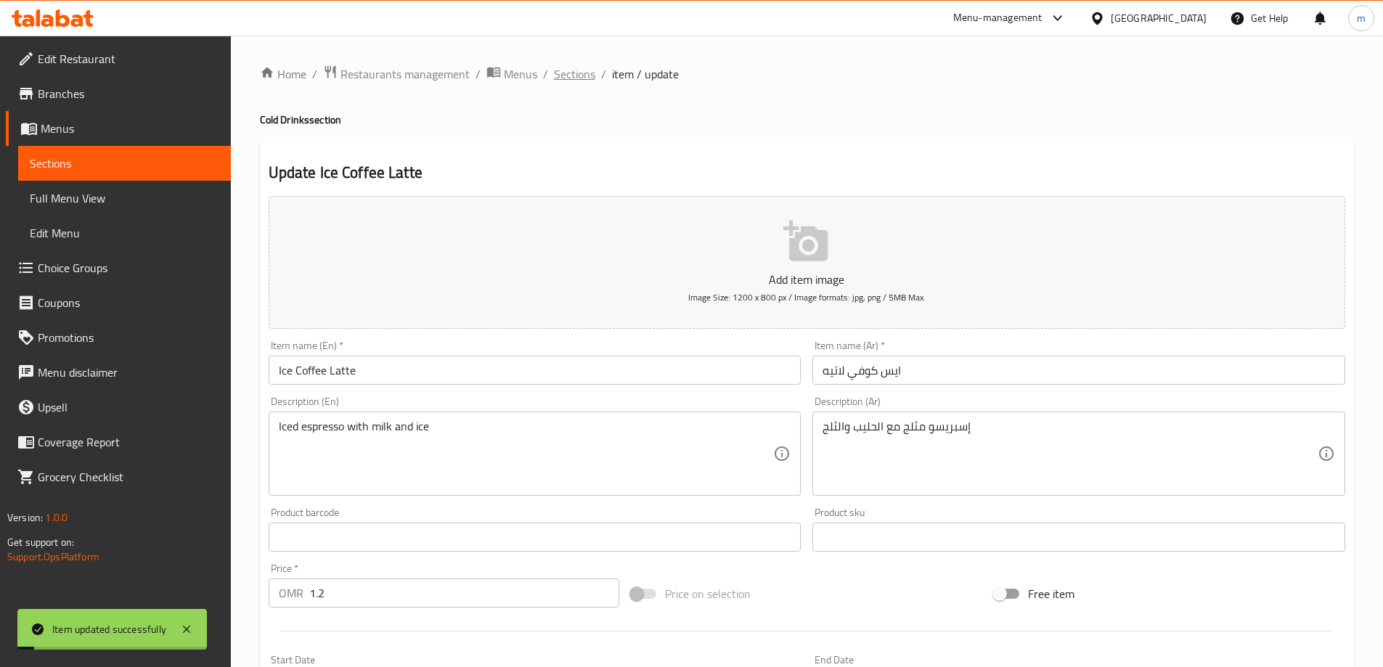
click at [589, 68] on span "Sections" at bounding box center [574, 73] width 41 height 17
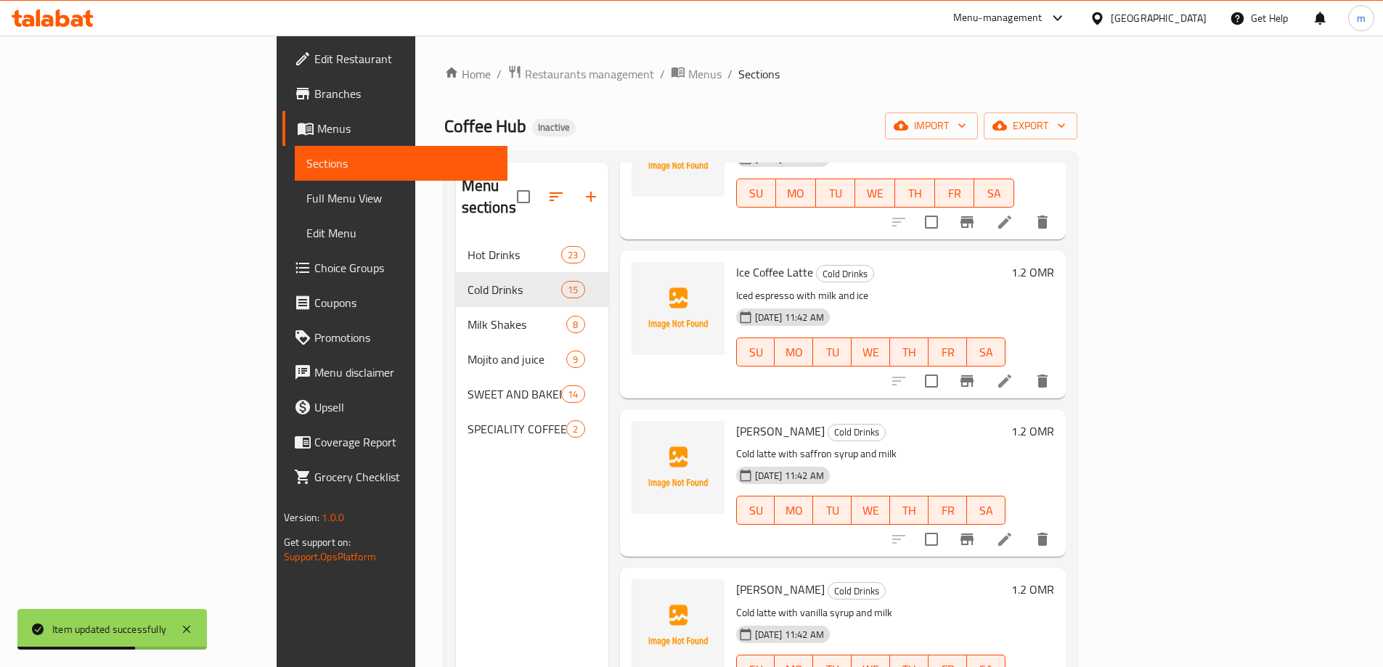
scroll to position [435, 0]
click at [1011, 532] on icon at bounding box center [1004, 538] width 13 height 13
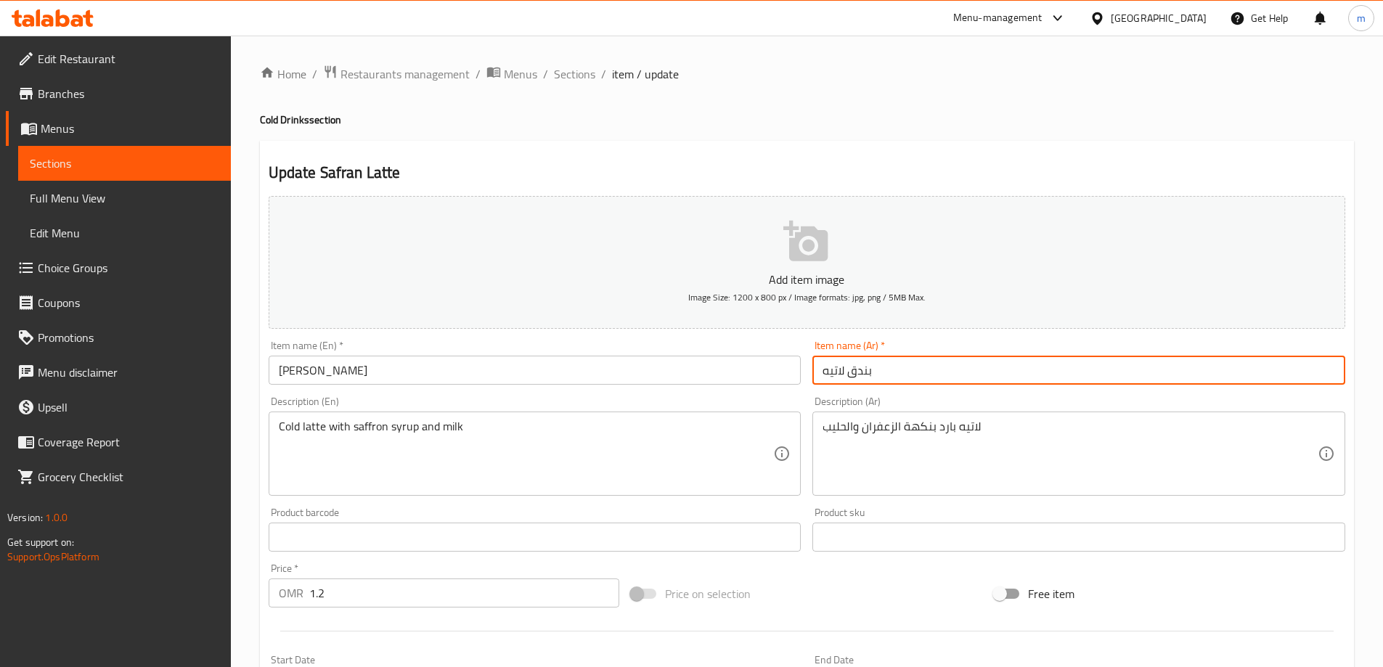
drag, startPoint x: 849, startPoint y: 373, endPoint x: 871, endPoint y: 380, distance: 22.7
click at [871, 380] on input "بندق لاتيه" at bounding box center [1078, 370] width 533 height 29
type input "زعفران لاتيه"
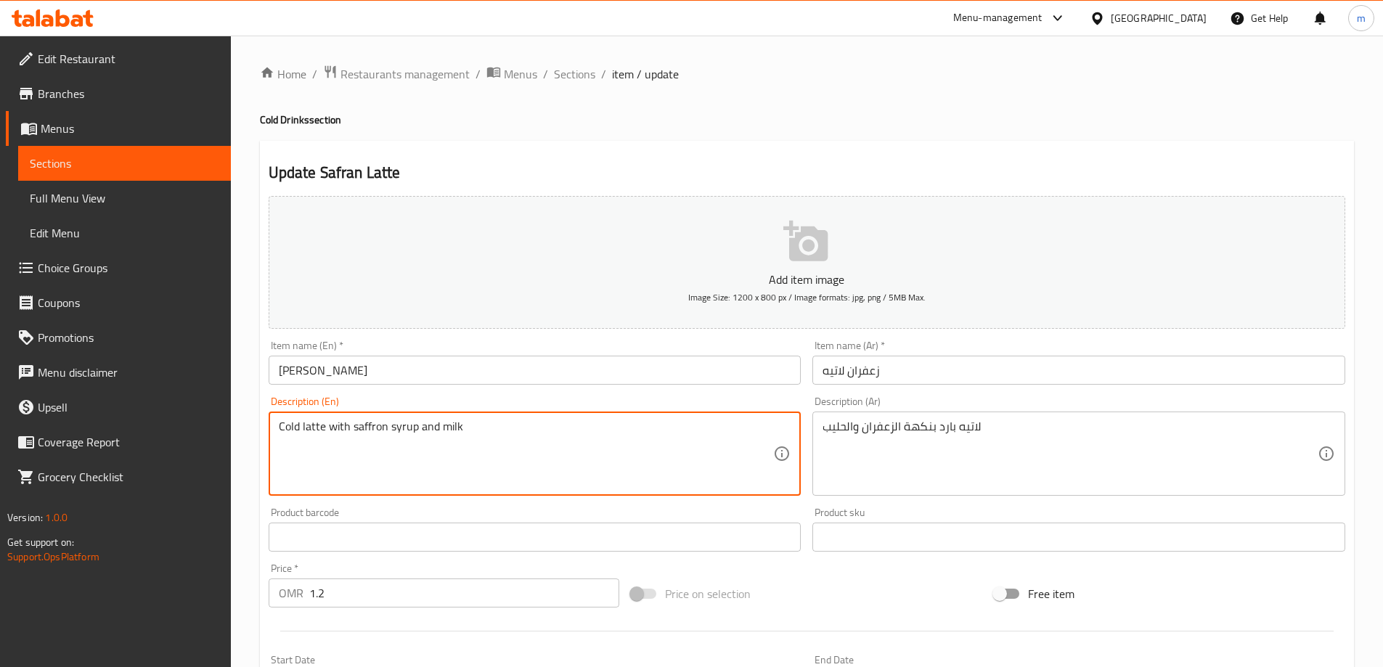
click at [582, 445] on textarea "Cold latte with saffron syrup and milk" at bounding box center [526, 454] width 495 height 69
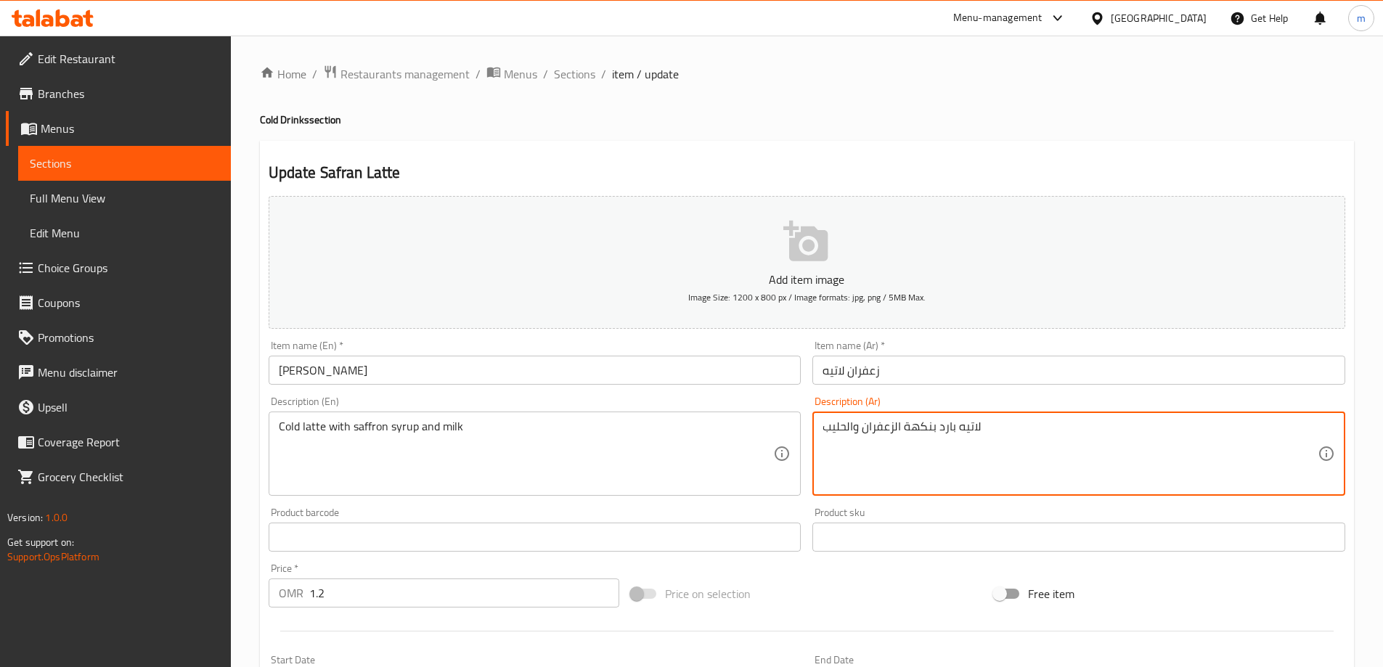
drag, startPoint x: 932, startPoint y: 428, endPoint x: 905, endPoint y: 428, distance: 26.9
click at [905, 428] on textarea "لاتيه بارد بنكهة الزعفران والحليب" at bounding box center [1069, 454] width 495 height 69
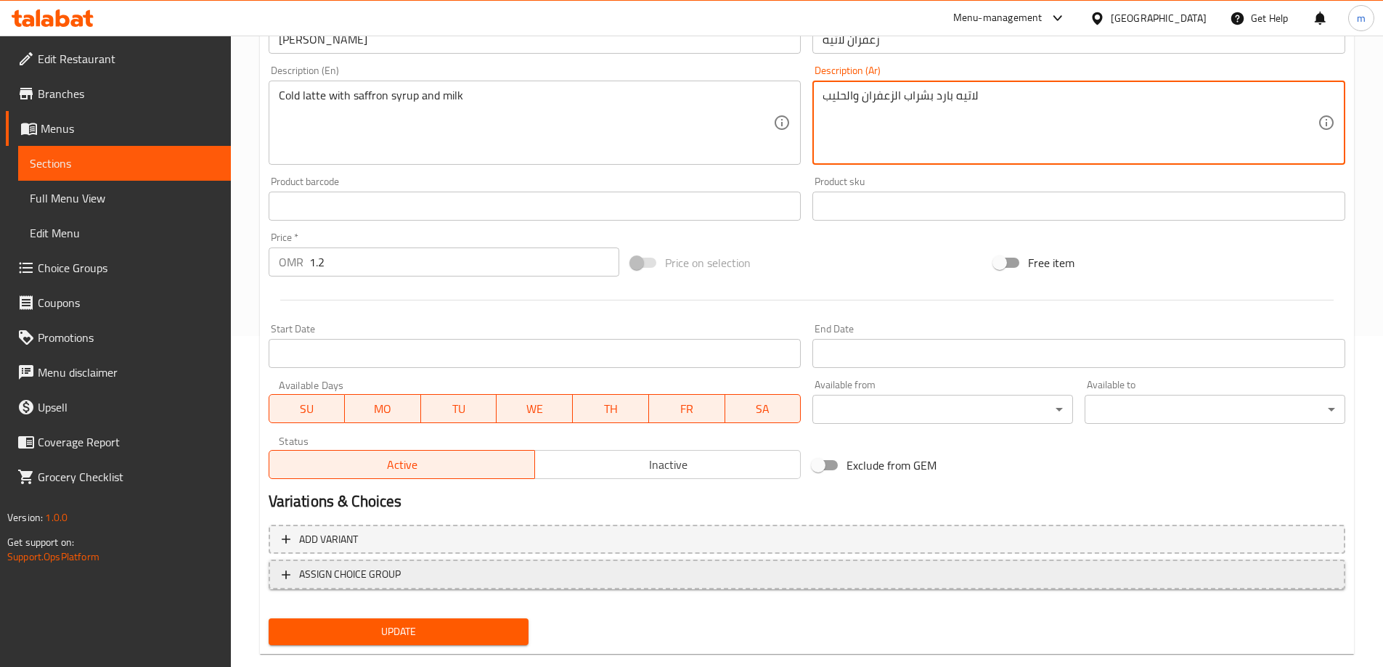
scroll to position [359, 0]
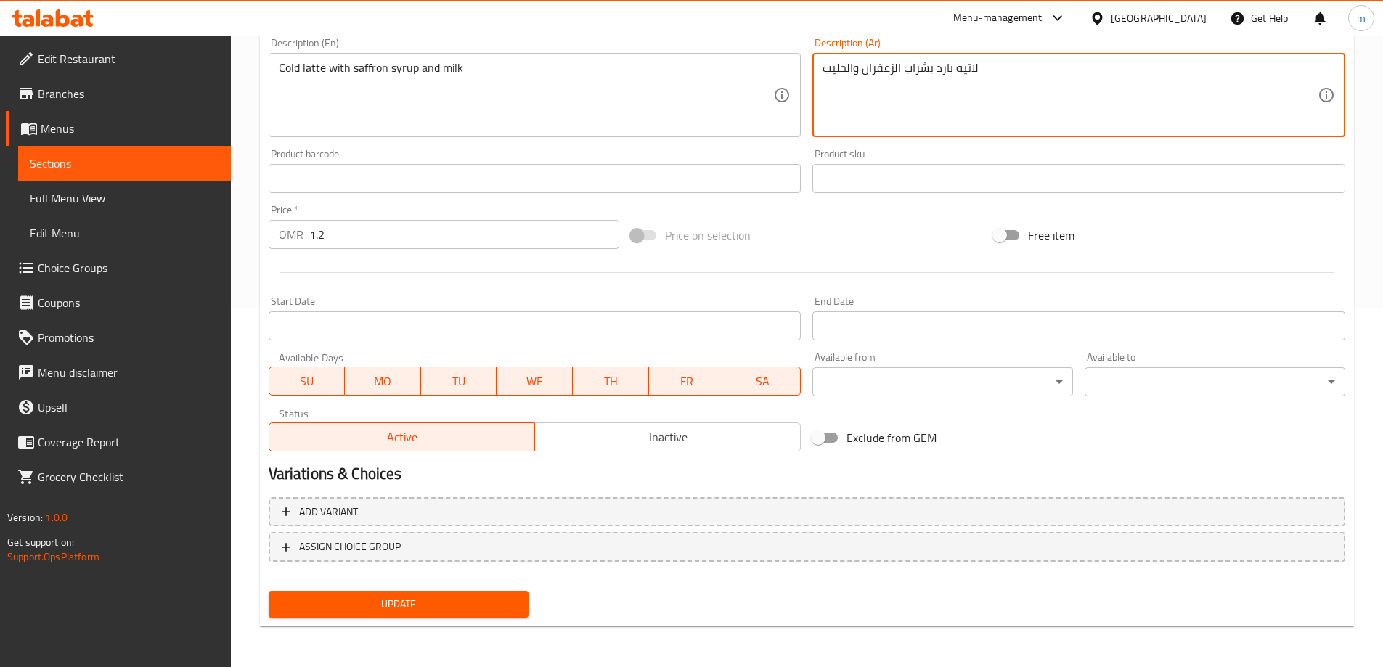
type textarea "لاتيه بارد بشراب الزعفران والحليب"
click at [391, 610] on span "Update" at bounding box center [398, 604] width 237 height 18
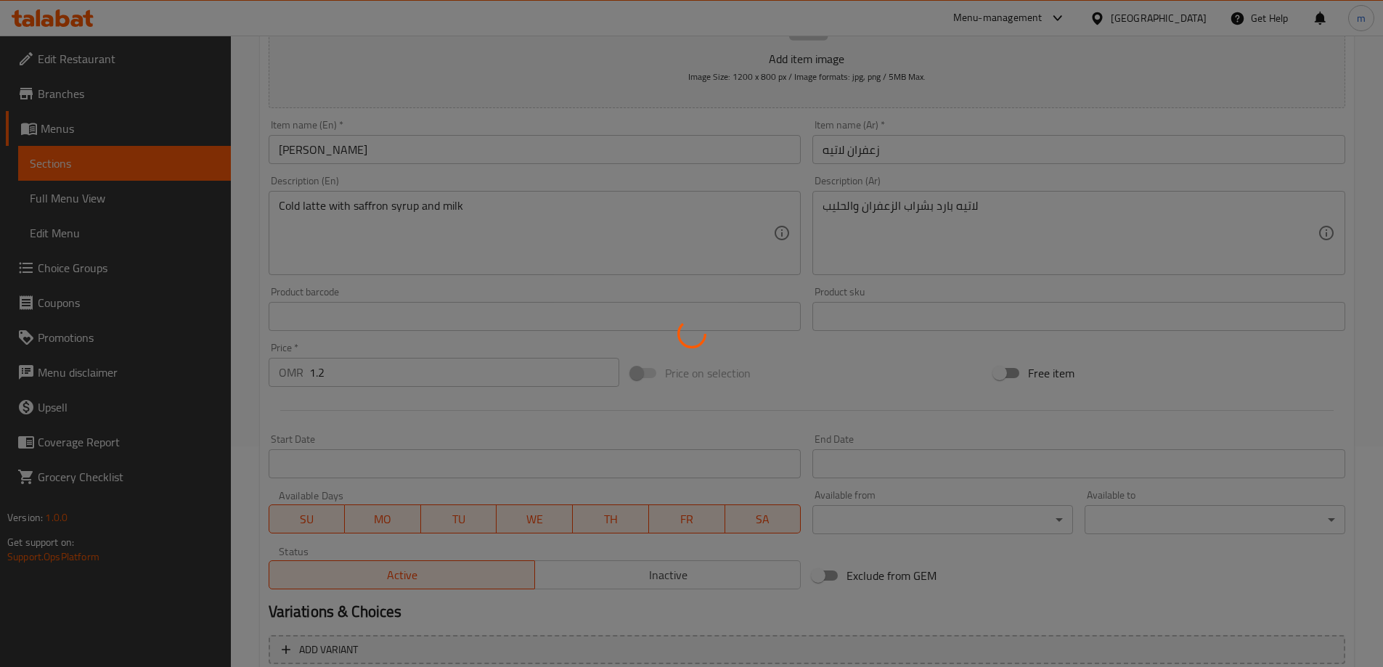
scroll to position [0, 0]
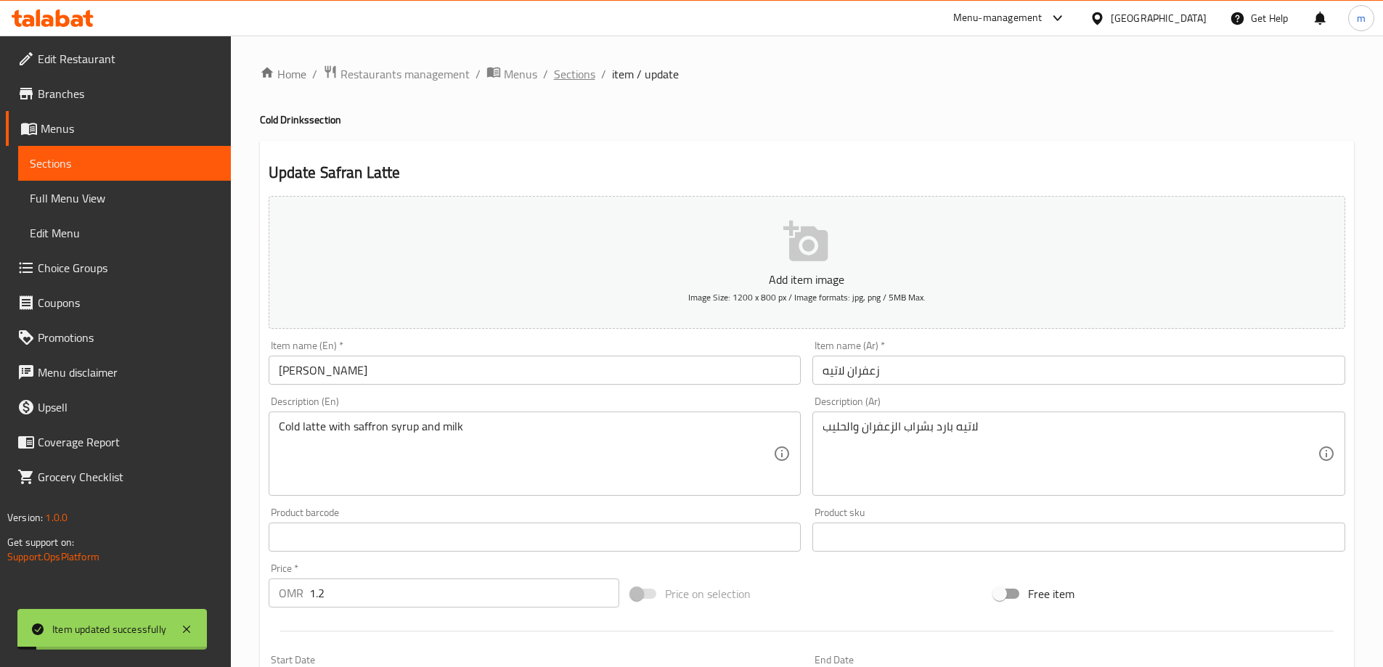
click at [571, 80] on span "Sections" at bounding box center [574, 73] width 41 height 17
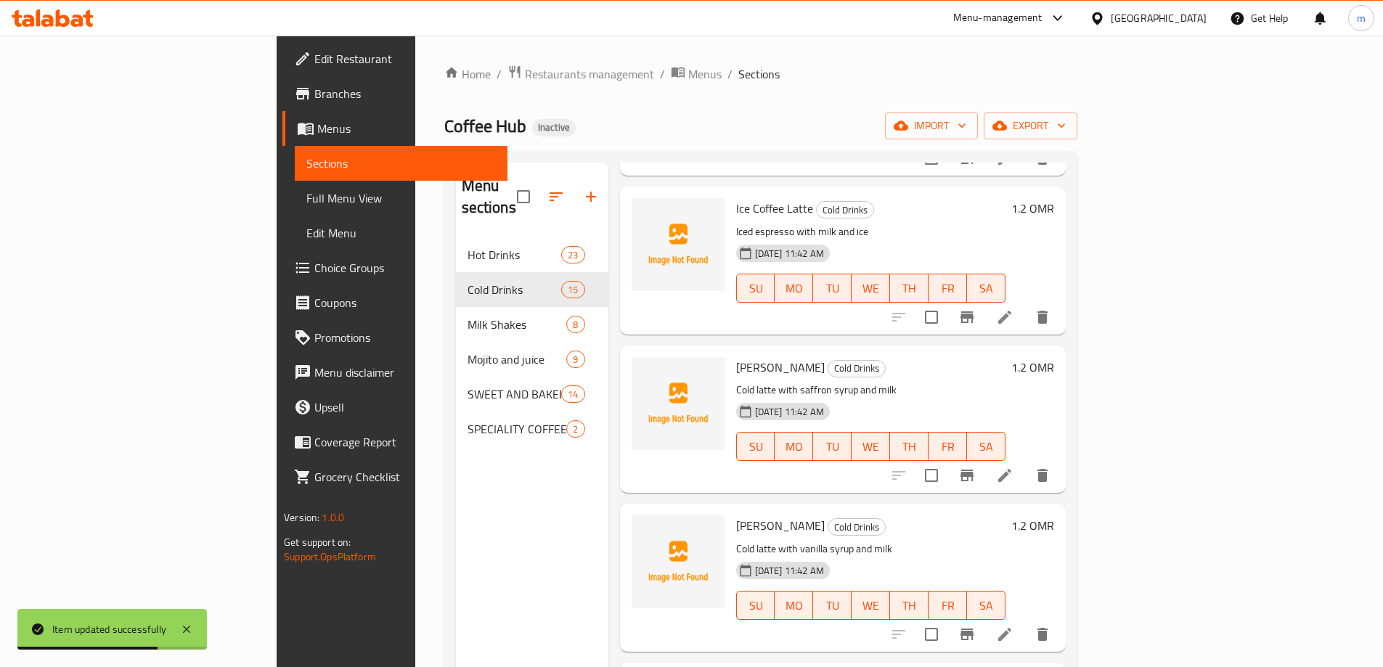
scroll to position [581, 0]
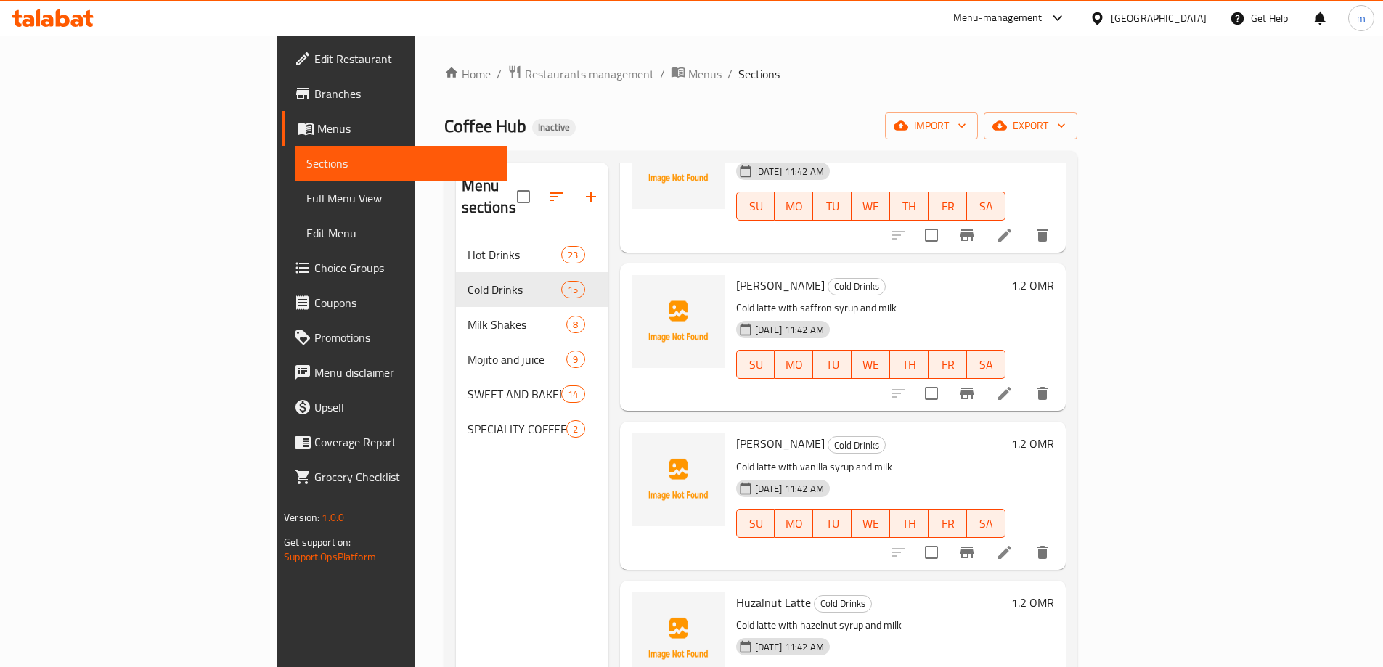
click at [1025, 540] on li at bounding box center [1004, 552] width 41 height 26
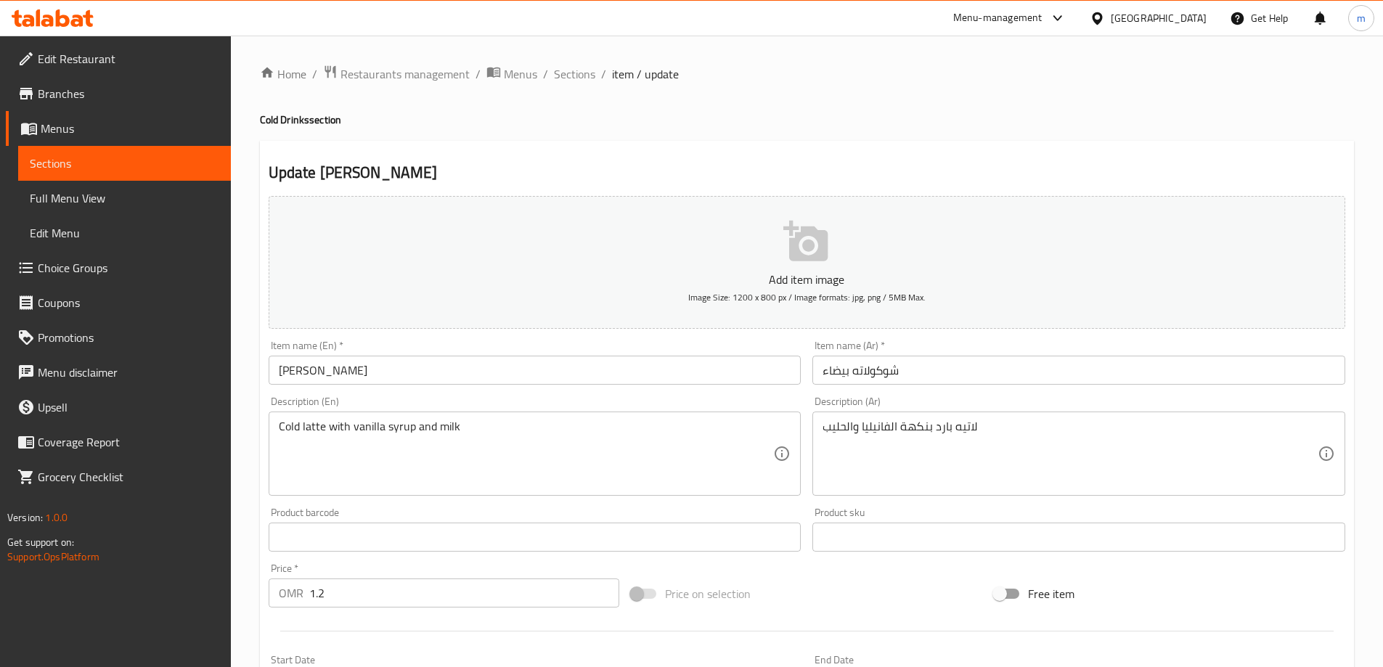
click at [896, 376] on input "شوكولاته بيضاء" at bounding box center [1078, 370] width 533 height 29
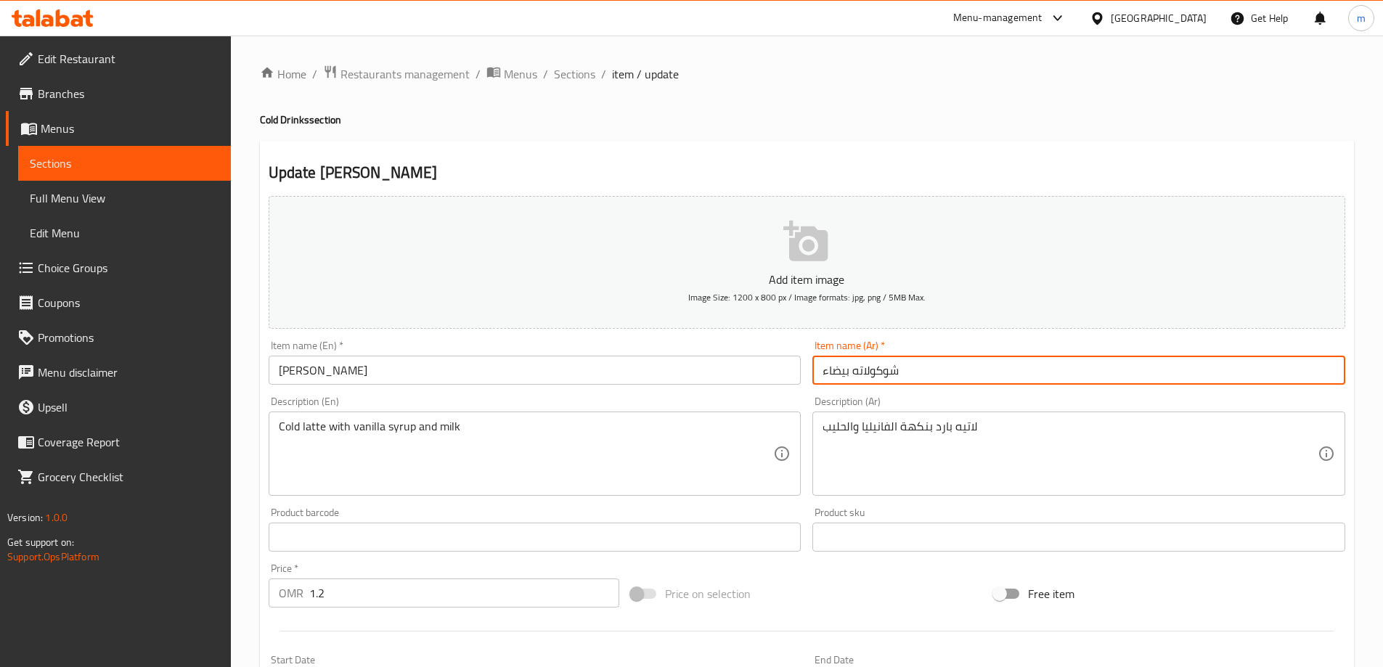
click at [896, 376] on input "شوكولاته بيضاء" at bounding box center [1078, 370] width 533 height 29
type input "[PERSON_NAME]ه"
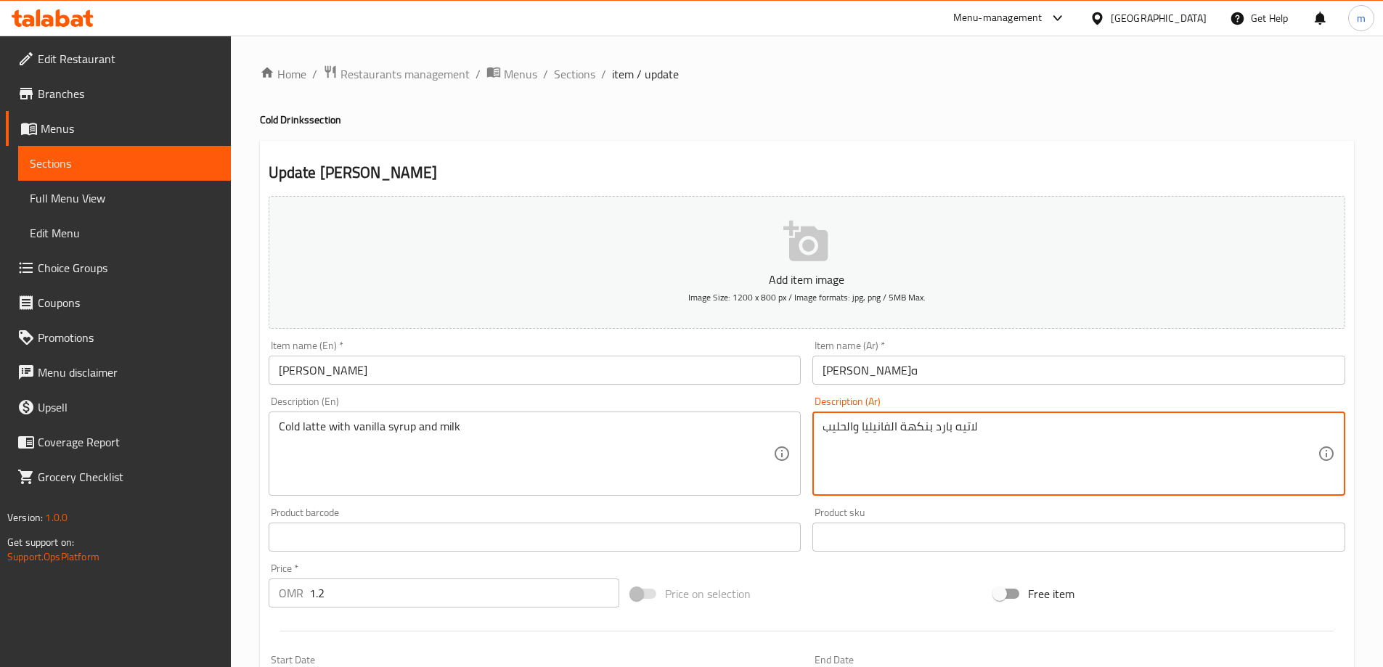
drag, startPoint x: 929, startPoint y: 426, endPoint x: 901, endPoint y: 426, distance: 27.6
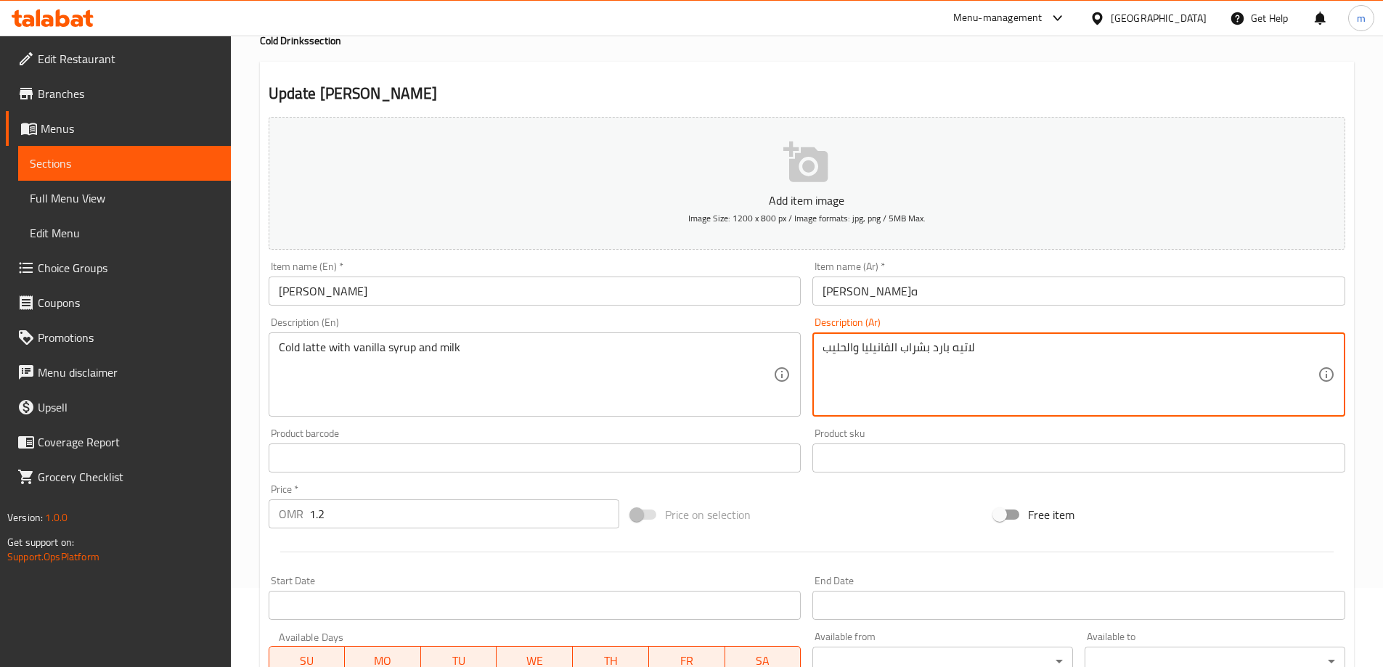
scroll to position [359, 0]
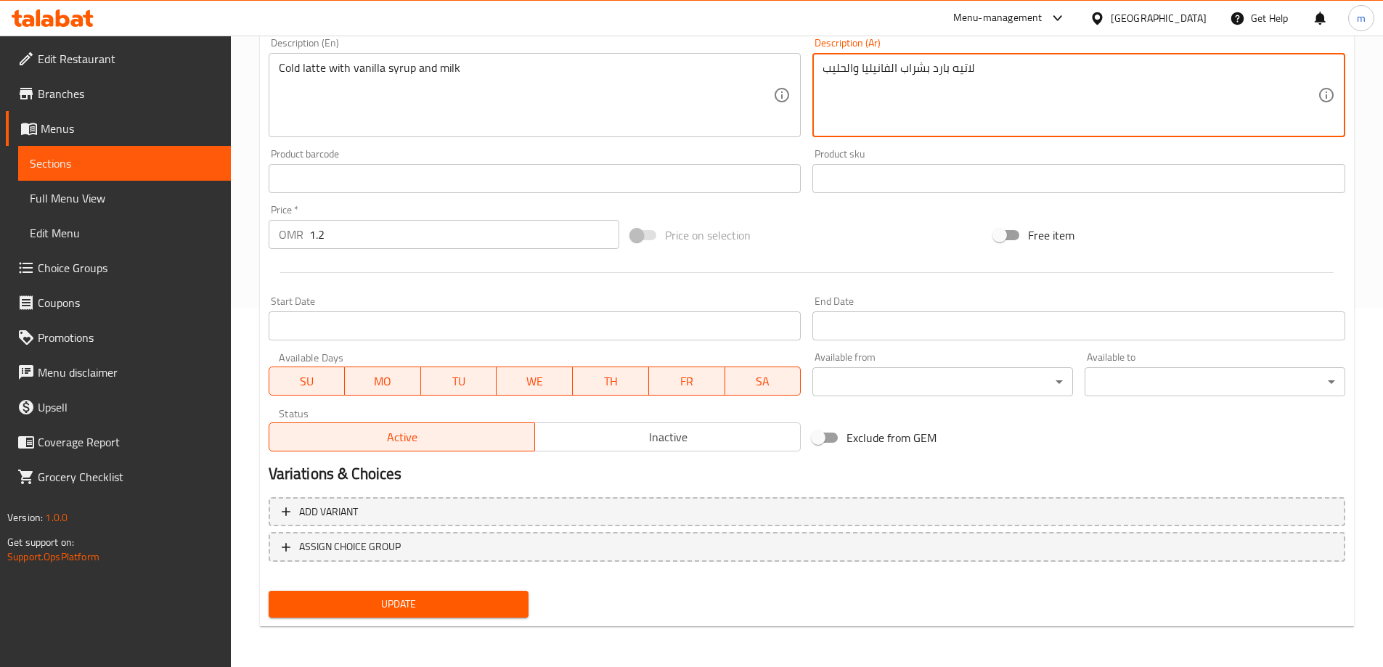
type textarea "لاتيه بارد بشراب الفانيليا والحليب"
click at [415, 606] on span "Update" at bounding box center [398, 604] width 237 height 18
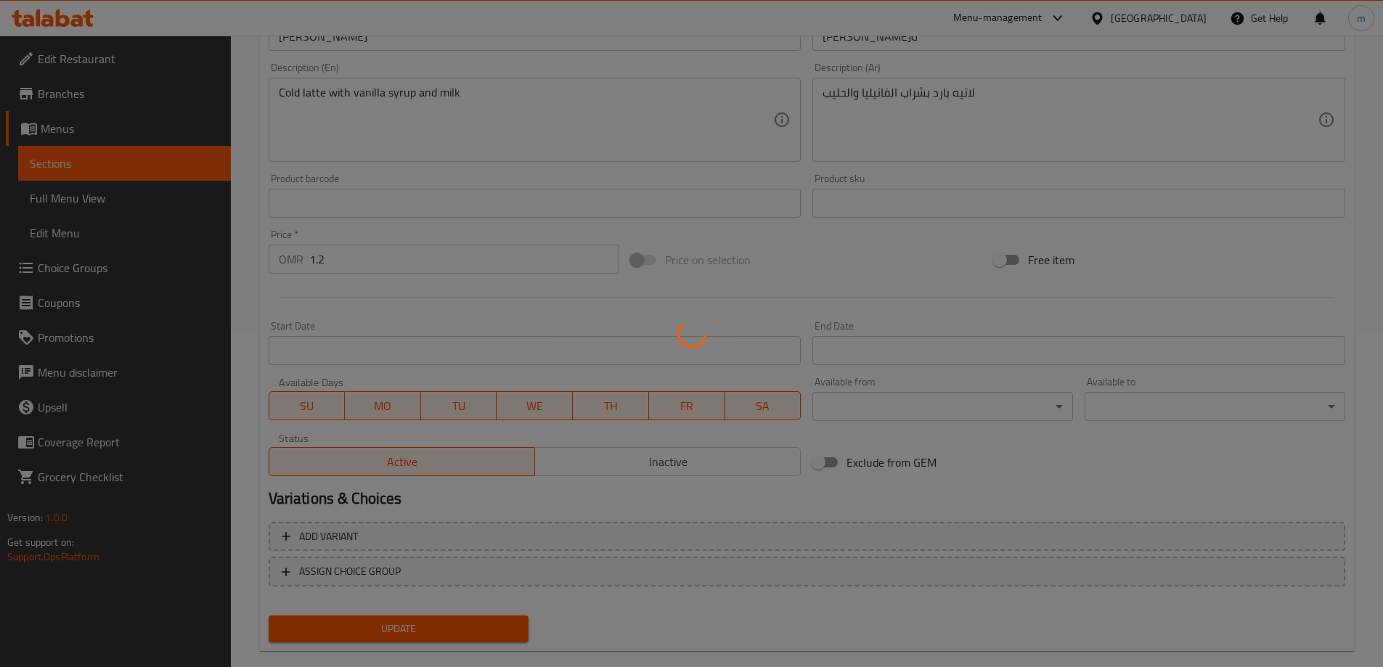
scroll to position [0, 0]
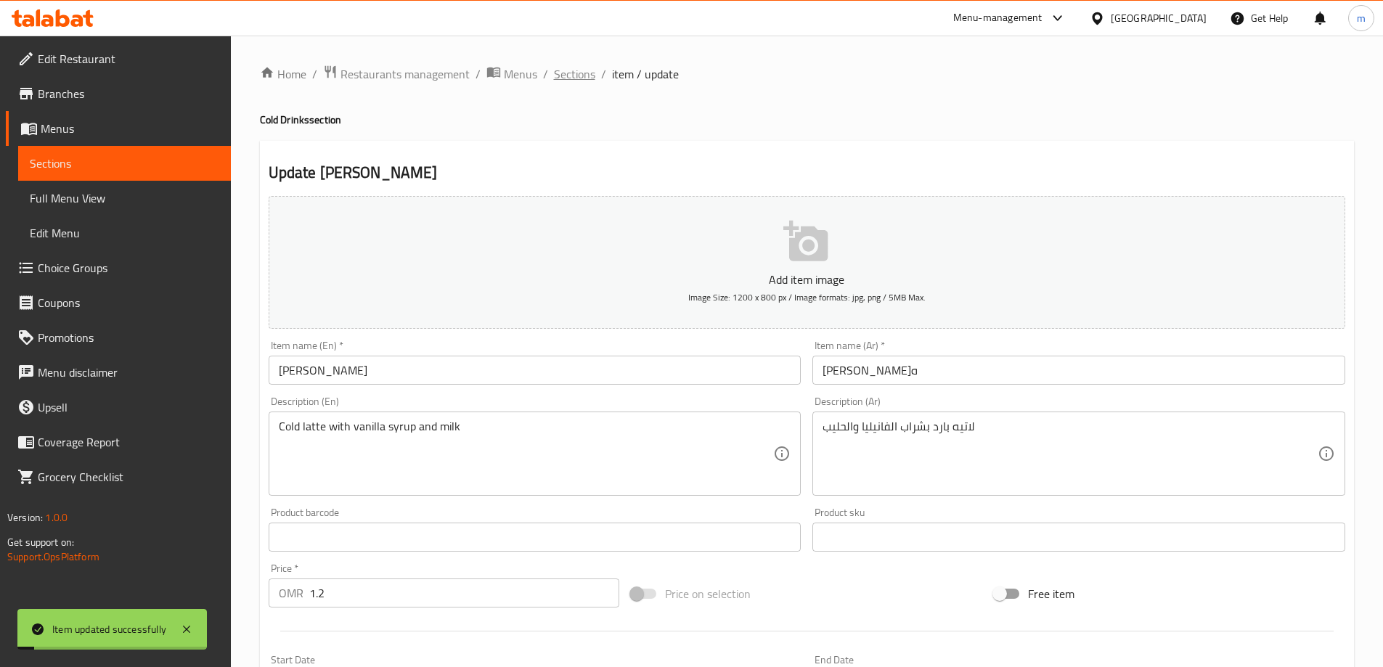
click at [582, 79] on span "Sections" at bounding box center [574, 73] width 41 height 17
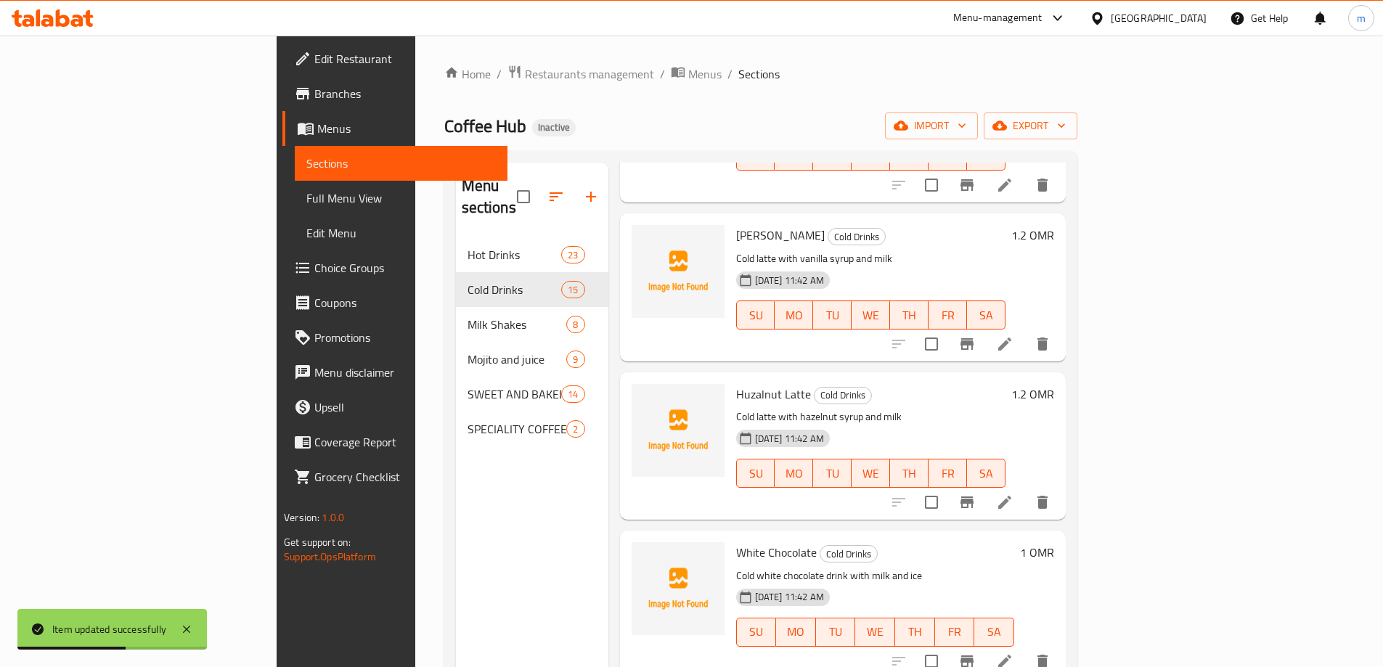
scroll to position [798, 0]
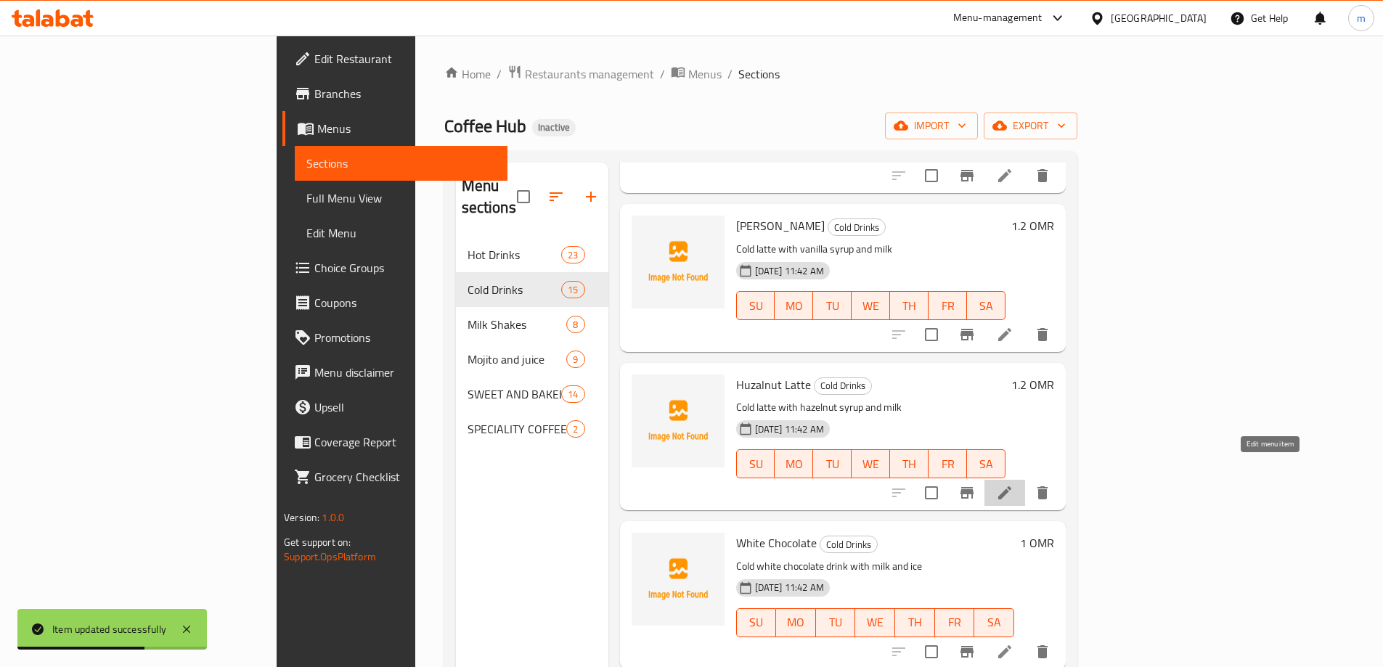
click at [1011, 486] on icon at bounding box center [1004, 492] width 13 height 13
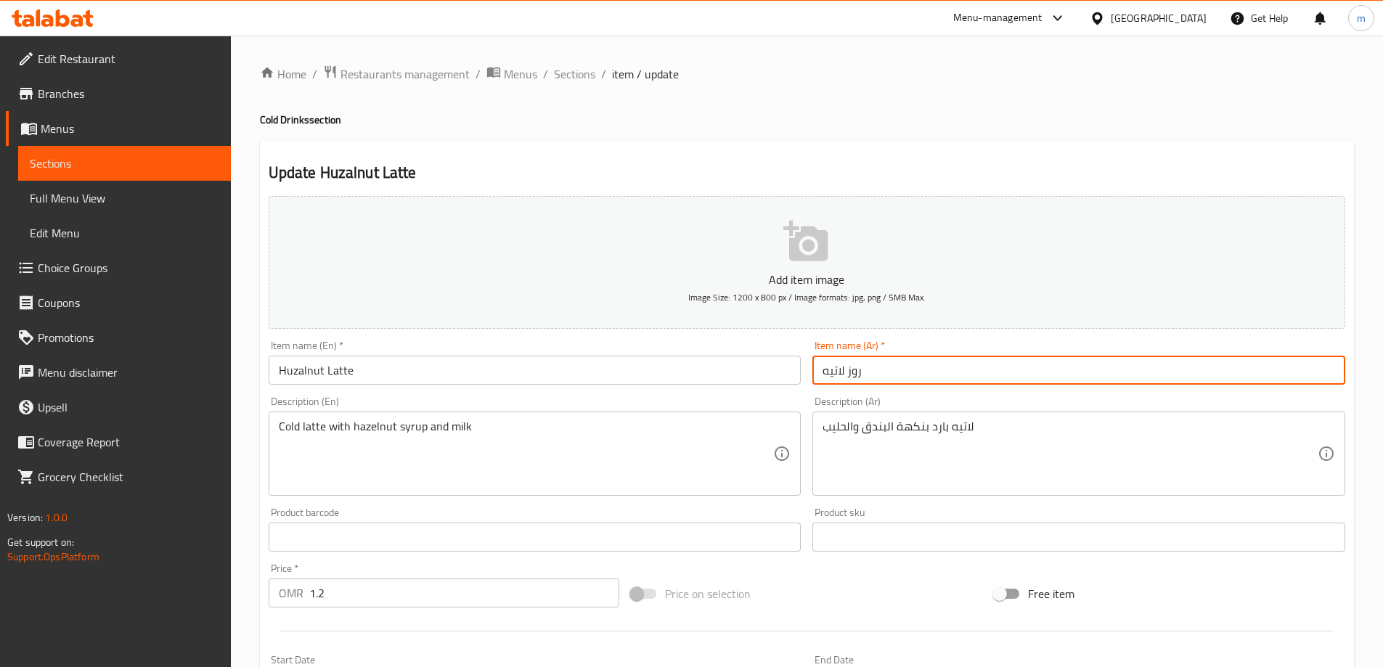
drag, startPoint x: 848, startPoint y: 376, endPoint x: 860, endPoint y: 377, distance: 12.4
click at [860, 377] on input "روز لاتيه" at bounding box center [1078, 370] width 533 height 29
type input "بندق لاتيه"
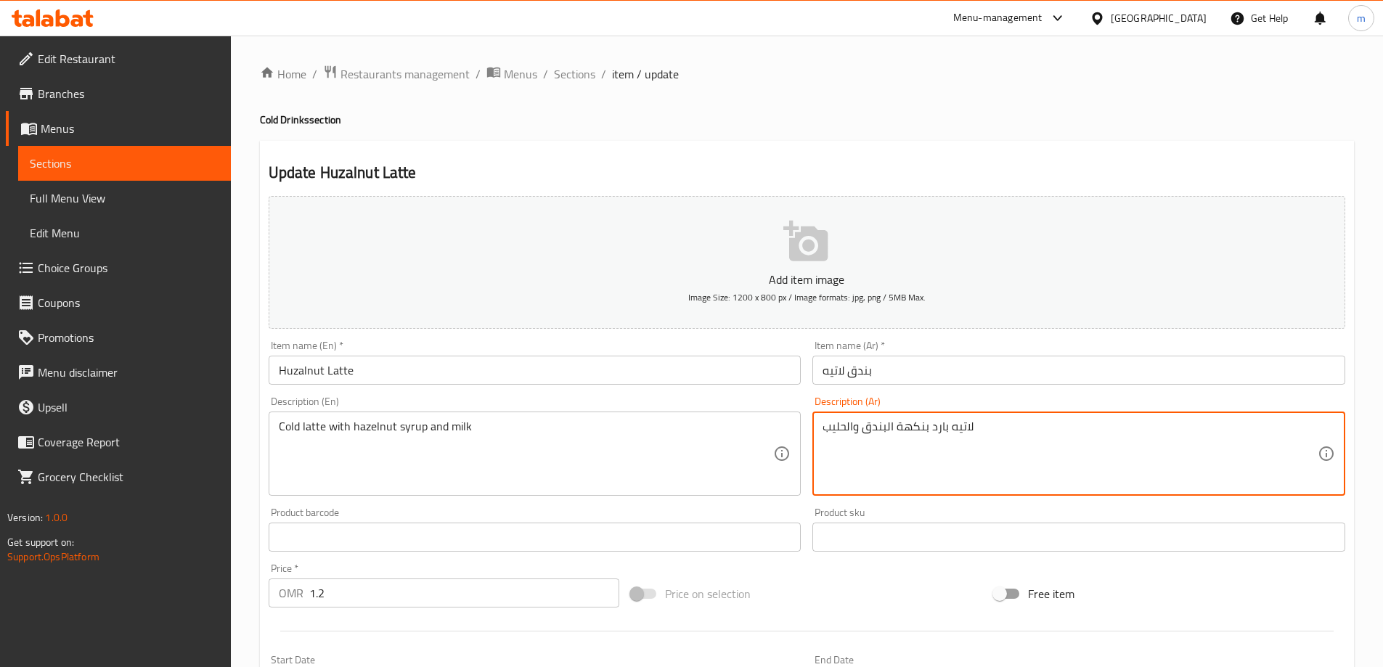
drag, startPoint x: 925, startPoint y: 428, endPoint x: 899, endPoint y: 430, distance: 26.3
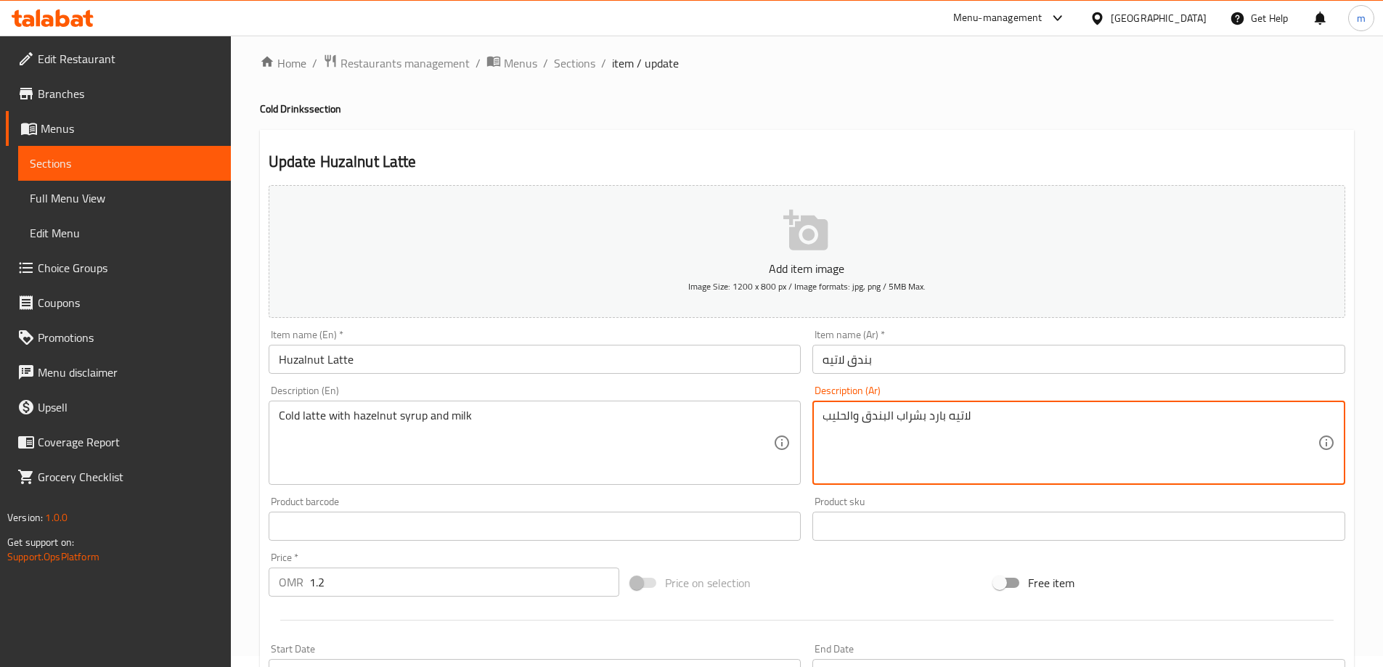
scroll to position [359, 0]
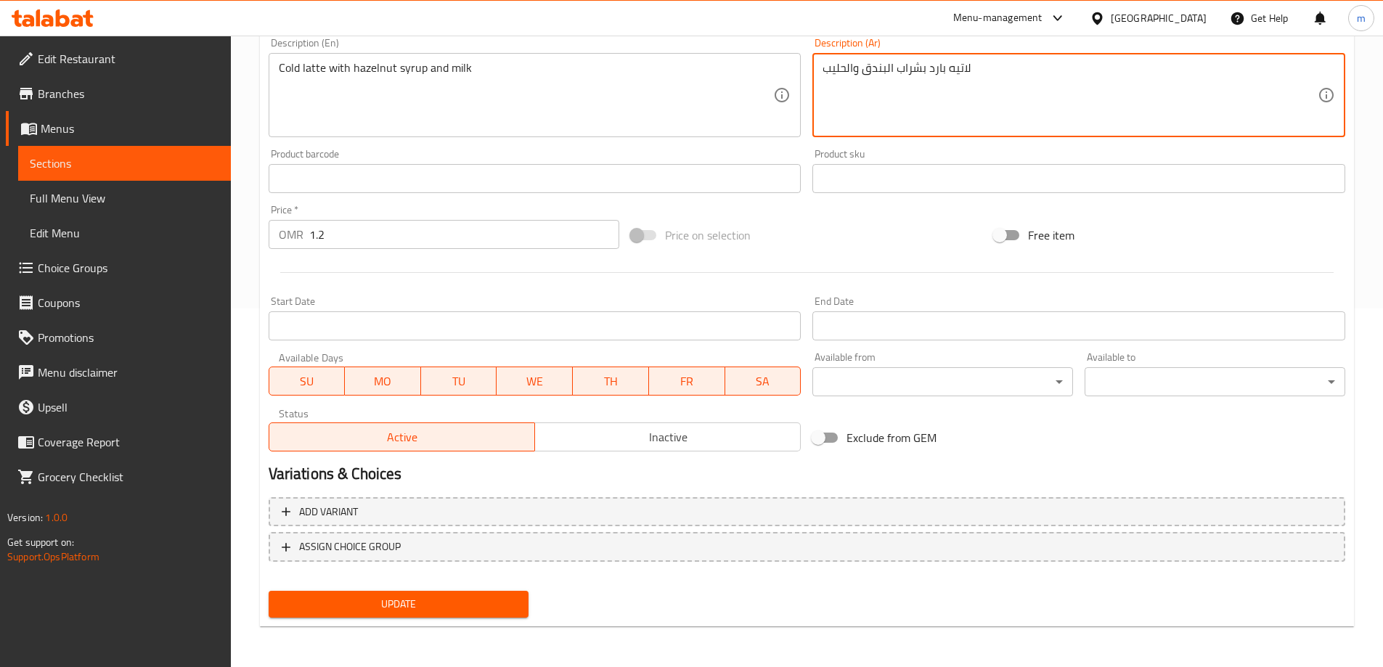
type textarea "لاتيه بارد بشراب البندق والحليب"
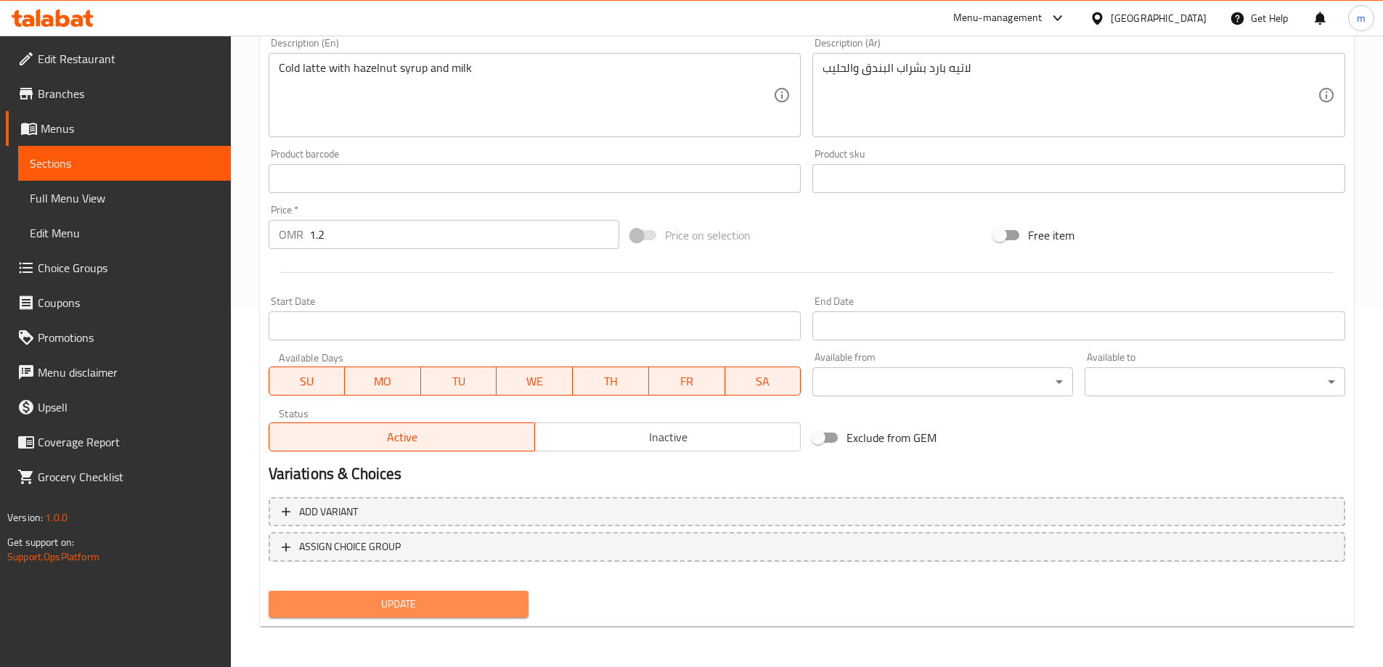
click at [453, 613] on span "Update" at bounding box center [398, 604] width 237 height 18
click at [431, 607] on span "Update" at bounding box center [398, 604] width 237 height 18
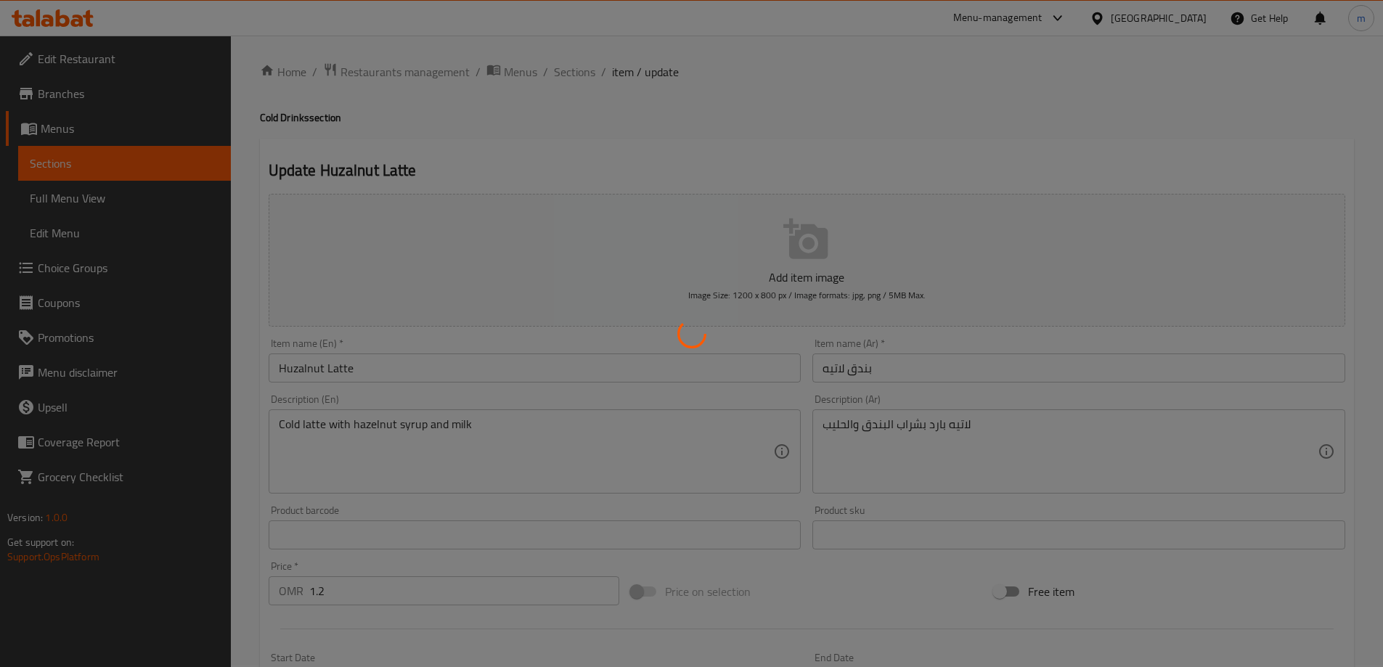
scroll to position [0, 0]
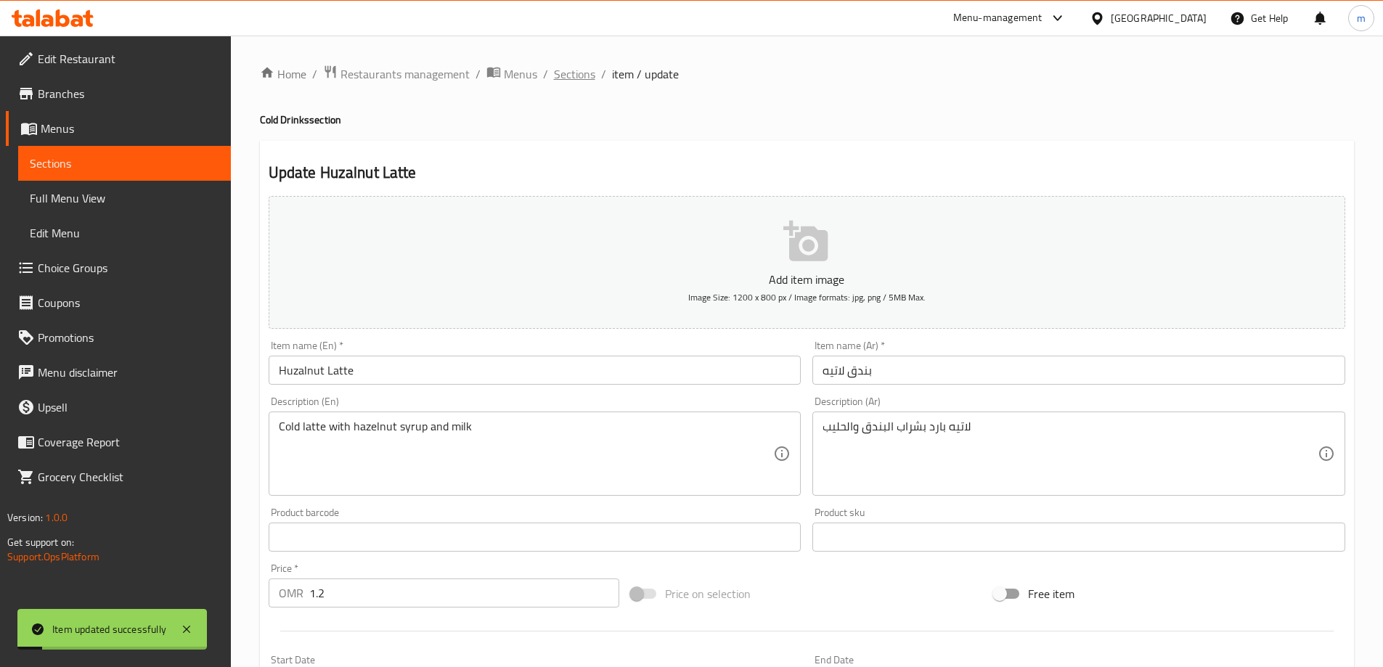
click at [578, 71] on span "Sections" at bounding box center [574, 73] width 41 height 17
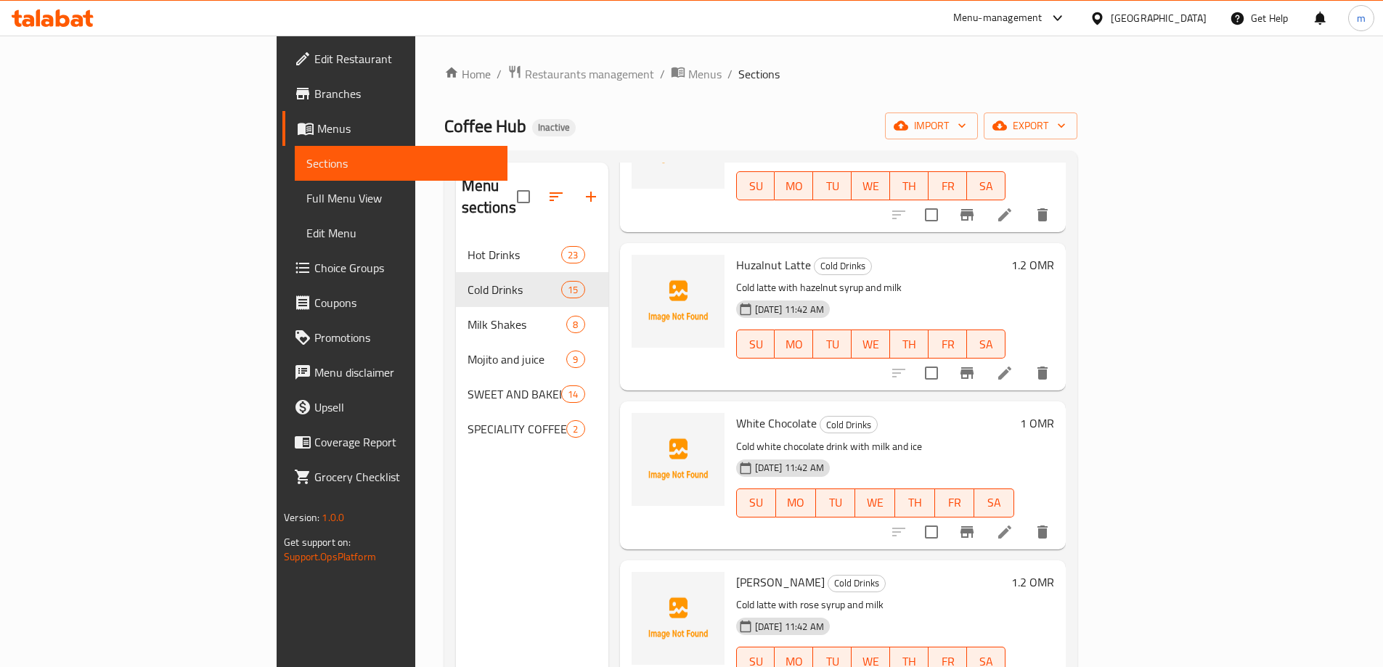
scroll to position [871, 0]
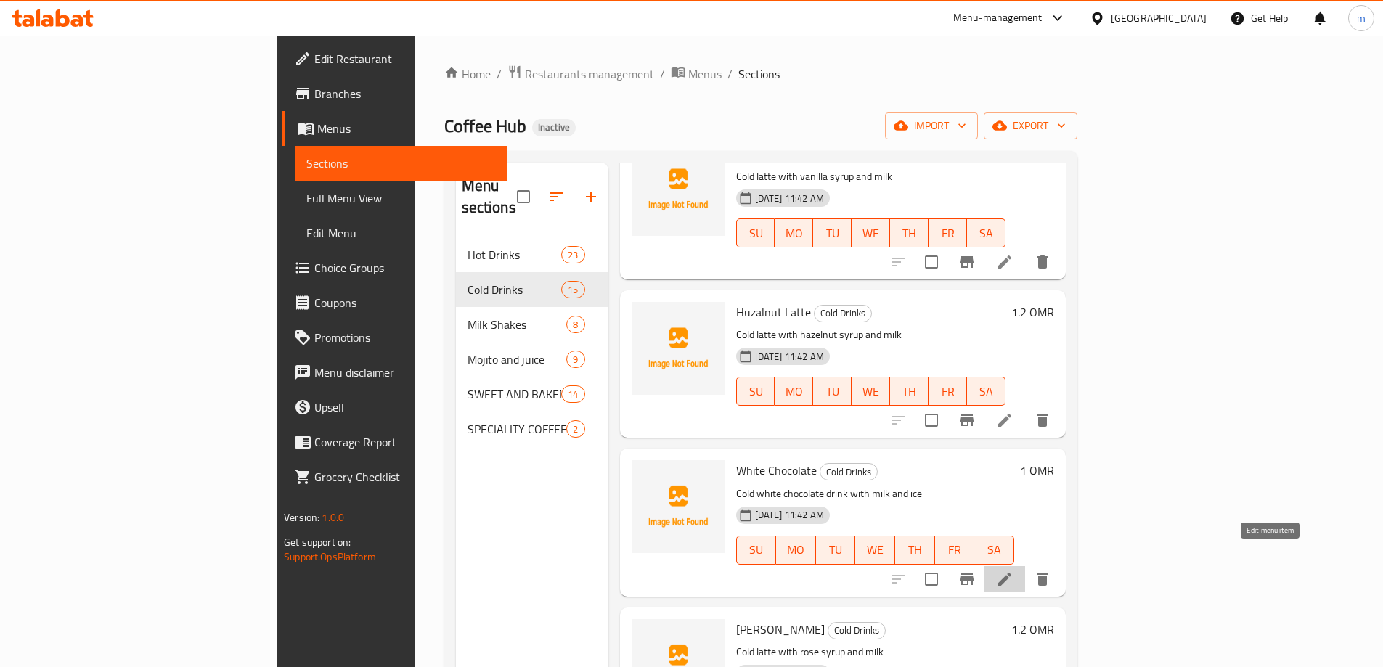
click at [1013, 571] on icon at bounding box center [1004, 579] width 17 height 17
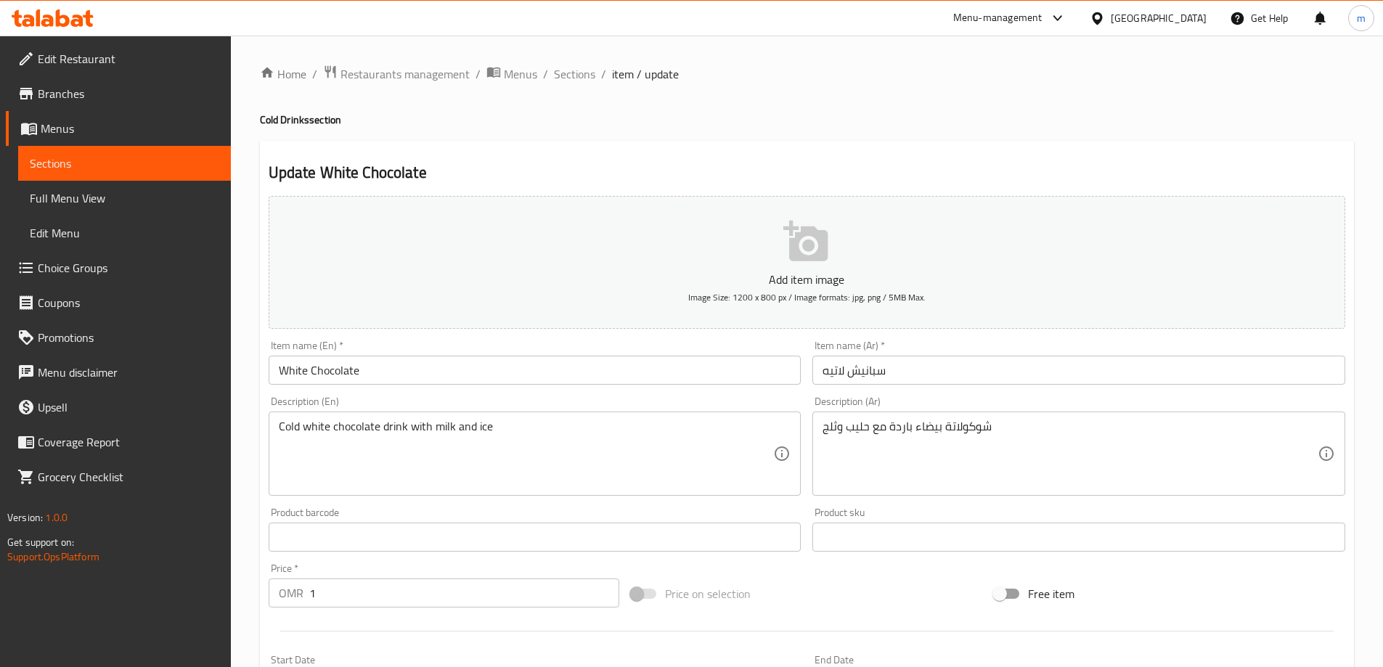
click at [930, 371] on input "سبانيش لاتيه" at bounding box center [1078, 370] width 533 height 29
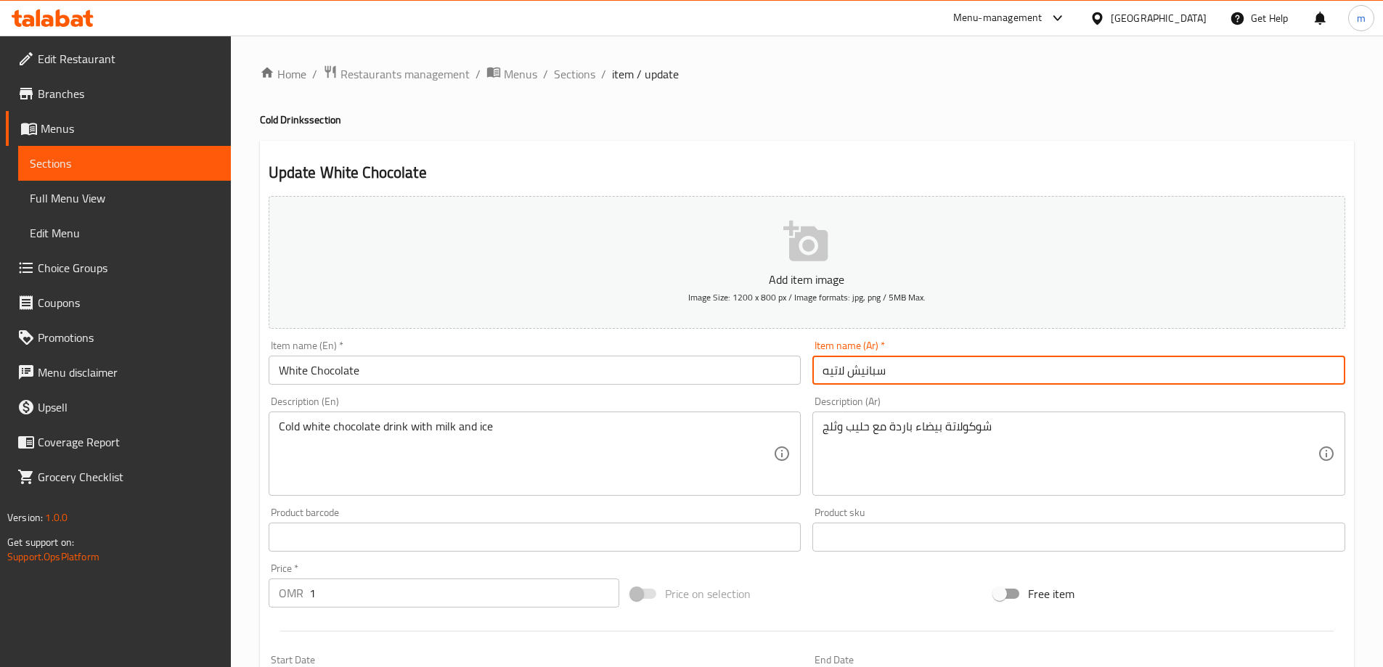
click at [930, 371] on input "سبانيش لاتيه" at bounding box center [1078, 370] width 533 height 29
type input "شوكولاته بيضاء"
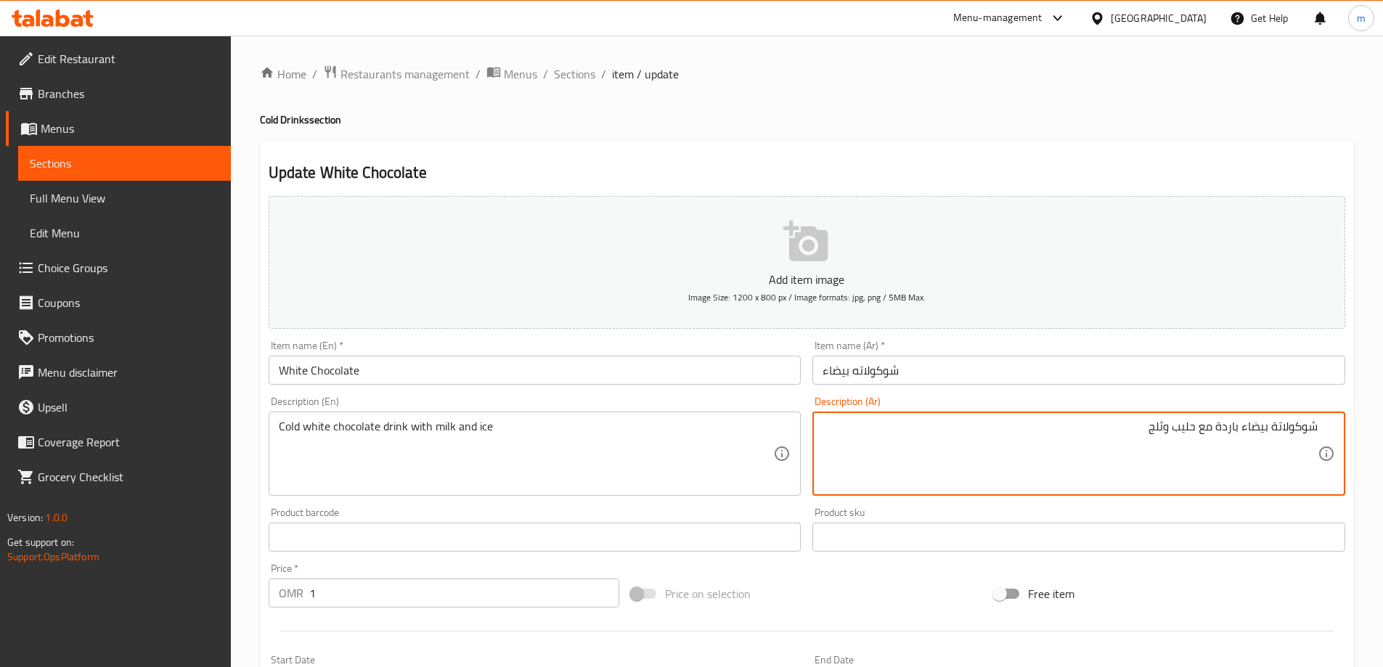
drag, startPoint x: 1312, startPoint y: 425, endPoint x: 1327, endPoint y: 430, distance: 15.2
click at [1327, 430] on div "شوكولاتة بيضاء باردة مع حليب وثلج Description (Ar)" at bounding box center [1078, 454] width 533 height 84
click at [1317, 432] on textarea "شوكولاتة بيضاء باردة مع حليب وثلج" at bounding box center [1069, 454] width 495 height 69
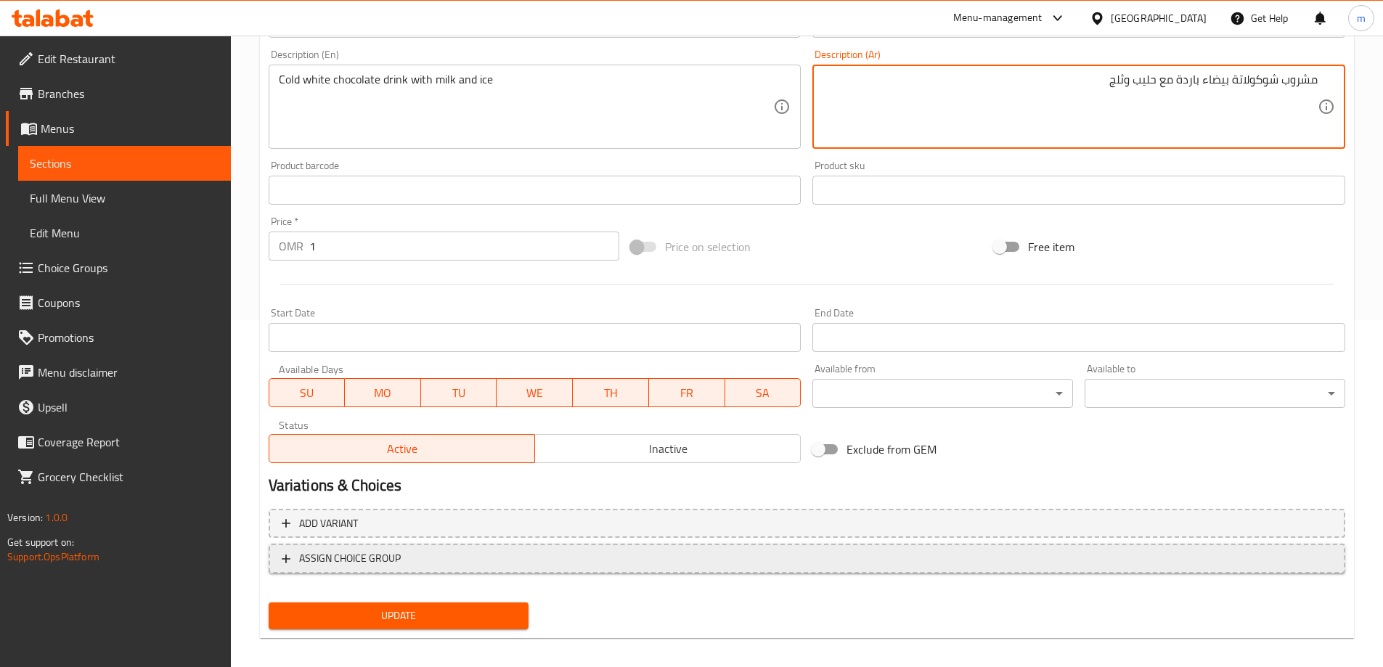
scroll to position [359, 0]
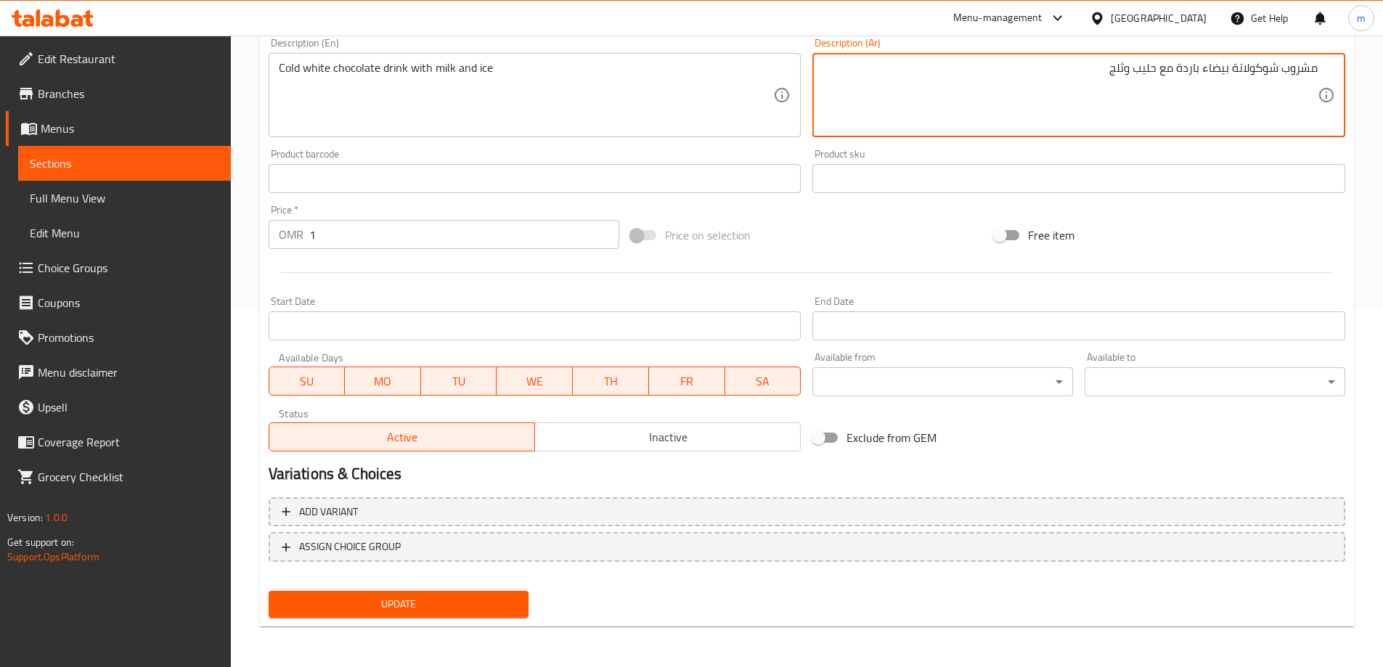
type textarea "مشروب شوكولاتة بيضاء باردة مع حليب وثلج"
click at [494, 592] on button "Update" at bounding box center [399, 604] width 261 height 27
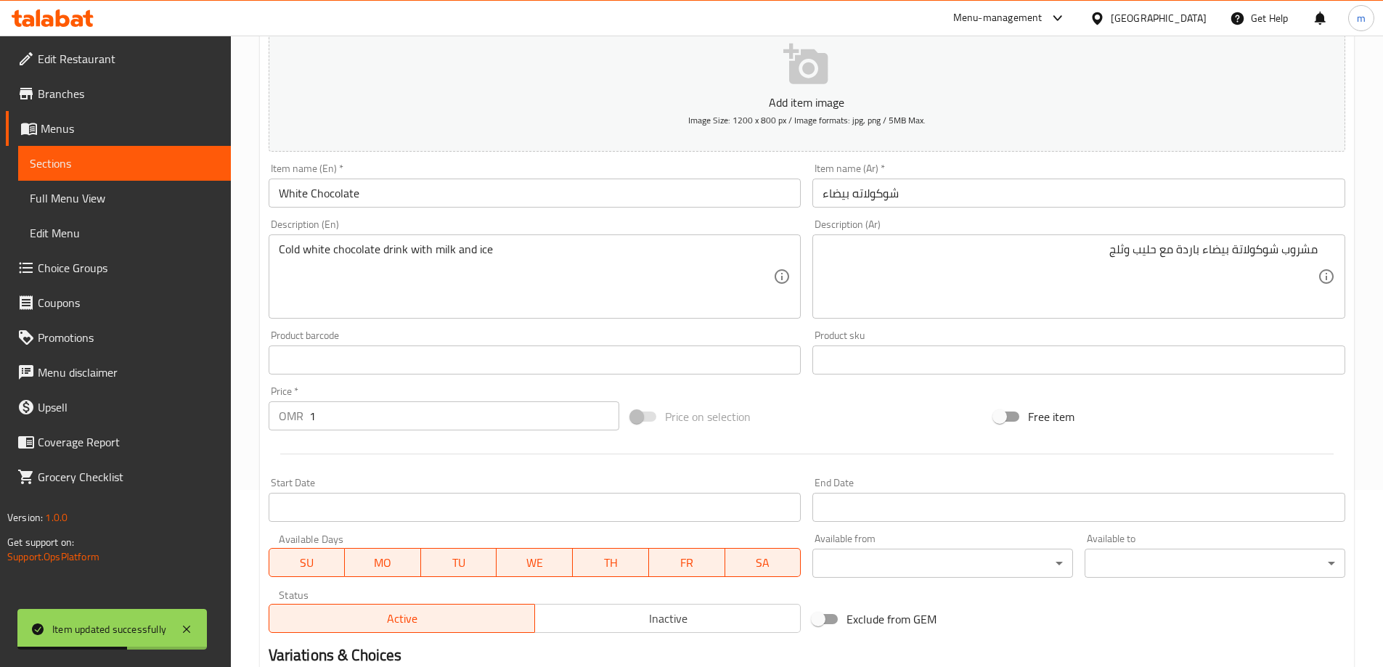
scroll to position [0, 0]
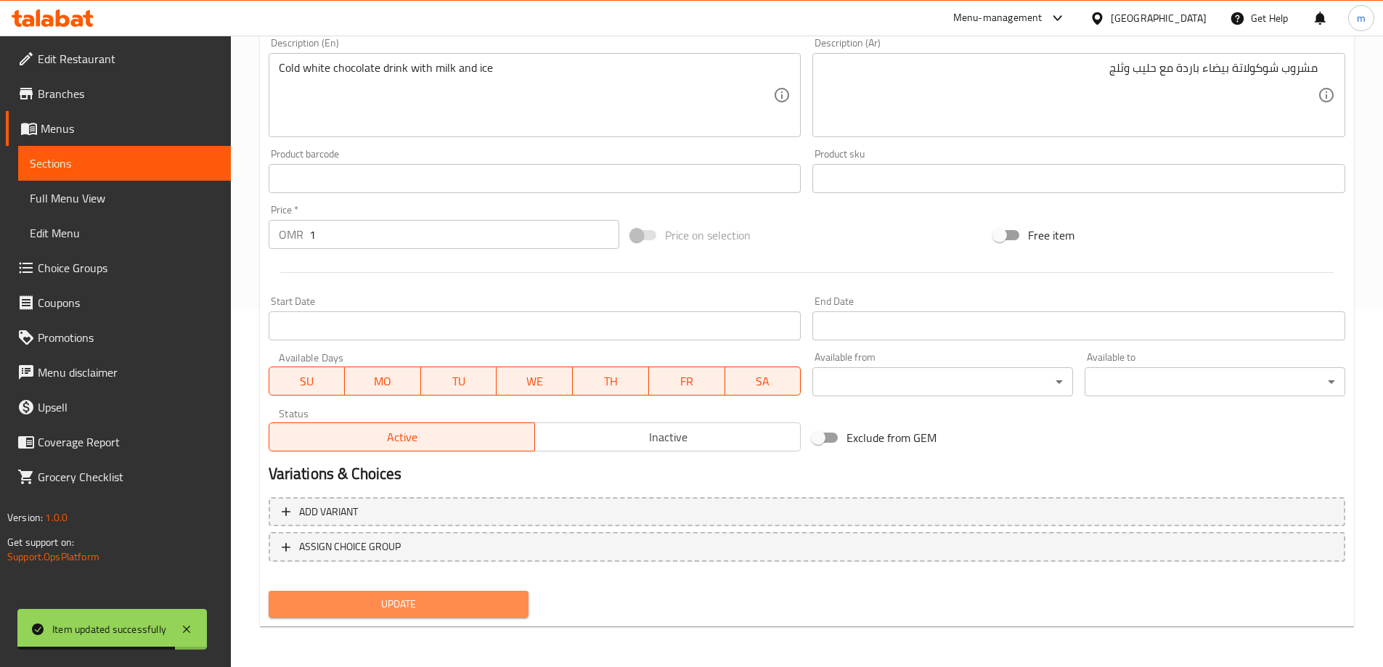
click at [430, 601] on span "Update" at bounding box center [398, 604] width 237 height 18
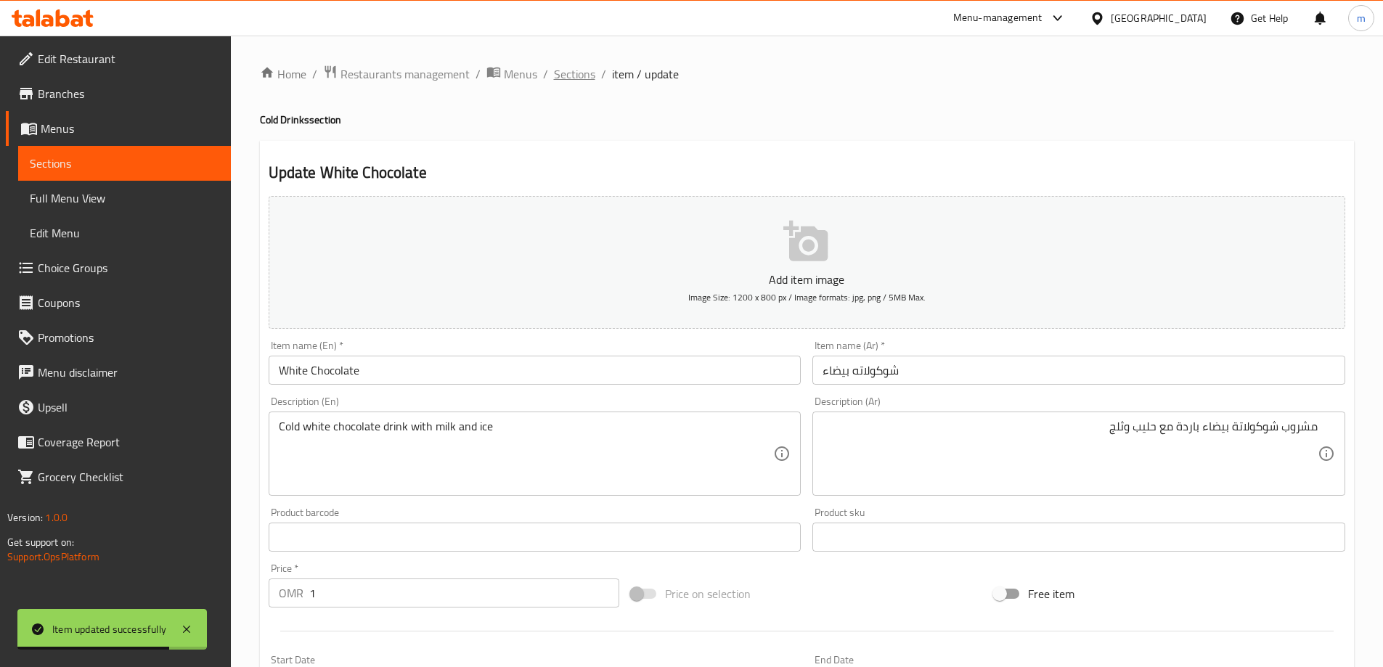
click at [577, 75] on span "Sections" at bounding box center [574, 73] width 41 height 17
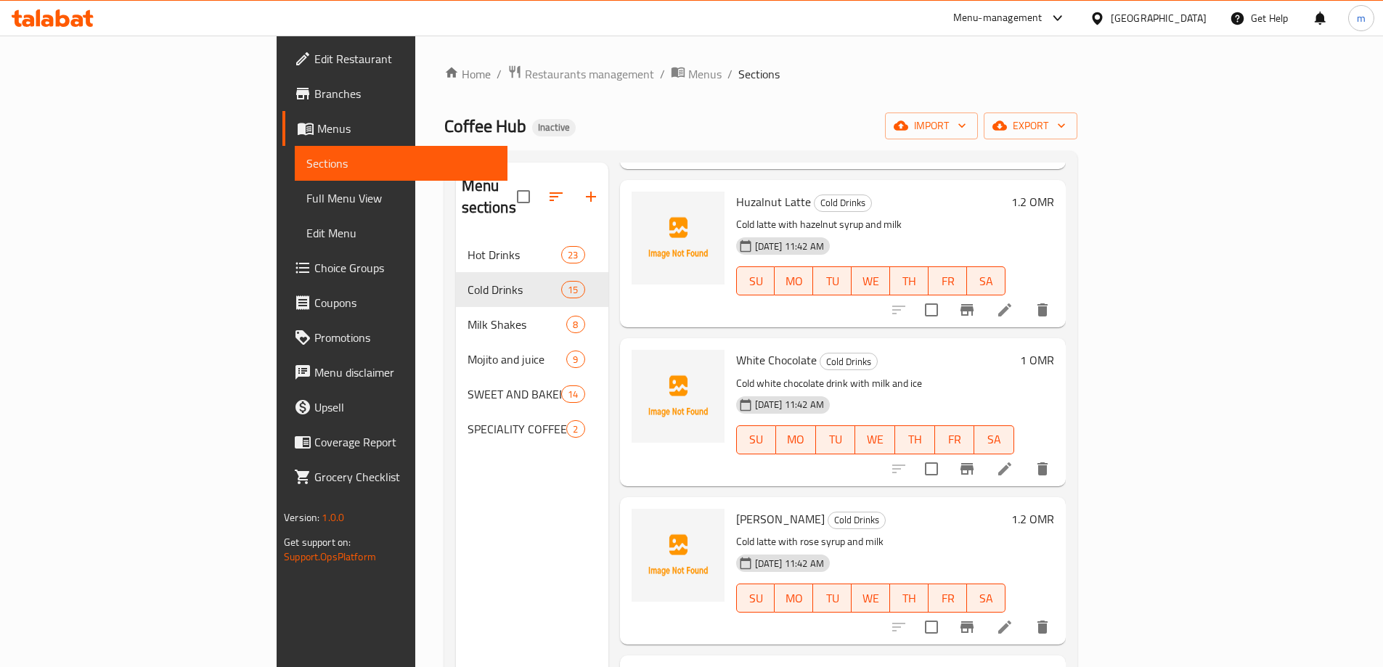
scroll to position [1016, 0]
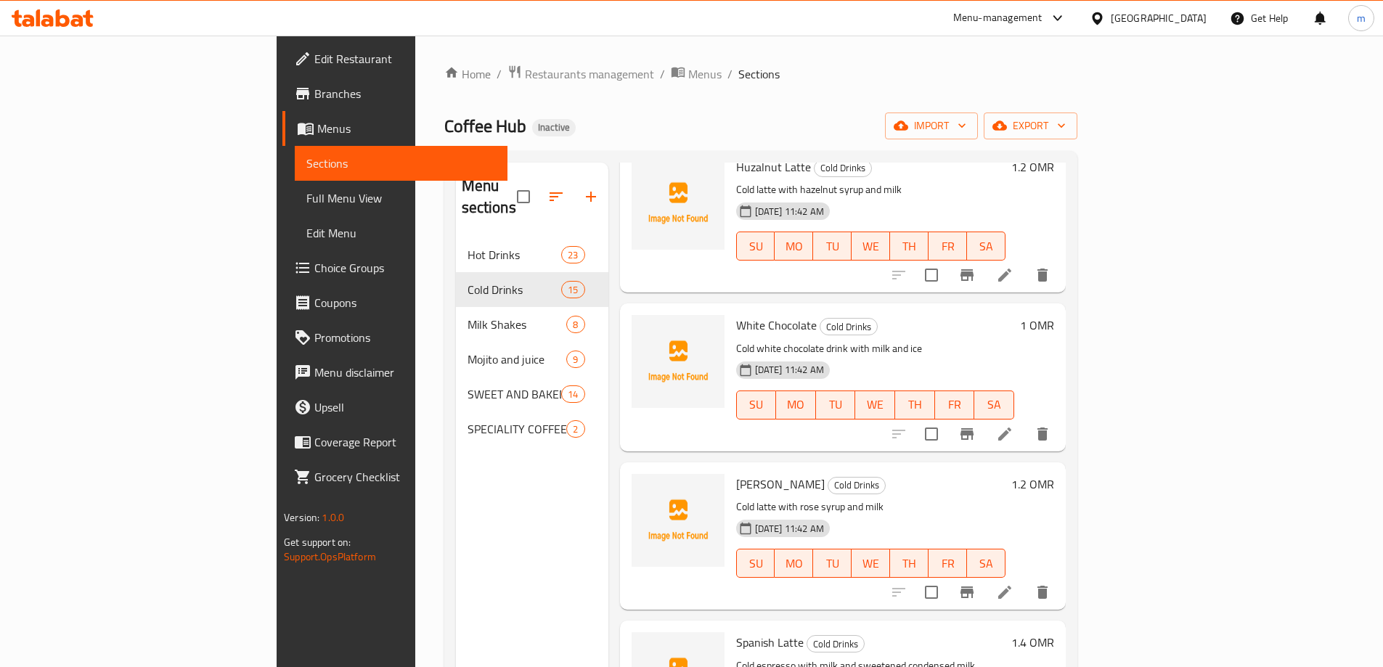
click at [1025, 579] on li at bounding box center [1004, 592] width 41 height 26
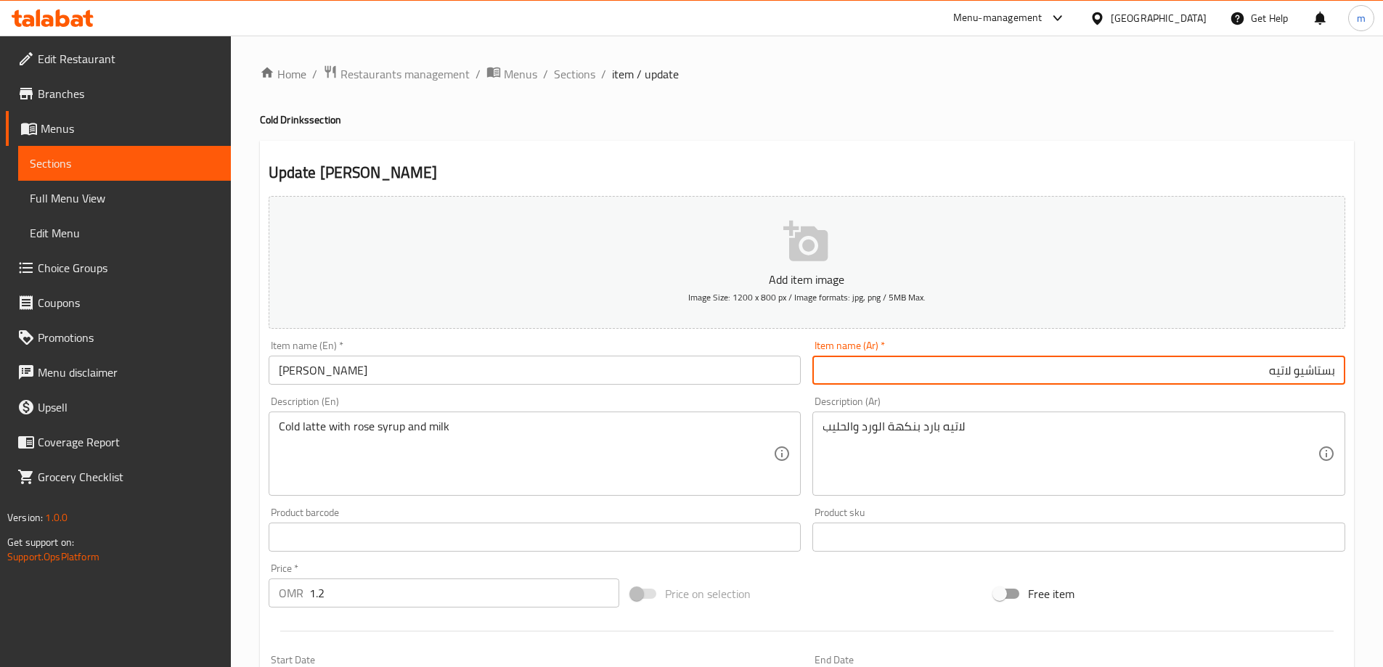
drag, startPoint x: 1291, startPoint y: 376, endPoint x: 1383, endPoint y: 372, distance: 93.0
click at [1383, 372] on html "​ Menu-management [GEOGRAPHIC_DATA] Get Help m Edit Restaurant Branches Menus S…" at bounding box center [691, 333] width 1383 height 667
type input "روز لاتيه"
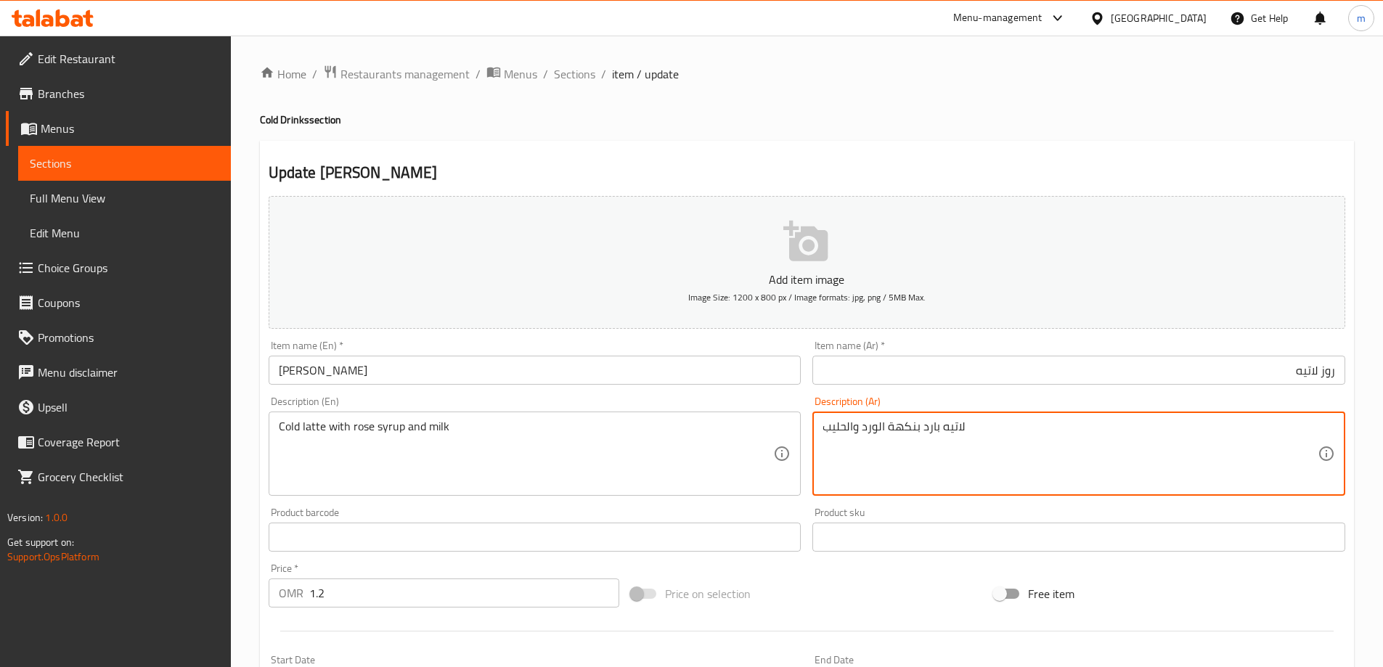
drag, startPoint x: 915, startPoint y: 426, endPoint x: 888, endPoint y: 428, distance: 26.2
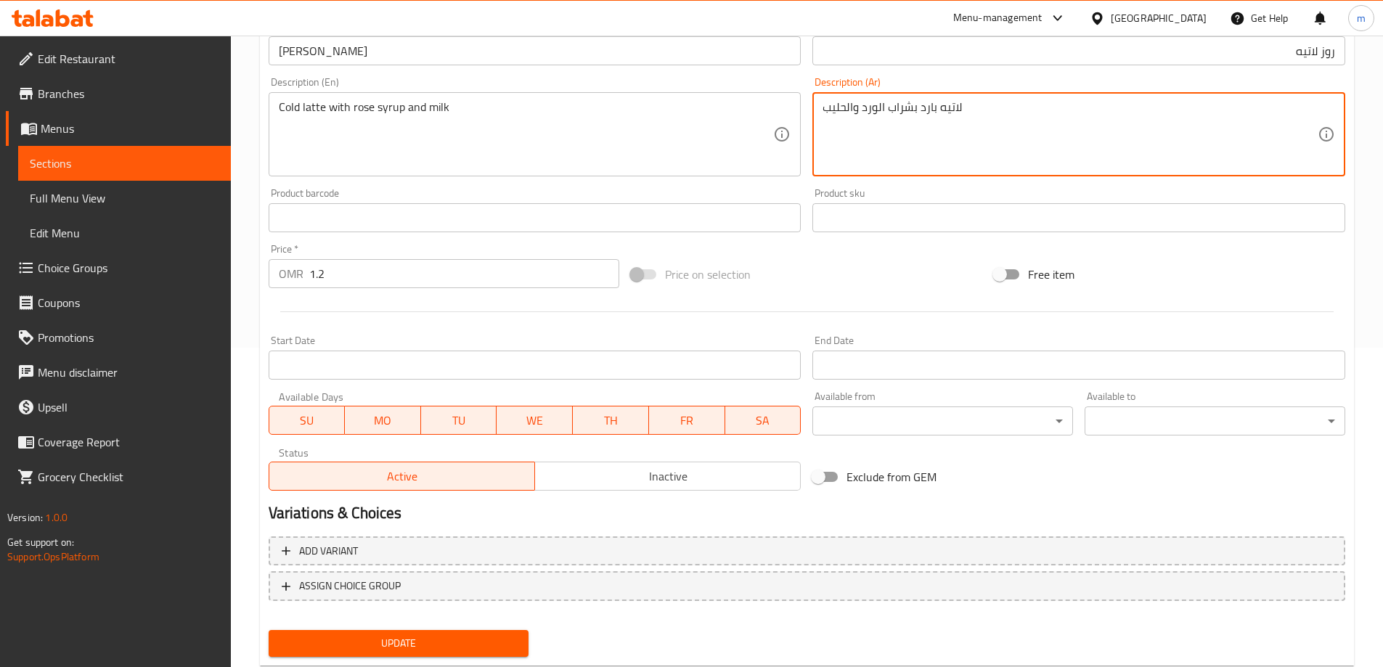
scroll to position [359, 0]
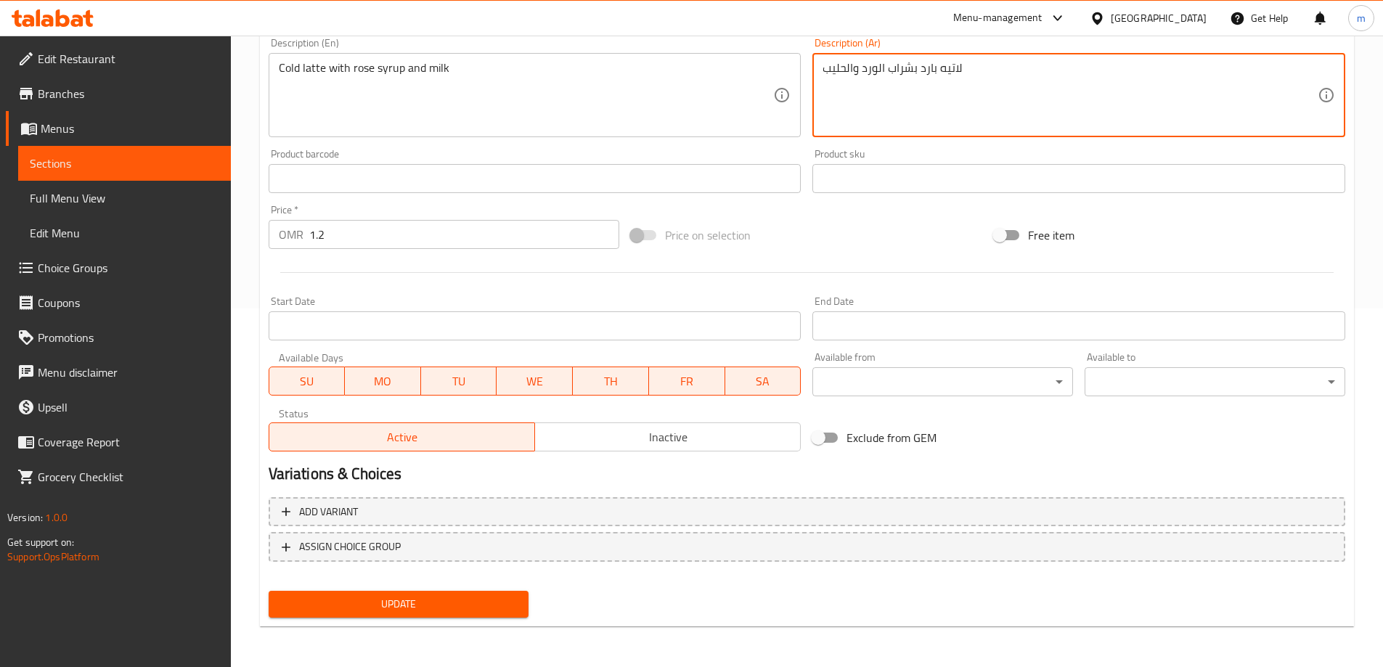
type textarea "لاتيه بارد بشراب الورد والحليب"
click at [422, 609] on span "Update" at bounding box center [398, 604] width 237 height 18
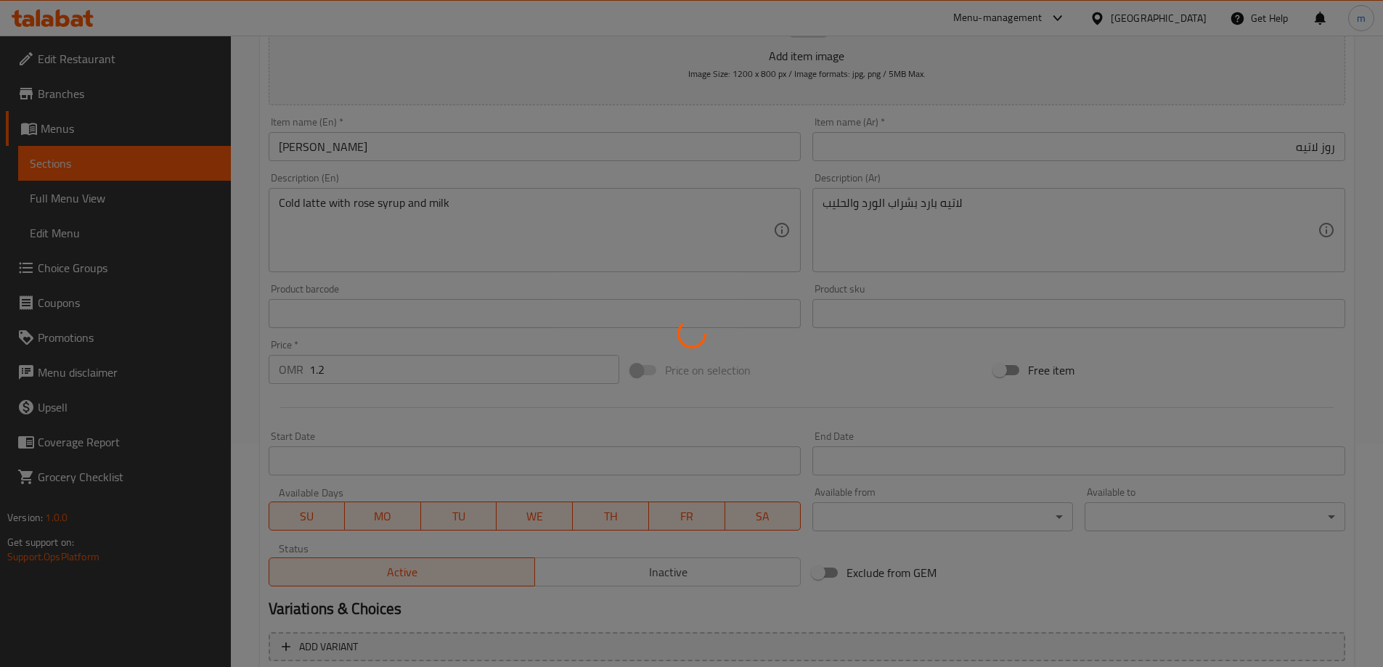
scroll to position [0, 0]
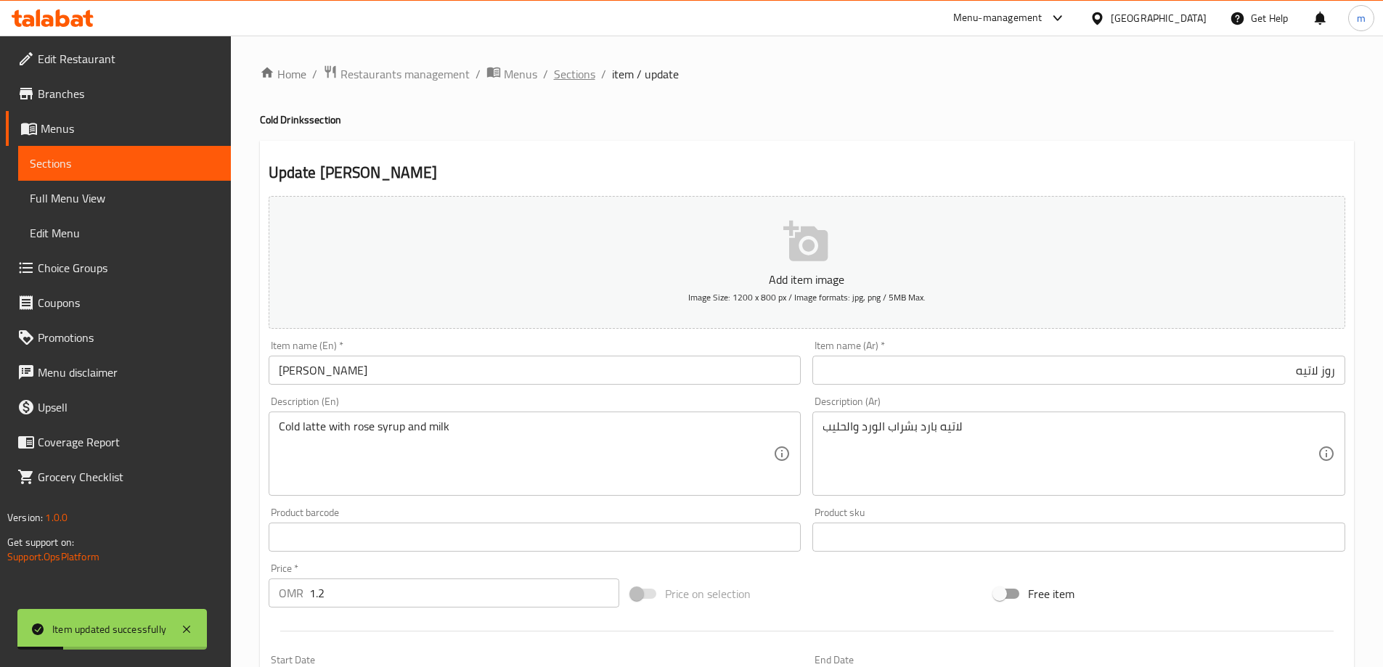
click at [579, 73] on span "Sections" at bounding box center [574, 73] width 41 height 17
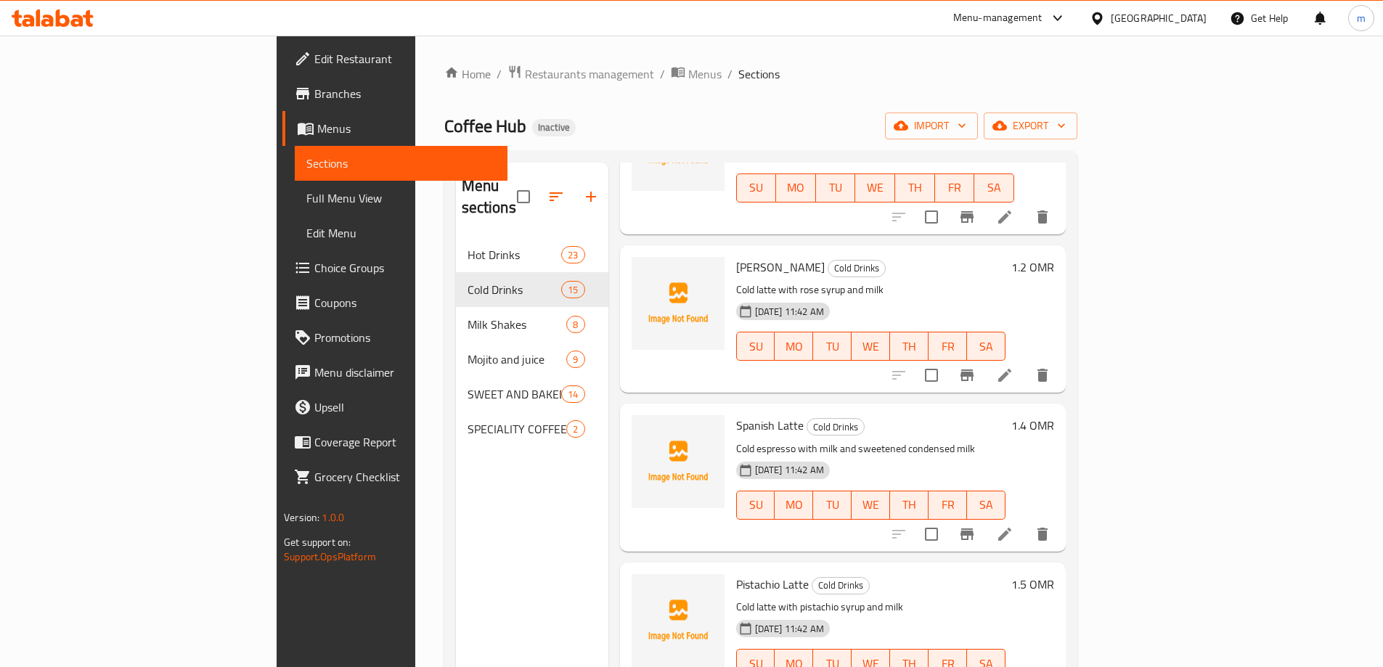
scroll to position [1234, 0]
click at [1013, 525] on icon at bounding box center [1004, 533] width 17 height 17
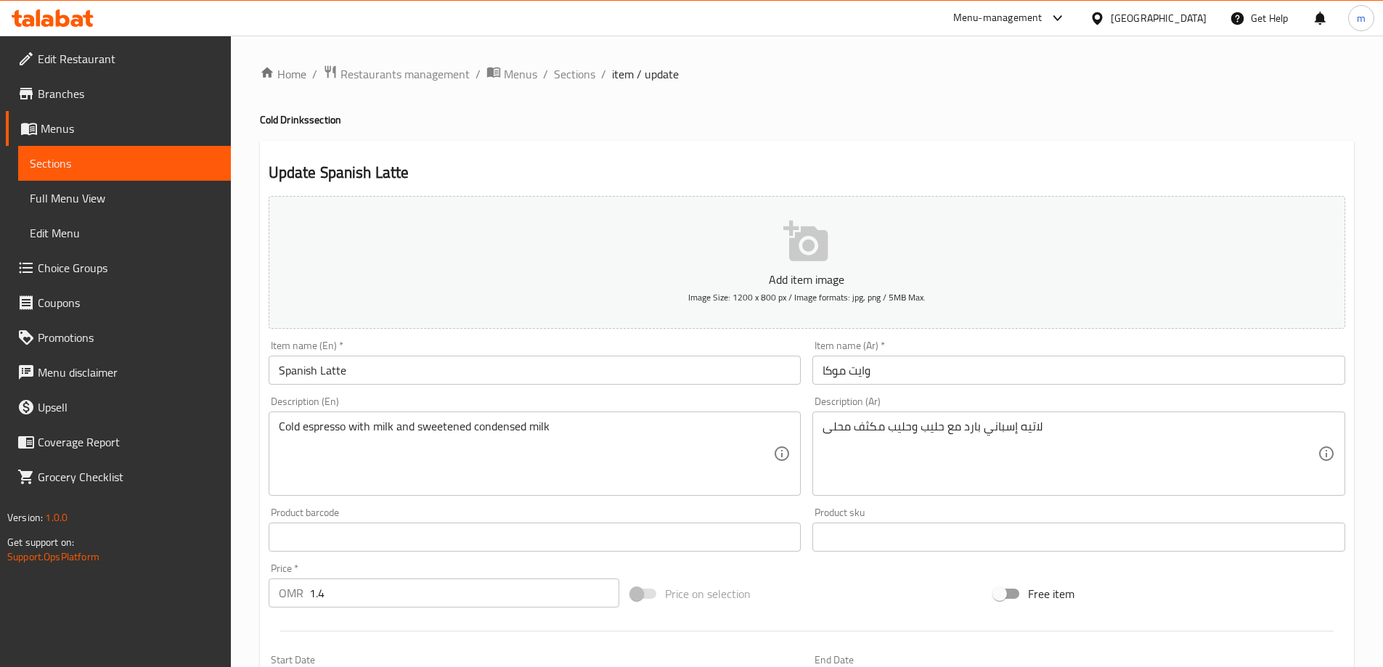
click at [887, 377] on input "وايت موكا" at bounding box center [1078, 370] width 533 height 29
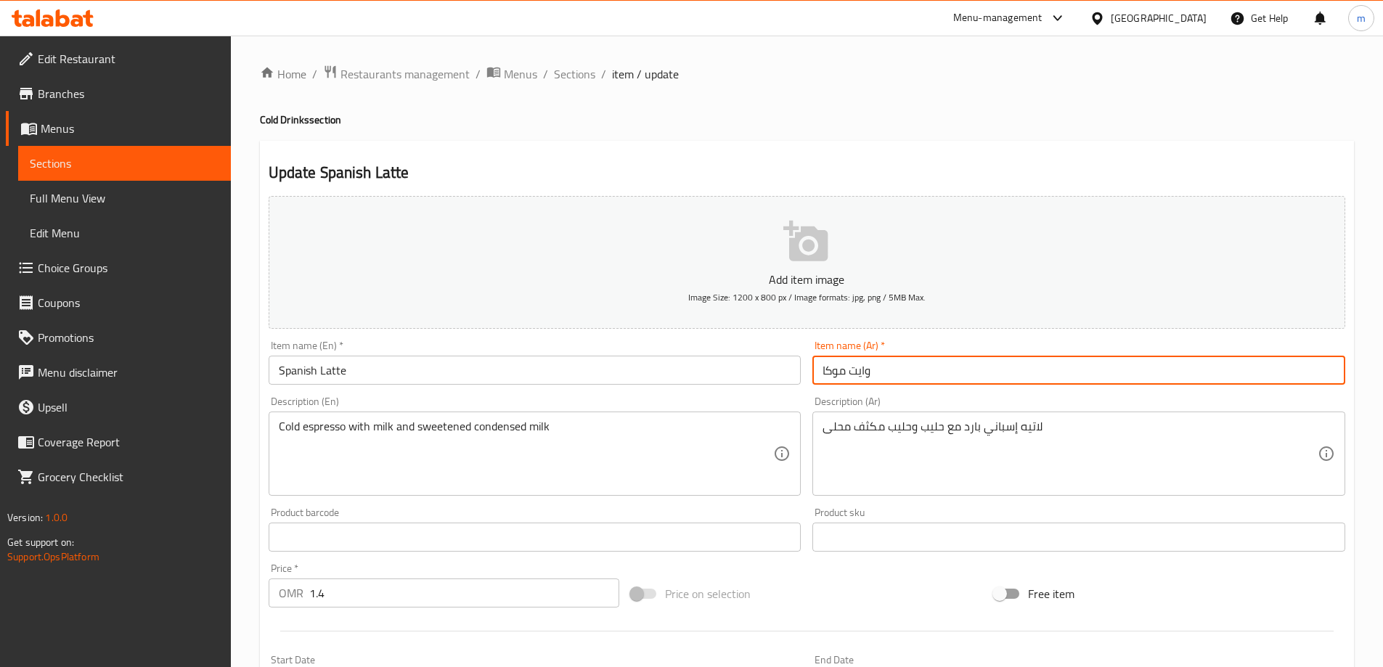
click at [887, 377] on input "وايت موكا" at bounding box center [1078, 370] width 533 height 29
type input "سبانيش لاتيه"
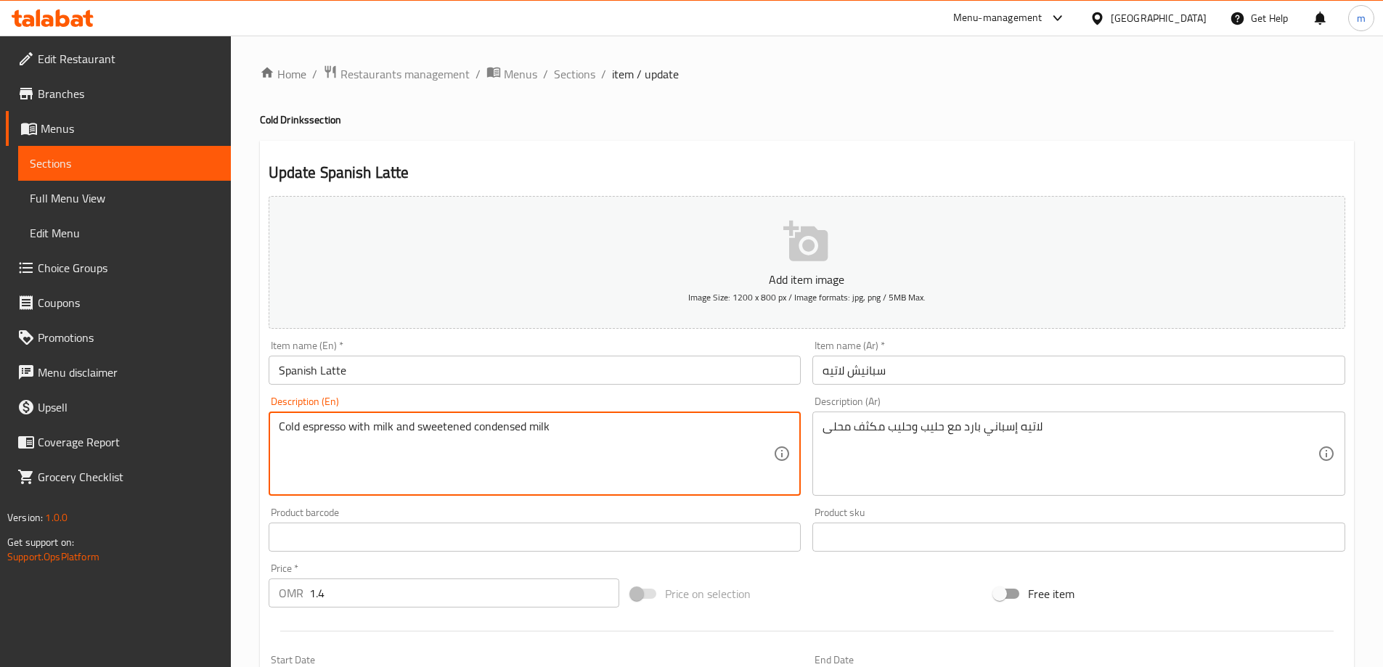
drag, startPoint x: 346, startPoint y: 427, endPoint x: 203, endPoint y: 423, distance: 143.8
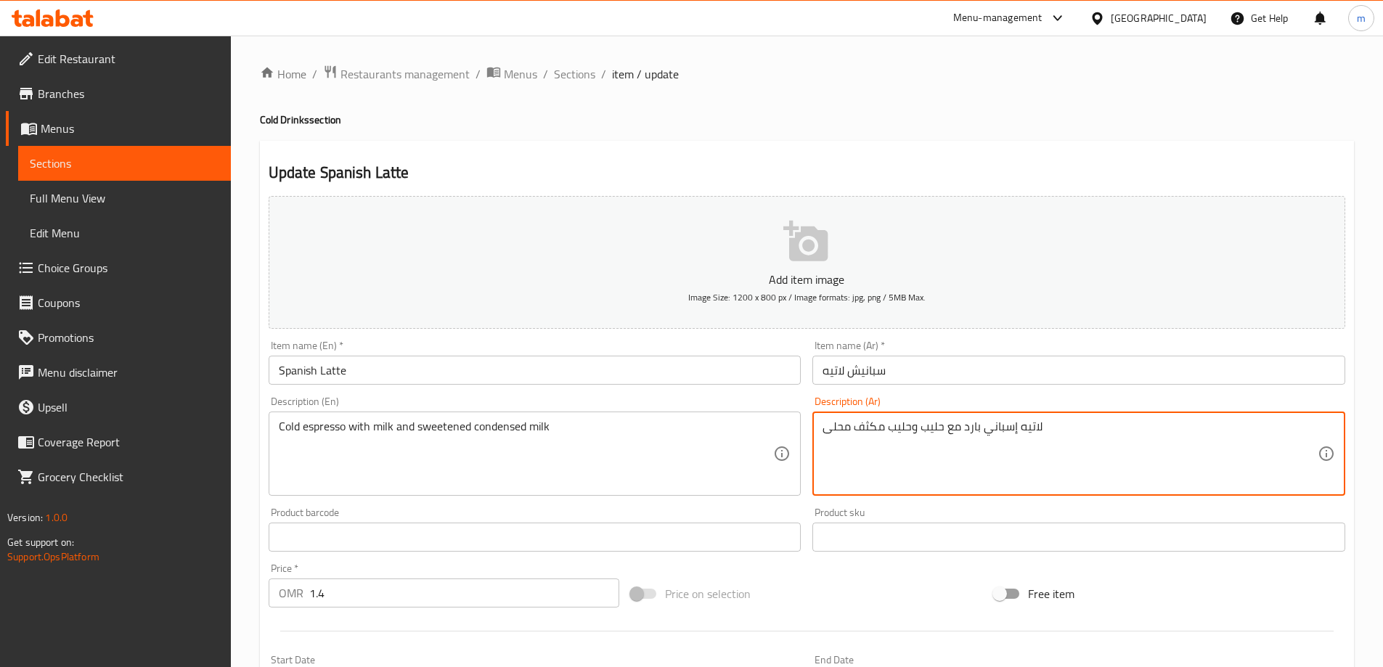
drag, startPoint x: 987, startPoint y: 433, endPoint x: 1058, endPoint y: 424, distance: 70.9
paste textarea "إسبريسو"
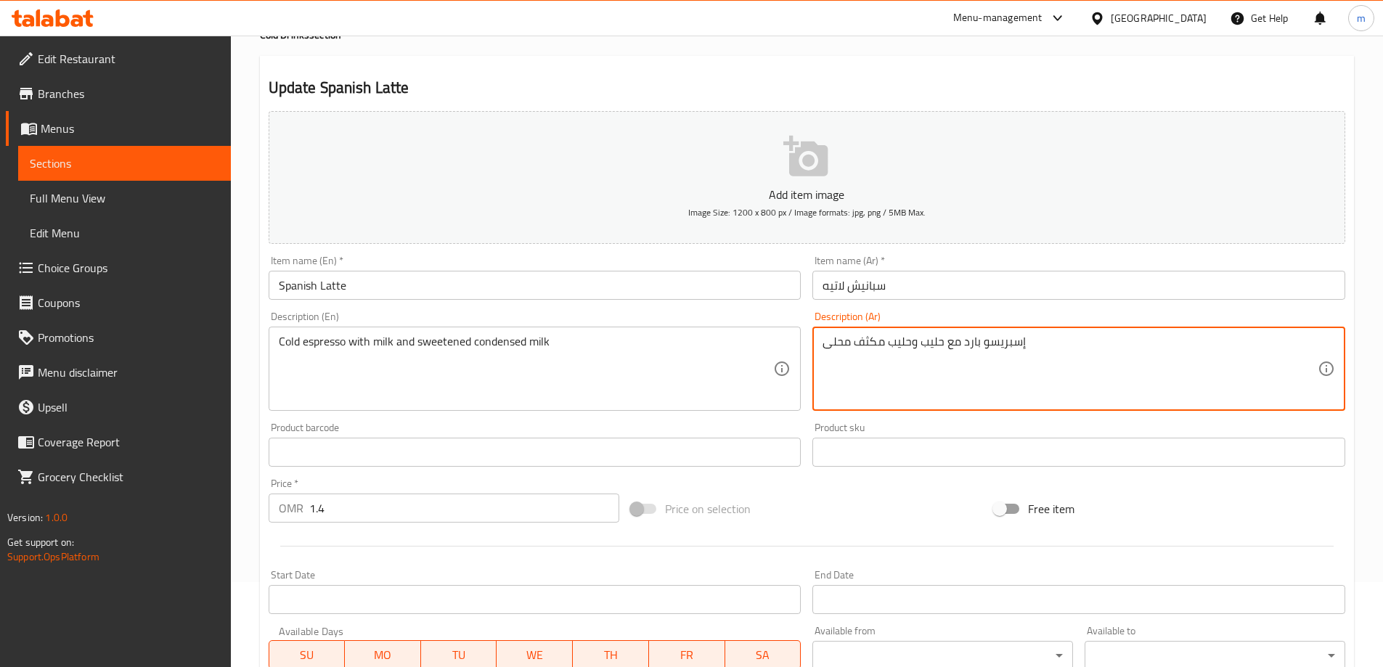
scroll to position [359, 0]
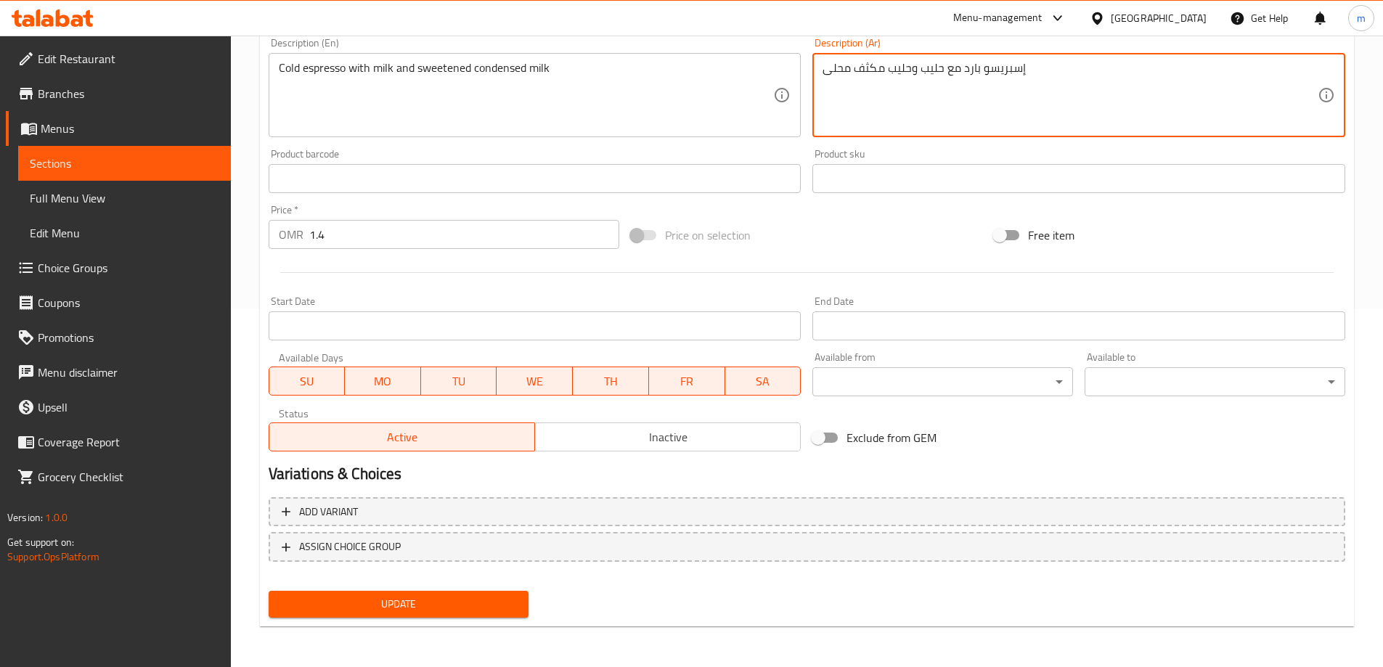
type textarea "إسبريسو بارد مع حليب وحليب مكثف محلى"
click at [427, 601] on span "Update" at bounding box center [398, 604] width 237 height 18
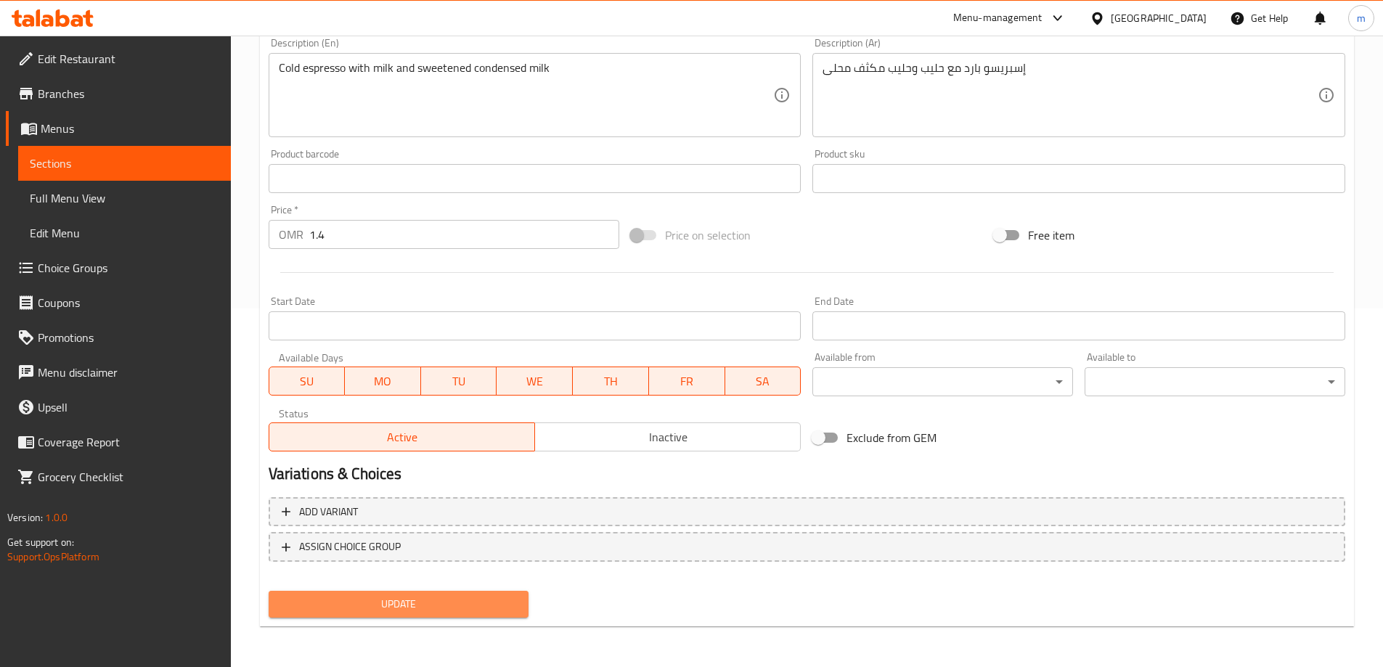
click at [439, 606] on span "Update" at bounding box center [398, 604] width 237 height 18
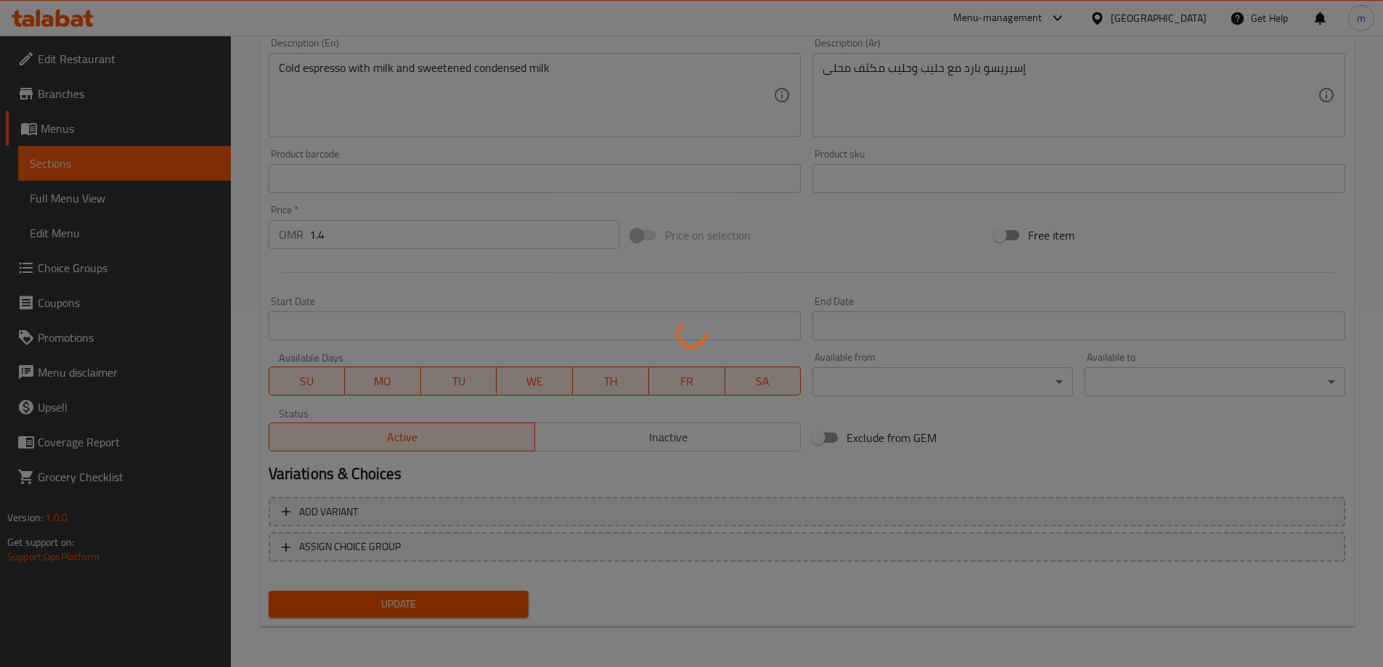
scroll to position [0, 0]
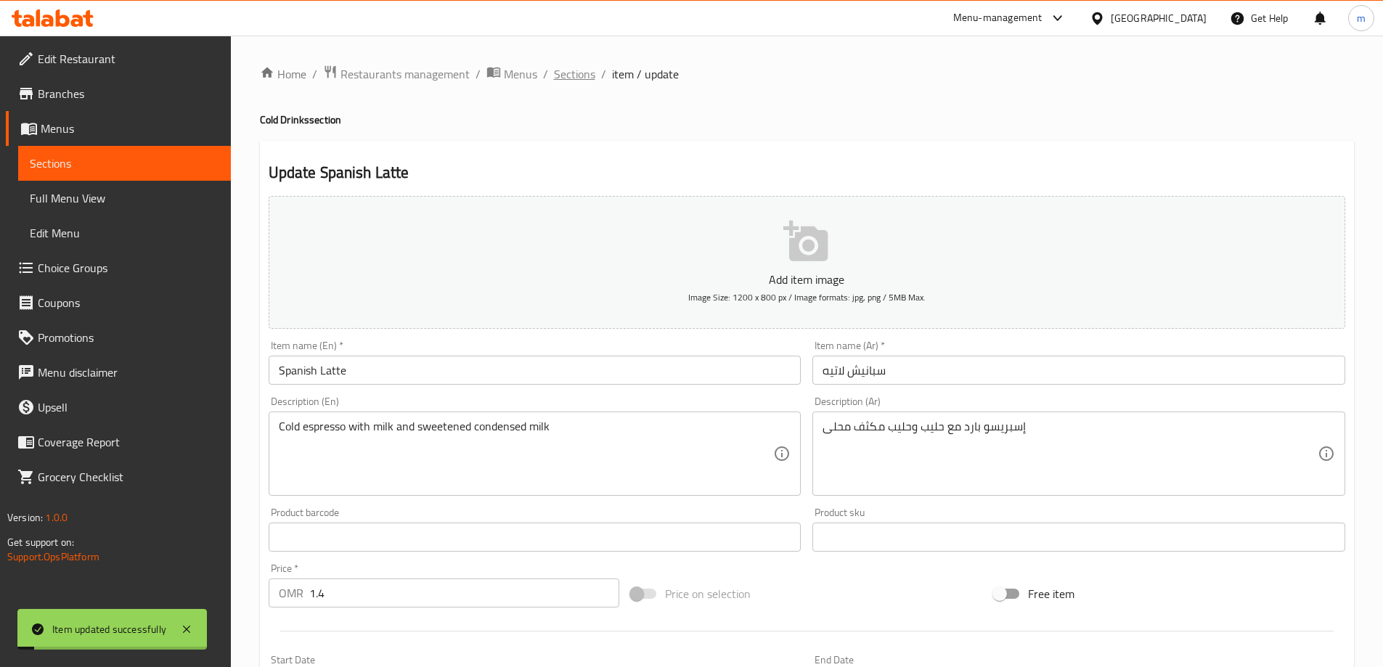
click at [577, 75] on span "Sections" at bounding box center [574, 73] width 41 height 17
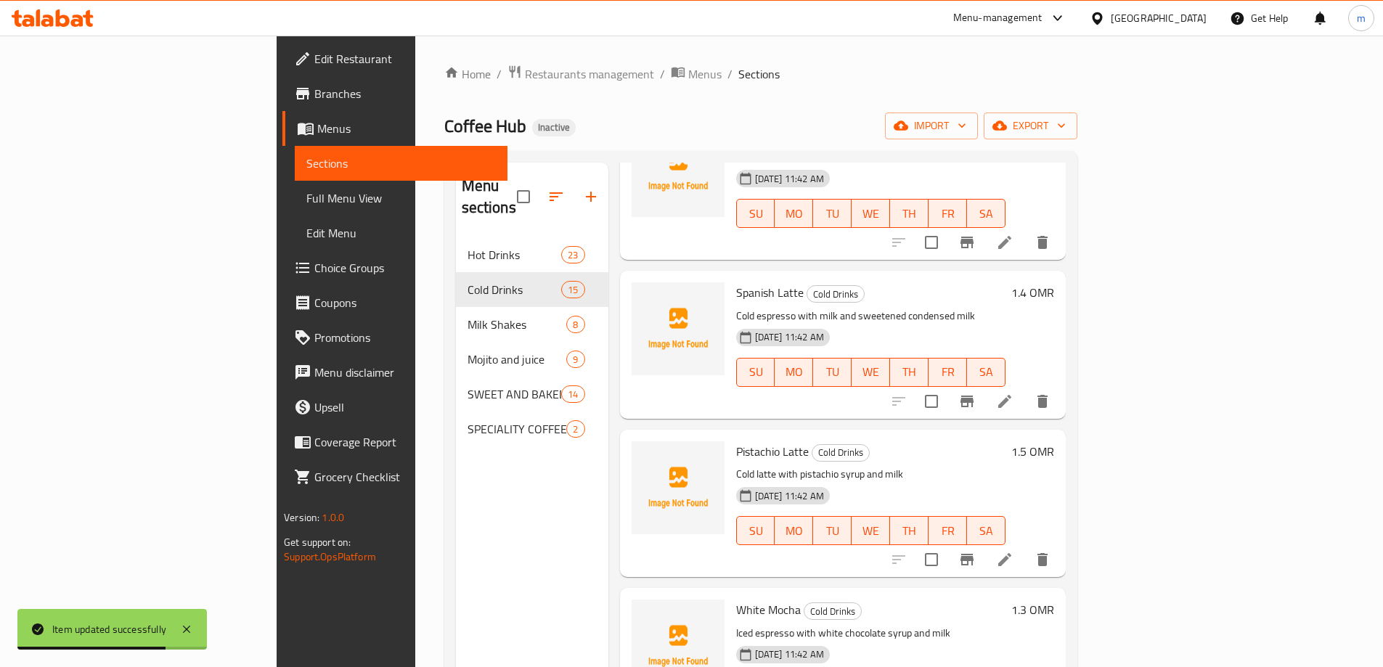
scroll to position [1379, 0]
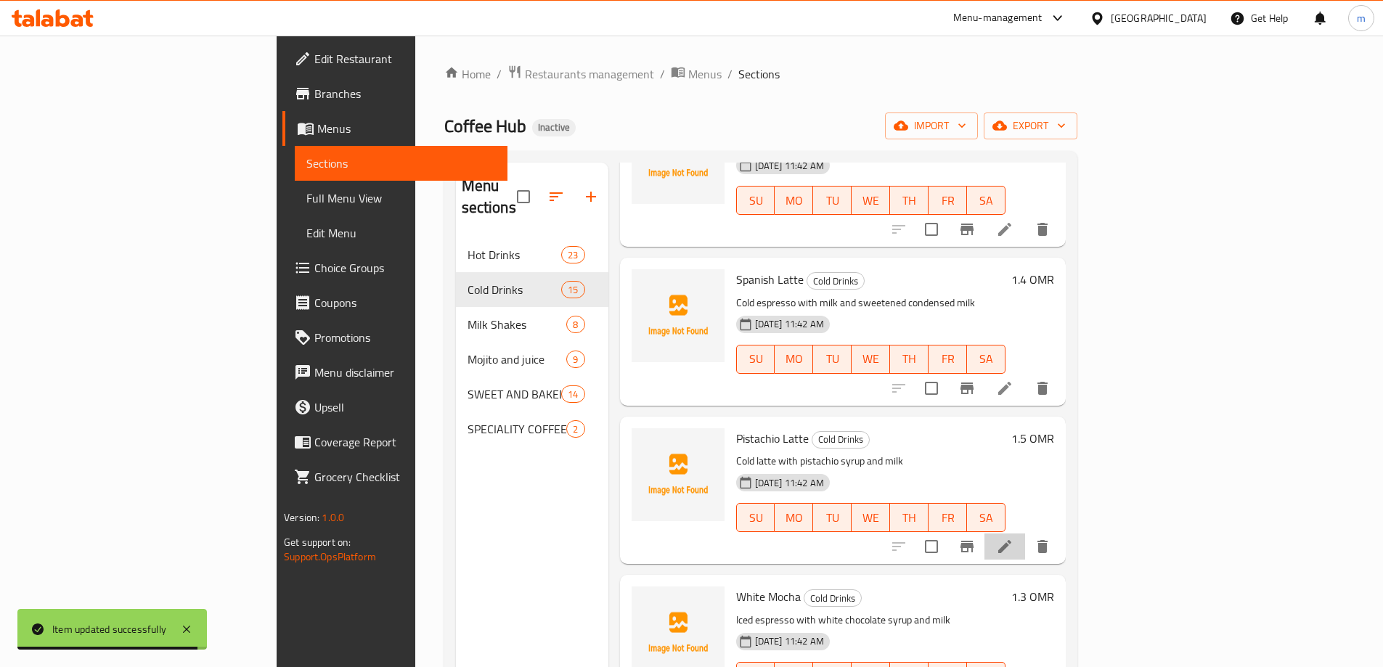
click at [1025, 533] on li at bounding box center [1004, 546] width 41 height 26
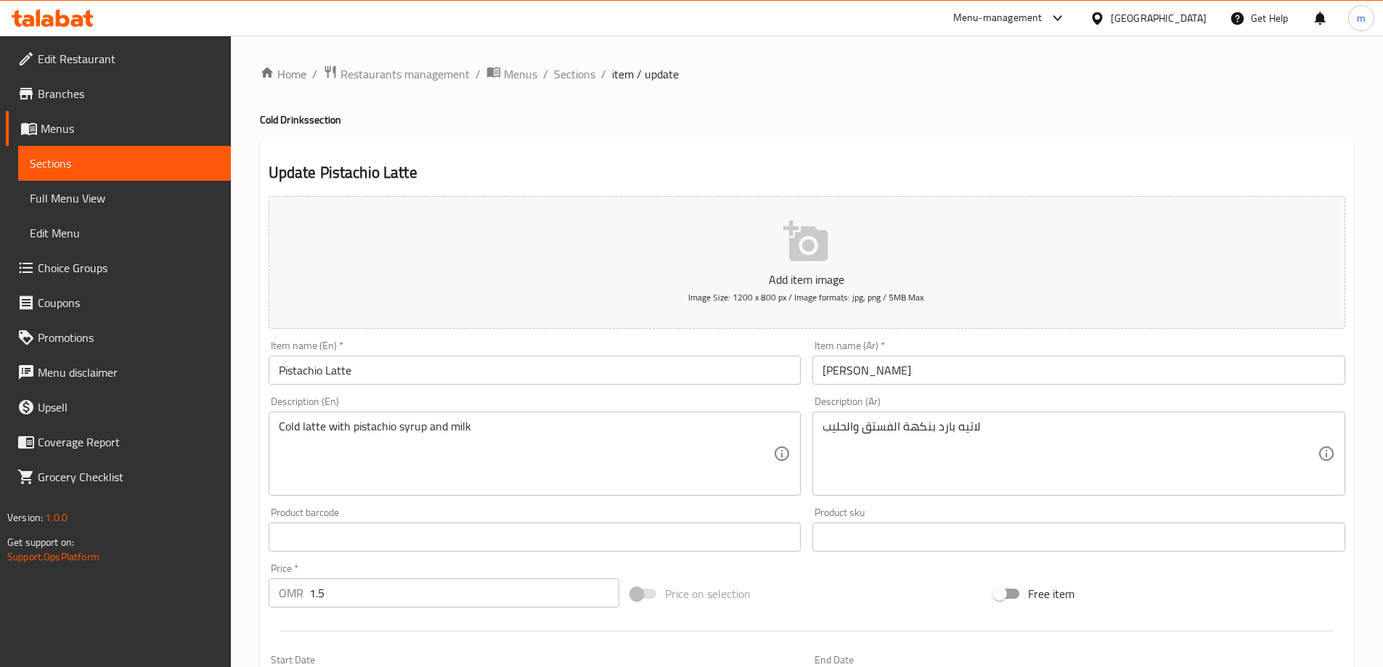
click at [848, 377] on input "[PERSON_NAME]" at bounding box center [1078, 370] width 533 height 29
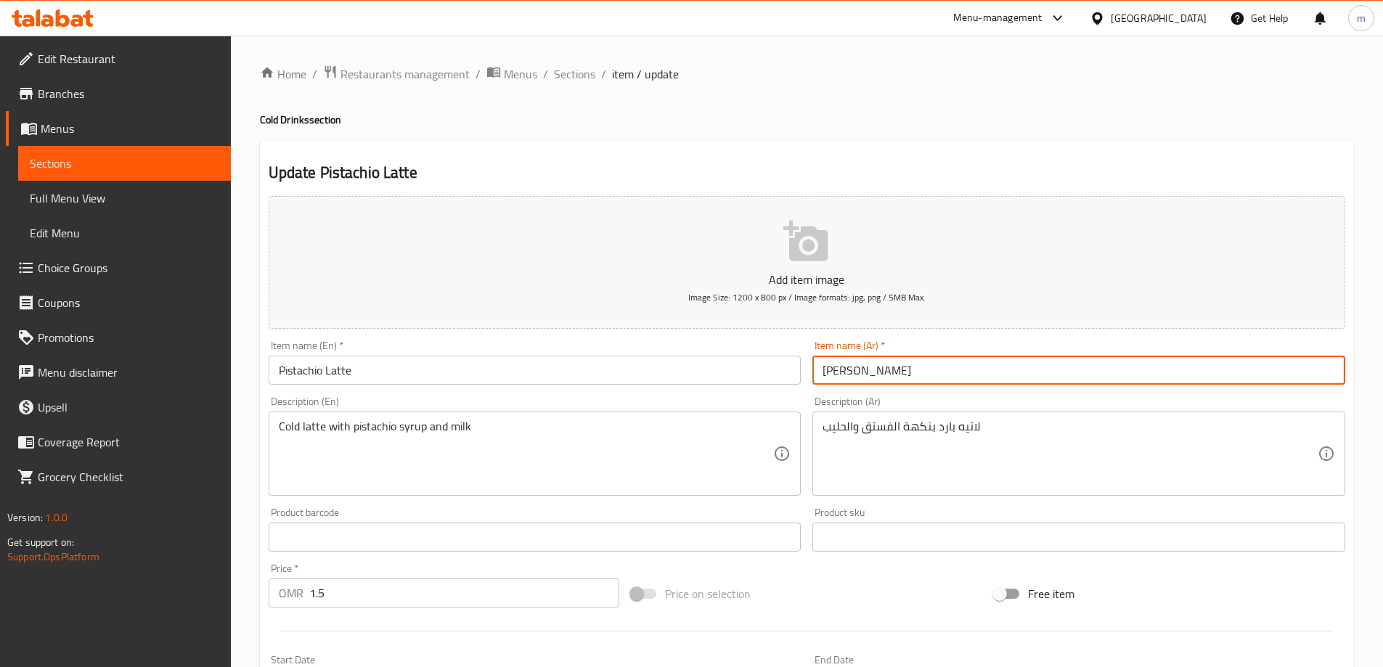
click at [848, 377] on input "[PERSON_NAME]" at bounding box center [1078, 370] width 533 height 29
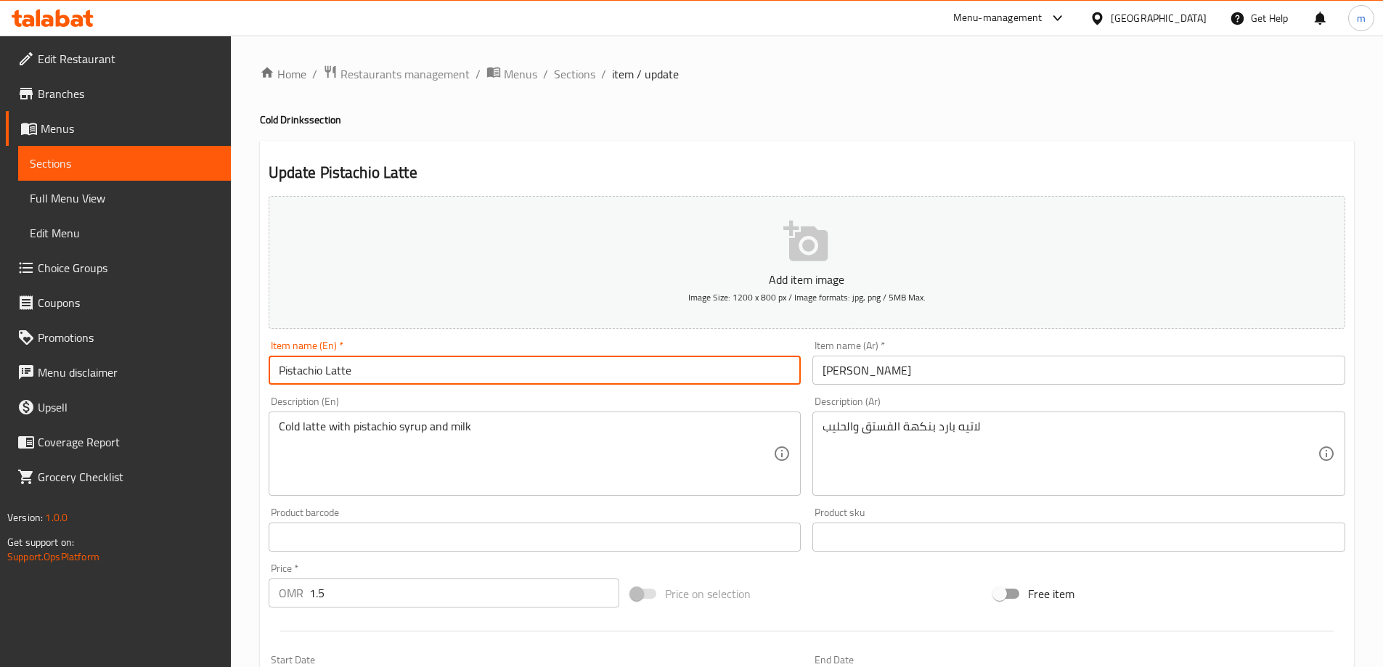
click at [387, 375] on input "Pistachio Latte" at bounding box center [535, 370] width 533 height 29
click at [388, 374] on input "Pistachio Latte" at bounding box center [535, 370] width 533 height 29
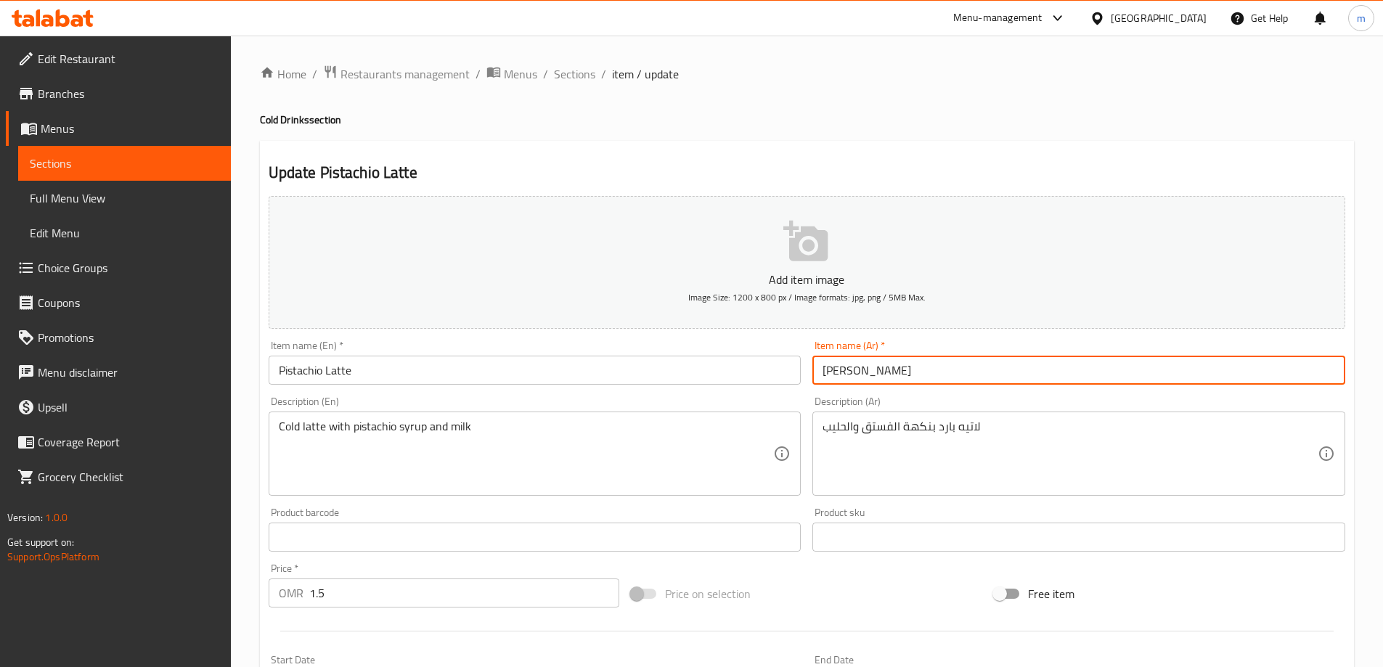
click at [862, 370] on input "[PERSON_NAME]" at bounding box center [1078, 370] width 533 height 29
type input "بستاشيو لاتيه"
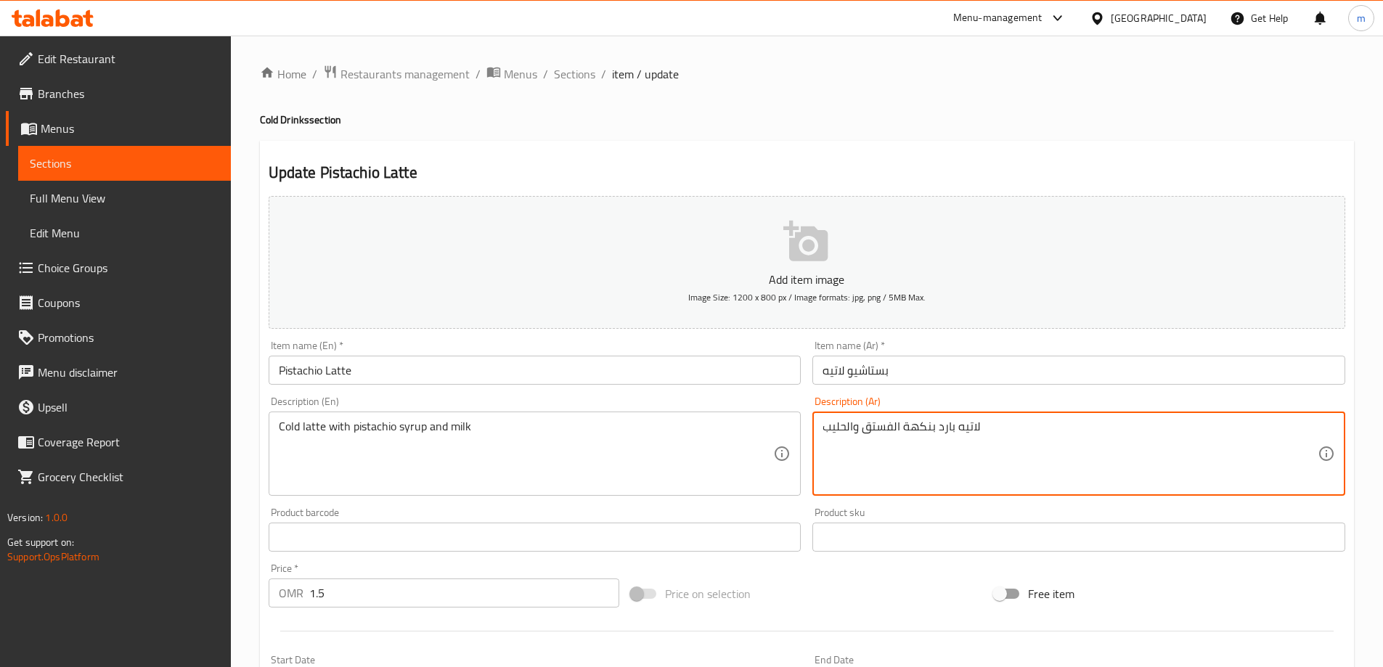
drag, startPoint x: 933, startPoint y: 428, endPoint x: 904, endPoint y: 427, distance: 28.3
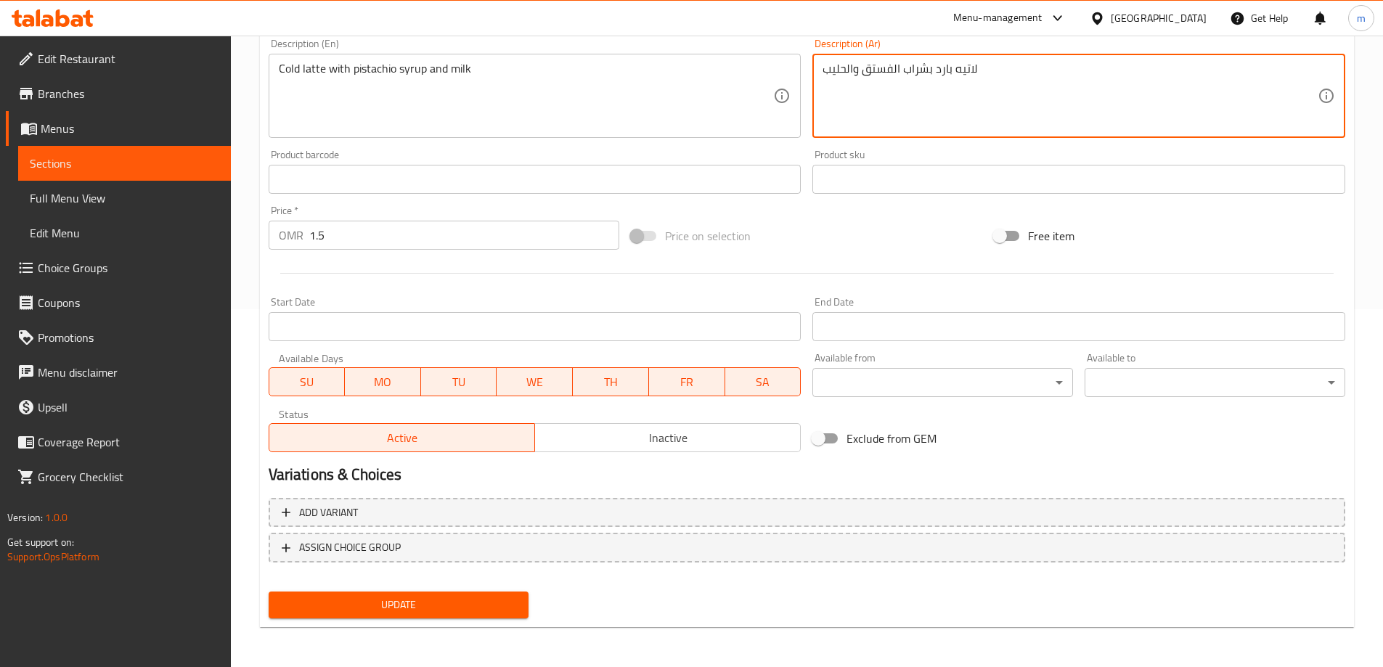
scroll to position [359, 0]
type textarea "لاتيه بارد بشراب الفستق والحليب"
click at [467, 597] on span "Update" at bounding box center [398, 604] width 237 height 18
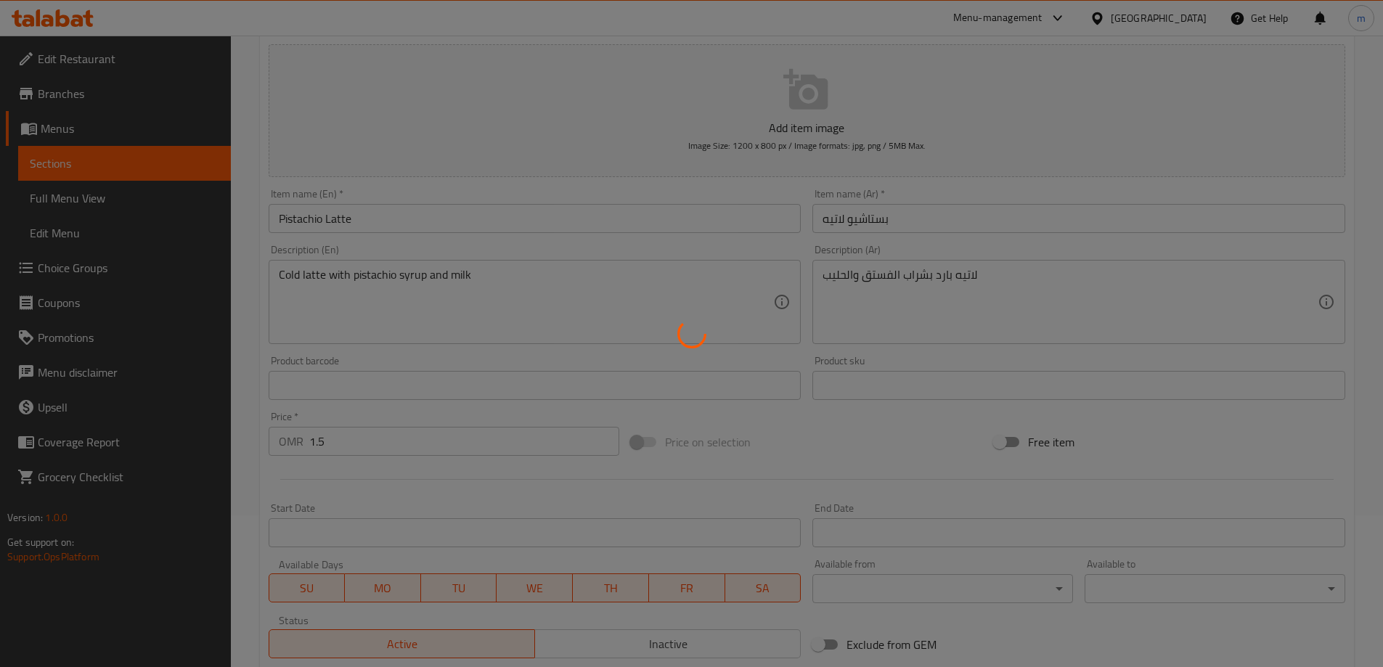
scroll to position [0, 0]
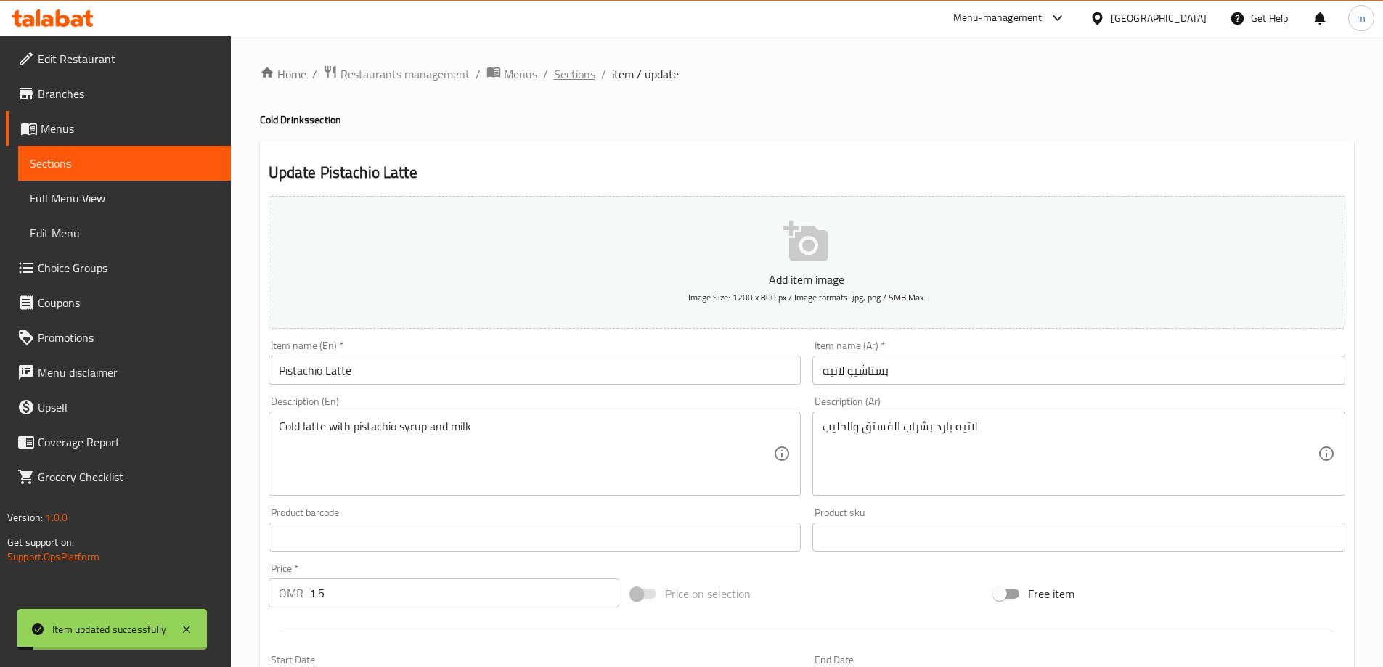
click at [576, 75] on span "Sections" at bounding box center [574, 73] width 41 height 17
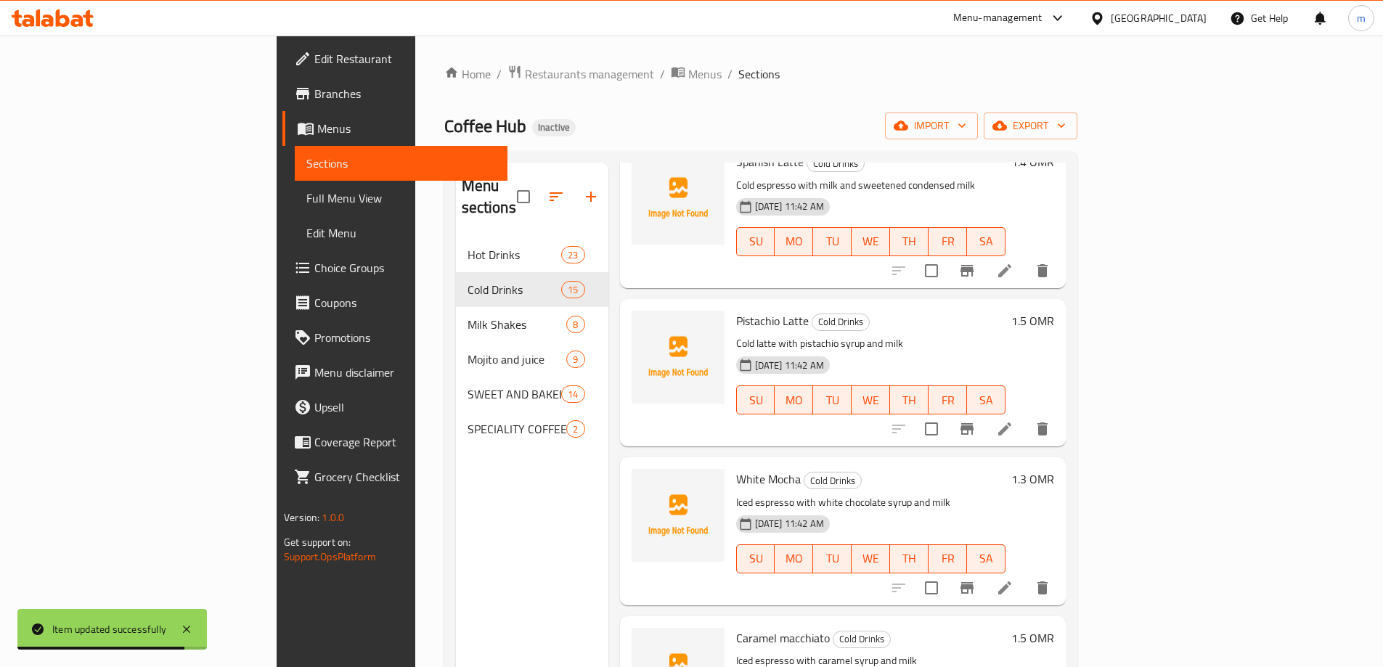
scroll to position [1524, 0]
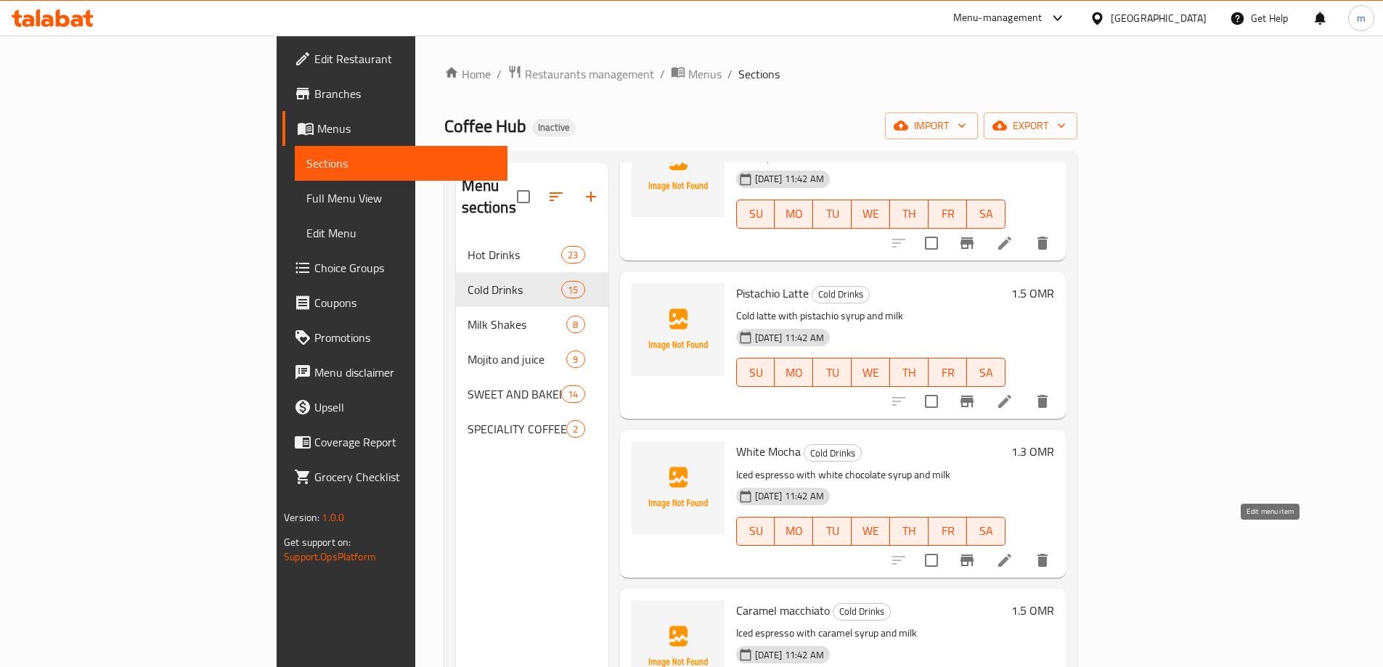
click at [1013, 552] on icon at bounding box center [1004, 560] width 17 height 17
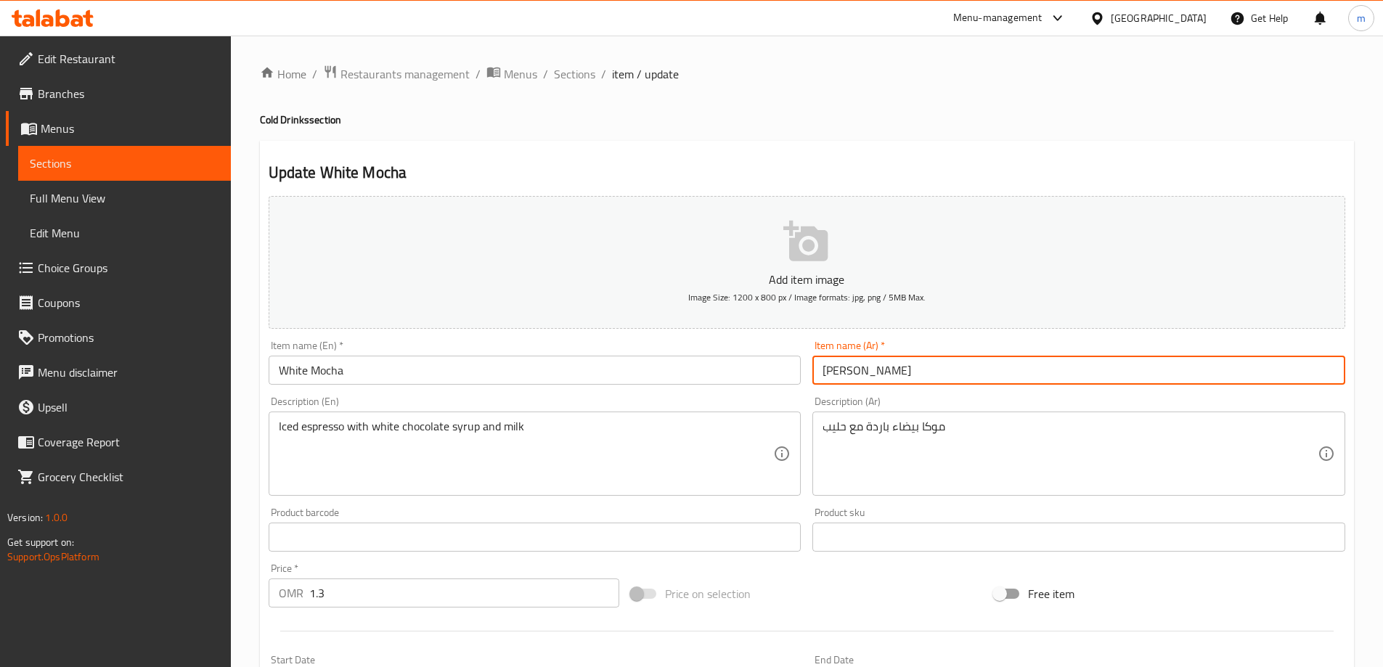
click at [864, 377] on input "[PERSON_NAME]" at bounding box center [1078, 370] width 533 height 29
type input "وايت موكا"
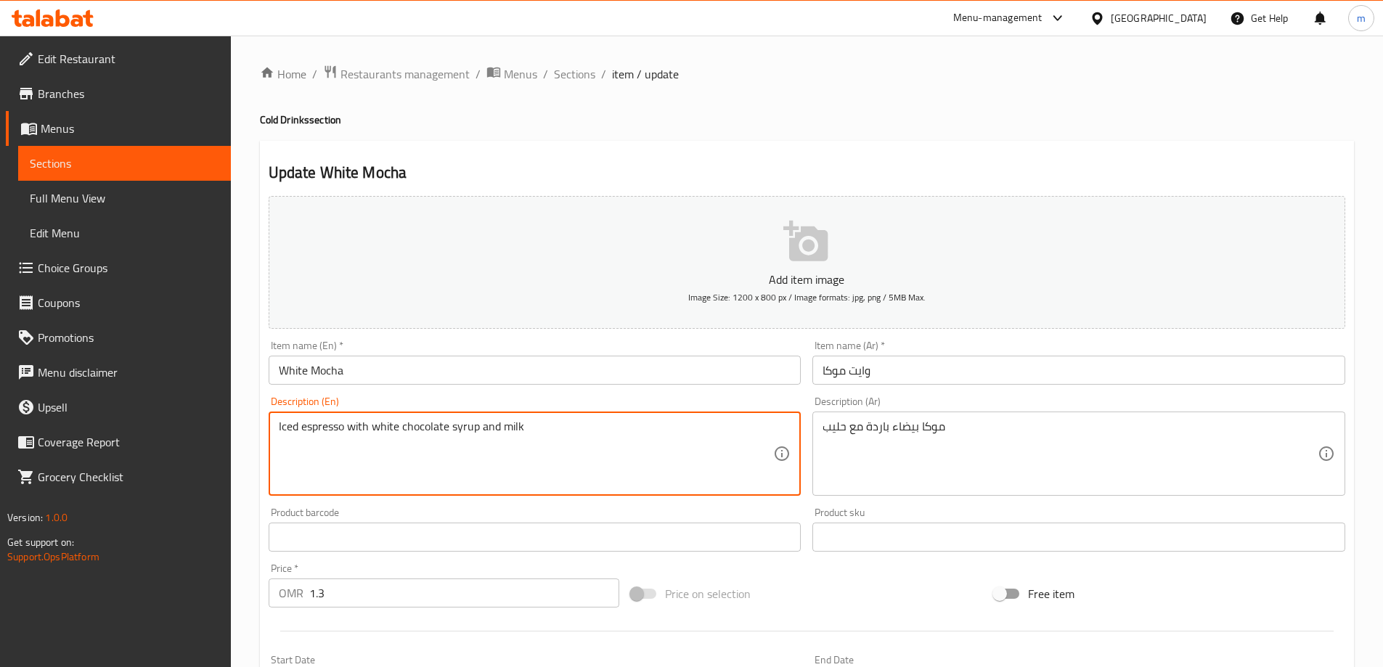
click at [536, 441] on textarea "Iced espresso with white chocolate syrup and milk" at bounding box center [526, 454] width 495 height 69
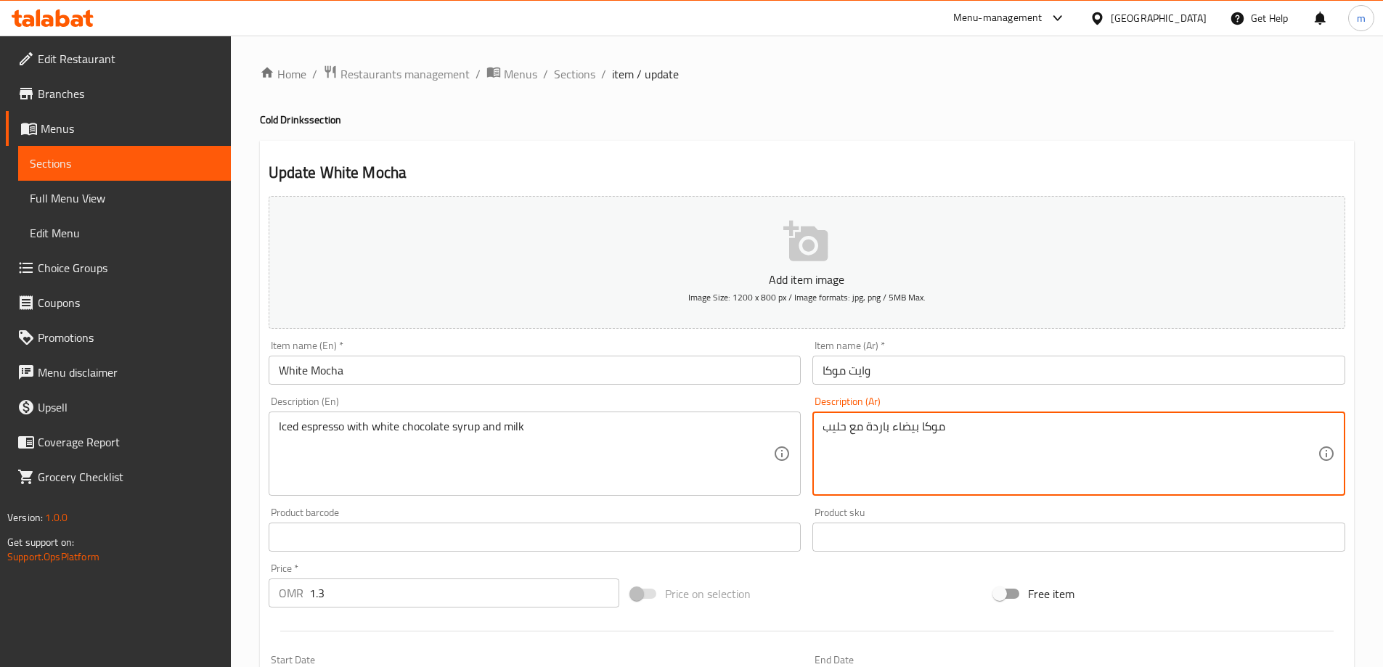
click at [952, 428] on textarea "موكا بيضاء باردة مع حليب" at bounding box center [1069, 454] width 495 height 69
paste textarea "إسبريسو مثلج مع شراب الشوكولاتة البيضاء وال"
type textarea "إسبريسو مثلج مع شراب الشوكولاتة البيضاء والحليب"
click at [394, 388] on div "Item name (En)   * White Mocha Item name (En) *" at bounding box center [535, 363] width 544 height 56
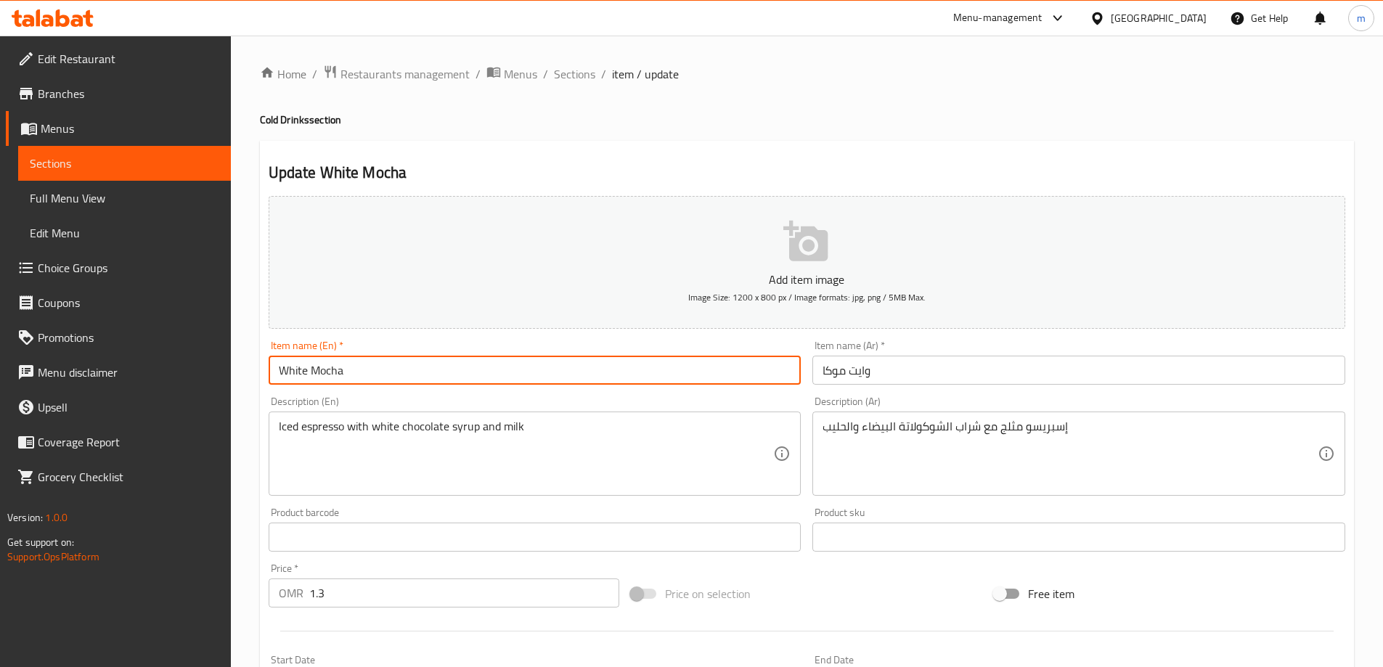
click at [393, 375] on input "White Mocha" at bounding box center [535, 370] width 533 height 29
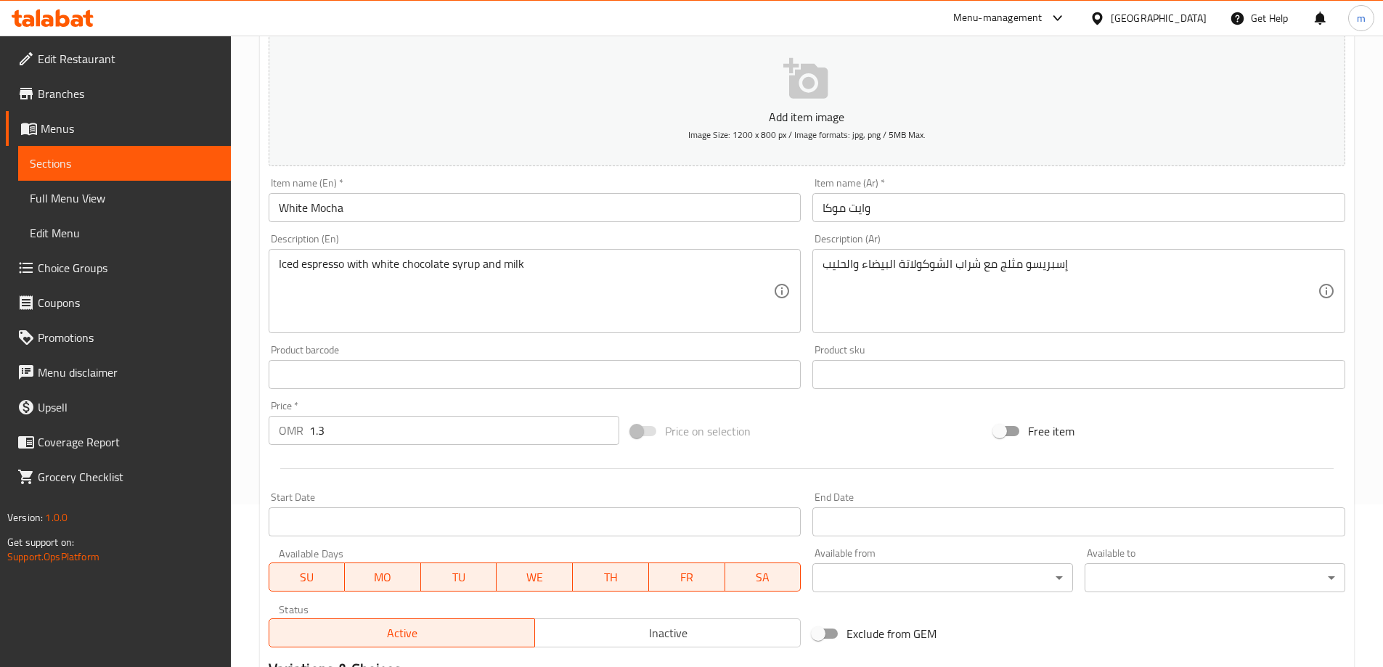
scroll to position [359, 0]
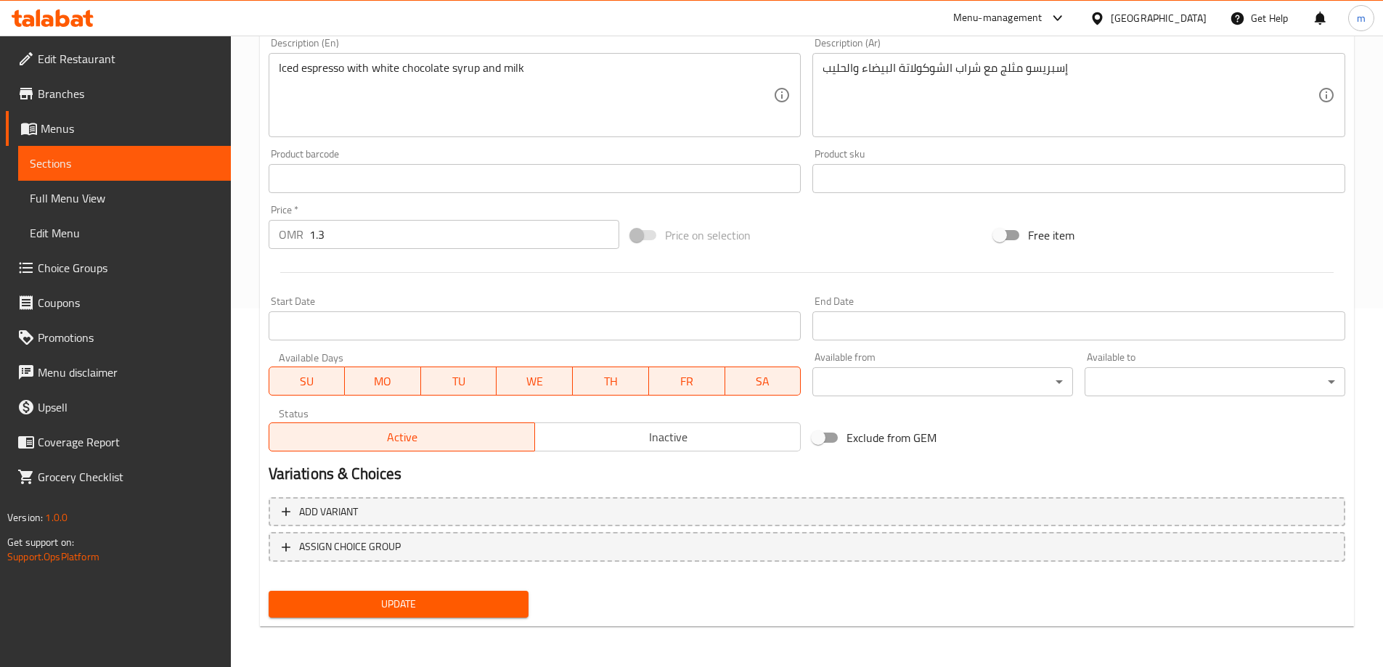
click at [404, 608] on span "Update" at bounding box center [398, 604] width 237 height 18
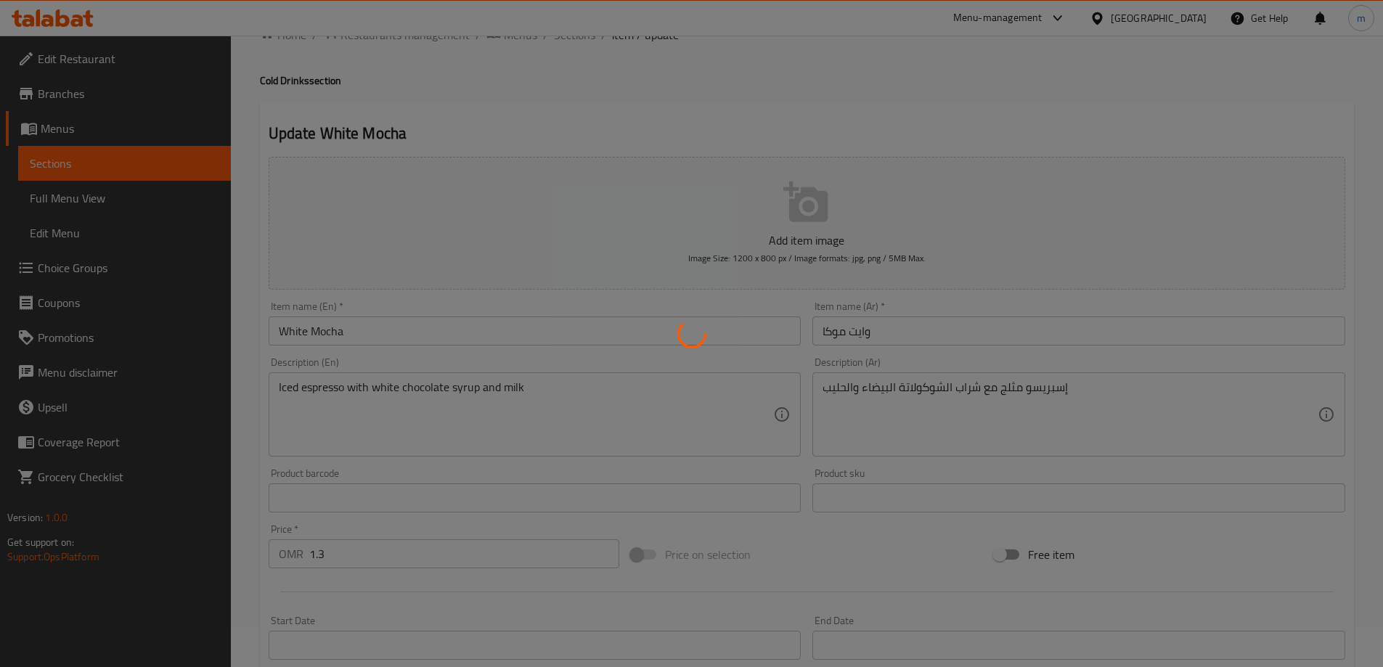
scroll to position [0, 0]
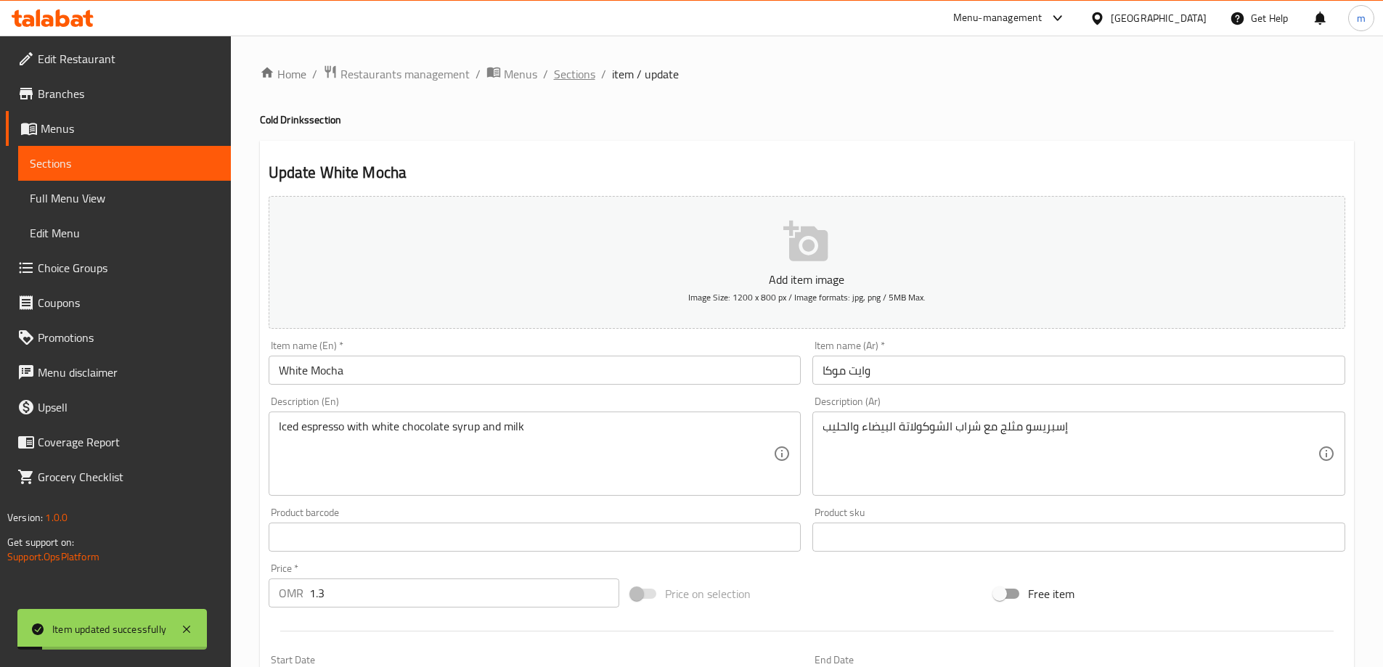
click at [573, 77] on span "Sections" at bounding box center [574, 73] width 41 height 17
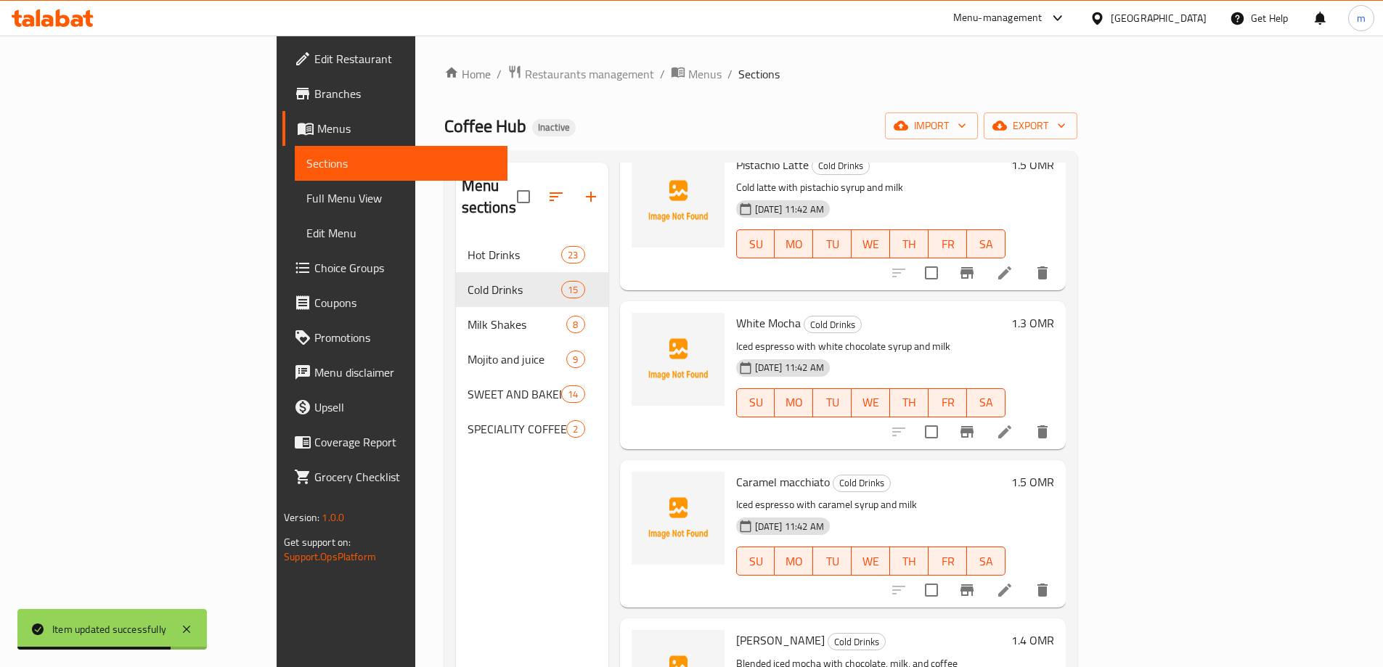
scroll to position [1669, 0]
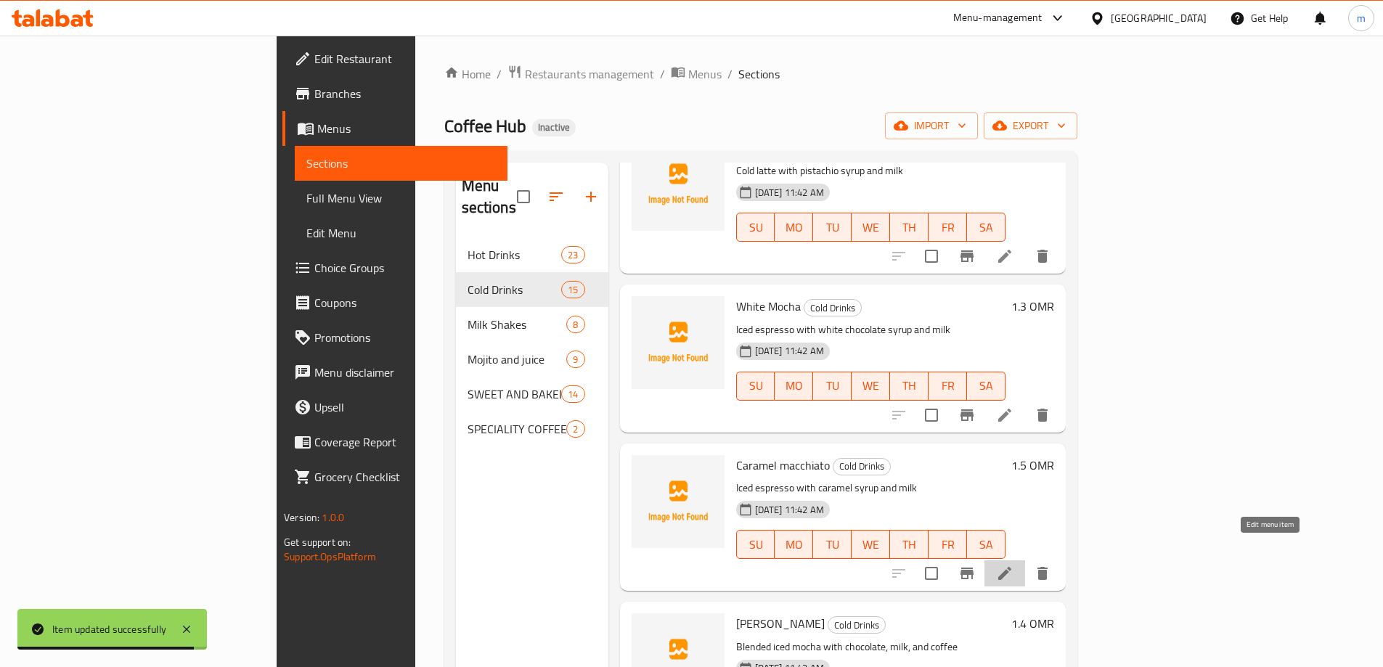
click at [1011, 567] on icon at bounding box center [1004, 573] width 13 height 13
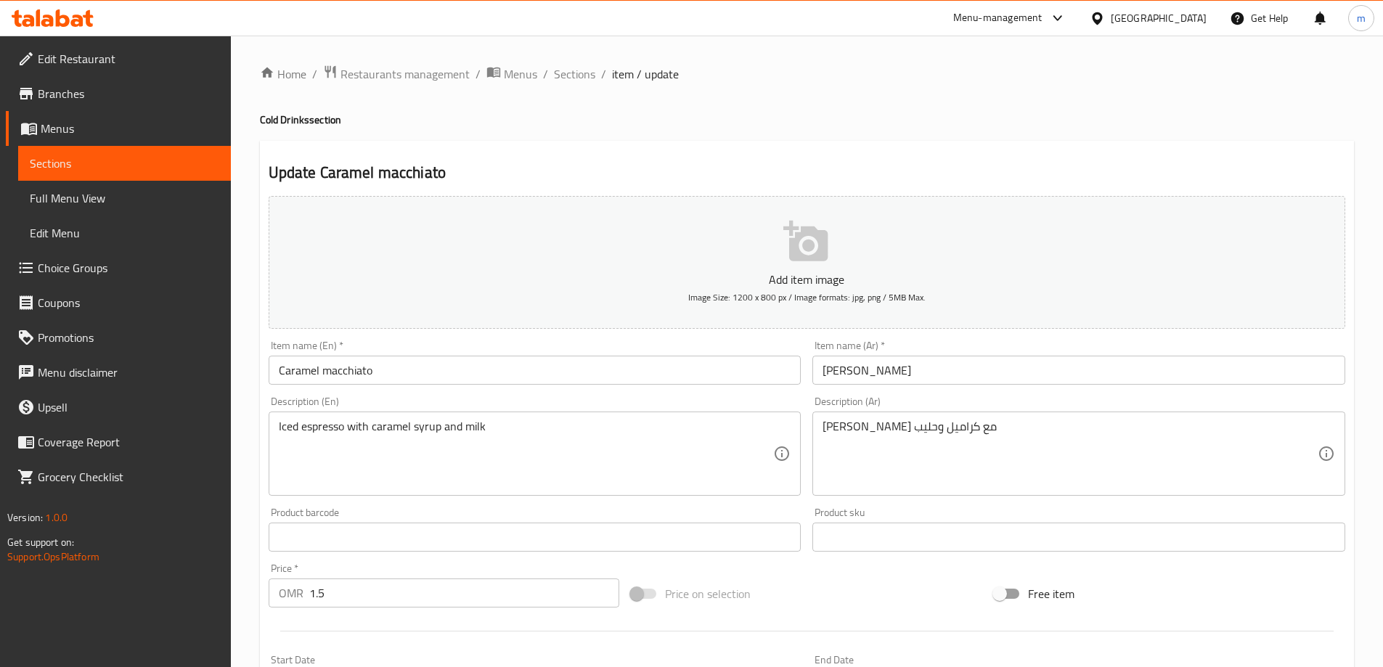
click at [359, 367] on input "Caramel macchiato" at bounding box center [535, 370] width 533 height 29
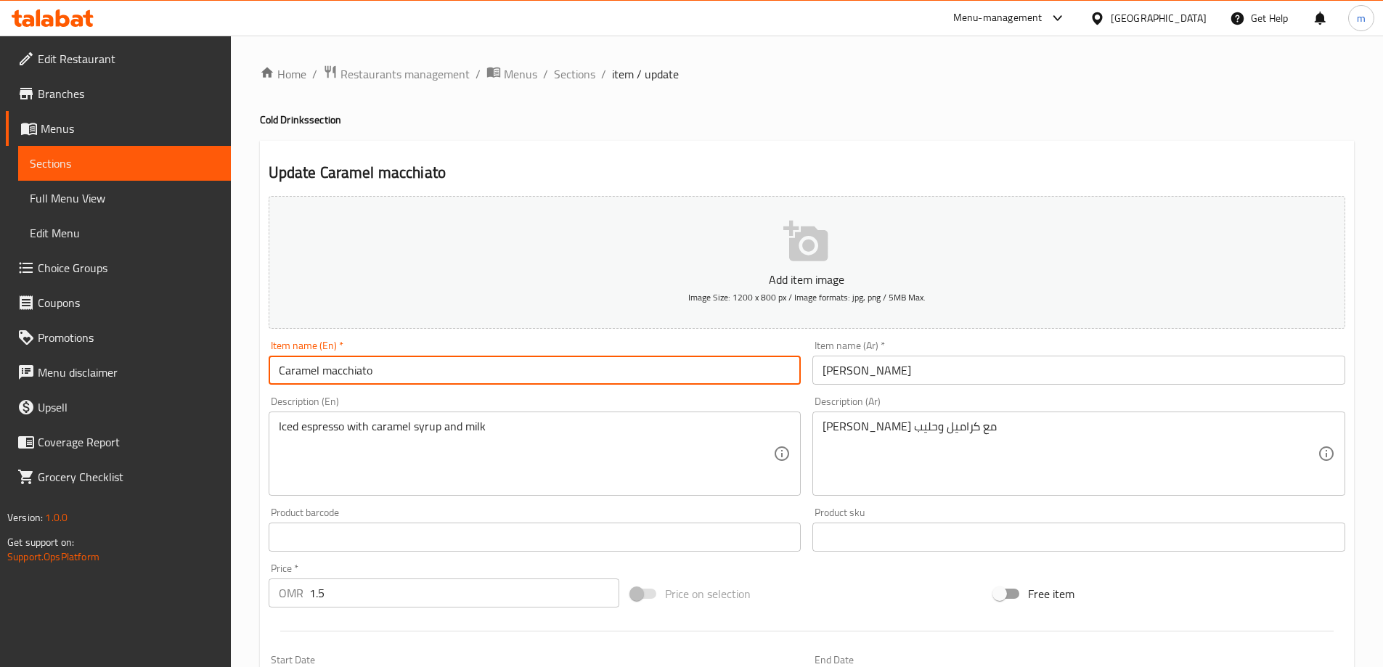
click at [359, 367] on input "Caramel macchiato" at bounding box center [535, 370] width 533 height 29
type input "Caramel Macchiato"
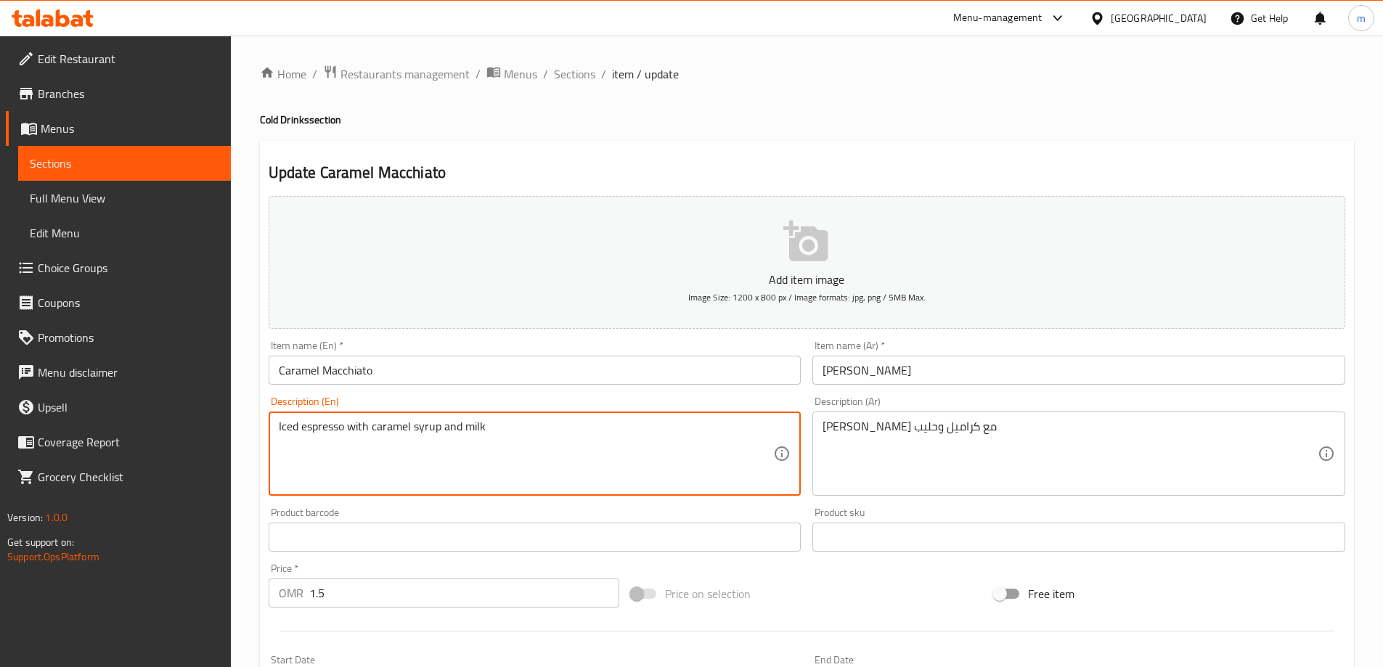
click at [639, 443] on textarea "Iced espresso with caramel syrup and milk" at bounding box center [526, 454] width 495 height 69
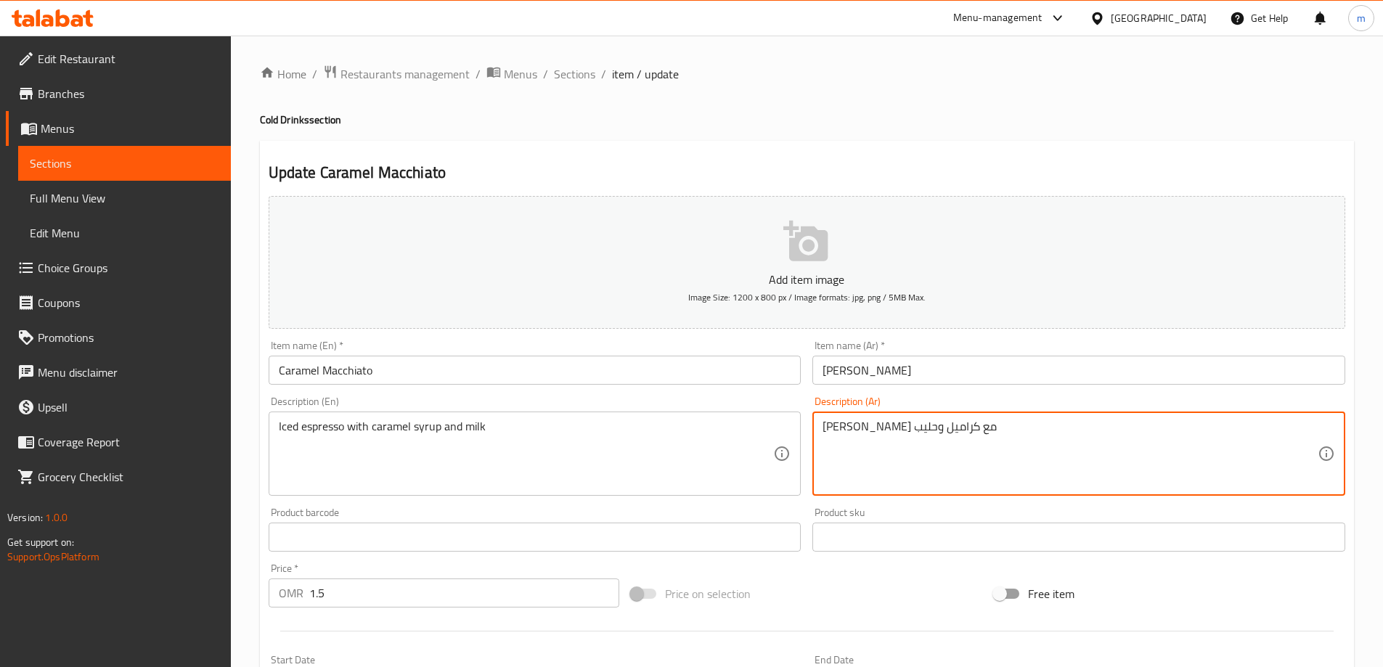
click at [835, 445] on textarea "[PERSON_NAME] مع كراميل وحليب" at bounding box center [1069, 454] width 495 height 69
paste textarea "إسبريسو مثلج مع شراب الكراميل وال"
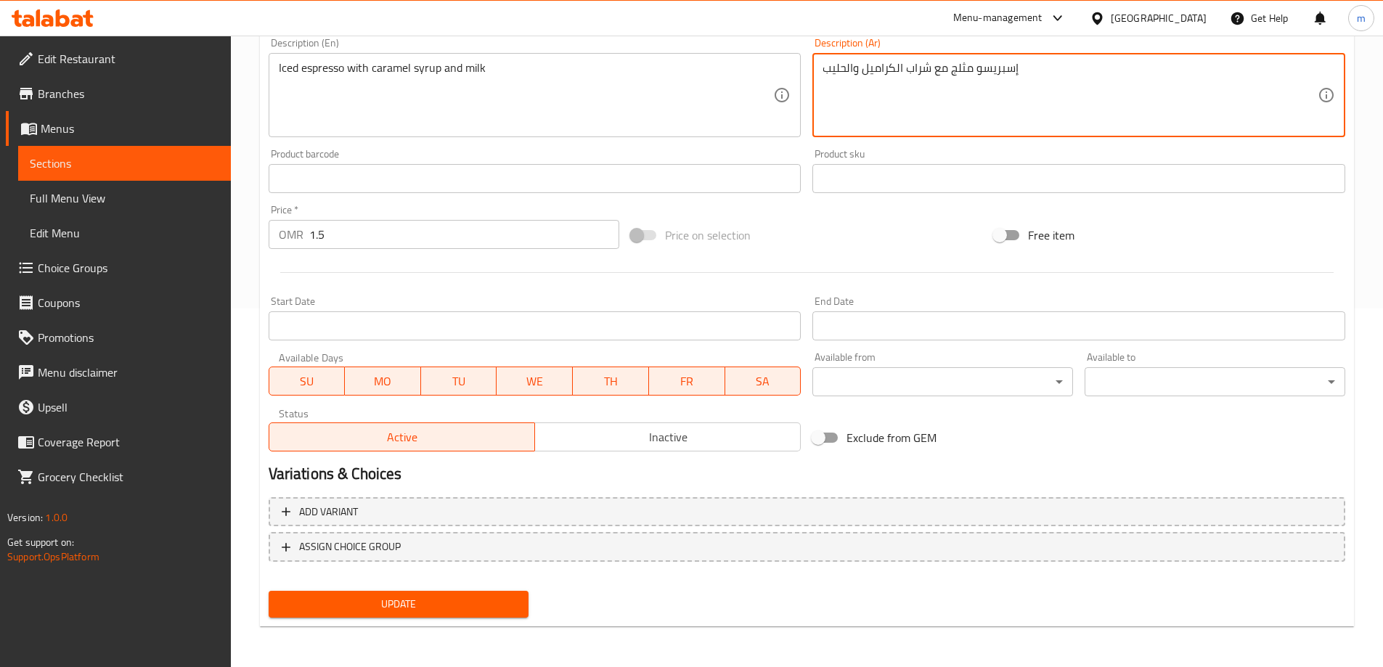
type textarea "إسبريسو مثلج مع شراب الكراميل والحليب"
click at [420, 594] on button "Update" at bounding box center [399, 604] width 261 height 27
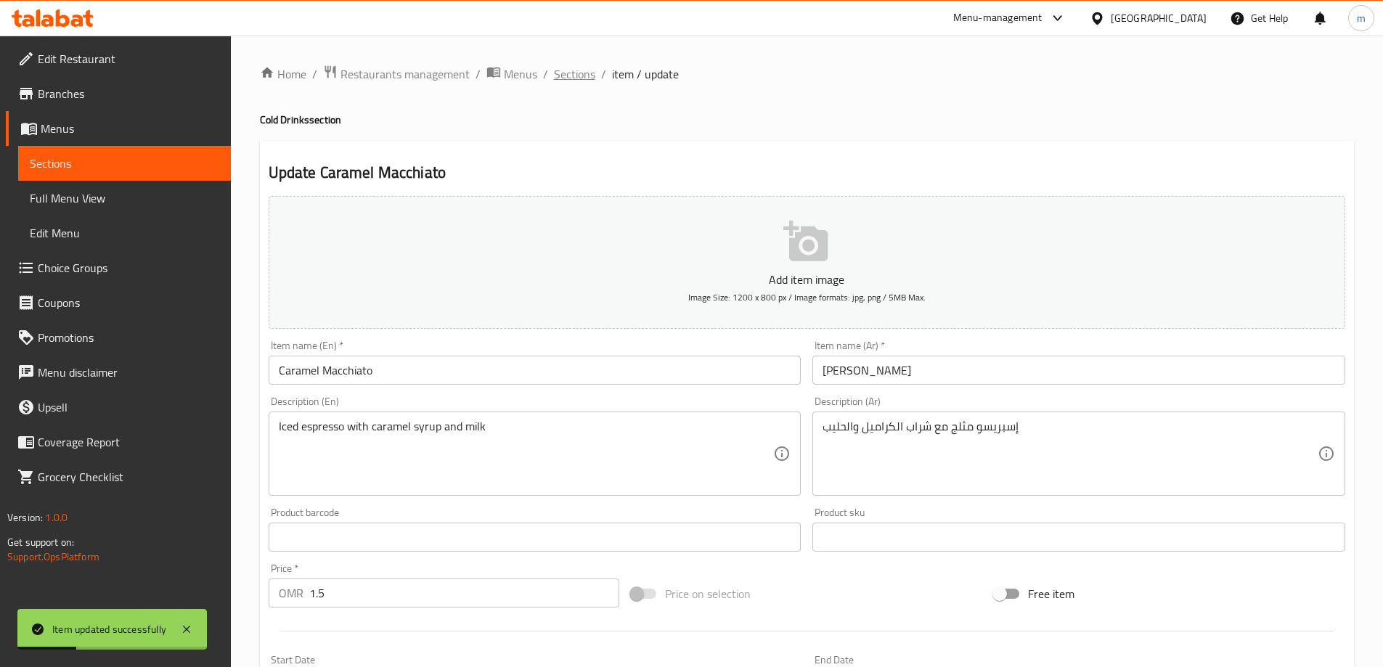
click at [580, 76] on span "Sections" at bounding box center [574, 73] width 41 height 17
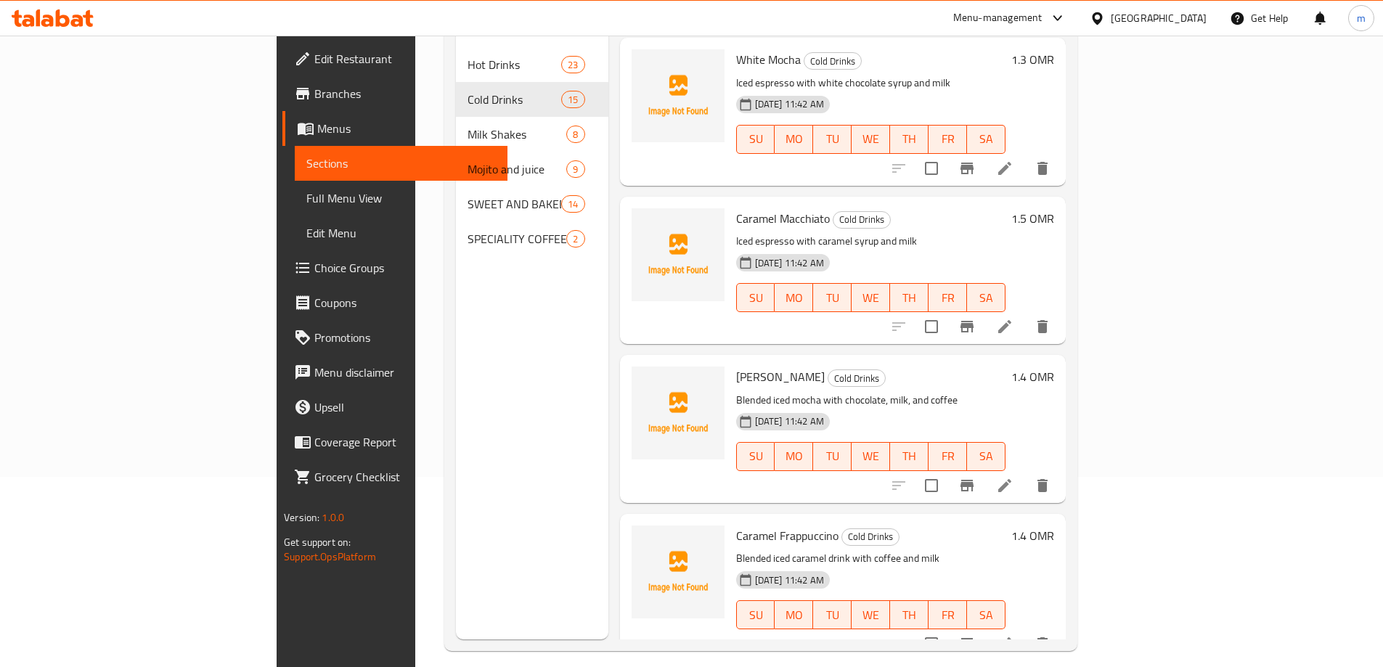
scroll to position [203, 0]
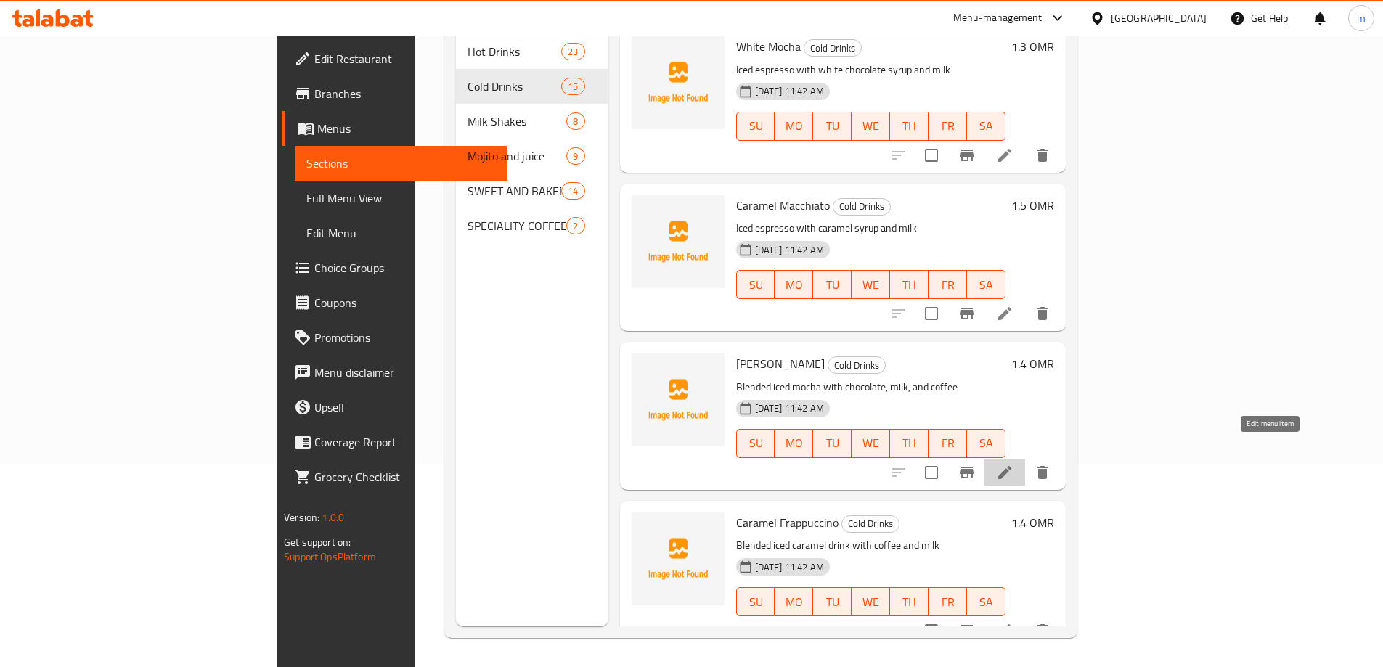
click at [1013, 464] on icon at bounding box center [1004, 472] width 17 height 17
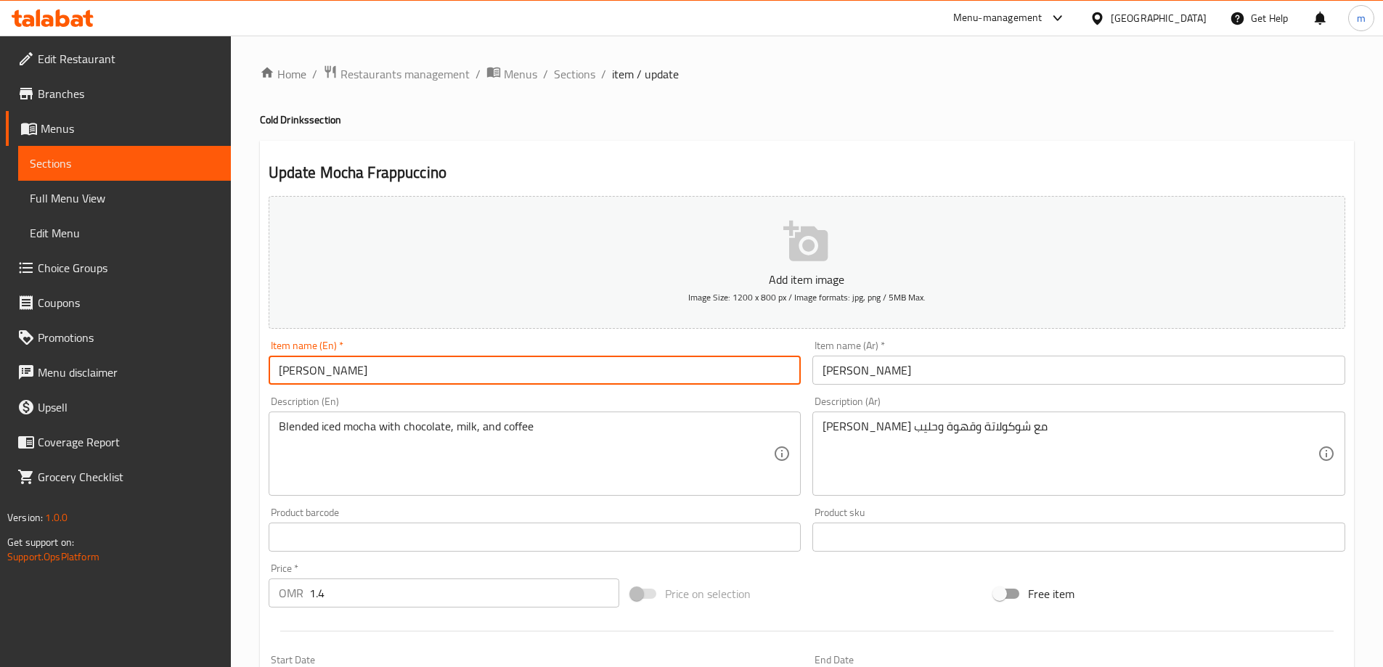
click at [364, 368] on input "[PERSON_NAME]" at bounding box center [535, 370] width 533 height 29
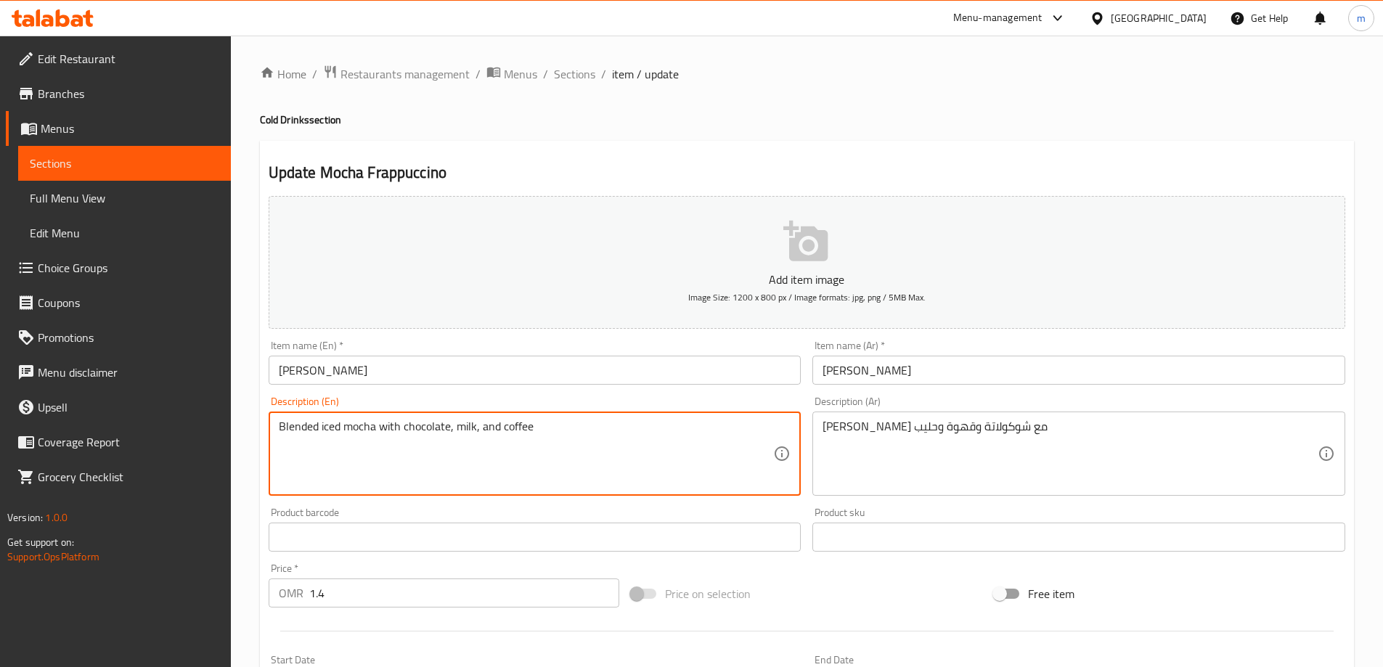
click at [397, 439] on textarea "Blended iced mocha with chocolate, milk, and coffee" at bounding box center [526, 454] width 495 height 69
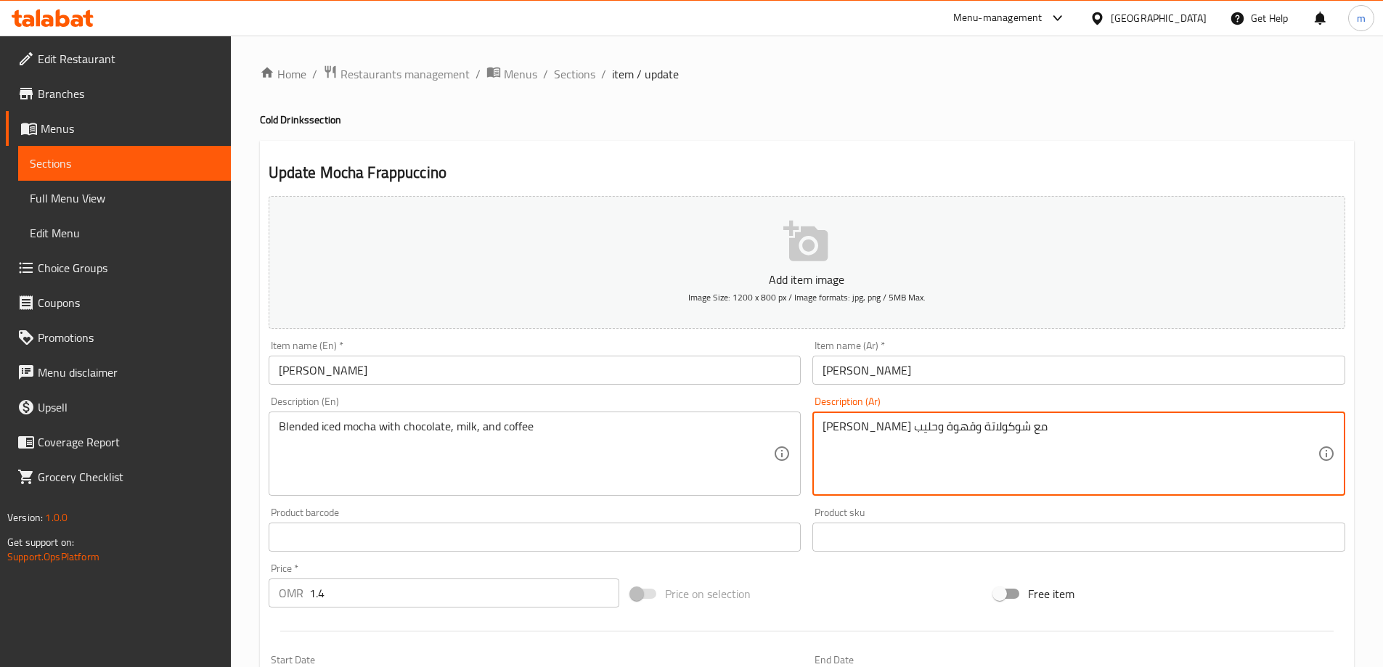
click at [961, 459] on textarea "[PERSON_NAME] مع شوكولاتة وقهوة وحليب" at bounding box center [1069, 454] width 495 height 69
paste textarea "وكا مثلجة ممزوجة بالشوكولاتة والحليب والقهوة"
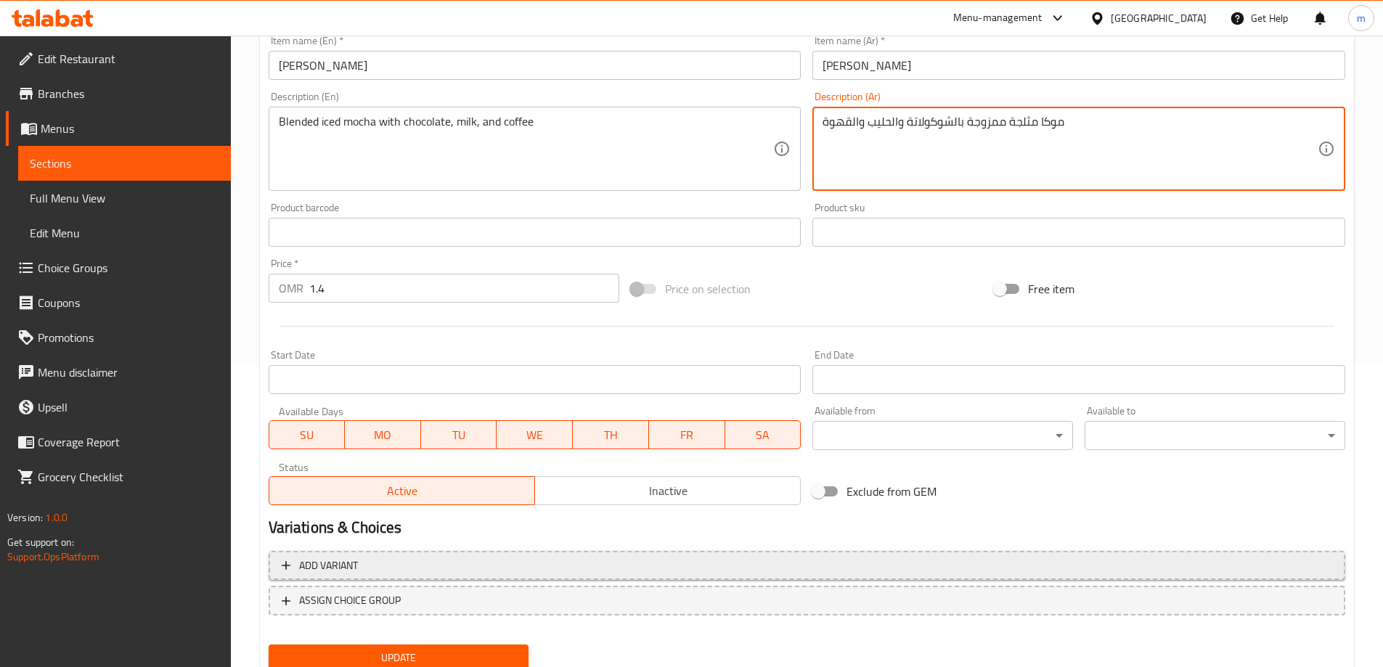
scroll to position [359, 0]
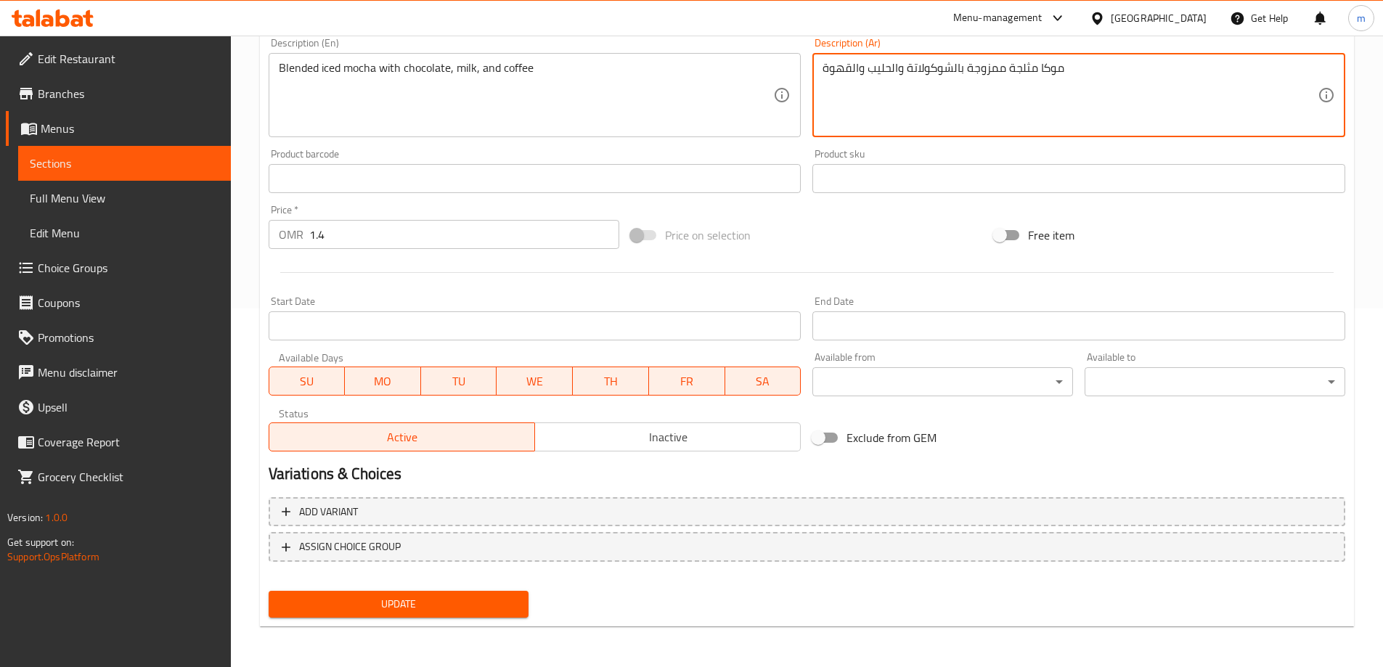
type textarea "موكا مثلجة ممزوجة بالشوكولاتة والحليب والقهوة"
click at [426, 609] on span "Update" at bounding box center [398, 604] width 237 height 18
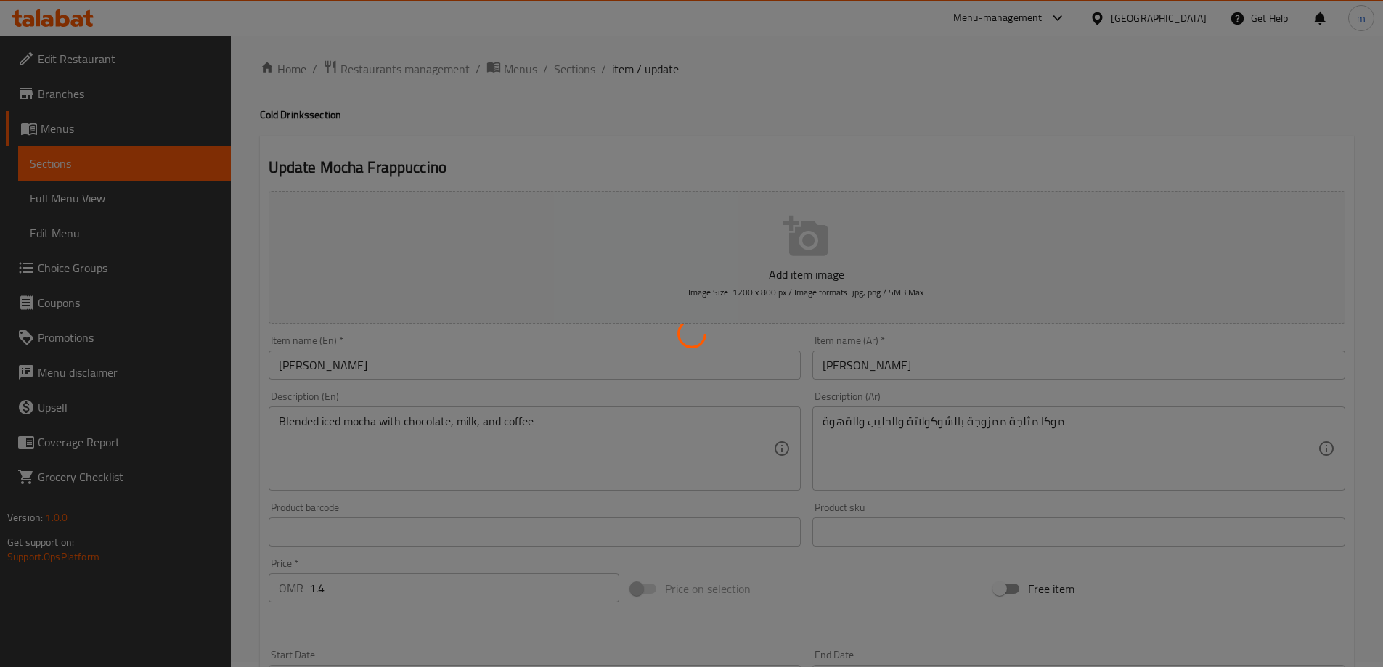
scroll to position [0, 0]
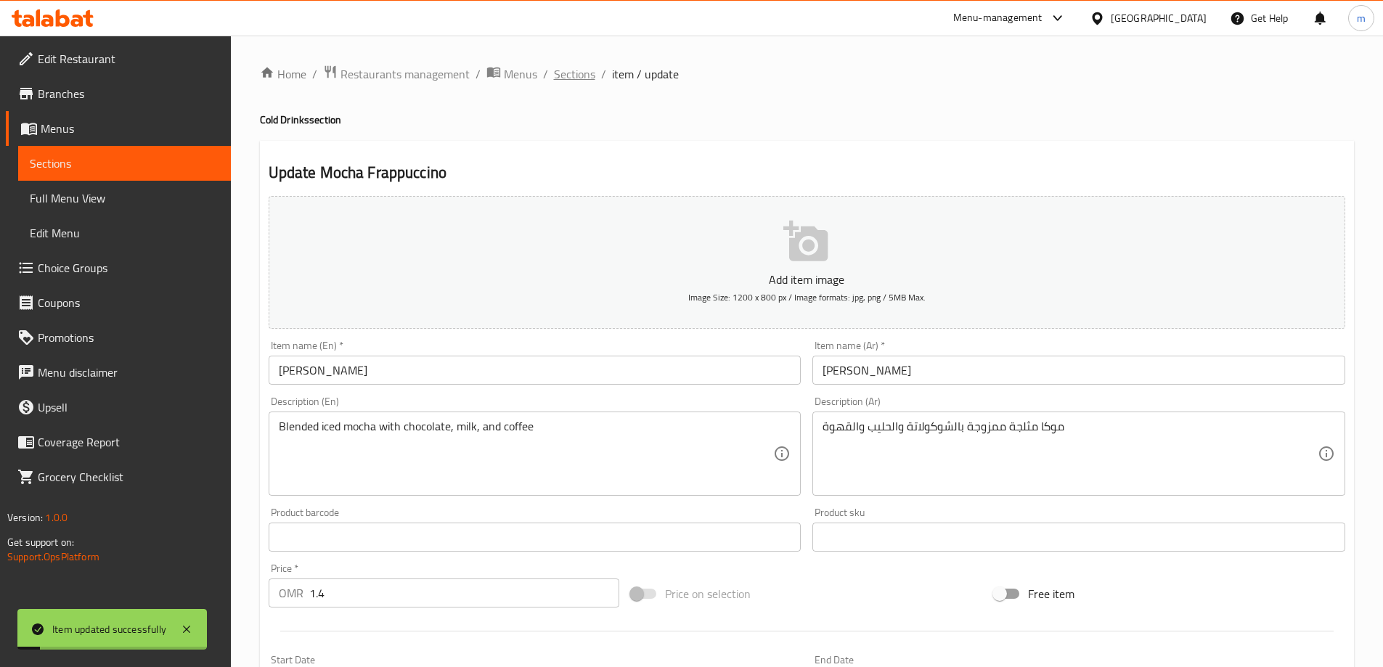
click at [577, 76] on span "Sections" at bounding box center [574, 73] width 41 height 17
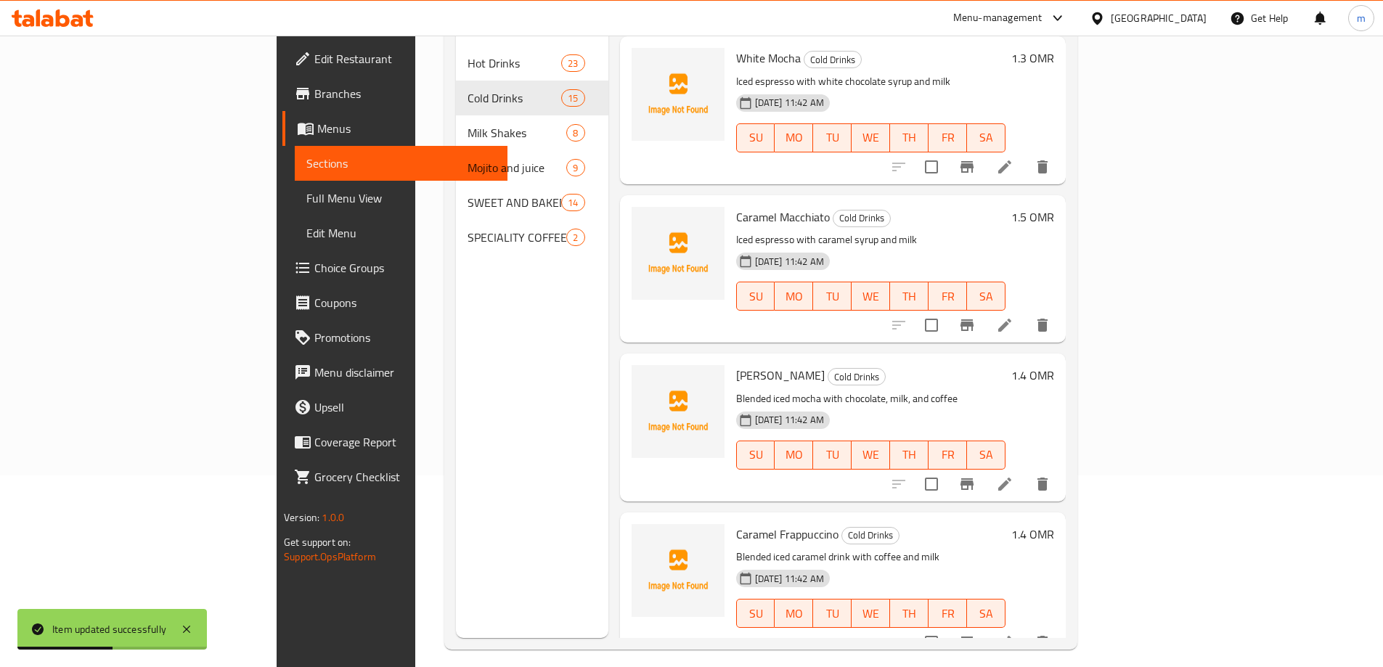
scroll to position [203, 0]
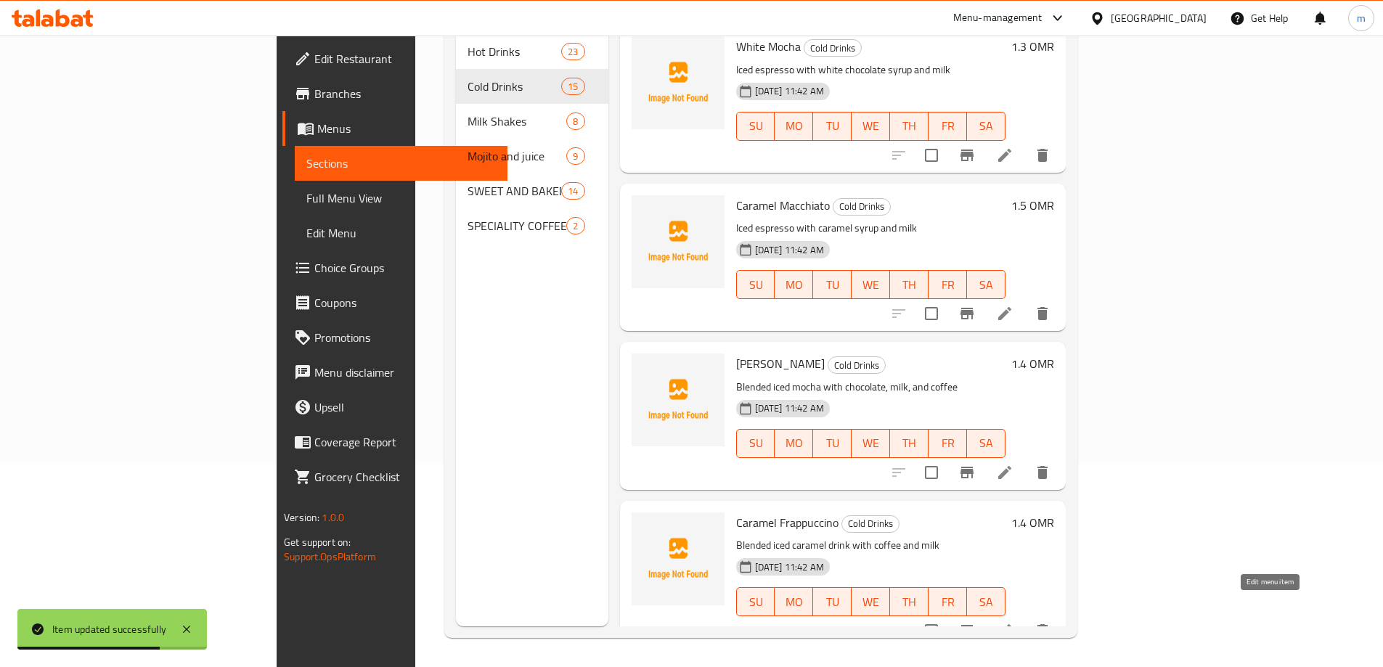
click at [1013, 622] on icon at bounding box center [1004, 630] width 17 height 17
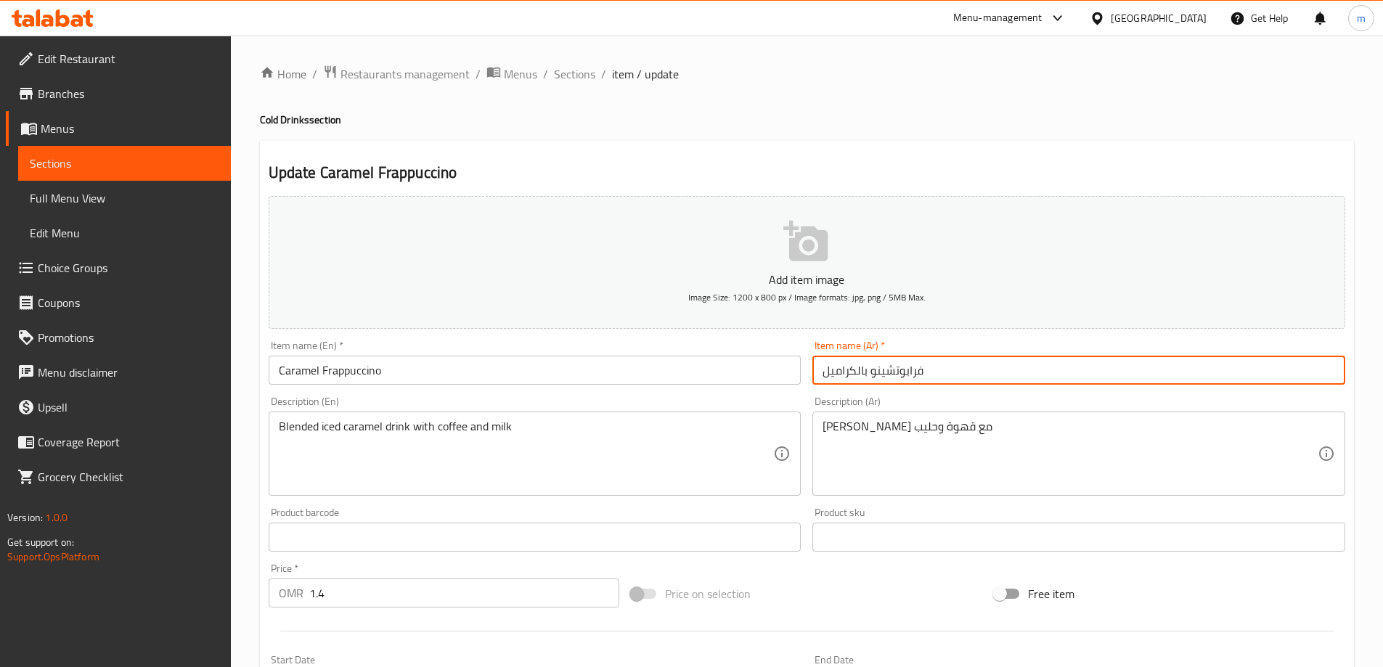
drag, startPoint x: 858, startPoint y: 371, endPoint x: 788, endPoint y: 371, distance: 70.4
click at [788, 371] on div "Add item image Image Size: 1200 x 800 px / Image formats: jpg, png / 5MB Max. I…" at bounding box center [807, 503] width 1088 height 626
drag, startPoint x: 835, startPoint y: 372, endPoint x: 820, endPoint y: 372, distance: 14.5
click at [820, 372] on input "[PERSON_NAME]" at bounding box center [1078, 370] width 533 height 29
click at [825, 374] on input "فرابوتشينو ب" at bounding box center [1078, 370] width 533 height 29
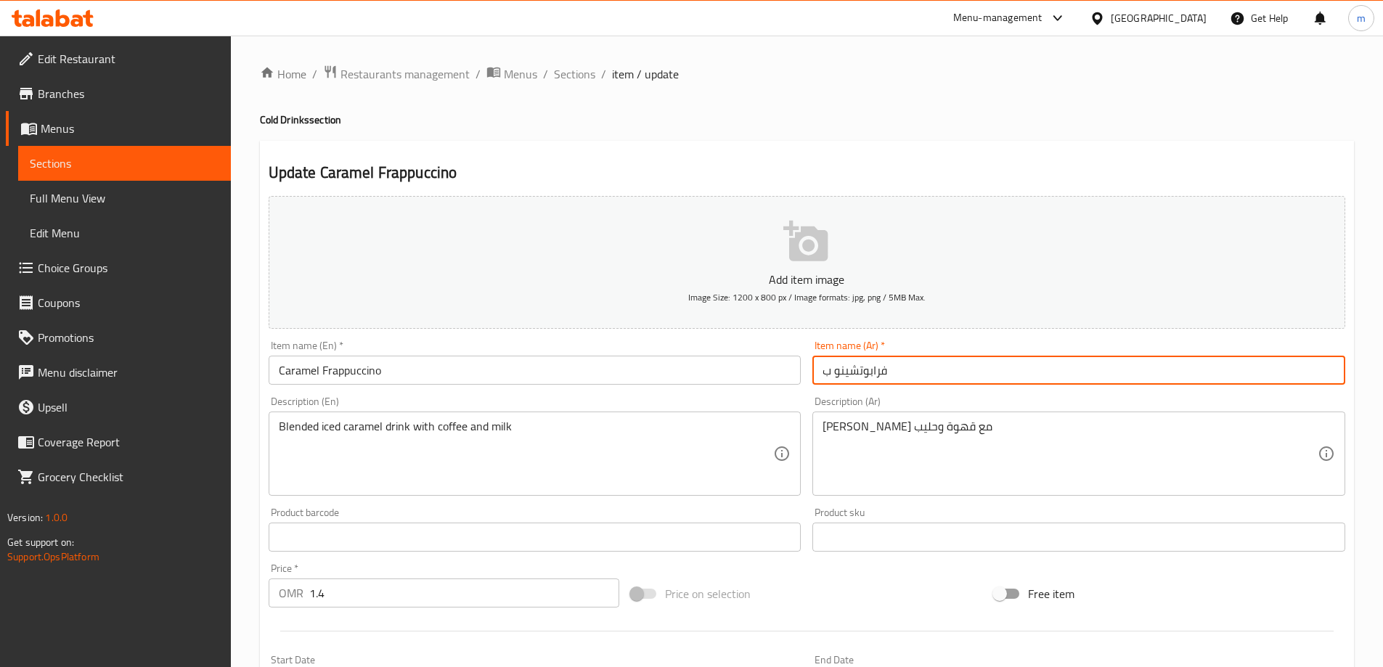
click at [825, 374] on input "فرابوتشينو ب" at bounding box center [1078, 370] width 533 height 29
click at [827, 381] on input "فرابوتشينو ب" at bounding box center [1078, 370] width 533 height 29
click at [826, 371] on input "فرابوتشينو ب" at bounding box center [1078, 370] width 533 height 29
click at [826, 372] on input "فرابوتشينو ب" at bounding box center [1078, 370] width 533 height 29
click at [827, 373] on input "فرابوتشينو ب" at bounding box center [1078, 370] width 533 height 29
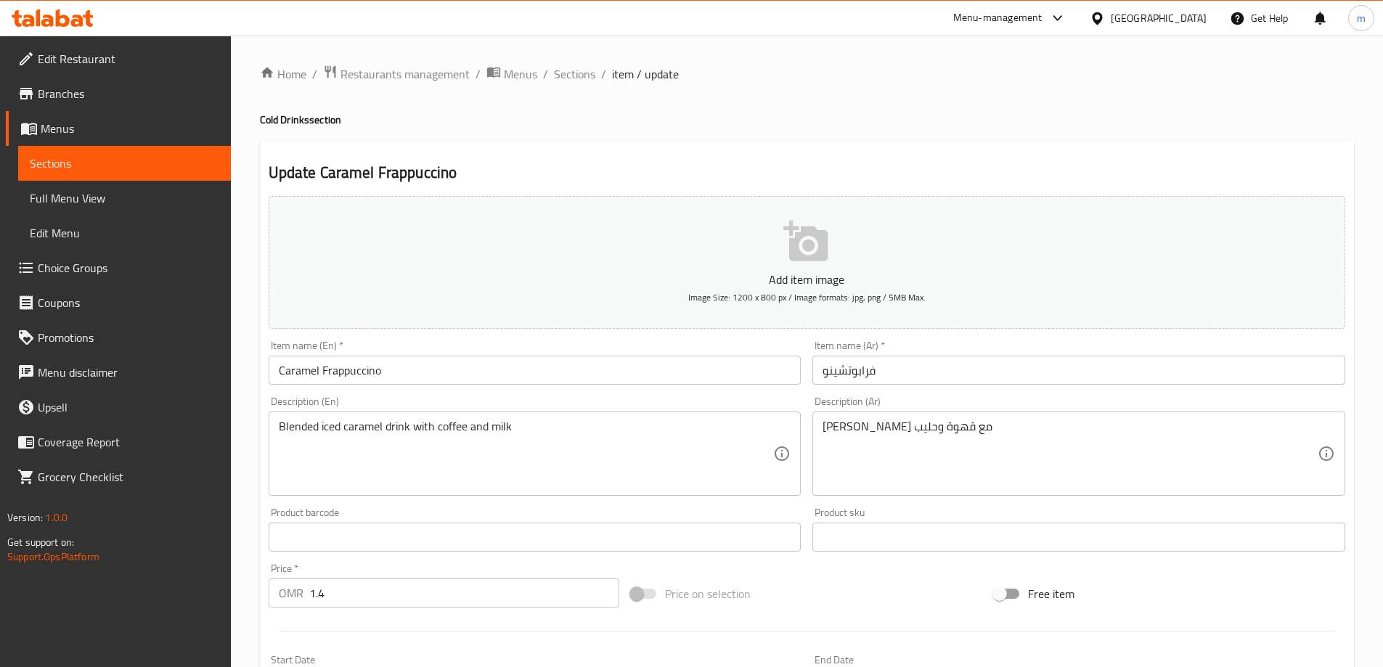
drag, startPoint x: 819, startPoint y: 388, endPoint x: 818, endPoint y: 376, distance: 12.4
click at [811, 383] on div "Item name (Ar)   * فرابوتشينو Item name (Ar) *" at bounding box center [1078, 363] width 544 height 56
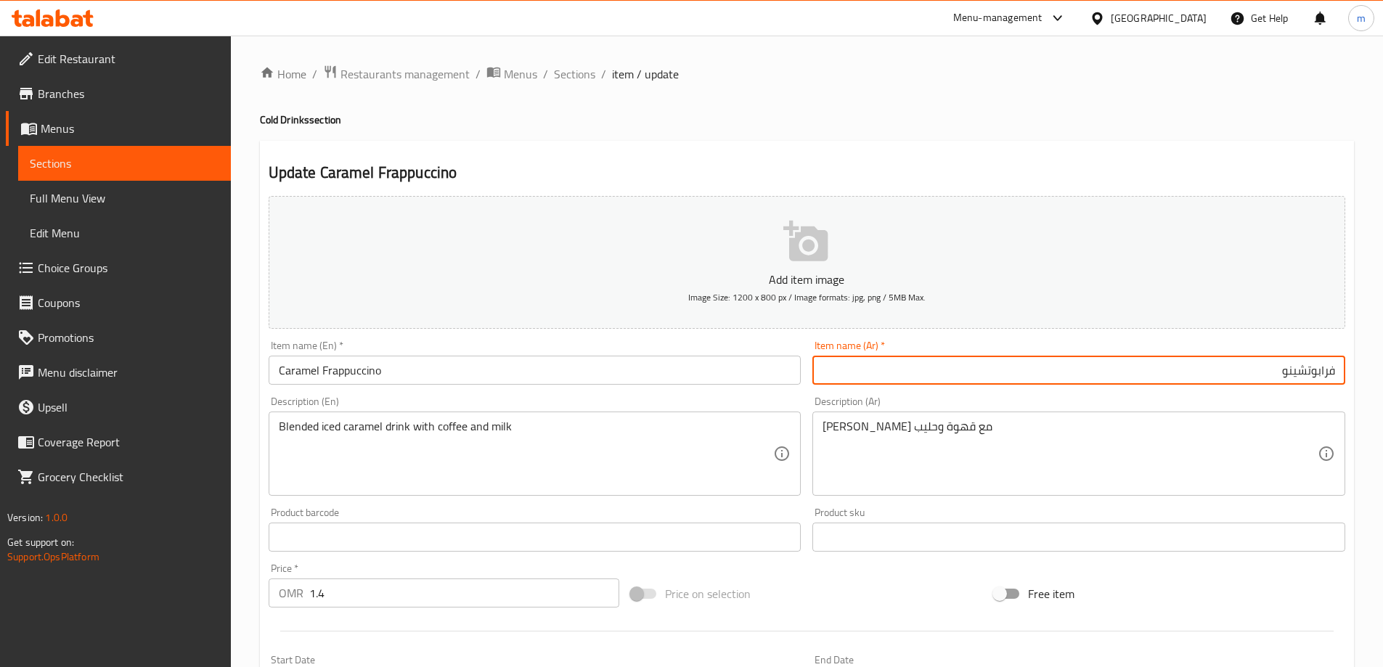
drag, startPoint x: 1259, startPoint y: 376, endPoint x: 1399, endPoint y: 380, distance: 139.4
click at [1383, 380] on html "​ Menu-management [GEOGRAPHIC_DATA] Get Help m Edit Restaurant Branches Menus S…" at bounding box center [691, 333] width 1383 height 667
paste input "كراميل"
drag, startPoint x: 1280, startPoint y: 370, endPoint x: 1273, endPoint y: 372, distance: 7.4
click at [1273, 372] on input "[PERSON_NAME]" at bounding box center [1078, 370] width 533 height 29
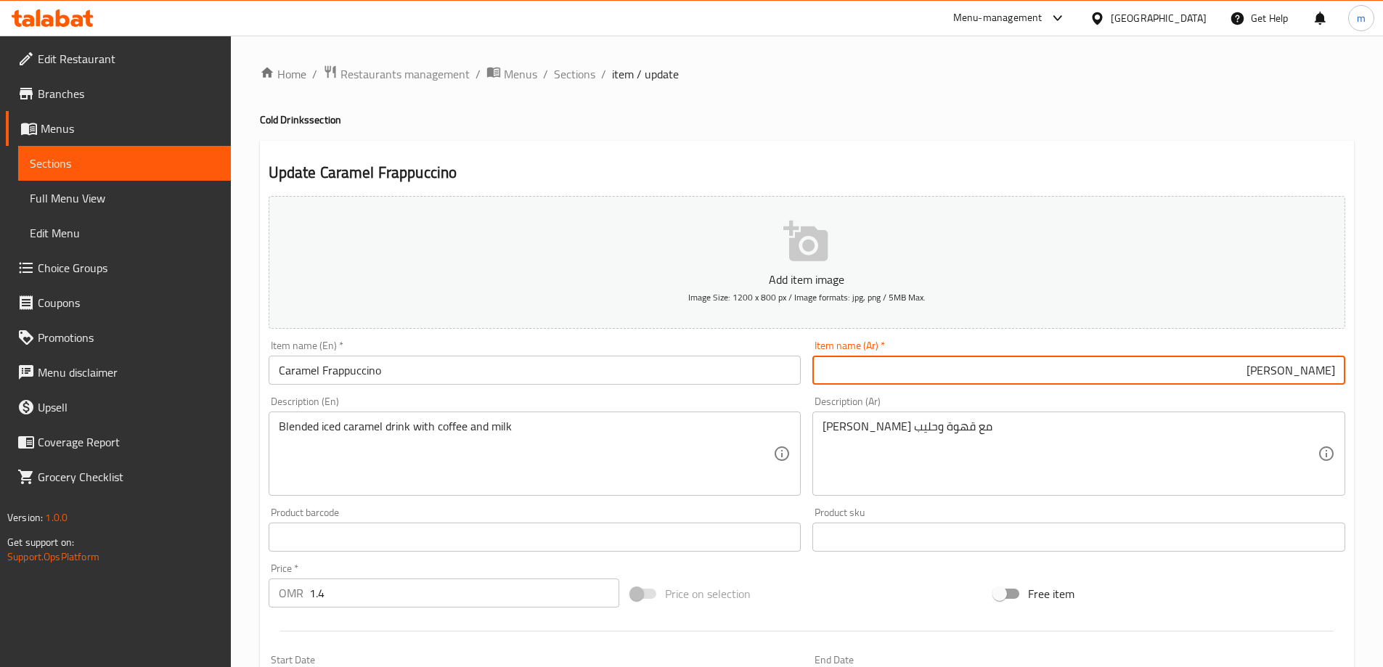
type input "[PERSON_NAME]"
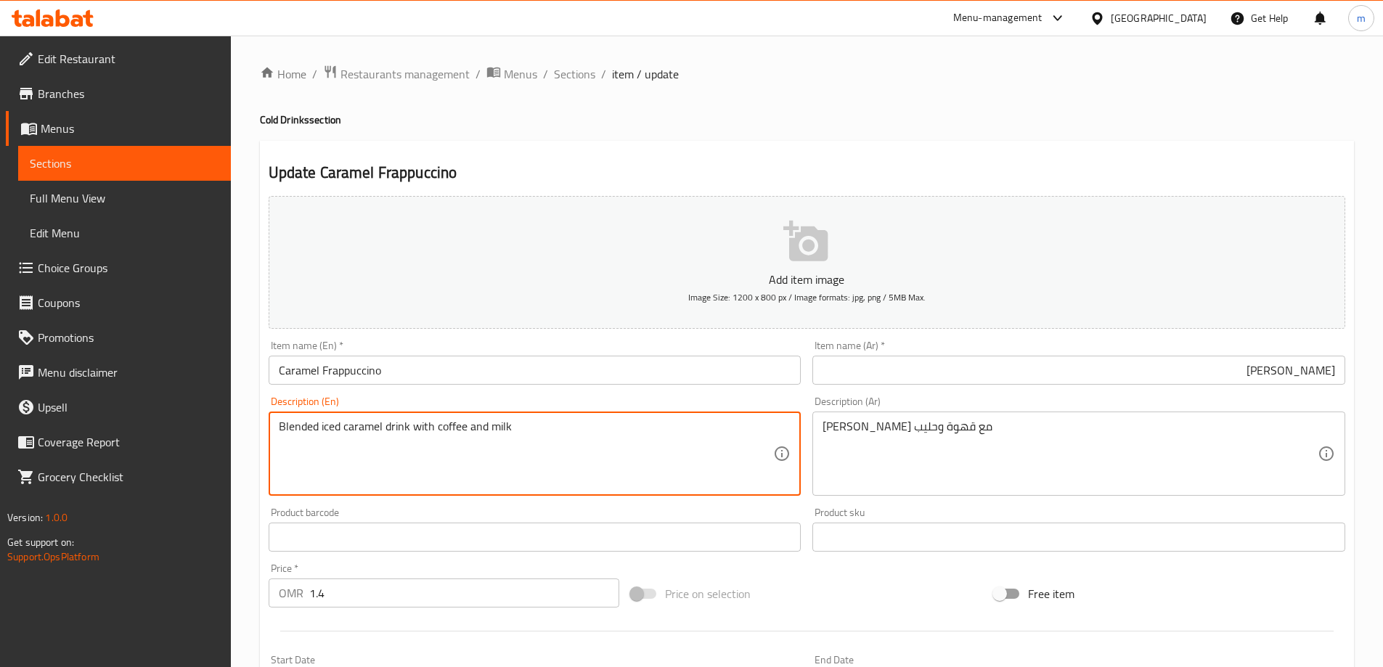
click at [402, 444] on textarea "Blended iced caramel drink with coffee and milk" at bounding box center [526, 454] width 495 height 69
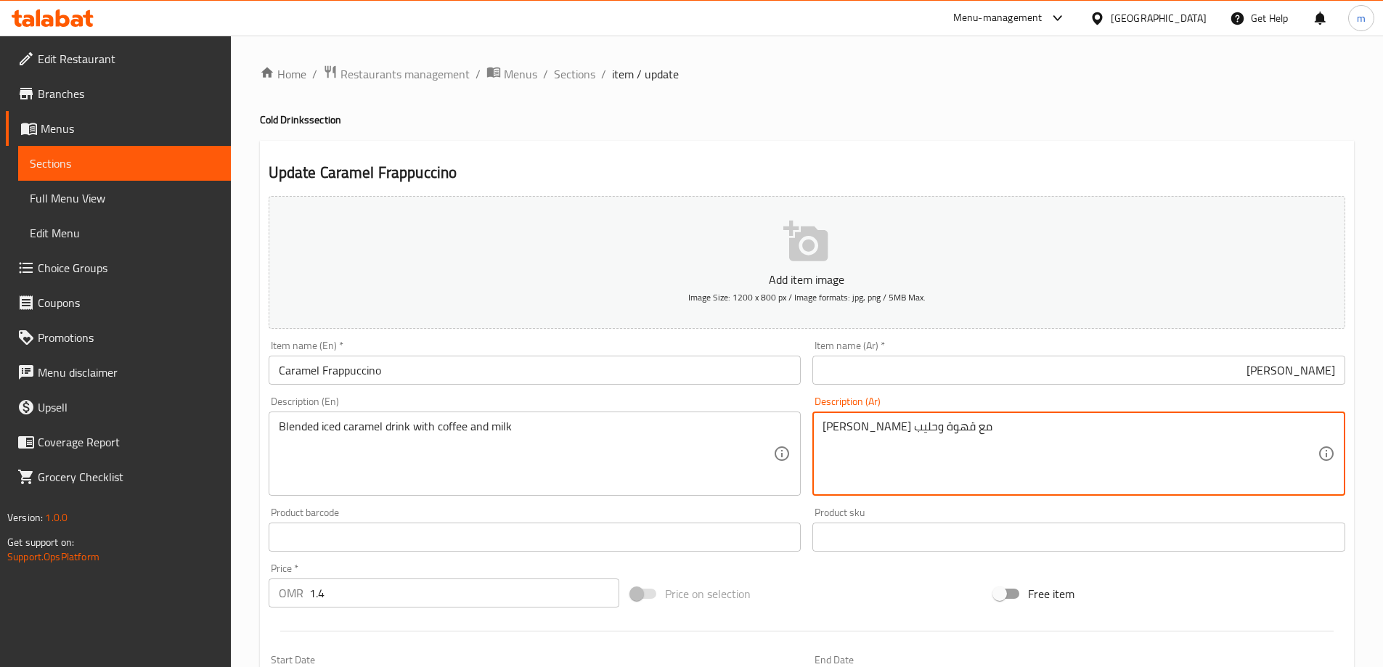
click at [896, 428] on textarea "[PERSON_NAME] مع قهوة وحليب" at bounding box center [1069, 454] width 495 height 69
paste textarea "شروب الكراميل المثلج الممزوج بالقهوة وال"
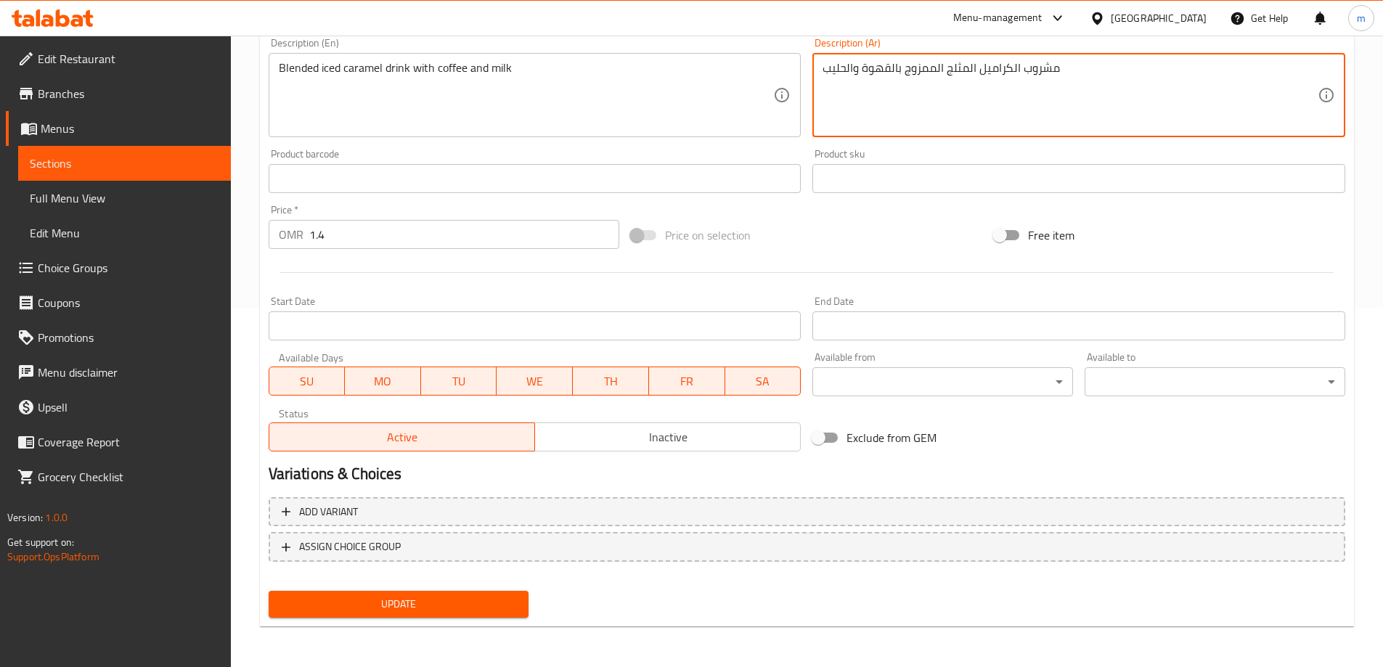
type textarea "مشروب الكراميل المثلج الممزوج بالقهوة والحليب"
click at [505, 599] on span "Update" at bounding box center [398, 604] width 237 height 18
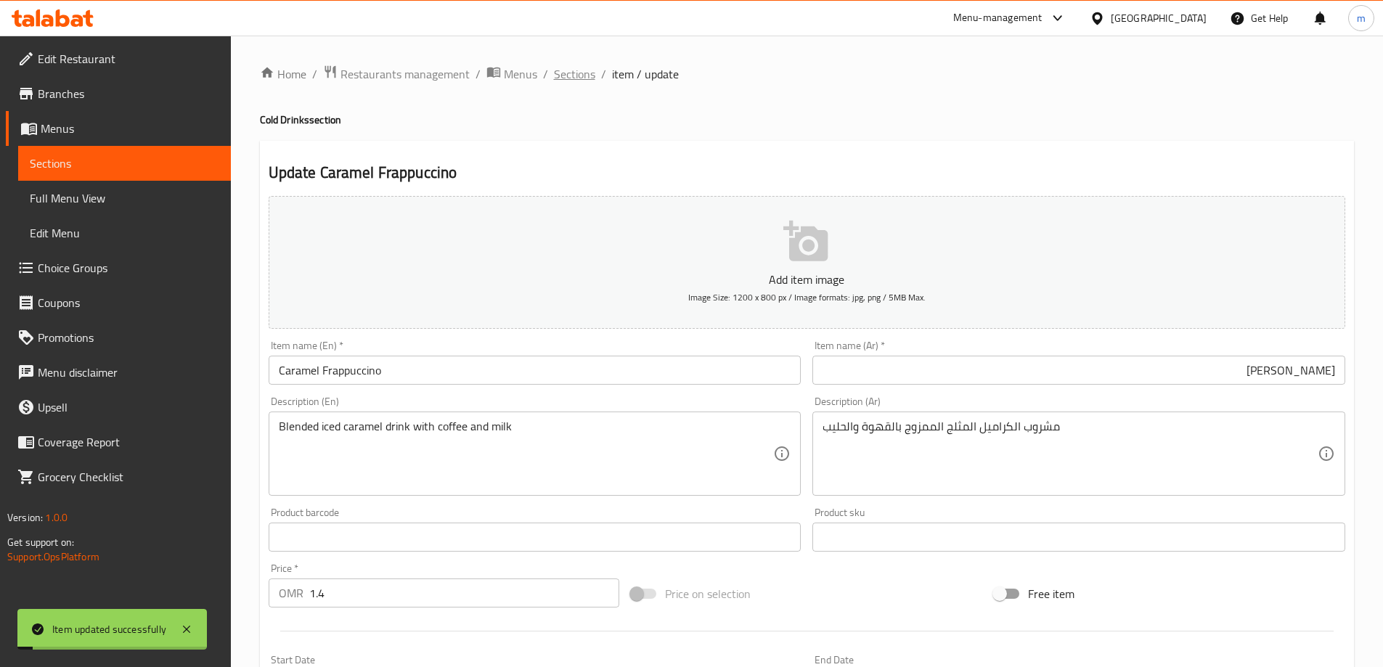
click at [578, 75] on span "Sections" at bounding box center [574, 73] width 41 height 17
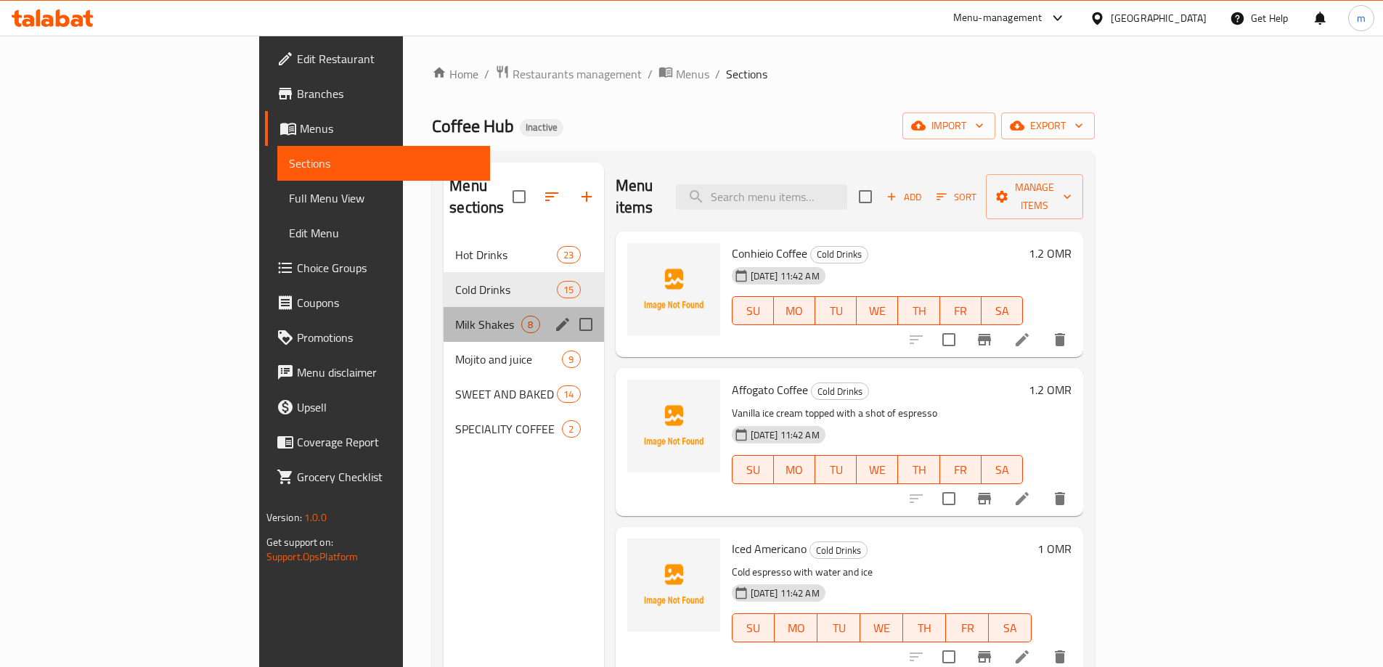
click at [443, 307] on div "Milk Shakes 8" at bounding box center [523, 324] width 160 height 35
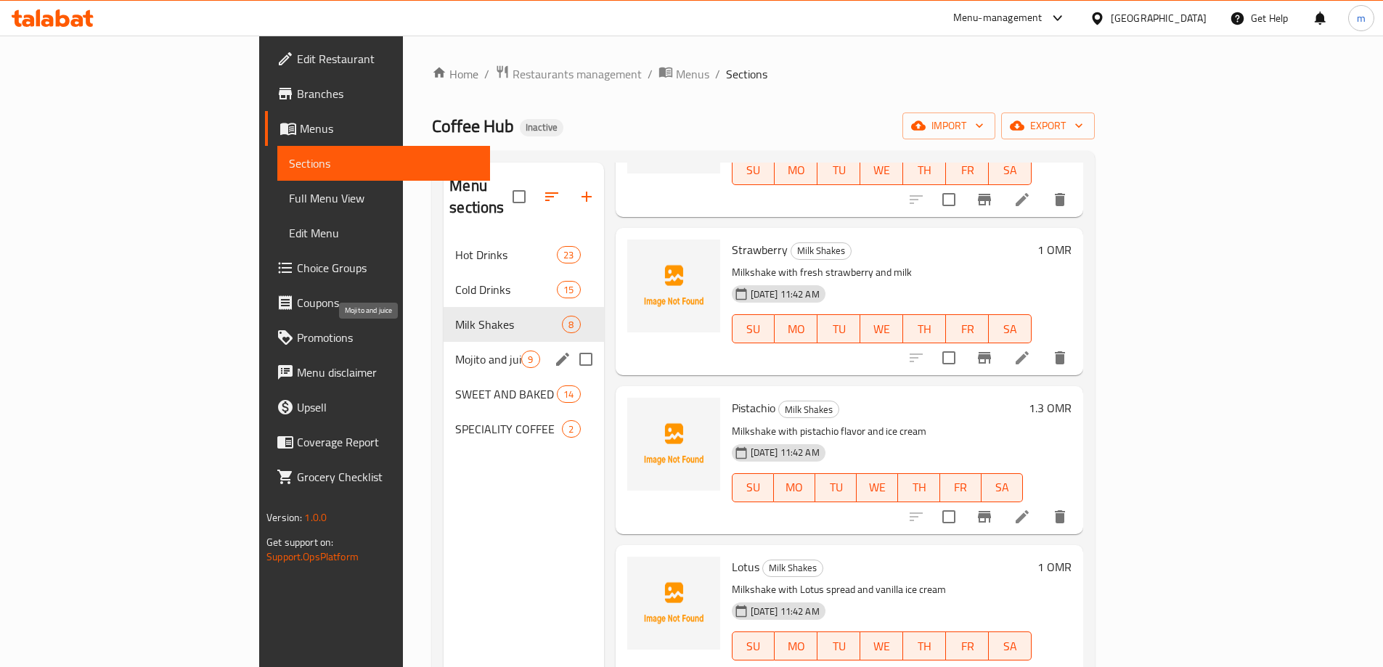
click at [455, 351] on span "Mojito and juice" at bounding box center [488, 359] width 66 height 17
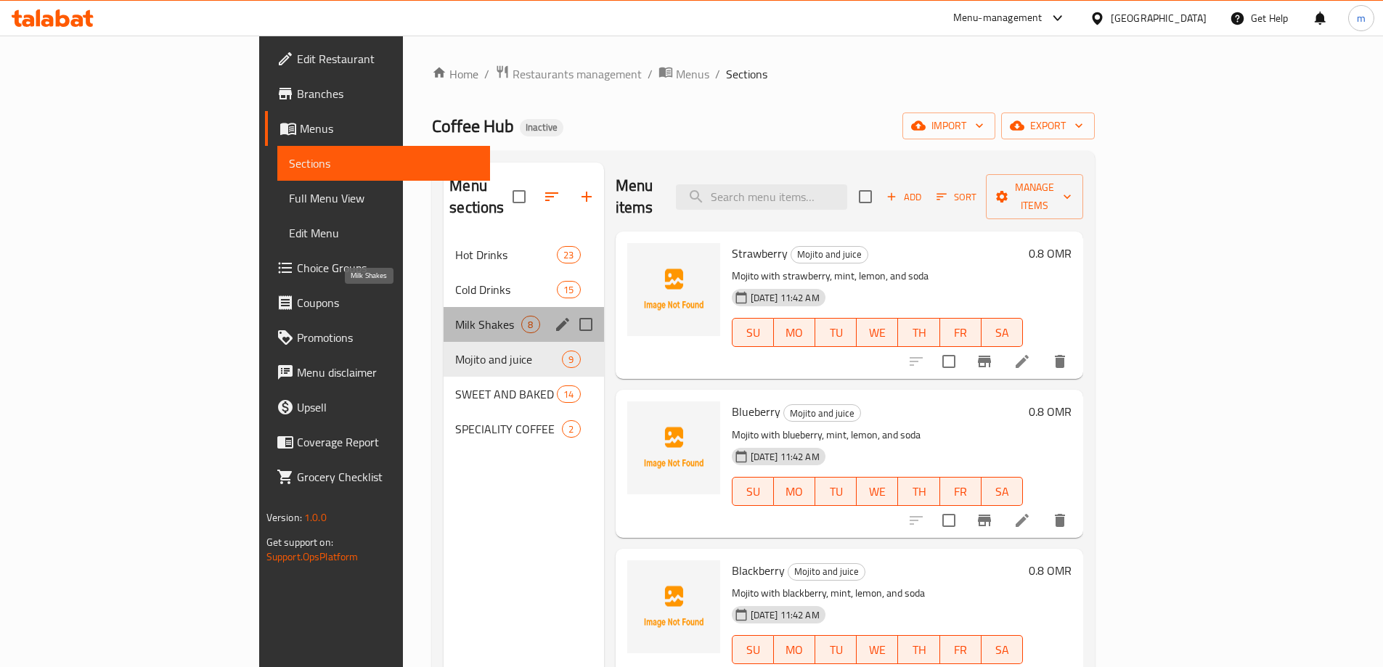
click at [455, 316] on span "Milk Shakes" at bounding box center [488, 324] width 66 height 17
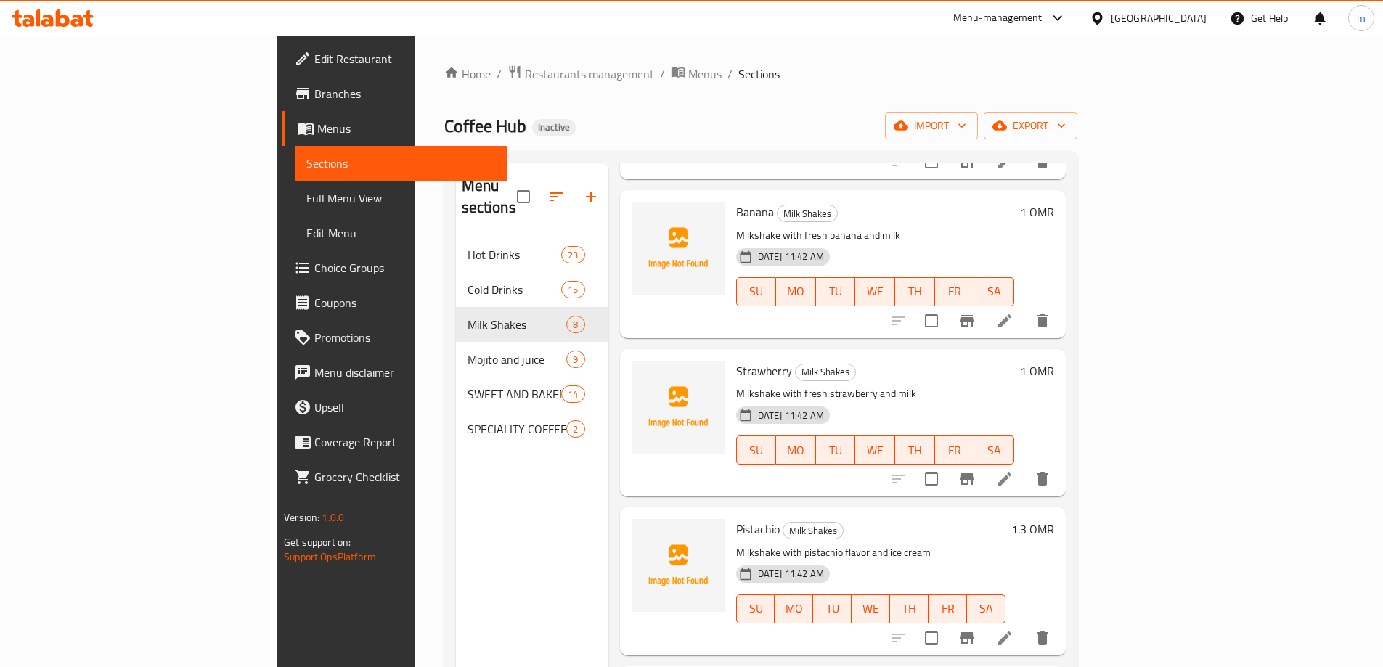
scroll to position [638, 0]
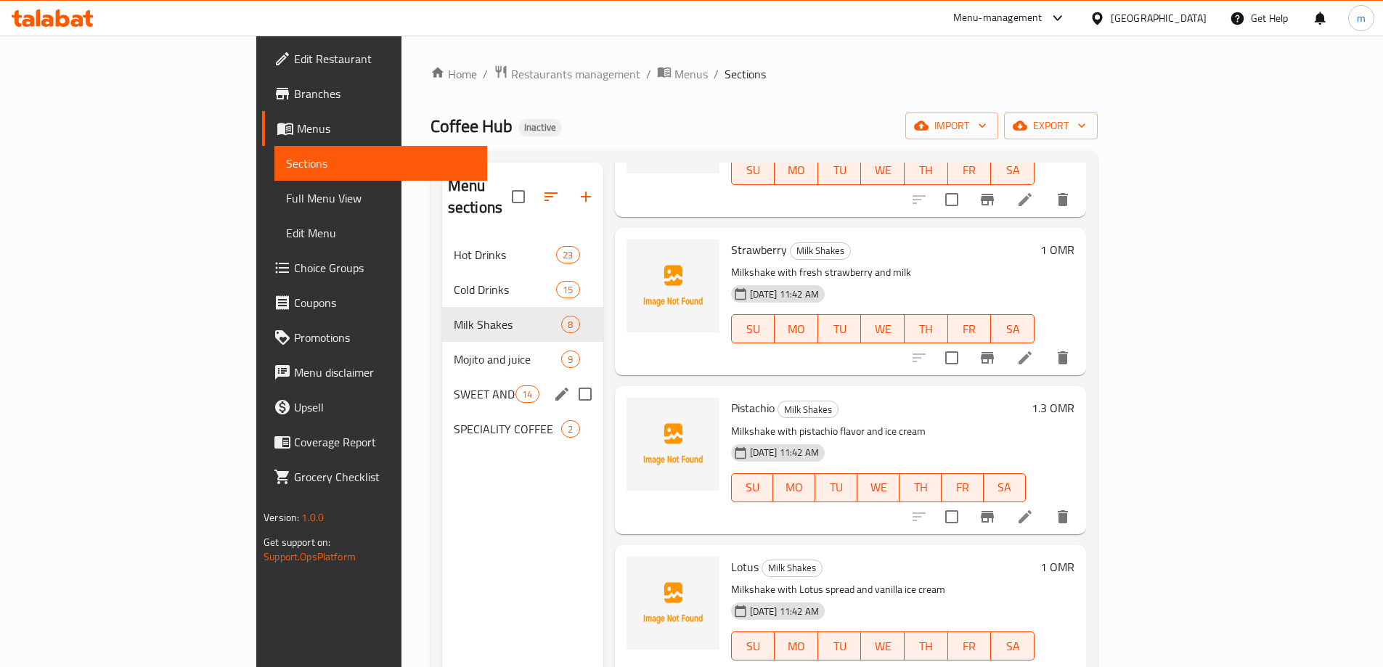
click at [454, 385] on span "SWEET AND BAKED ITEMS" at bounding box center [485, 393] width 62 height 17
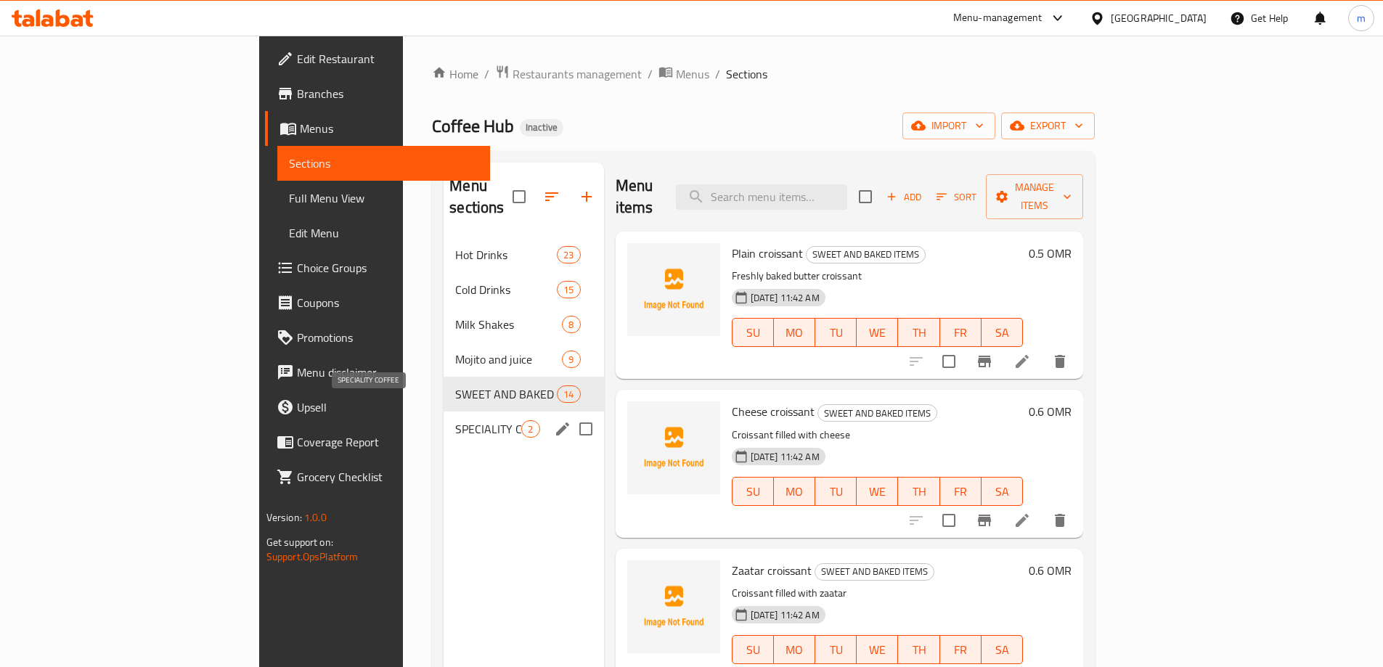
click at [455, 420] on span "SPECIALITY COFFEE" at bounding box center [488, 428] width 66 height 17
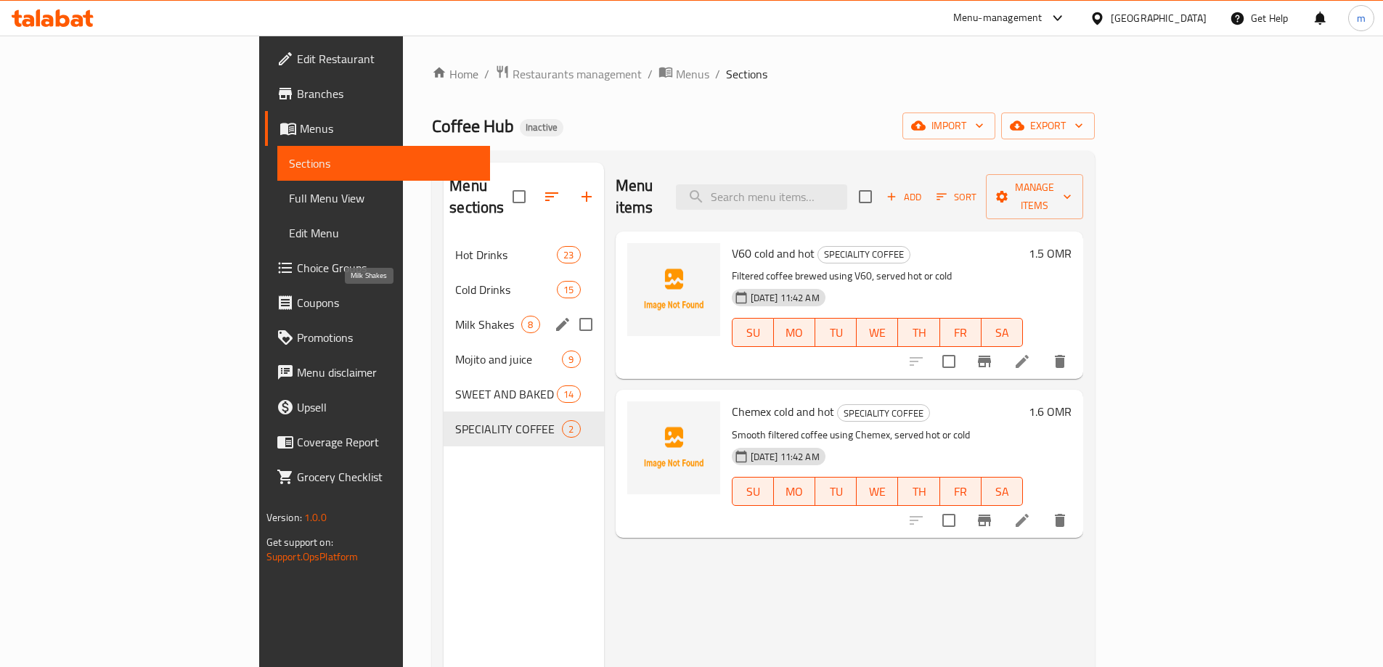
click at [455, 316] on span "Milk Shakes" at bounding box center [488, 324] width 66 height 17
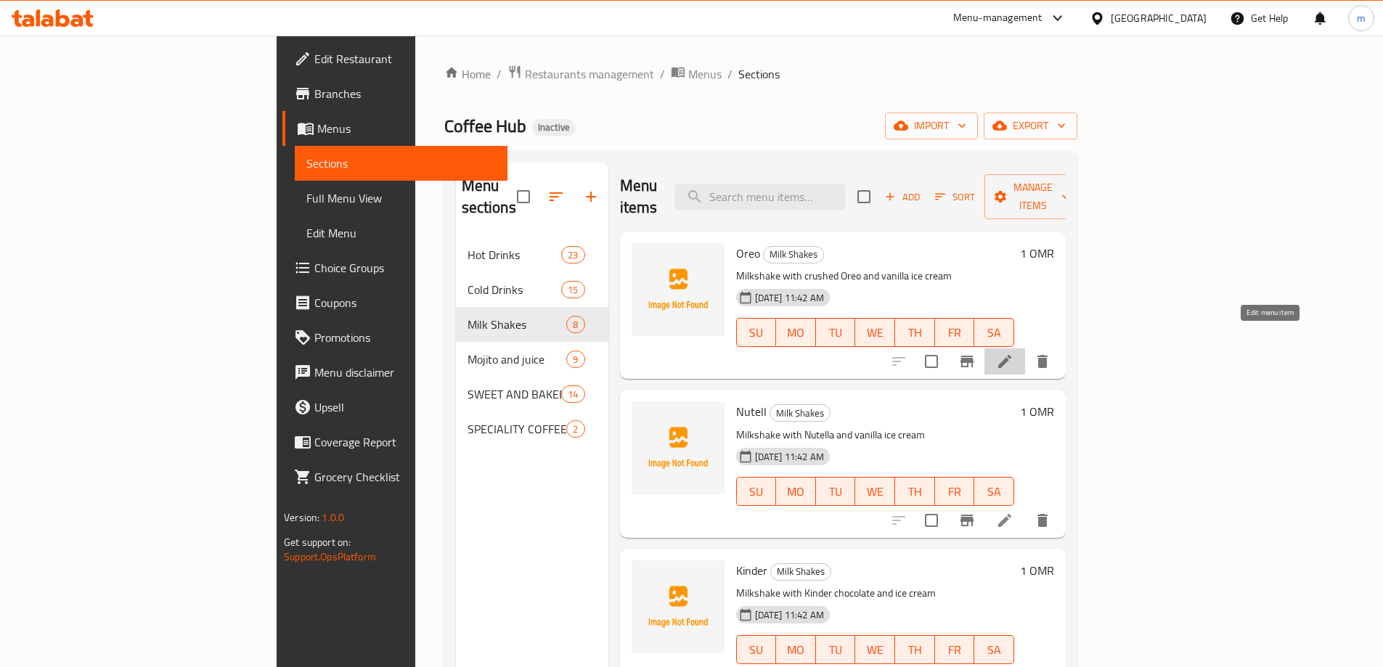
click at [1013, 353] on icon at bounding box center [1004, 361] width 17 height 17
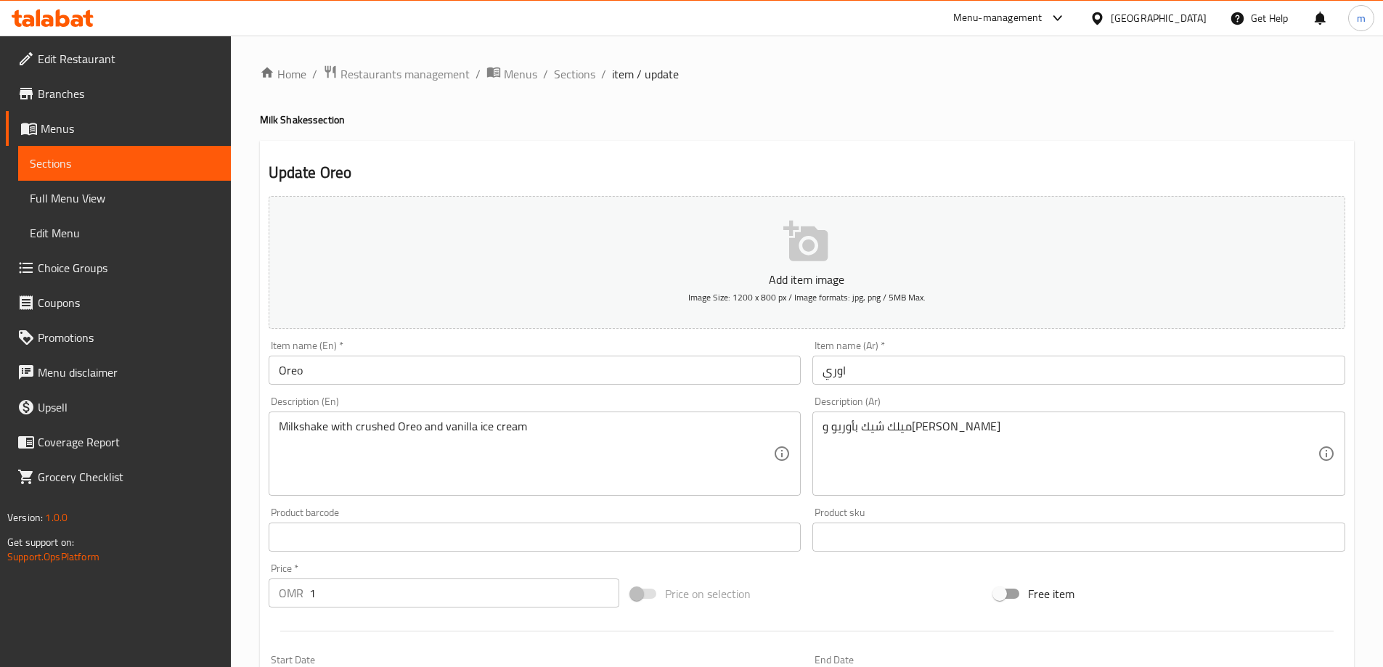
click at [310, 121] on h4 "Milk Shakes section" at bounding box center [807, 120] width 1094 height 15
drag, startPoint x: 306, startPoint y: 121, endPoint x: 242, endPoint y: 118, distance: 63.9
click at [242, 118] on div "Home / Restaurants management / Menus / Sections / item / update Milk Shakes se…" at bounding box center [807, 531] width 1152 height 990
copy h4 "Milk Shake"
click at [318, 373] on input "Oreo" at bounding box center [535, 370] width 533 height 29
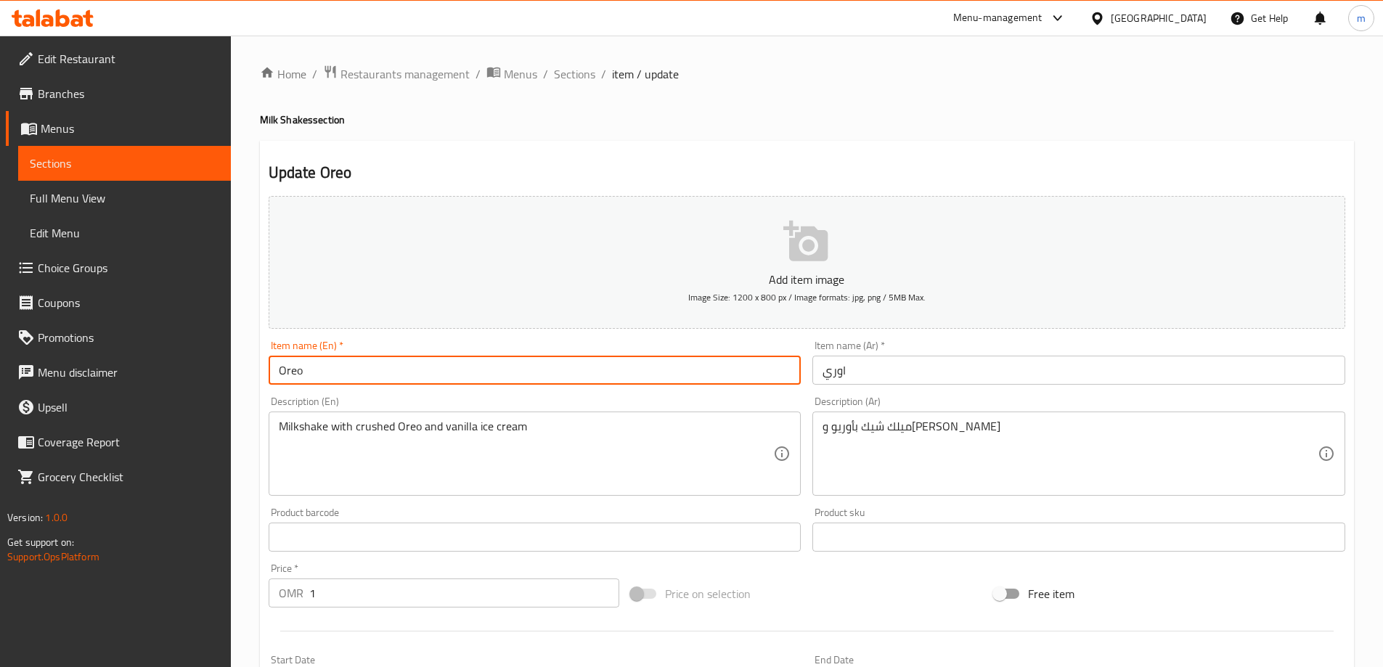
paste input "Milk Shake"
type input "Oreo Milk Shake"
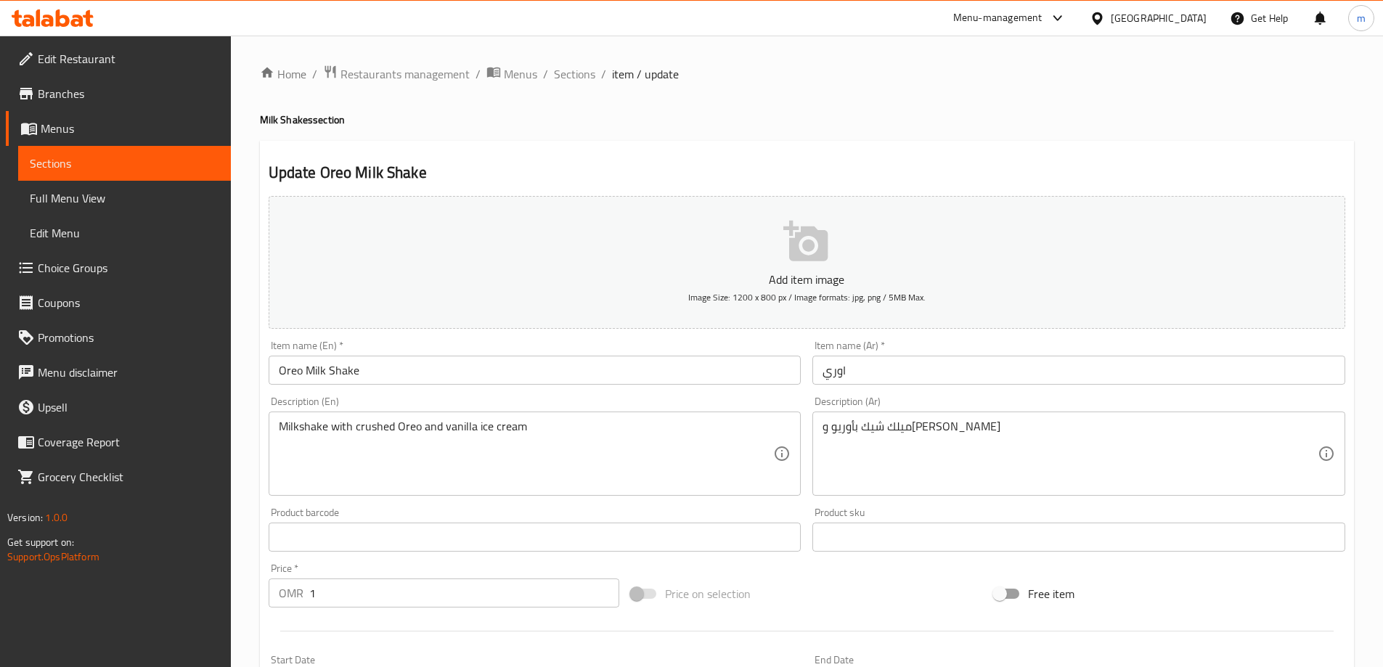
click at [372, 368] on input "Oreo Milk Shake" at bounding box center [535, 370] width 533 height 29
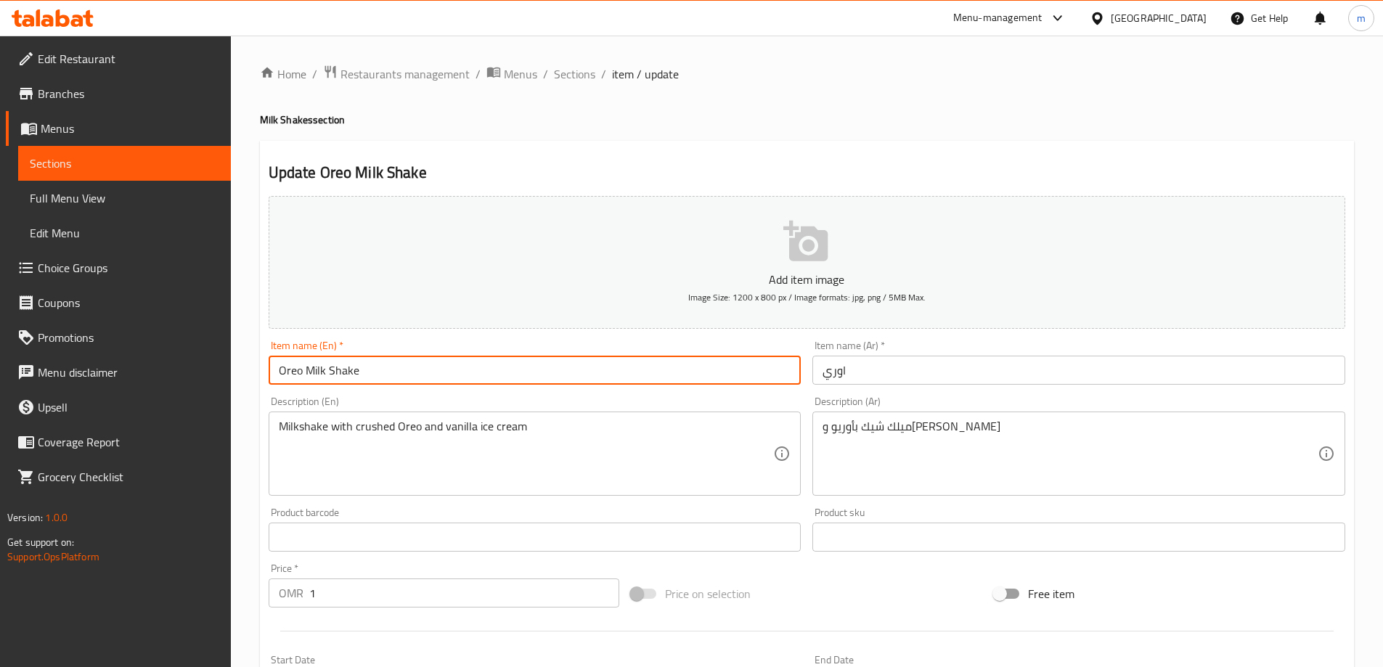
click at [372, 368] on input "Oreo Milk Shake" at bounding box center [535, 370] width 533 height 29
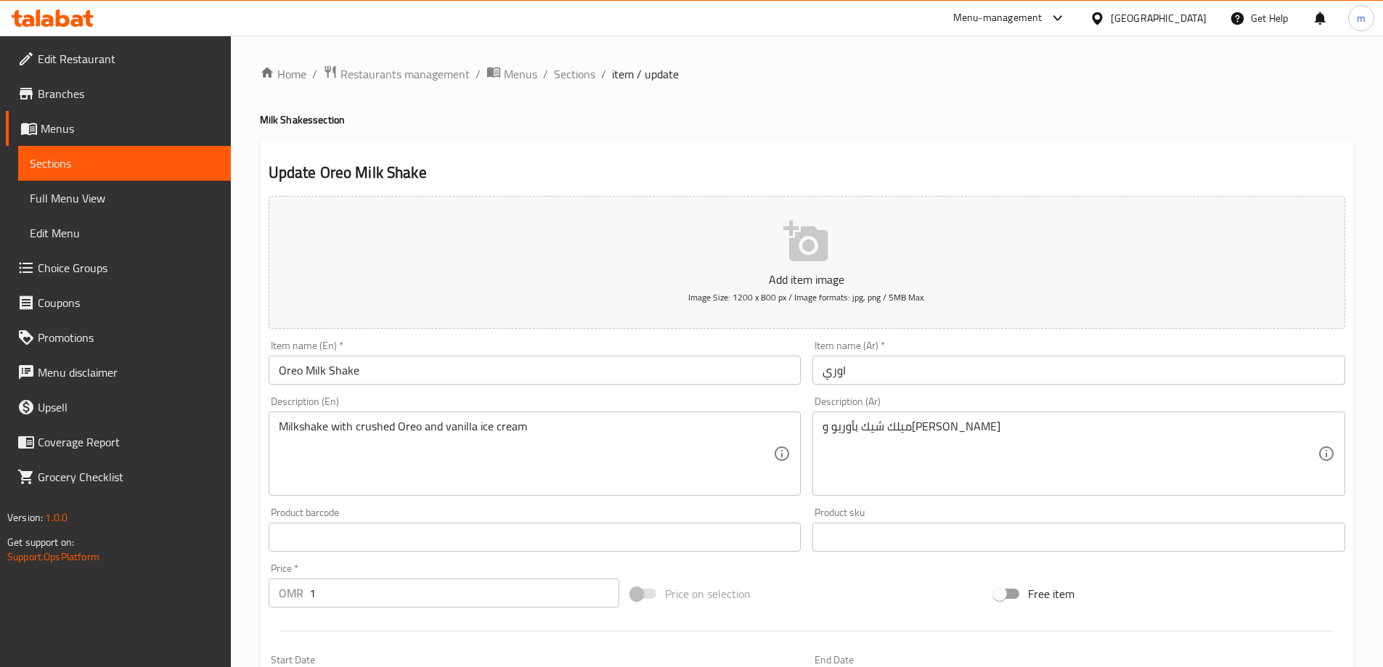
click at [866, 377] on input "اوري" at bounding box center [1078, 370] width 533 height 29
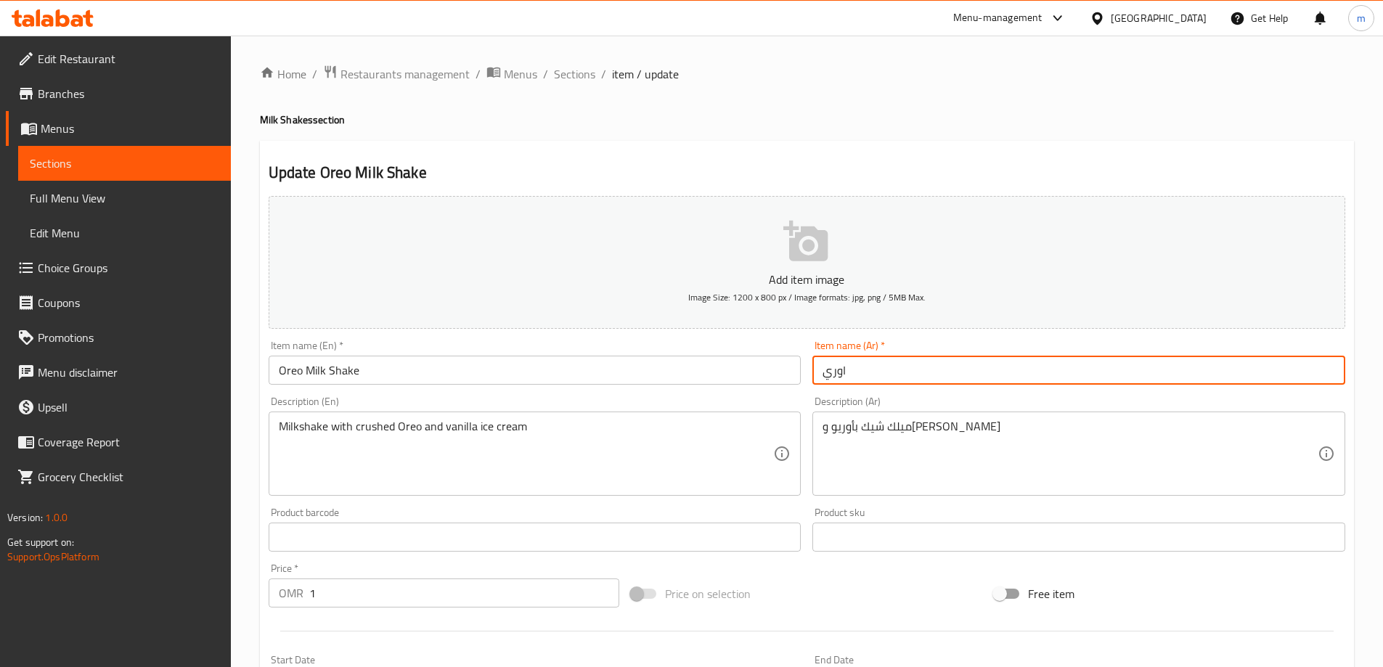
click at [866, 377] on input "اوري" at bounding box center [1078, 370] width 533 height 29
paste input "ميلك [PERSON_NAME]"
type input "ميلك [PERSON_NAME]"
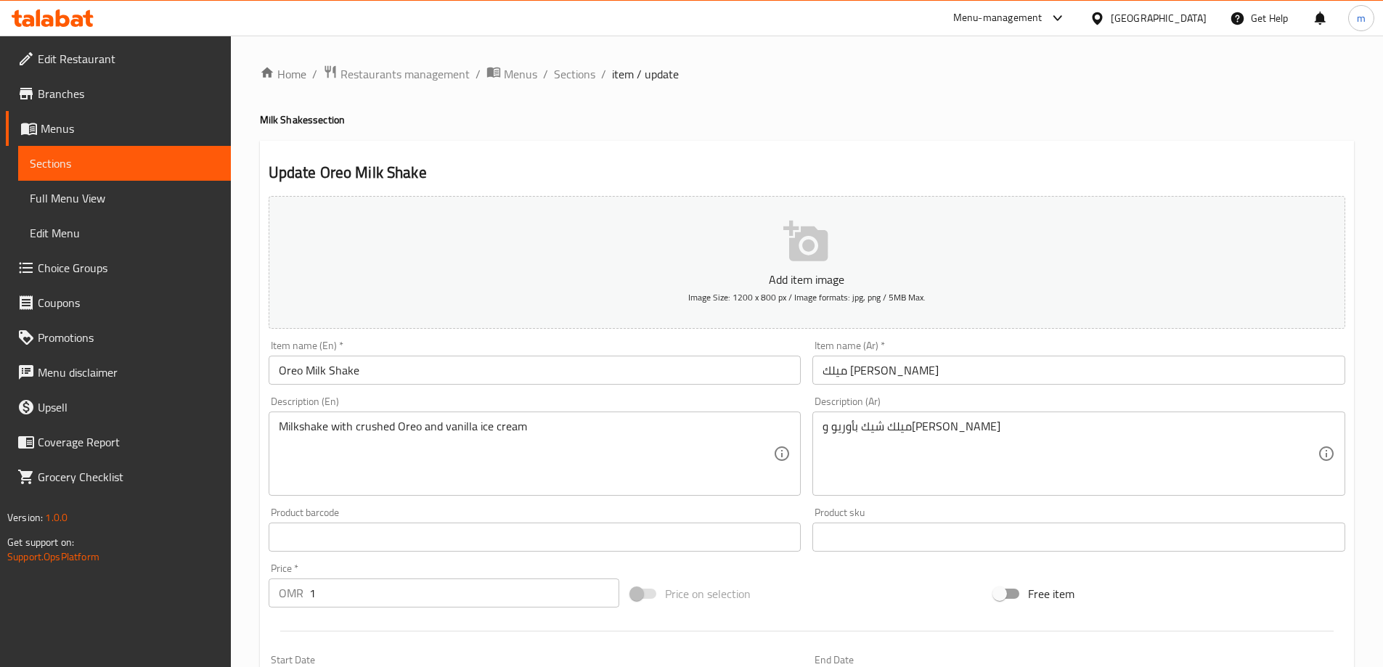
click at [942, 117] on h4 "Milk Shakes section" at bounding box center [807, 120] width 1094 height 15
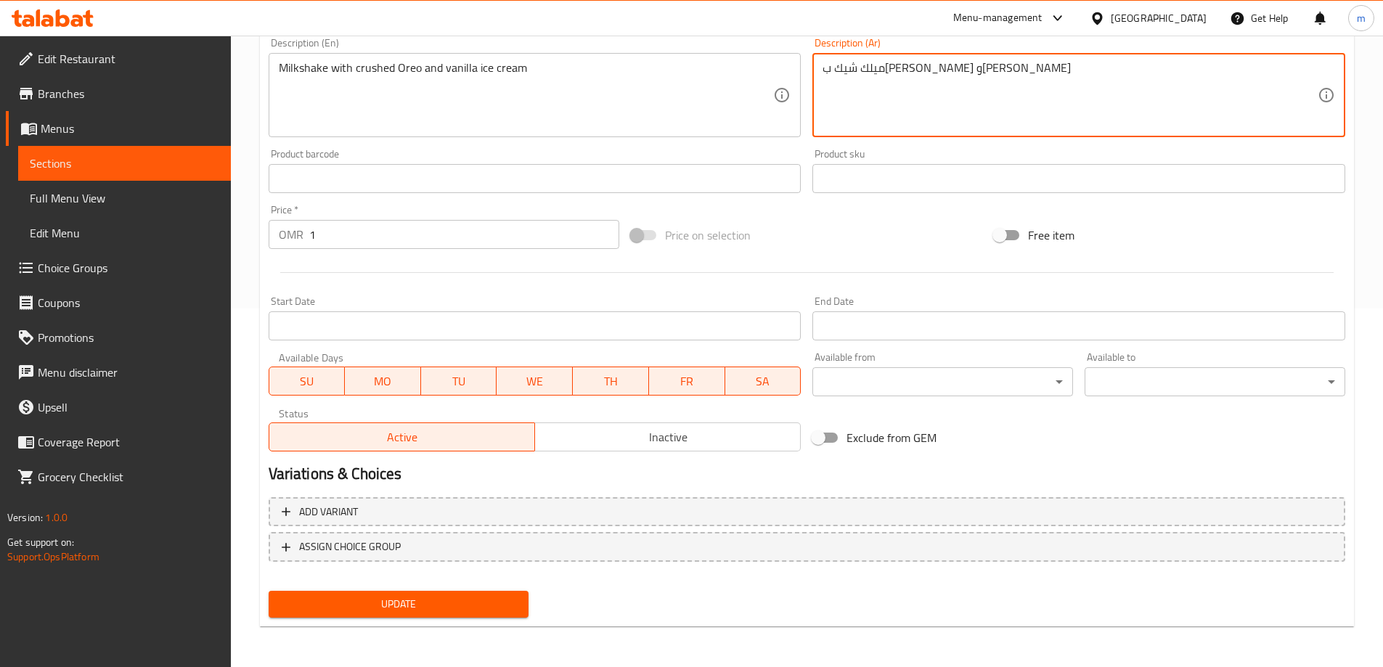
type textarea "ميلك شيك ب[PERSON_NAME] و[PERSON_NAME]"
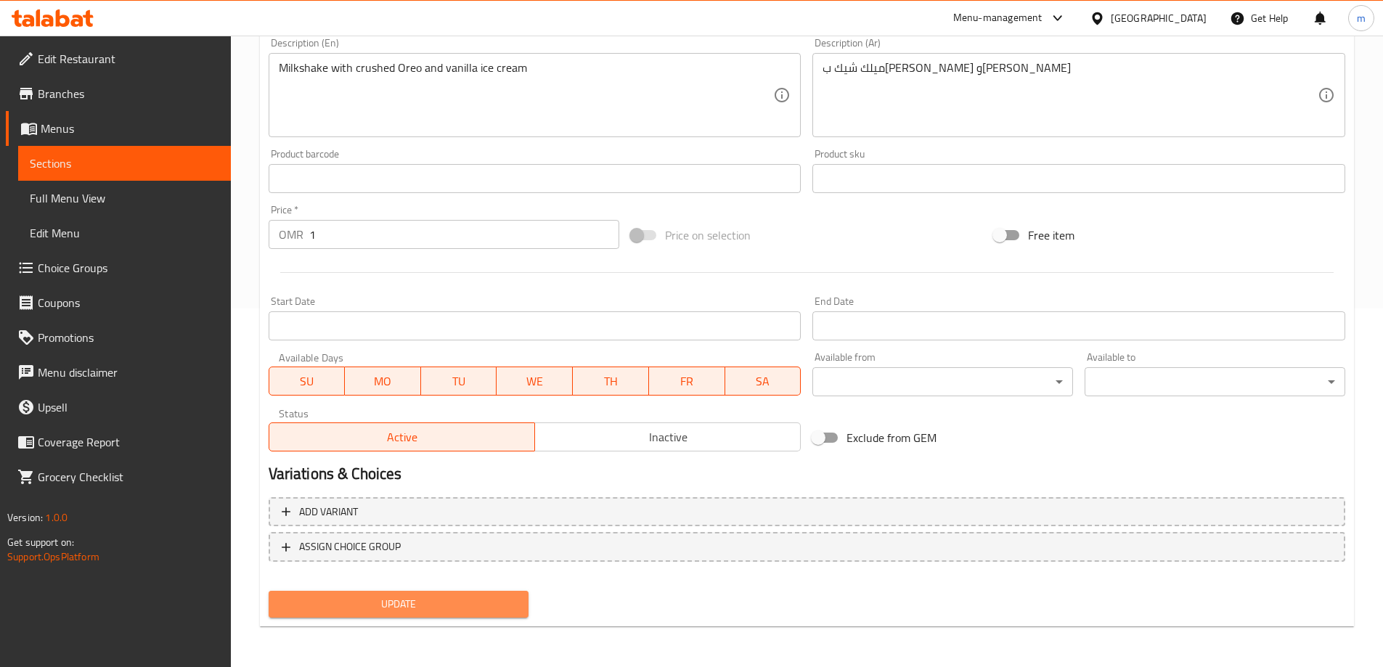
click at [436, 605] on span "Update" at bounding box center [398, 604] width 237 height 18
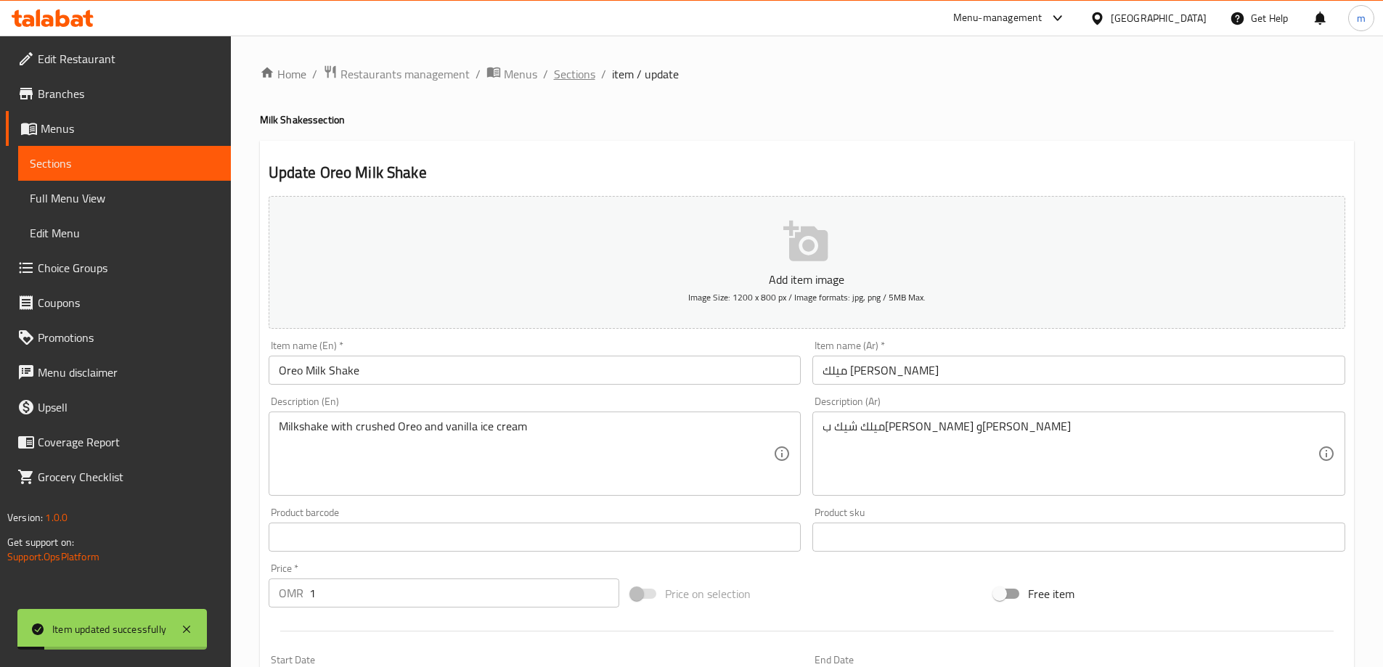
click at [588, 72] on span "Sections" at bounding box center [574, 73] width 41 height 17
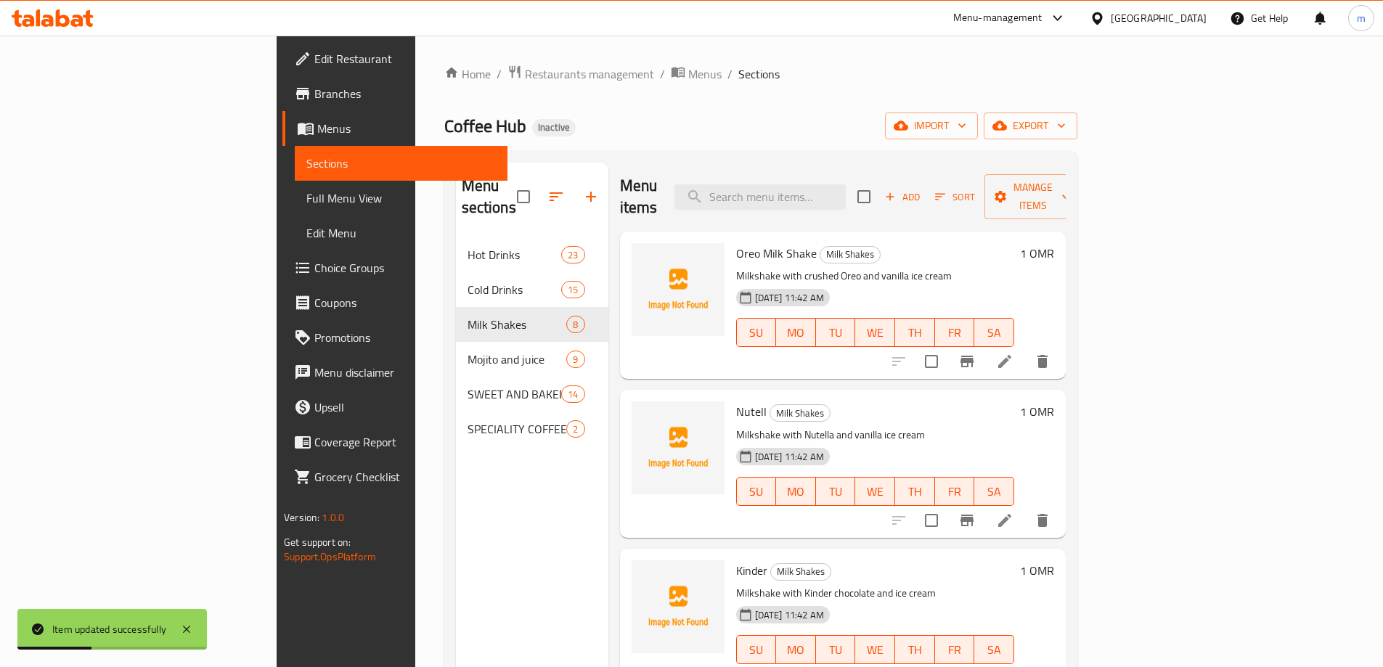
click at [1025, 507] on li at bounding box center [1004, 520] width 41 height 26
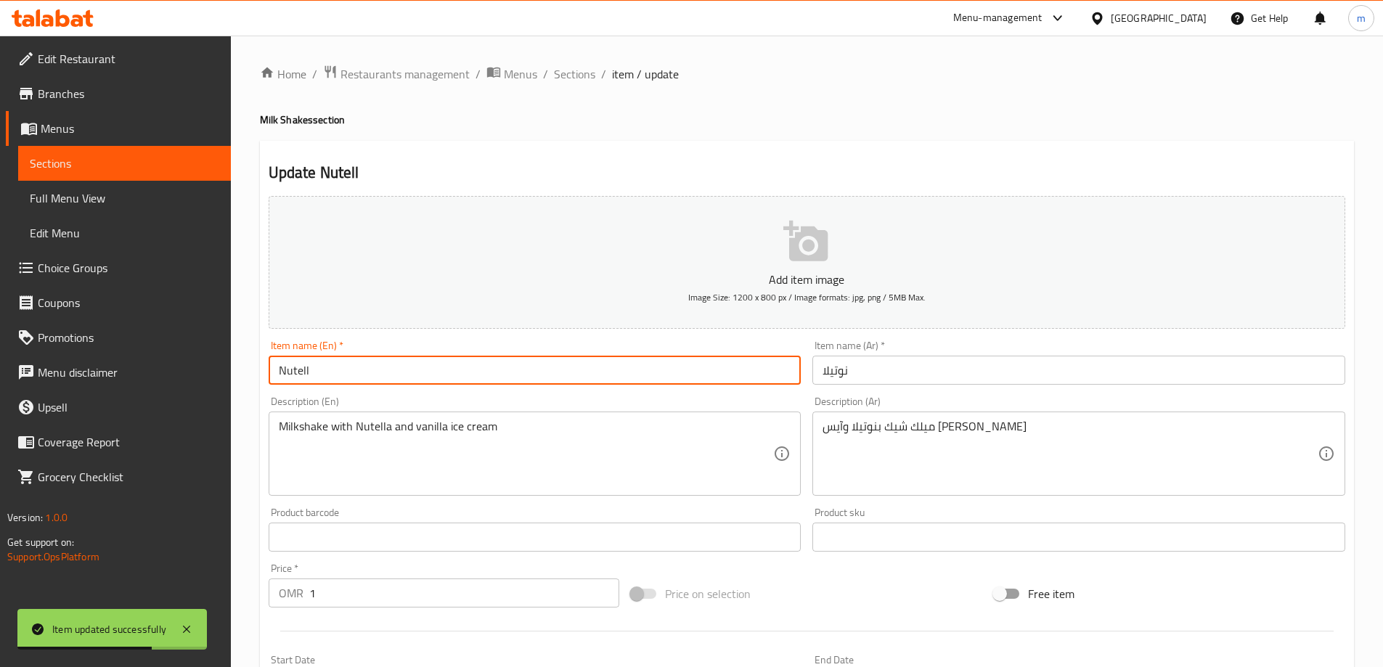
click at [427, 372] on input "Nutell" at bounding box center [535, 370] width 533 height 29
paste input "Milk Shake"
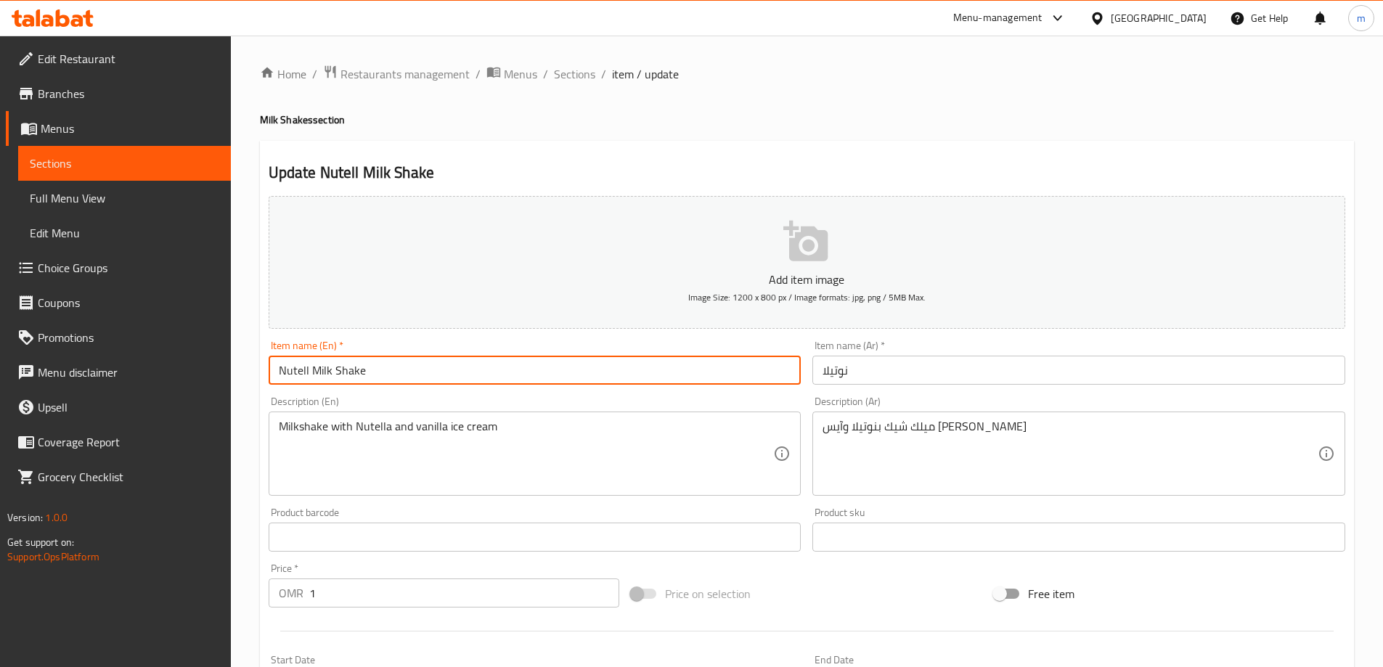
type input "Nutell Milk Shake"
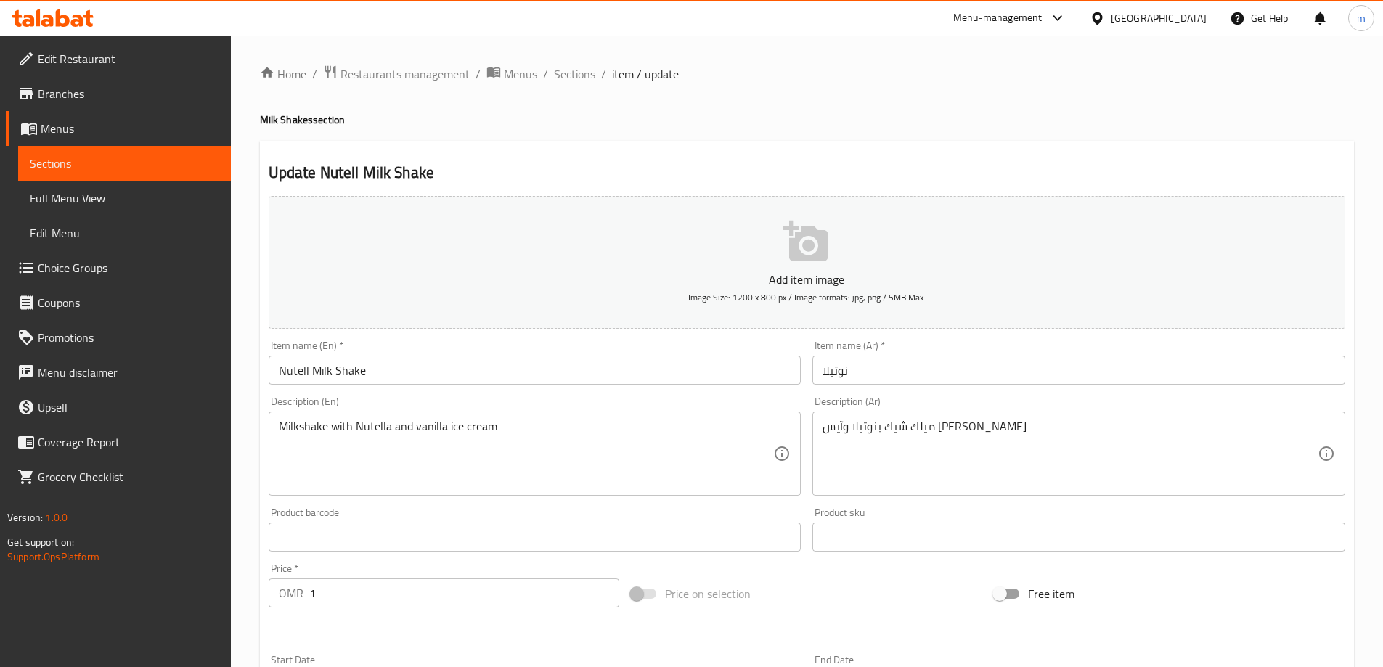
click at [1034, 373] on input "نوتيلا" at bounding box center [1078, 370] width 533 height 29
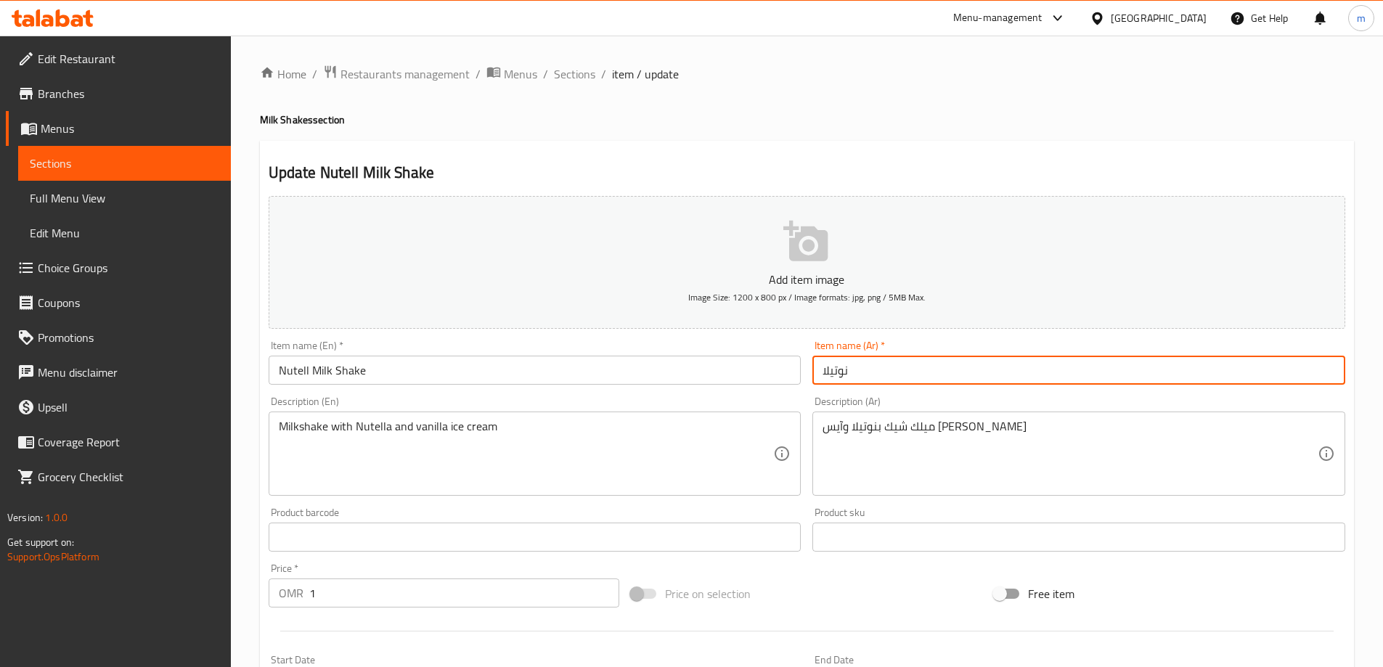
click at [820, 371] on input "نوتيلا" at bounding box center [1078, 370] width 533 height 29
paste input "ميلك شيك"
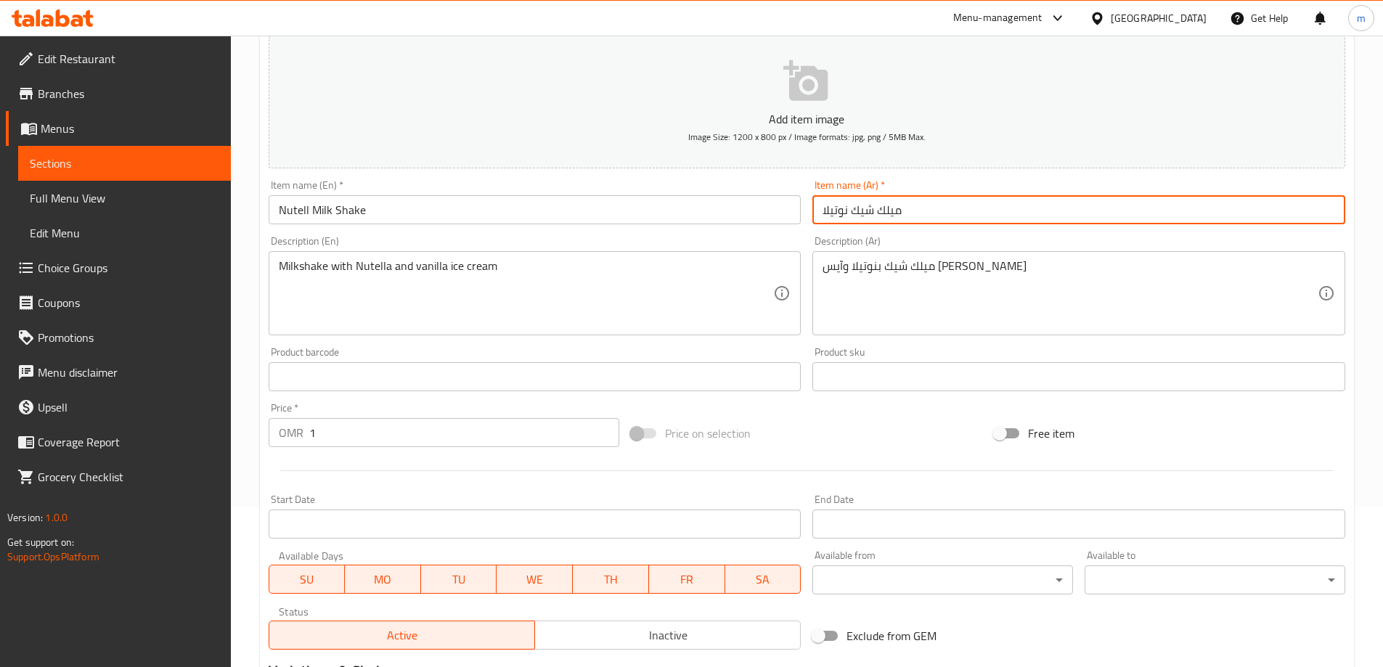
scroll to position [359, 0]
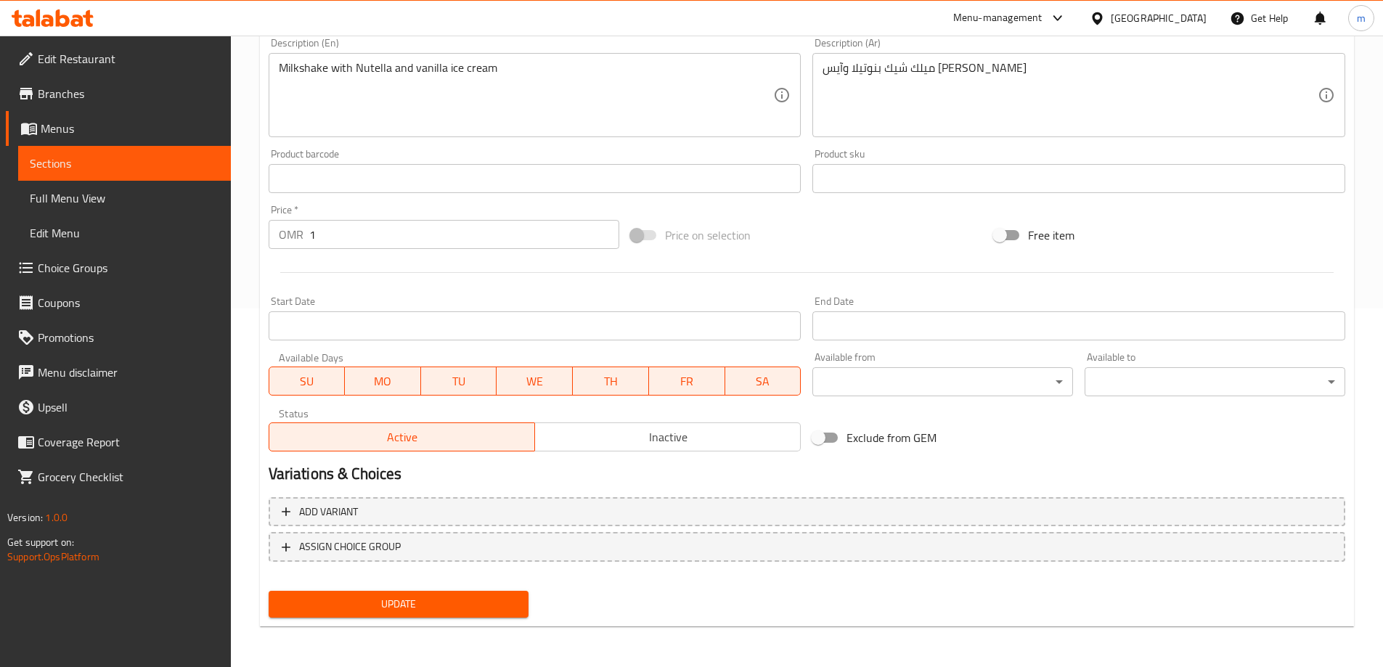
type input "ميلك شيك نوتيلا"
drag, startPoint x: 388, startPoint y: 604, endPoint x: 393, endPoint y: 580, distance: 24.3
click at [390, 604] on span "Update" at bounding box center [398, 604] width 237 height 18
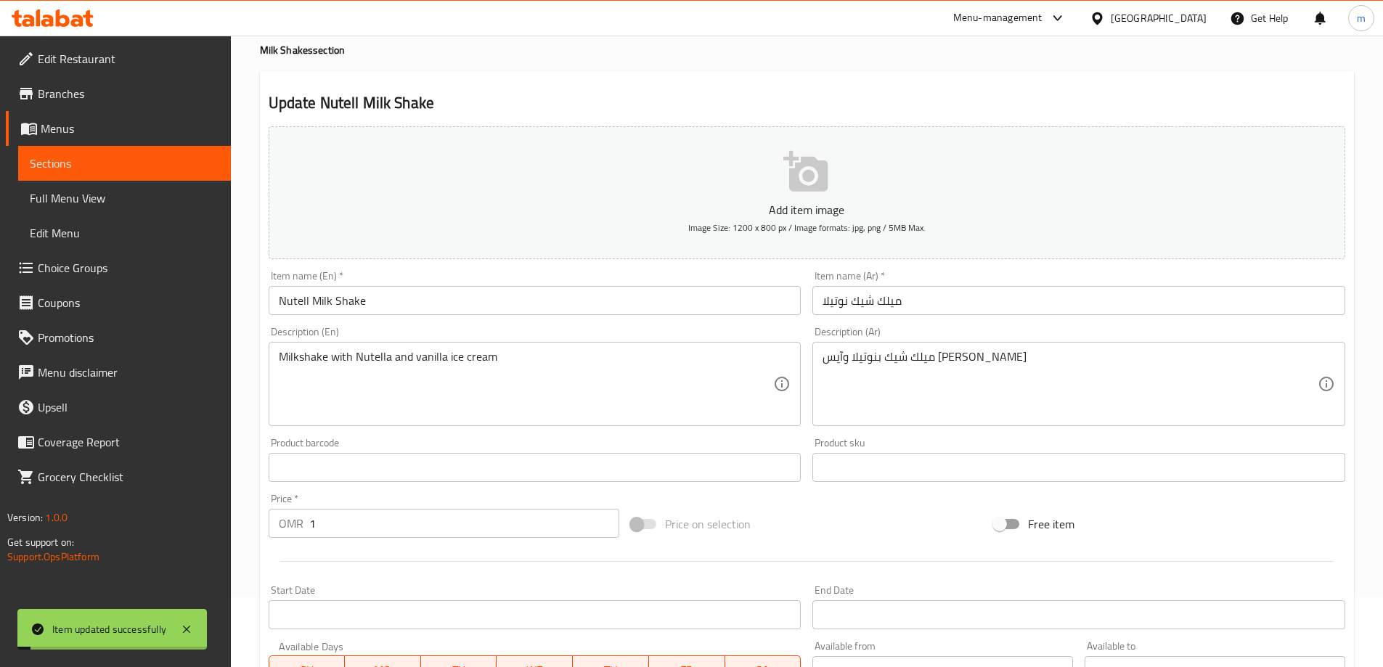
scroll to position [0, 0]
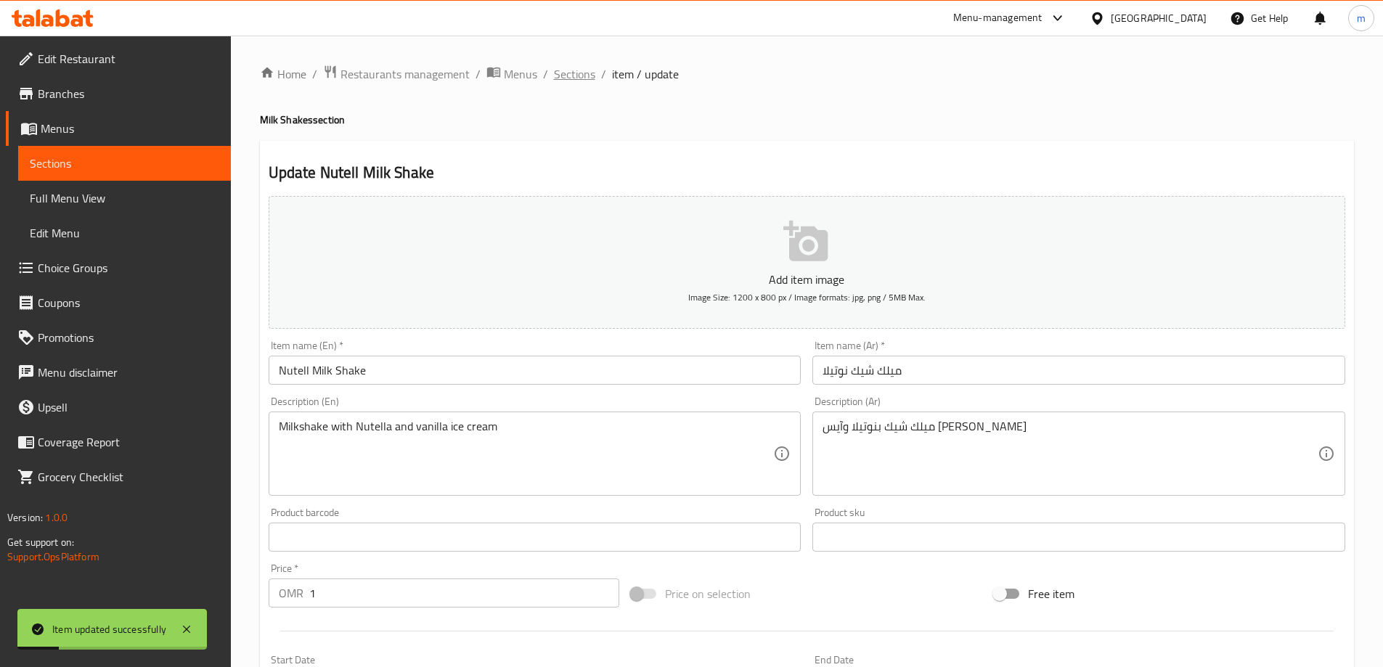
click at [575, 73] on span "Sections" at bounding box center [574, 73] width 41 height 17
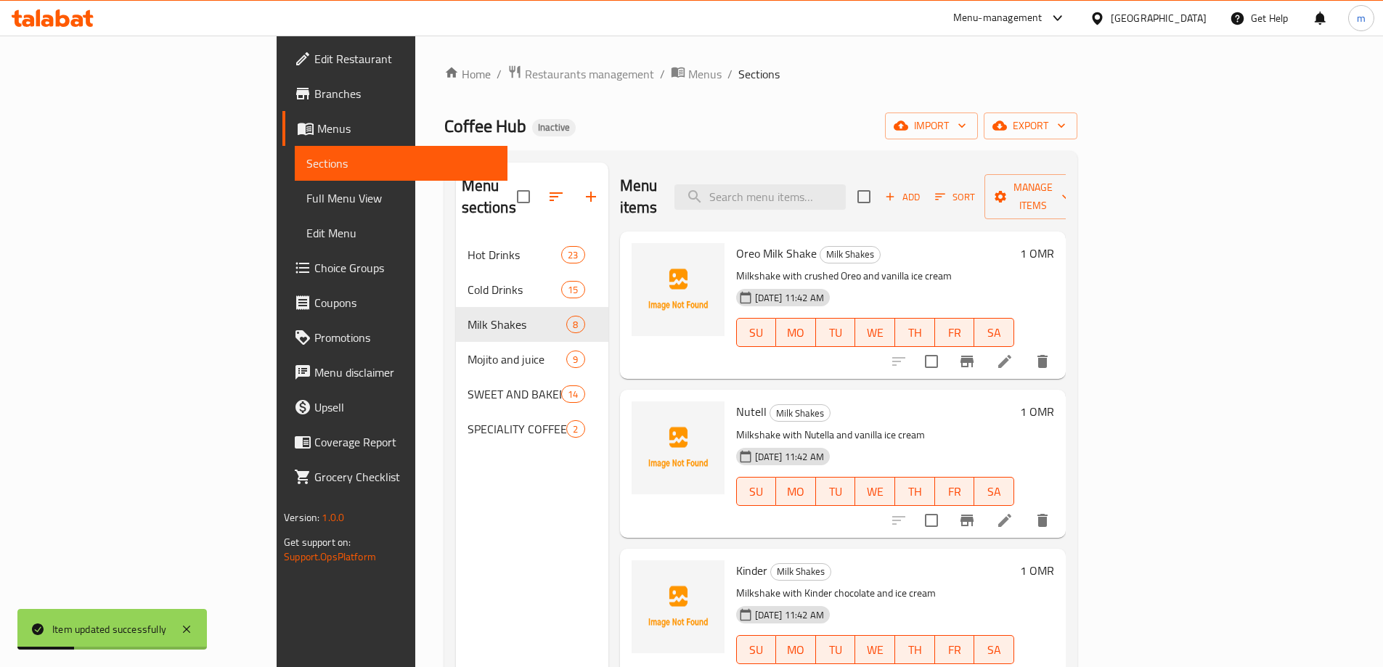
scroll to position [73, 0]
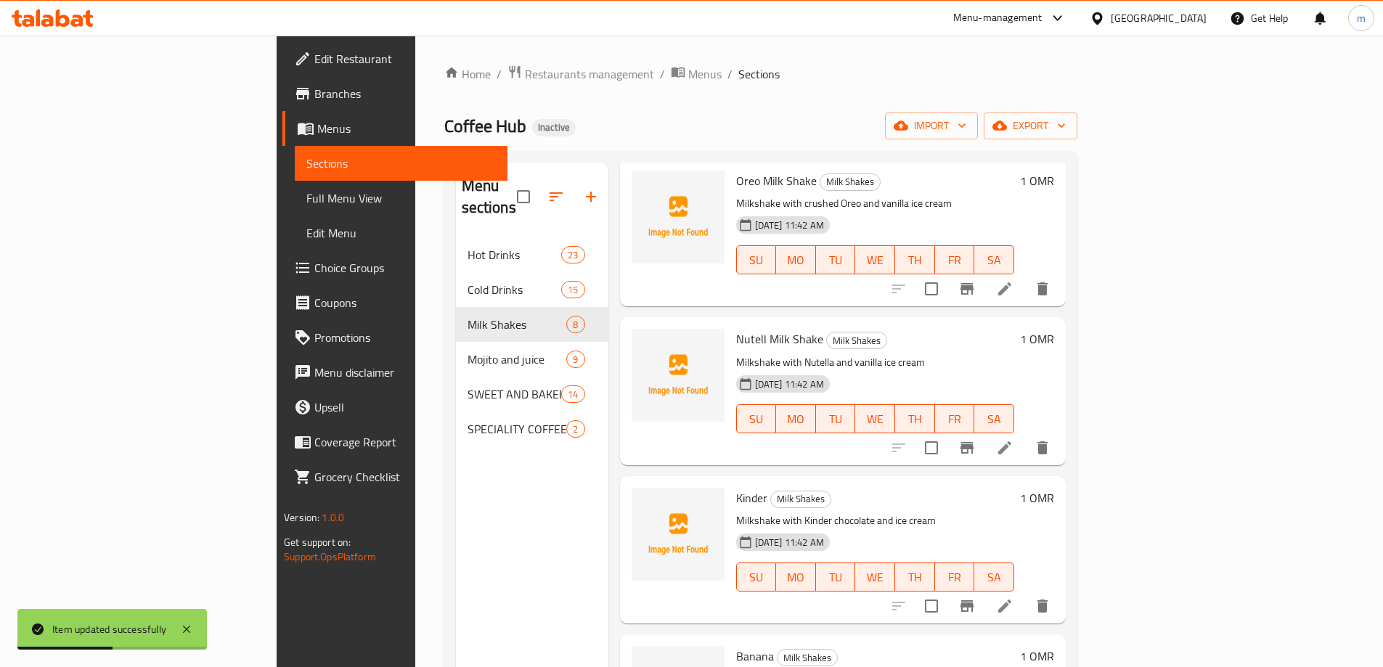
click at [1013, 597] on icon at bounding box center [1004, 605] width 17 height 17
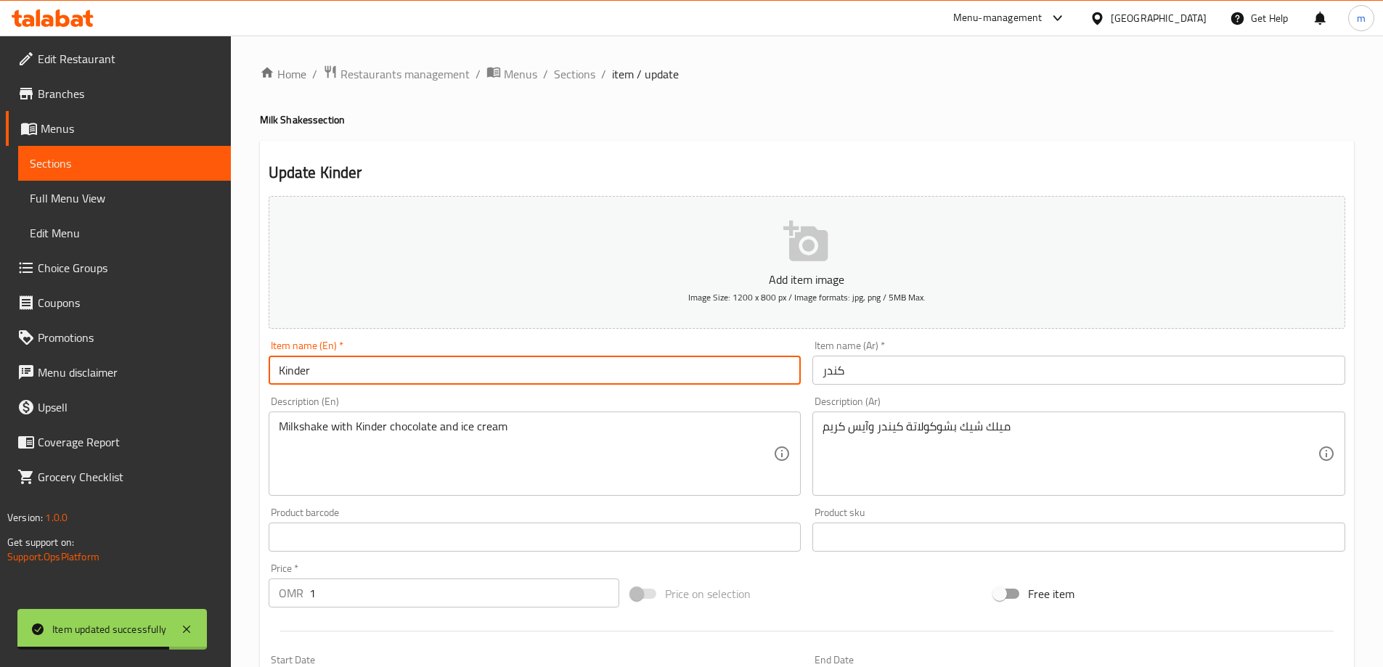
click at [420, 368] on input "Kinder" at bounding box center [535, 370] width 533 height 29
paste input "Milk Shake"
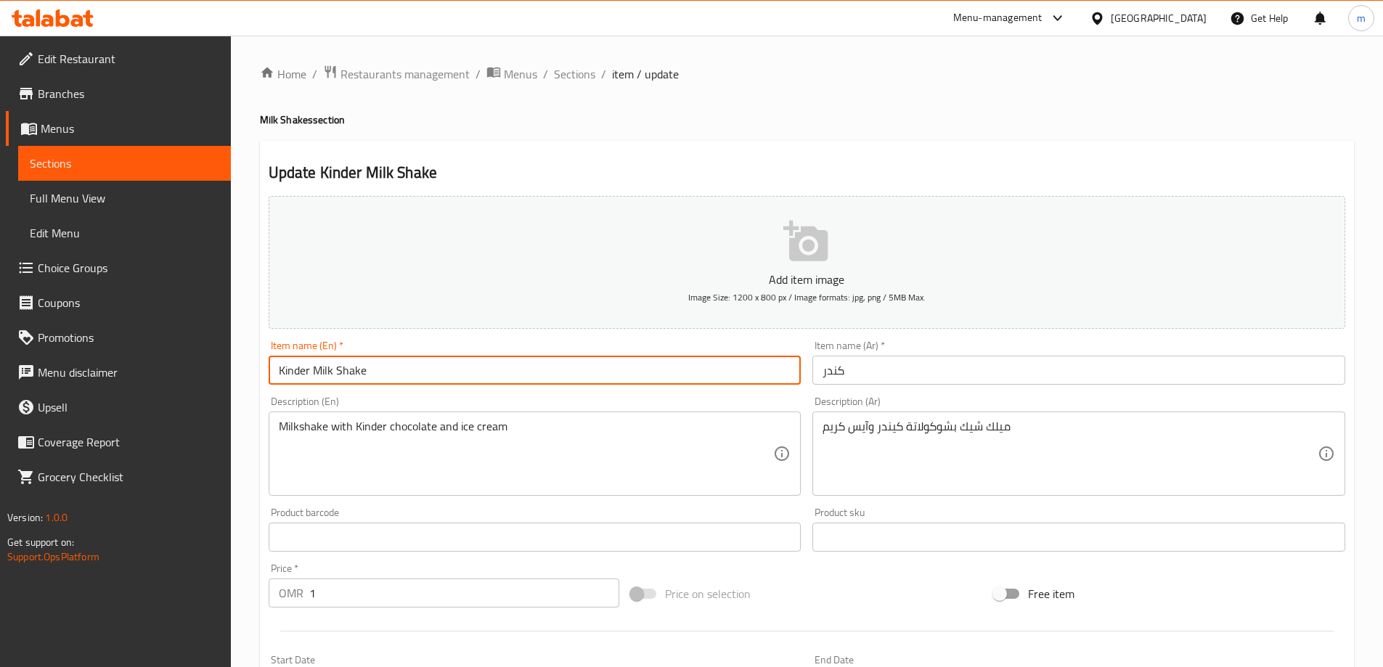
type input "Kinder Milk Shake"
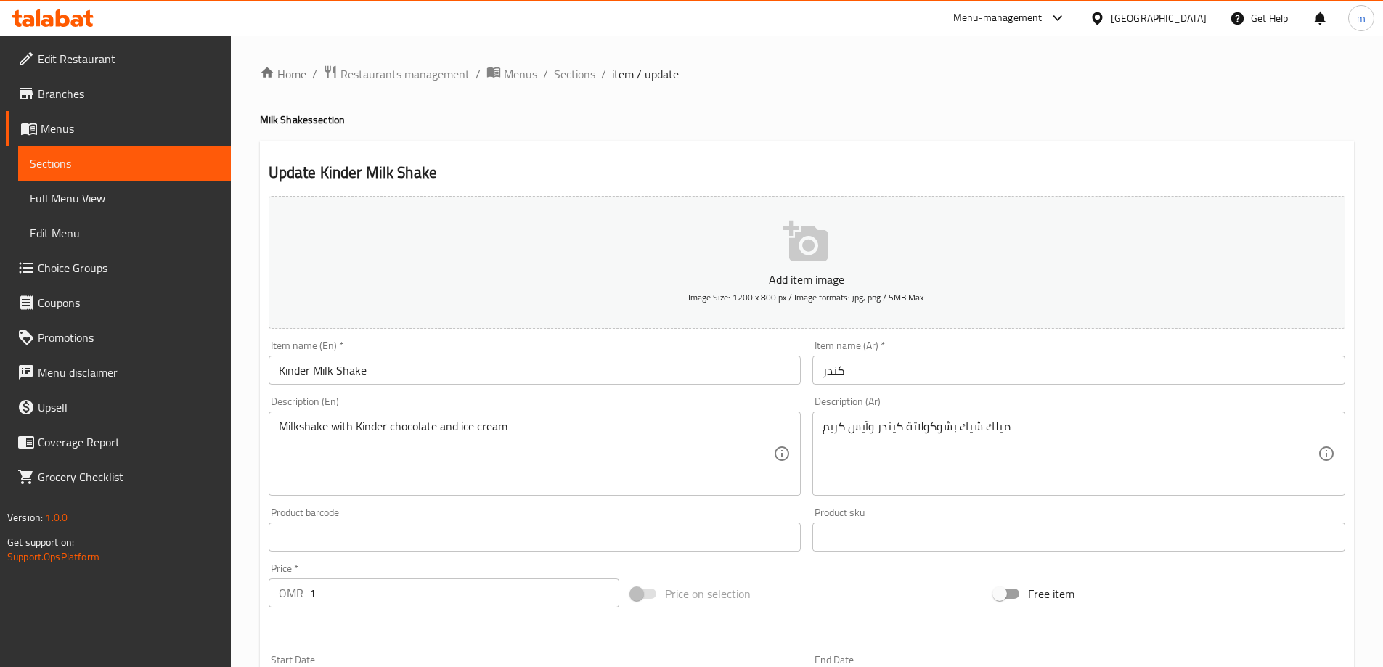
click at [822, 371] on input "كندر" at bounding box center [1078, 370] width 533 height 29
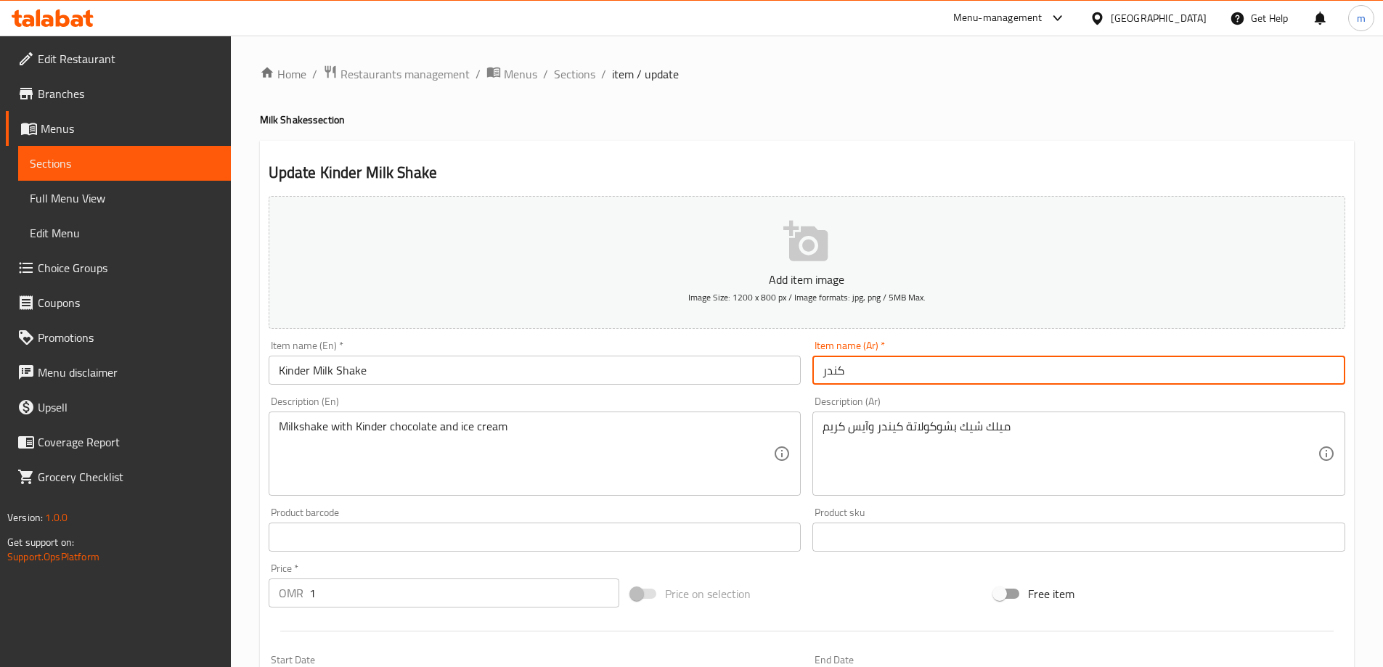
paste input "ميلك شيك"
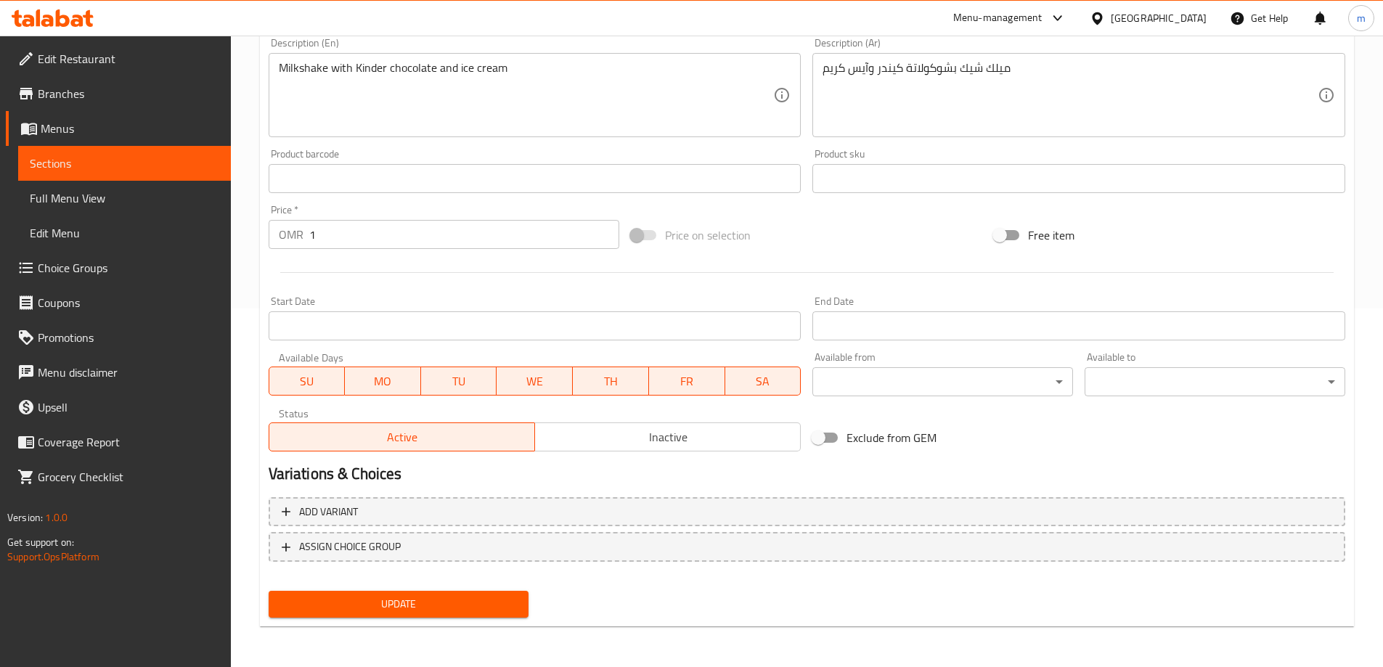
type input "ميلك شيك كندر"
drag, startPoint x: 422, startPoint y: 607, endPoint x: 429, endPoint y: 540, distance: 67.1
click at [422, 608] on span "Update" at bounding box center [398, 604] width 237 height 18
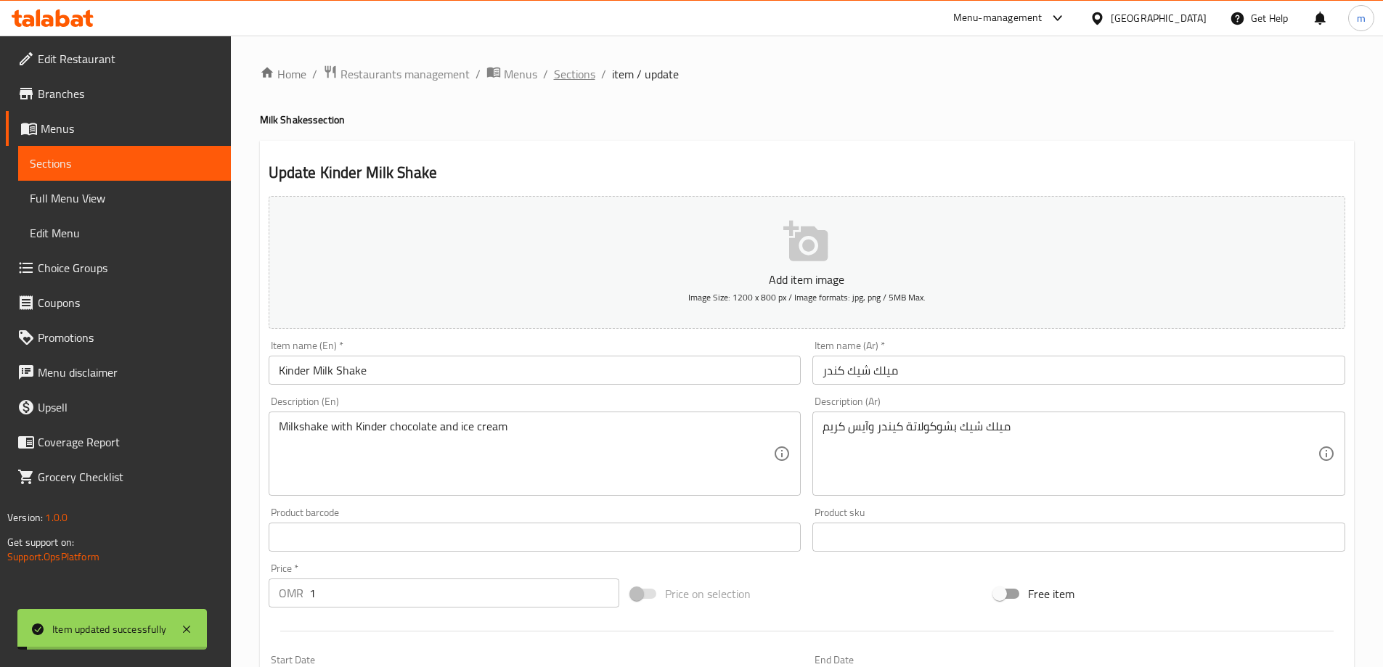
click at [574, 76] on span "Sections" at bounding box center [574, 73] width 41 height 17
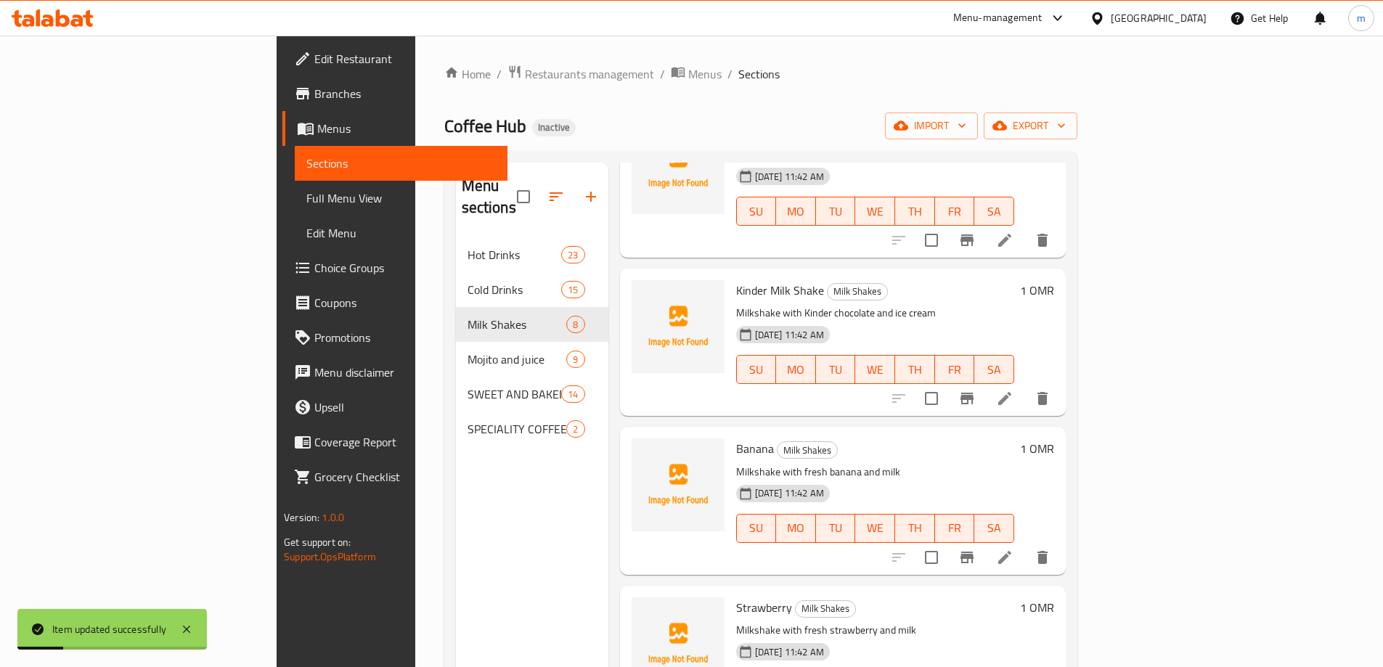
scroll to position [363, 0]
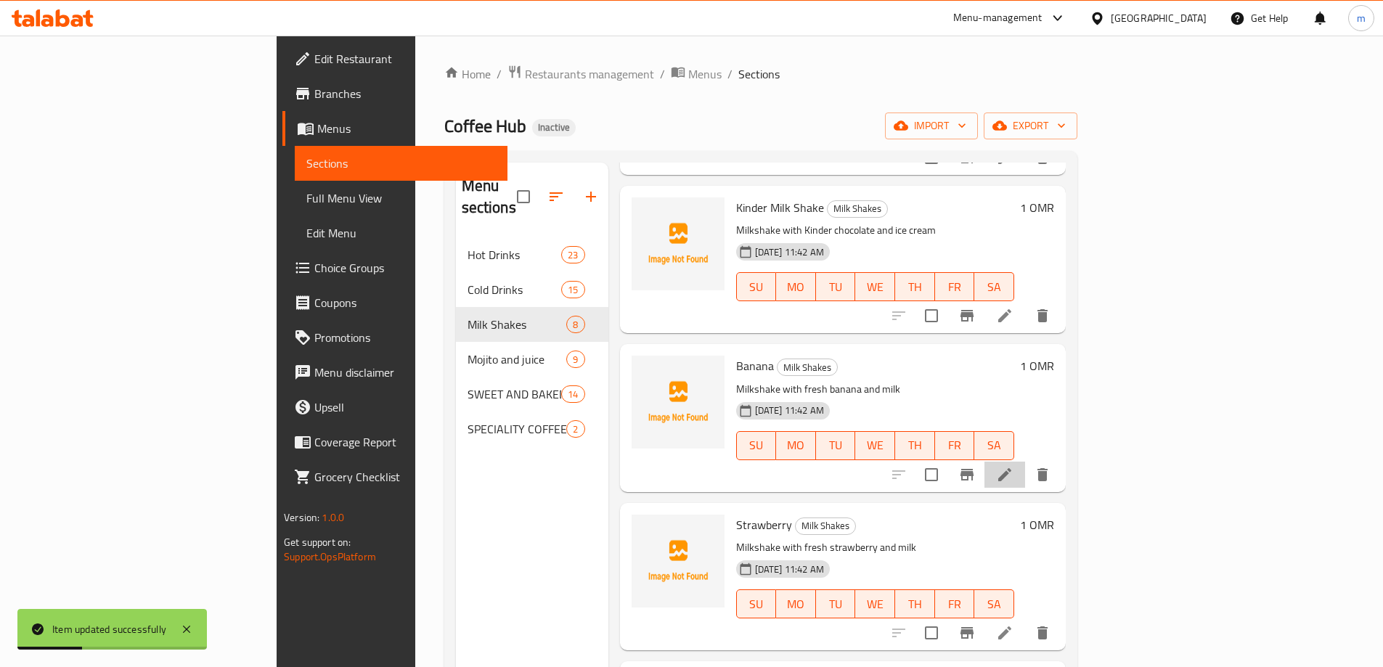
click at [1025, 462] on li at bounding box center [1004, 475] width 41 height 26
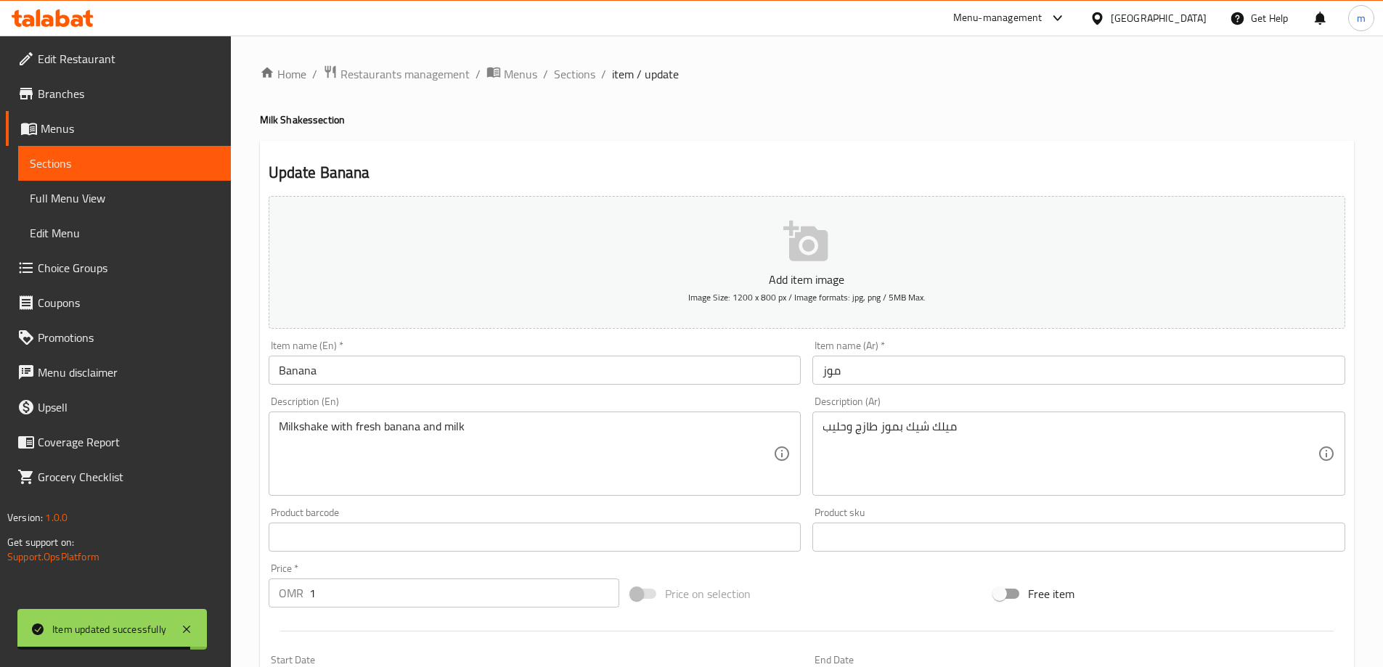
click at [557, 376] on input "Banana" at bounding box center [535, 370] width 533 height 29
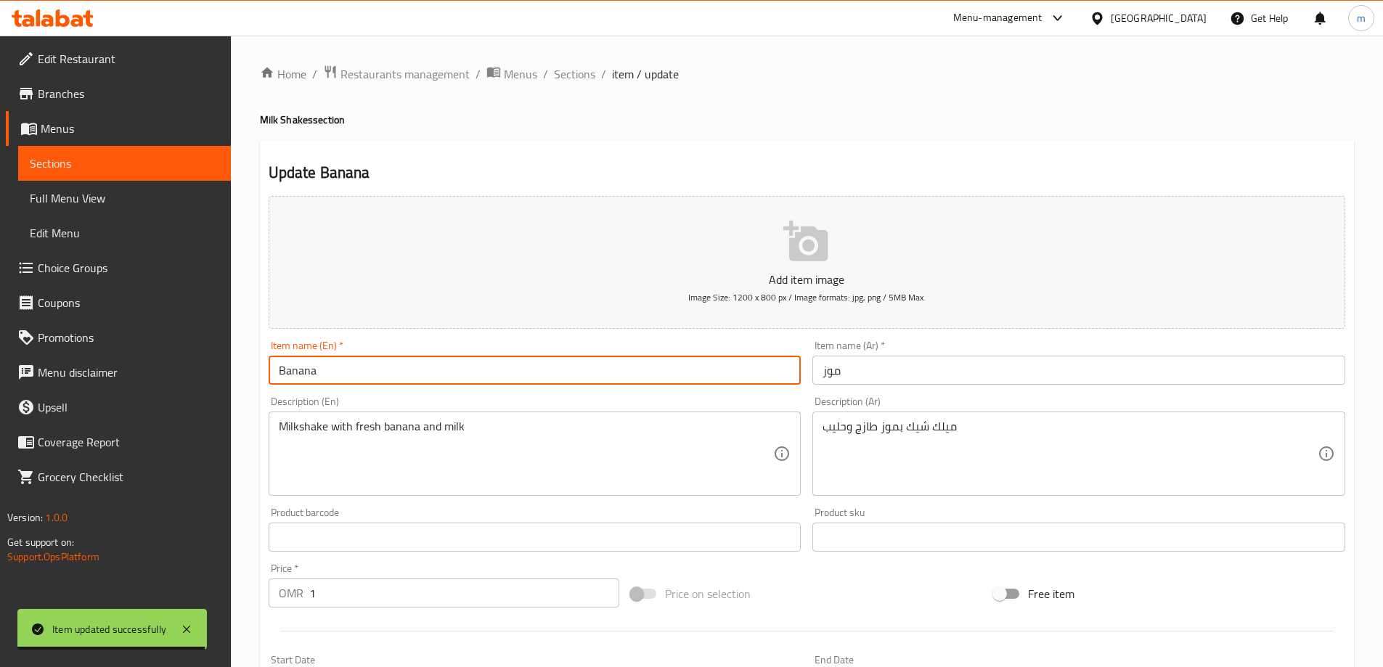
paste input "Milk Shake"
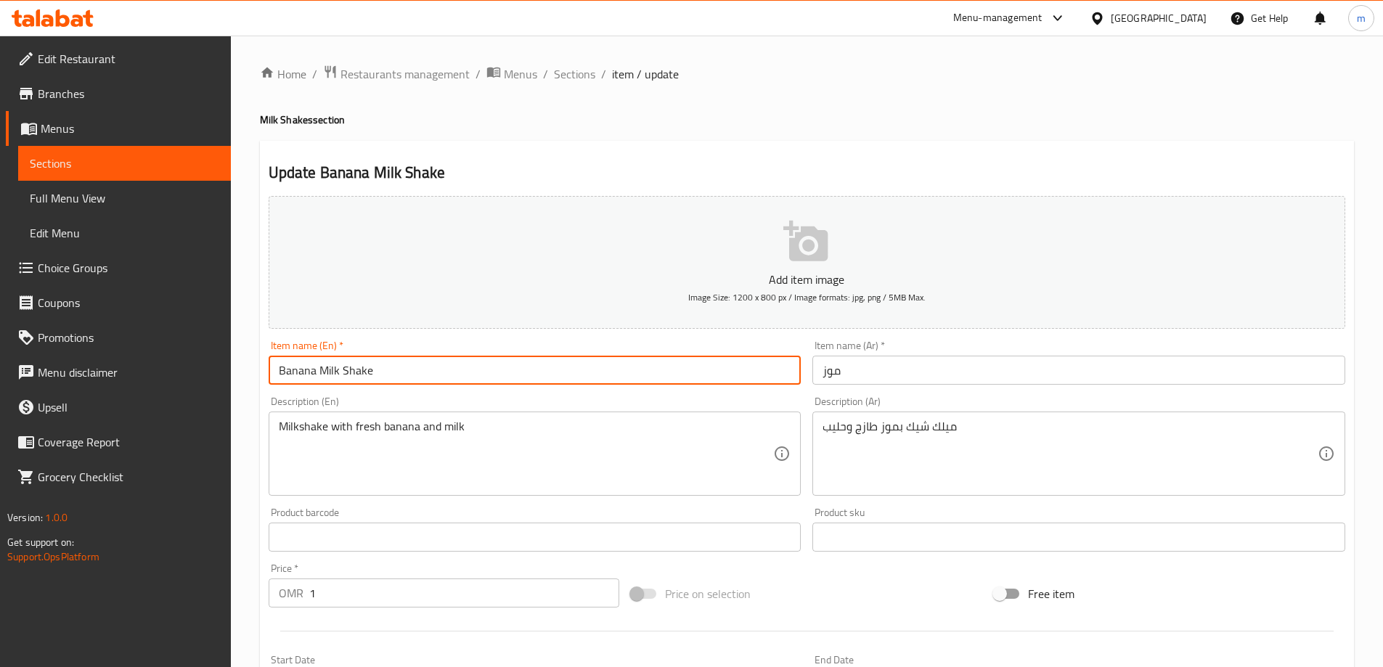
type input "Banana Milk Shake"
drag, startPoint x: 320, startPoint y: 368, endPoint x: 372, endPoint y: 378, distance: 53.2
click at [372, 378] on input "Banana Milk Shake" at bounding box center [535, 370] width 533 height 29
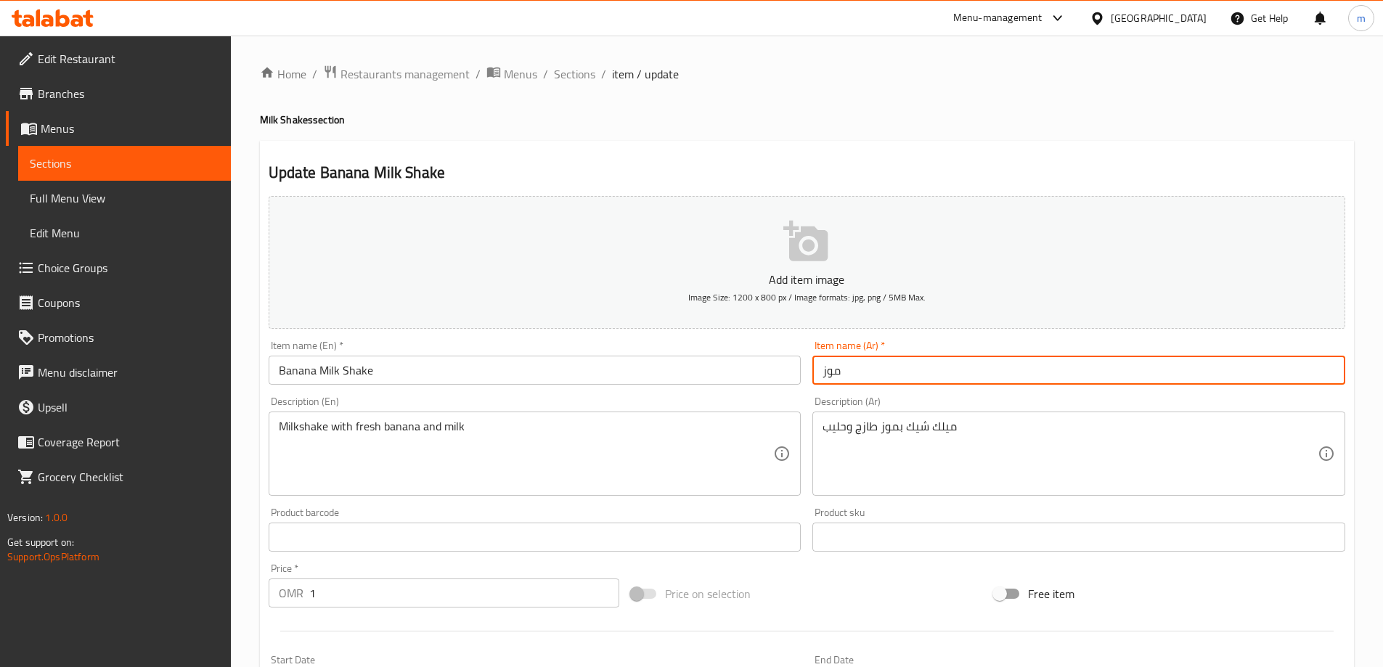
click at [824, 374] on input "موز" at bounding box center [1078, 370] width 533 height 29
paste input "ميلك شيك"
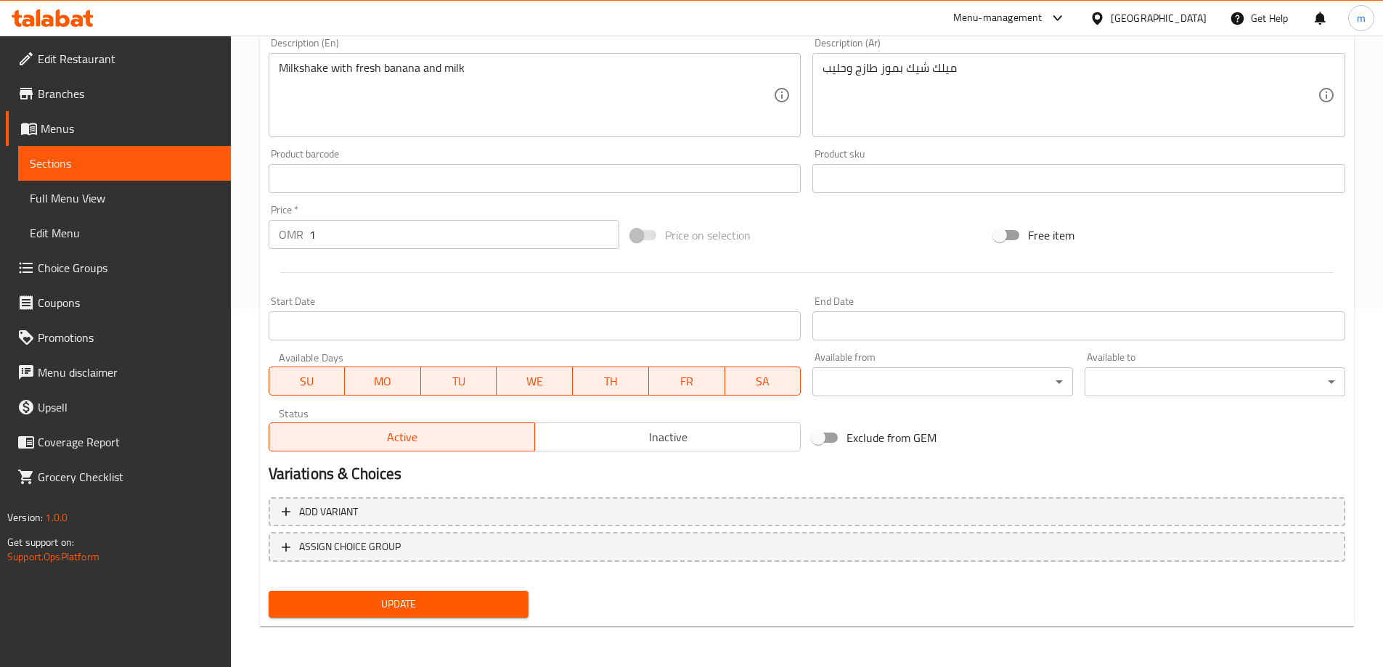
type input "ميلك شيك موز"
click at [424, 595] on span "Update" at bounding box center [398, 604] width 237 height 18
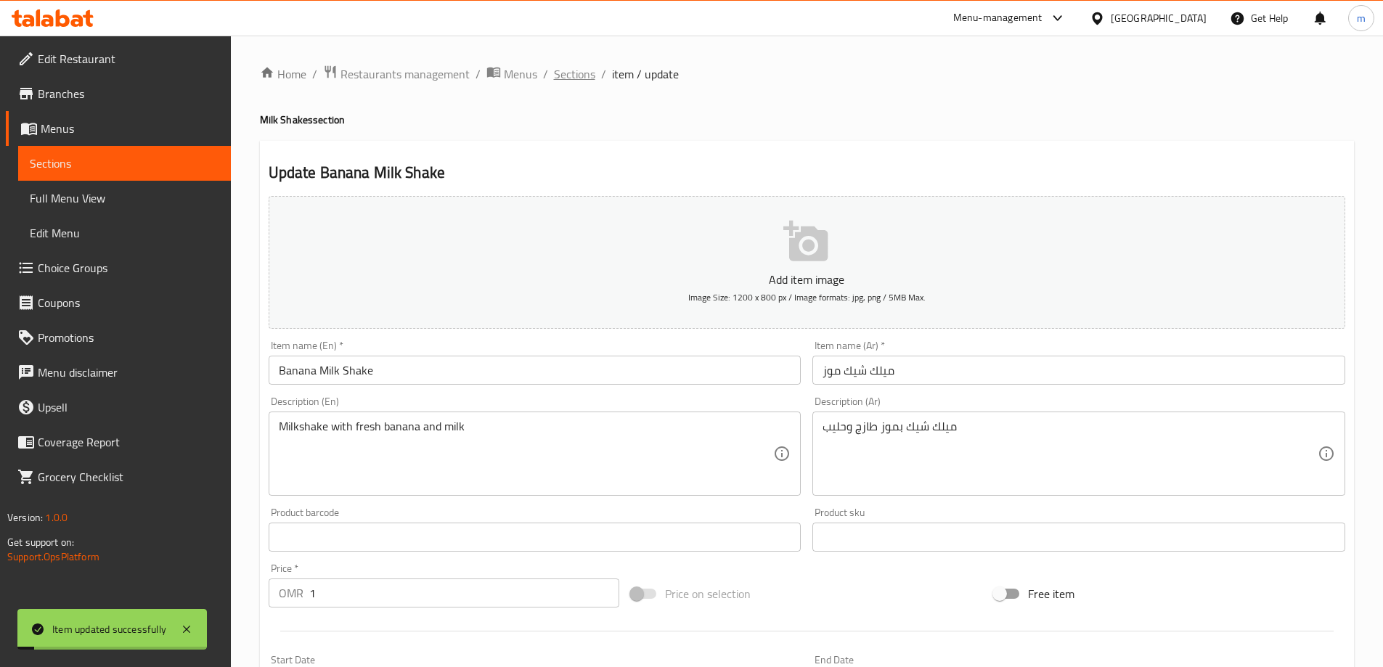
click at [568, 77] on span "Sections" at bounding box center [574, 73] width 41 height 17
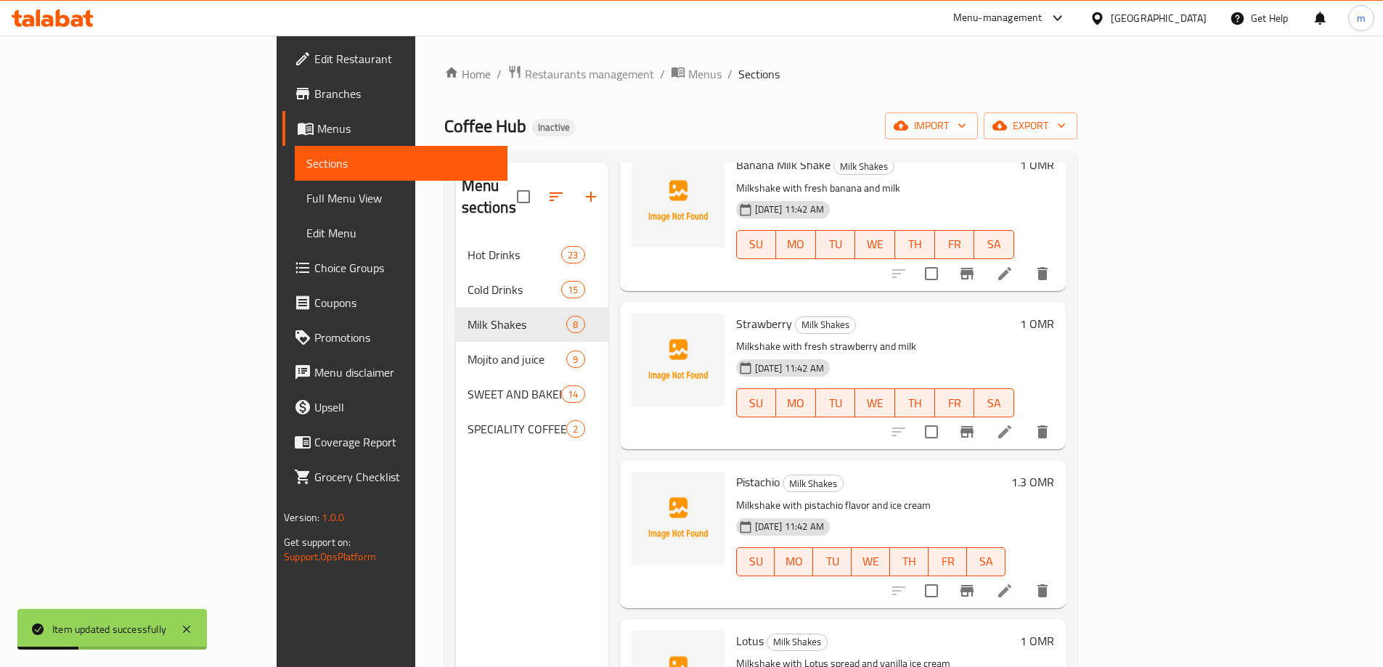
scroll to position [581, 0]
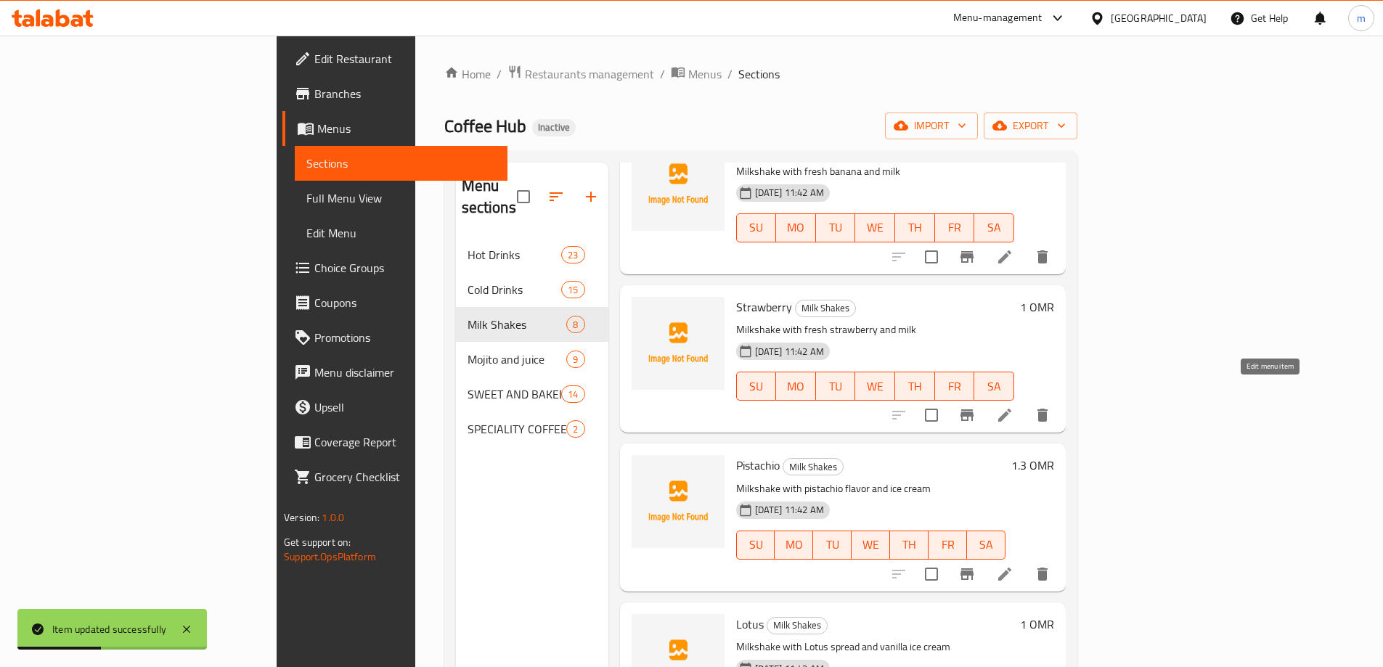
click at [1013, 406] on icon at bounding box center [1004, 414] width 17 height 17
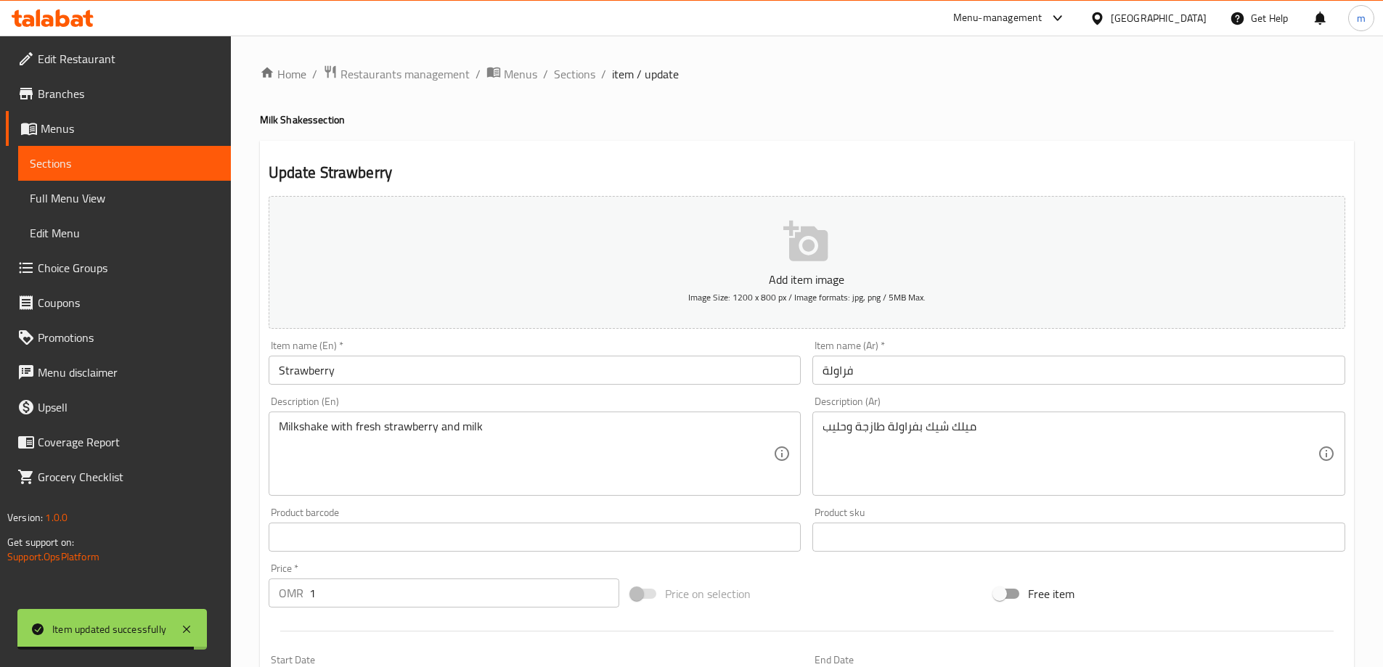
click at [444, 363] on input "Strawberry" at bounding box center [535, 370] width 533 height 29
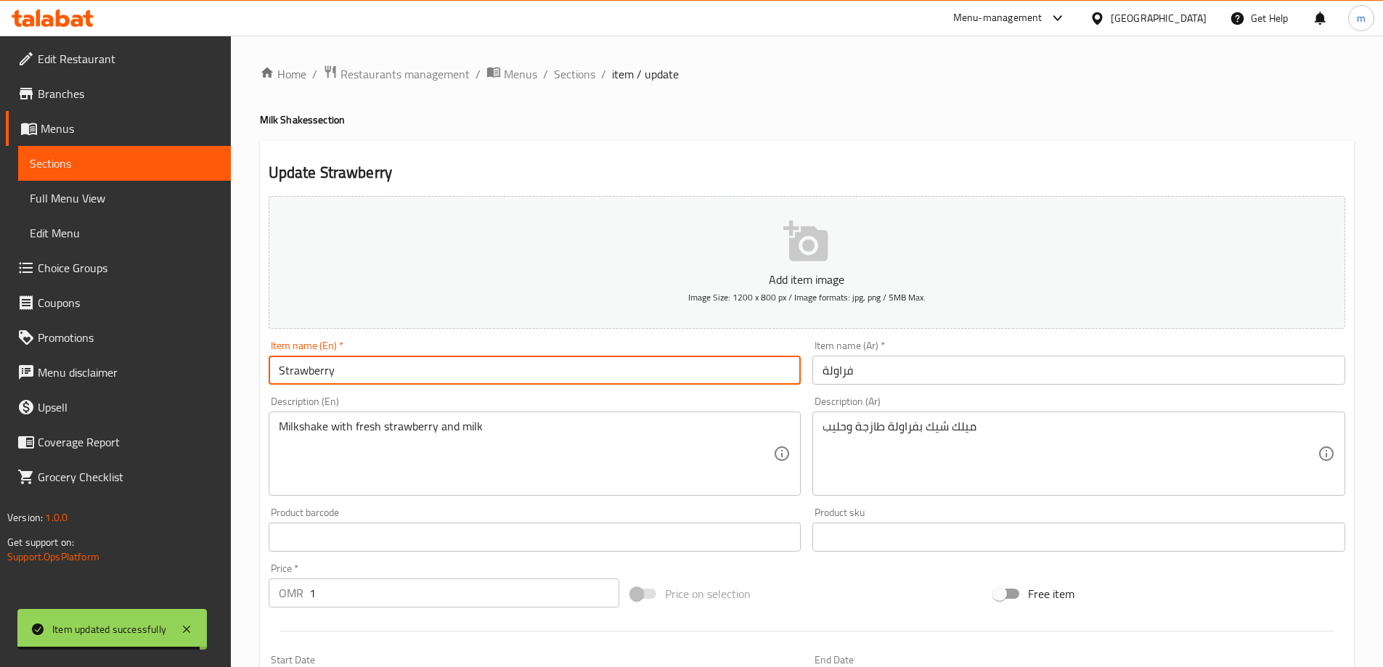
paste input "Milk Shake"
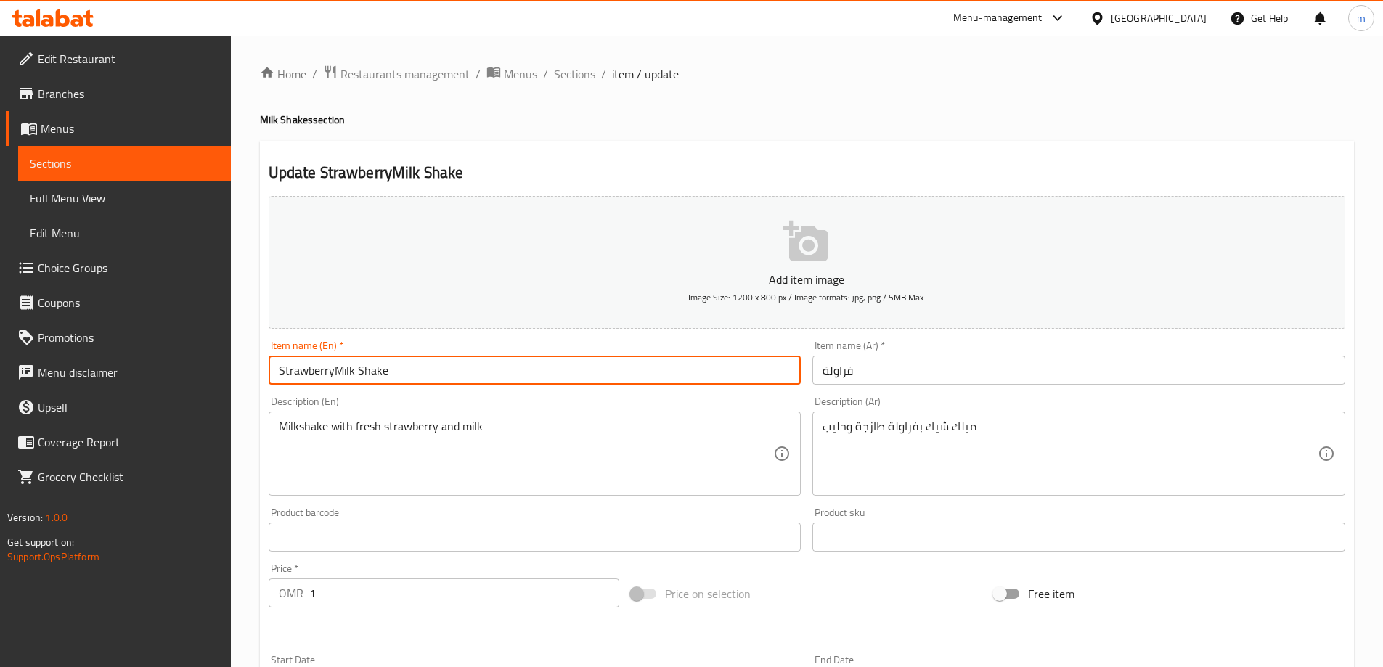
click at [332, 376] on input "StrawberryMilk Shake" at bounding box center [535, 370] width 533 height 29
type input "Strawberry Milk Shake"
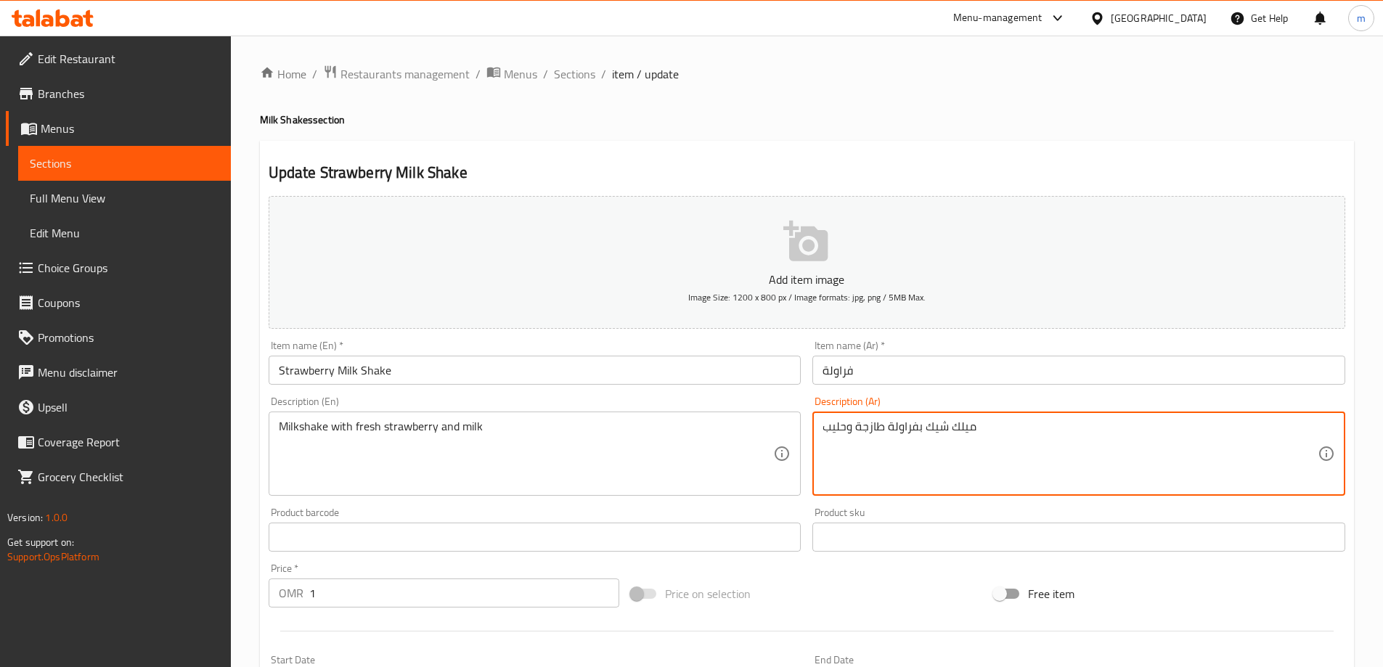
drag, startPoint x: 925, startPoint y: 425, endPoint x: 984, endPoint y: 431, distance: 59.1
click at [824, 375] on input "فراولة" at bounding box center [1078, 370] width 533 height 29
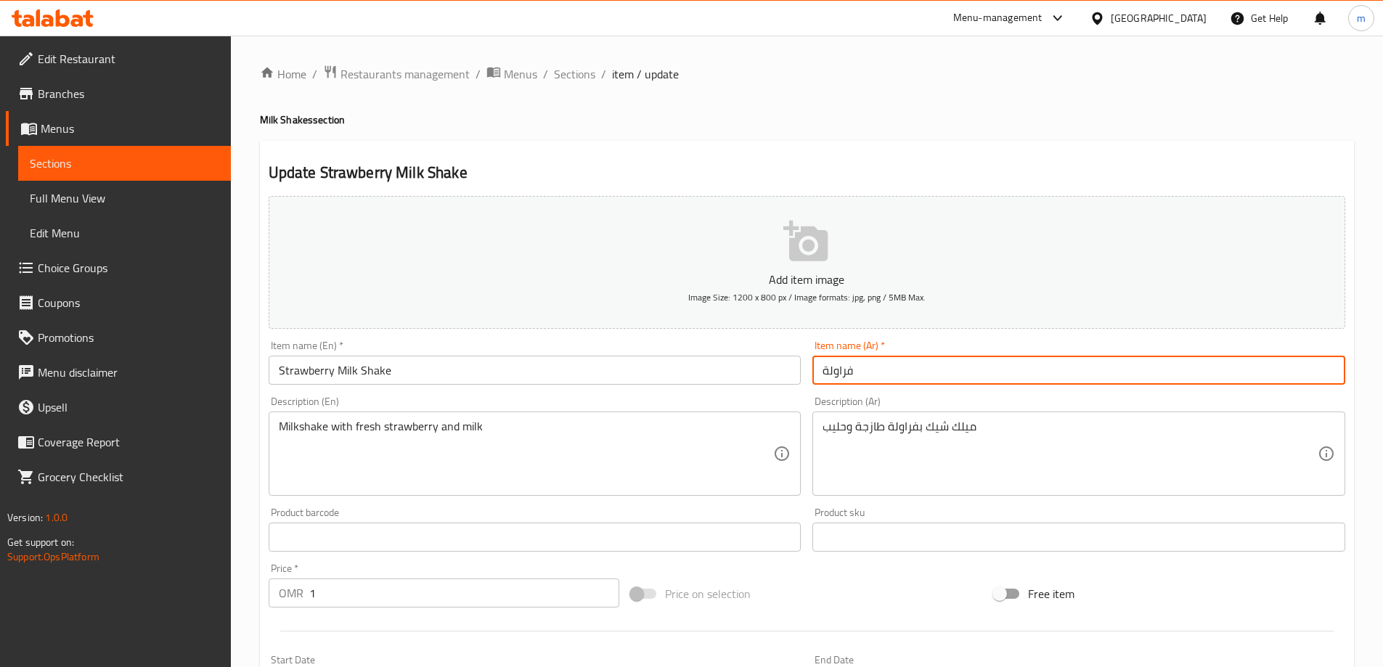
paste input "ميلك شيك"
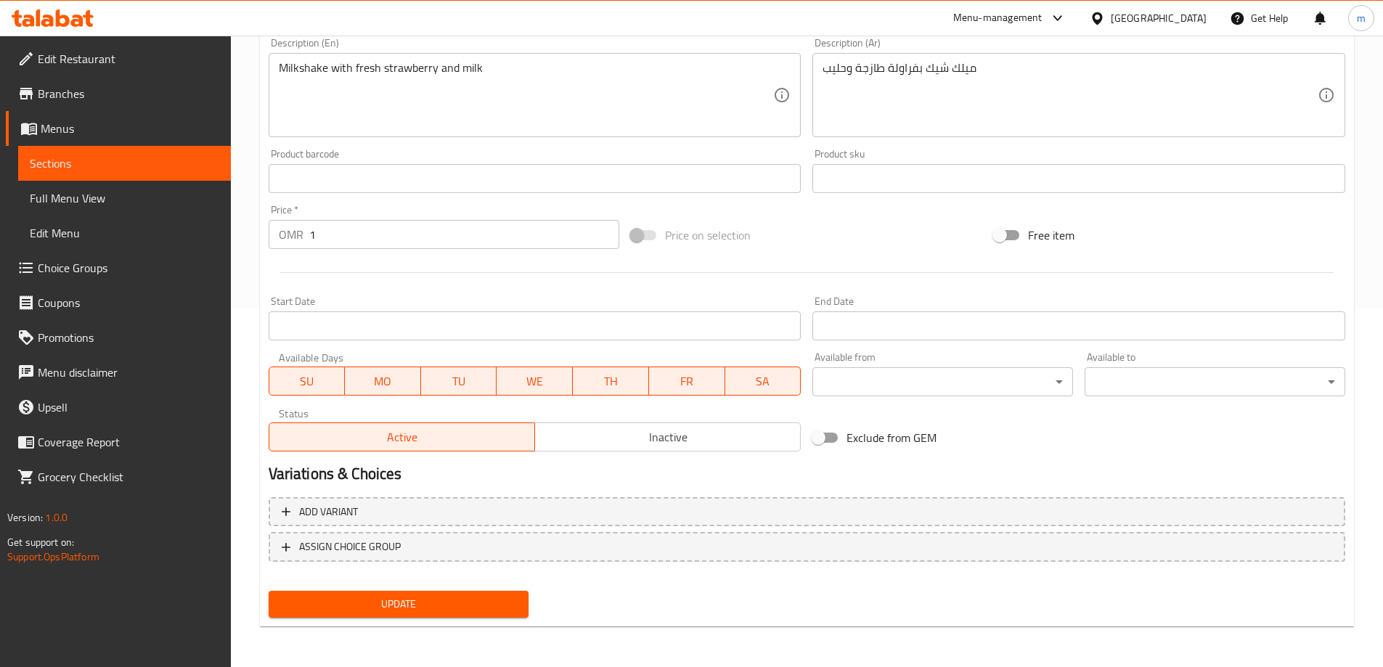
type input "ميلك شيك فراولة"
click at [408, 597] on span "Update" at bounding box center [398, 604] width 237 height 18
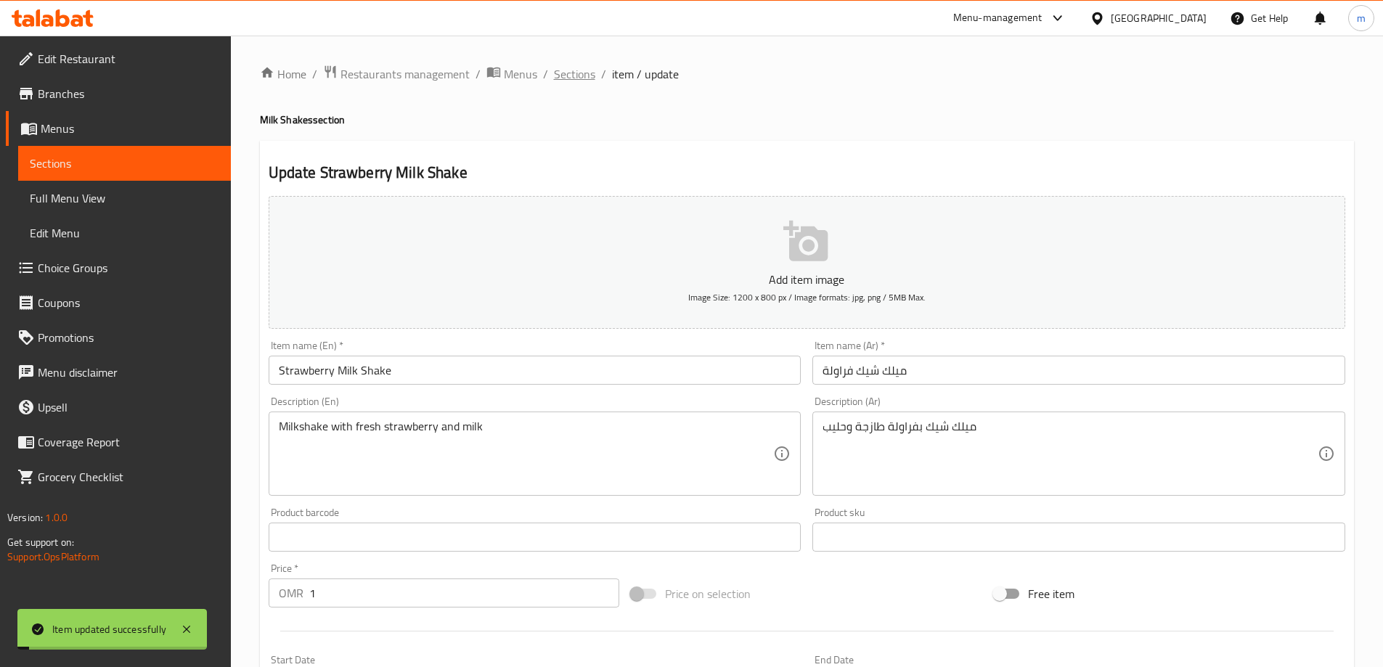
click at [573, 78] on span "Sections" at bounding box center [574, 73] width 41 height 17
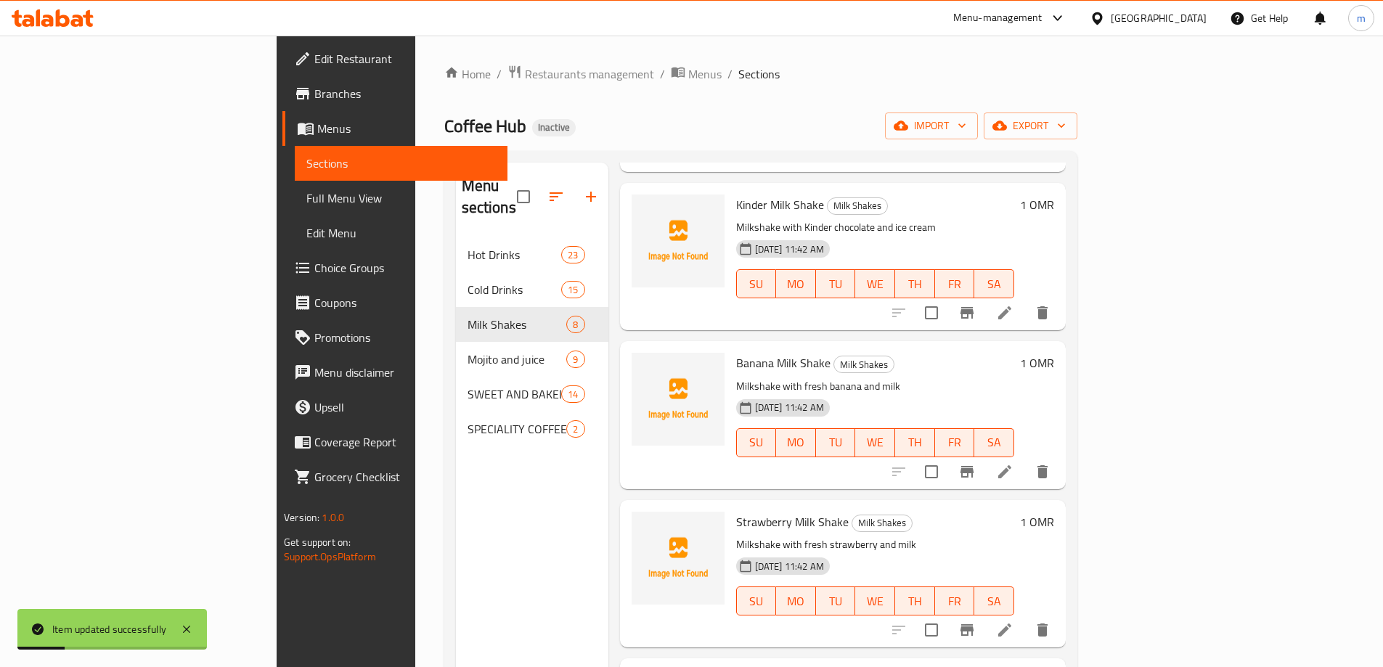
scroll to position [638, 0]
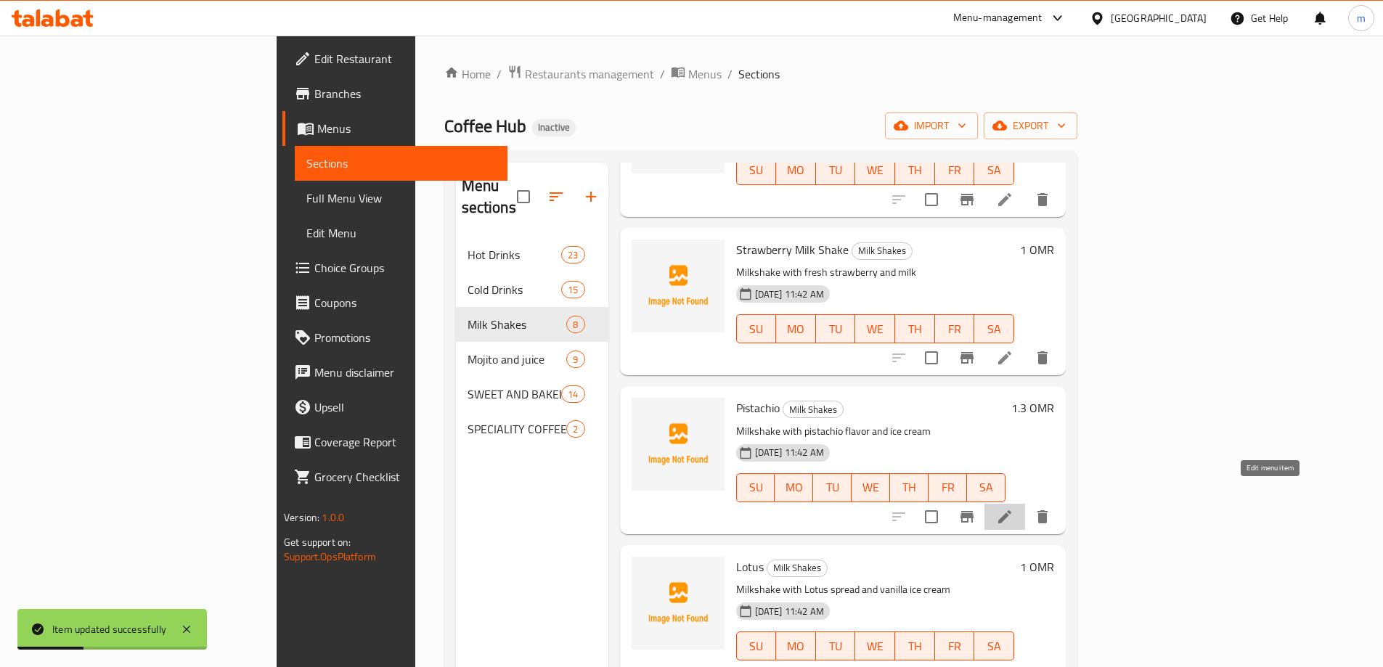
click at [1011, 510] on icon at bounding box center [1004, 516] width 13 height 13
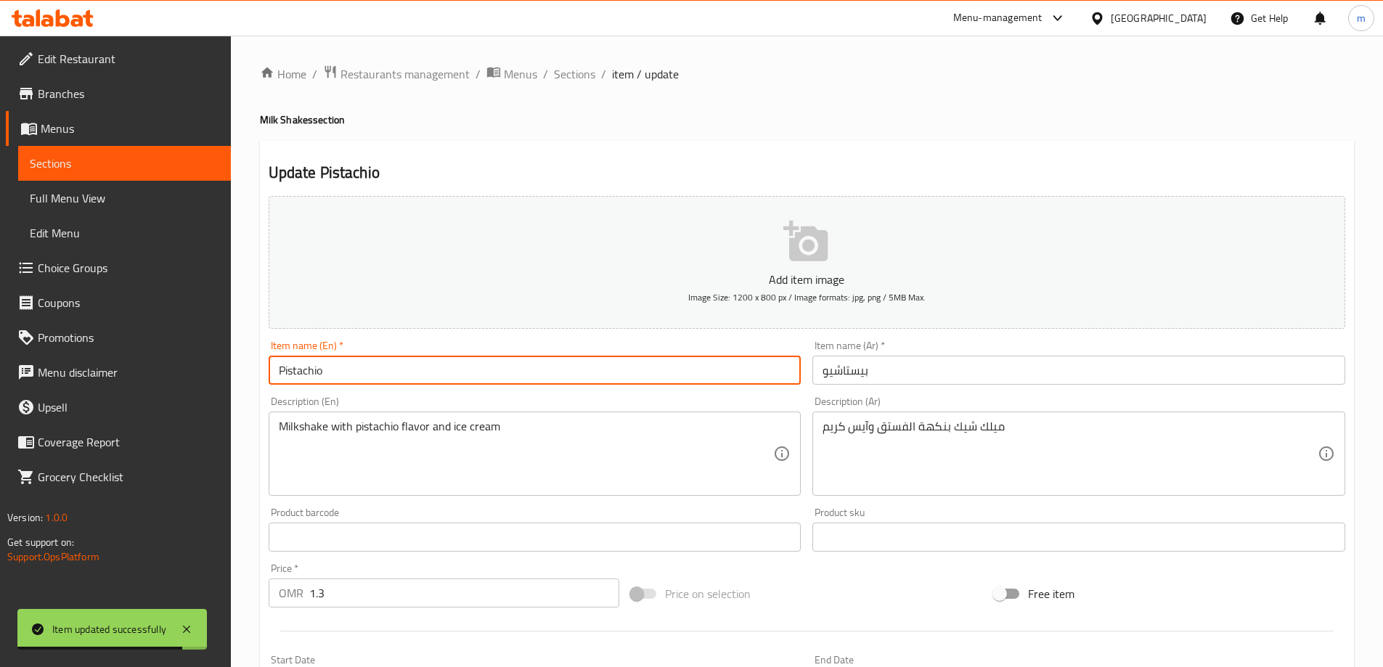
click at [365, 367] on input "Pistachio" at bounding box center [535, 370] width 533 height 29
paste input "Milk Shake"
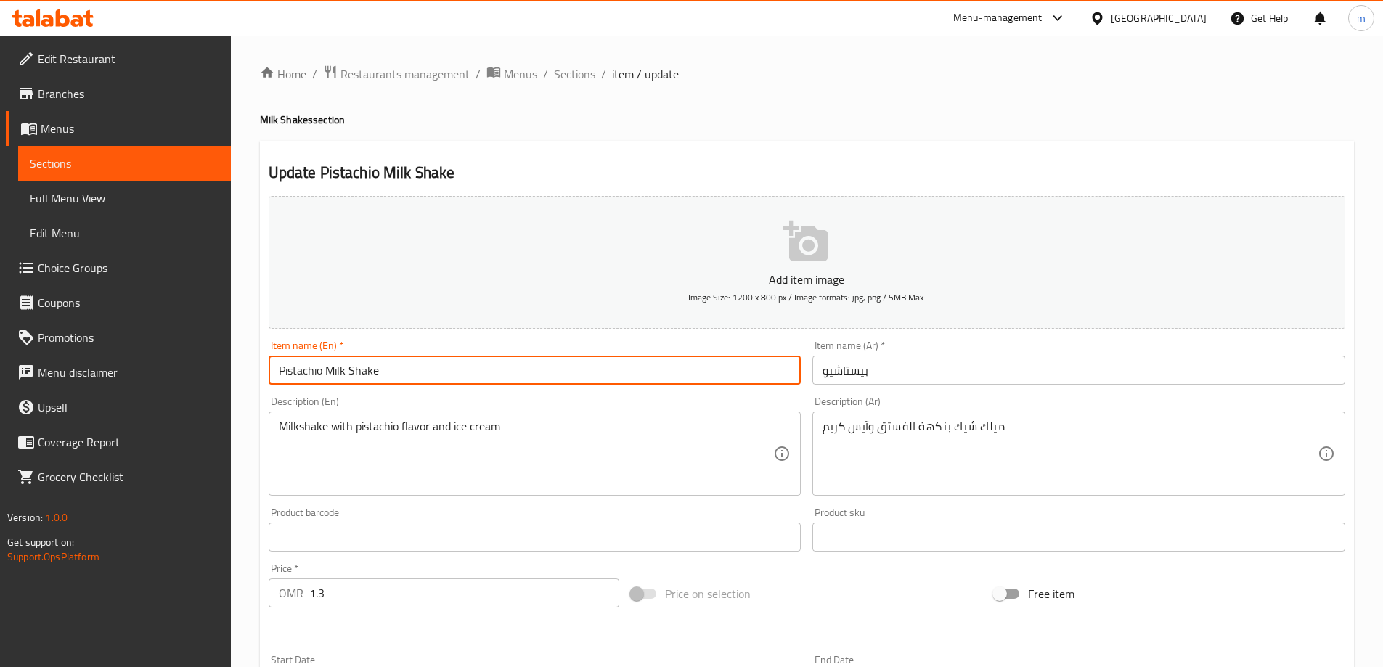
type input "Pistachio Milk Shake"
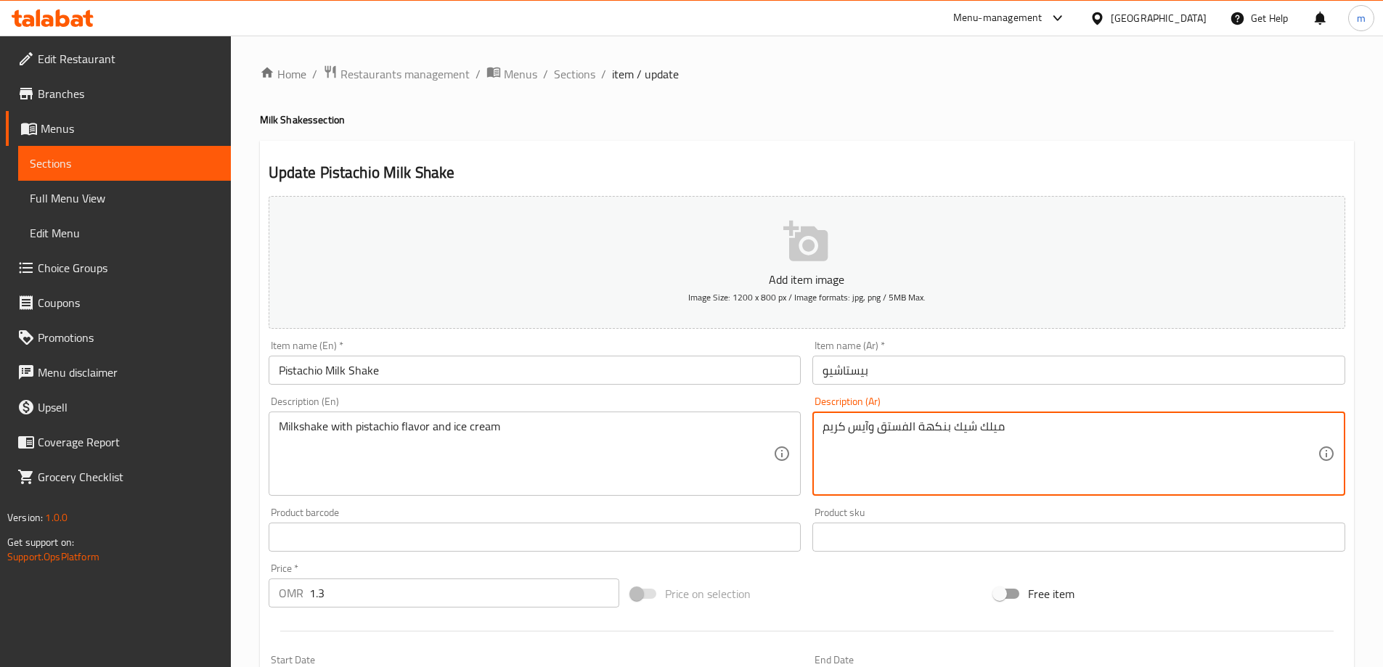
drag, startPoint x: 952, startPoint y: 426, endPoint x: 1034, endPoint y: 428, distance: 82.0
click at [821, 372] on input "بيستاشيو" at bounding box center [1078, 370] width 533 height 29
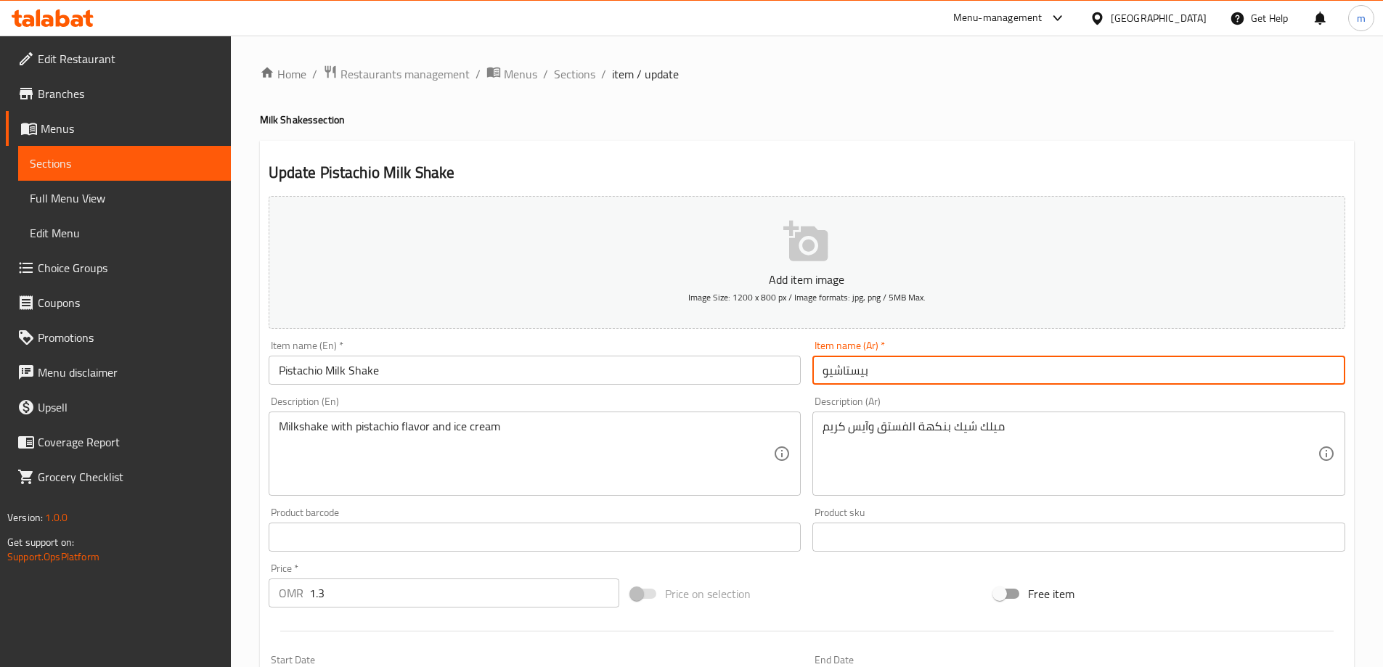
paste input "ميلك شيك"
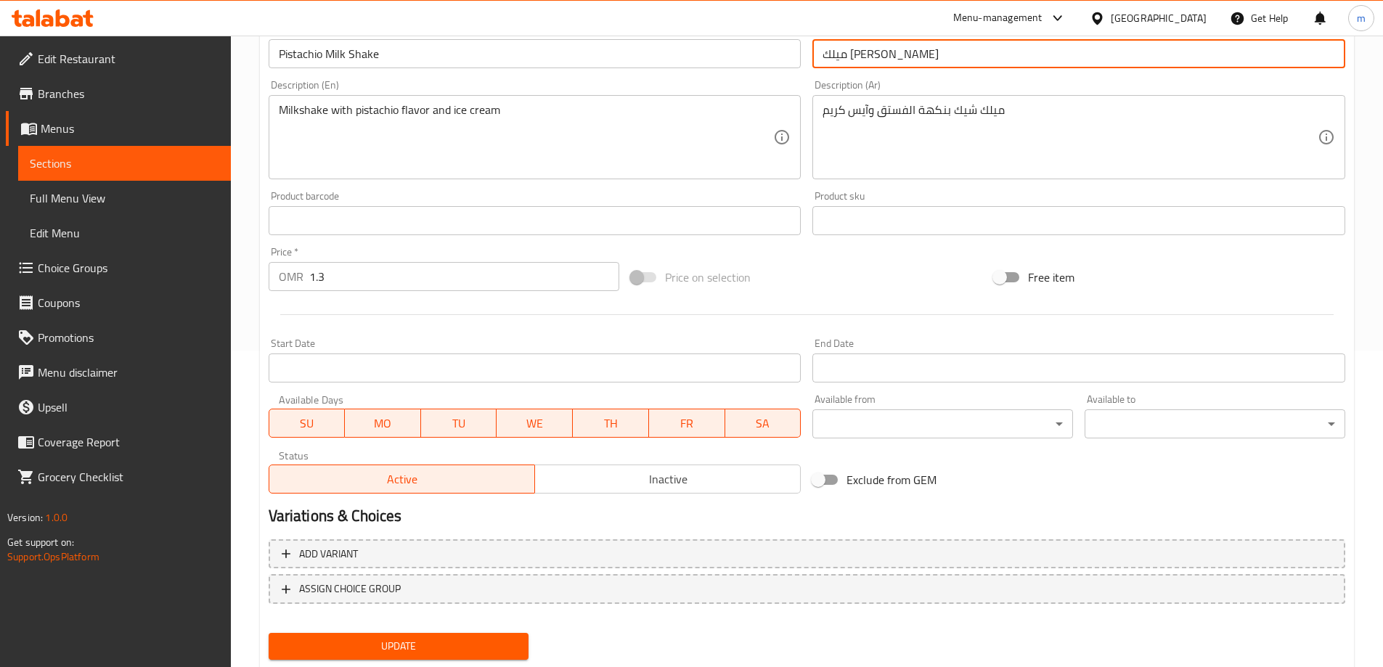
scroll to position [359, 0]
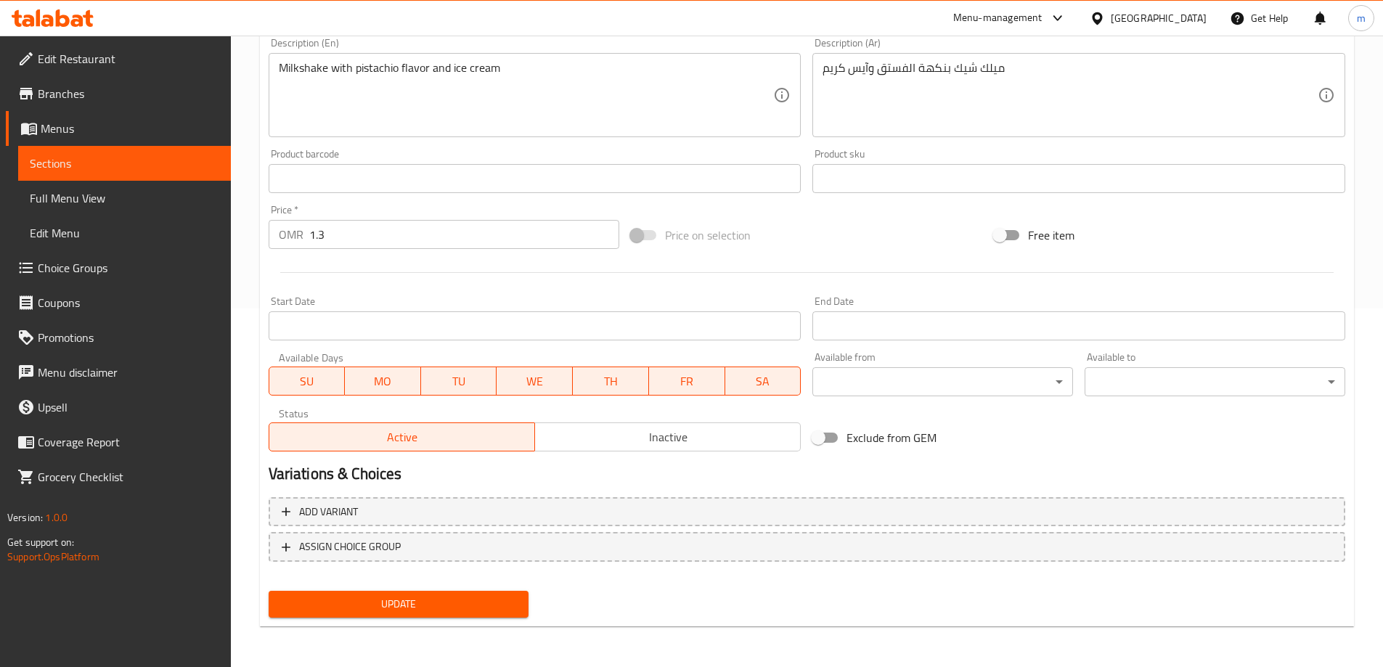
type input "ميلك [PERSON_NAME]"
click at [477, 595] on span "Update" at bounding box center [398, 604] width 237 height 18
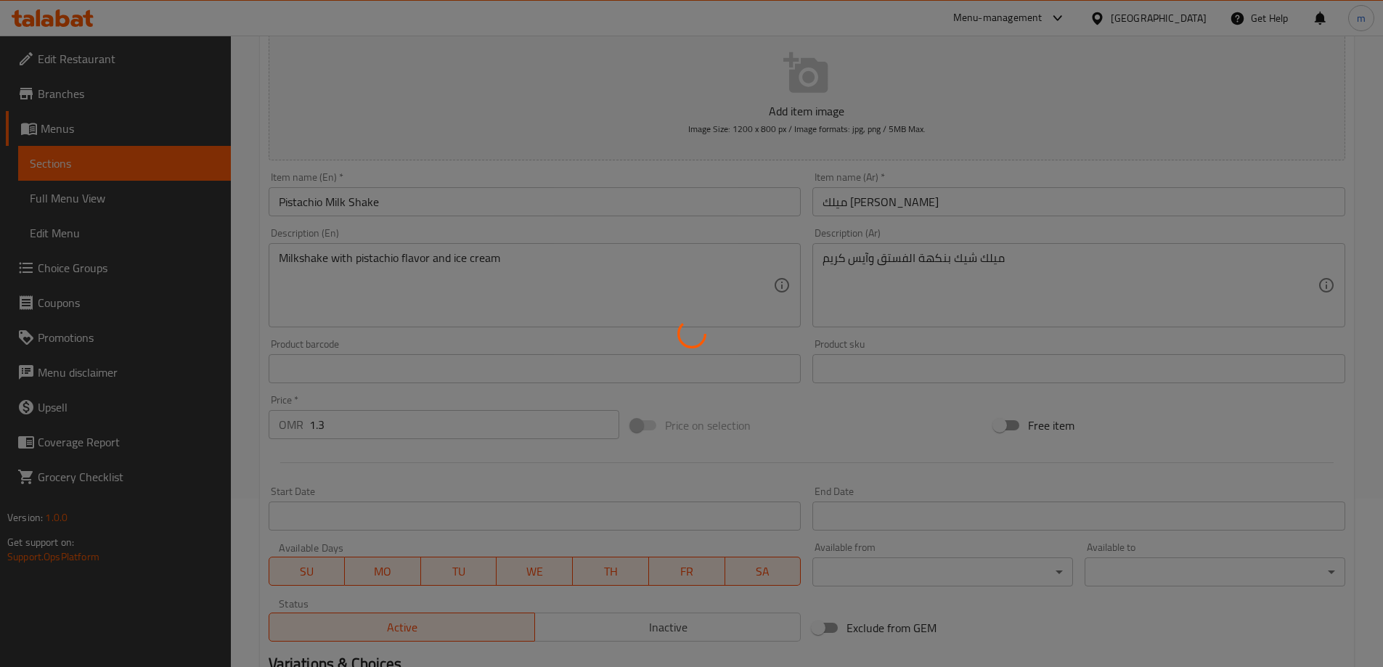
scroll to position [0, 0]
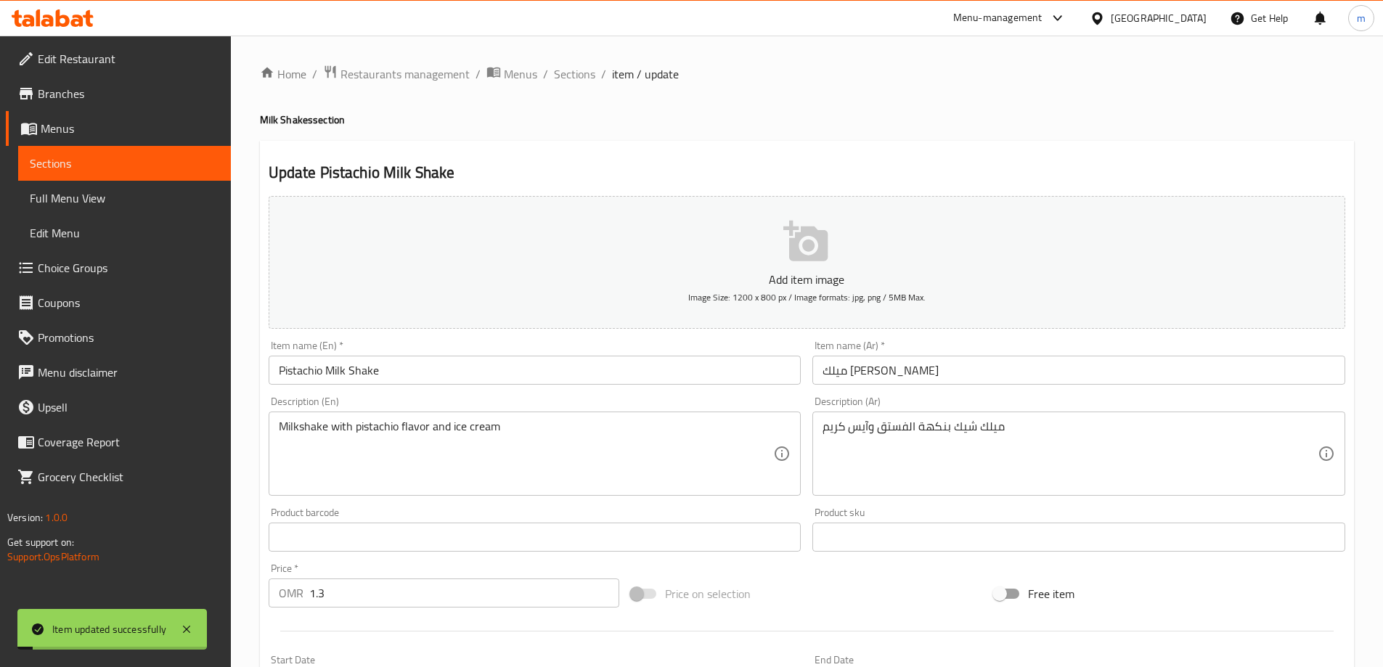
click at [586, 86] on div "Home / Restaurants management / Menus / Sections / item / update Milk Shakes se…" at bounding box center [807, 531] width 1094 height 932
click at [579, 75] on span "Sections" at bounding box center [574, 73] width 41 height 17
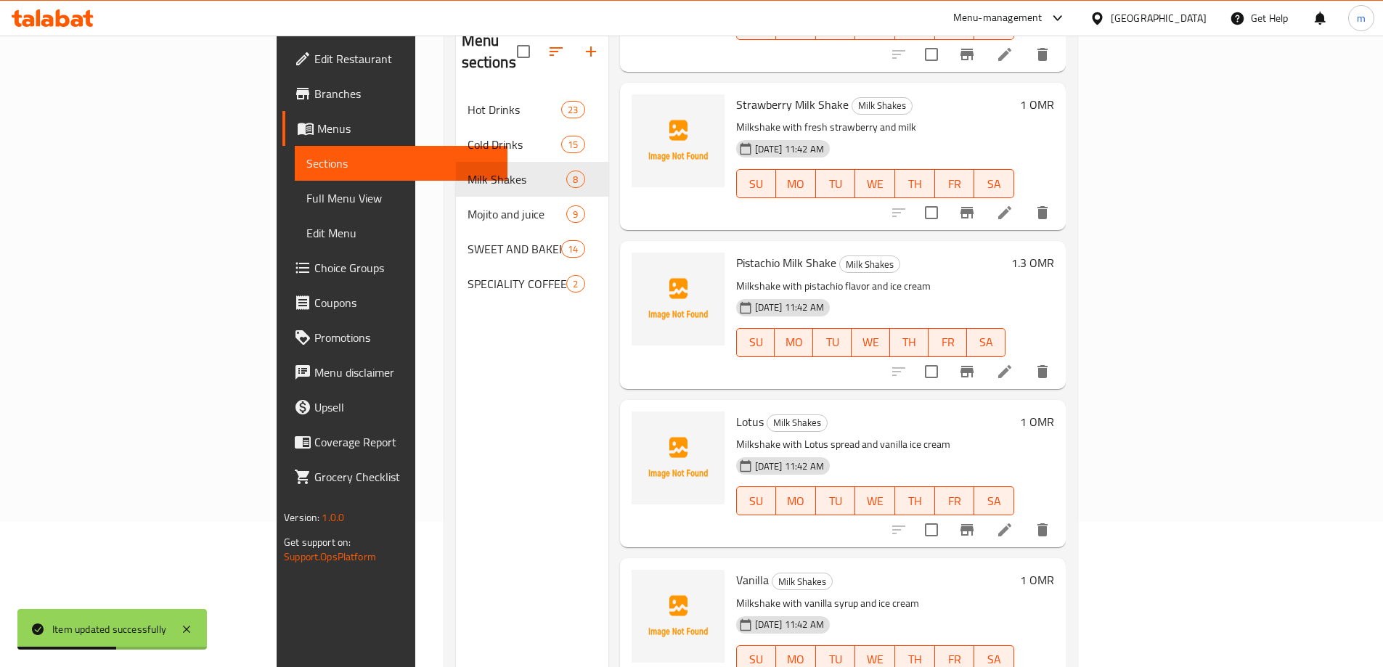
scroll to position [203, 0]
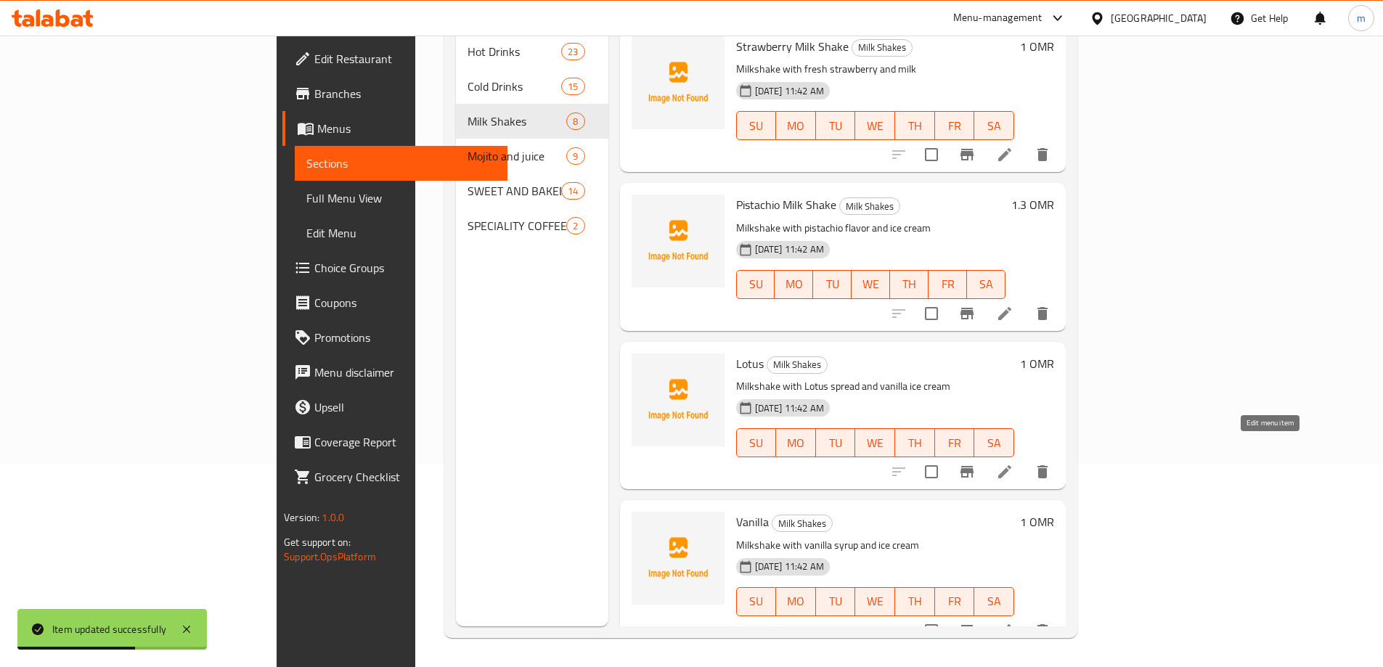
click at [1013, 463] on icon at bounding box center [1004, 471] width 17 height 17
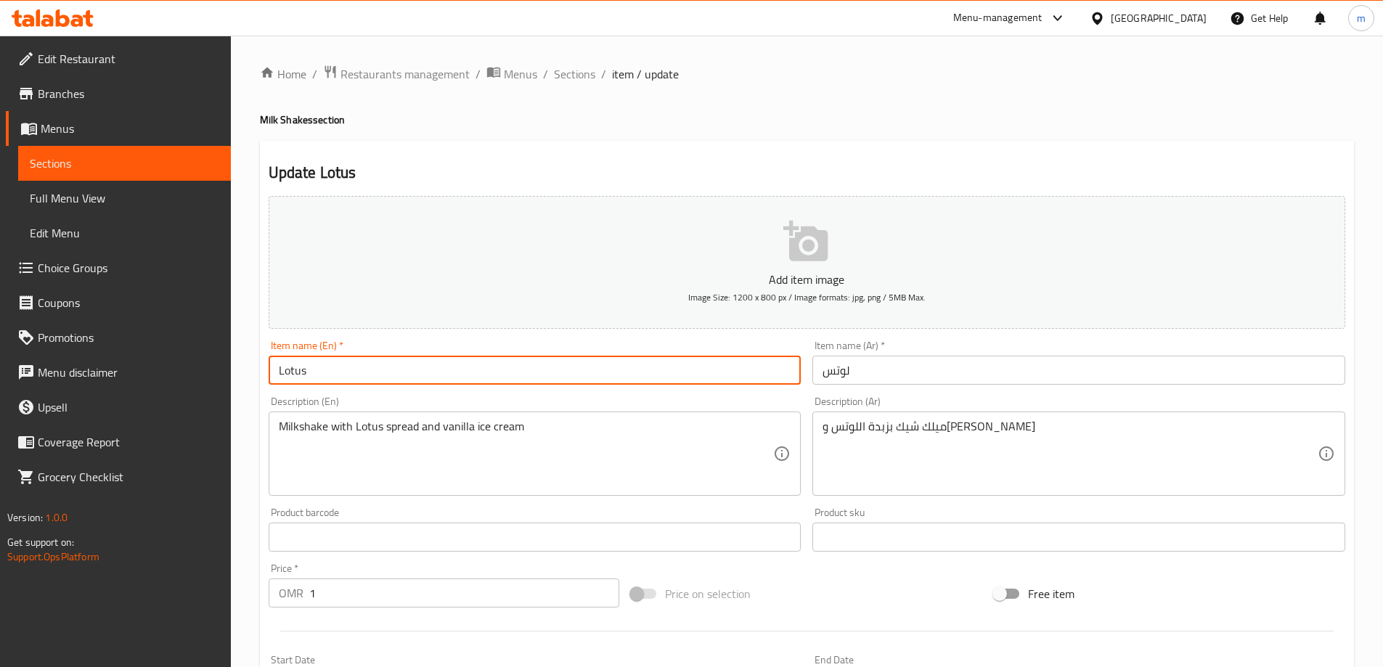
click at [330, 375] on input "Lotus" at bounding box center [535, 370] width 533 height 29
paste input "Milk Shake"
type input "Lotus Milk Shake"
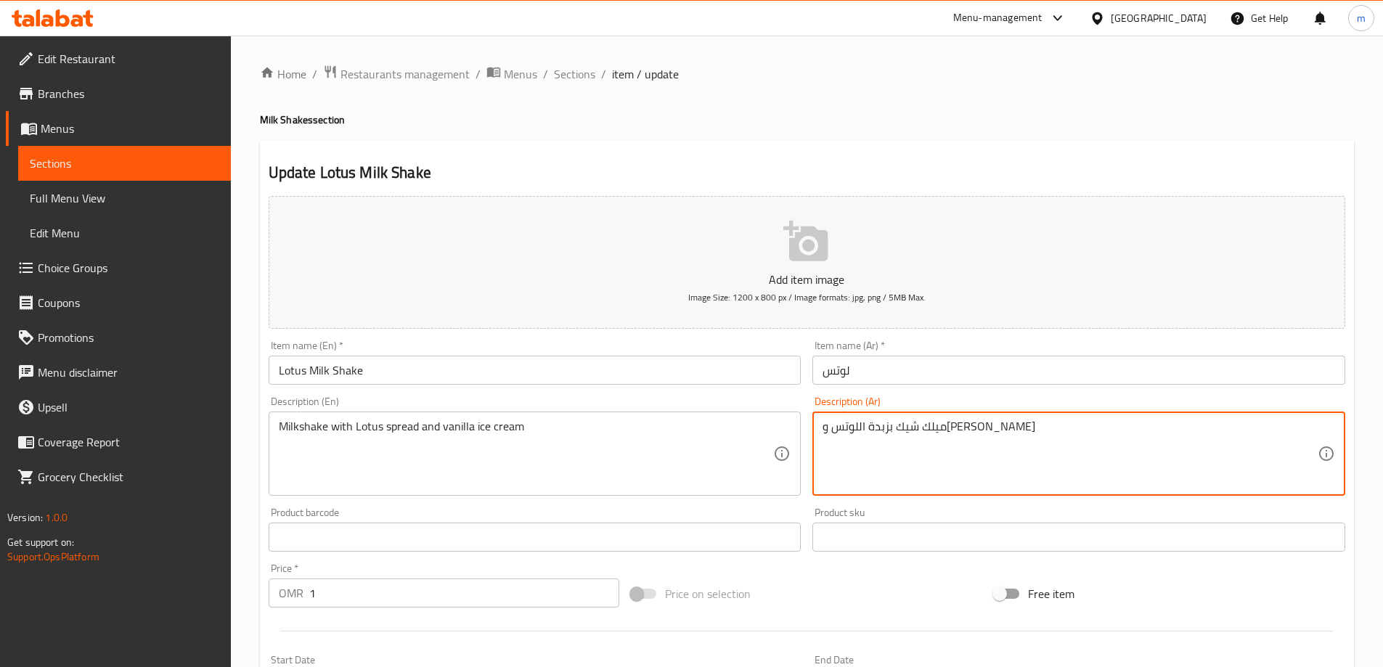
drag, startPoint x: 974, startPoint y: 427, endPoint x: 1027, endPoint y: 428, distance: 53.0
click at [826, 370] on input "لوتس" at bounding box center [1078, 370] width 533 height 29
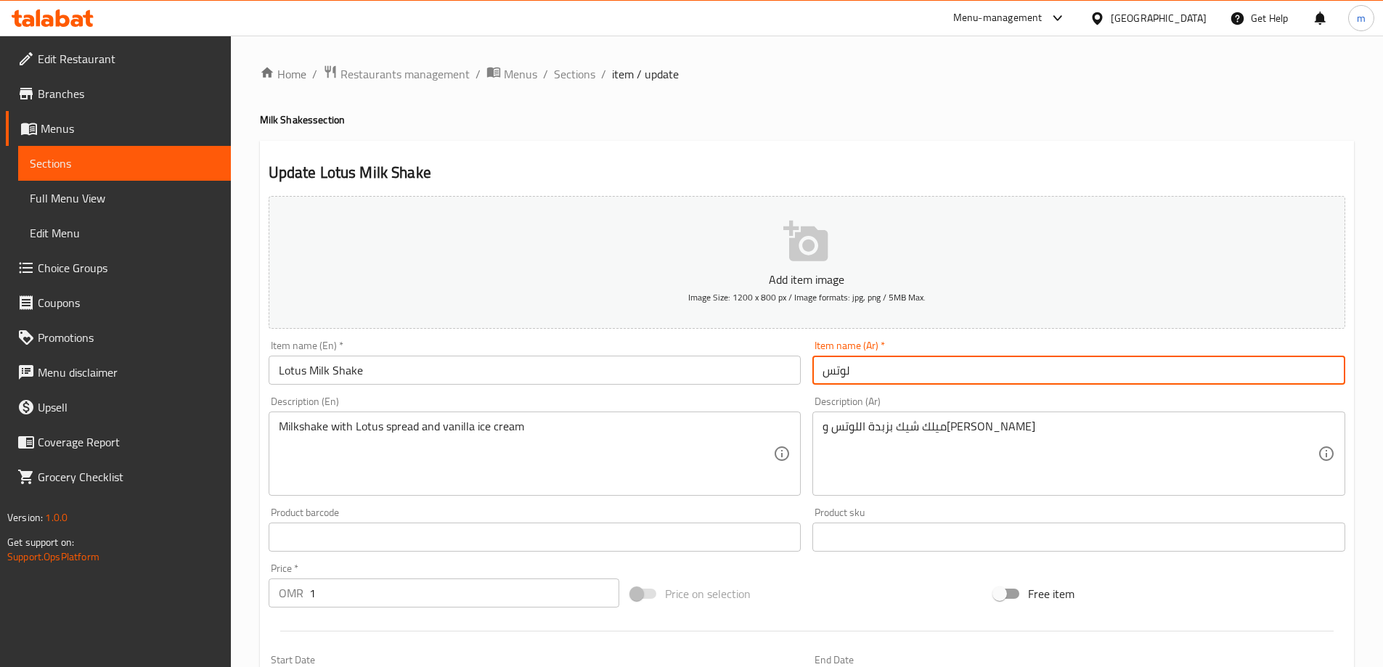
paste input "ميلك شيك"
type input "ميلك [PERSON_NAME]"
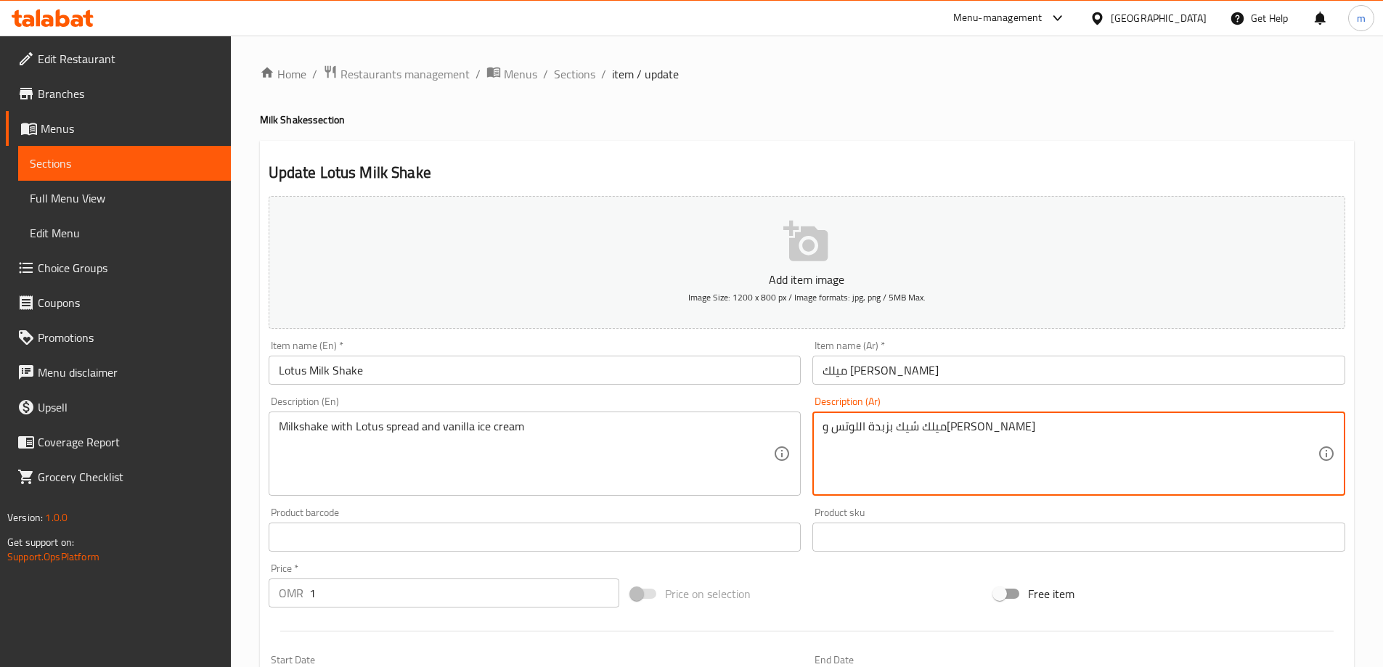
drag, startPoint x: 965, startPoint y: 432, endPoint x: 944, endPoint y: 432, distance: 21.0
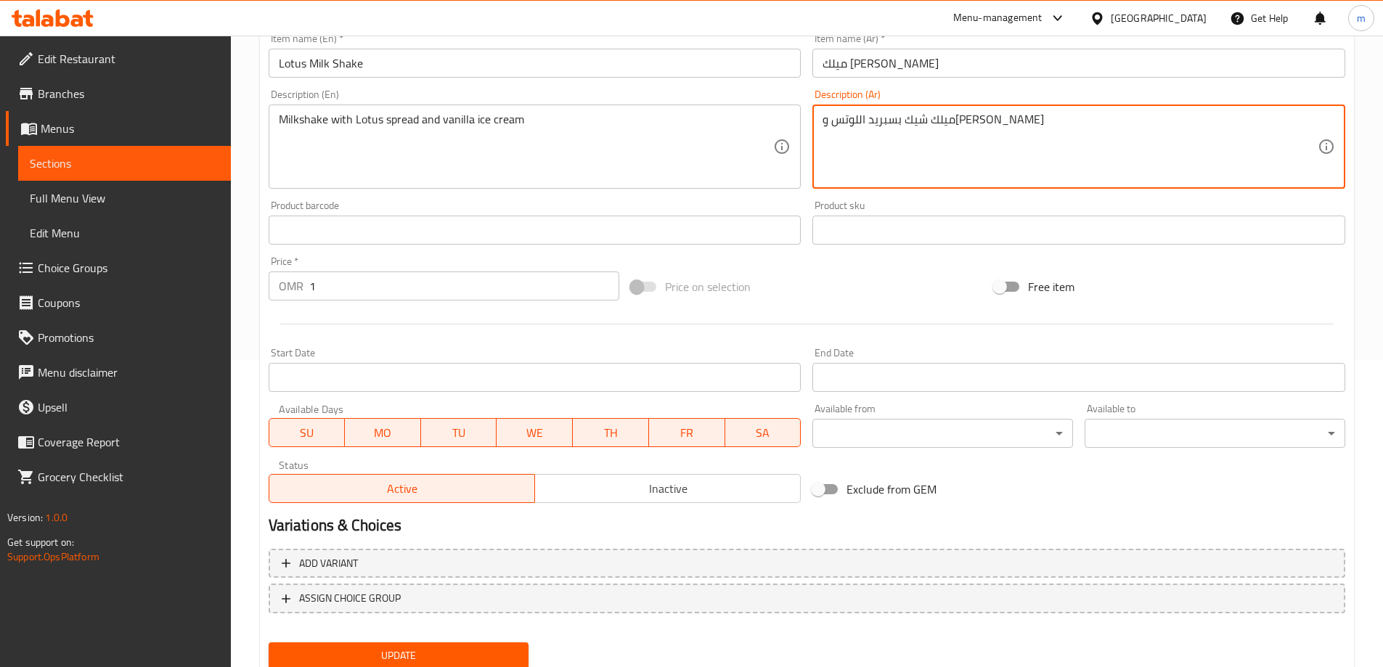
scroll to position [359, 0]
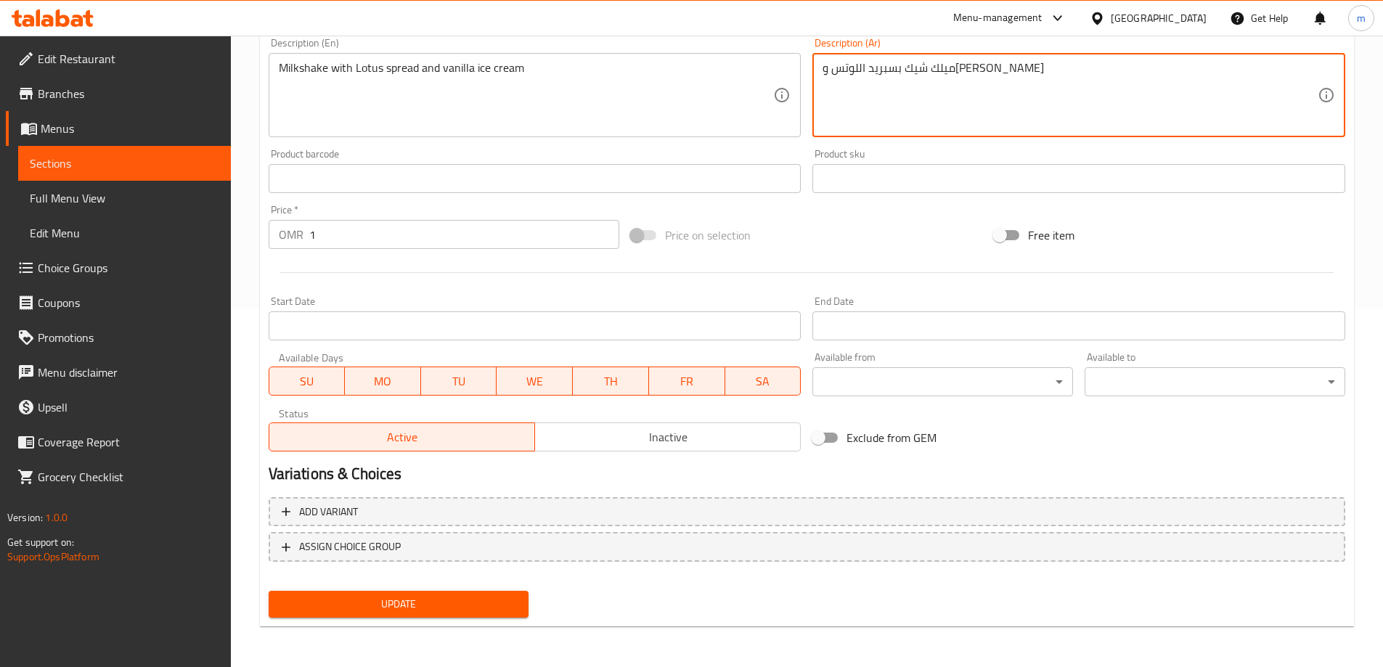
type textarea "ميلك شيك بسبريد اللوتس و[PERSON_NAME]"
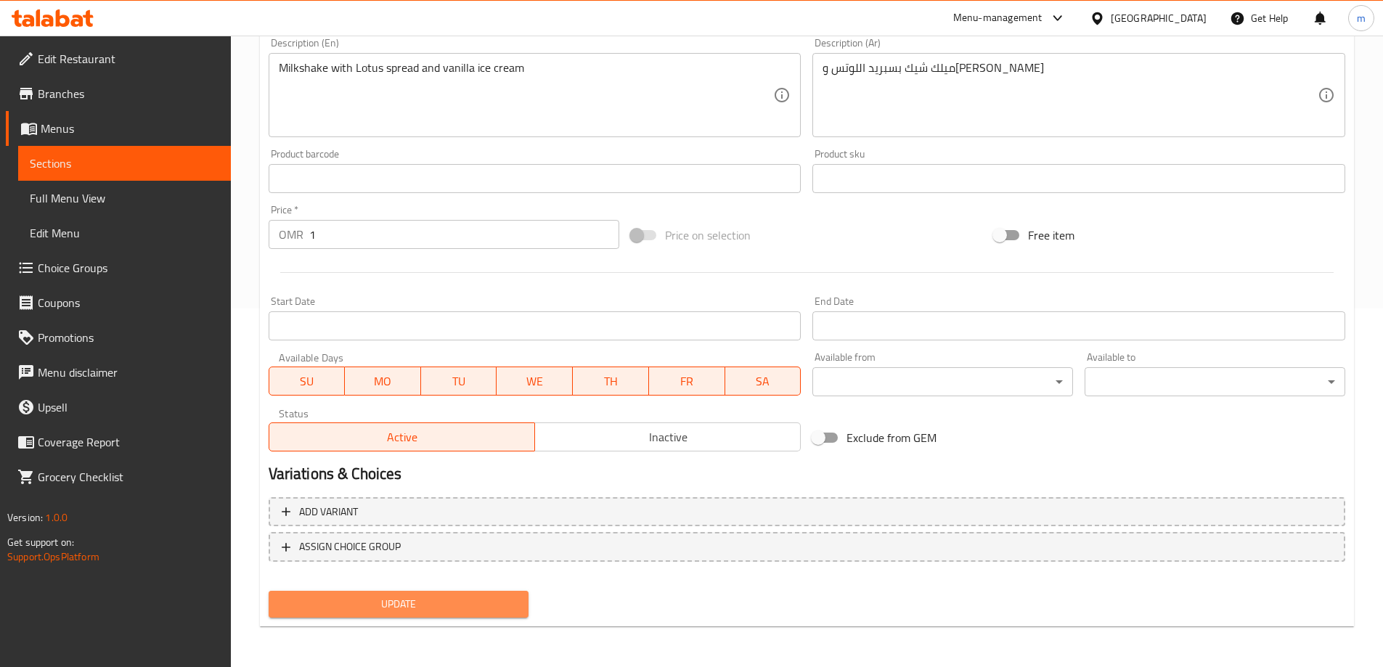
click at [462, 610] on span "Update" at bounding box center [398, 604] width 237 height 18
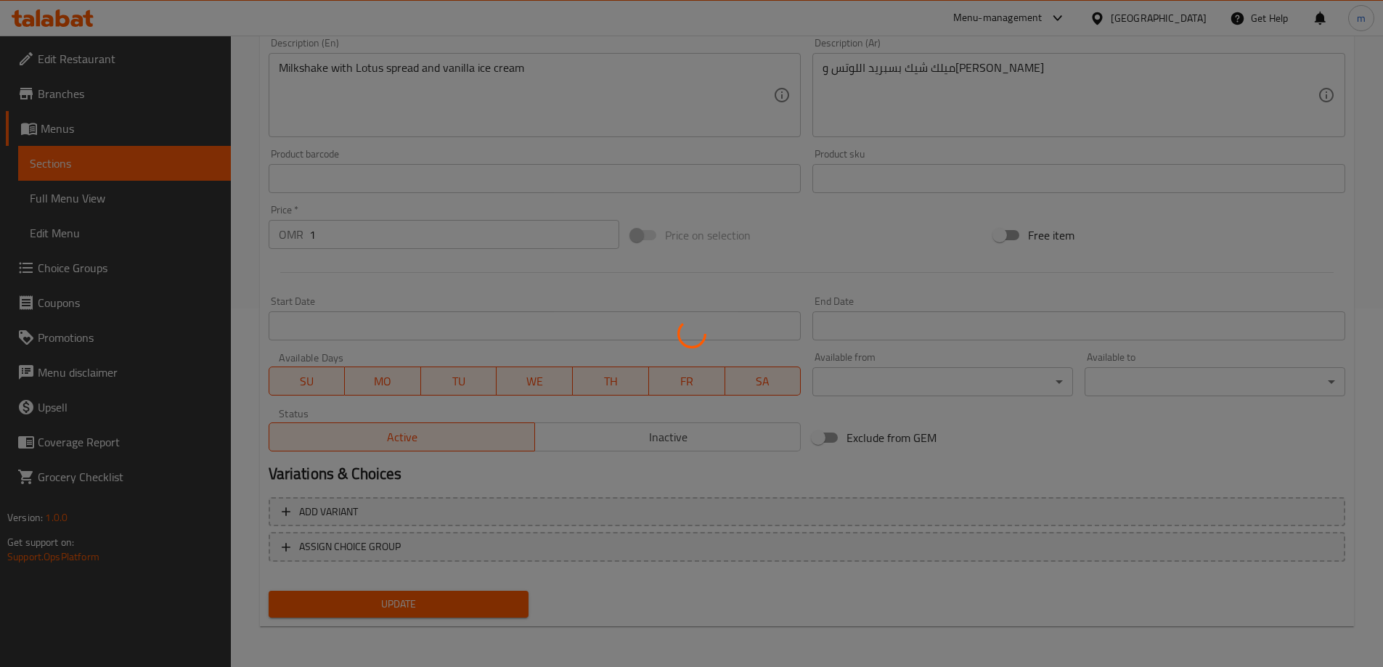
scroll to position [0, 0]
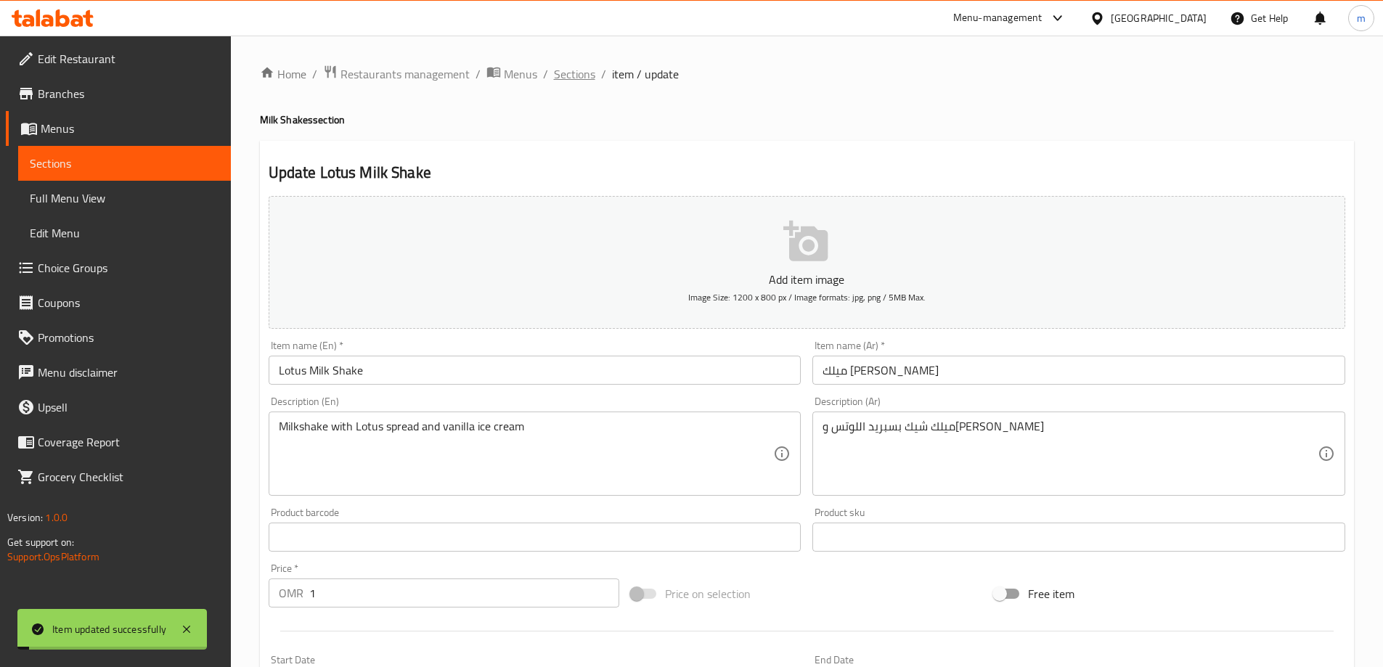
click at [581, 73] on span "Sections" at bounding box center [574, 73] width 41 height 17
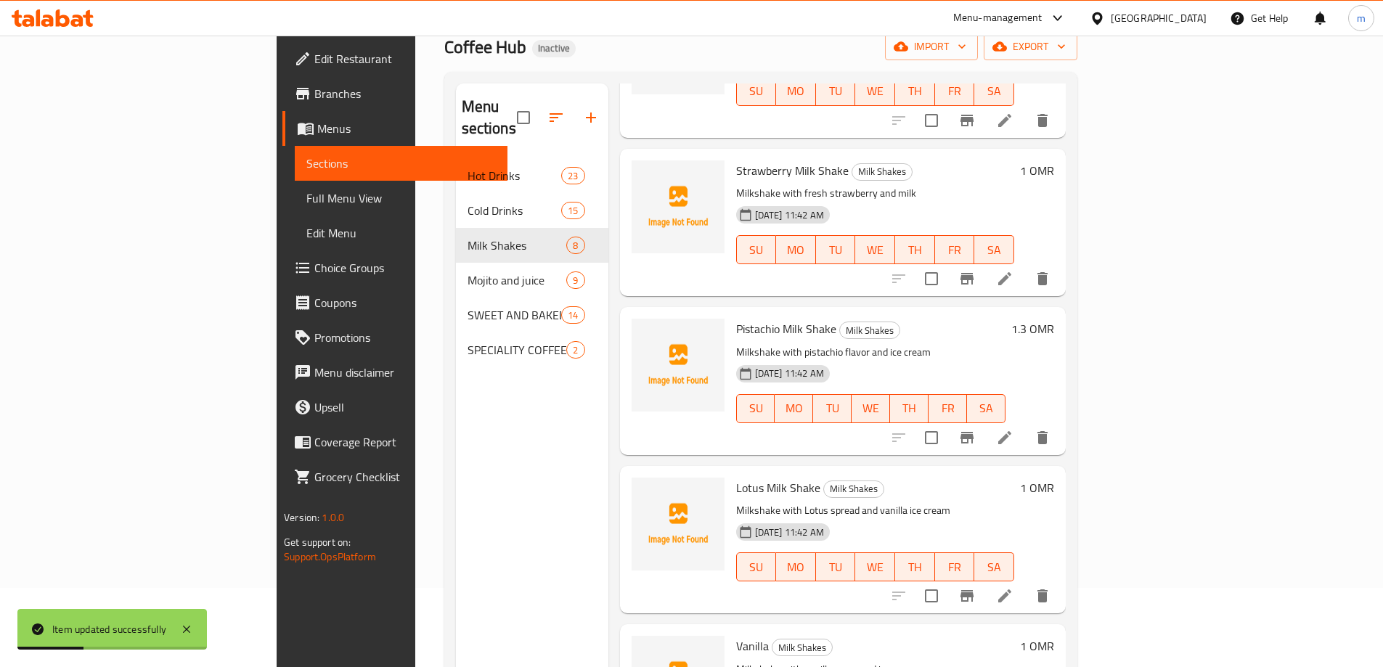
scroll to position [203, 0]
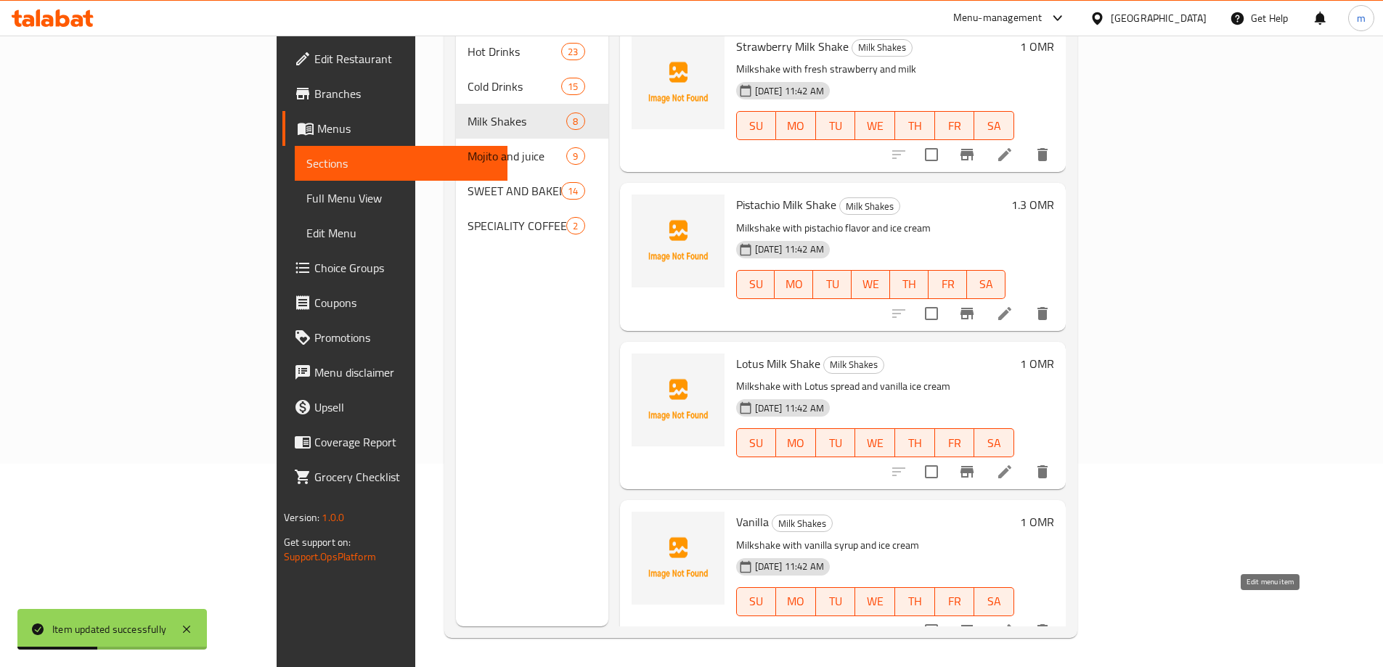
click at [1011, 624] on icon at bounding box center [1004, 630] width 13 height 13
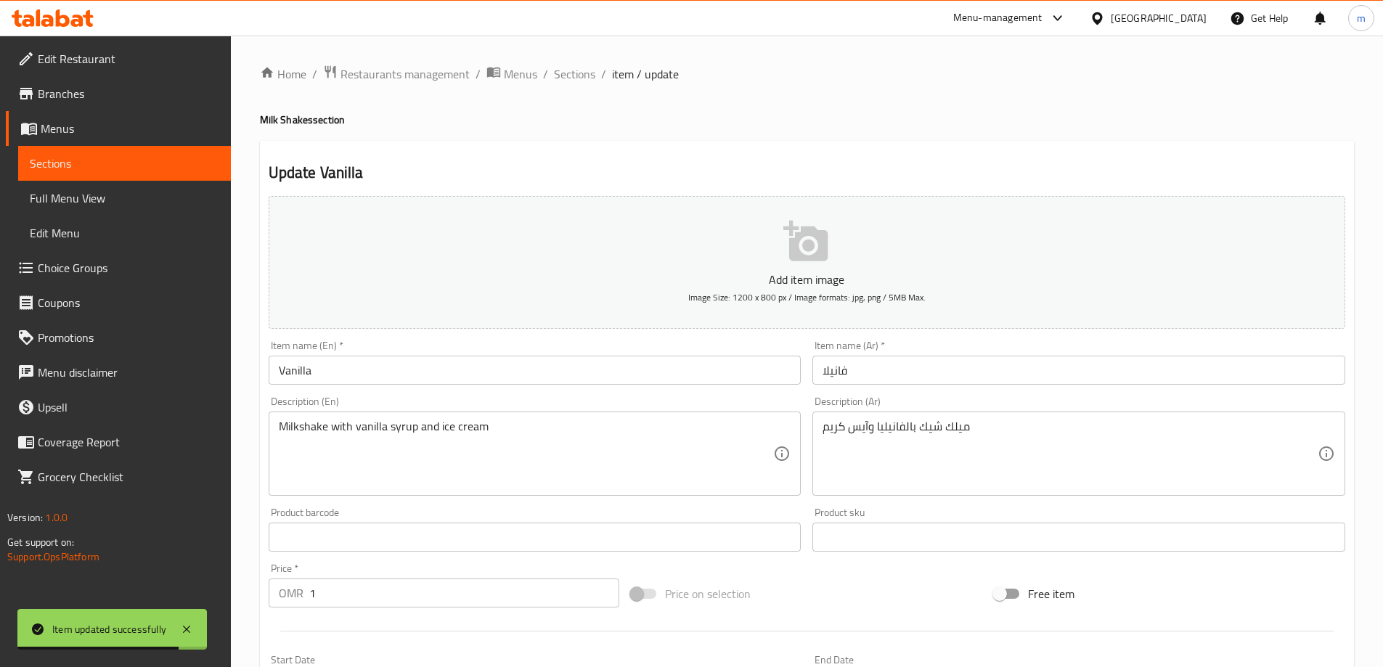
click at [311, 375] on input "Vanilla" at bounding box center [535, 370] width 533 height 29
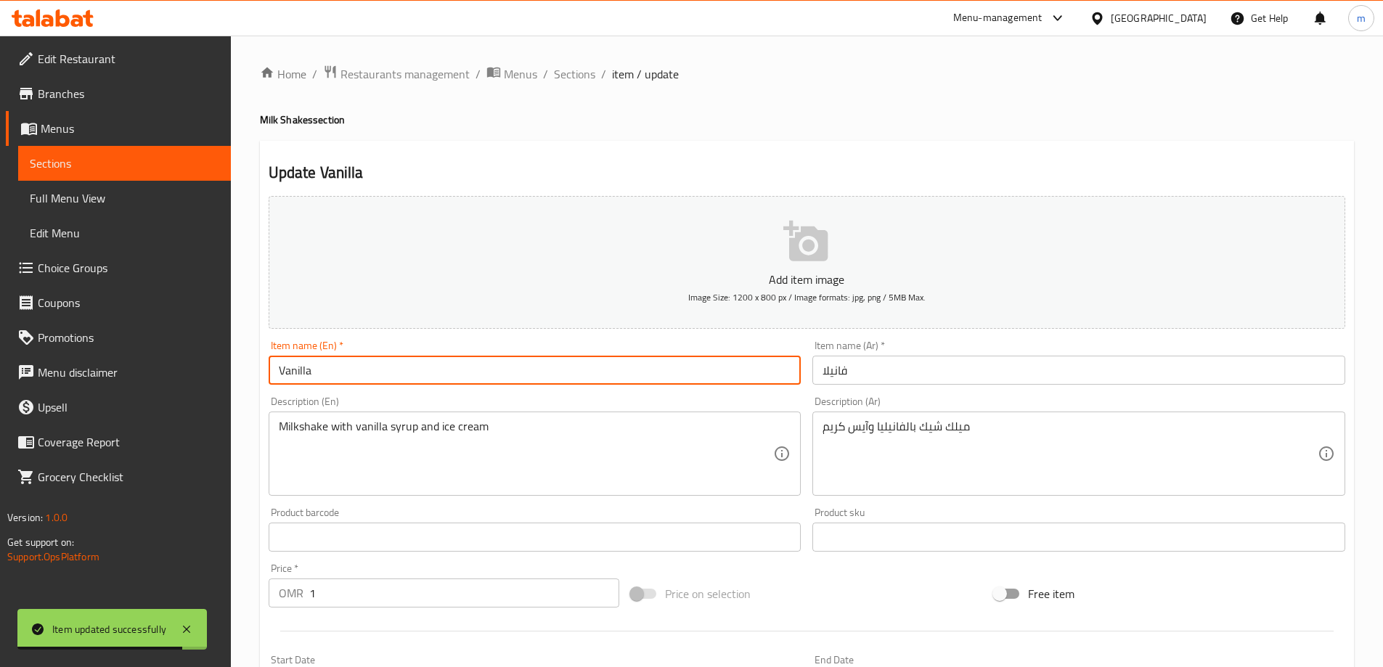
paste input "Milk Shake"
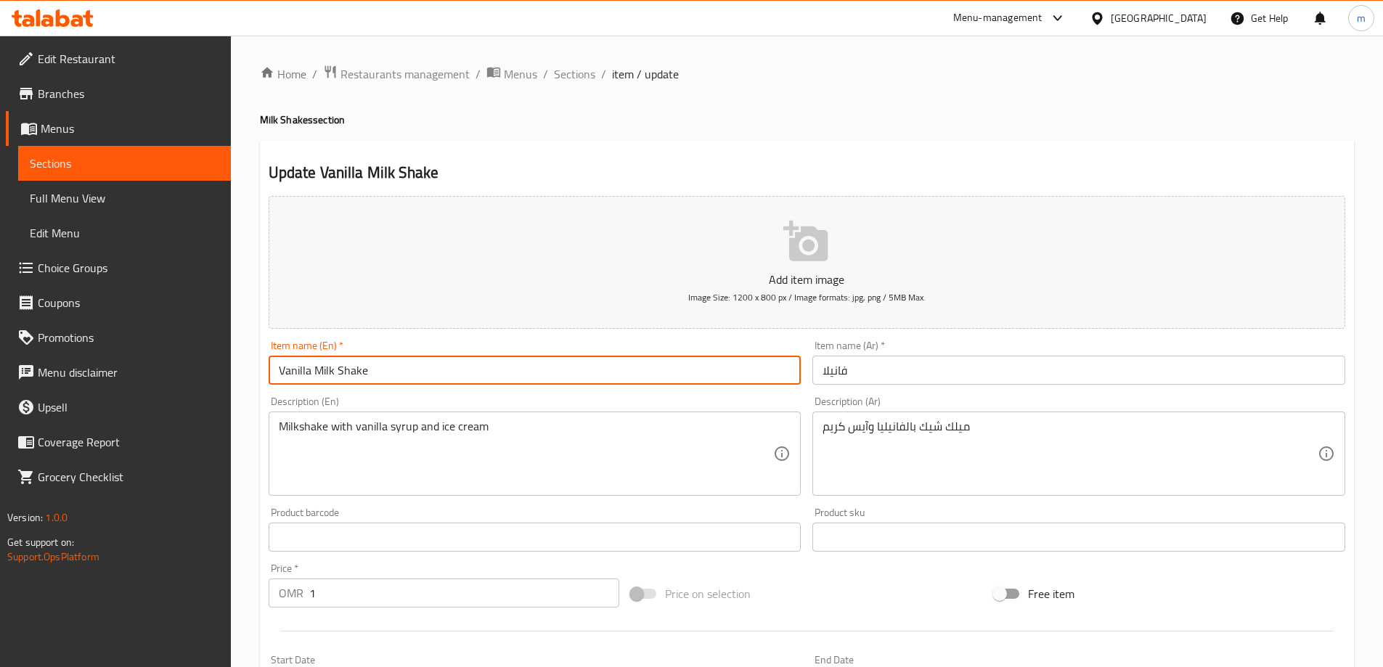
type input "Vanilla Milk Shake"
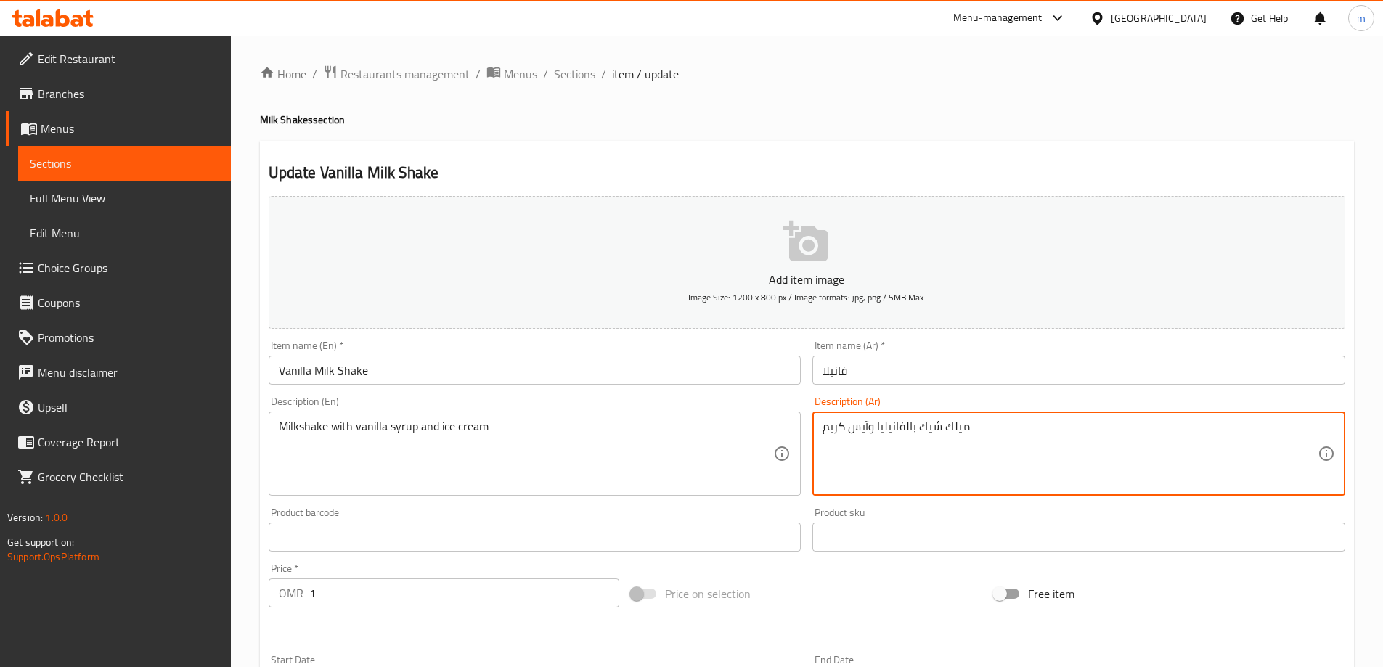
drag, startPoint x: 920, startPoint y: 431, endPoint x: 969, endPoint y: 439, distance: 49.3
click at [822, 371] on input "فانيلا" at bounding box center [1078, 370] width 533 height 29
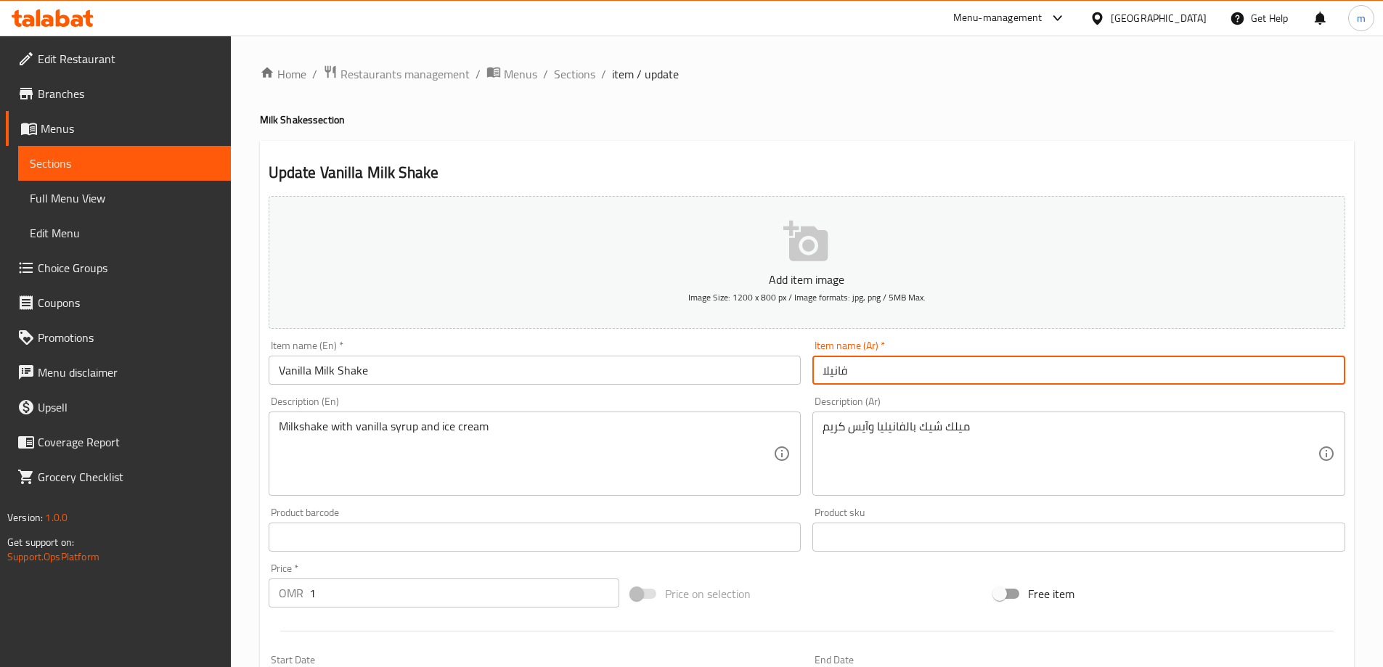
paste input "ميلك شيك"
type input "ميلك [PERSON_NAME]"
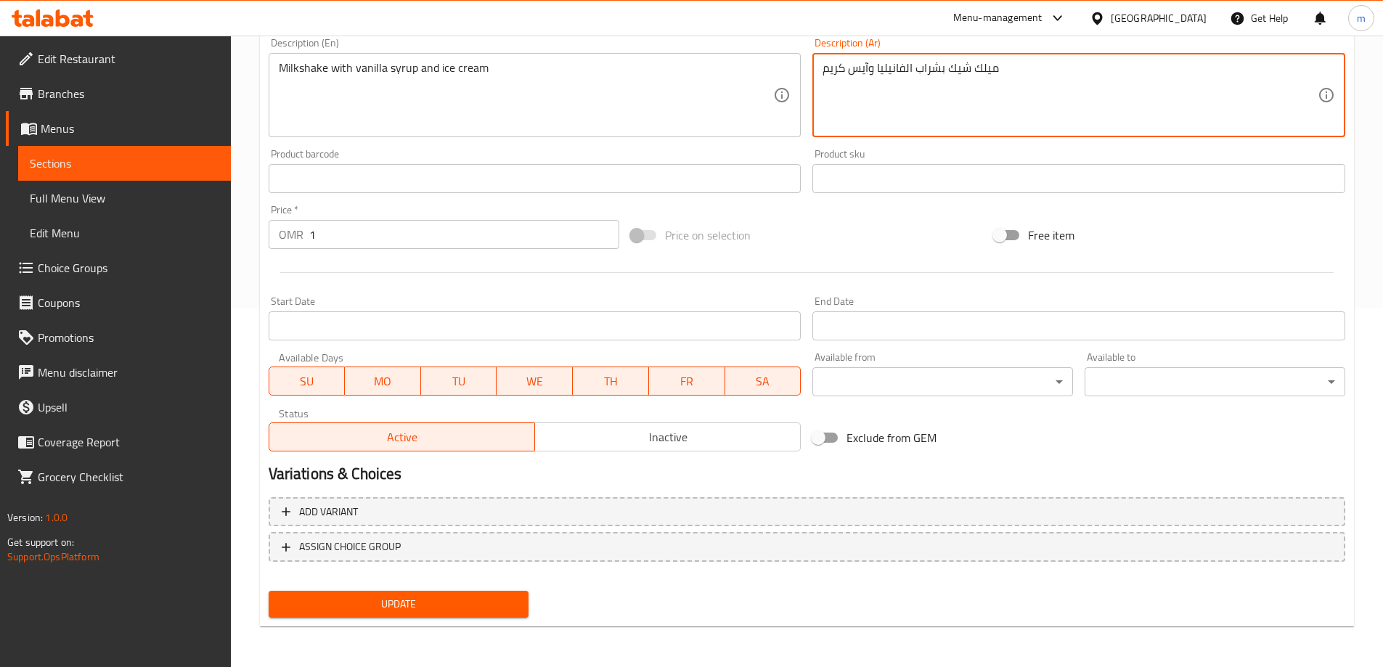
type textarea "ميلك شيك بشراب الفانيليا وآيس كريم"
click at [499, 600] on span "Update" at bounding box center [398, 604] width 237 height 18
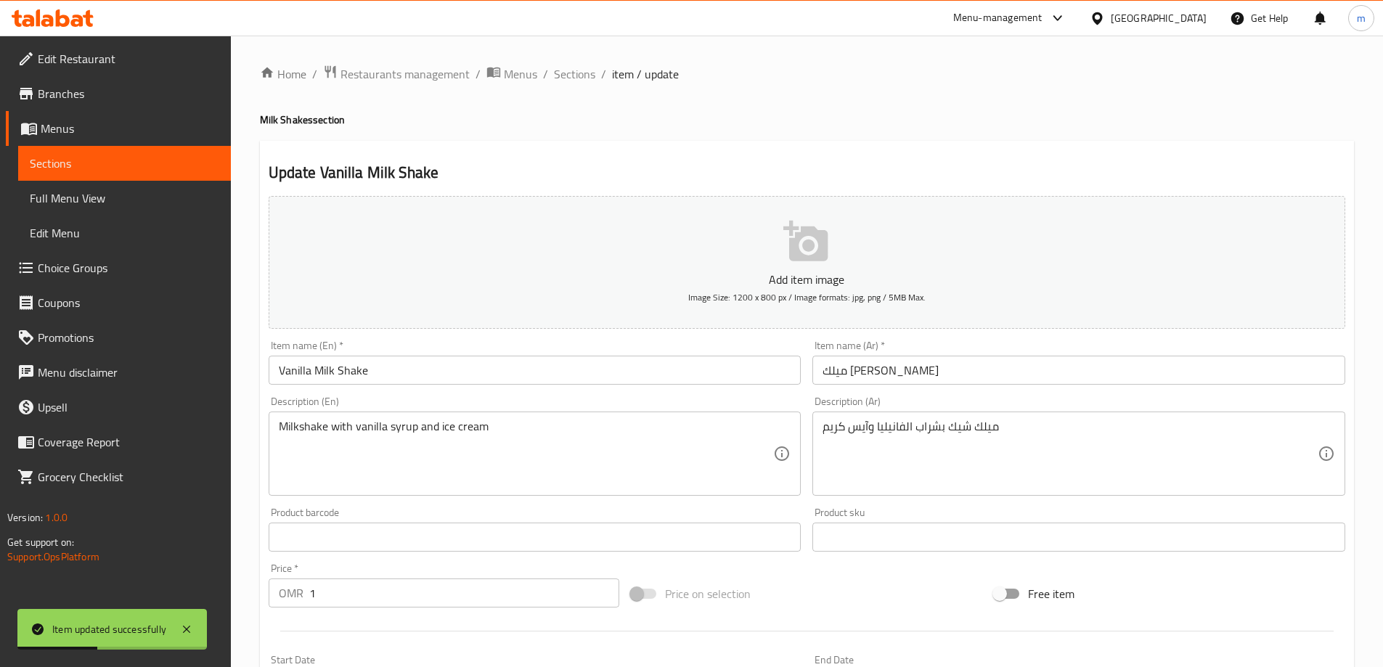
drag, startPoint x: 569, startPoint y: 76, endPoint x: 570, endPoint y: 89, distance: 12.4
click at [569, 76] on span "Sections" at bounding box center [574, 73] width 41 height 17
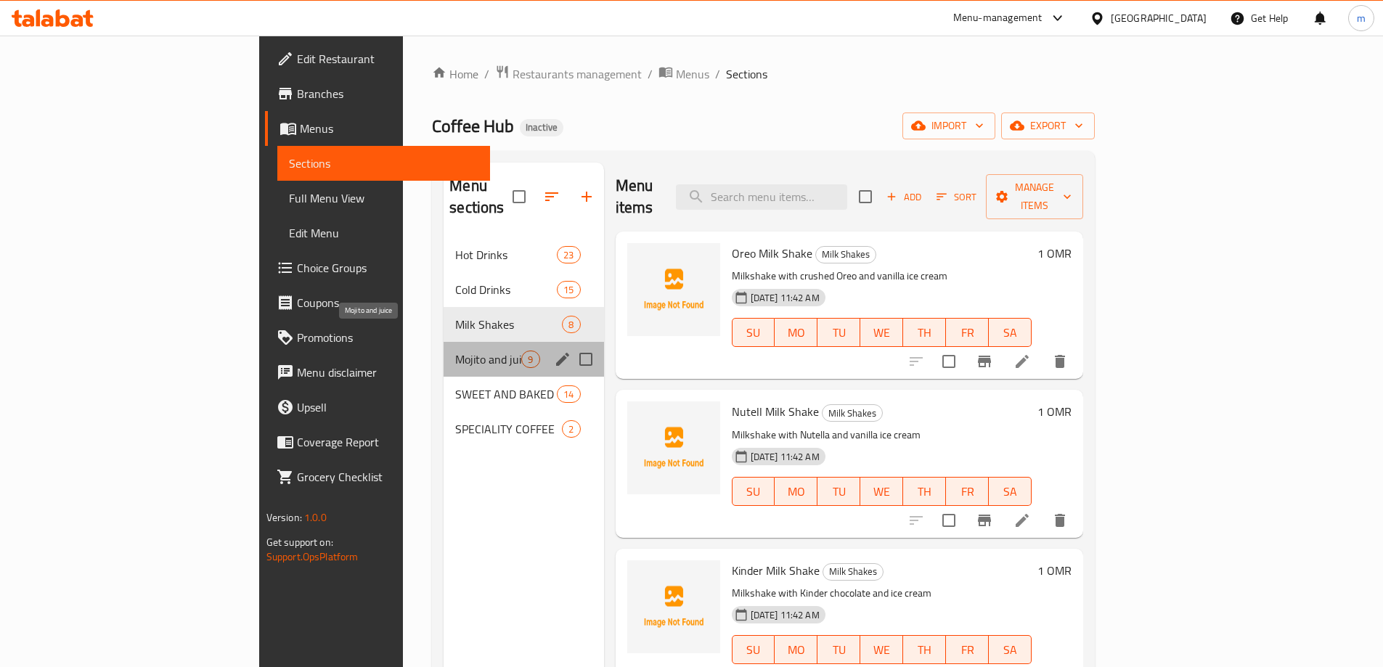
click at [455, 351] on span "Mojito and juice" at bounding box center [488, 359] width 66 height 17
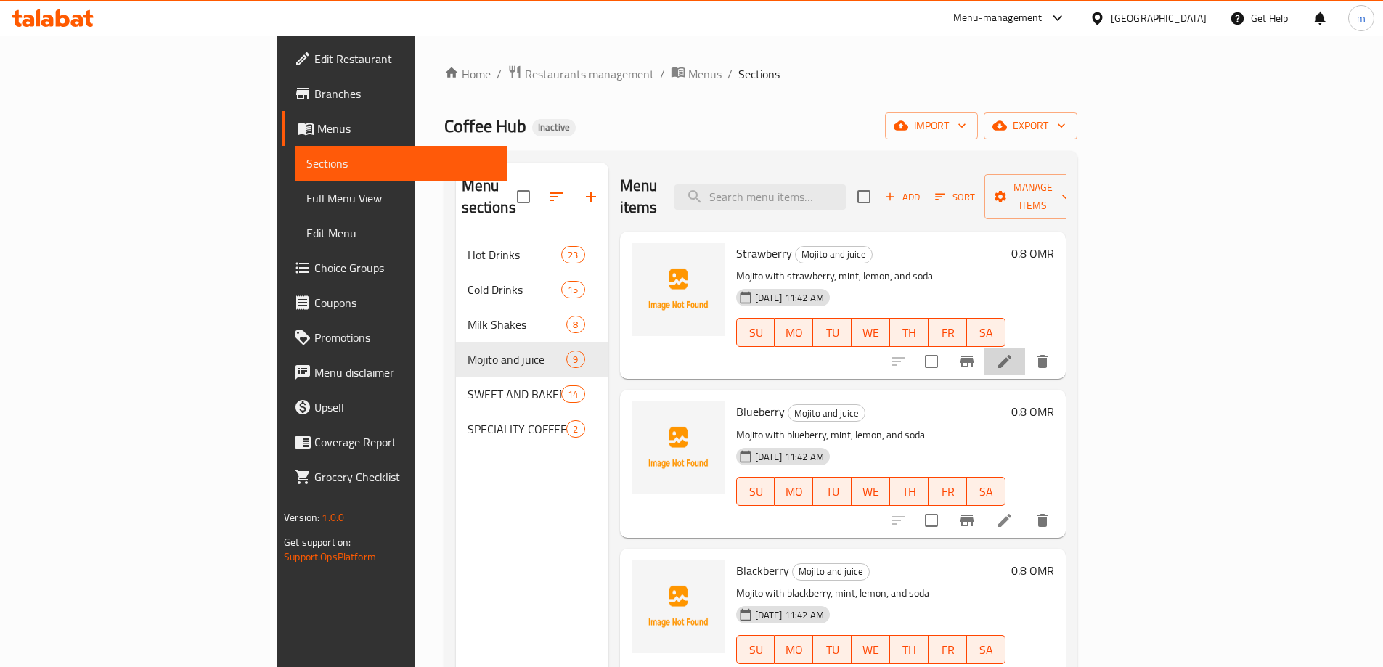
click at [1025, 349] on li at bounding box center [1004, 361] width 41 height 26
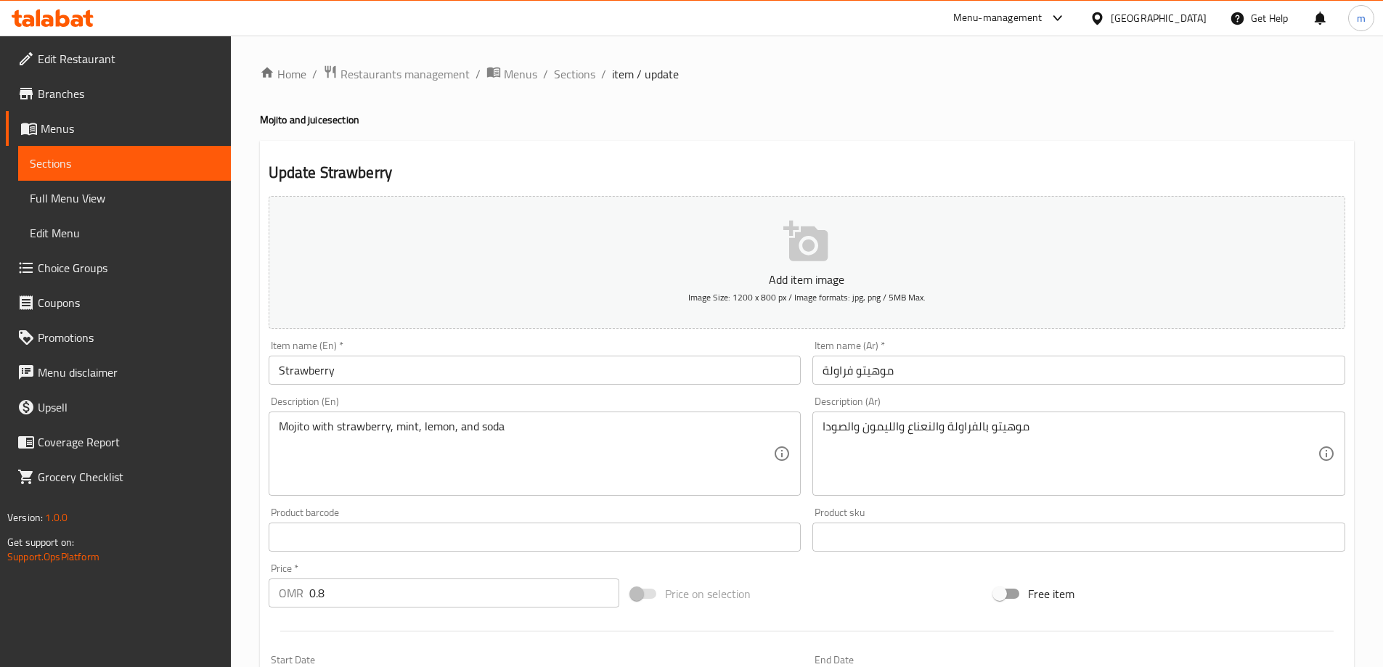
click at [925, 364] on input "موهيتو فراولة" at bounding box center [1078, 370] width 533 height 29
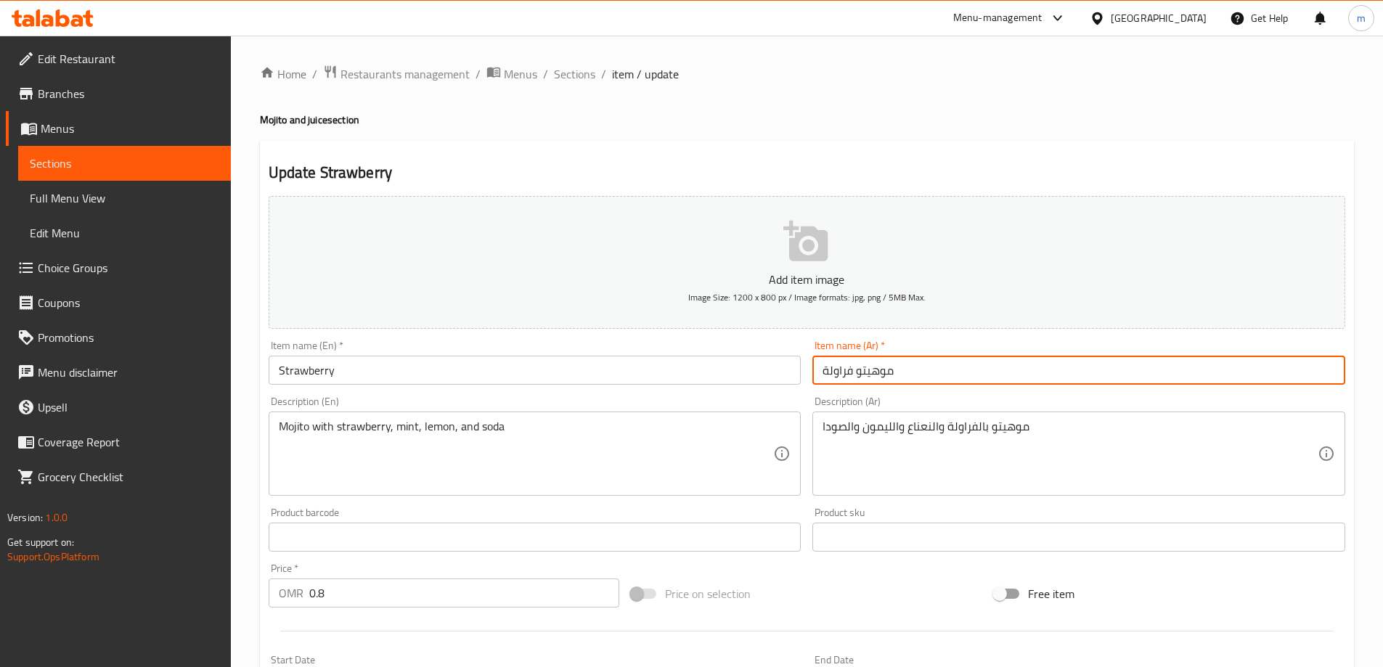
click at [925, 364] on input "موهيتو فراولة" at bounding box center [1078, 370] width 533 height 29
click at [866, 365] on input "موهيتو فراولة" at bounding box center [1078, 370] width 533 height 29
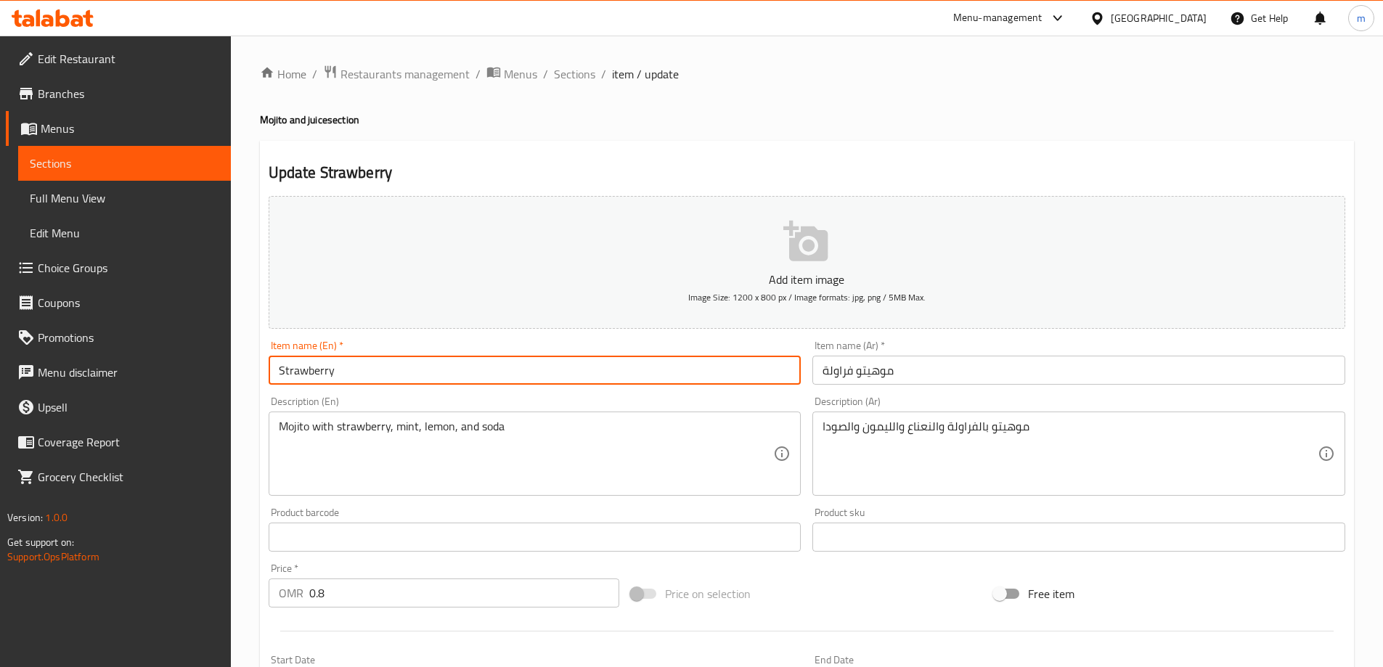
click at [348, 371] on input "Strawberry" at bounding box center [535, 370] width 533 height 29
paste input "Mojito"
type input "Strawberry Mojito"
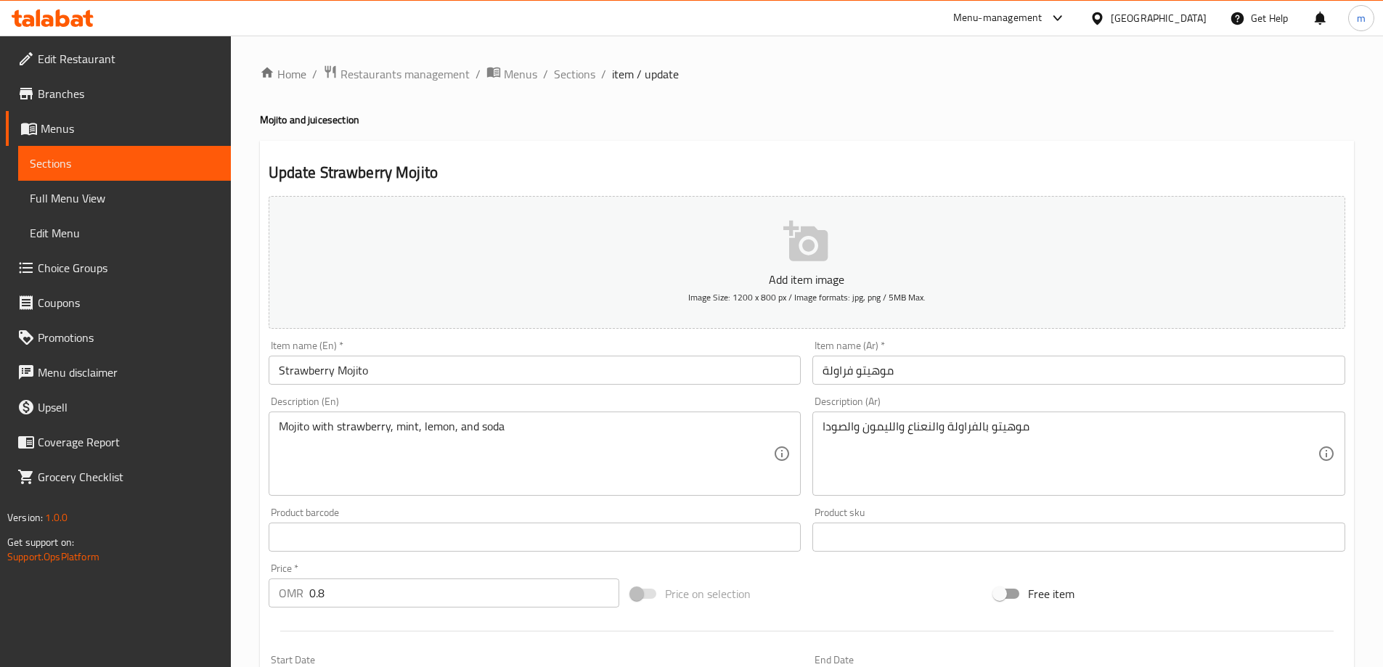
click at [592, 135] on div "Home / Restaurants management / Menus / Sections / item / update Mojito and jui…" at bounding box center [807, 531] width 1094 height 932
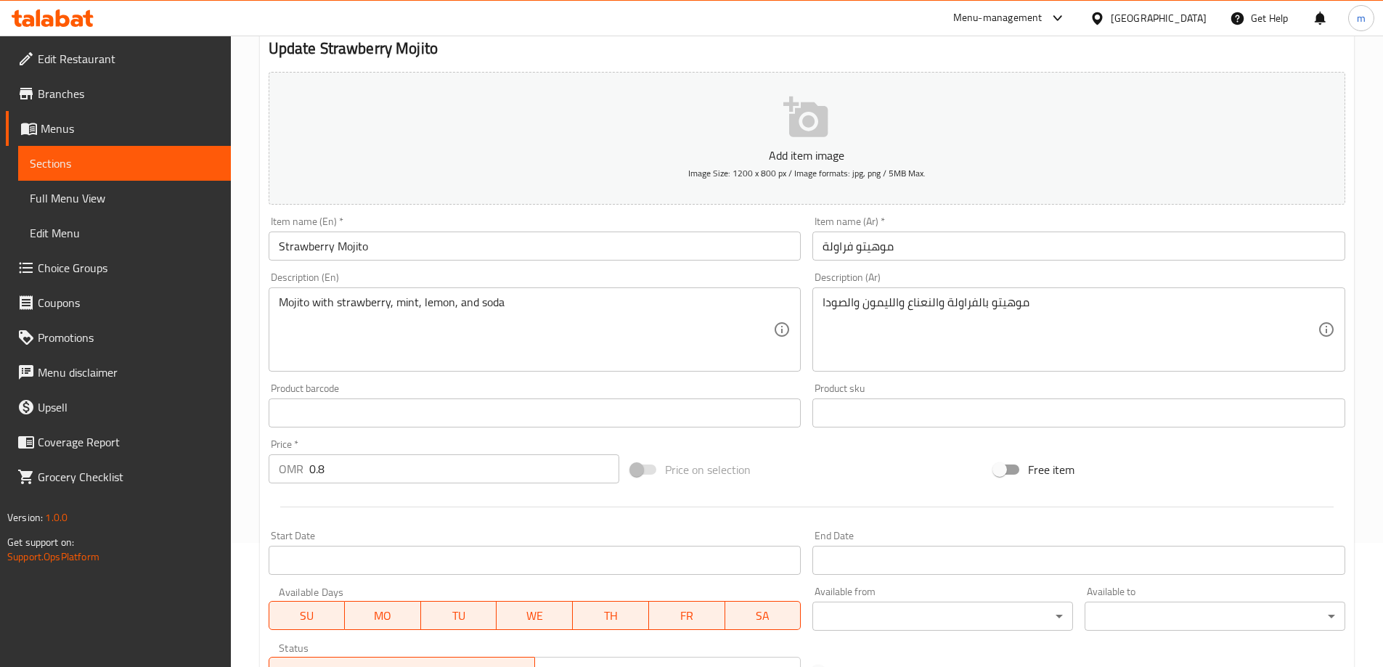
scroll to position [359, 0]
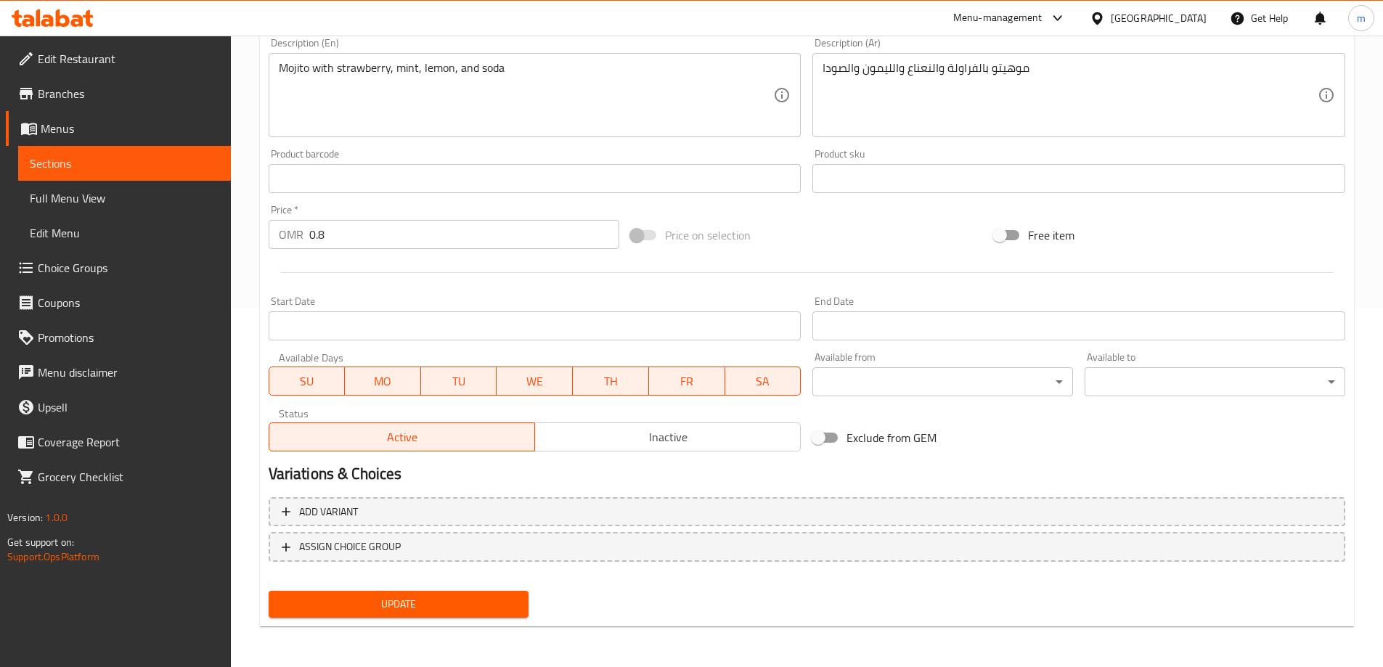
click at [423, 608] on span "Update" at bounding box center [398, 604] width 237 height 18
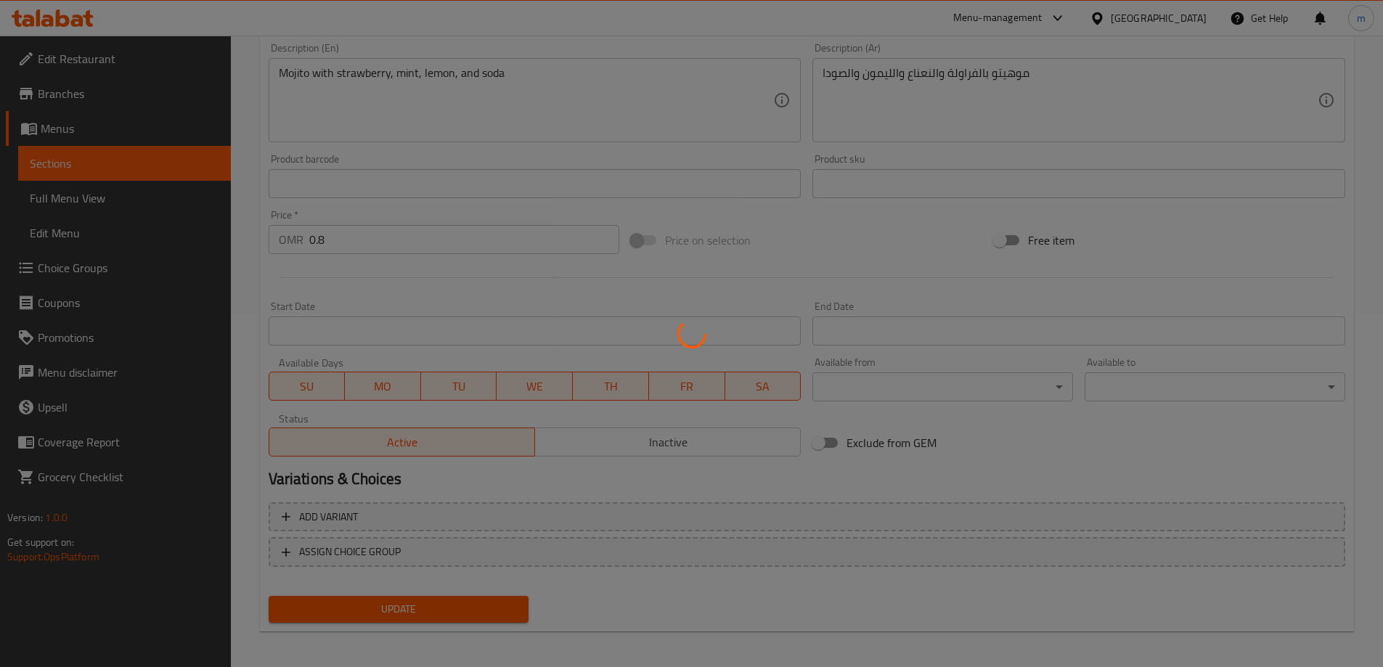
scroll to position [0, 0]
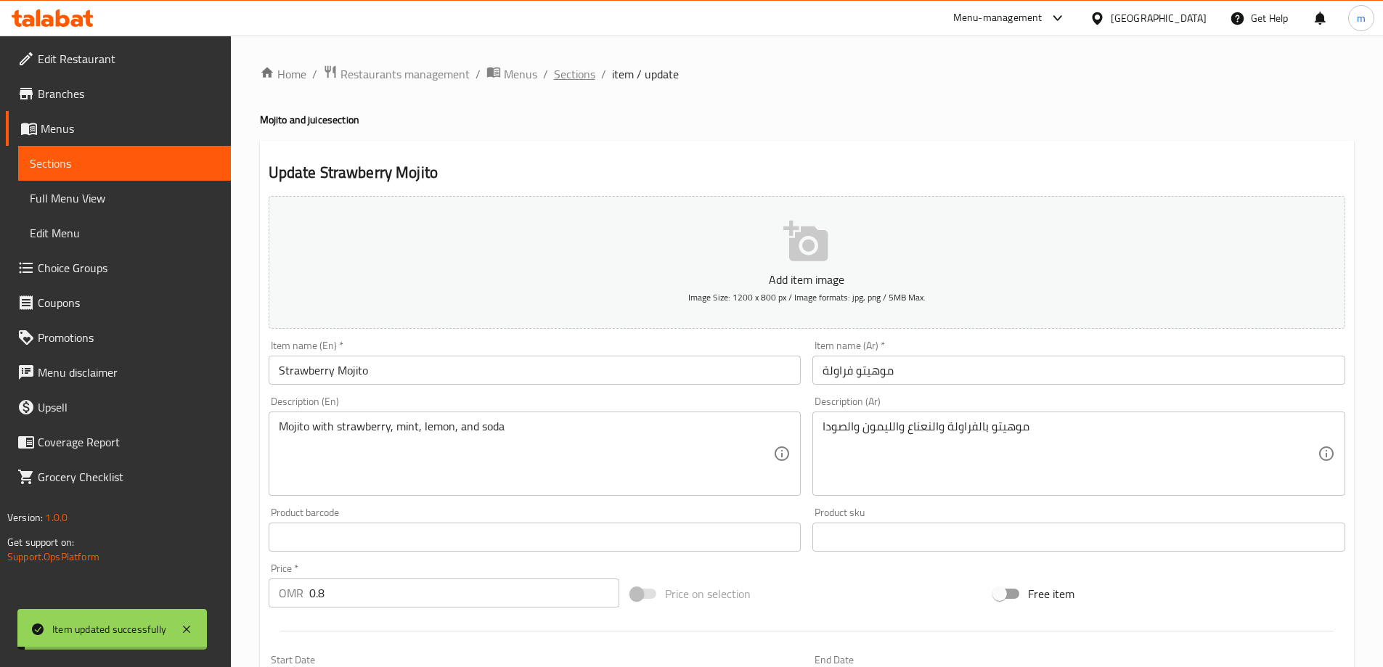
click at [560, 72] on span "Sections" at bounding box center [574, 73] width 41 height 17
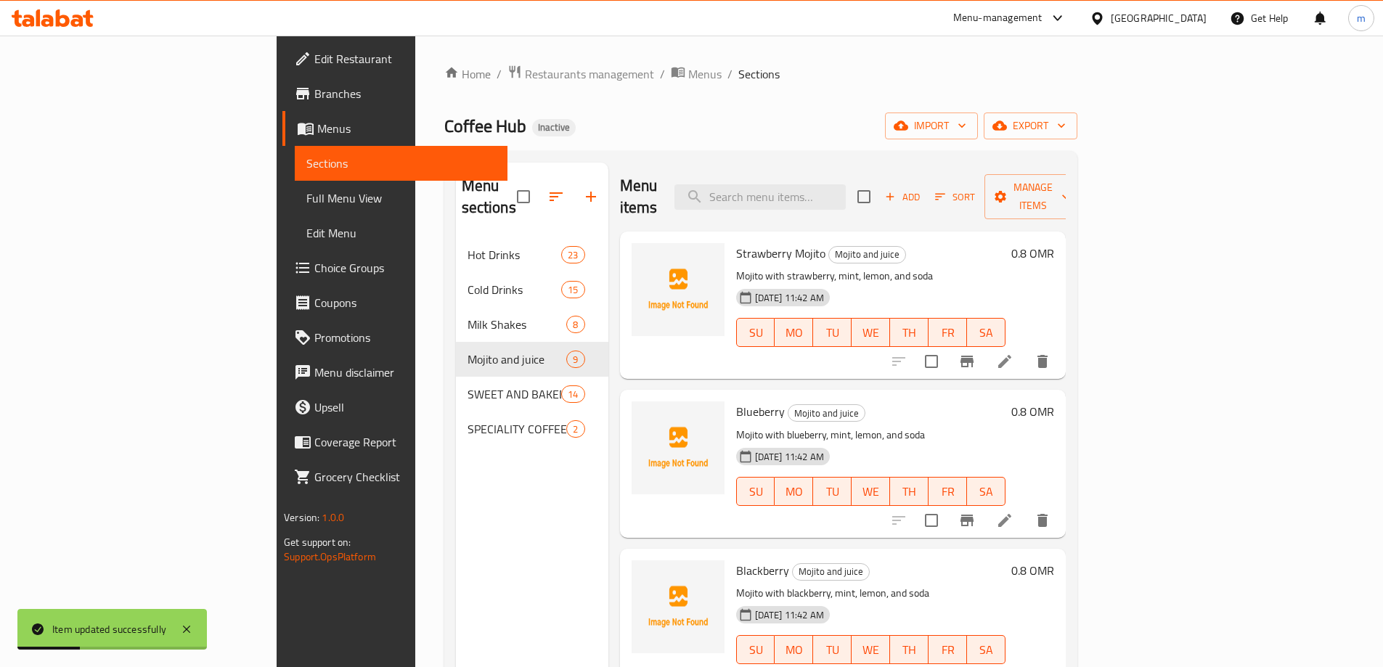
click at [1025, 508] on li at bounding box center [1004, 520] width 41 height 26
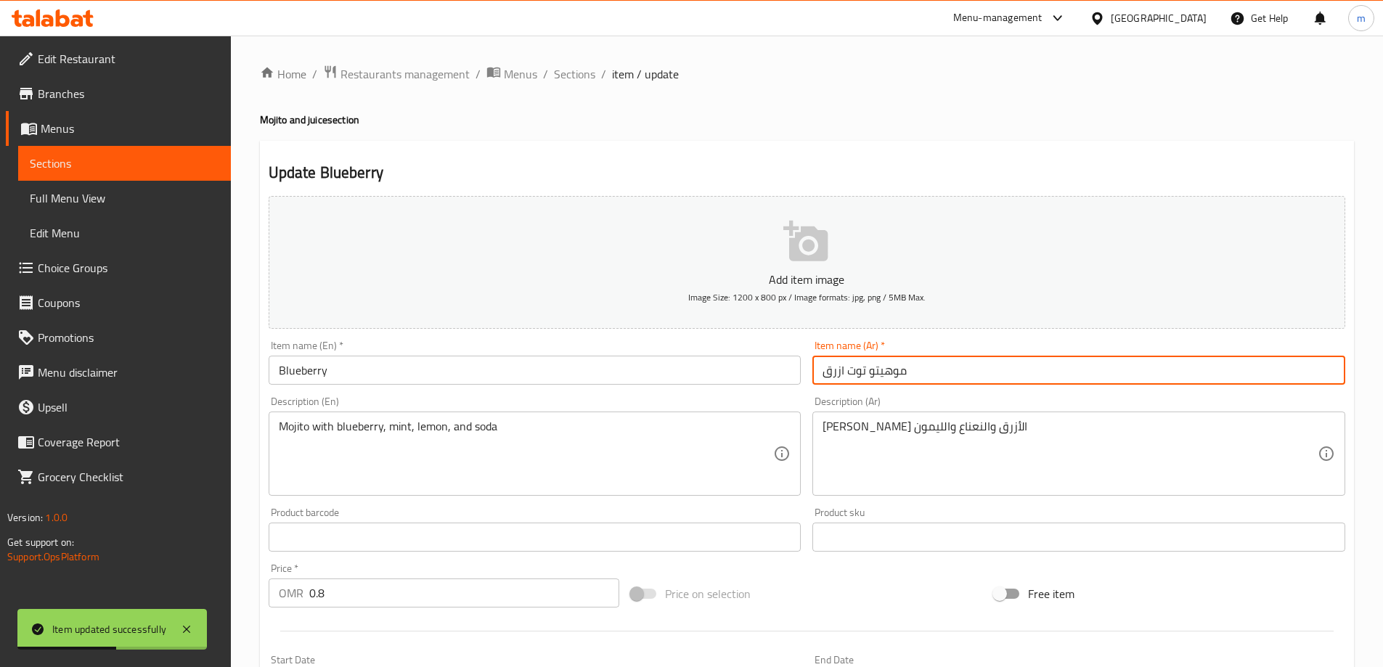
click at [916, 379] on input "موهيتو توت ازرق" at bounding box center [1078, 370] width 533 height 29
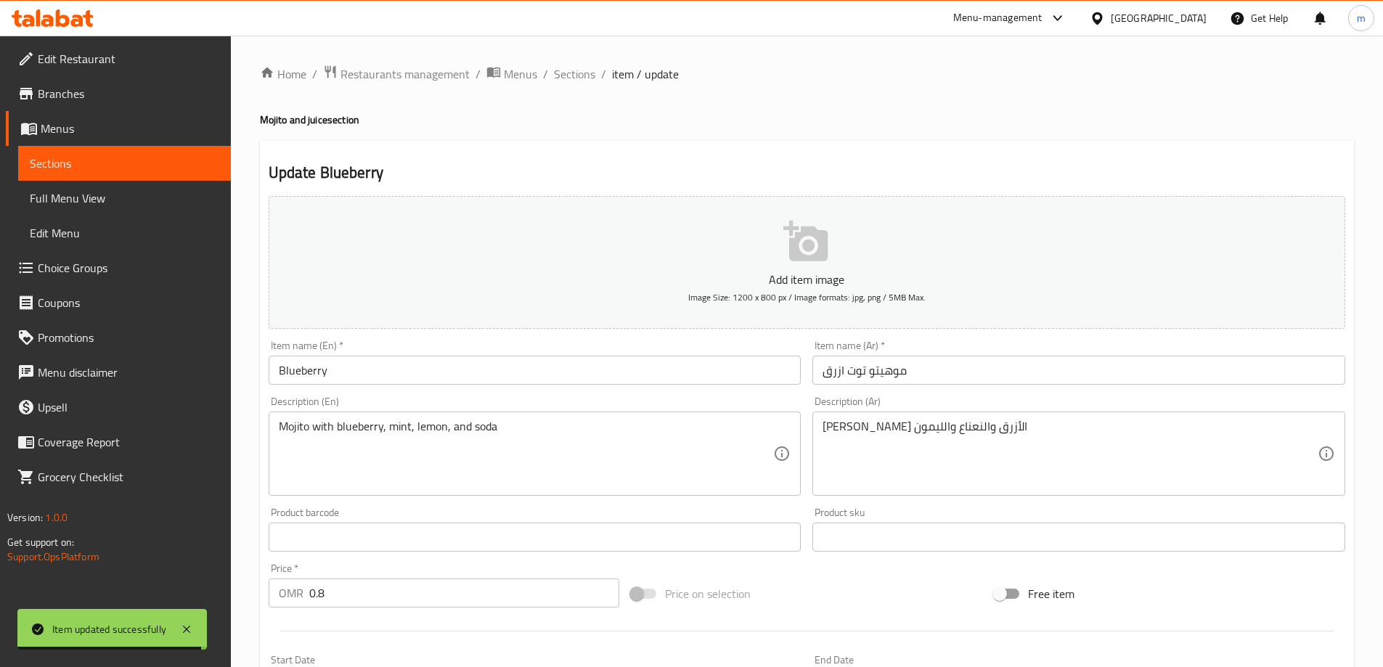
click at [354, 361] on input "Blueberry" at bounding box center [535, 370] width 533 height 29
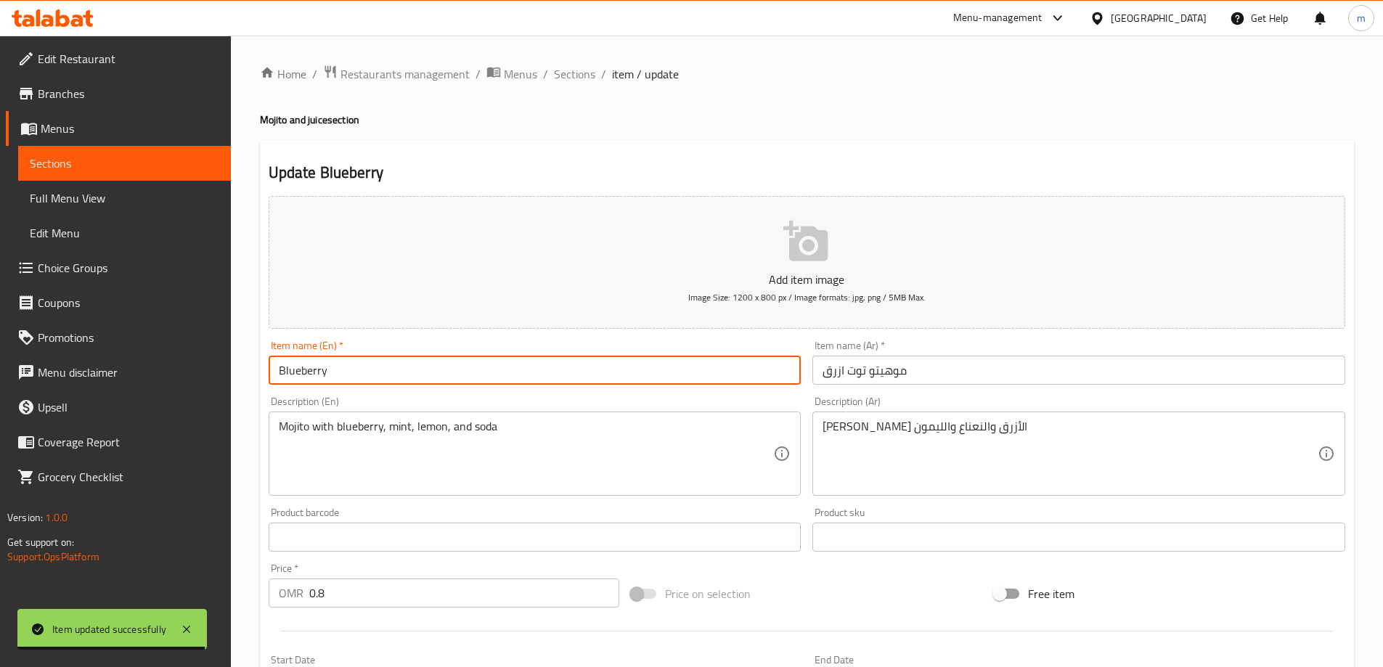
click at [354, 361] on input "Blueberry" at bounding box center [535, 370] width 533 height 29
paste input "Mojito"
type input "Blueberry Mojito"
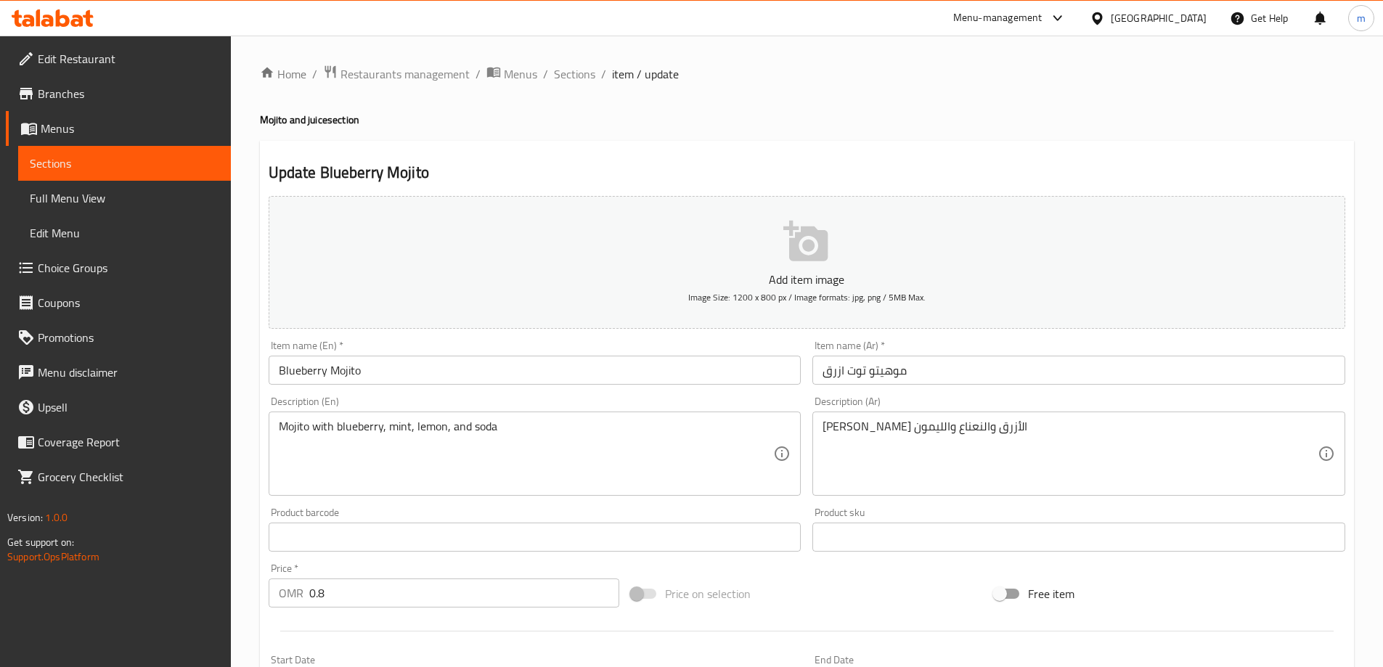
click at [822, 430] on div "[PERSON_NAME] الأزرق والنعناع والليمون Description (Ar)" at bounding box center [1078, 454] width 533 height 84
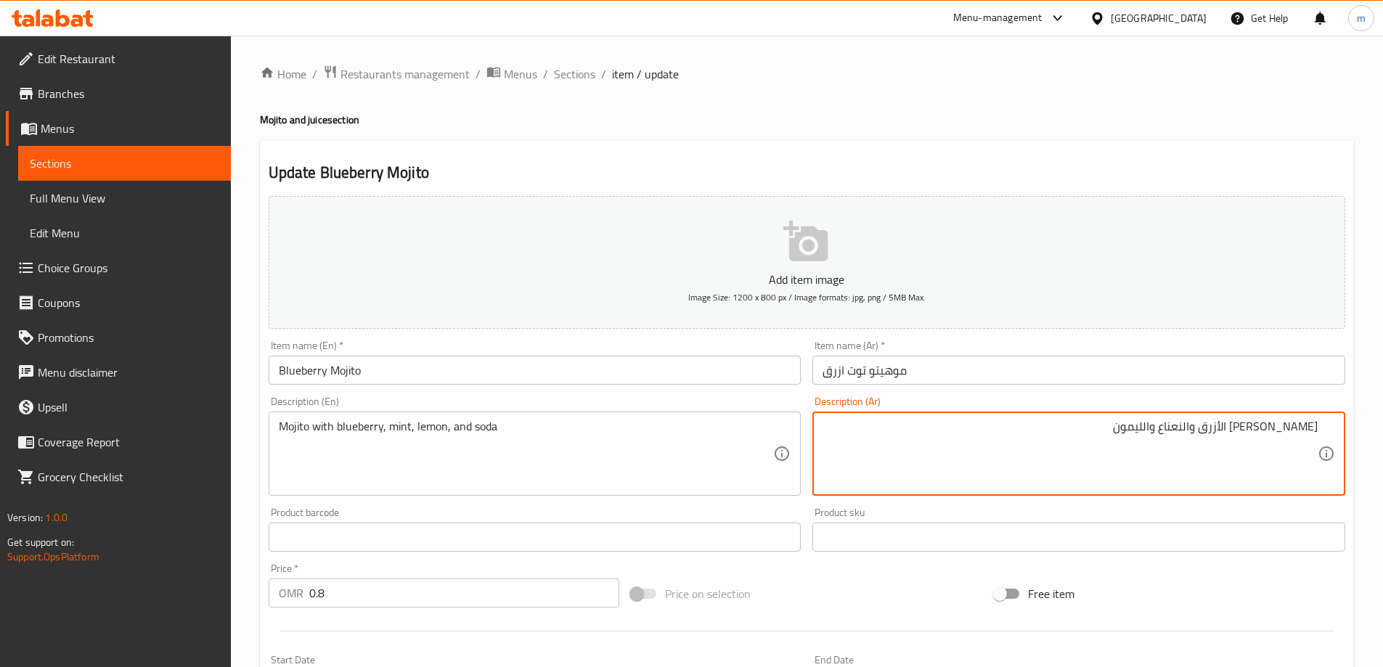
click at [1122, 431] on textarea "[PERSON_NAME] الأزرق والنعناع والليمون" at bounding box center [1069, 454] width 495 height 69
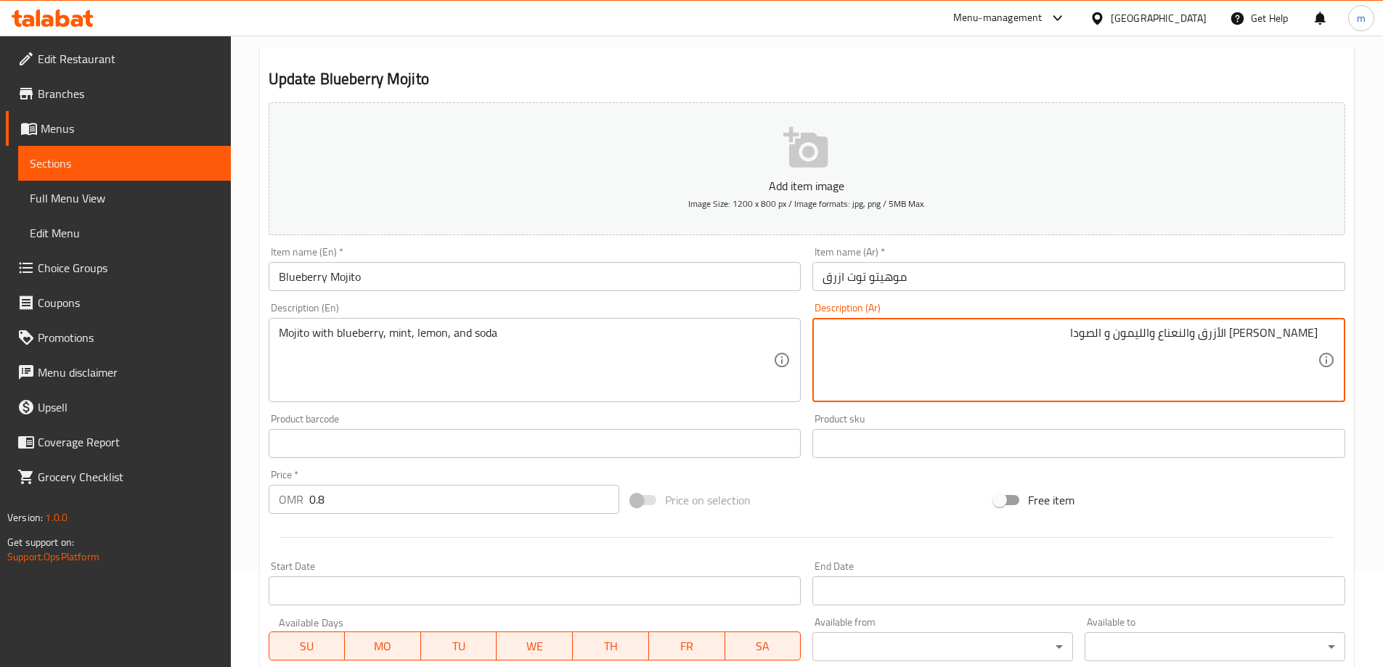
scroll to position [359, 0]
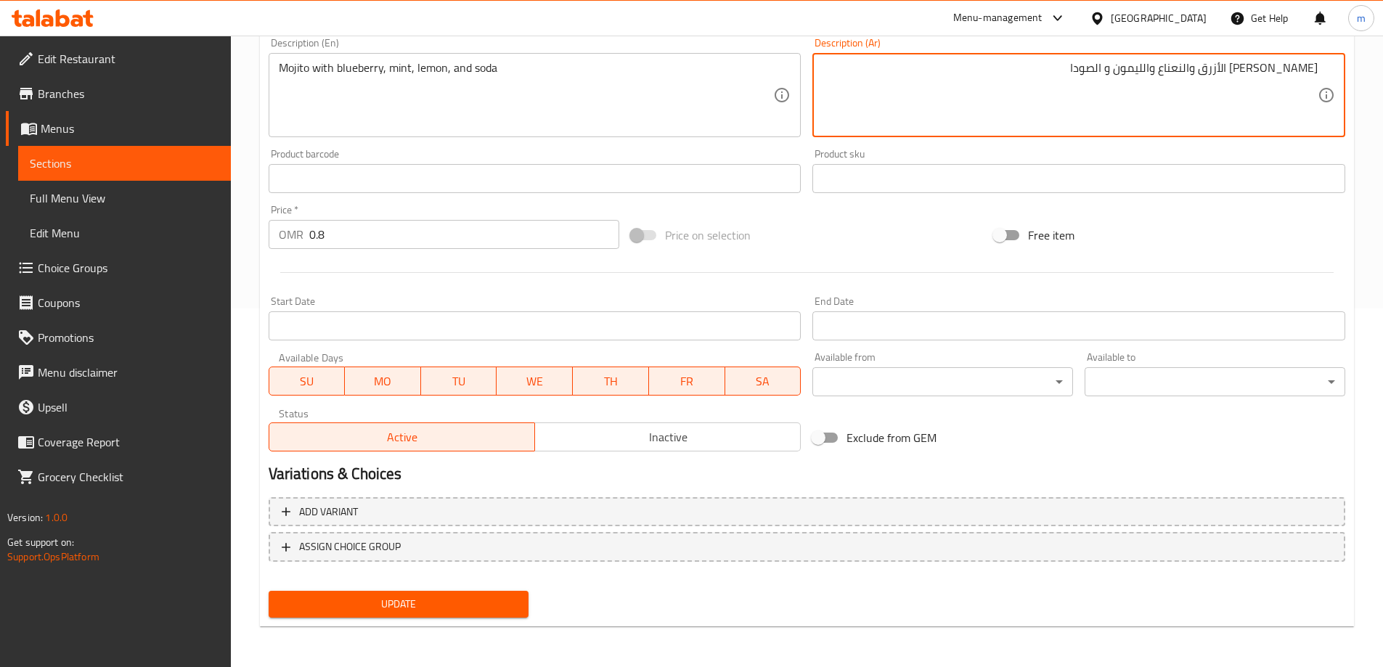
type textarea "[PERSON_NAME] الأزرق والنعناع والليمون و الصودا"
click at [414, 591] on button "Update" at bounding box center [399, 604] width 261 height 27
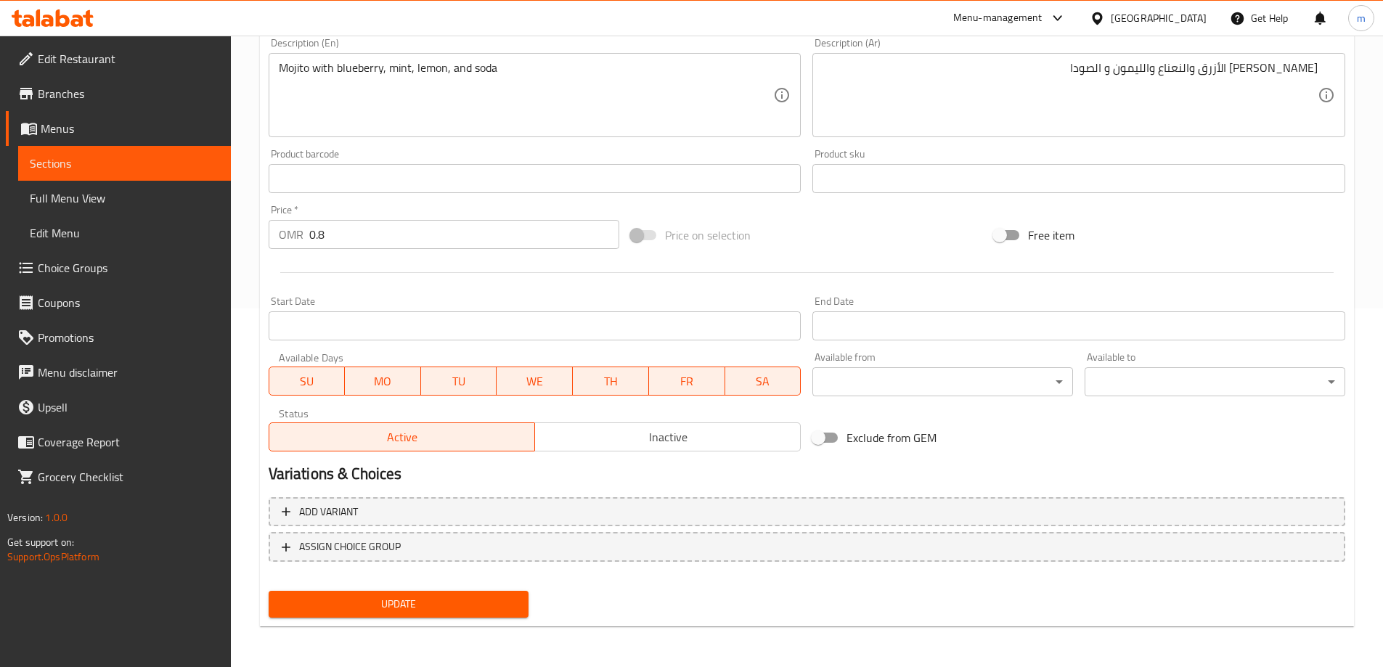
click at [399, 600] on span "Update" at bounding box center [398, 604] width 237 height 18
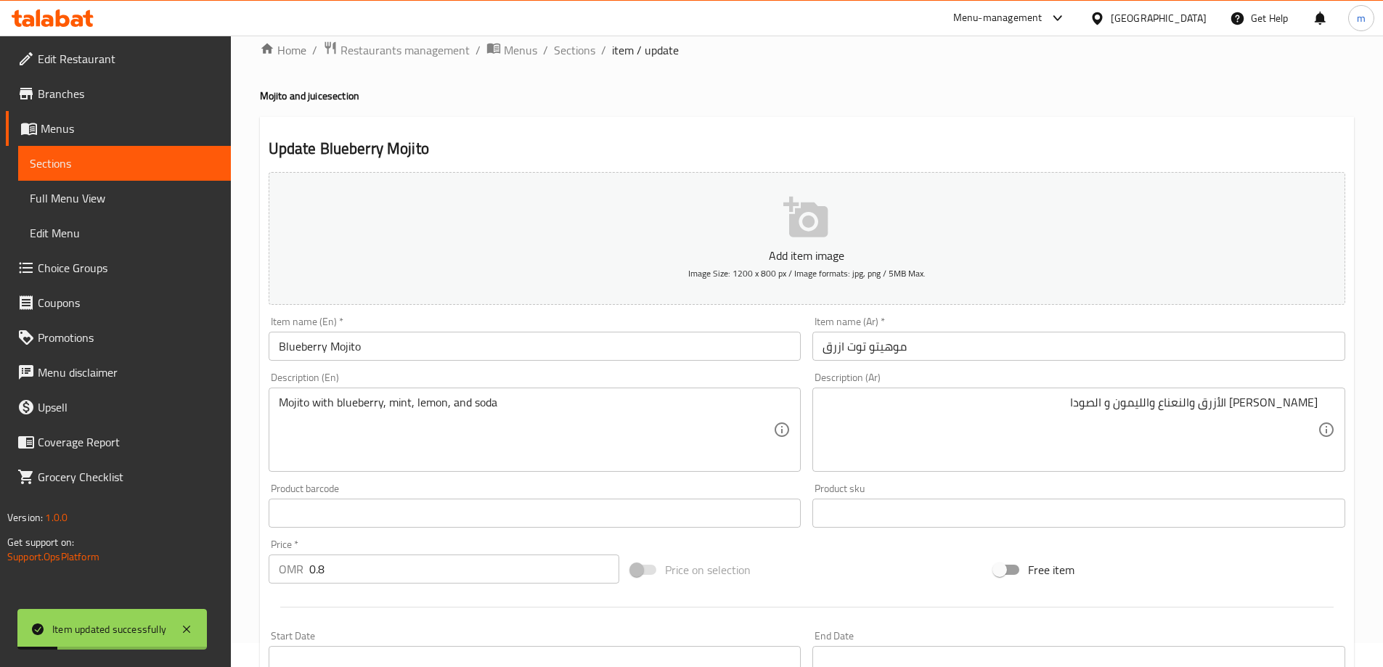
scroll to position [0, 0]
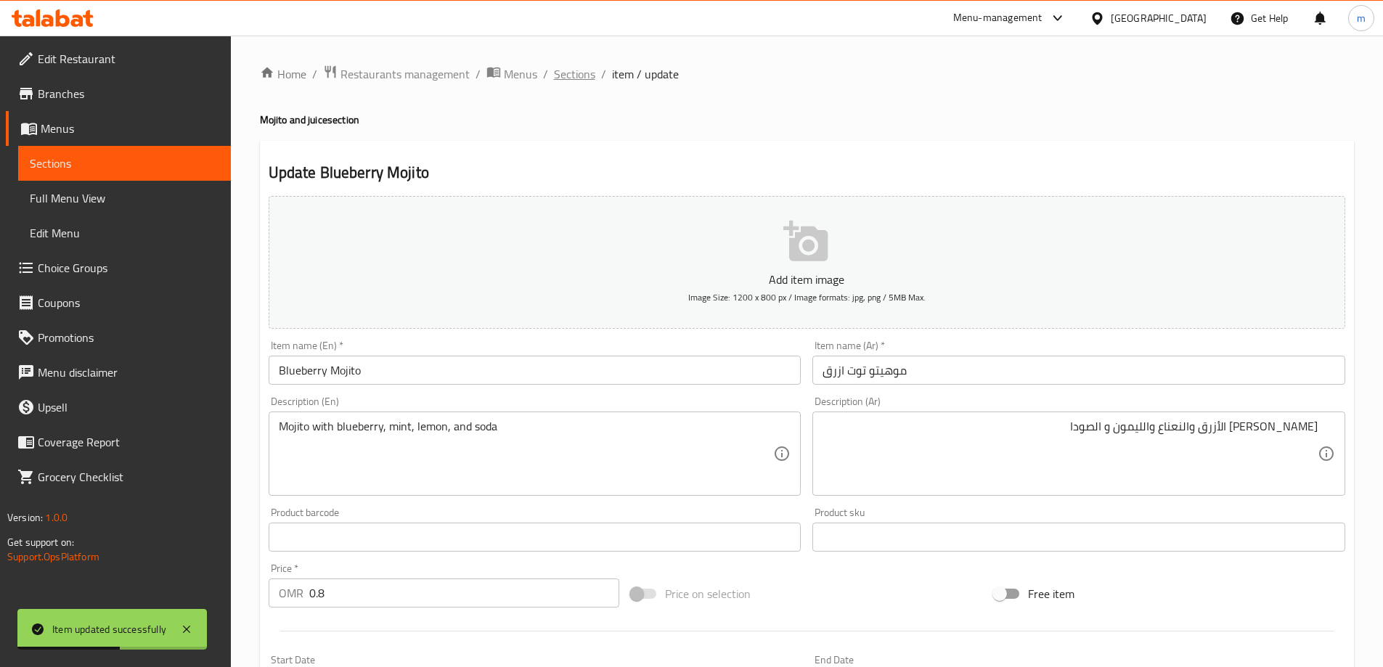
click at [562, 80] on span "Sections" at bounding box center [574, 73] width 41 height 17
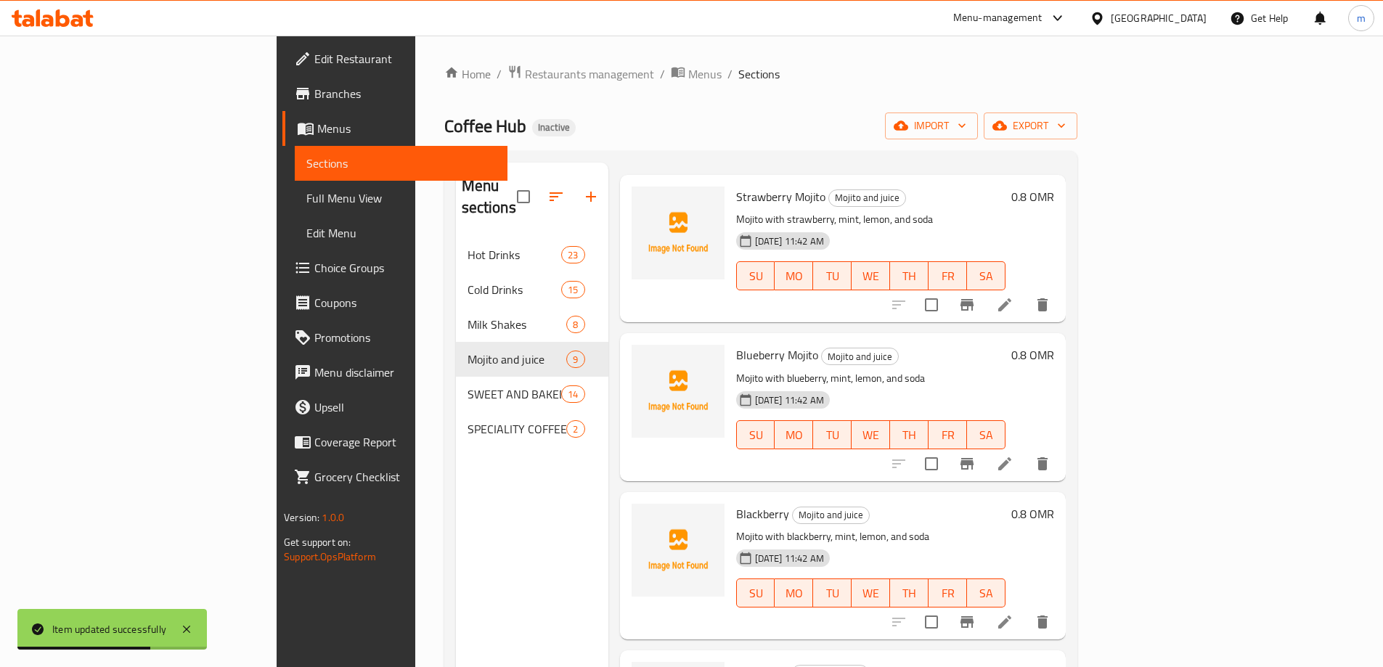
scroll to position [145, 0]
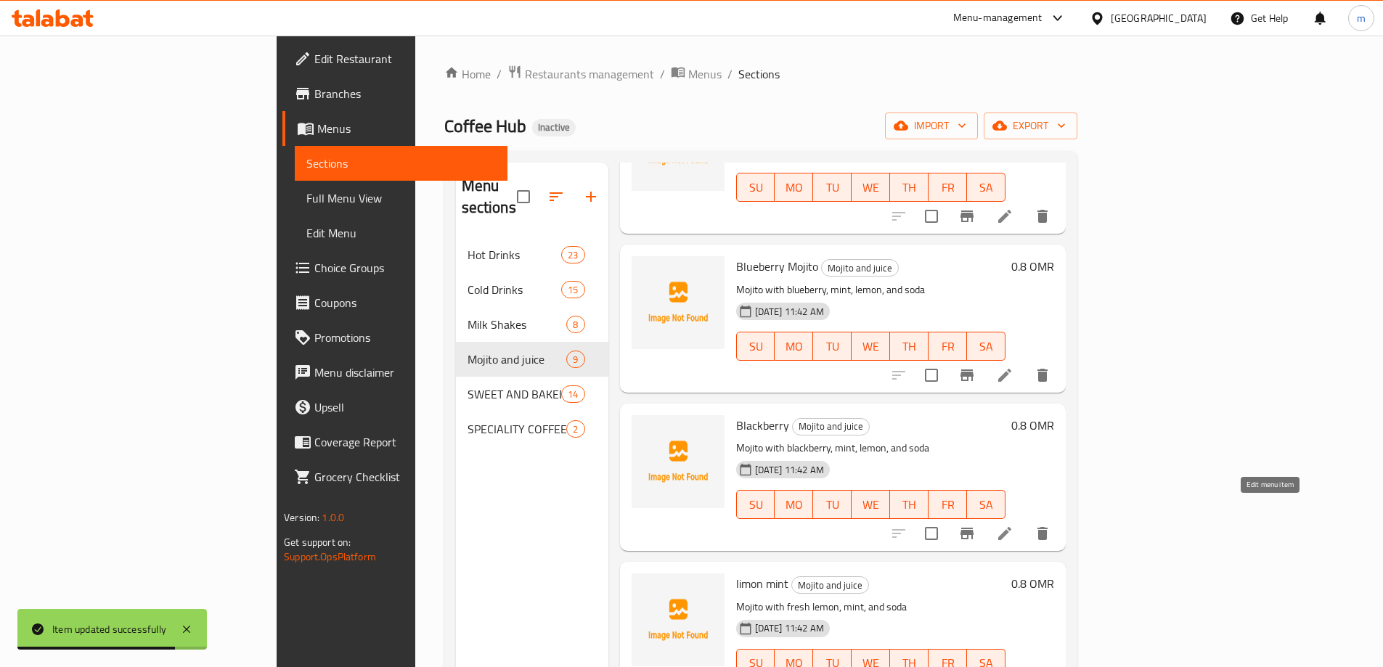
click at [1011, 527] on icon at bounding box center [1004, 533] width 13 height 13
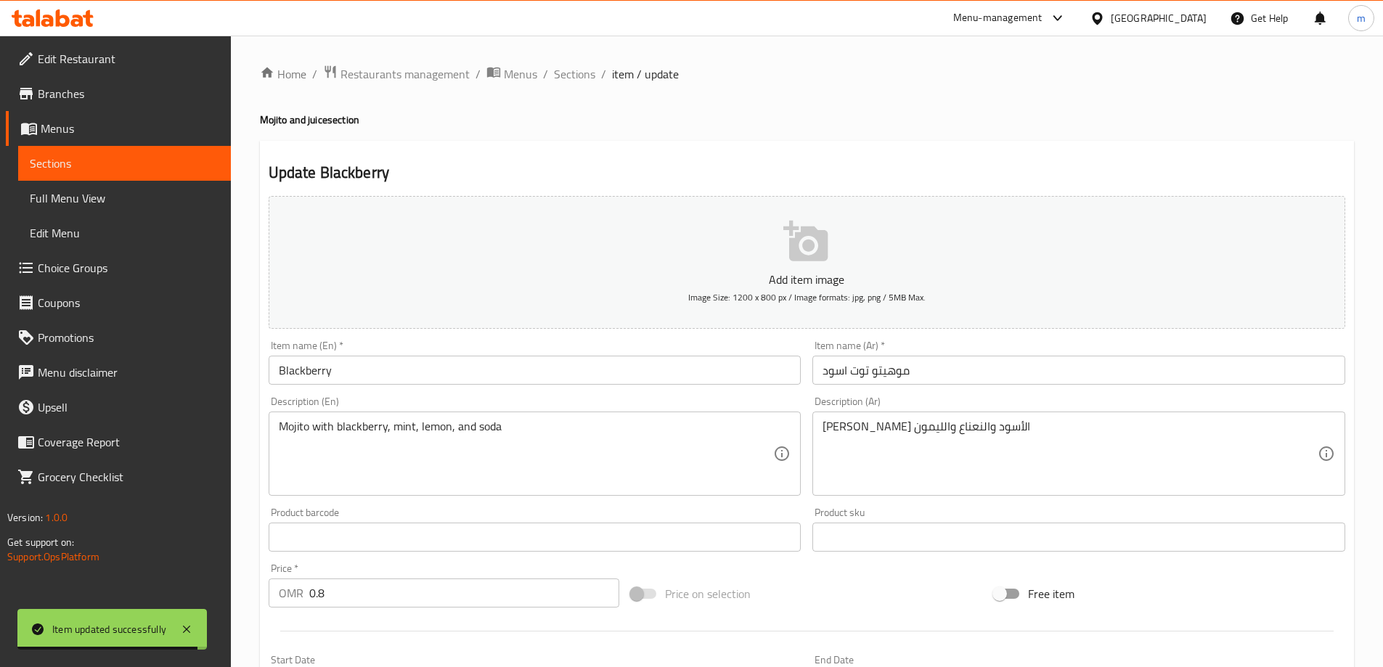
click at [947, 377] on input "موهيتو توت اسود" at bounding box center [1078, 370] width 533 height 29
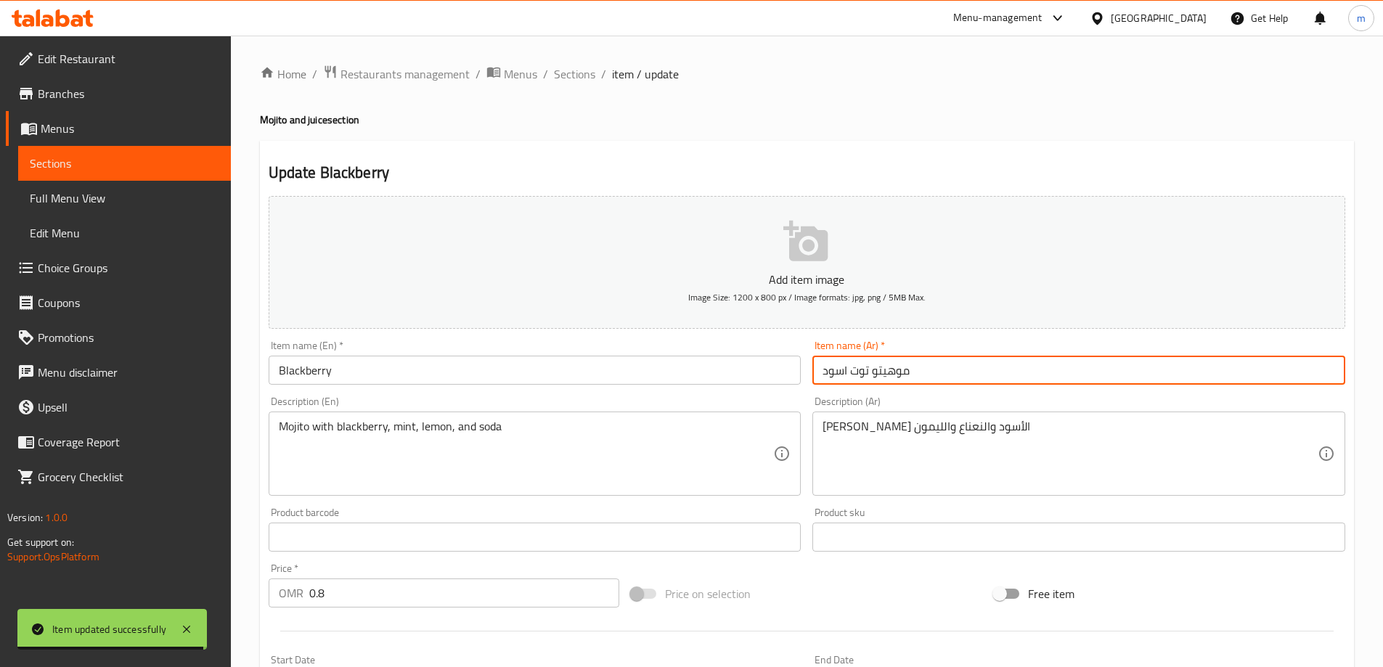
click at [947, 377] on input "موهيتو توت اسود" at bounding box center [1078, 370] width 533 height 29
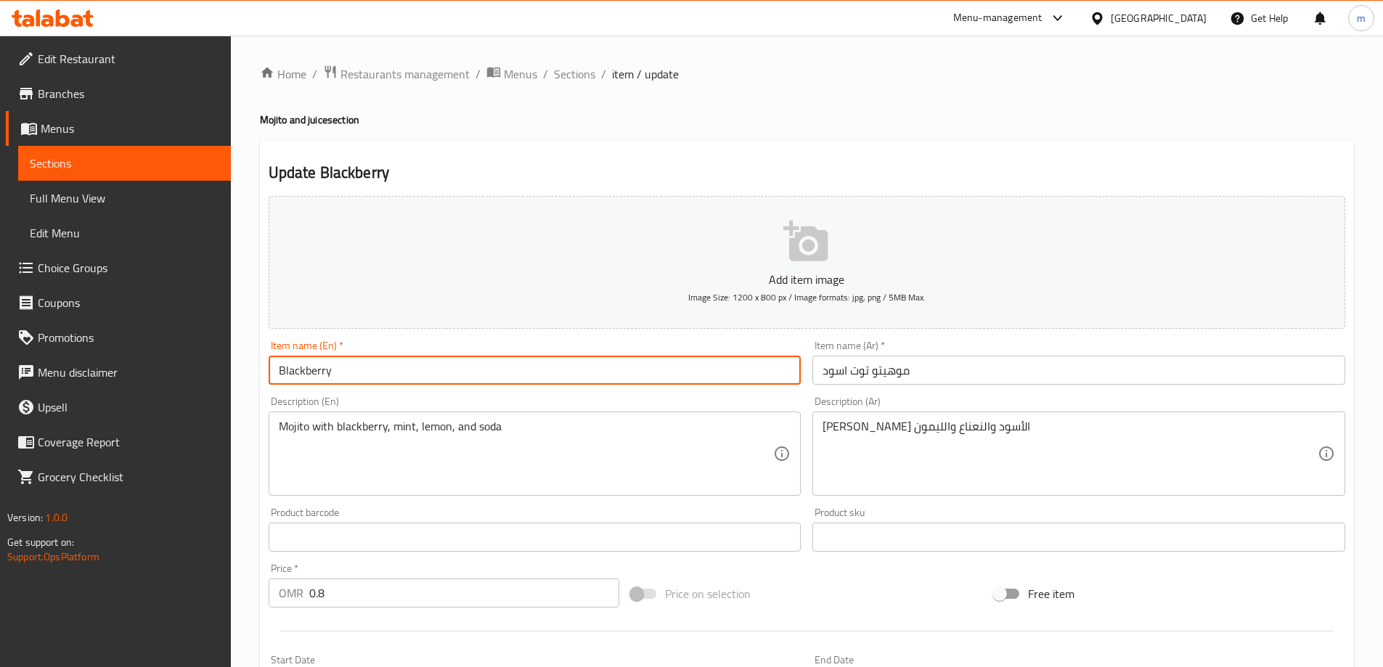
click at [356, 373] on input "Blackberry" at bounding box center [535, 370] width 533 height 29
paste input "Mojito"
type input "Blackberry Mojito"
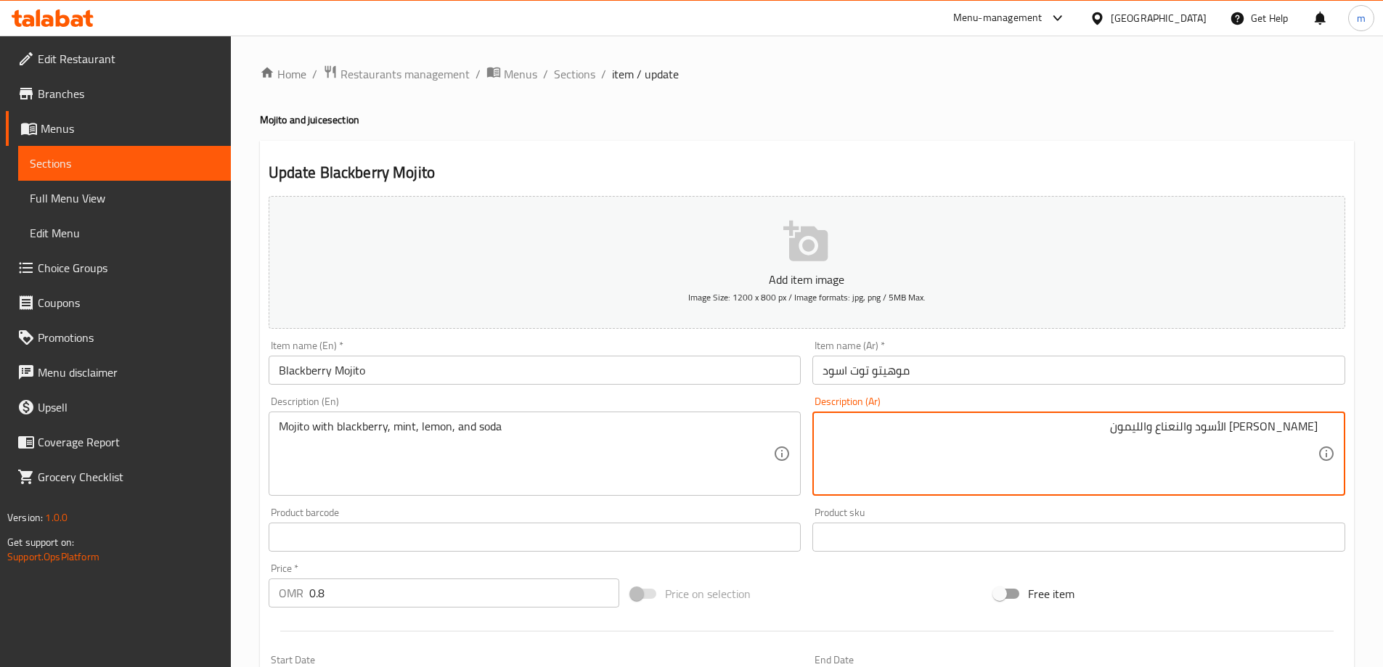
click at [1110, 431] on textarea "[PERSON_NAME] الأسود والنعناع والليمون" at bounding box center [1069, 454] width 495 height 69
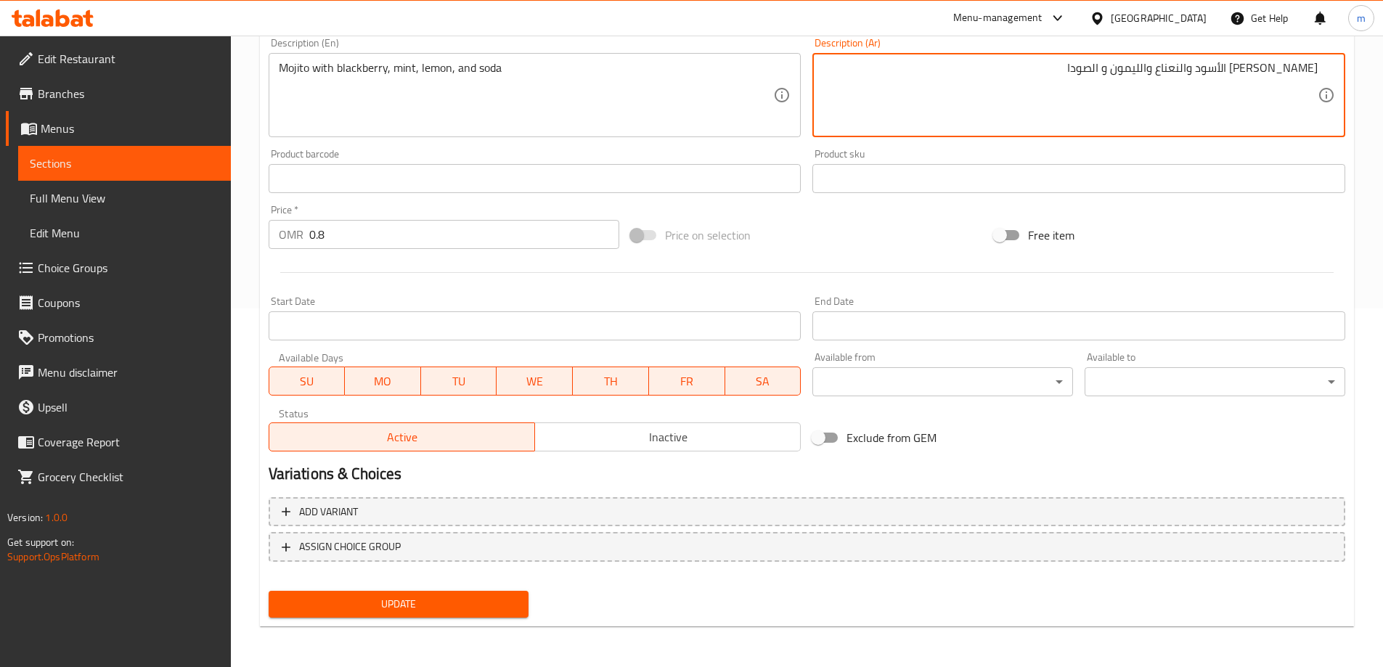
type textarea "[PERSON_NAME] الأسود والنعناع والليمون و الصودا"
click at [493, 602] on span "Update" at bounding box center [398, 604] width 237 height 18
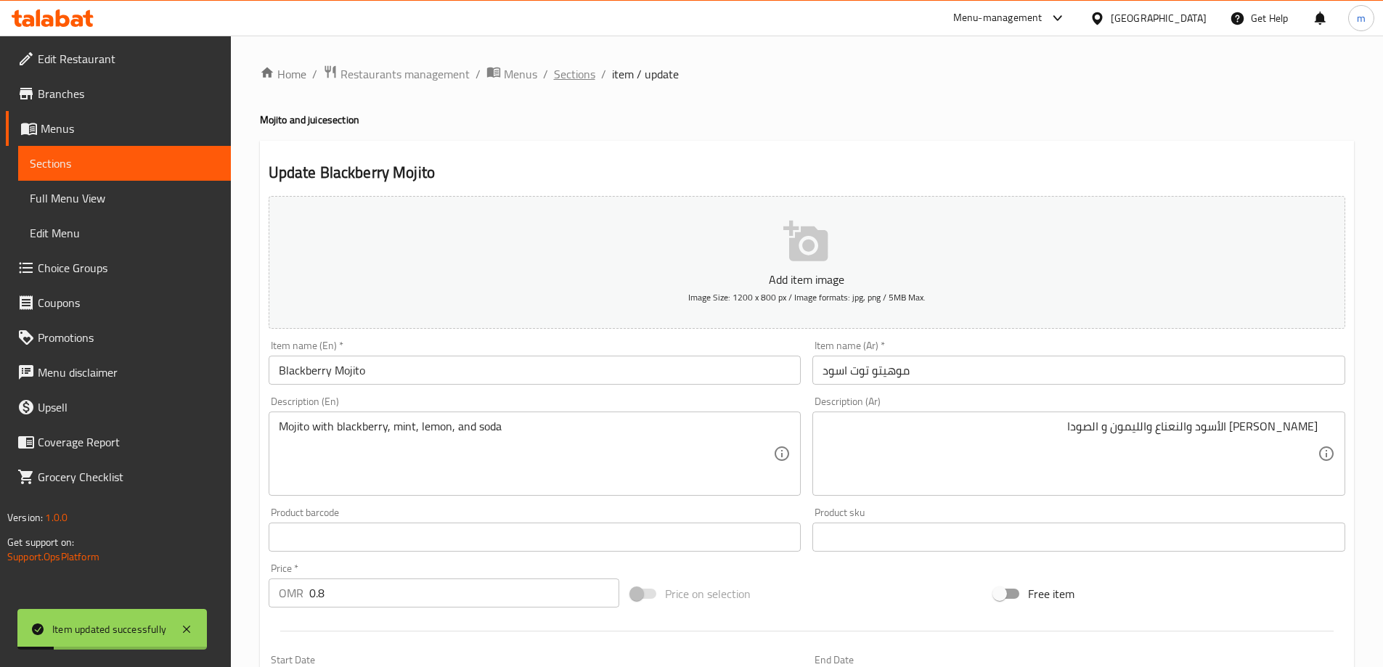
click at [563, 78] on span "Sections" at bounding box center [574, 73] width 41 height 17
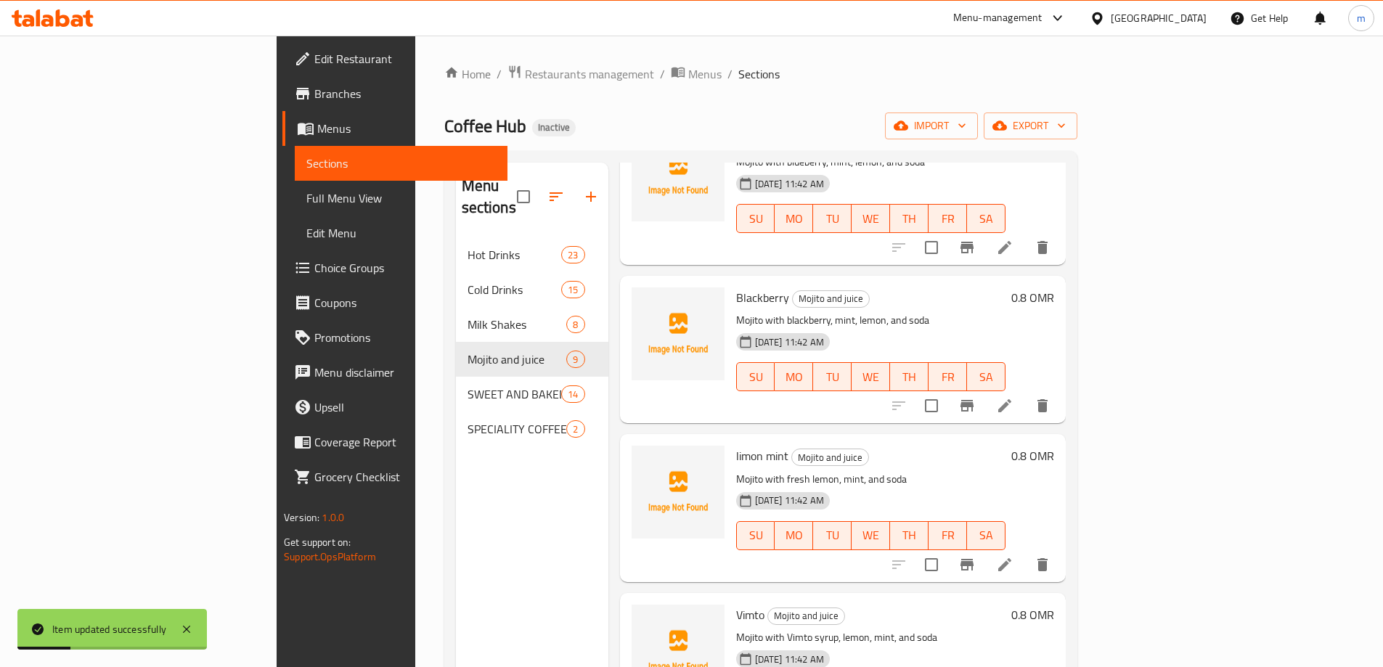
scroll to position [290, 0]
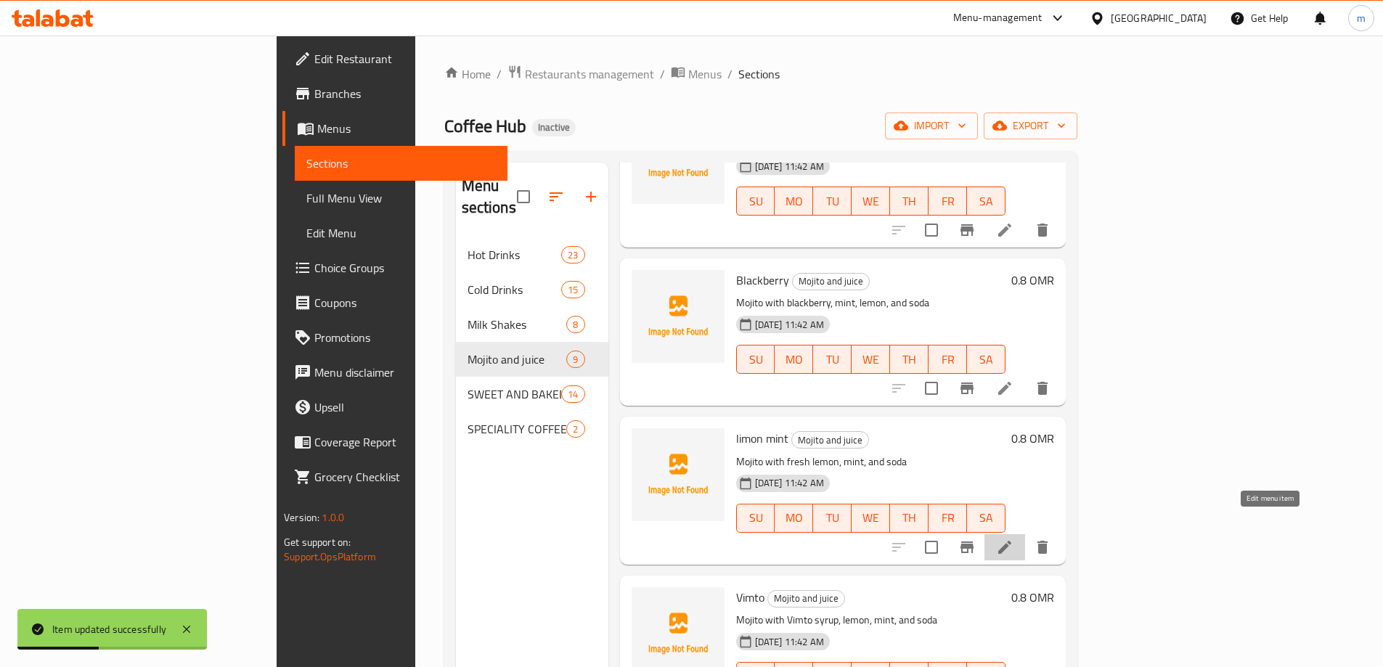
click at [1011, 541] on icon at bounding box center [1004, 547] width 13 height 13
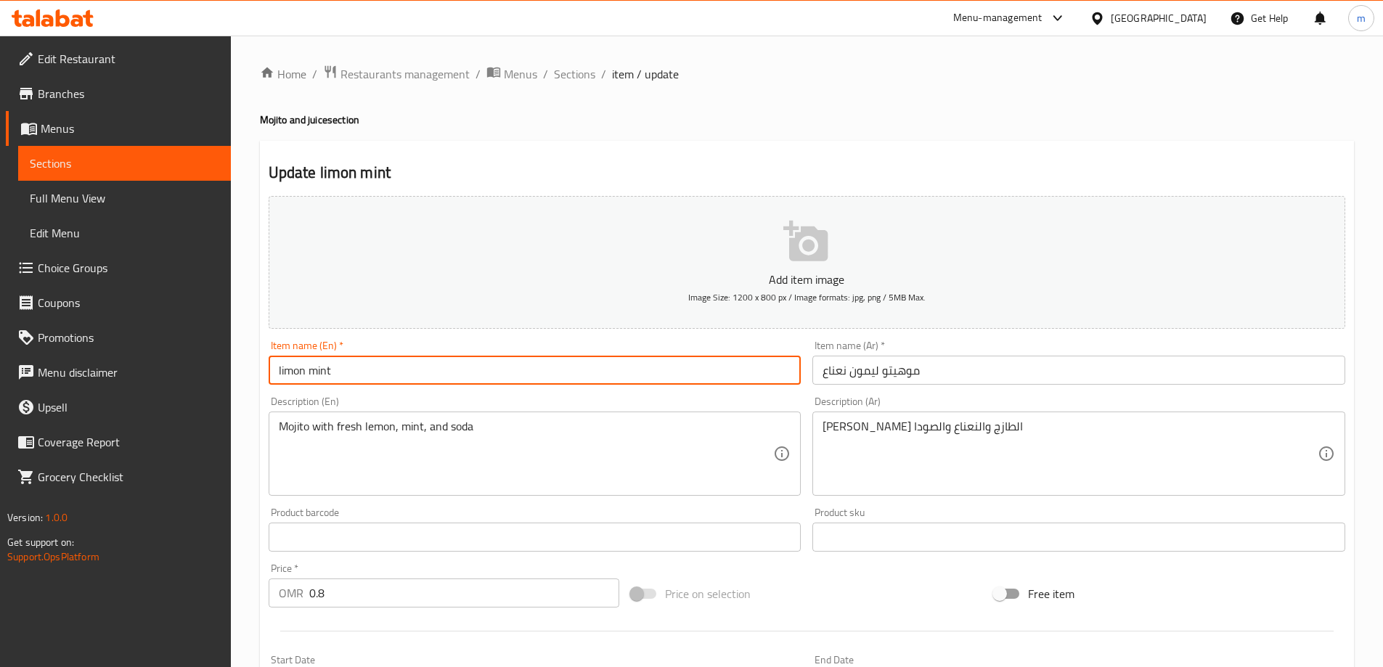
click at [377, 364] on input "limon mint" at bounding box center [535, 370] width 533 height 29
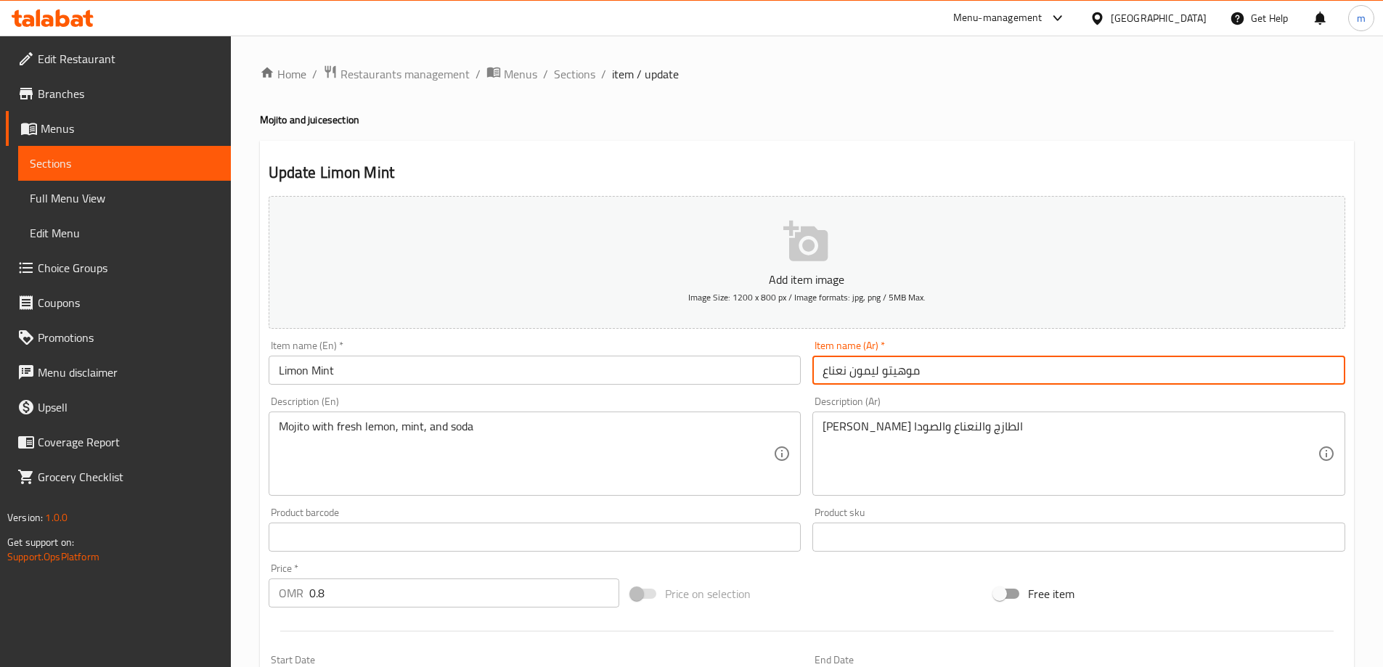
click at [987, 378] on input "موهيتو ليمون نعناع" at bounding box center [1078, 370] width 533 height 29
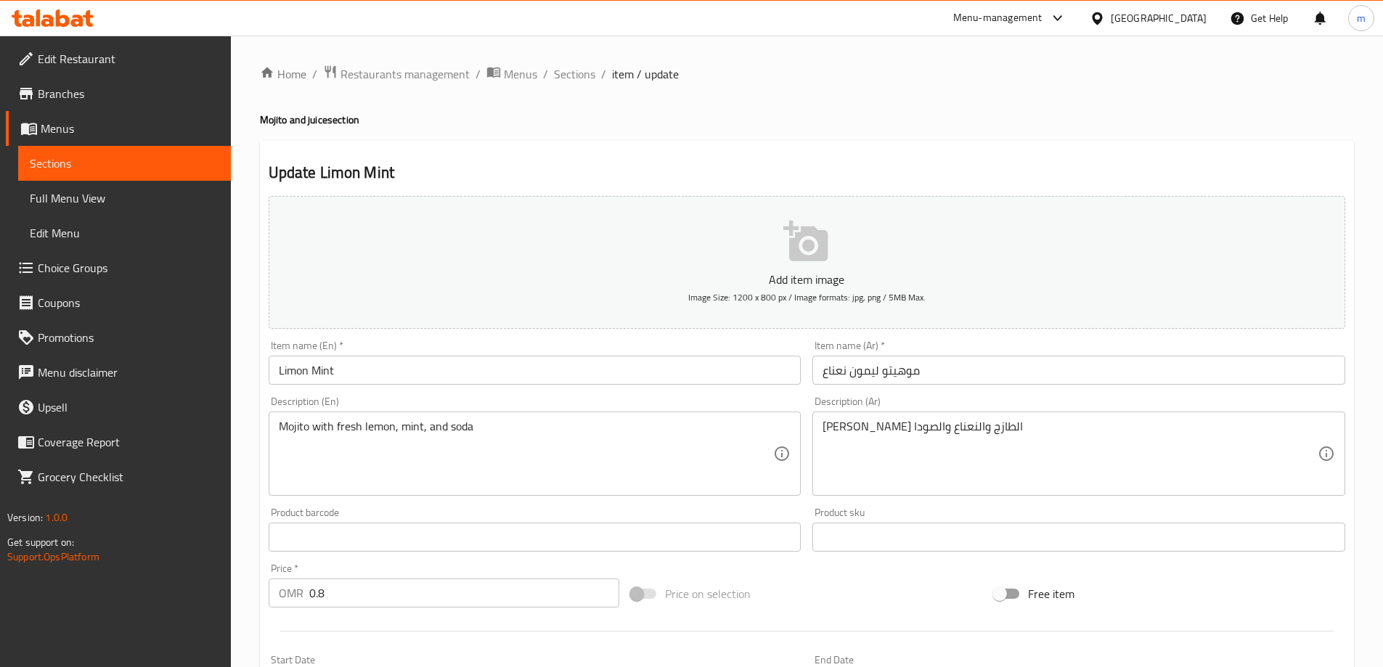
click at [428, 369] on input "Limon Mint" at bounding box center [535, 370] width 533 height 29
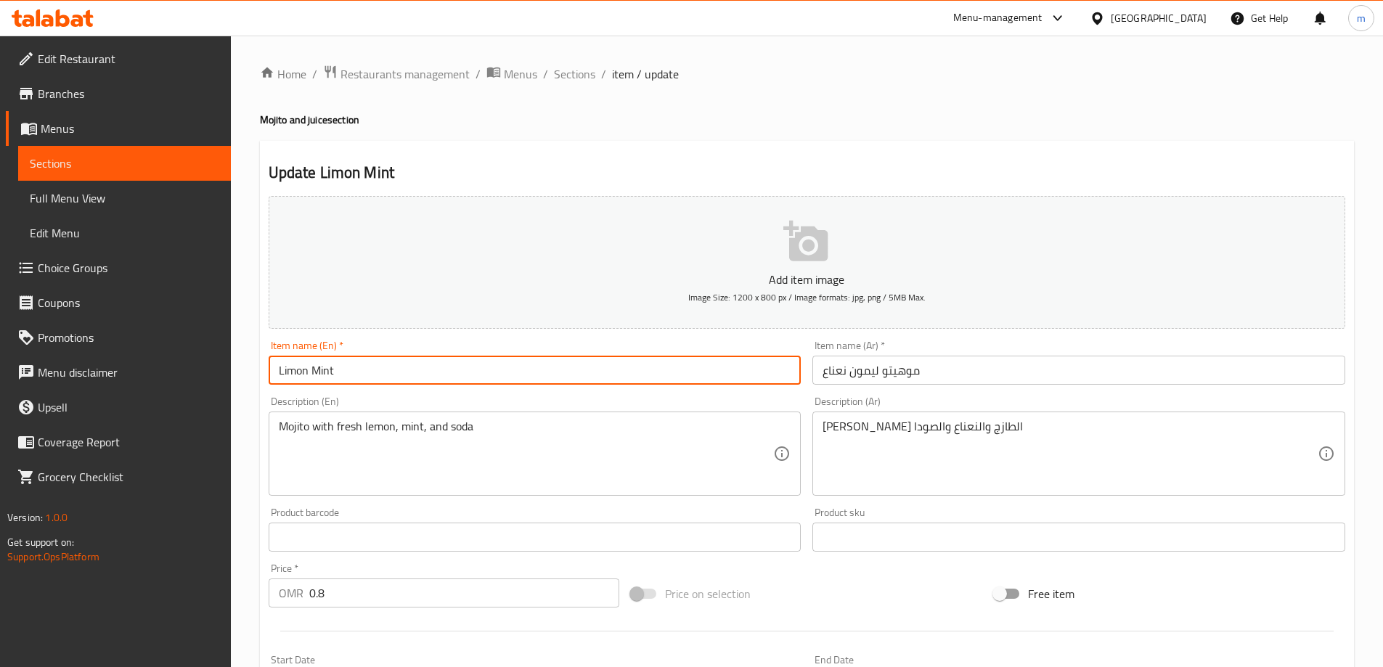
paste input "Mojito"
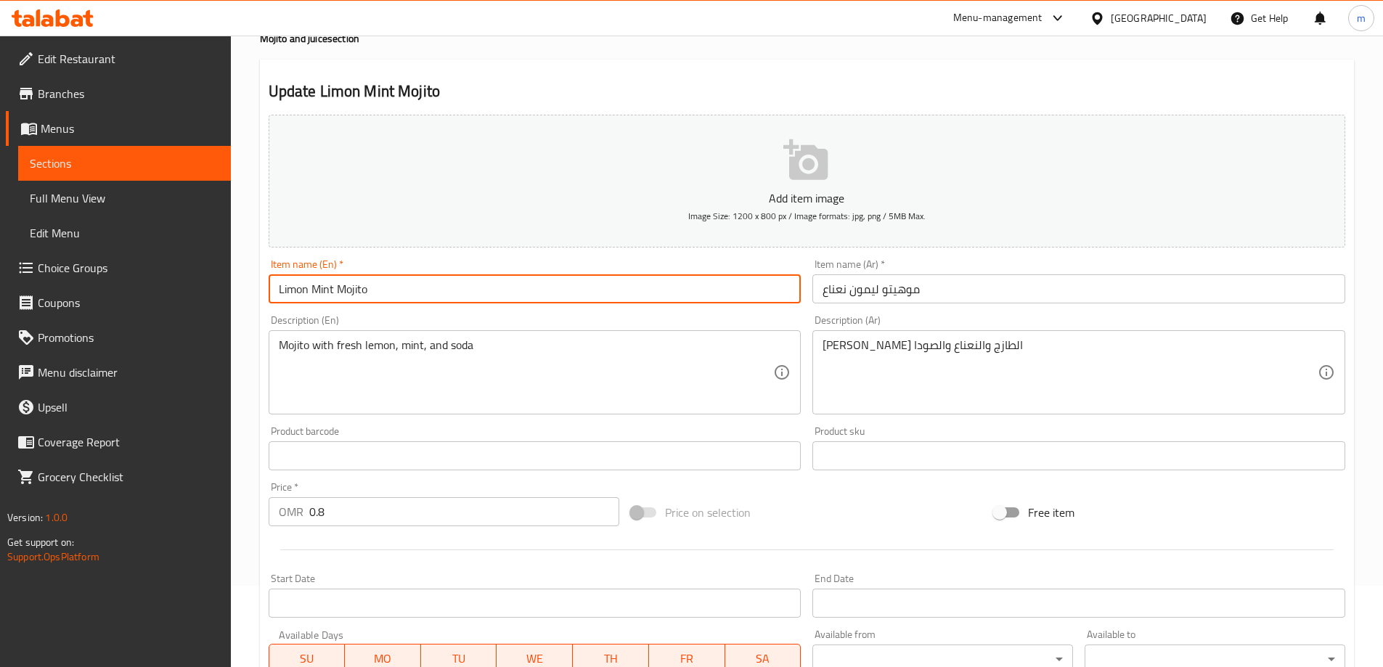
scroll to position [359, 0]
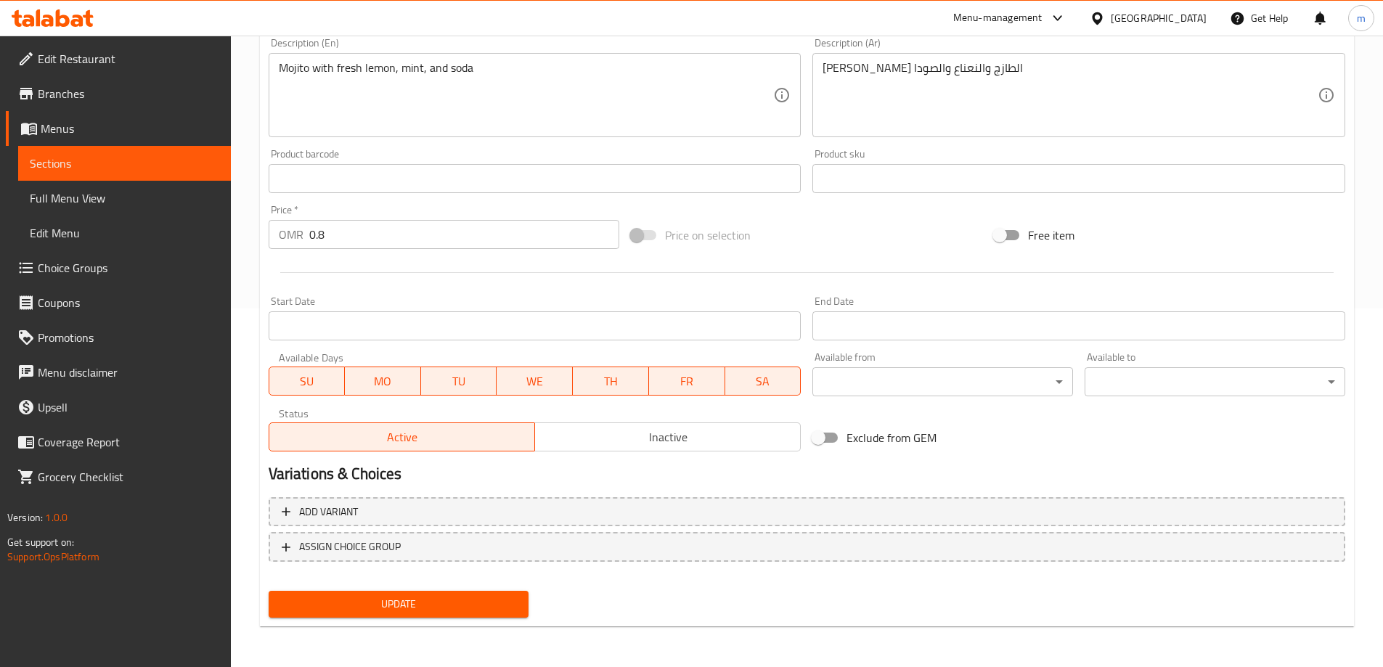
type input "Limon Mint Mojito"
click at [465, 608] on span "Update" at bounding box center [398, 604] width 237 height 18
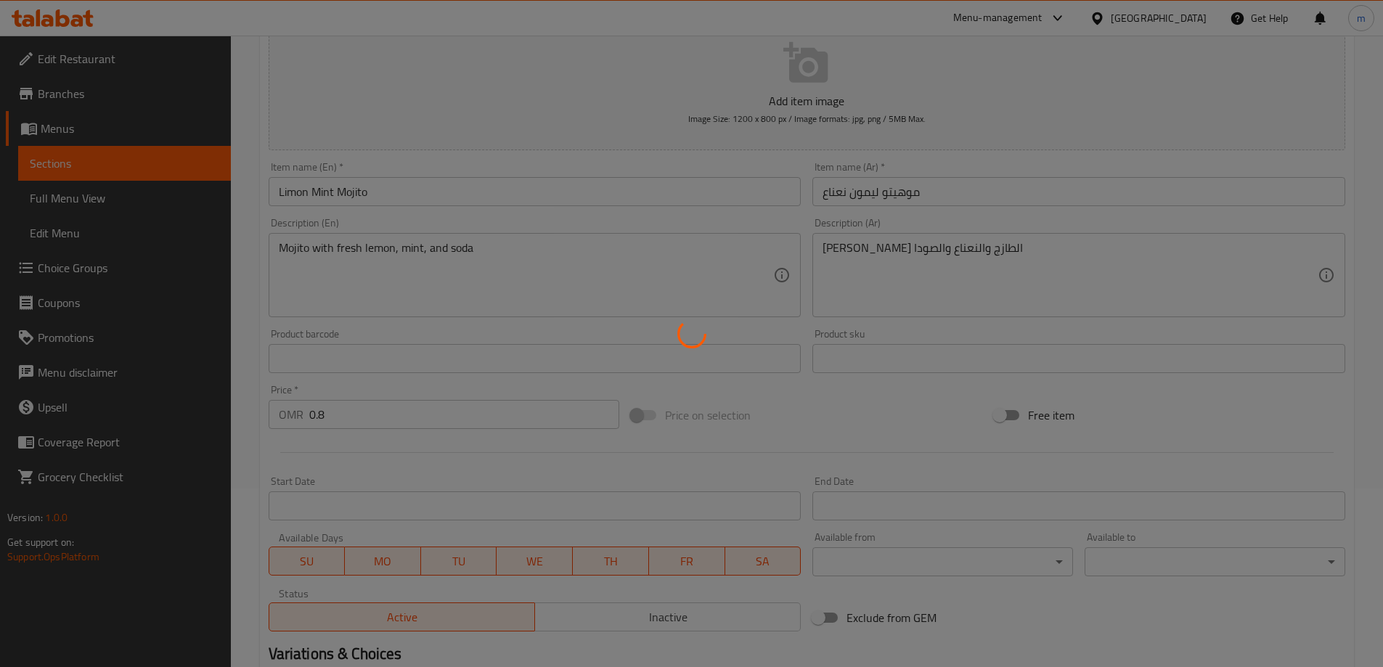
scroll to position [0, 0]
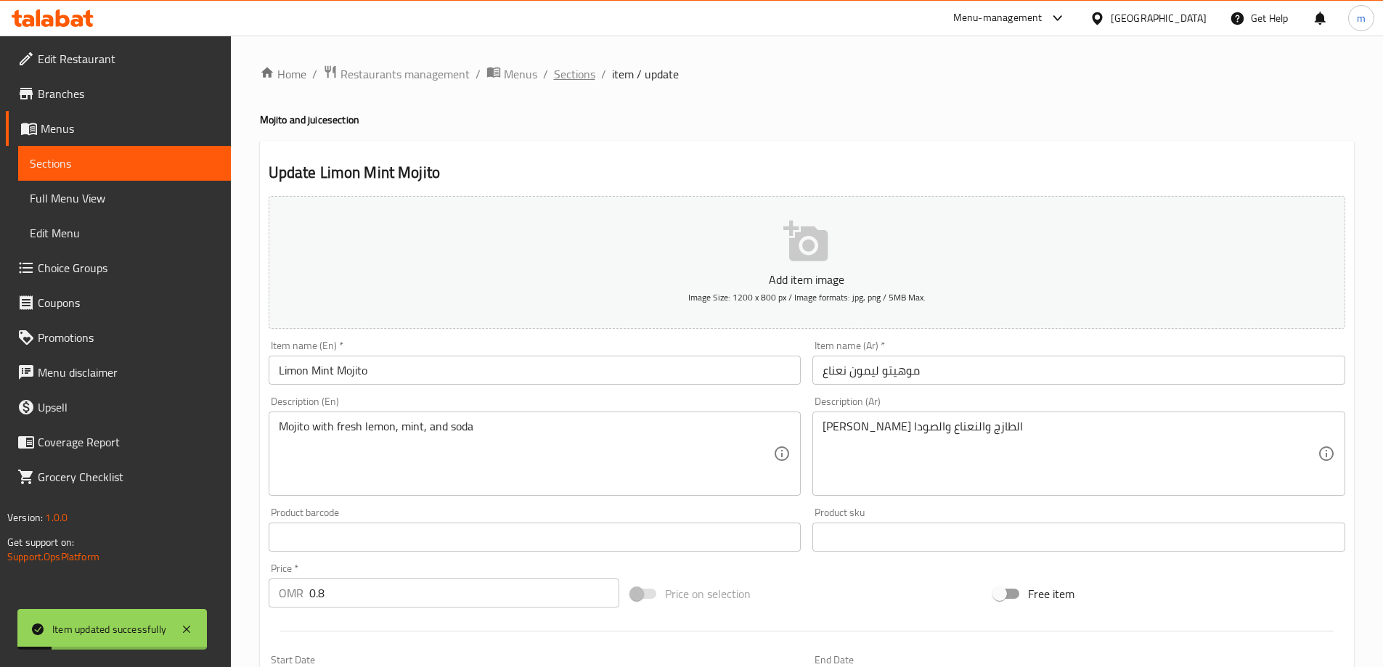
click at [568, 83] on span "Sections" at bounding box center [574, 73] width 41 height 17
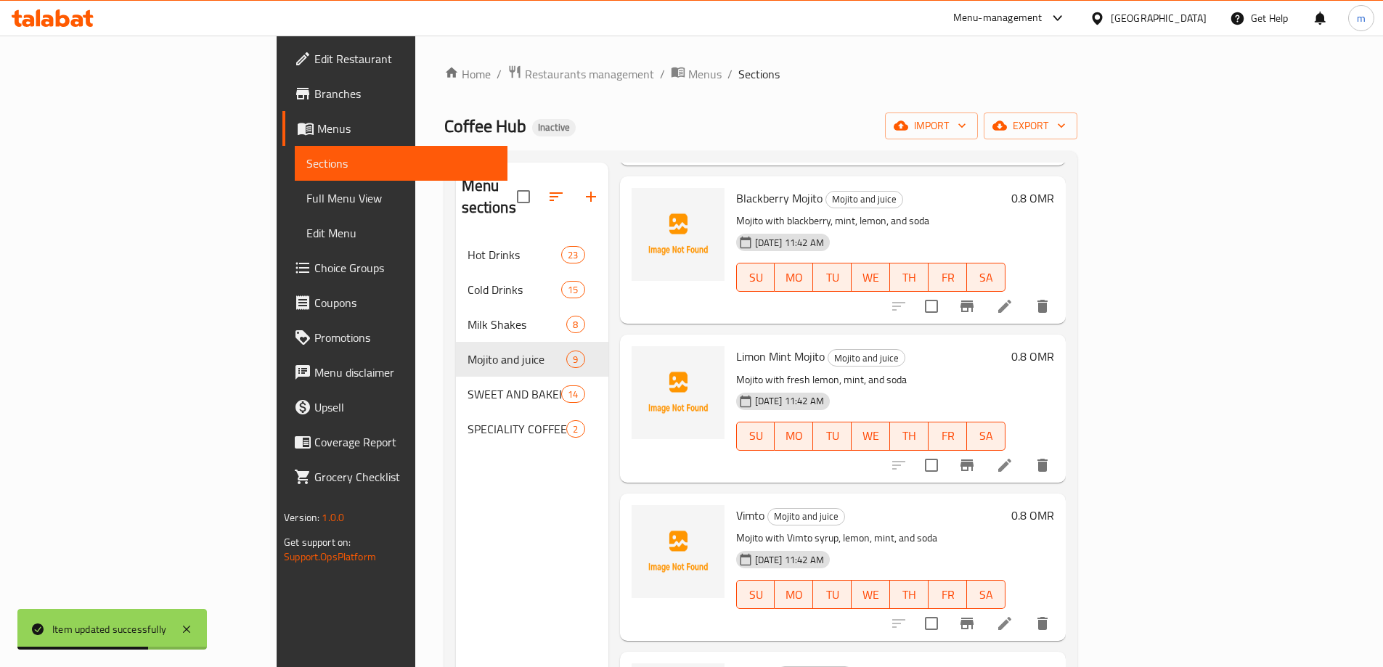
scroll to position [361, 0]
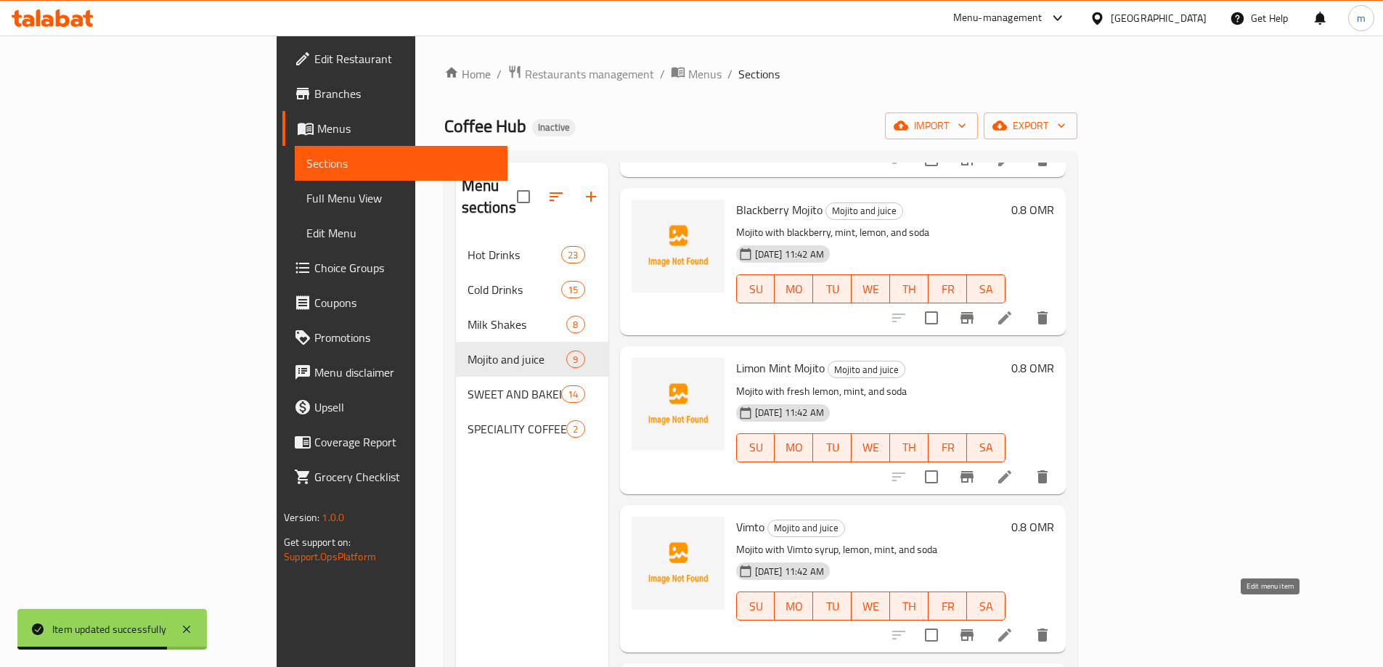
click at [1013, 626] on icon at bounding box center [1004, 634] width 17 height 17
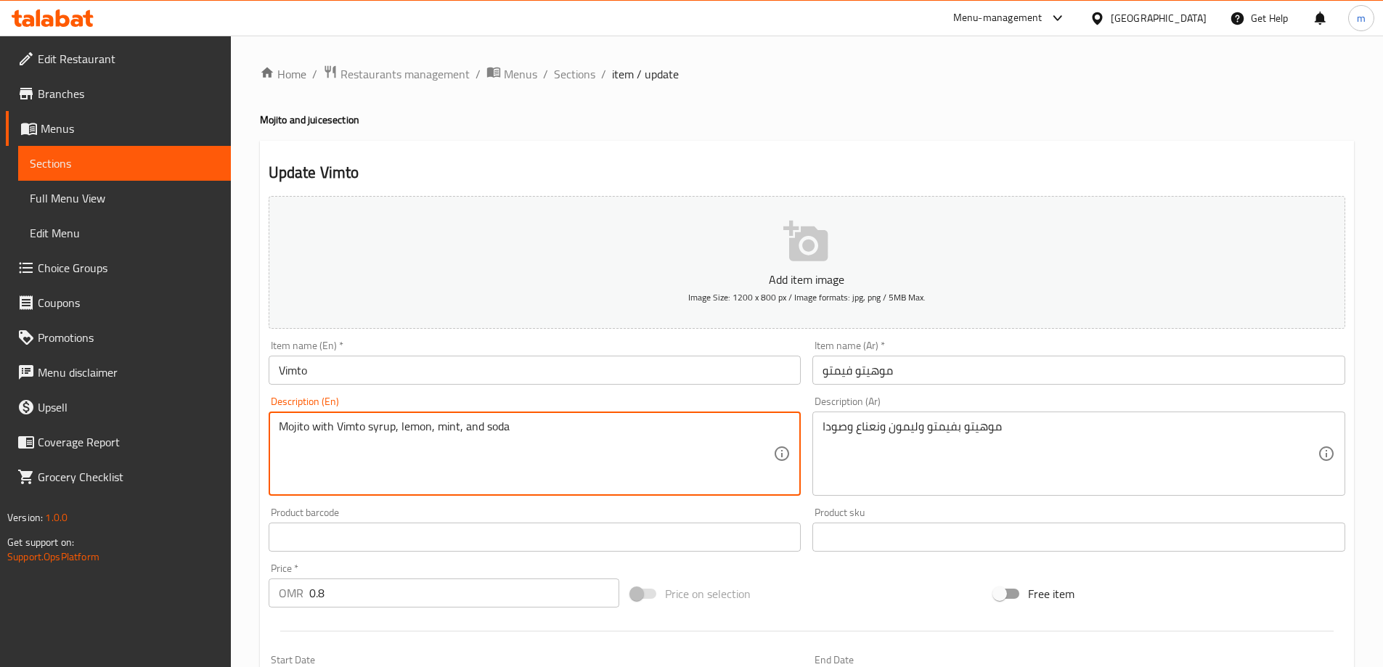
click at [290, 428] on textarea "Mojito with Vimto syrup, lemon, mint, and soda" at bounding box center [526, 454] width 495 height 69
click at [398, 368] on input "Vimto" at bounding box center [535, 370] width 533 height 29
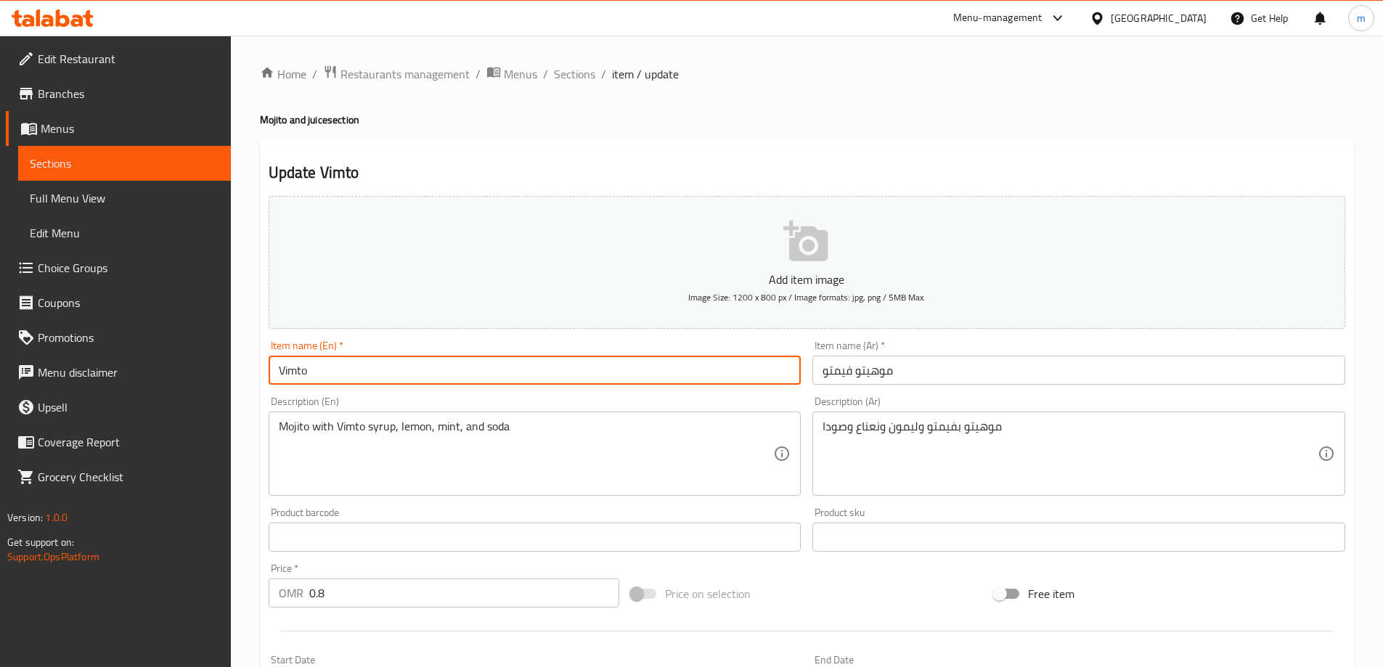
paste input "Mojito"
type input "Vimto Mojito"
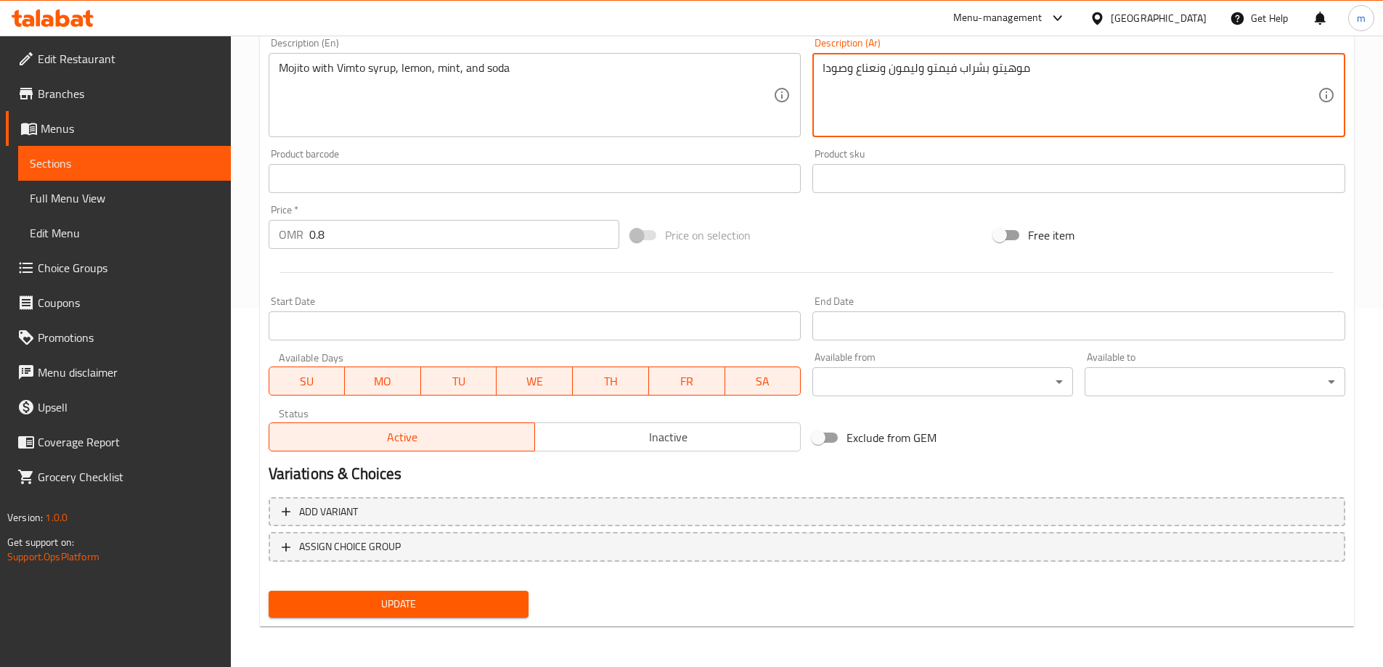
type textarea "موهيتو بشراب فيمتو وليمون ونعناع وصودا"
click at [433, 606] on span "Update" at bounding box center [398, 604] width 237 height 18
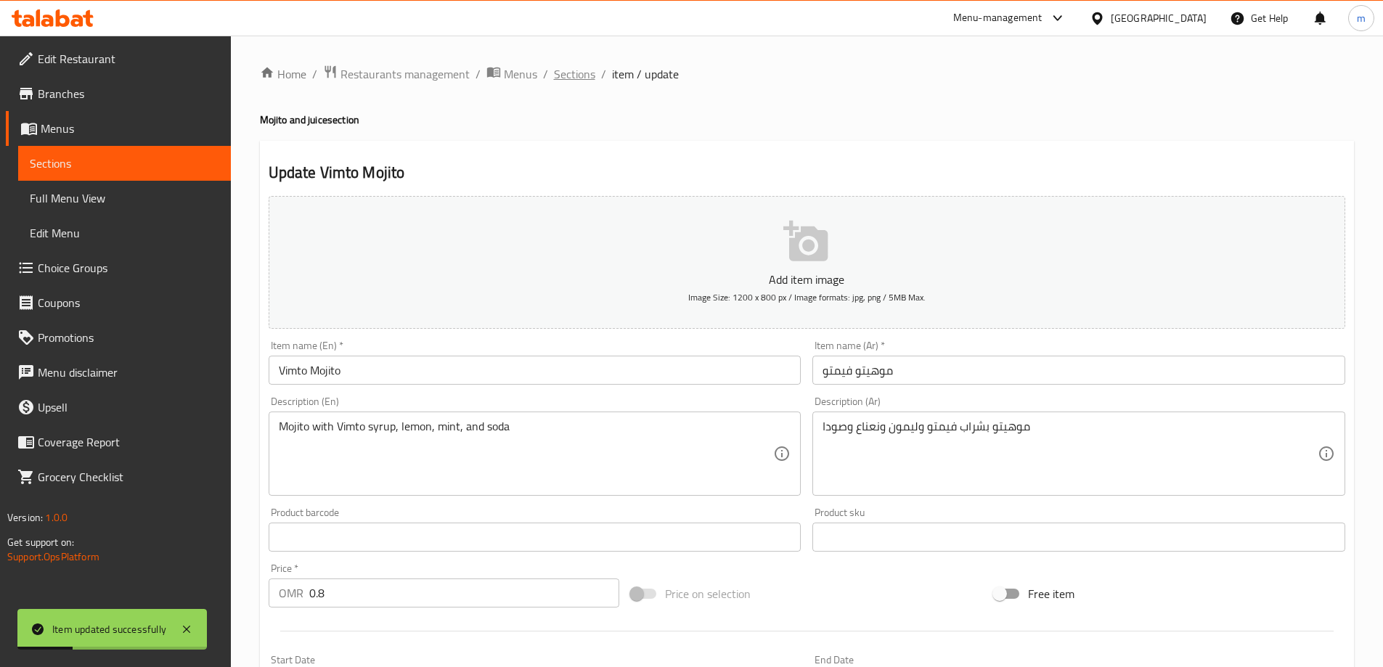
click at [576, 70] on span "Sections" at bounding box center [574, 73] width 41 height 17
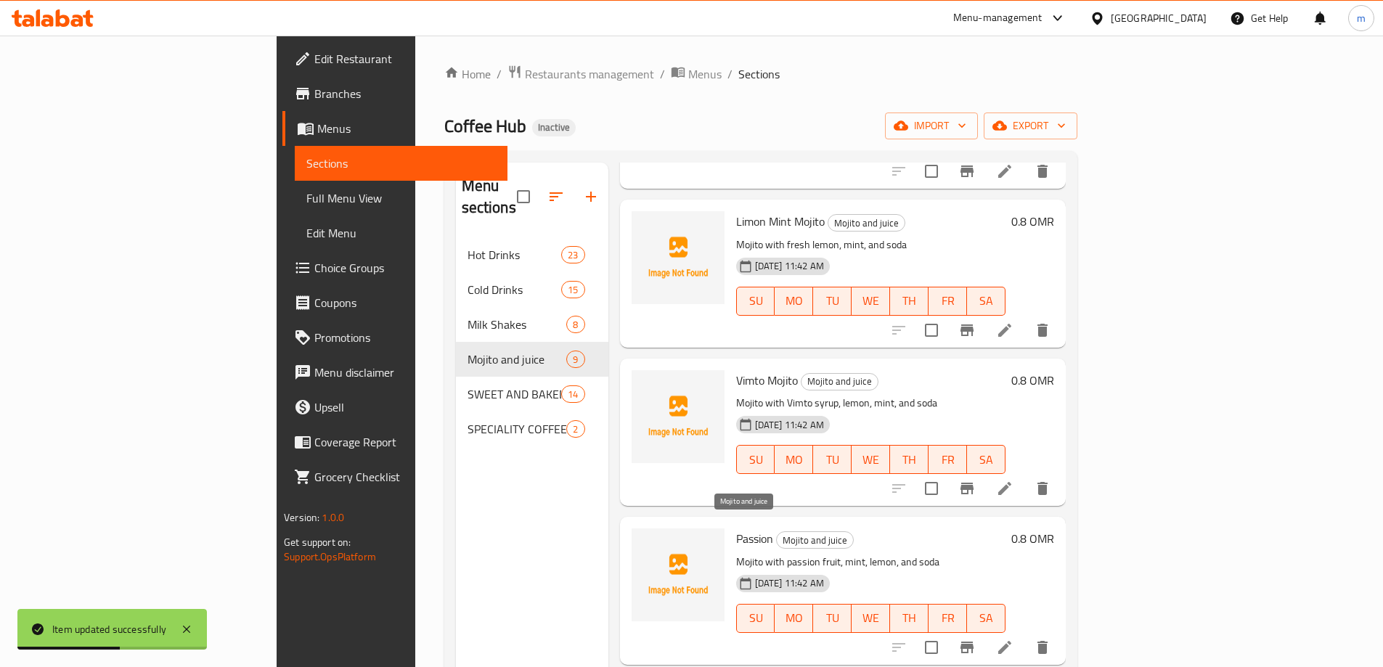
scroll to position [508, 0]
click at [1011, 640] on icon at bounding box center [1004, 646] width 13 height 13
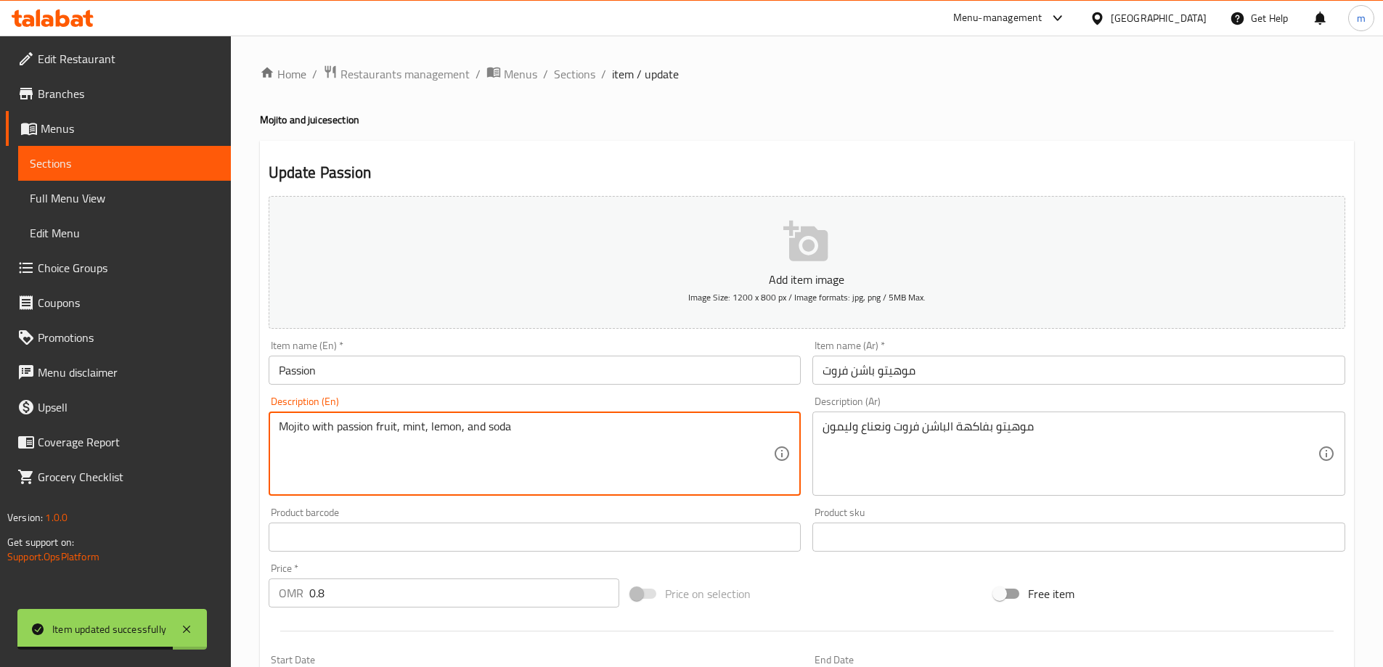
click at [298, 427] on textarea "Mojito with passion fruit, mint, lemon, and soda" at bounding box center [526, 454] width 495 height 69
click at [952, 377] on input "موهيتو باشن فروت" at bounding box center [1078, 370] width 533 height 29
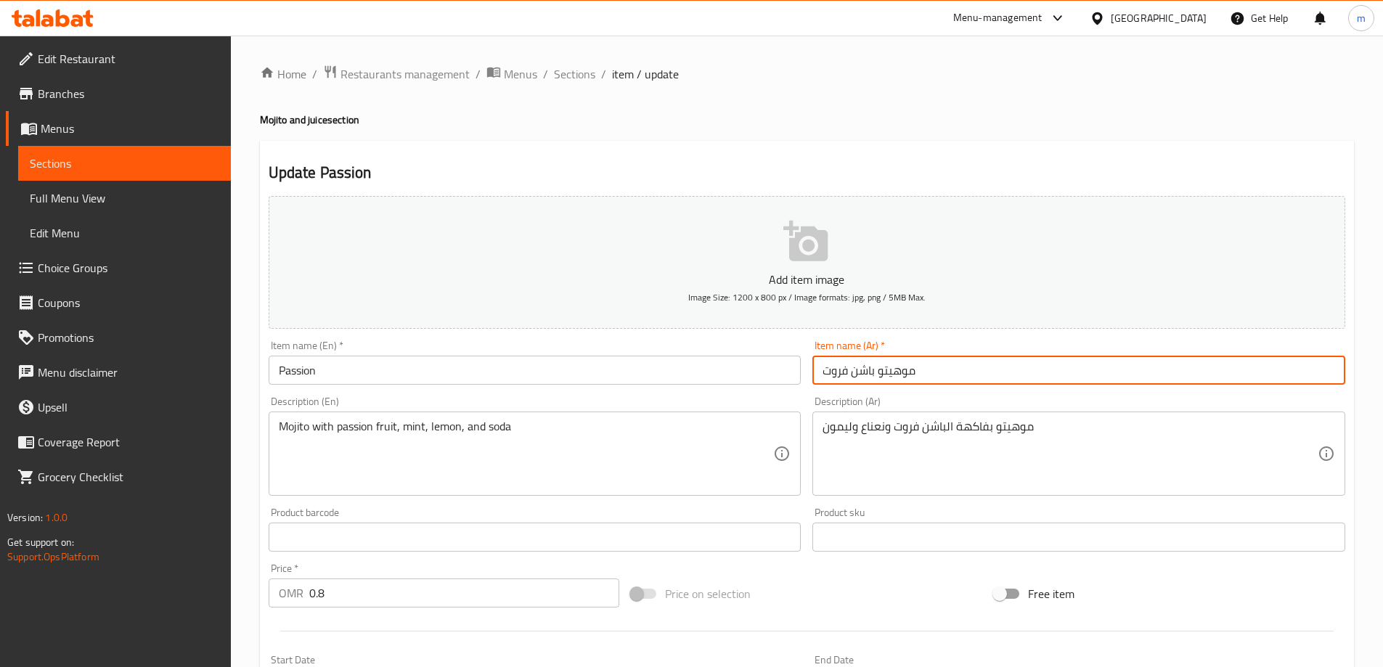
click at [952, 377] on input "موهيتو باشن فروت" at bounding box center [1078, 370] width 533 height 29
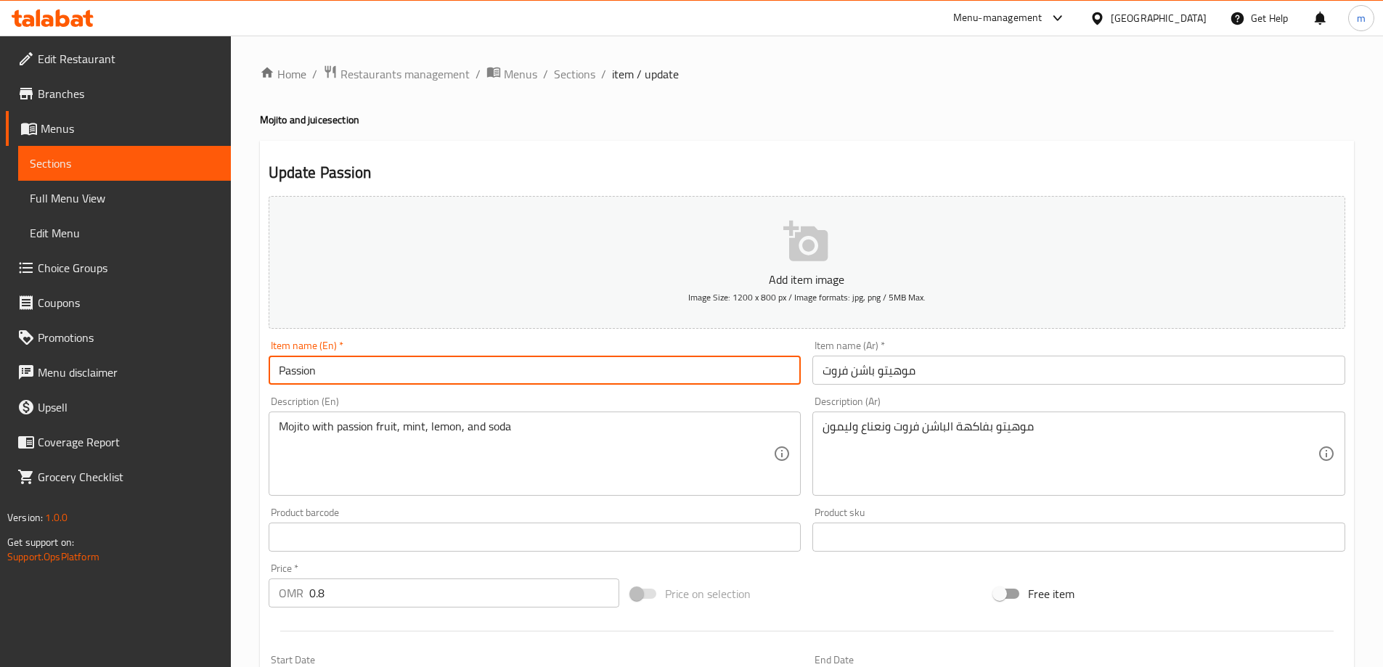
click at [370, 367] on input "Passion" at bounding box center [535, 370] width 533 height 29
paste input "fruit mojito"
click at [370, 367] on input "Passion fruit mojito" at bounding box center [535, 370] width 533 height 29
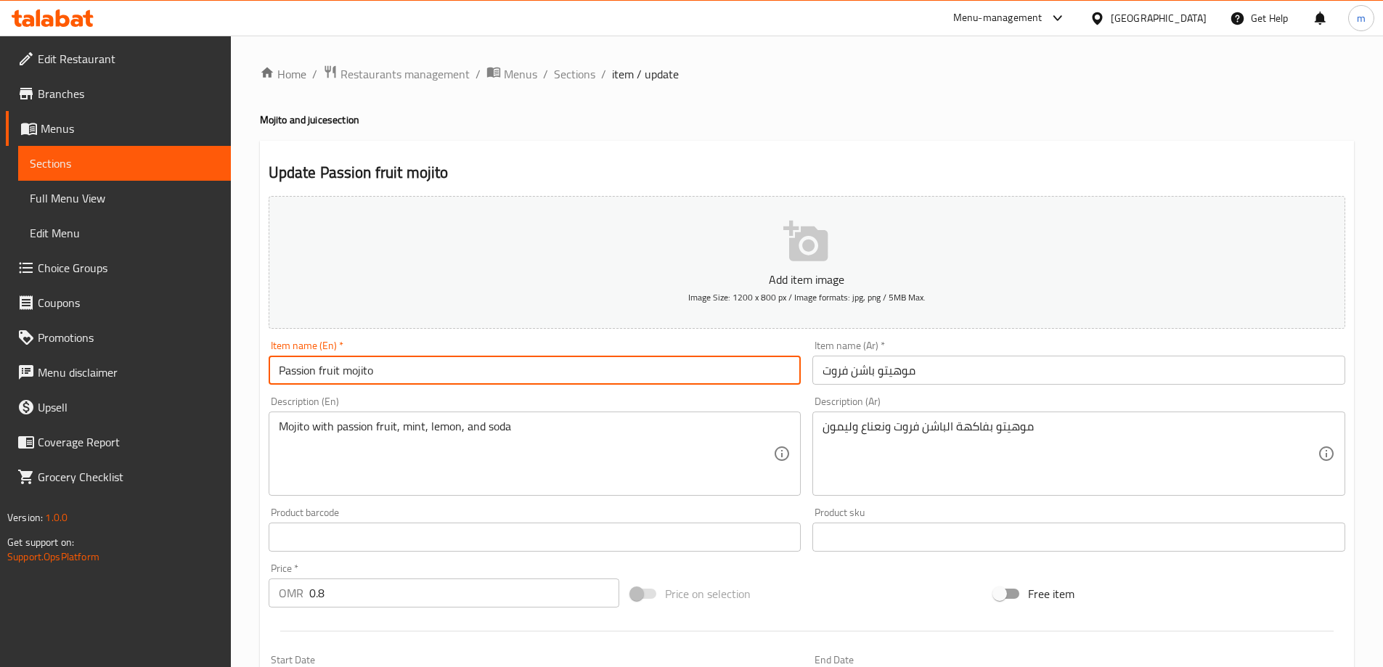
click at [370, 367] on input "Passion fruit mojito" at bounding box center [535, 370] width 533 height 29
type input "Passion Fruit Mojito"
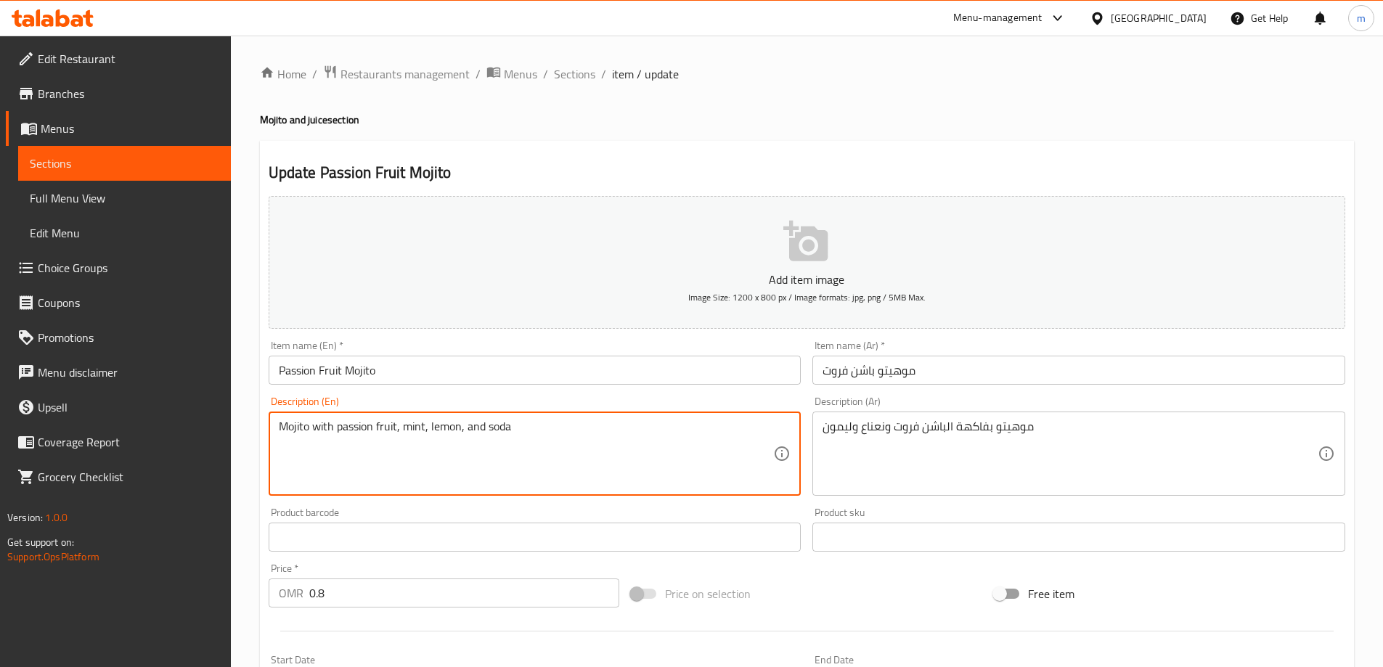
click at [390, 426] on textarea "Mojito with passion fruit, mint, lemon, and soda" at bounding box center [526, 454] width 495 height 69
paste textarea "fruit"
type textarea "Mojito with fruit passion fruit, mint, lemon, and soda"
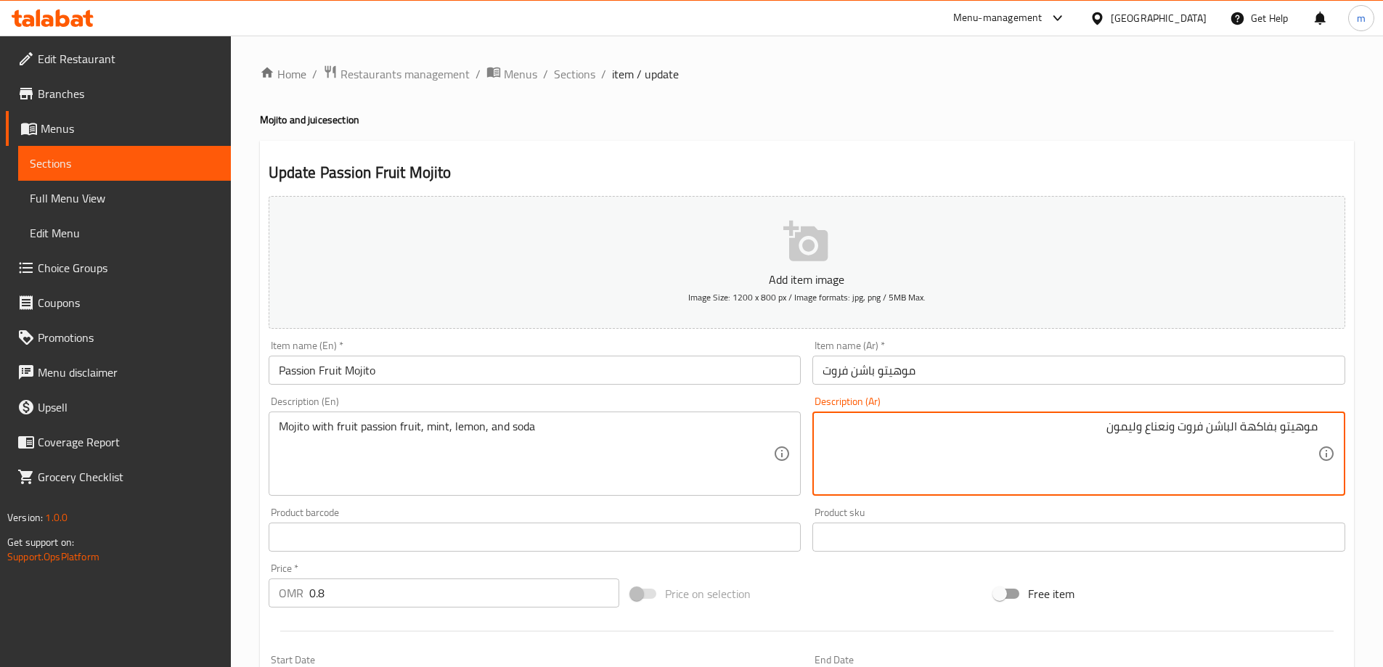
click at [1097, 431] on textarea "موهيتو بفاكهة الباشن فروت ونعناع وليمون" at bounding box center [1069, 454] width 495 height 69
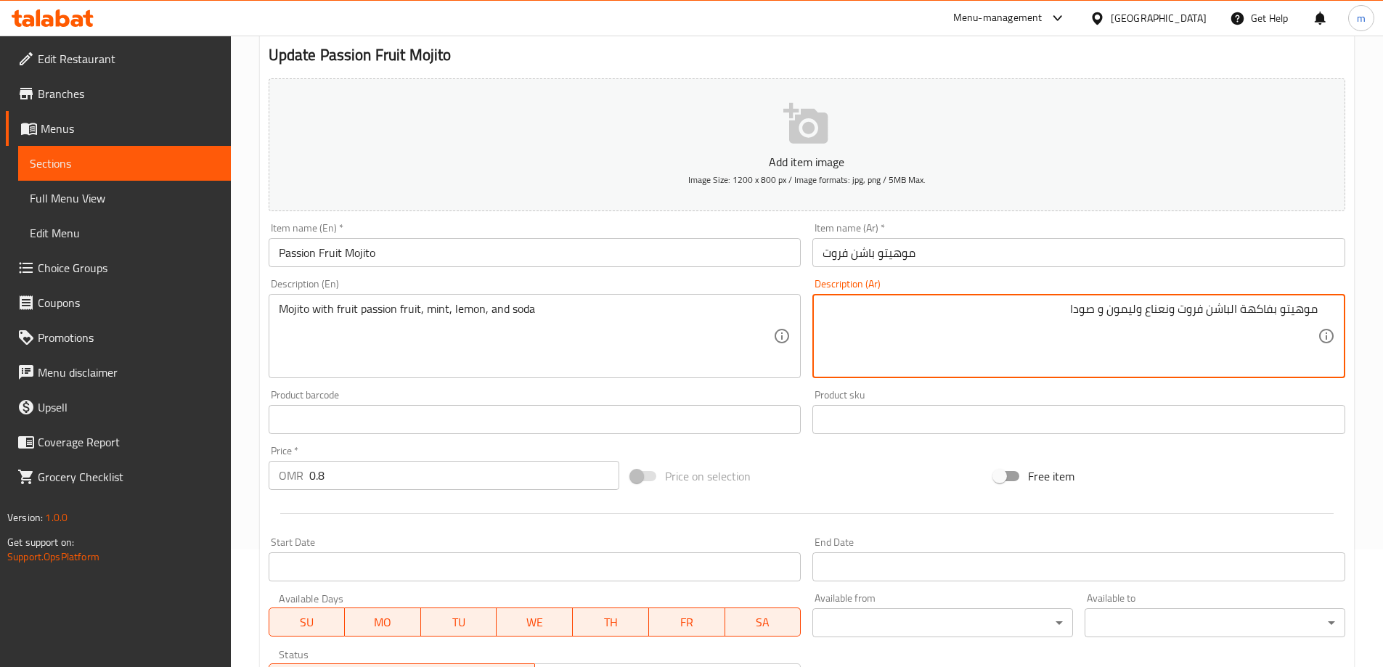
scroll to position [359, 0]
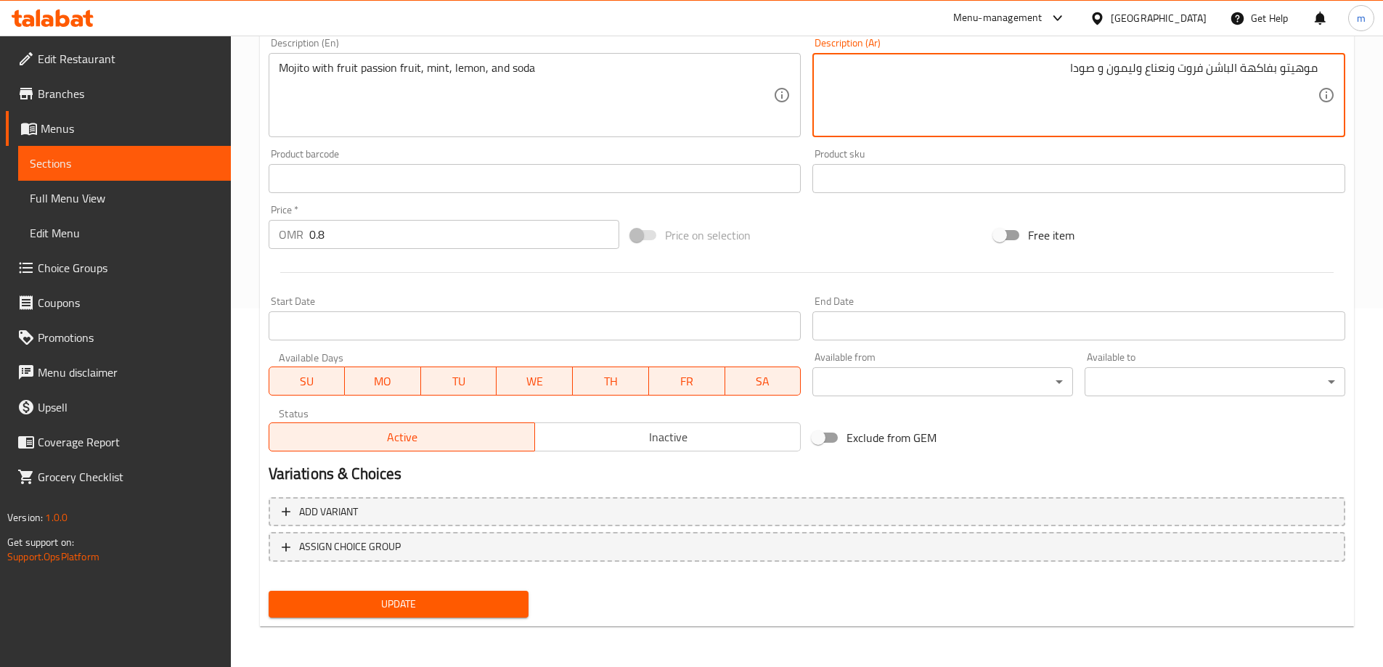
type textarea "موهيتو بفاكهة الباشن فروت ونعناع وليمون و صودا"
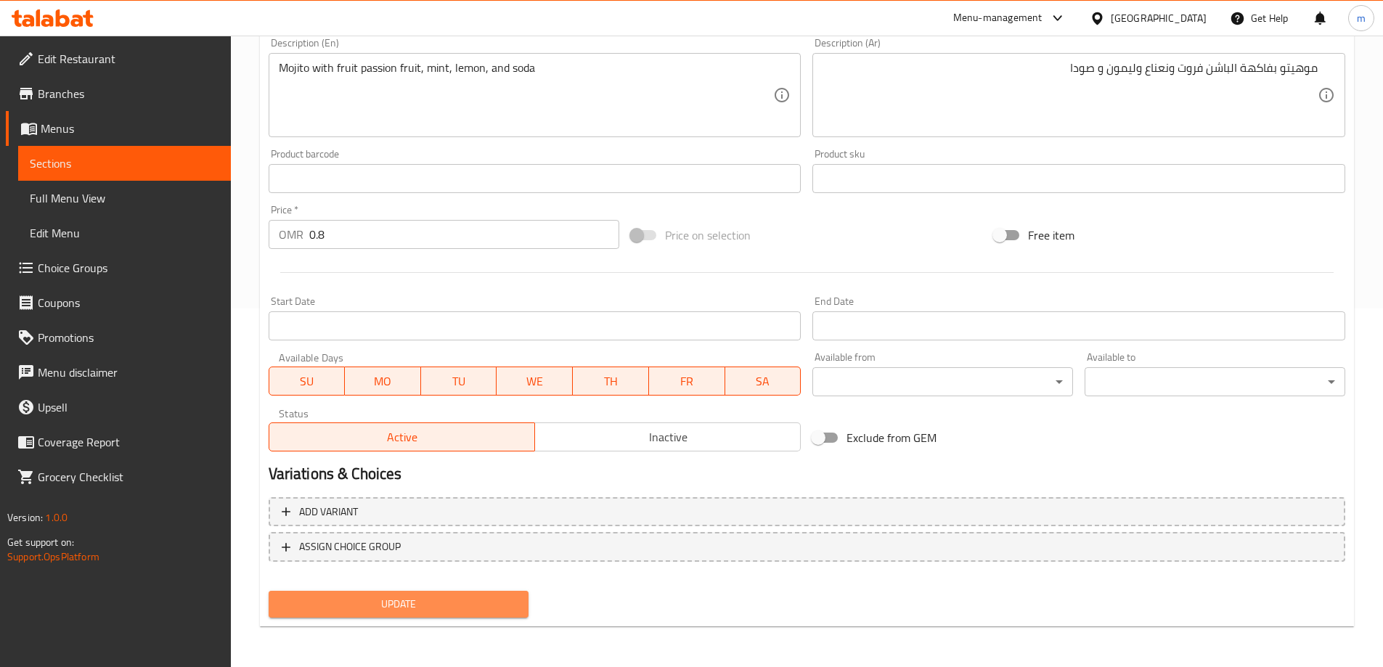
click at [422, 597] on span "Update" at bounding box center [398, 604] width 237 height 18
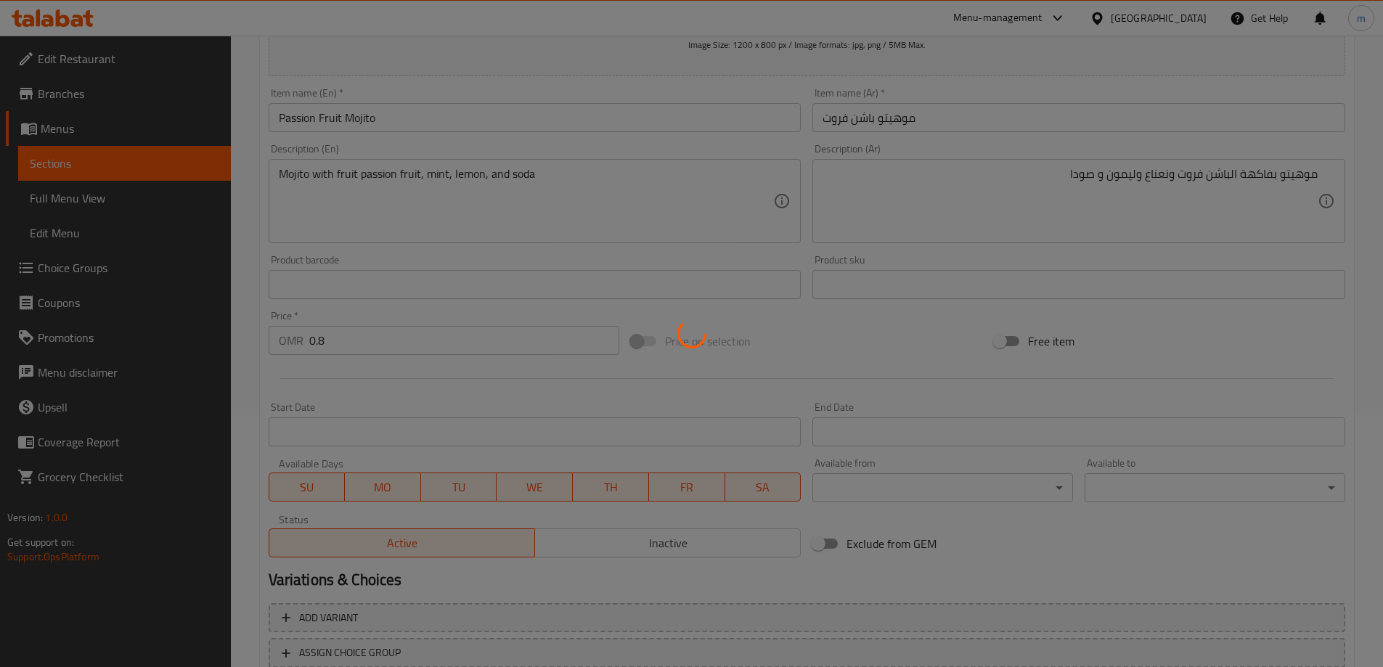
scroll to position [0, 0]
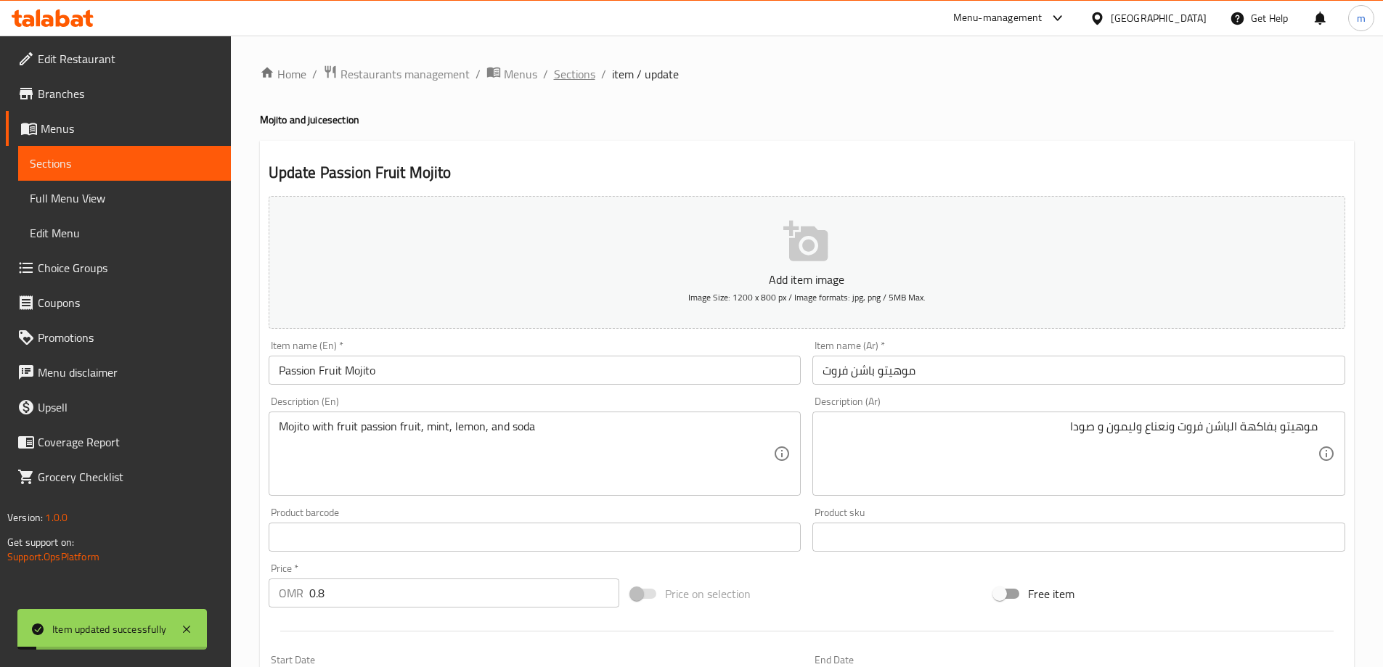
click at [578, 78] on span "Sections" at bounding box center [574, 73] width 41 height 17
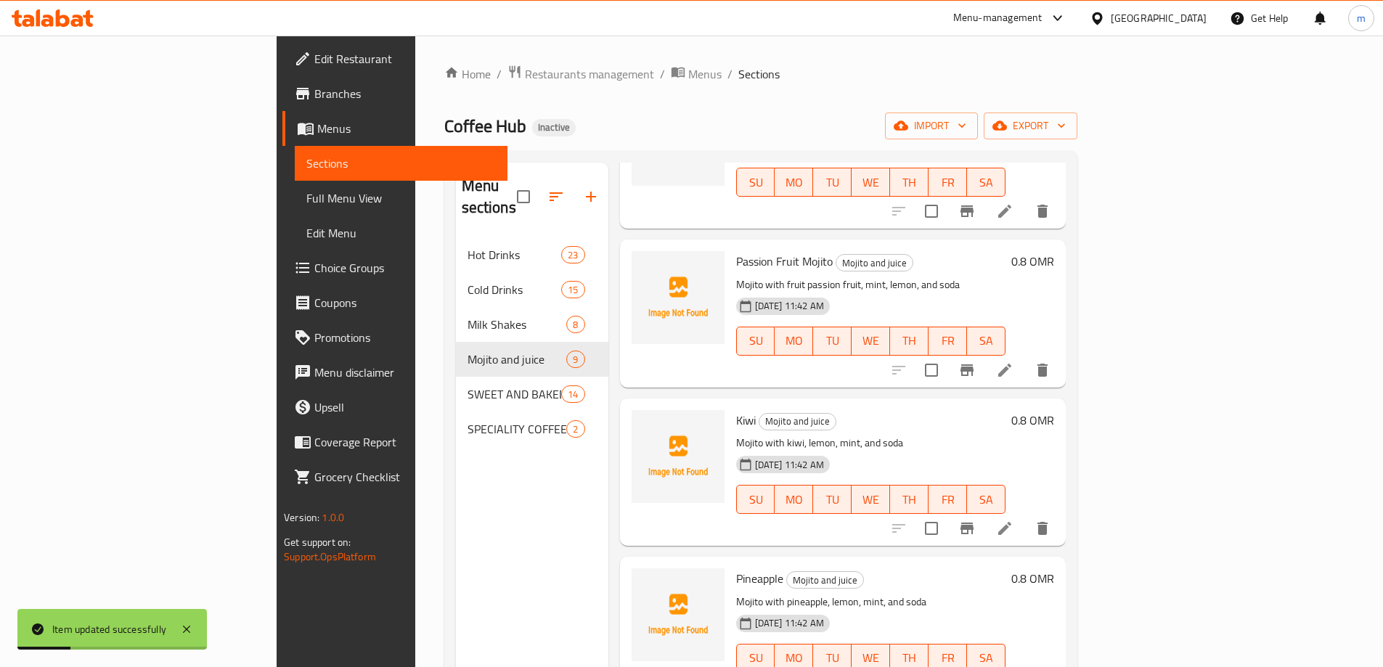
scroll to position [796, 0]
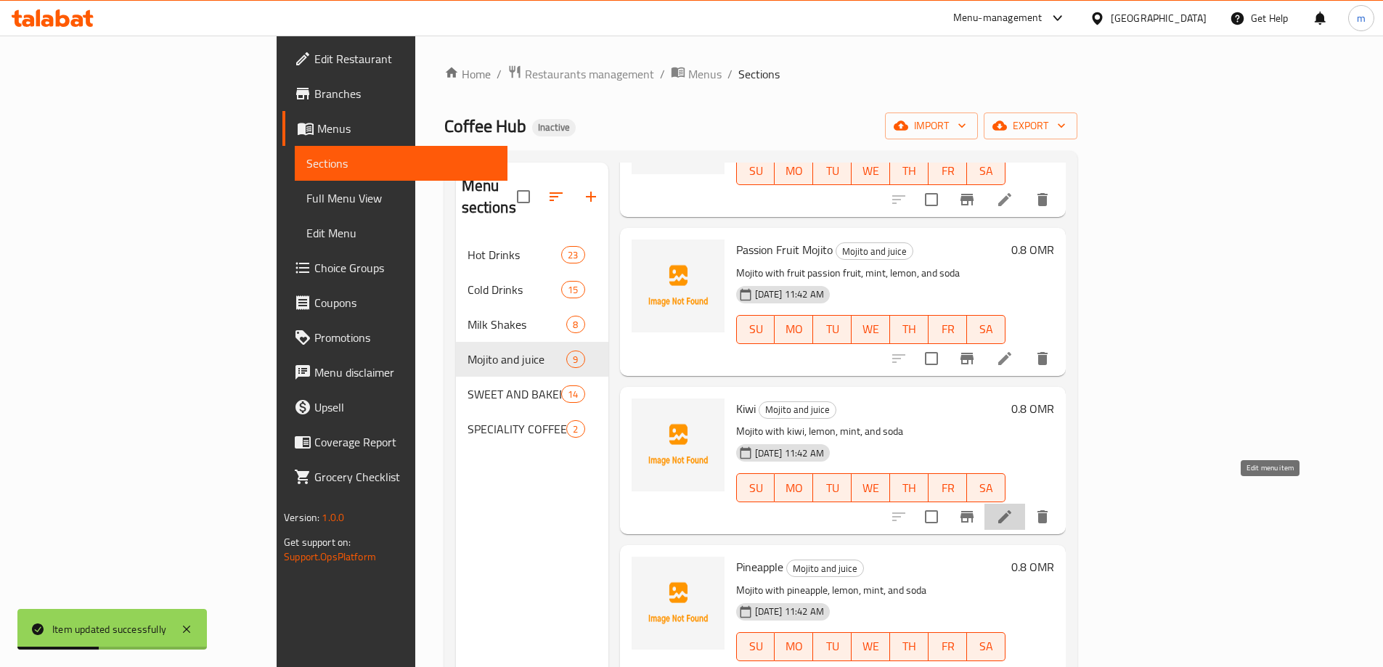
click at [1011, 510] on icon at bounding box center [1004, 516] width 13 height 13
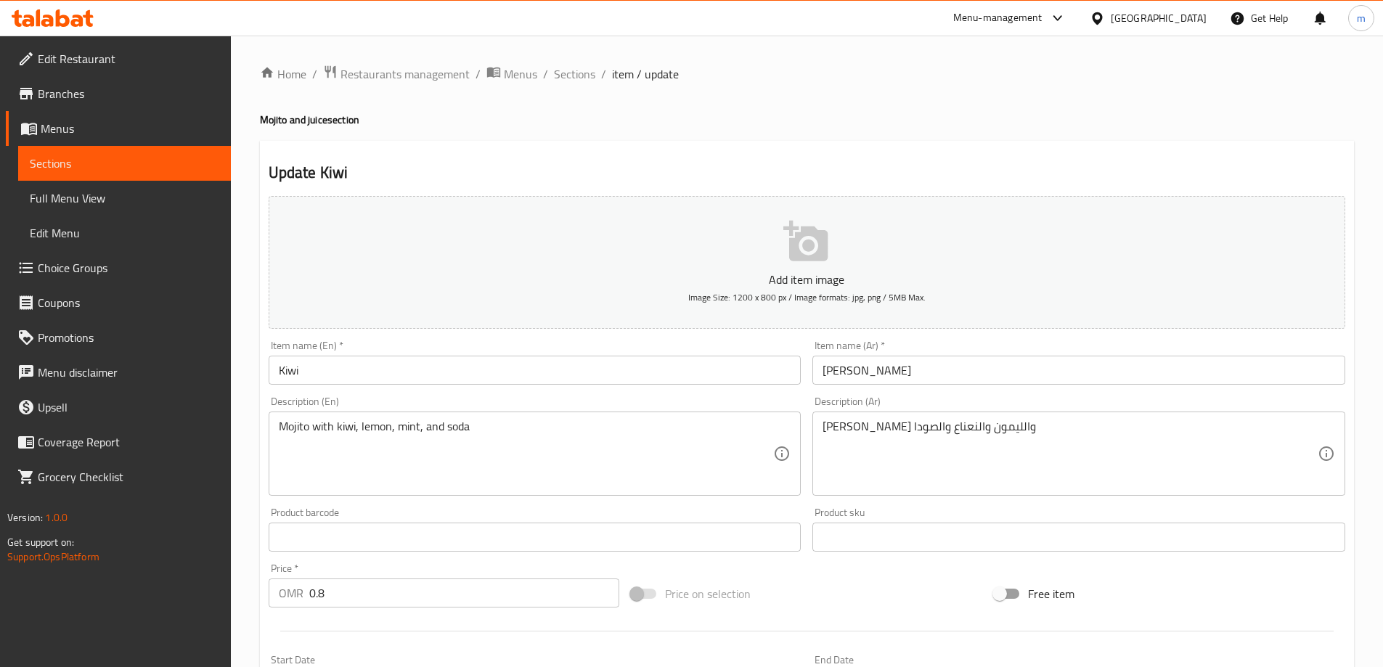
click at [311, 363] on input "Kiwi" at bounding box center [535, 370] width 533 height 29
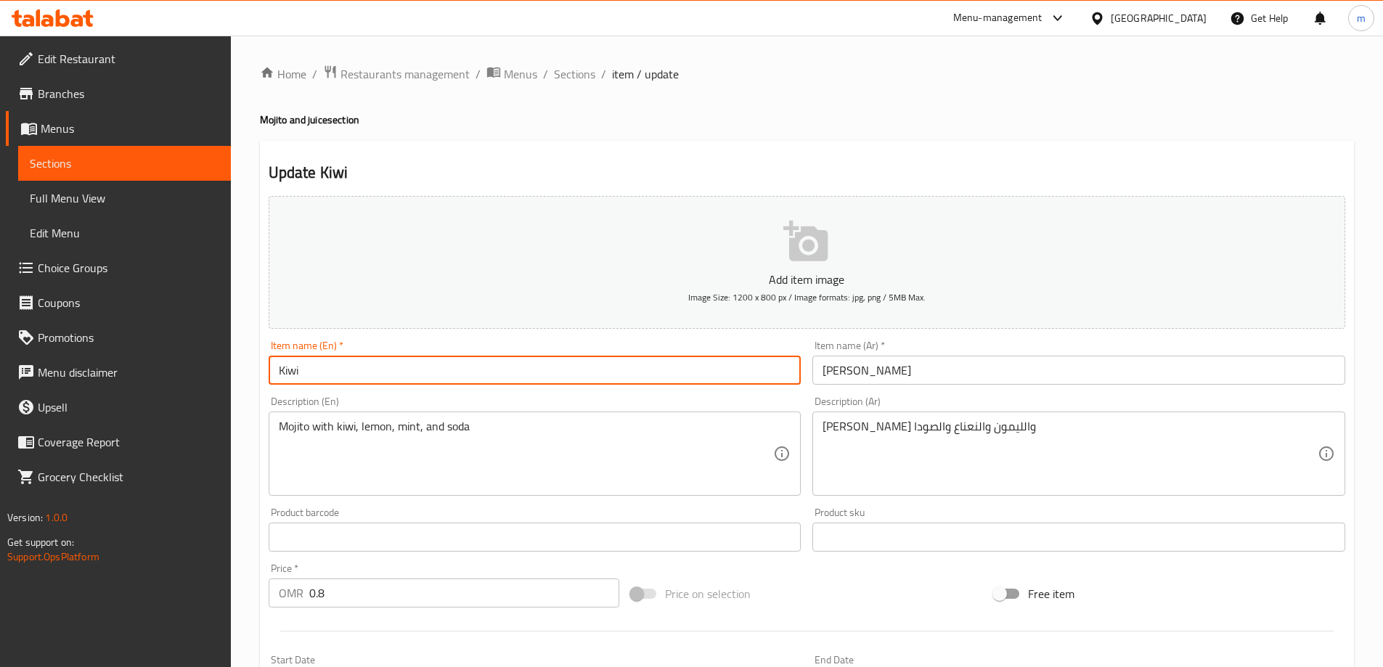
paste input "mojito"
click at [337, 373] on input "Kiwi mojito" at bounding box center [535, 370] width 533 height 29
click at [338, 372] on input "Kiwi mojito" at bounding box center [535, 370] width 533 height 29
type input "[PERSON_NAME]"
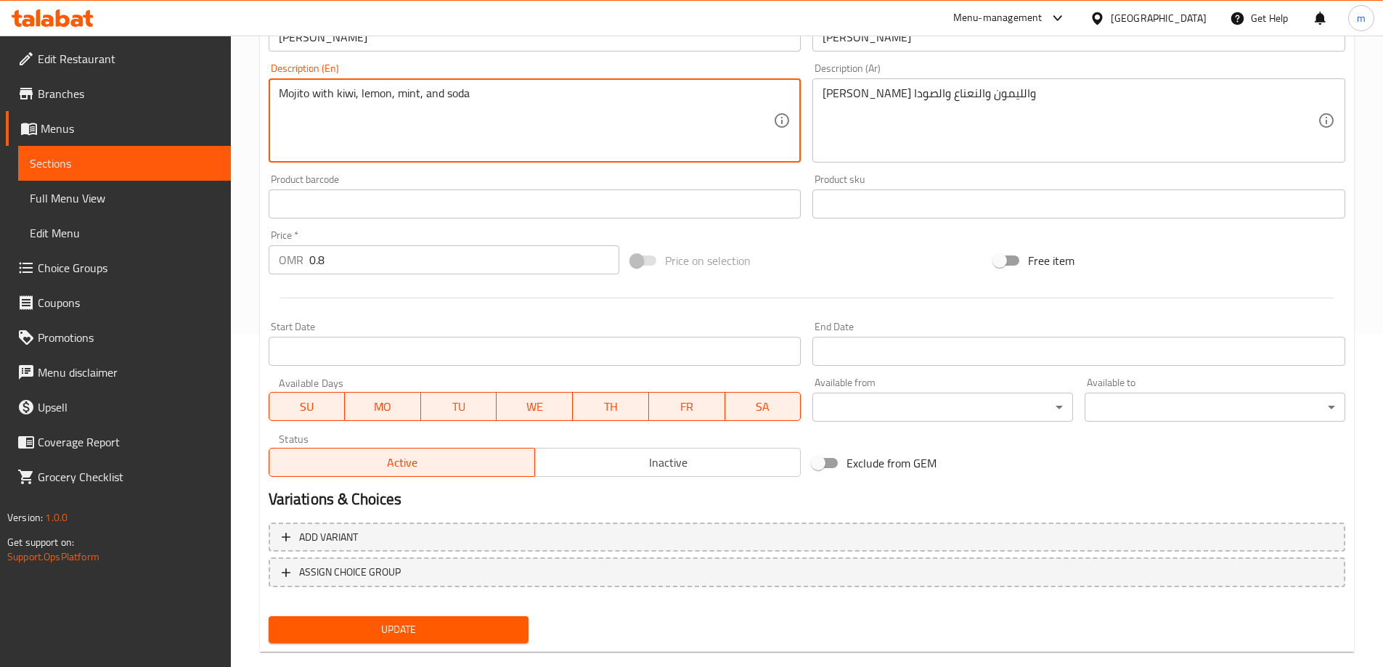
scroll to position [359, 0]
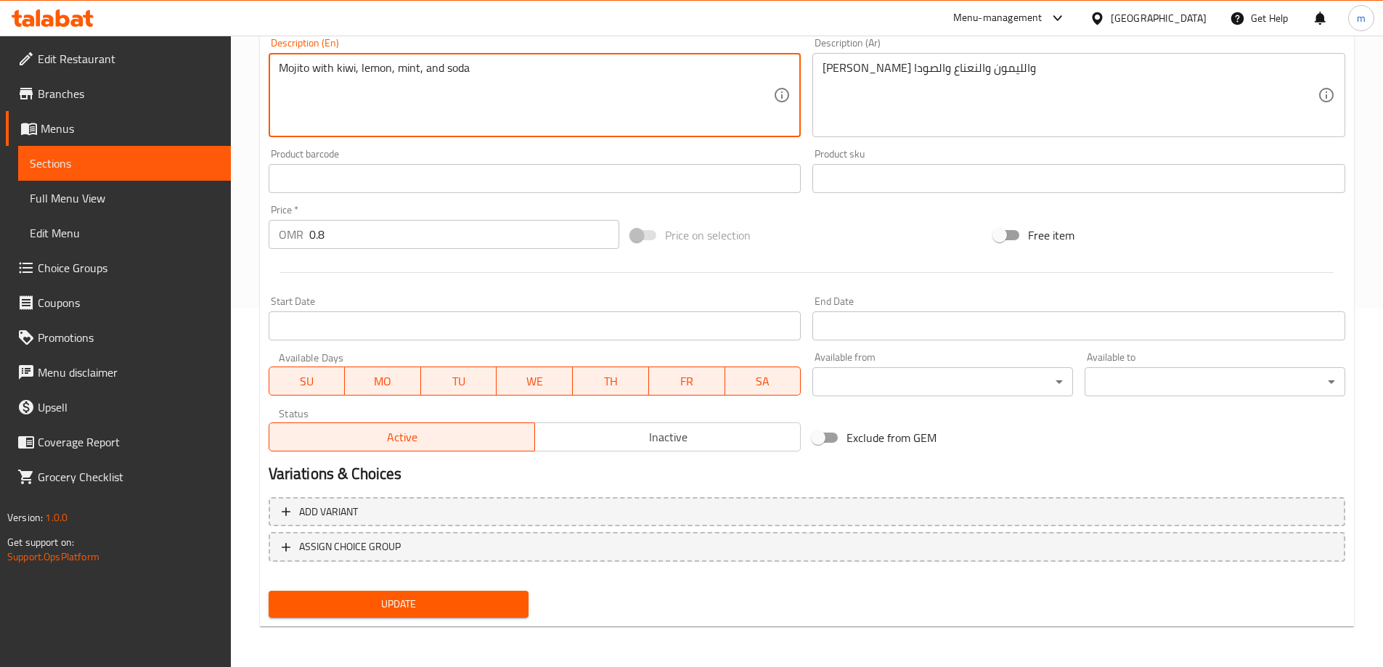
click at [454, 602] on span "Update" at bounding box center [398, 604] width 237 height 18
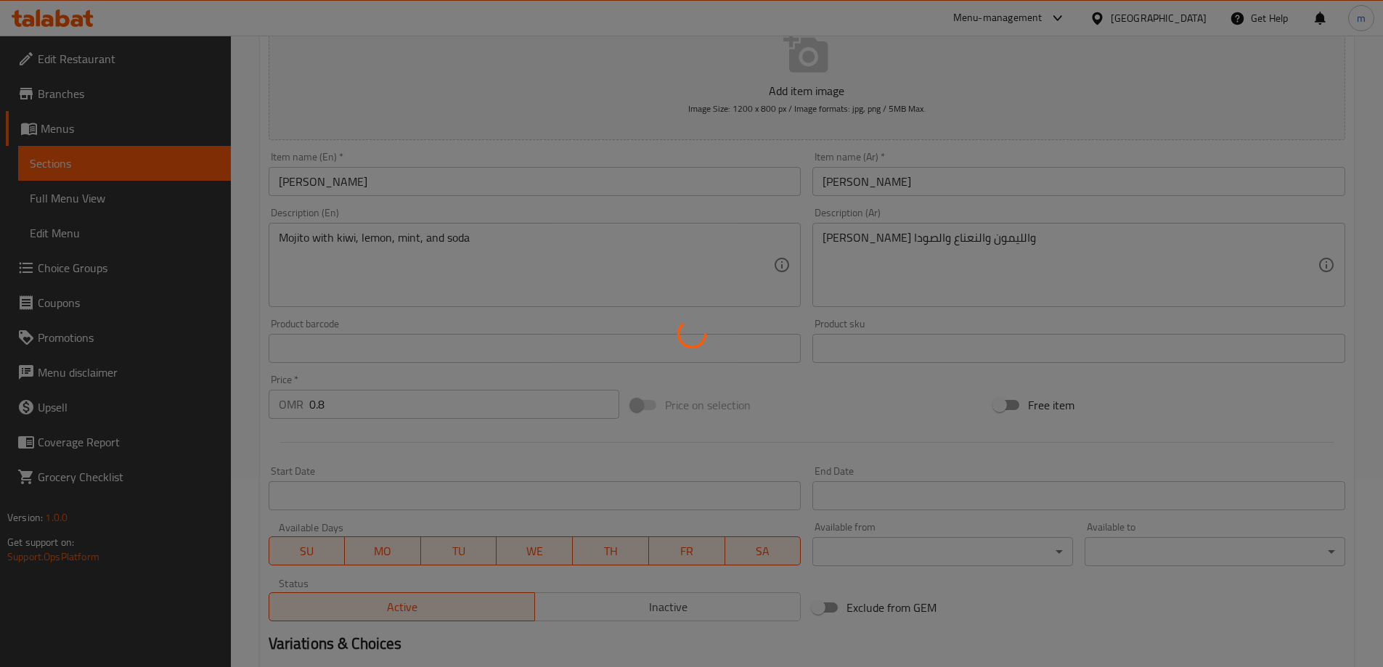
scroll to position [0, 0]
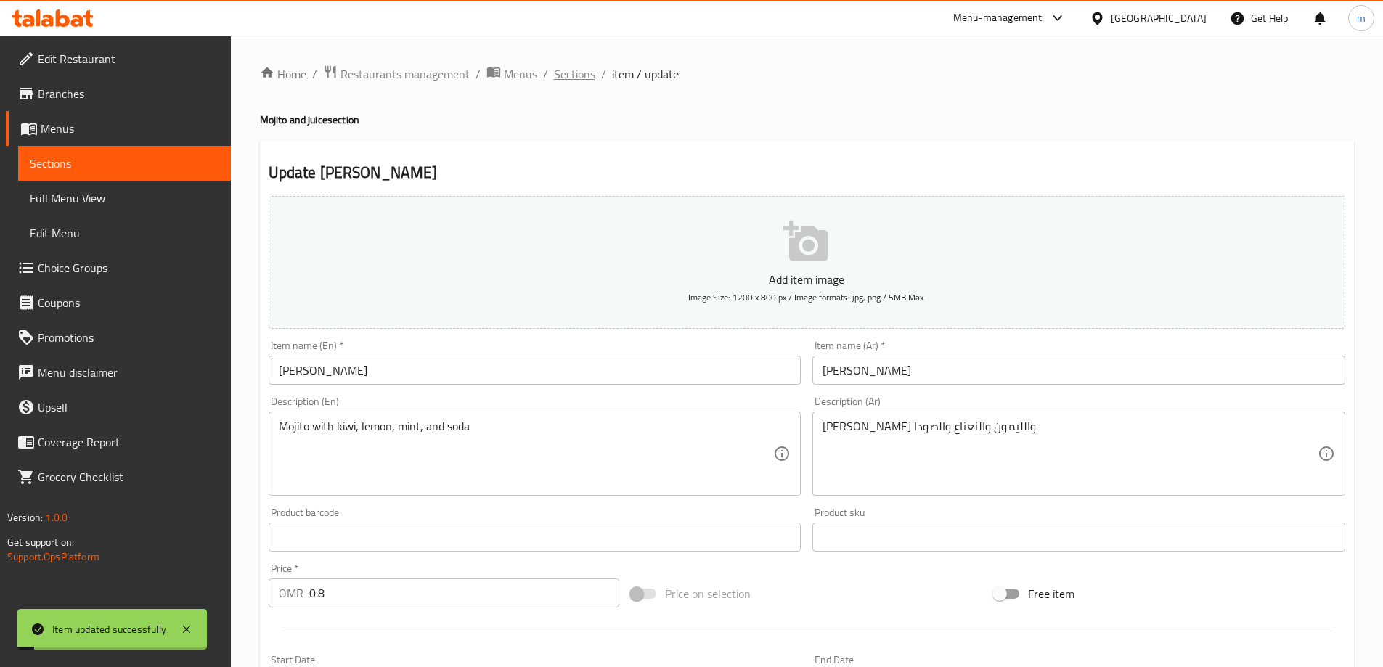
click at [581, 69] on span "Sections" at bounding box center [574, 73] width 41 height 17
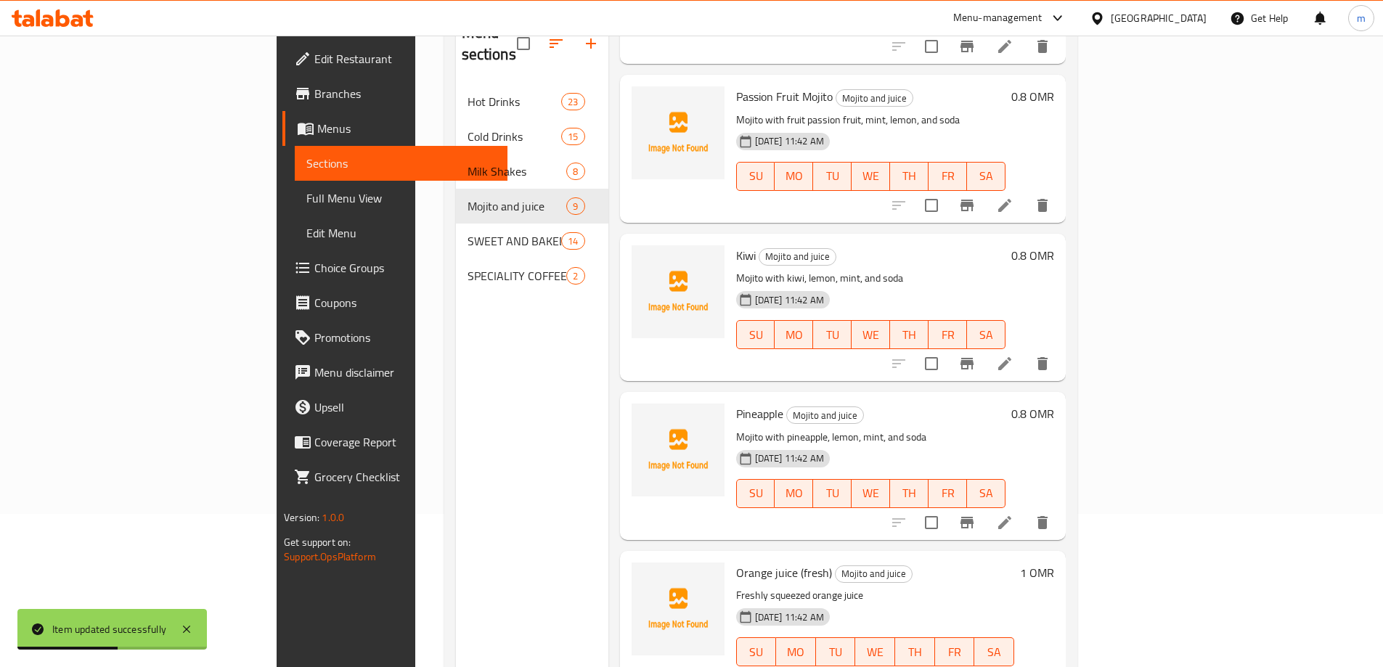
scroll to position [203, 0]
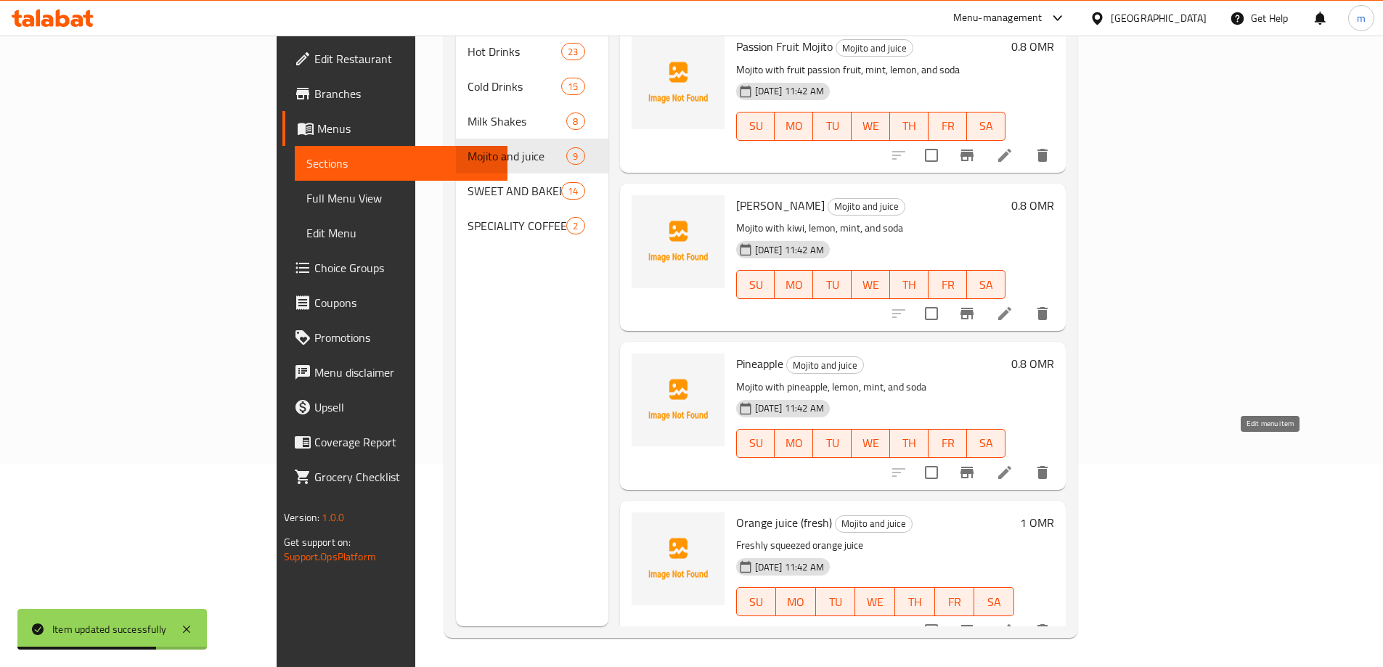
click at [1011, 466] on icon at bounding box center [1004, 472] width 13 height 13
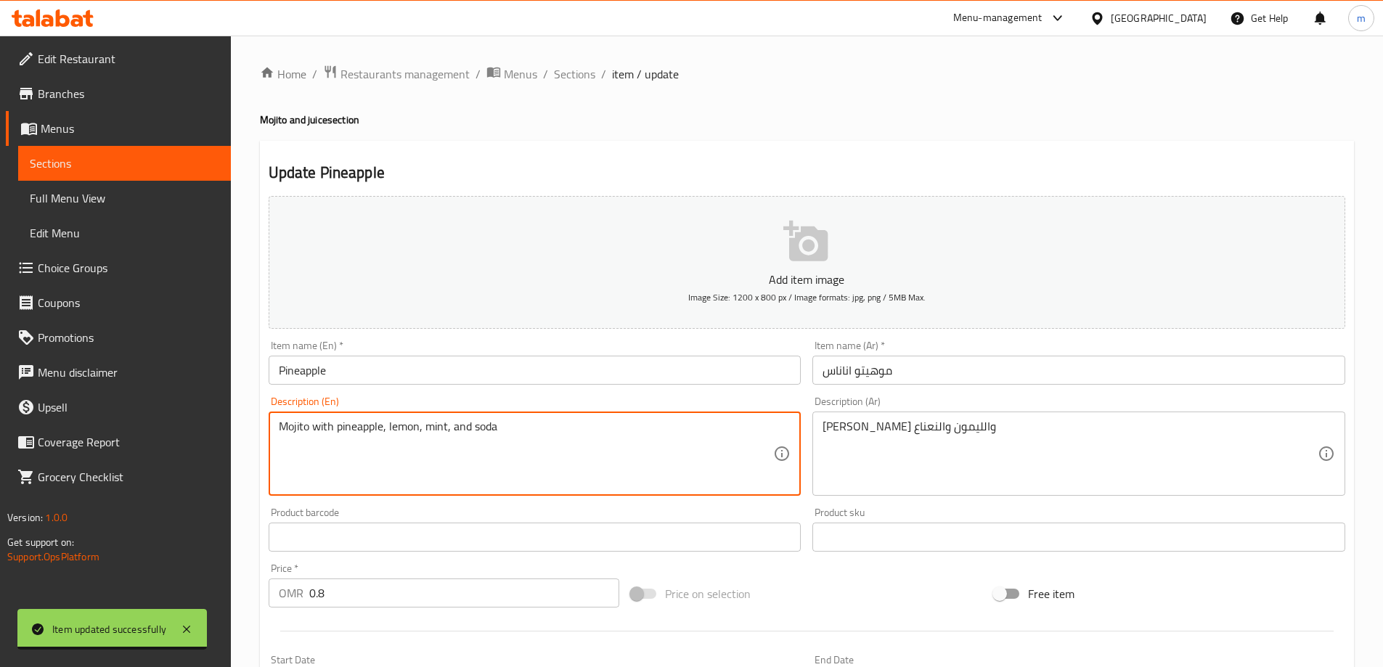
click at [300, 428] on textarea "Mojito with pineapple, lemon, mint, and soda" at bounding box center [526, 454] width 495 height 69
click at [390, 372] on input "Pineapple" at bounding box center [535, 370] width 533 height 29
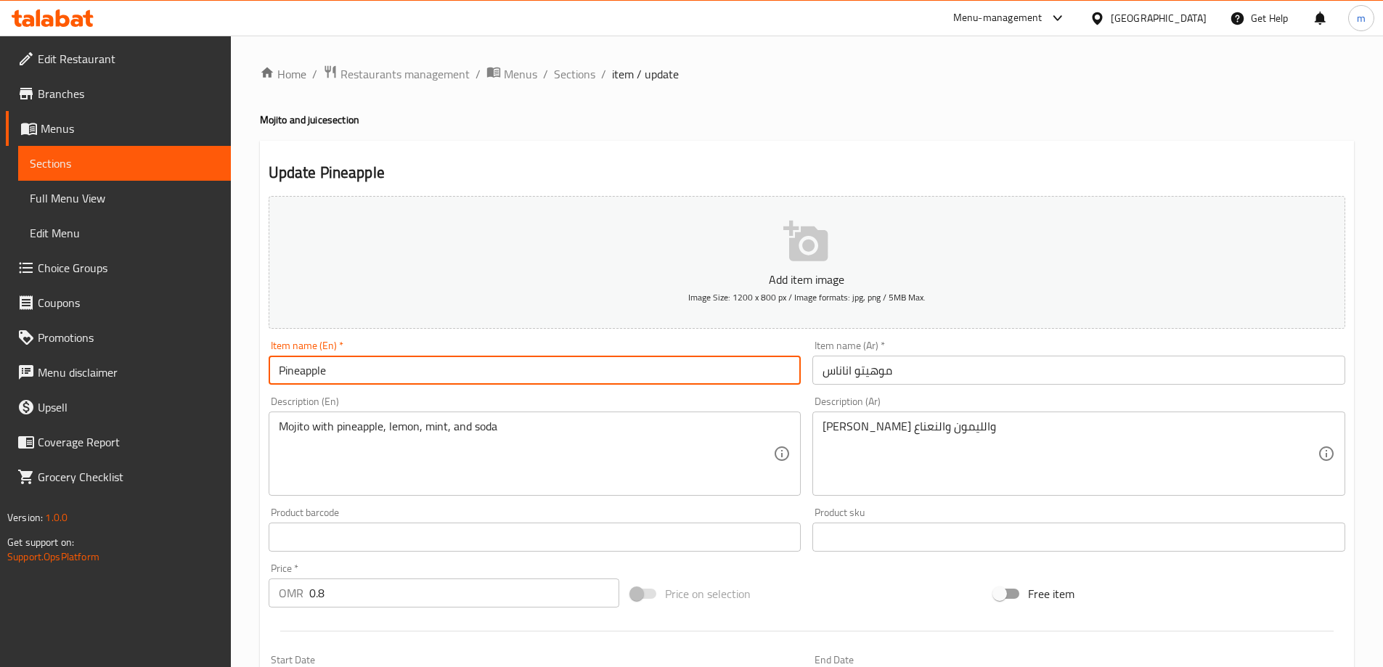
paste input "Mojito"
type input "Pineapple Mojito"
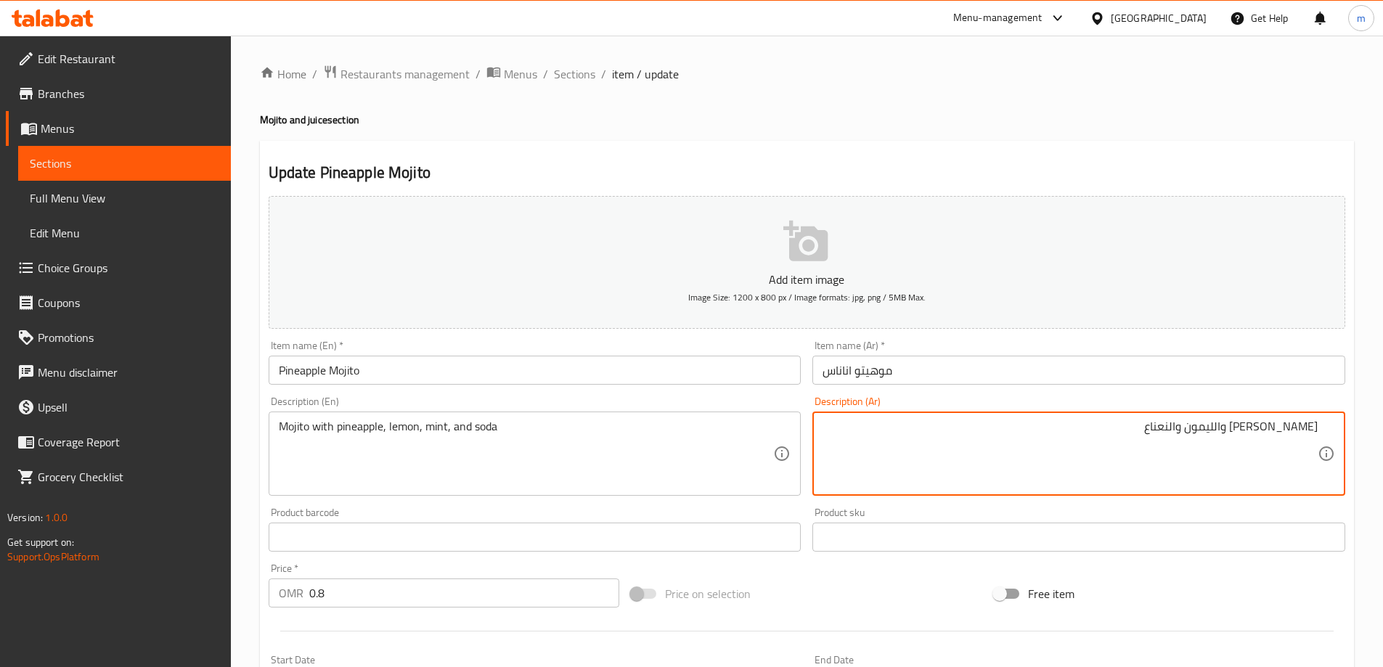
click at [1099, 441] on textarea "[PERSON_NAME] والليمون والنعناع" at bounding box center [1069, 454] width 495 height 69
type textarea "[PERSON_NAME] والليمون والنعناع و صودا"
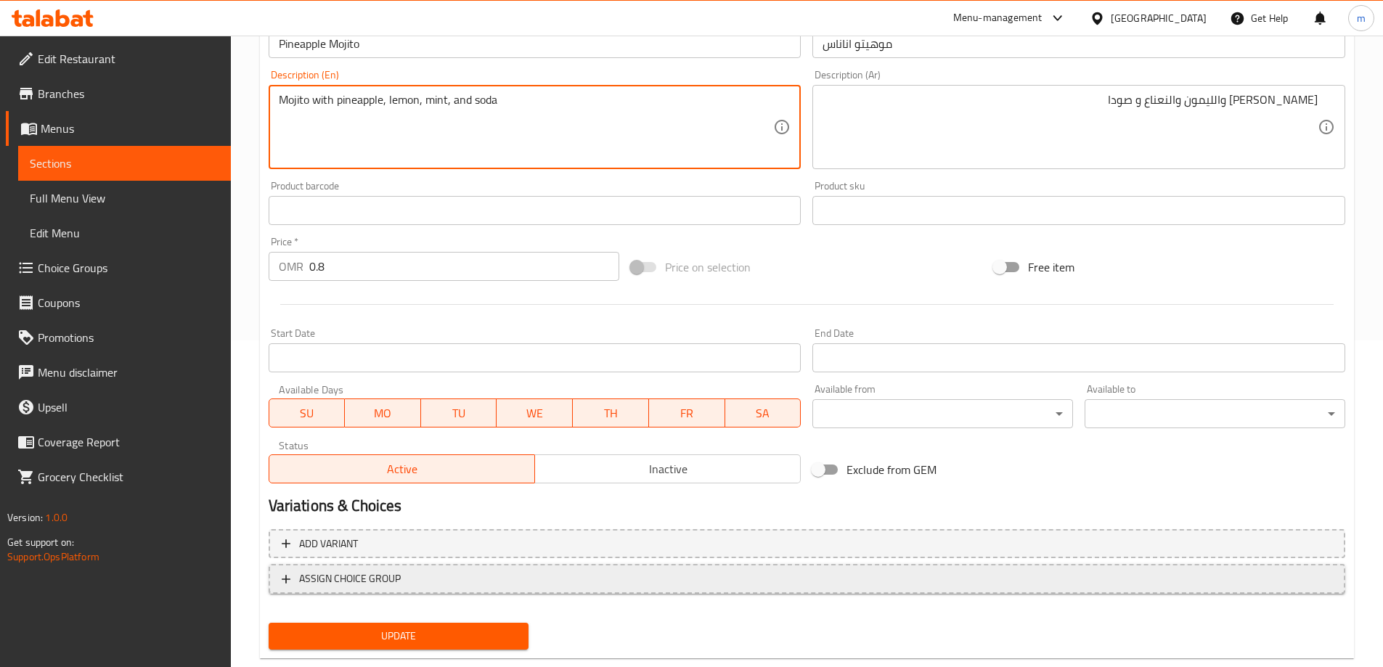
scroll to position [359, 0]
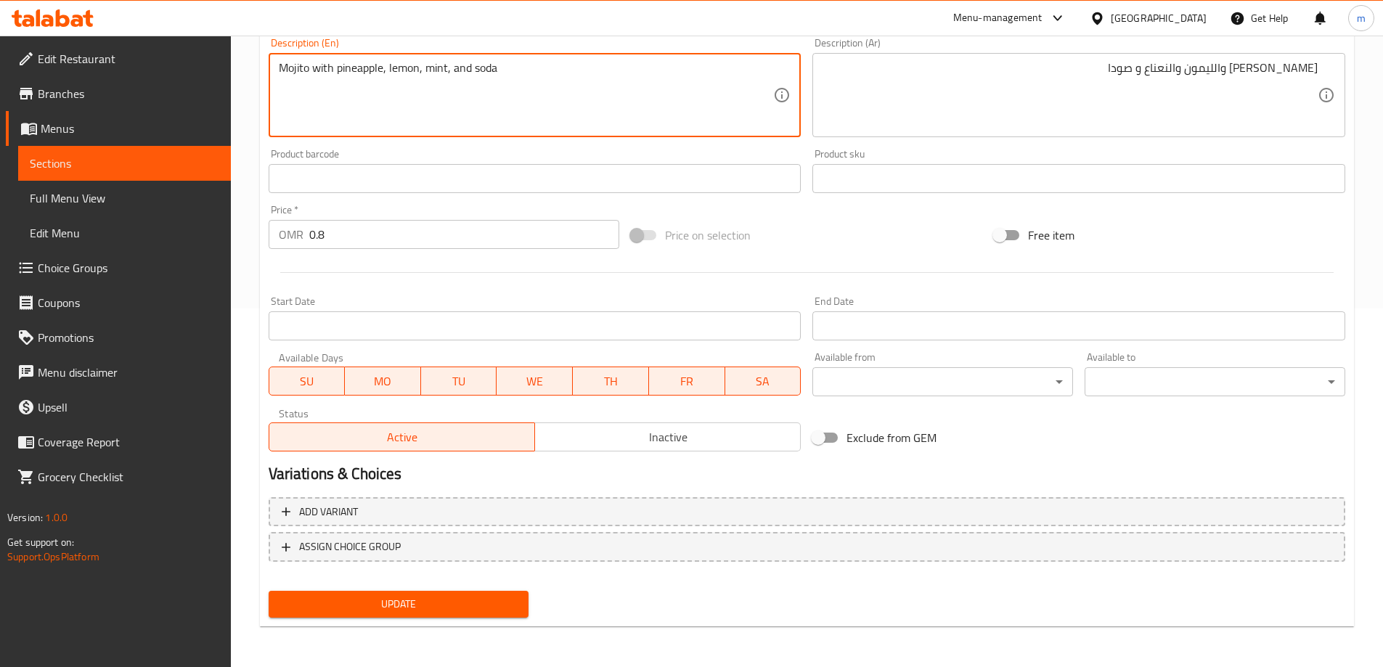
click at [491, 592] on button "Update" at bounding box center [399, 604] width 261 height 27
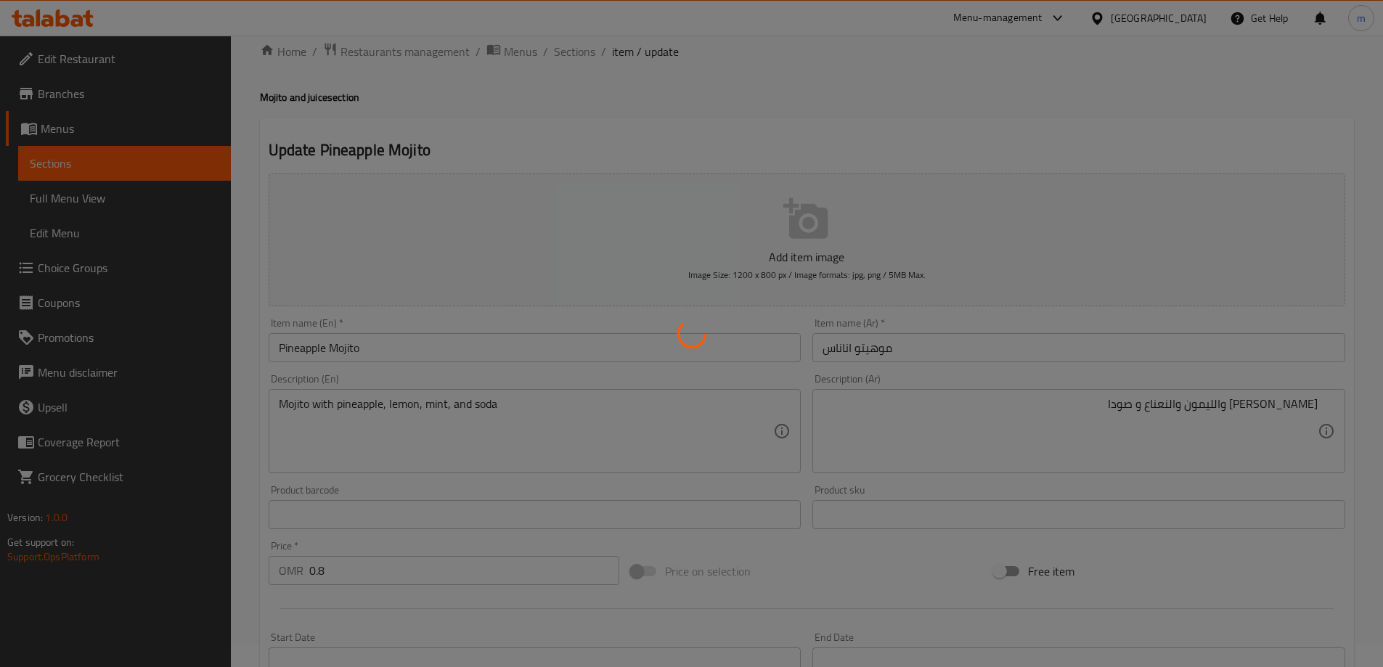
scroll to position [0, 0]
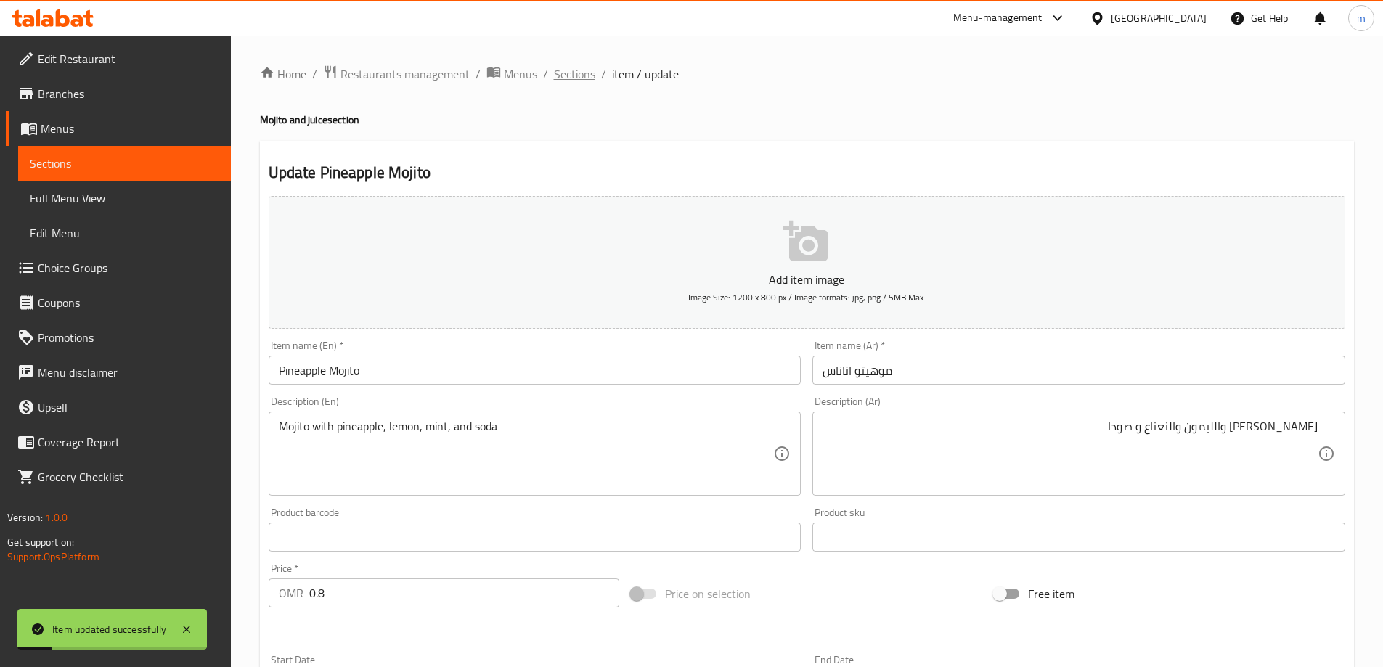
click at [577, 79] on span "Sections" at bounding box center [574, 73] width 41 height 17
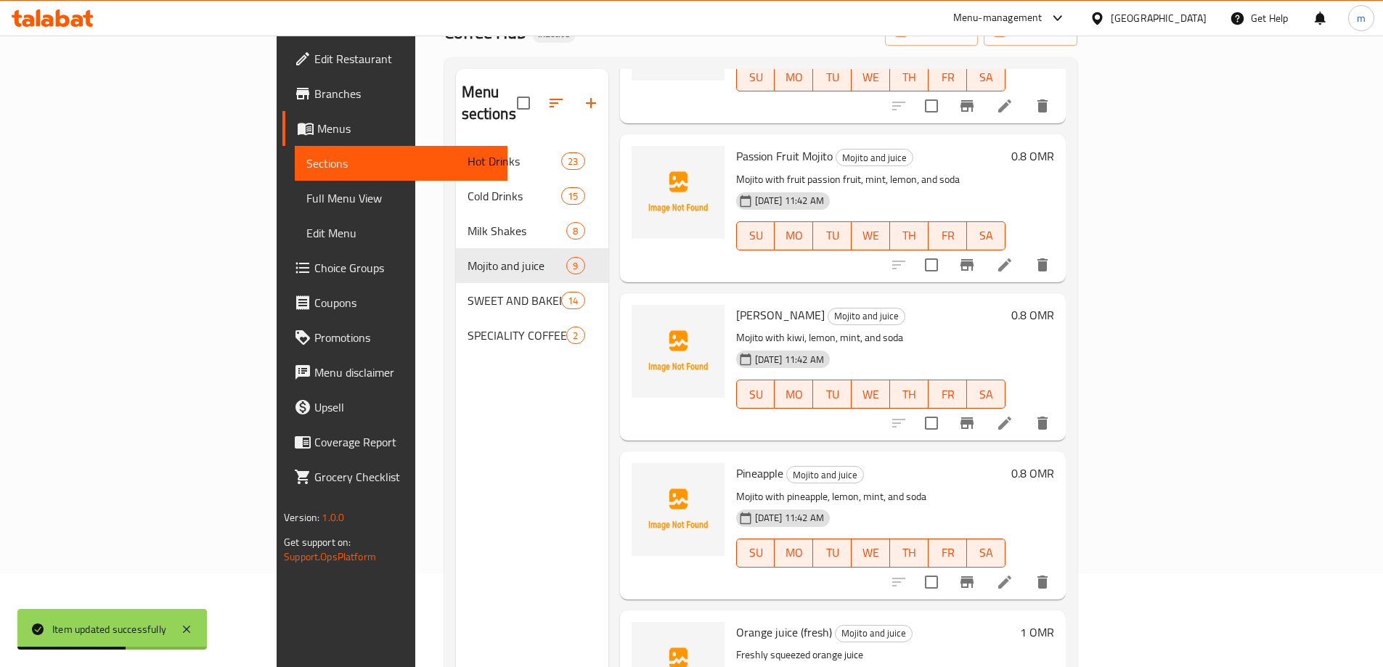
scroll to position [203, 0]
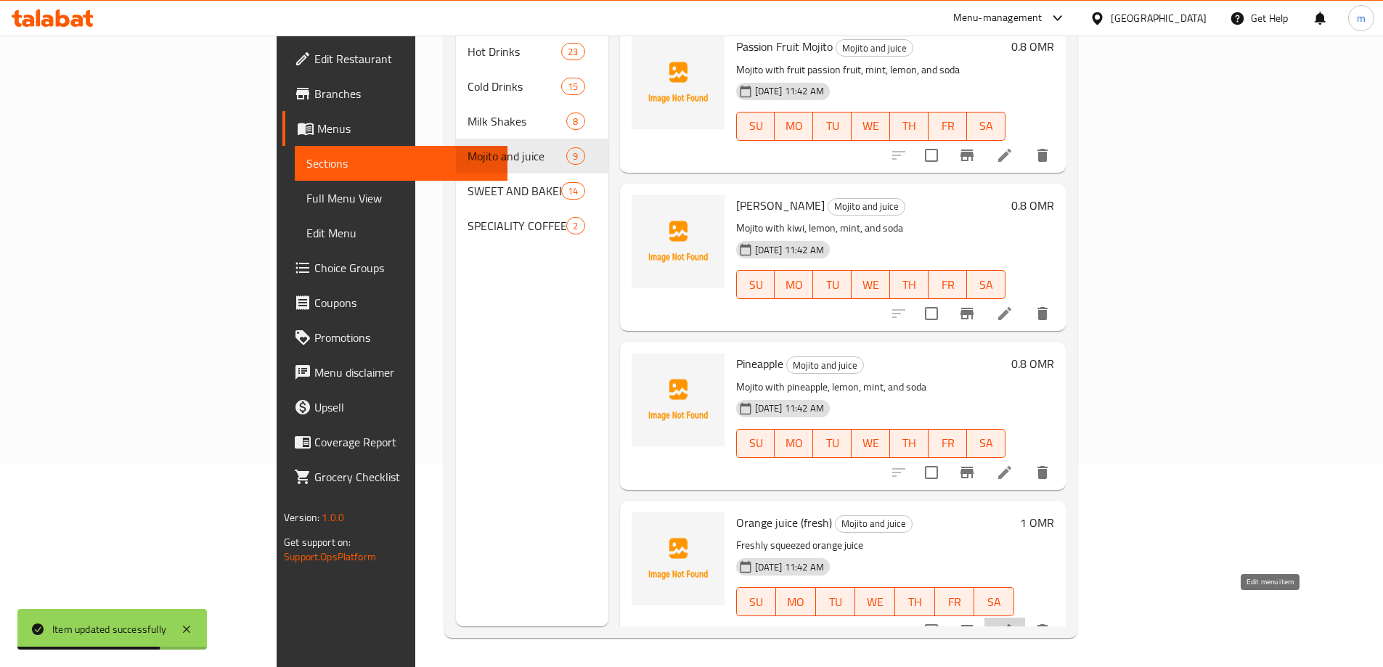
click at [1013, 622] on icon at bounding box center [1004, 630] width 17 height 17
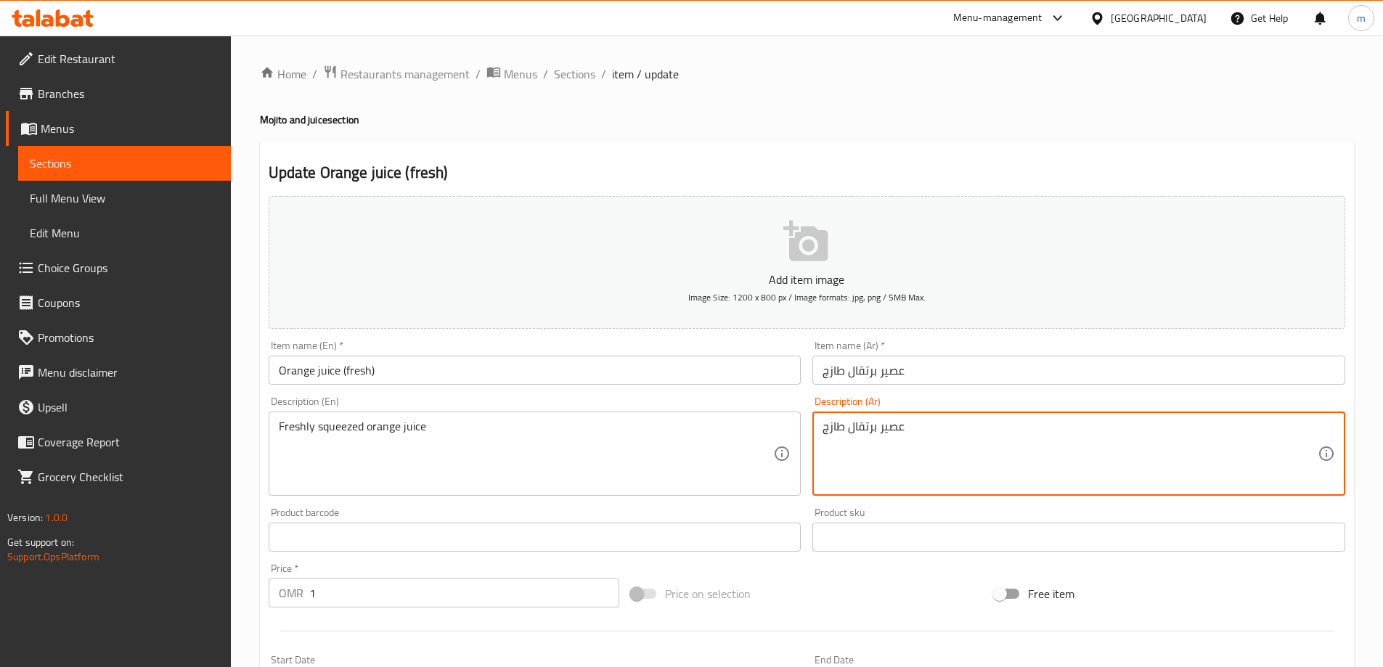
click at [848, 431] on textarea "عصير برتقال طازج" at bounding box center [1069, 454] width 495 height 69
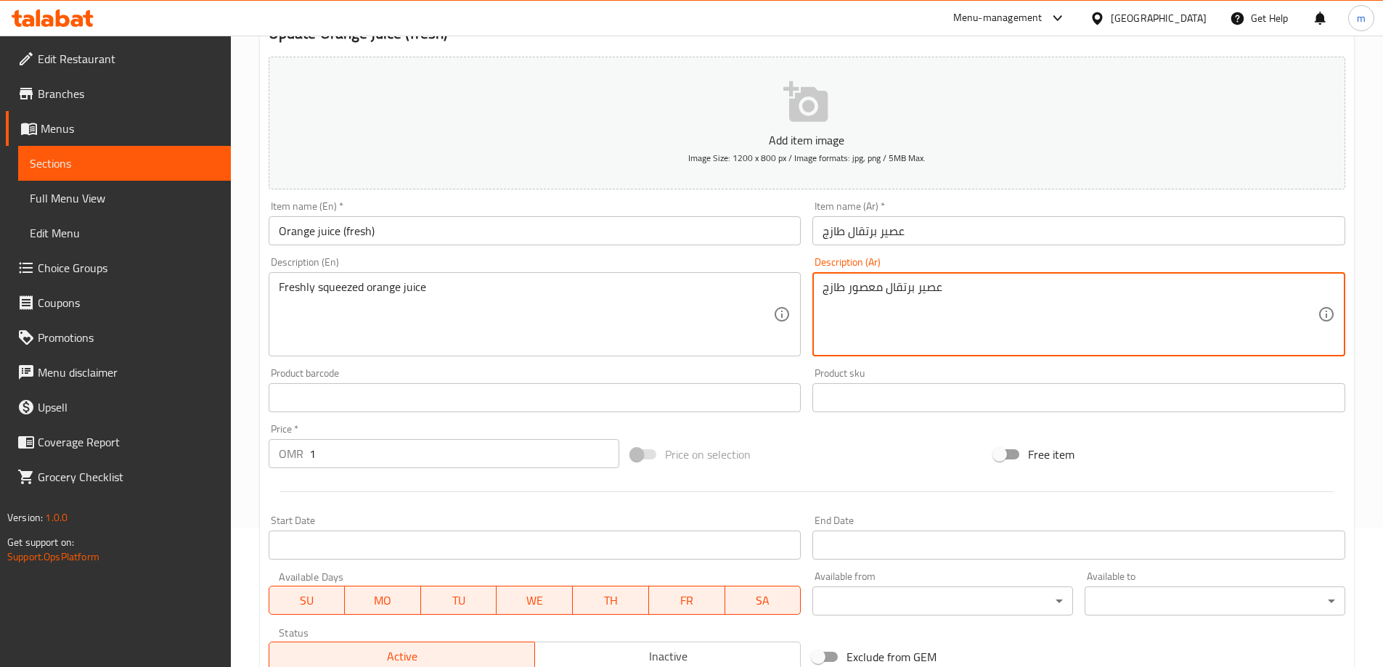
scroll to position [359, 0]
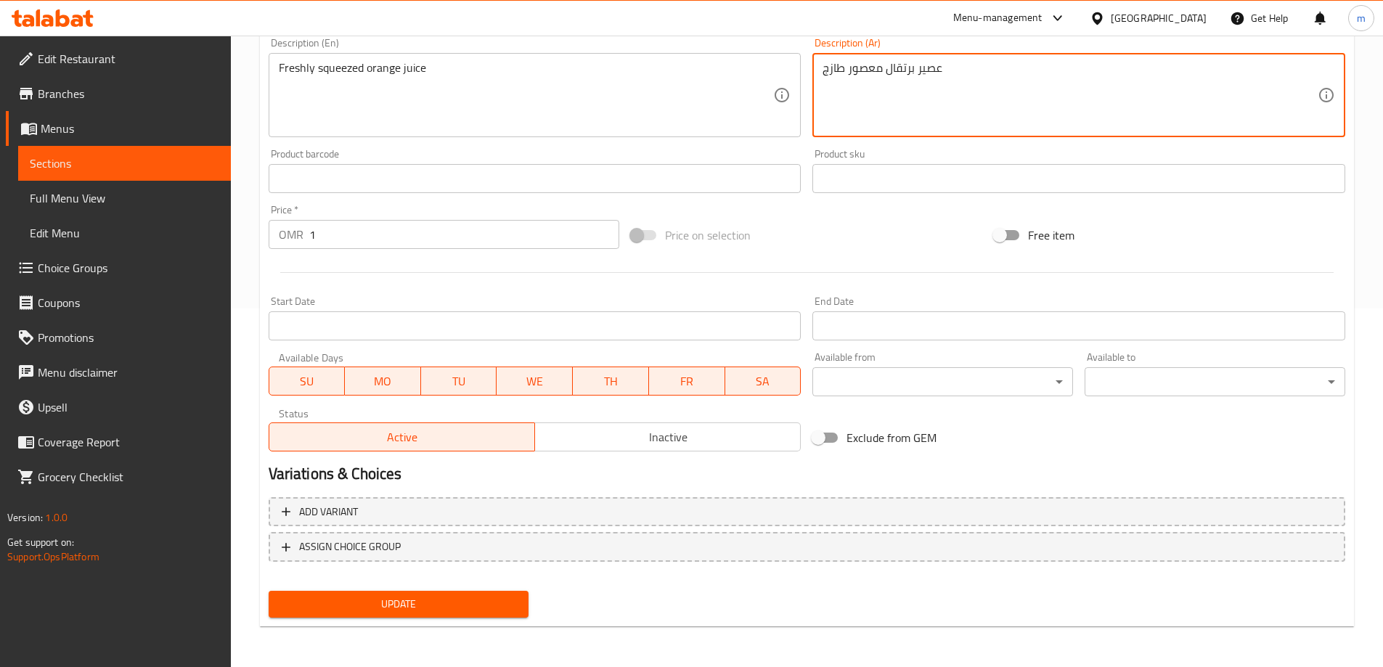
type textarea "عصير برتقال معصور طازج"
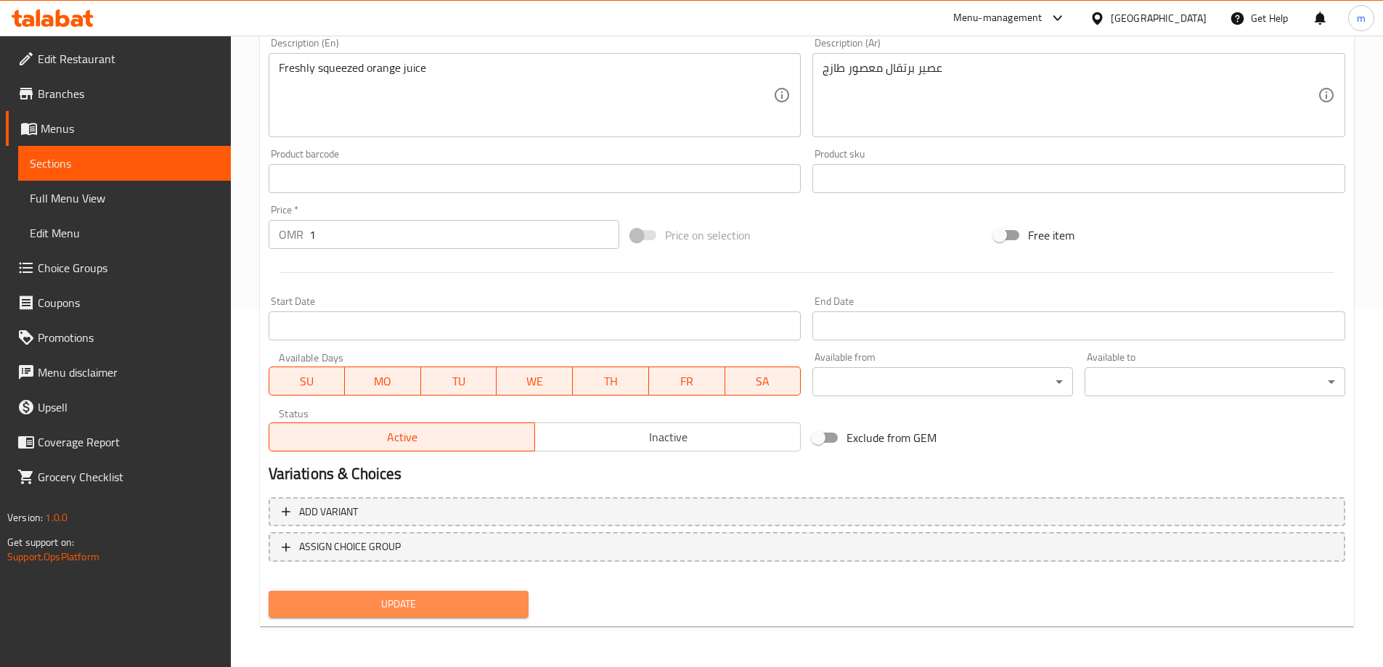
click at [410, 610] on span "Update" at bounding box center [398, 604] width 237 height 18
click at [474, 598] on span "Update" at bounding box center [398, 604] width 237 height 18
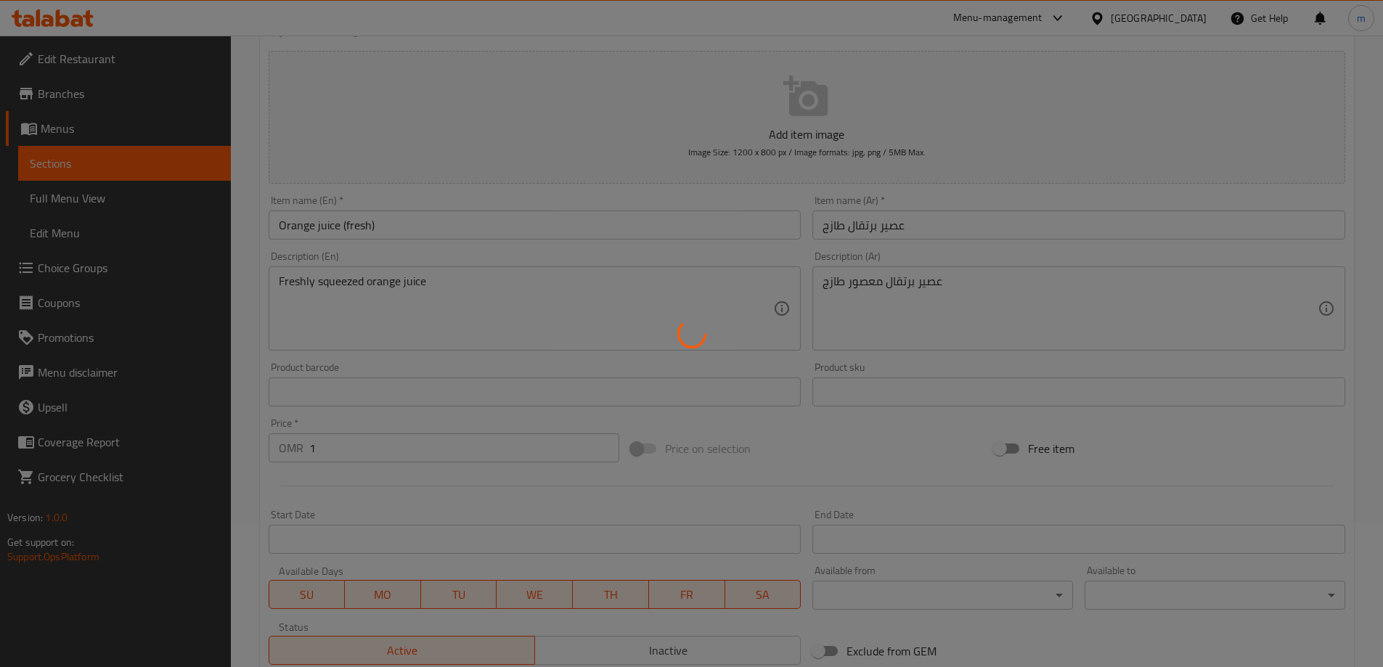
scroll to position [0, 0]
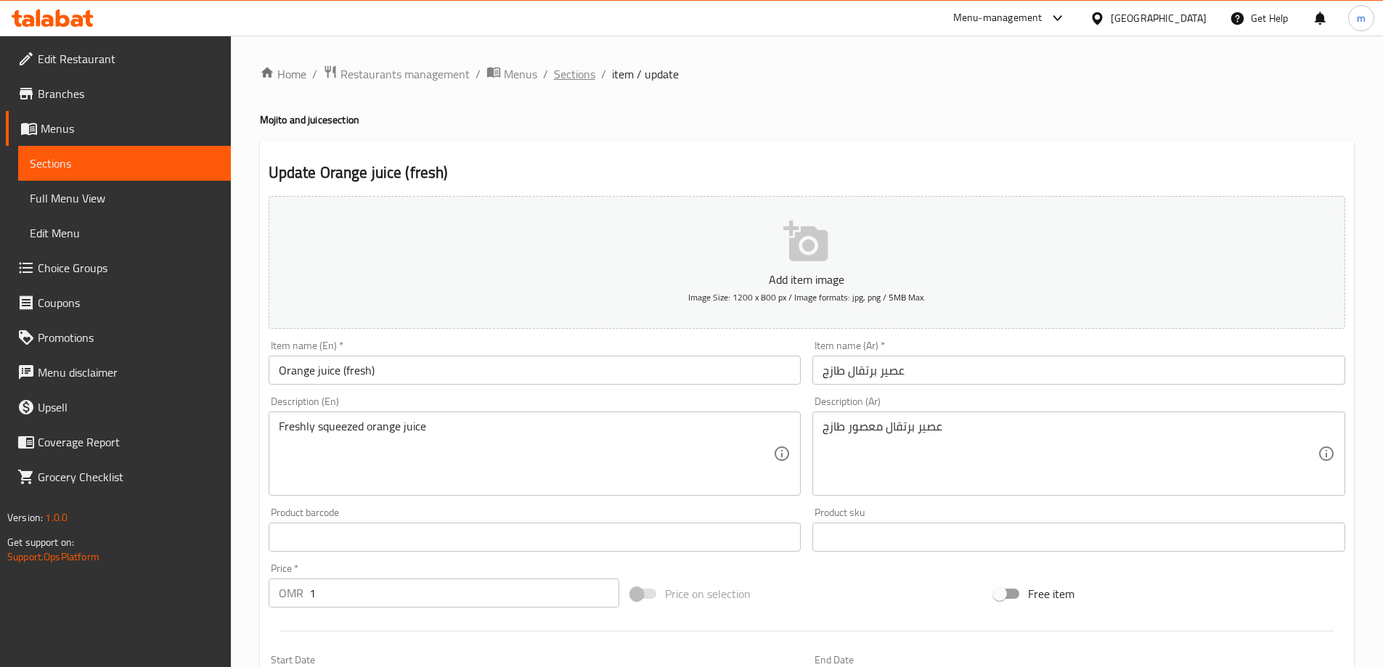
click at [563, 75] on span "Sections" at bounding box center [574, 73] width 41 height 17
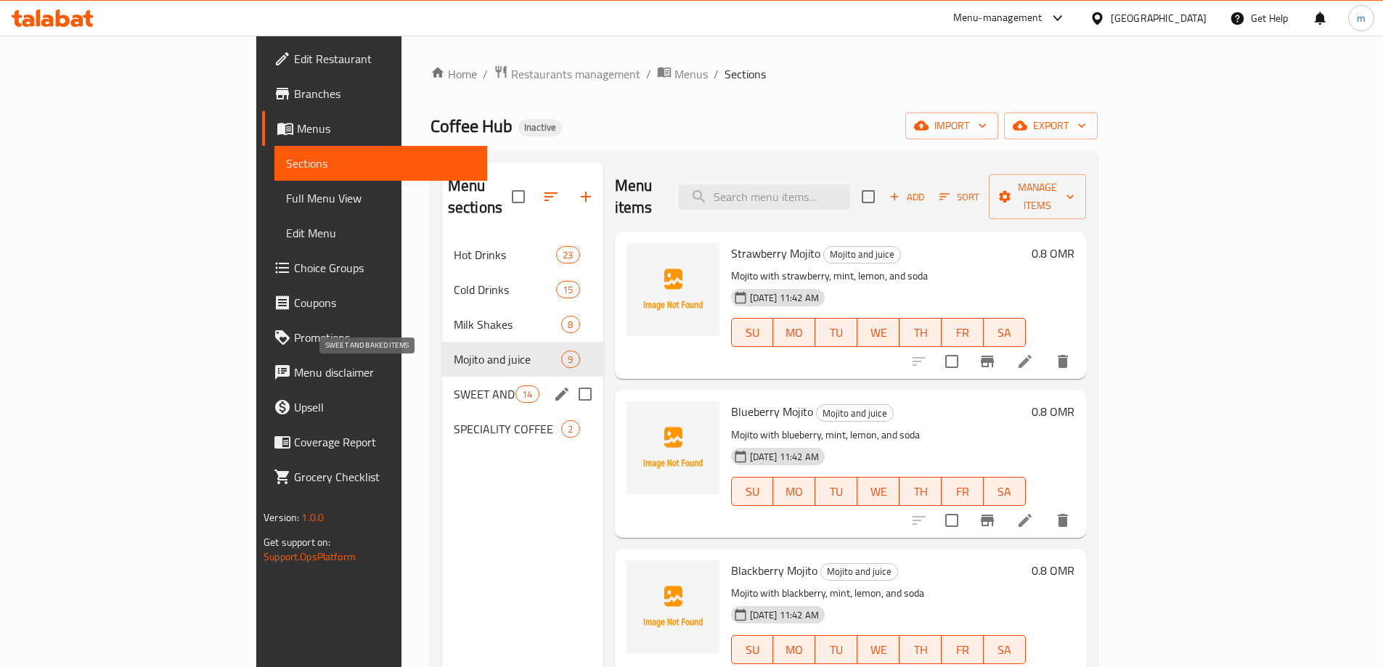
click at [454, 385] on span "SWEET AND BAKED ITEMS" at bounding box center [485, 393] width 62 height 17
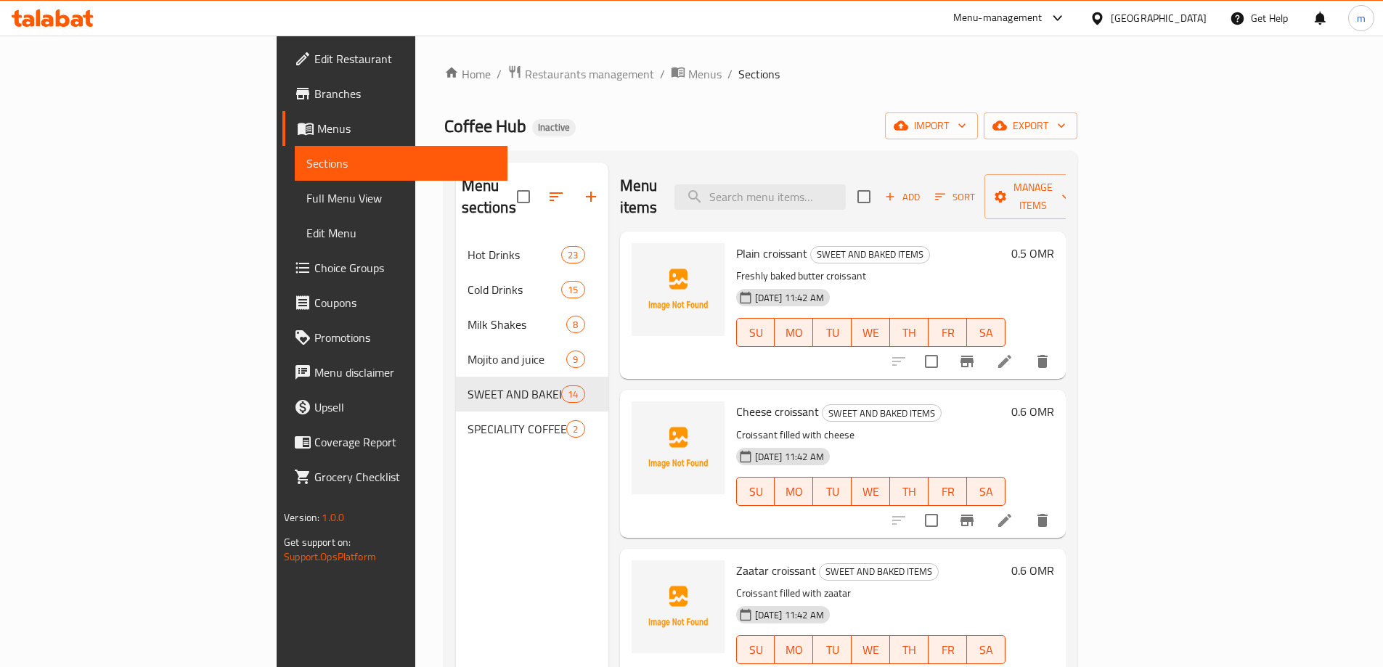
click at [314, 98] on span "Branches" at bounding box center [404, 93] width 181 height 17
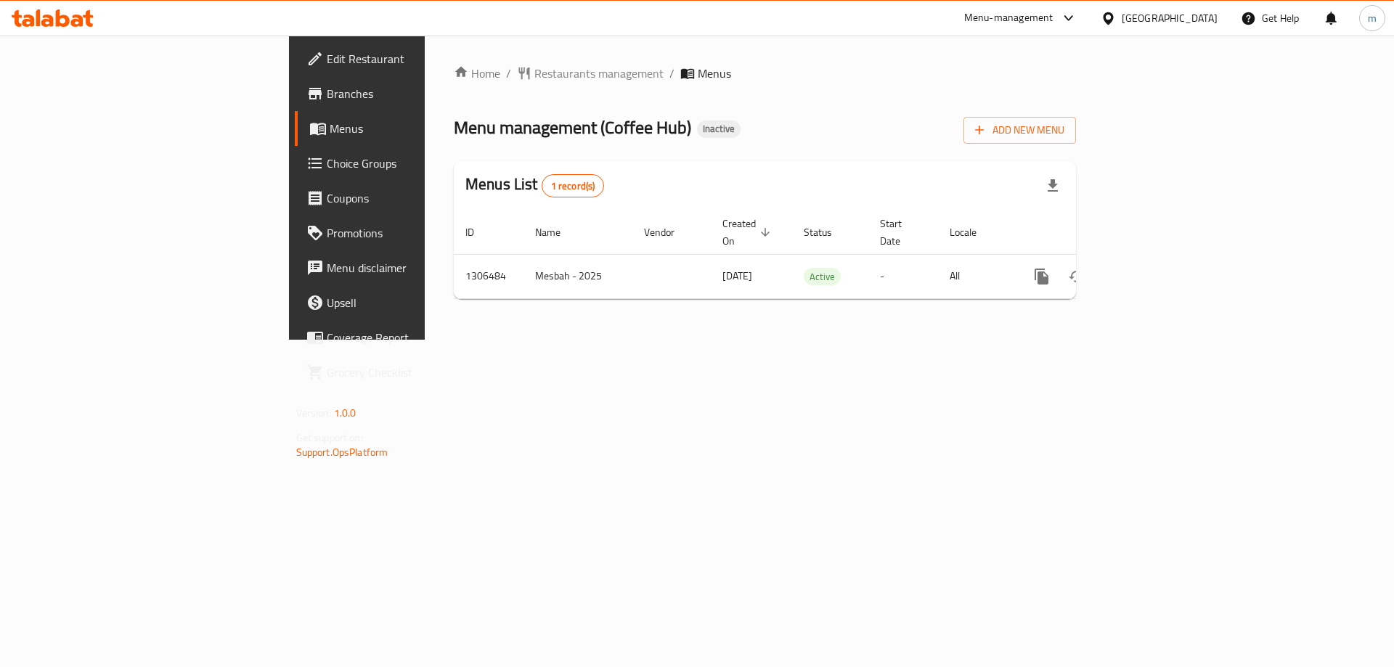
click at [327, 86] on span "Branches" at bounding box center [419, 93] width 184 height 17
